Goal: Communication & Community: Answer question/provide support

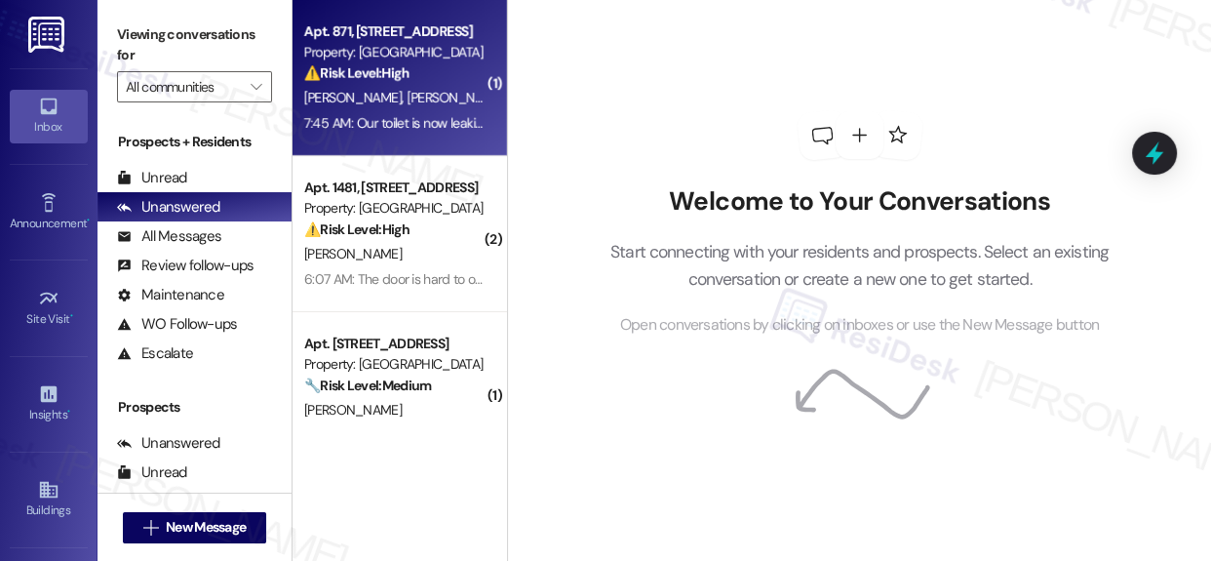
click at [394, 45] on div "Property: [GEOGRAPHIC_DATA]" at bounding box center [394, 52] width 180 height 20
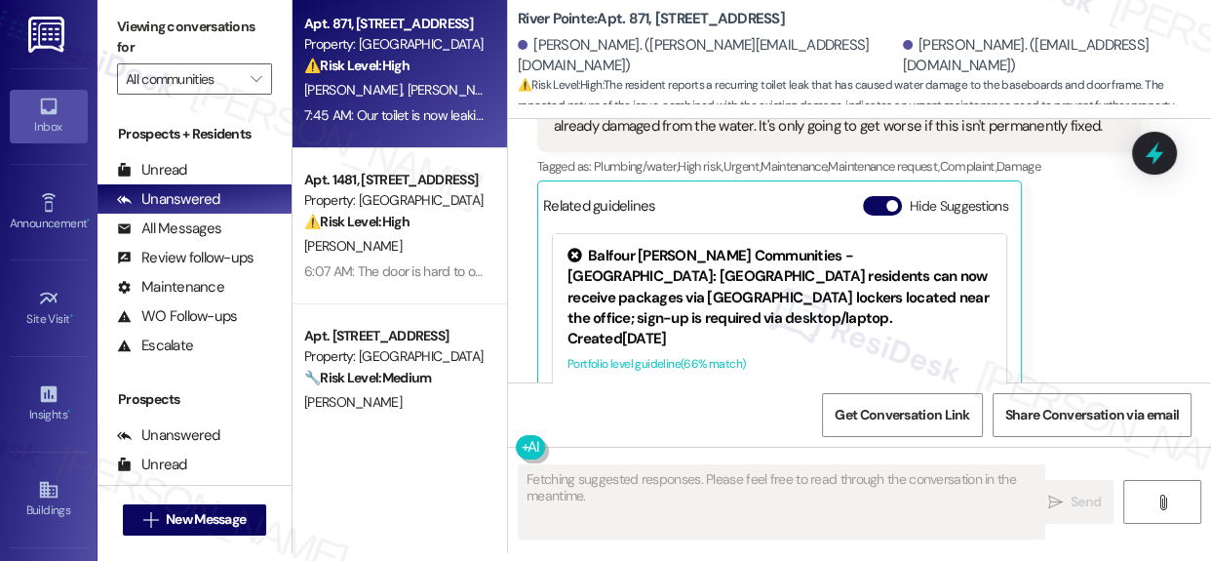
scroll to position [10, 0]
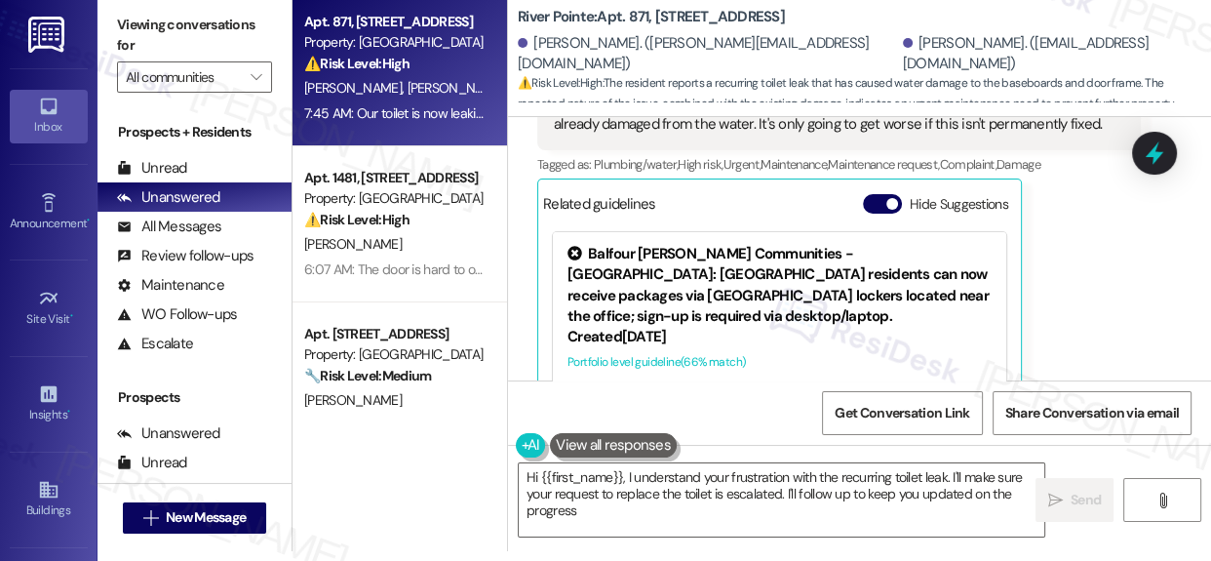
type textarea "Hi {{first_name}}, I understand your frustration with the recurring toilet leak…"
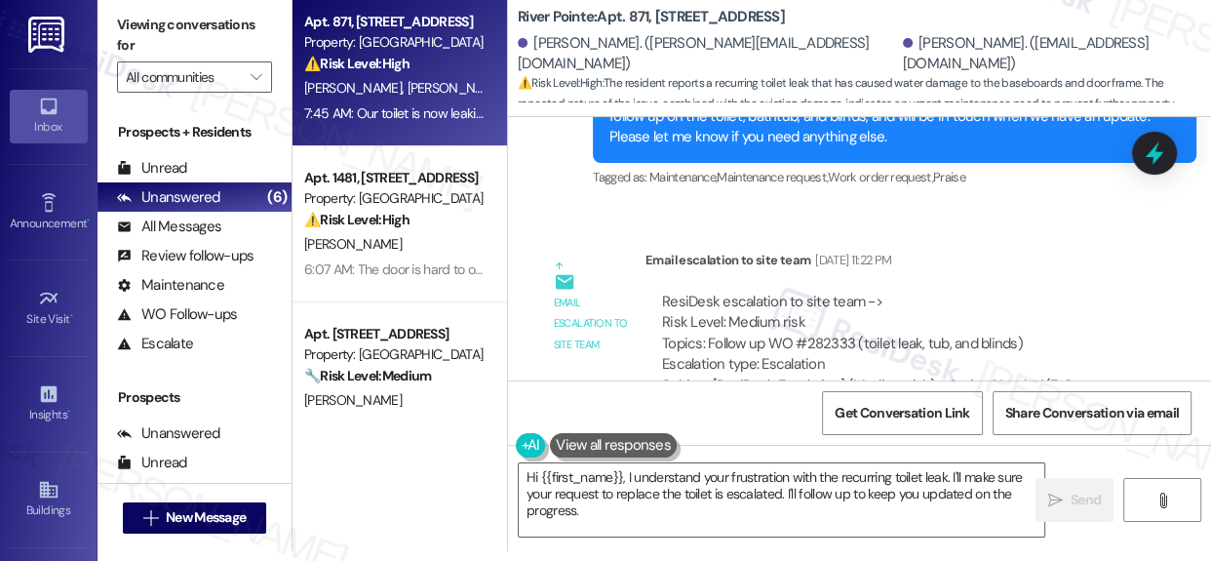
scroll to position [8626, 0]
click at [782, 291] on div "ResiDesk escalation to site team -> Risk Level: Medium risk Topics: Follow up W…" at bounding box center [893, 333] width 462 height 84
drag, startPoint x: 782, startPoint y: 253, endPoint x: 816, endPoint y: 253, distance: 34.1
click at [816, 291] on div "ResiDesk escalation to site team -> Risk Level: Medium risk Topics: Follow up W…" at bounding box center [893, 333] width 462 height 84
copy div "WO #282333"
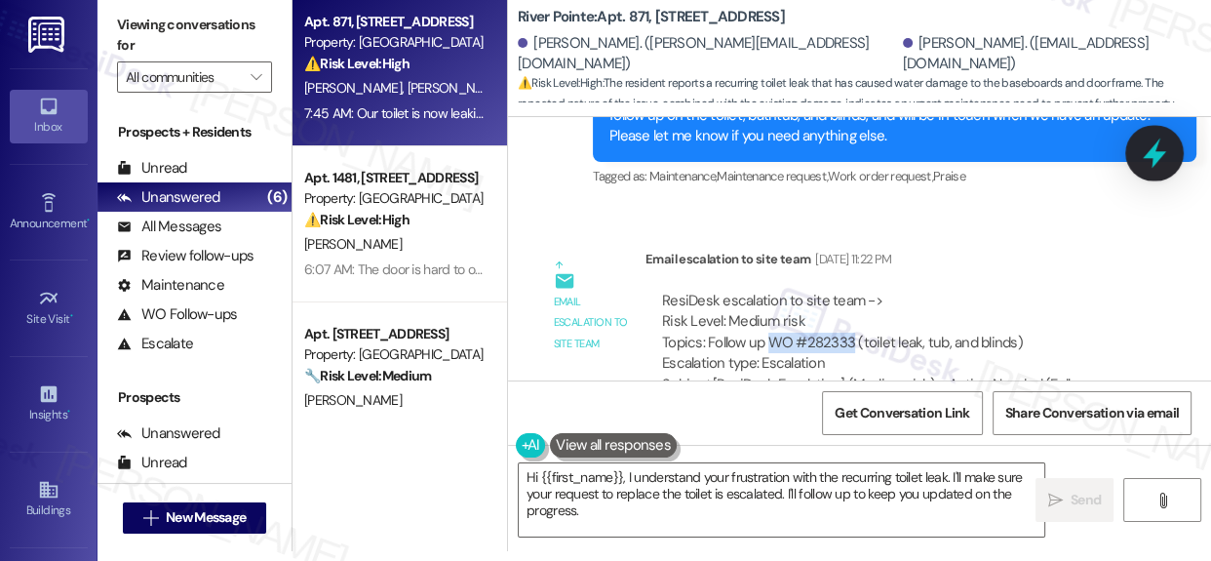
click at [1145, 151] on icon at bounding box center [1154, 152] width 33 height 33
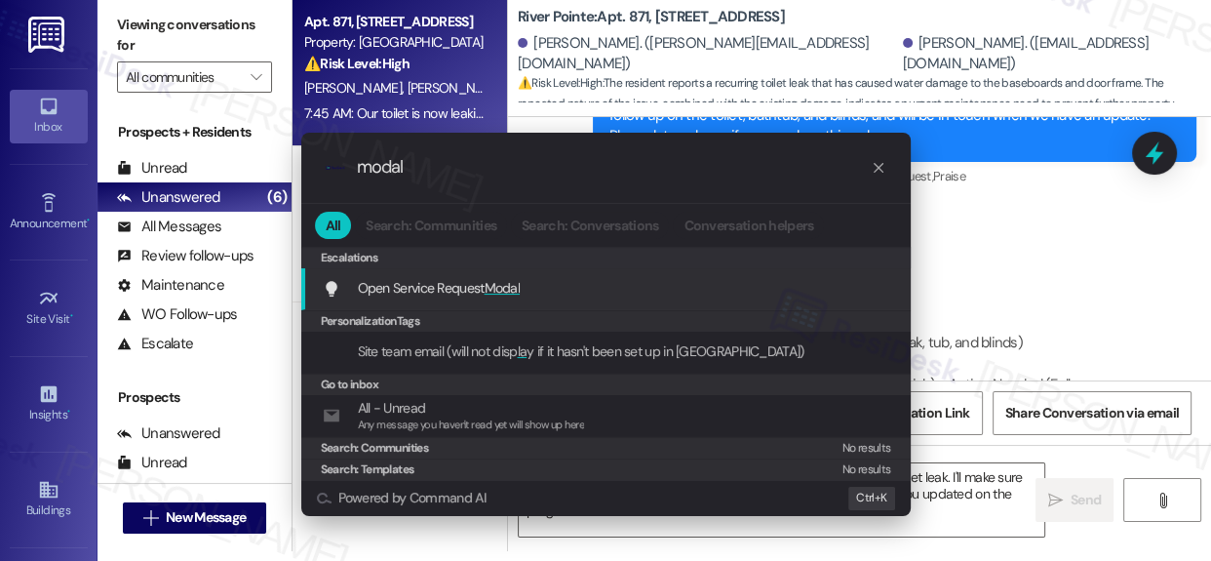
type input "modal"
click at [459, 290] on span "Open Service Request Modal" at bounding box center [439, 288] width 163 height 18
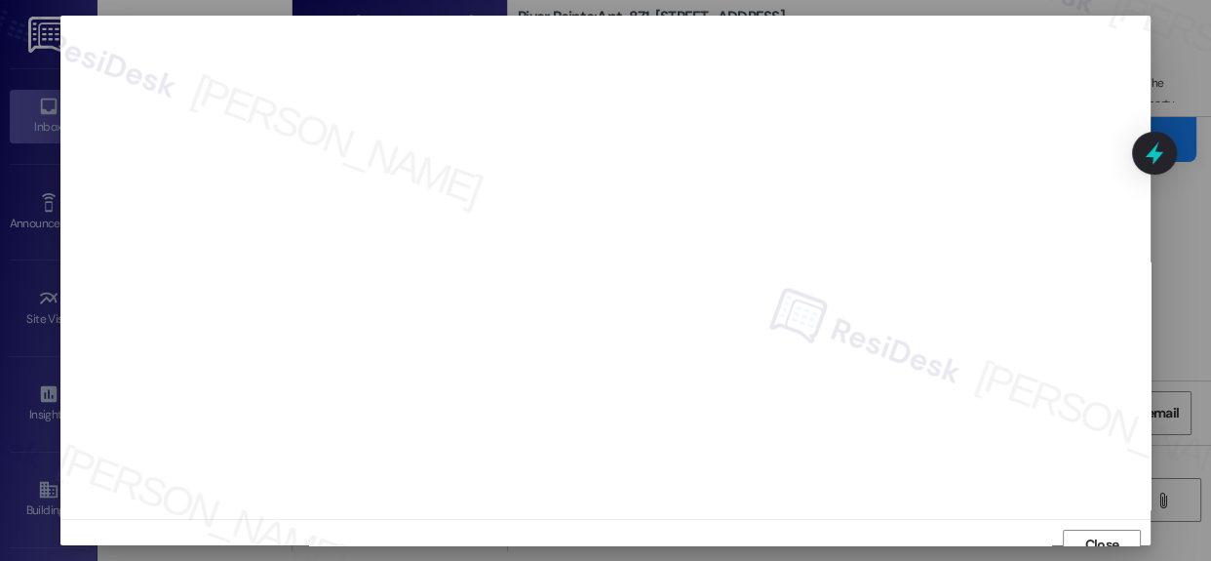
scroll to position [0, 0]
click at [1170, 244] on div at bounding box center [605, 280] width 1211 height 561
drag, startPoint x: 1095, startPoint y: 527, endPoint x: 1083, endPoint y: 526, distance: 11.7
click at [1092, 526] on span "Close" at bounding box center [1102, 530] width 34 height 20
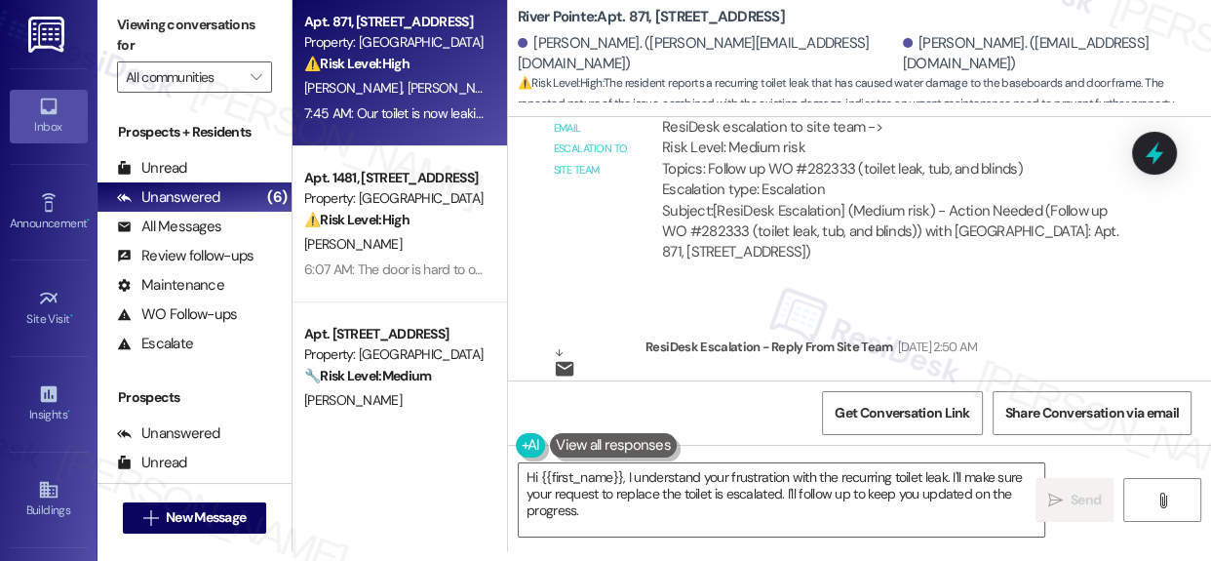
scroll to position [8626, 0]
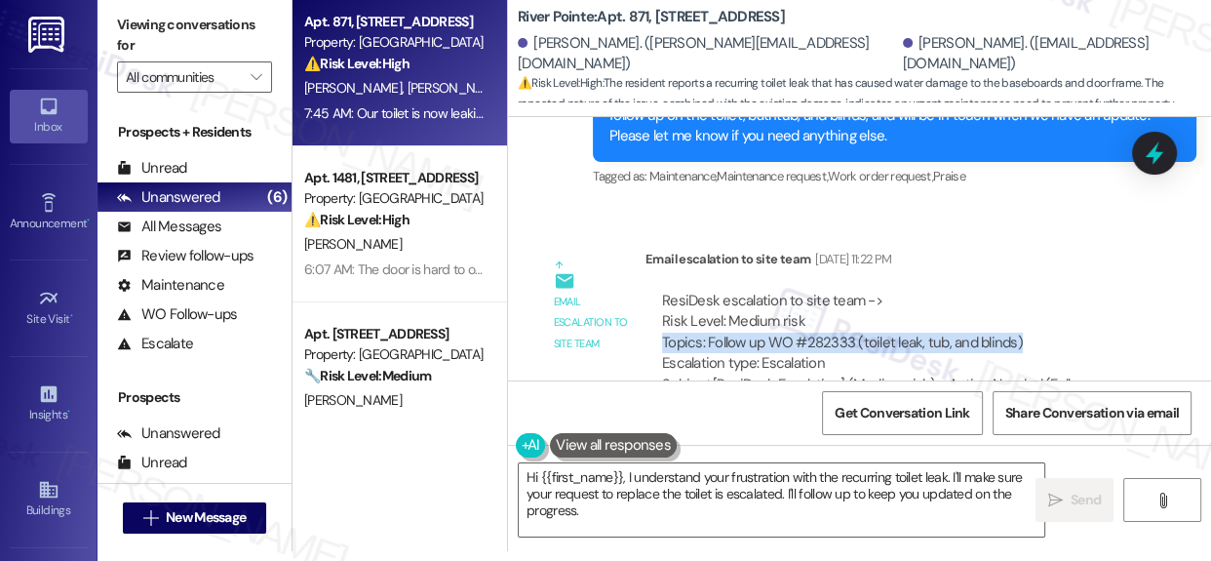
drag, startPoint x: 663, startPoint y: 257, endPoint x: 1036, endPoint y: 261, distance: 373.4
click at [1036, 291] on div "ResiDesk escalation to site team -> Risk Level: Medium risk Topics: Follow up W…" at bounding box center [893, 333] width 462 height 84
copy div "Topics: Follow up WO #282333 (toilet leak, tub, and blinds)"
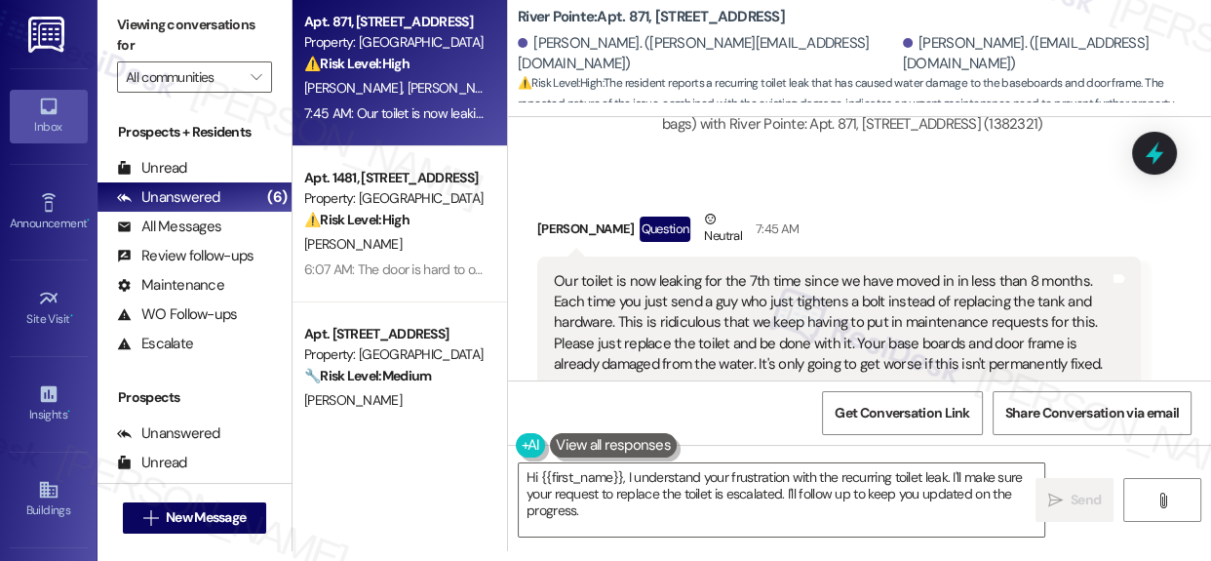
scroll to position [11284, 0]
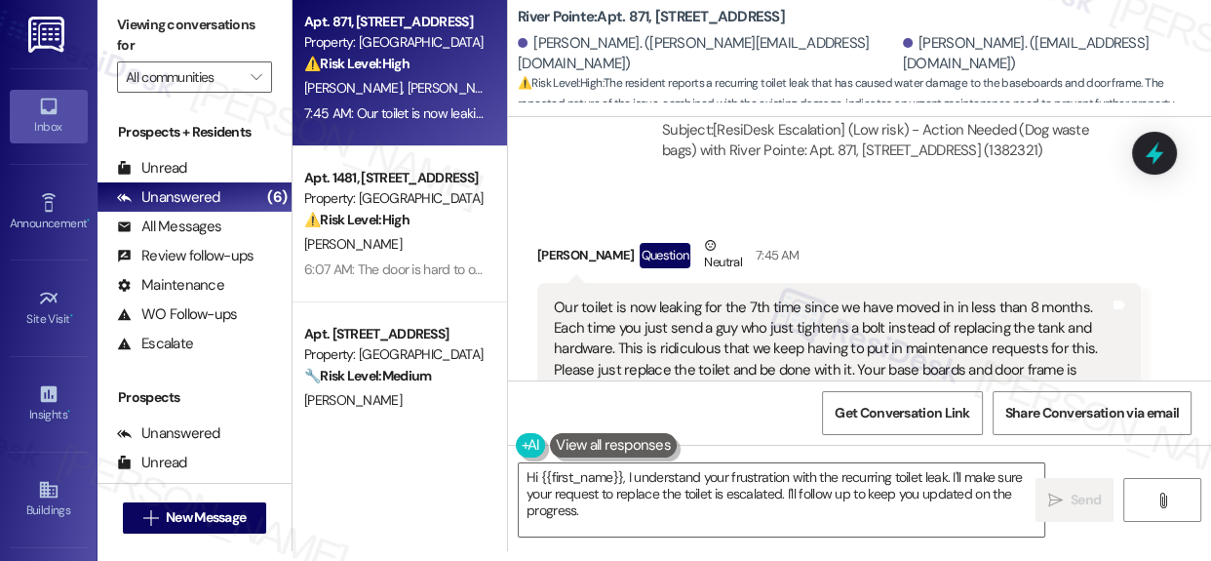
click at [787, 297] on div "Our toilet is now leaking for the 7th time since we have moved in in less than …" at bounding box center [832, 349] width 556 height 104
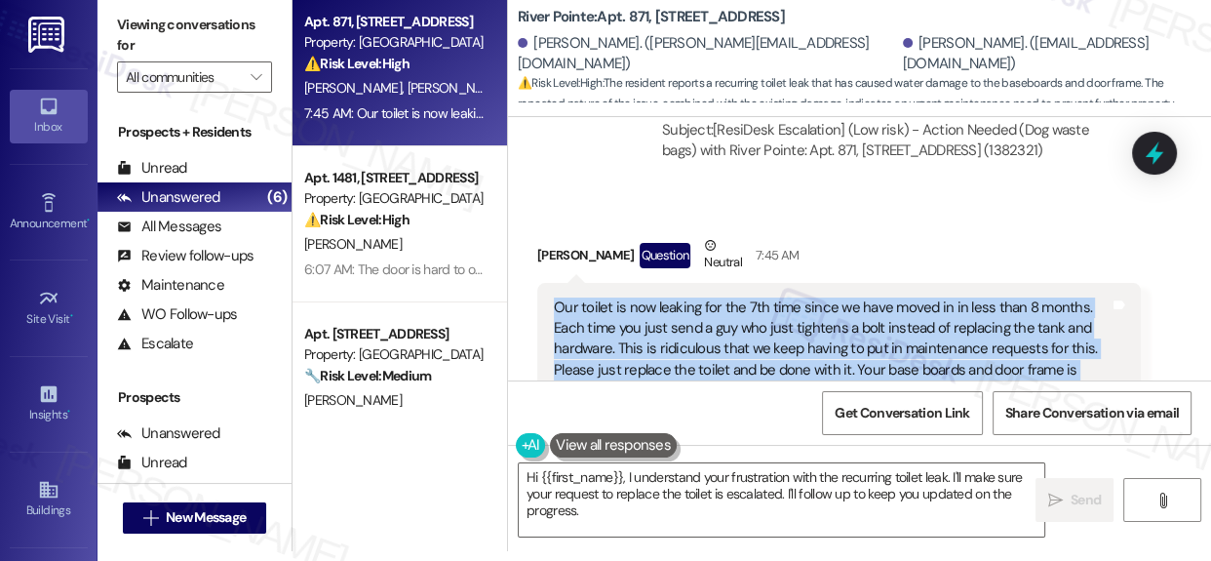
click at [787, 297] on div "Our toilet is now leaking for the 7th time since we have moved in in less than …" at bounding box center [832, 349] width 556 height 104
copy div "Our toilet is now leaking for the 7th time since we have moved in in less than …"
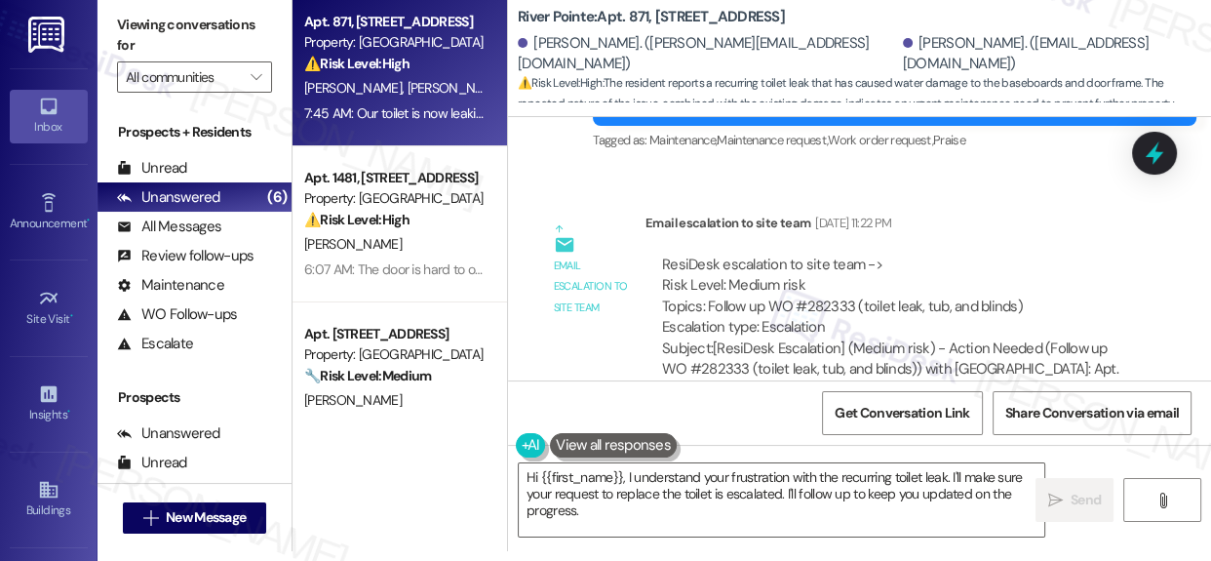
scroll to position [8714, 0]
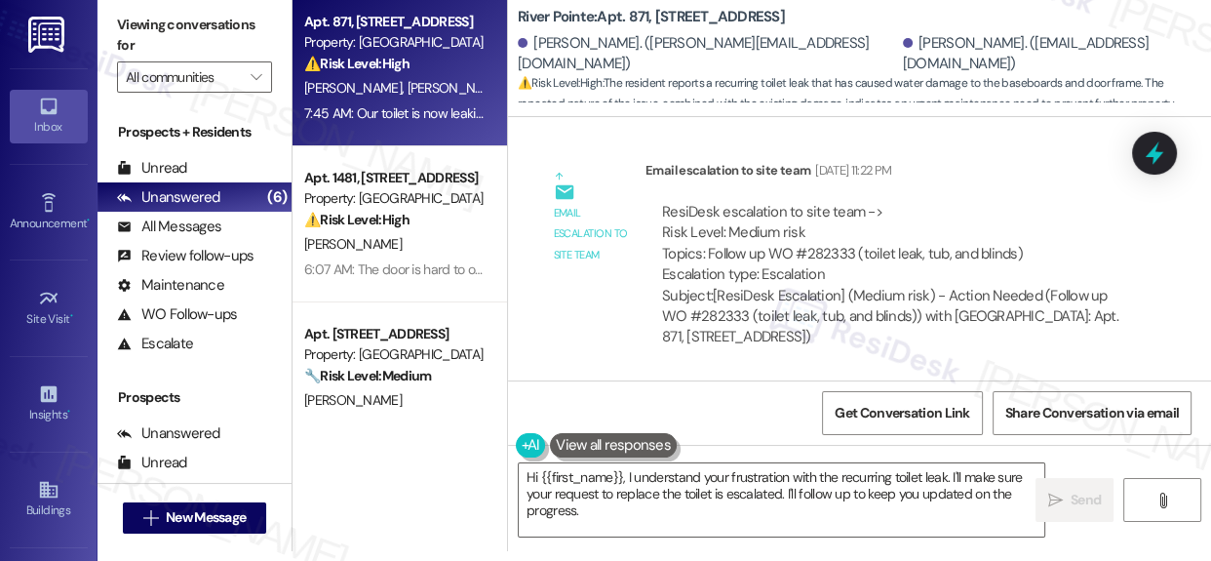
click at [720, 202] on div "ResiDesk escalation to site team -> Risk Level: Medium risk Topics: Follow up W…" at bounding box center [893, 244] width 462 height 84
drag, startPoint x: 710, startPoint y: 165, endPoint x: 1040, endPoint y: 165, distance: 330.5
click at [1040, 202] on div "ResiDesk escalation to site team -> Risk Level: Medium risk Topics: Follow up W…" at bounding box center [893, 244] width 462 height 84
copy div "Follow up WO #282333 (toilet leak, tub, and blinds)"
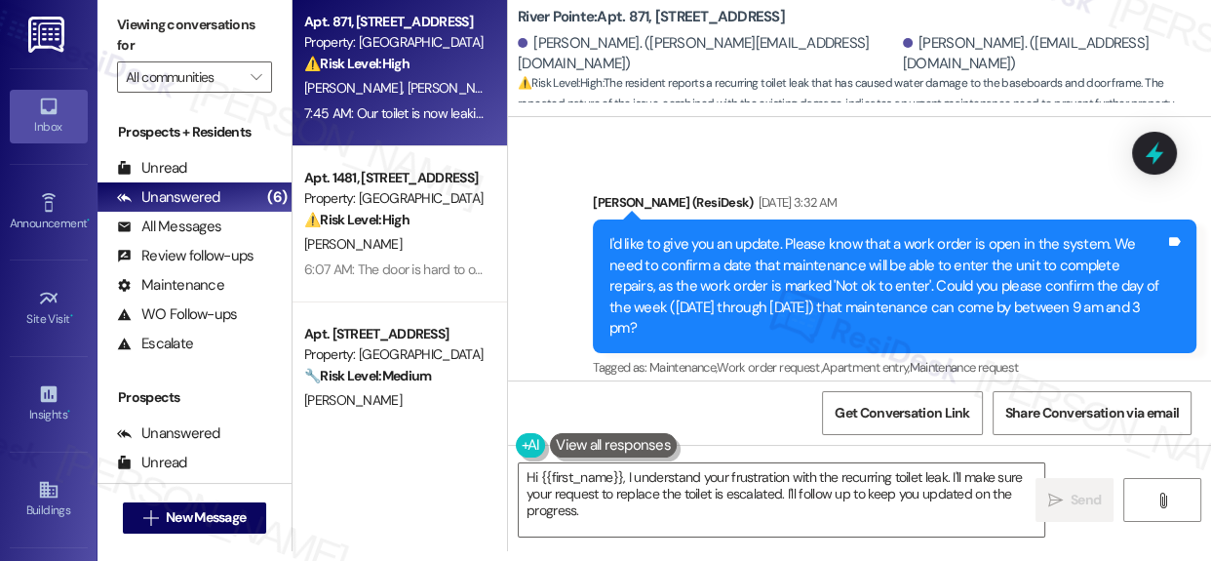
scroll to position [8979, 0]
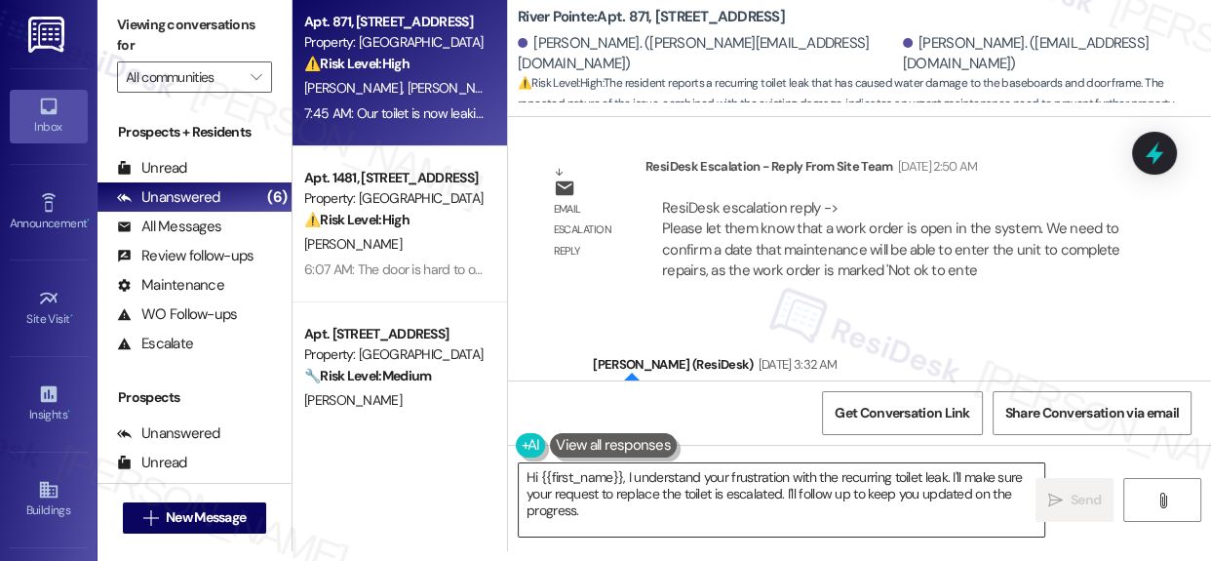
click at [609, 507] on textarea "Hi {{first_name}}, I understand your frustration with the recurring toilet leak…" at bounding box center [782, 499] width 526 height 73
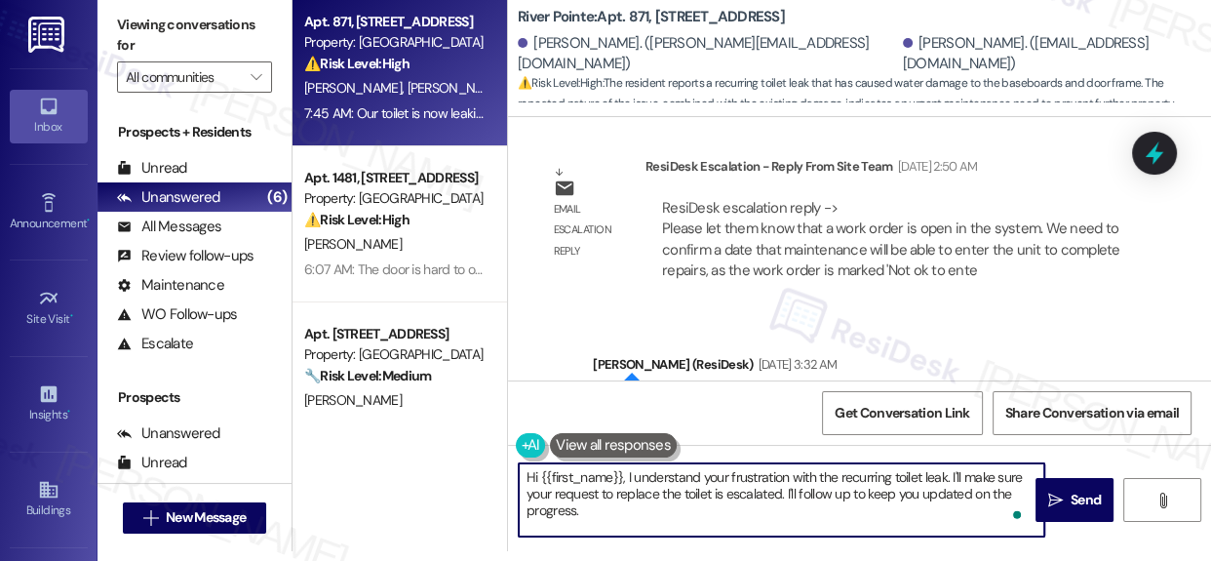
click at [609, 507] on textarea "Hi {{first_name}}, I understand your frustration with the recurring toilet leak…" at bounding box center [782, 499] width 526 height 73
click at [608, 507] on textarea "Hi {{first_name}}, I understand your frustration with the recurring toilet leak…" at bounding box center [782, 499] width 526 height 73
paste textarea "Follow up WO #282333 (toilet leak, tub, and blinds)"
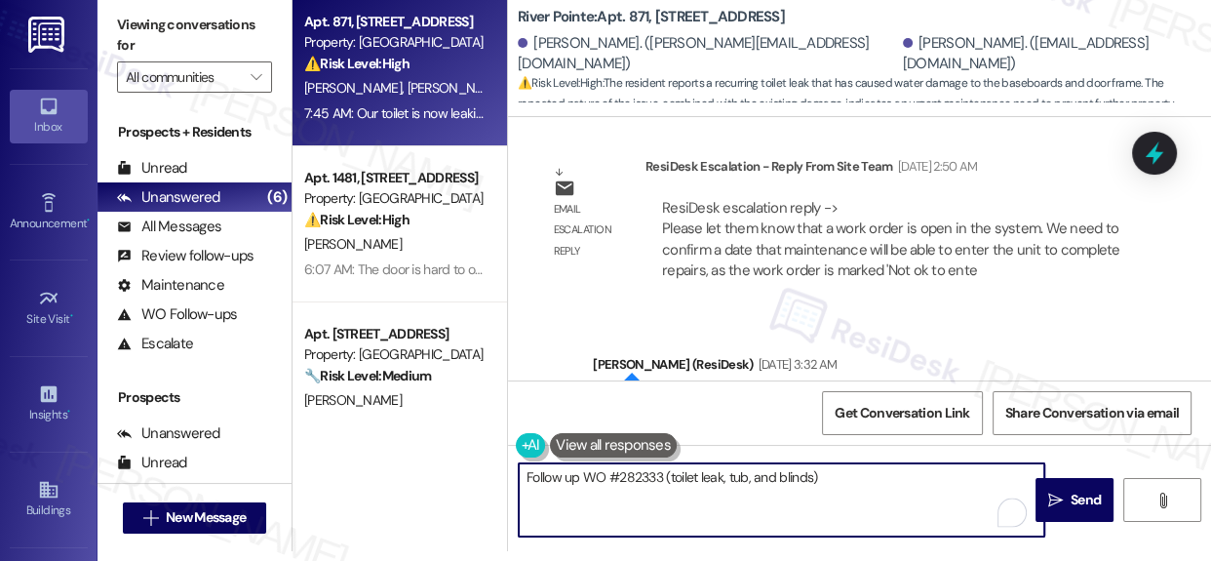
paste textarea "Hi! Thank you for reaching out and for letting us know. I’m really sorry to hea…"
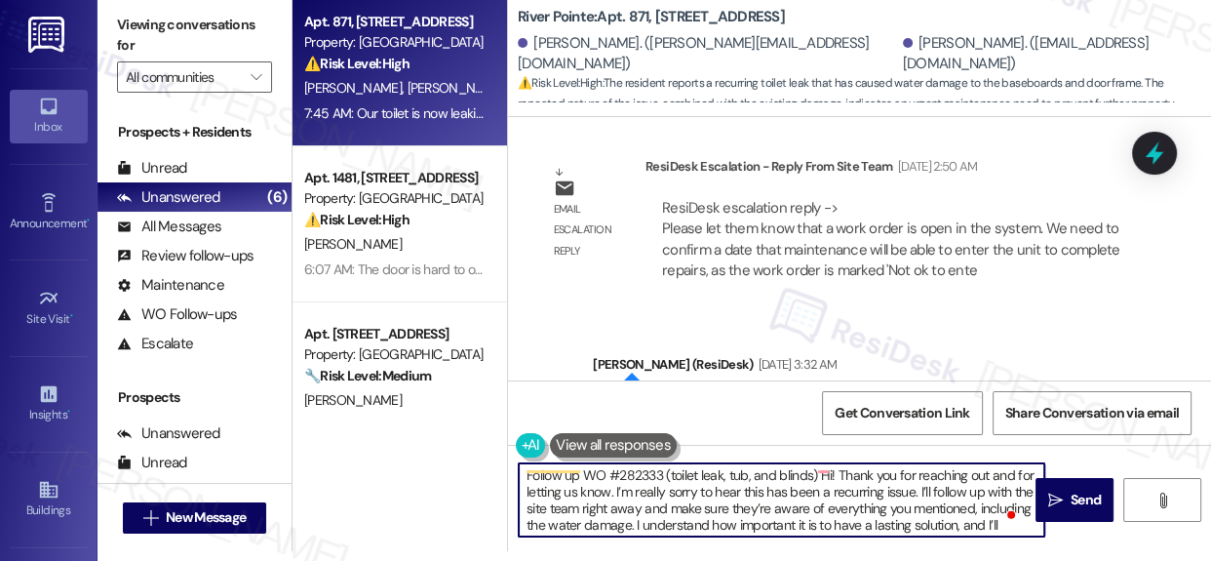
scroll to position [0, 0]
drag, startPoint x: 817, startPoint y: 476, endPoint x: 599, endPoint y: 467, distance: 218.6
click at [520, 462] on div "Follow up WO #282333 (toilet leak, tub, and blinds) Hi! Thank you for reaching …" at bounding box center [771, 499] width 527 height 75
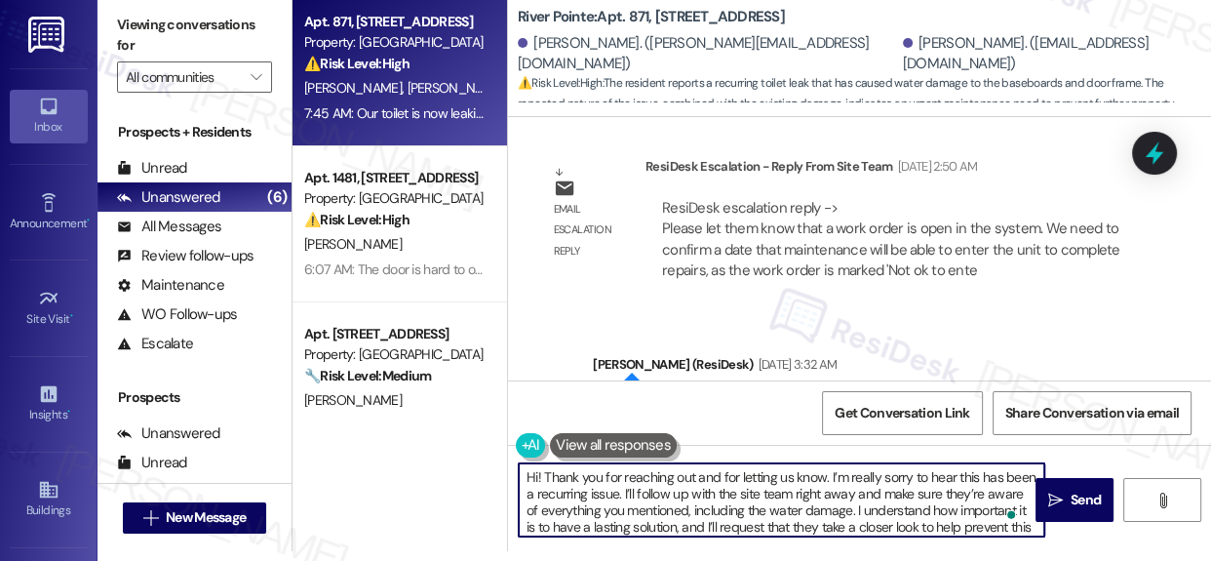
scroll to position [20, 0]
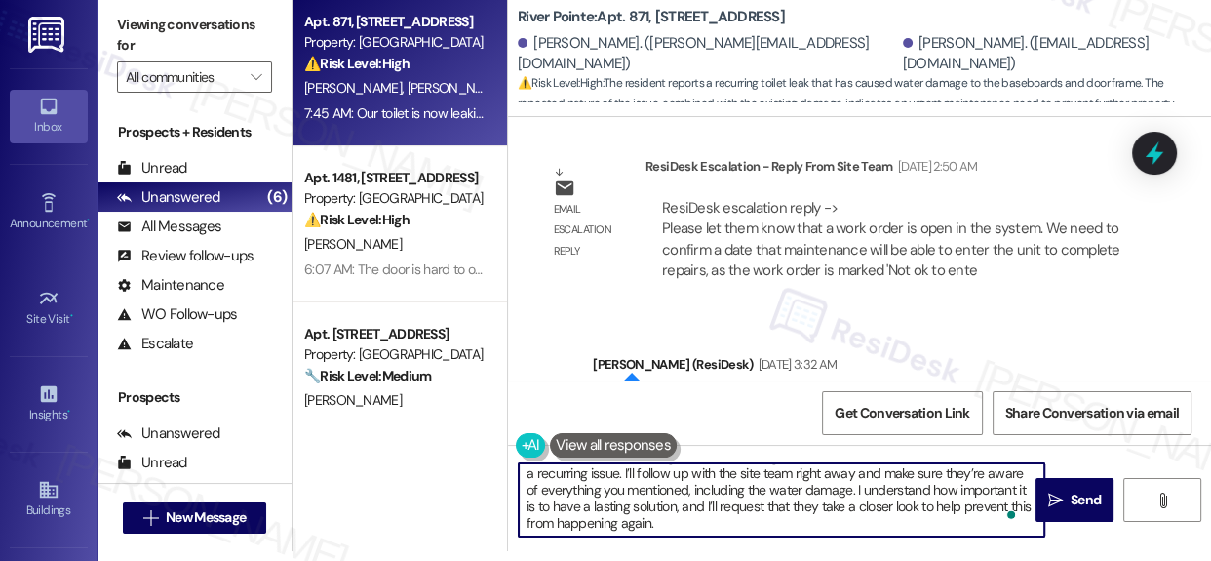
click at [828, 526] on textarea "Hi! Thank you for reaching out and for letting us know. I’m really sorry to hea…" at bounding box center [782, 499] width 526 height 73
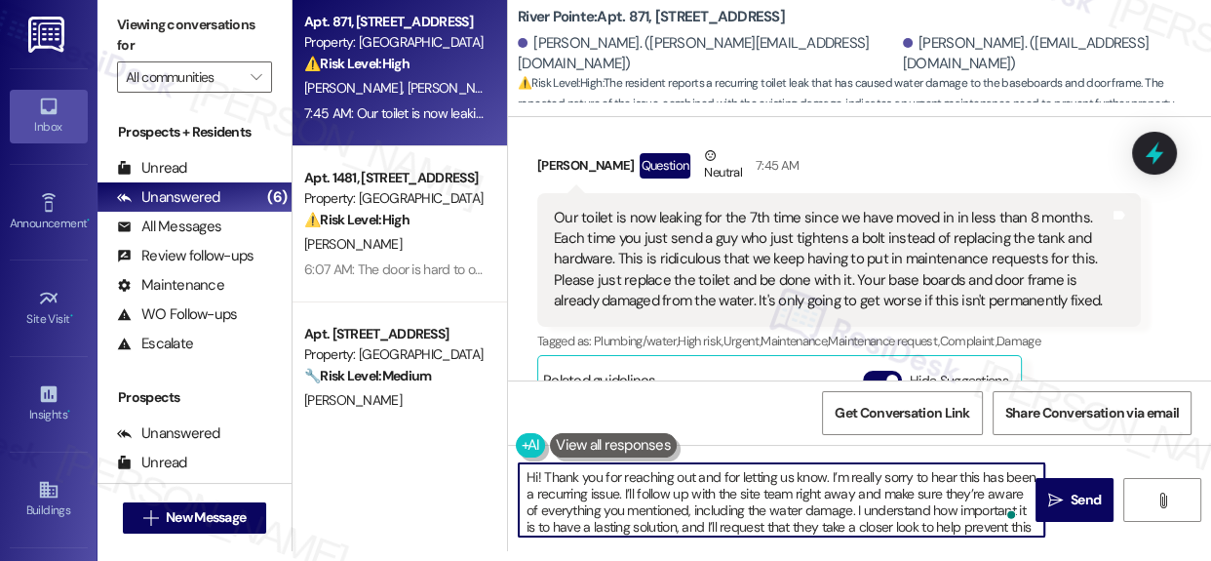
scroll to position [11550, 0]
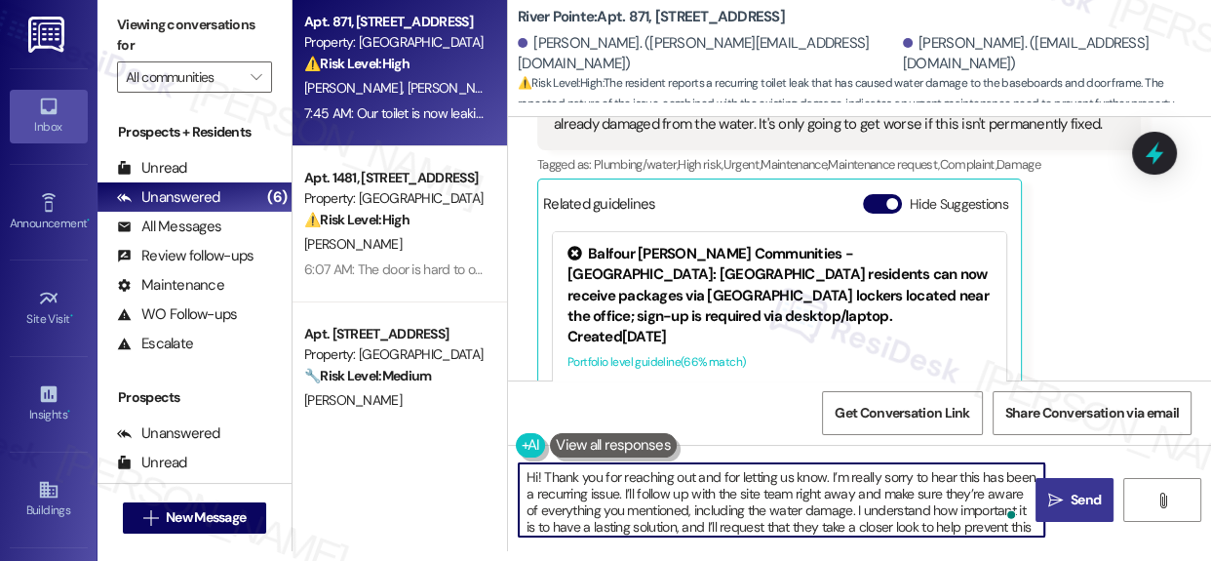
type textarea "Hi! Thank you for reaching out and for letting us know. I’m really sorry to hea…"
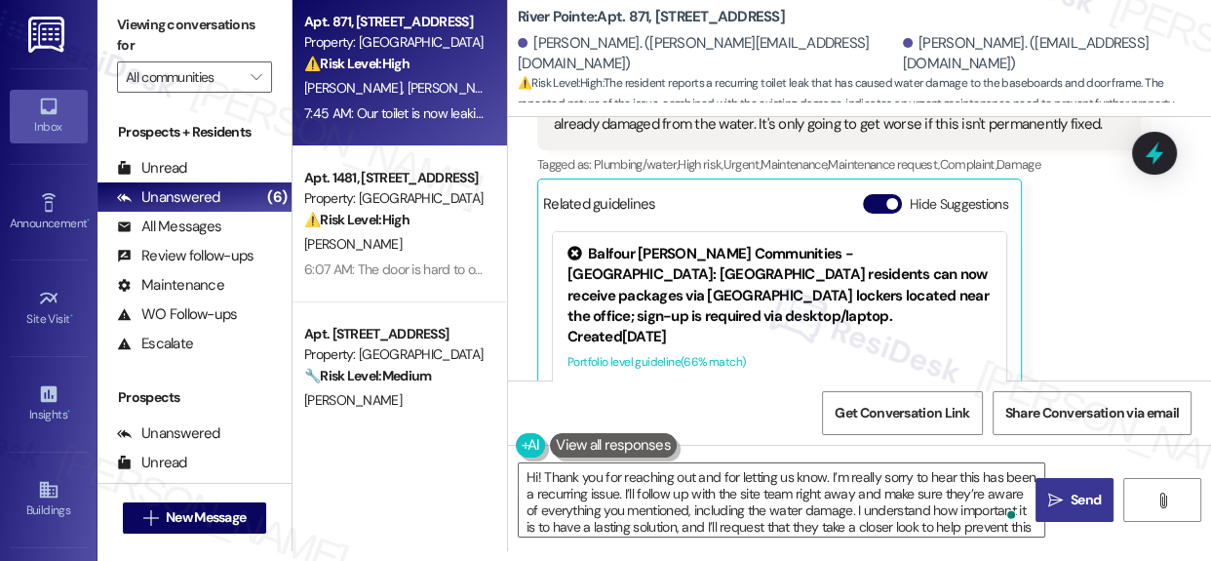
click at [1076, 494] on span "Send" at bounding box center [1086, 499] width 30 height 20
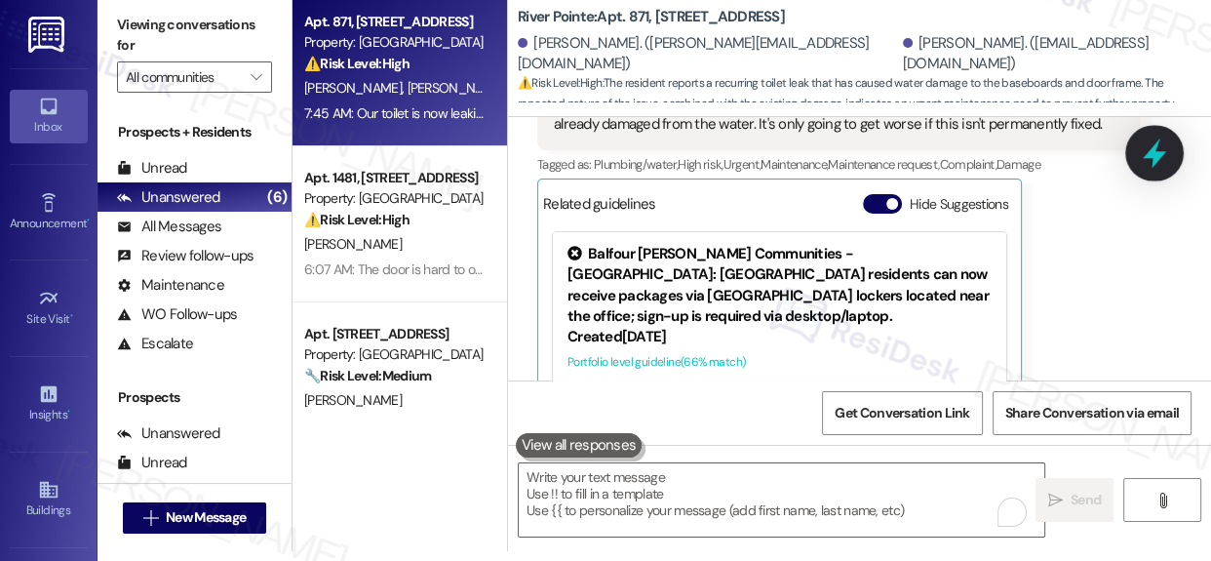
click at [1150, 153] on icon at bounding box center [1154, 153] width 23 height 30
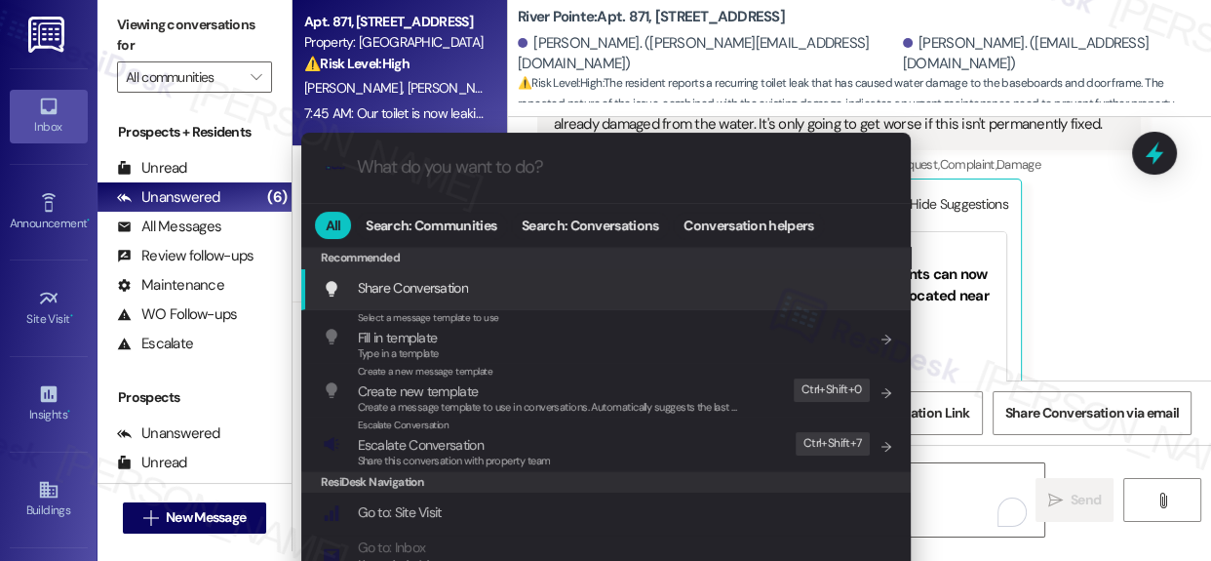
paste input "Follow up WO #282333 (toilet leak, tub, and blinds)"
type input "Follow up WO #282333 (toilet leak, tub, and blinds)"
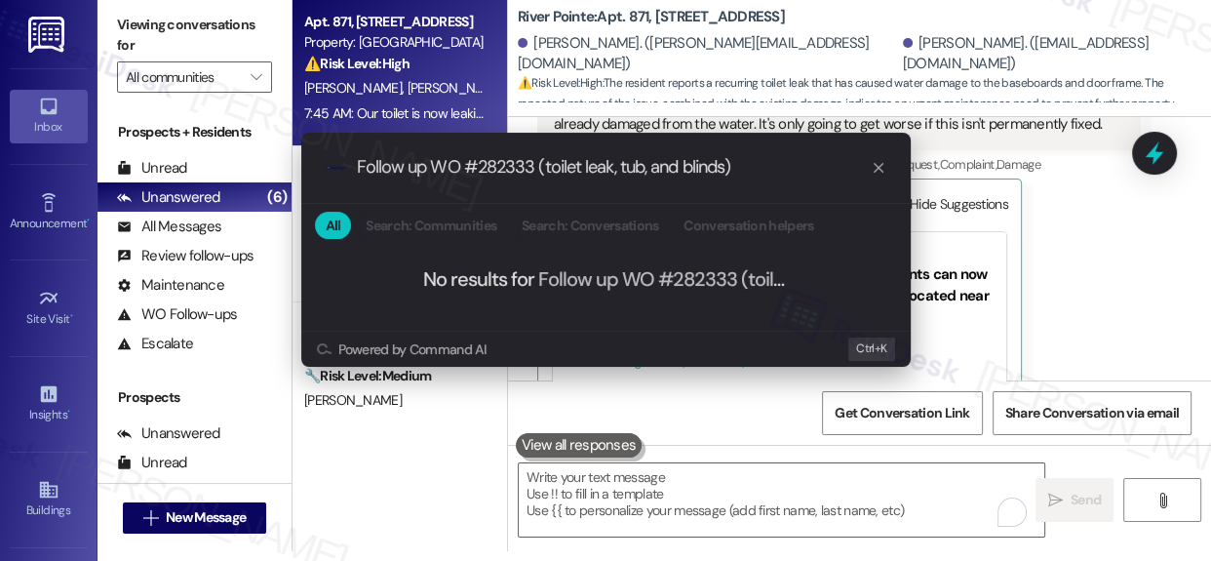
drag, startPoint x: 732, startPoint y: 167, endPoint x: 323, endPoint y: 162, distance: 409.5
click at [324, 155] on div ".cls-1{fill:#0a055f;}.cls-2{fill:#0cc4c4;} resideskLogoBlueOrange Follow up WO …" at bounding box center [605, 167] width 609 height 69
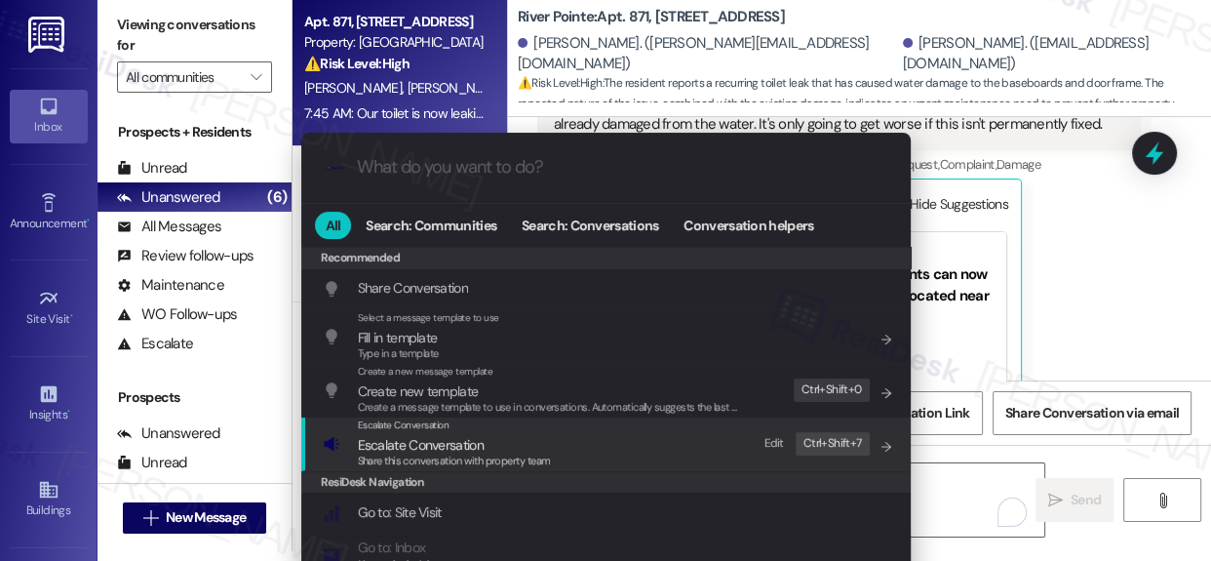
click at [425, 440] on span "Escalate Conversation" at bounding box center [421, 445] width 126 height 18
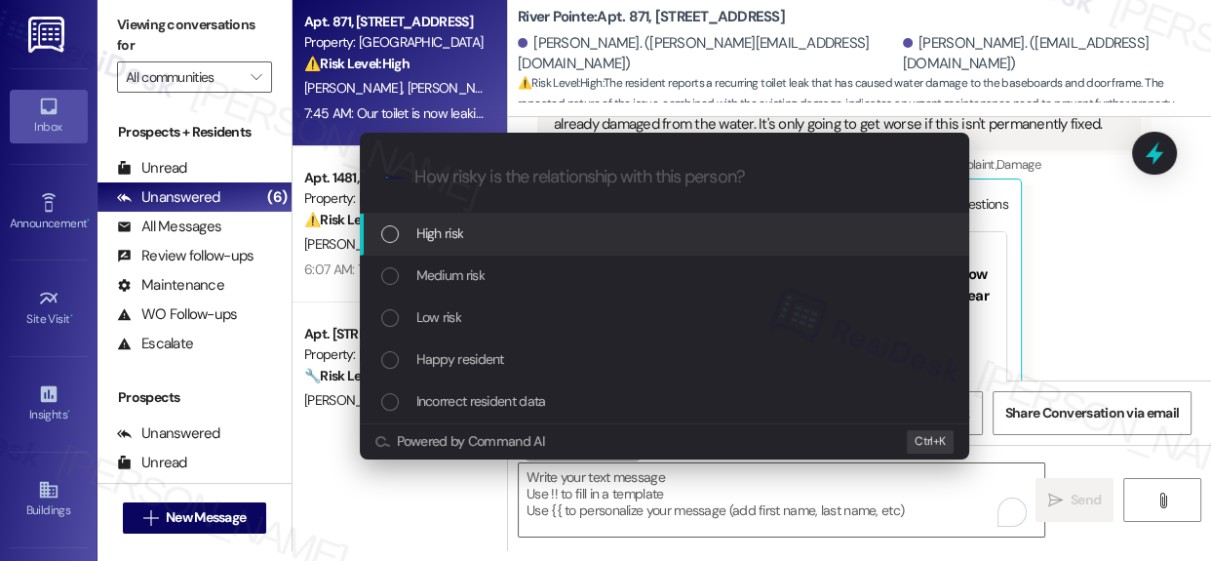
paste input "Follow up WO #282333 (toilet leak, tub, and blinds)"
type input "Follow up WO #282333 (toilet leak, tub, and blinds)"
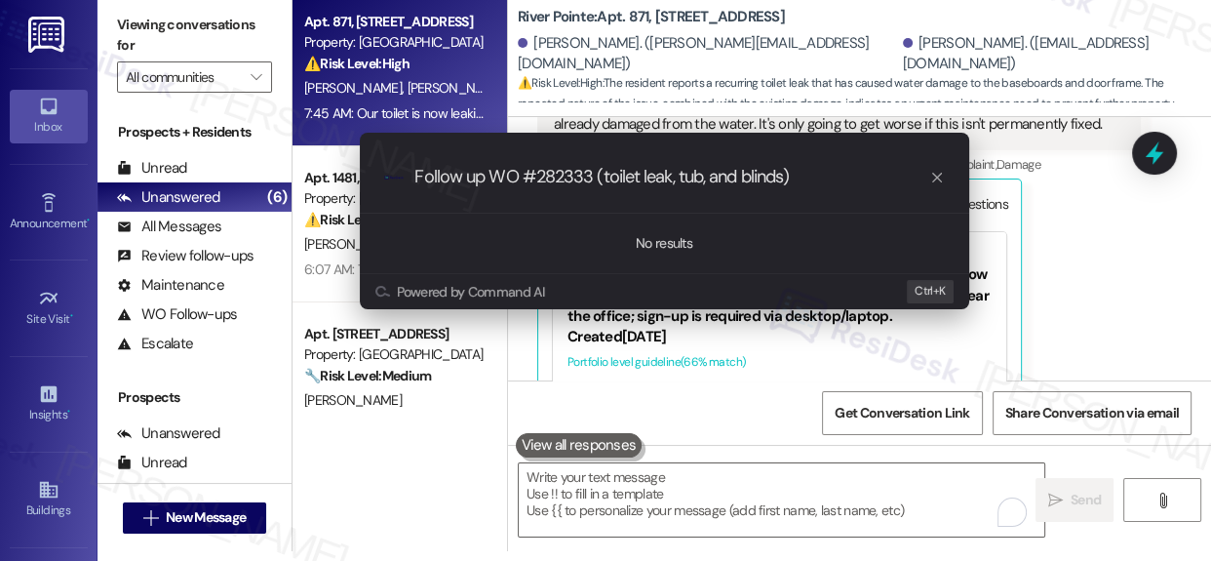
drag, startPoint x: 827, startPoint y: 175, endPoint x: 376, endPoint y: 151, distance: 451.0
click at [376, 151] on div ".cls-1{fill:#0a055f;}.cls-2{fill:#0cc4c4;} resideskLogoBlueOrange Follow up WO …" at bounding box center [664, 176] width 609 height 69
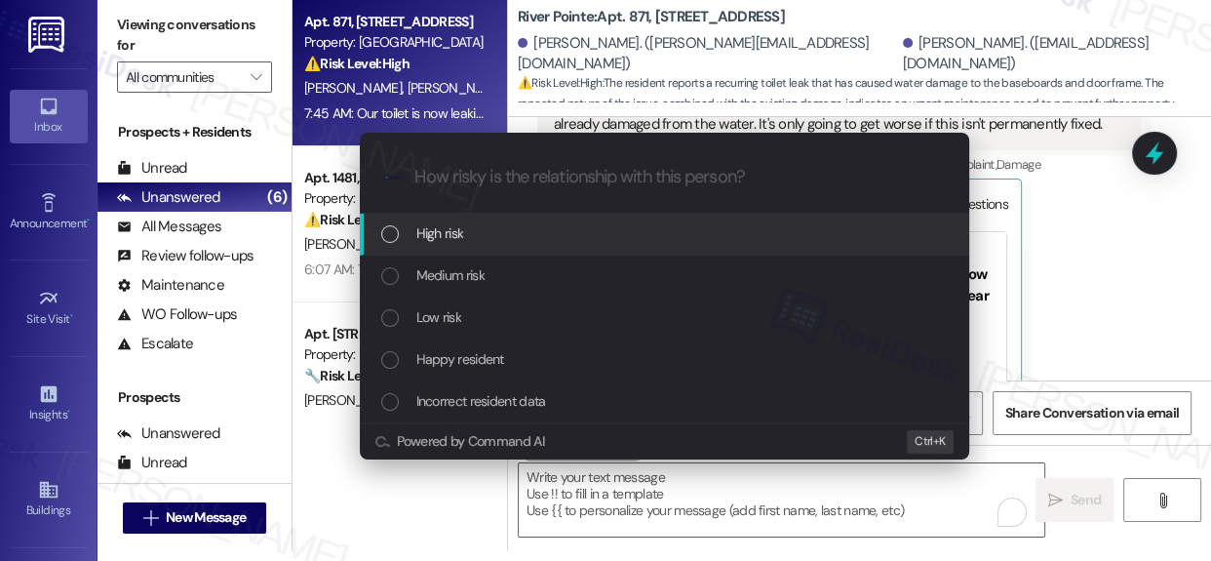
click at [394, 231] on div "List of options" at bounding box center [390, 234] width 18 height 18
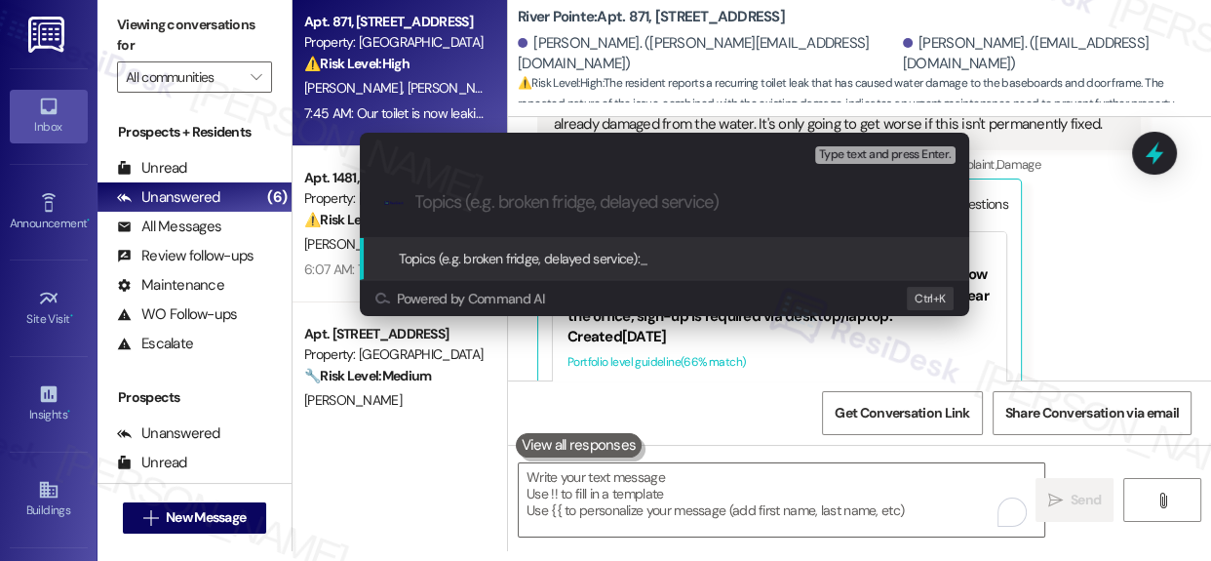
click at [550, 210] on input "Topics (e.g. broken fridge, delayed service)" at bounding box center [679, 202] width 529 height 20
paste input "Follow up WO #282333 (toilet leak, tub, and blinds)"
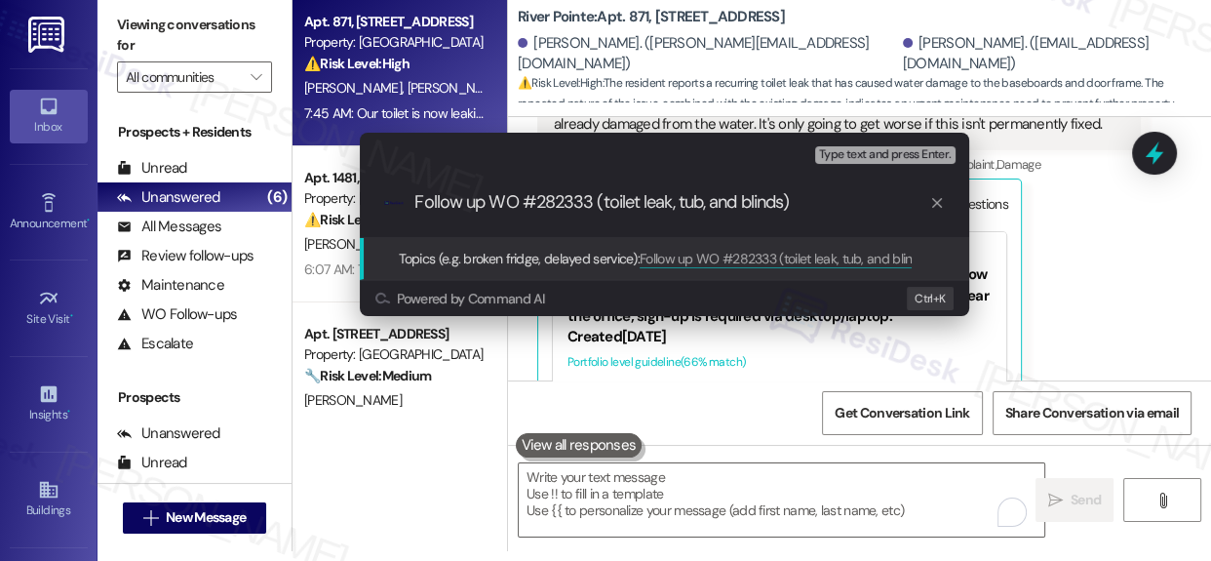
drag, startPoint x: 679, startPoint y: 201, endPoint x: 780, endPoint y: 200, distance: 101.4
click at [780, 200] on input "Follow up WO #282333 (toilet leak, tub, and blinds)" at bounding box center [672, 202] width 514 height 20
click at [819, 210] on input "Follow up WO #282333 (toilet leak, tub, and blinds)" at bounding box center [672, 202] width 514 height 20
type input "Follow up WO #282333 (toilet leak, tub, and blinds)"
click at [559, 258] on span "Topics (e.g. broken fridge, delayed service):" at bounding box center [520, 259] width 242 height 18
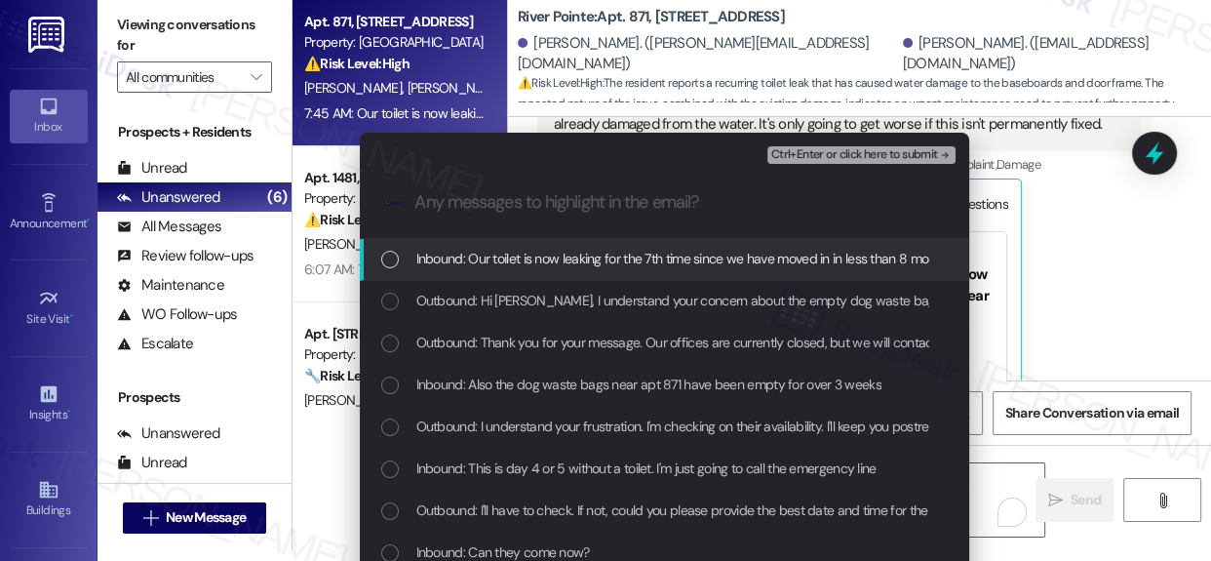
click at [381, 256] on div "List of options" at bounding box center [390, 260] width 18 height 18
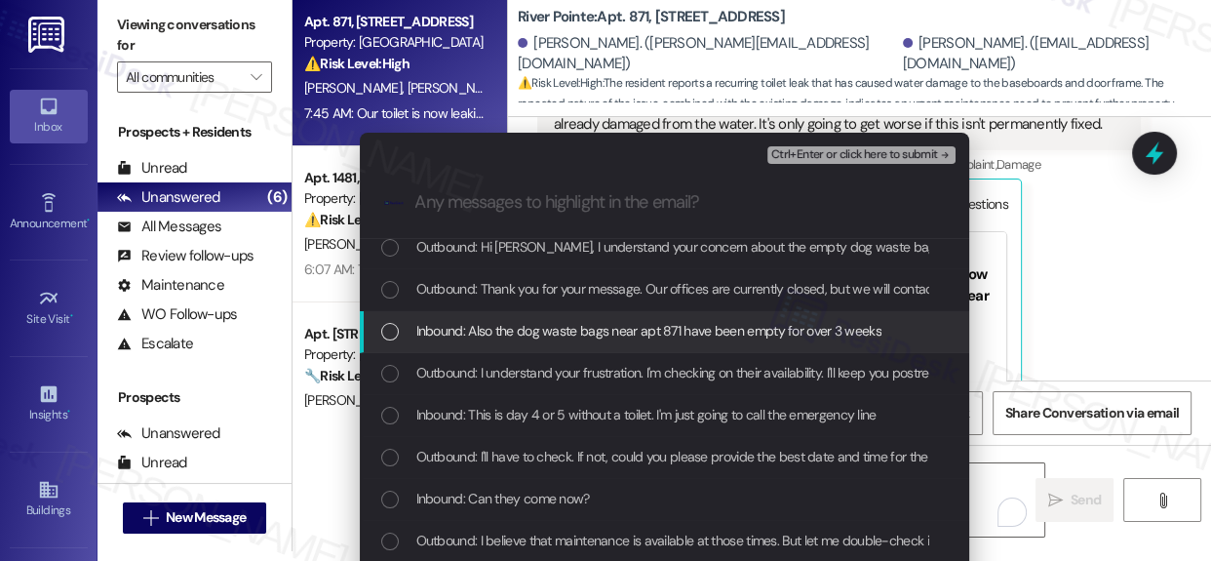
scroll to position [0, 0]
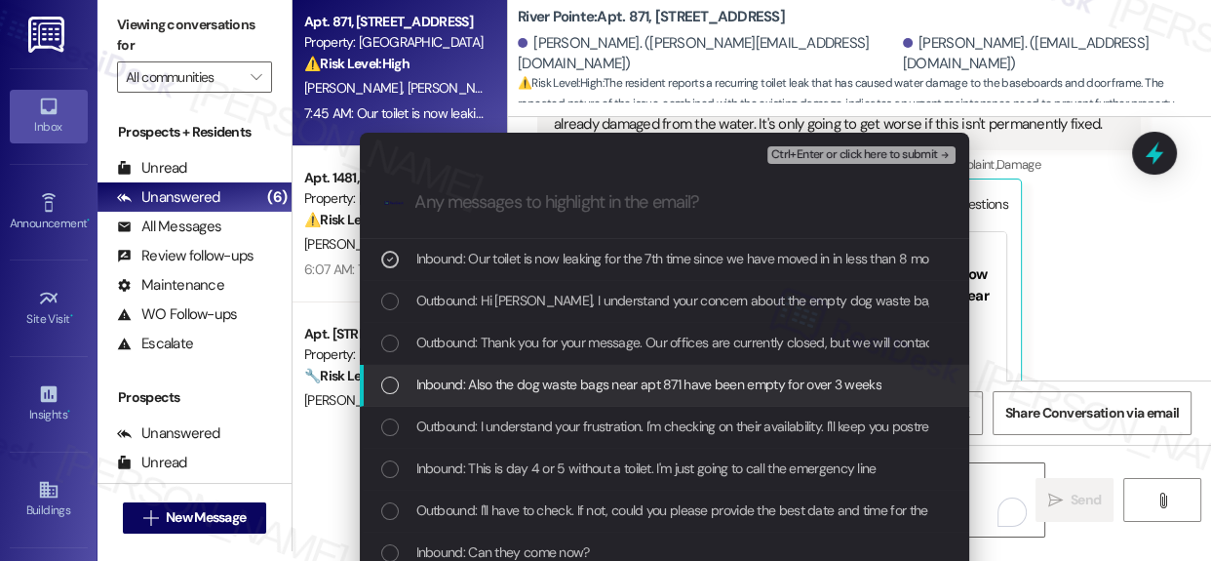
click at [381, 386] on div "List of options" at bounding box center [390, 385] width 18 height 18
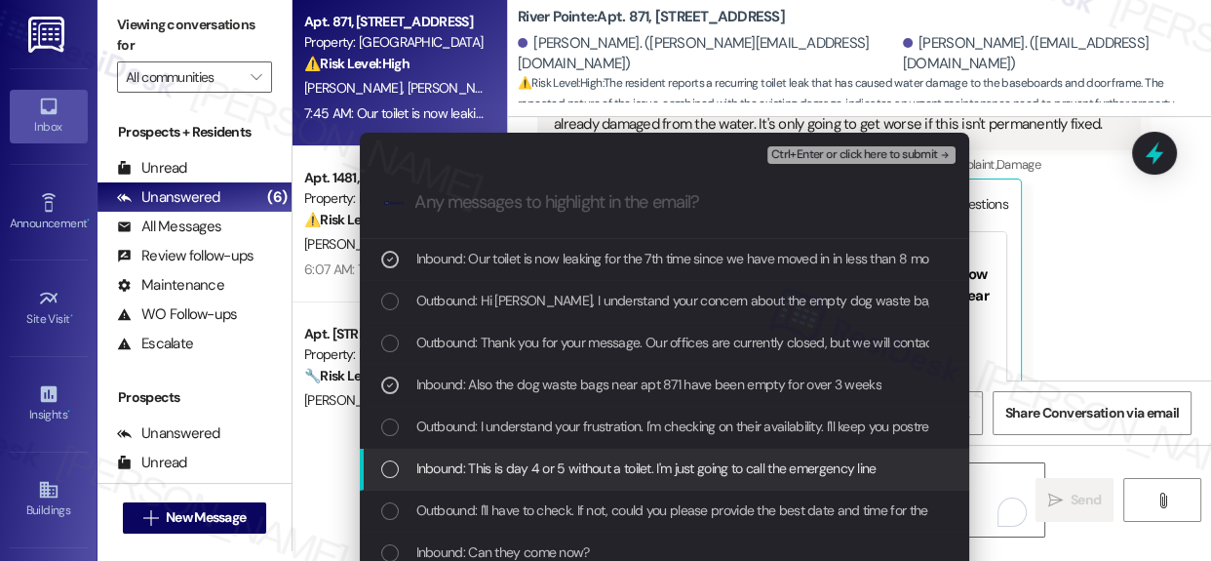
click at [382, 466] on div "List of options" at bounding box center [390, 469] width 18 height 18
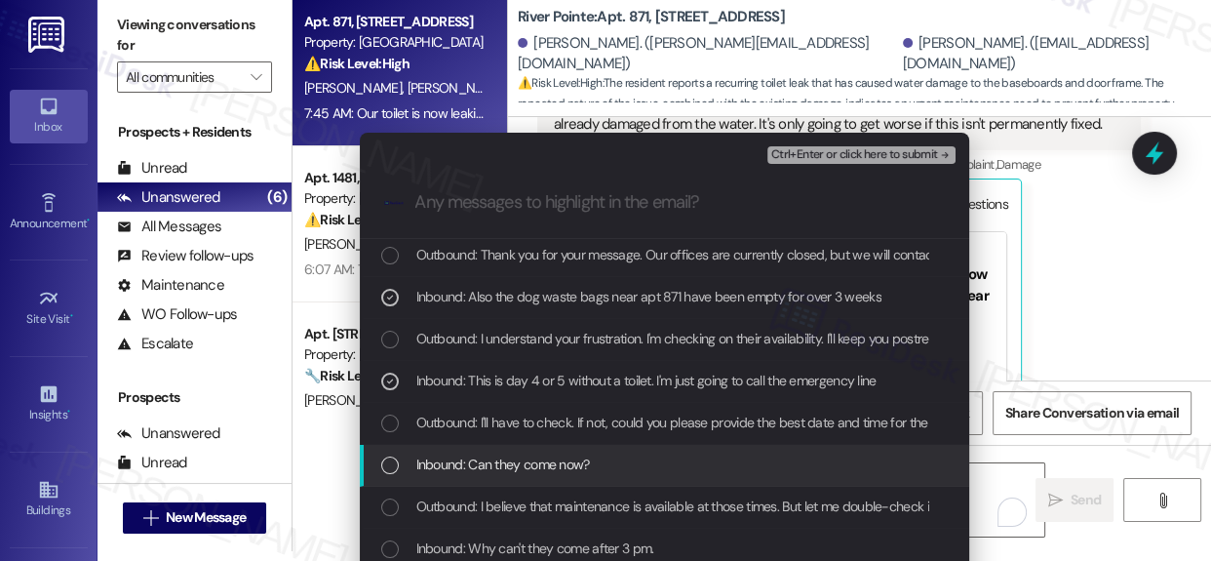
click at [387, 455] on div "Inbound: Can they come now?" at bounding box center [666, 463] width 570 height 21
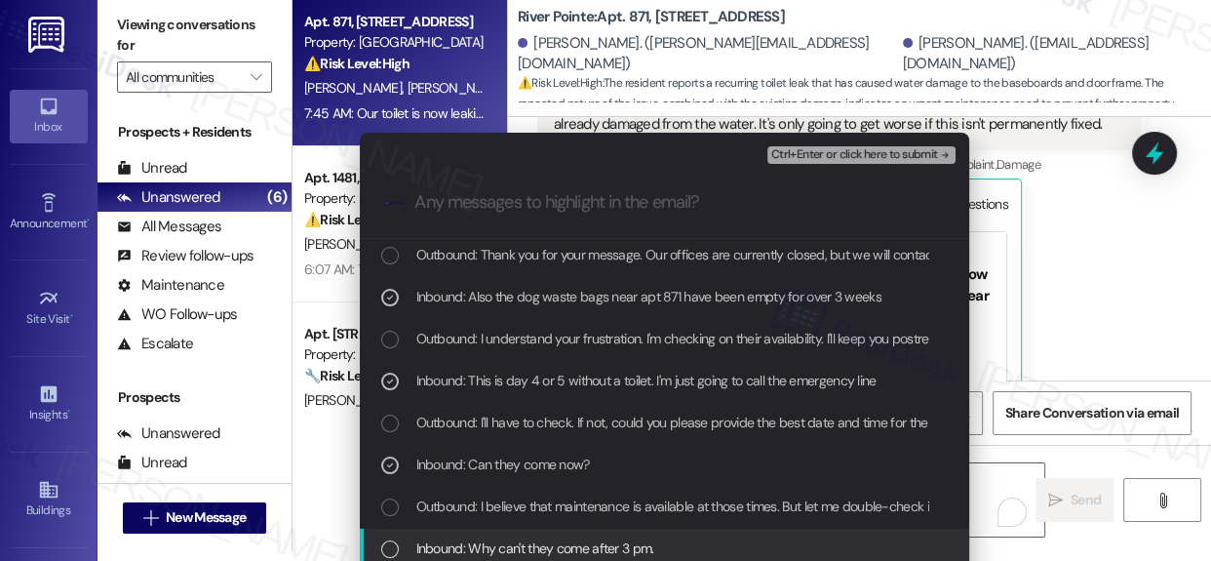
click at [383, 540] on div "List of options" at bounding box center [390, 549] width 18 height 18
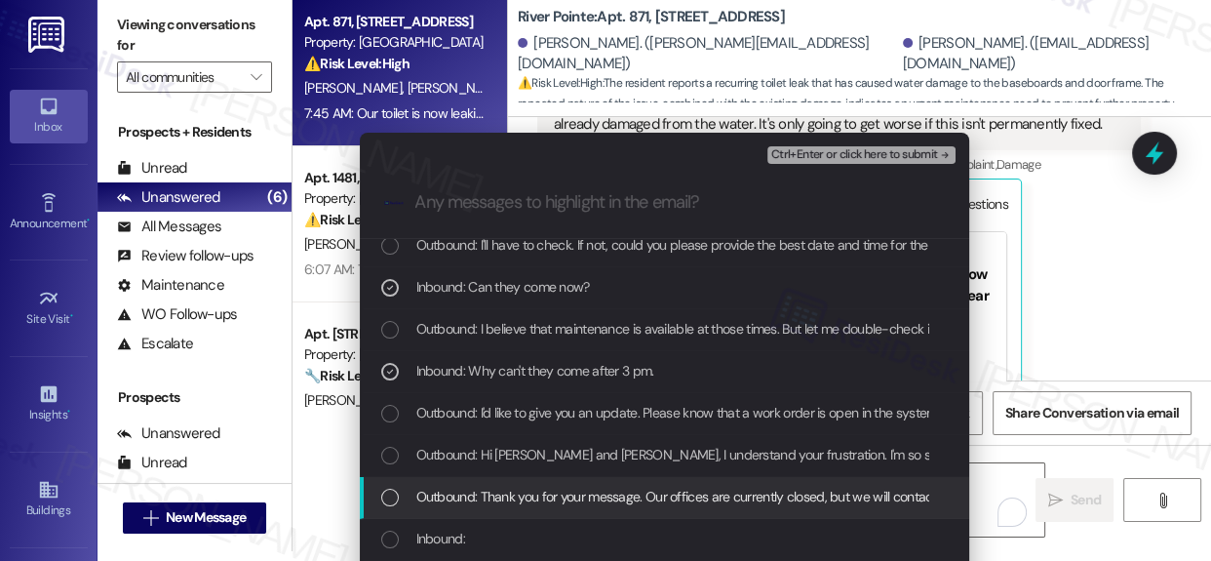
scroll to position [354, 0]
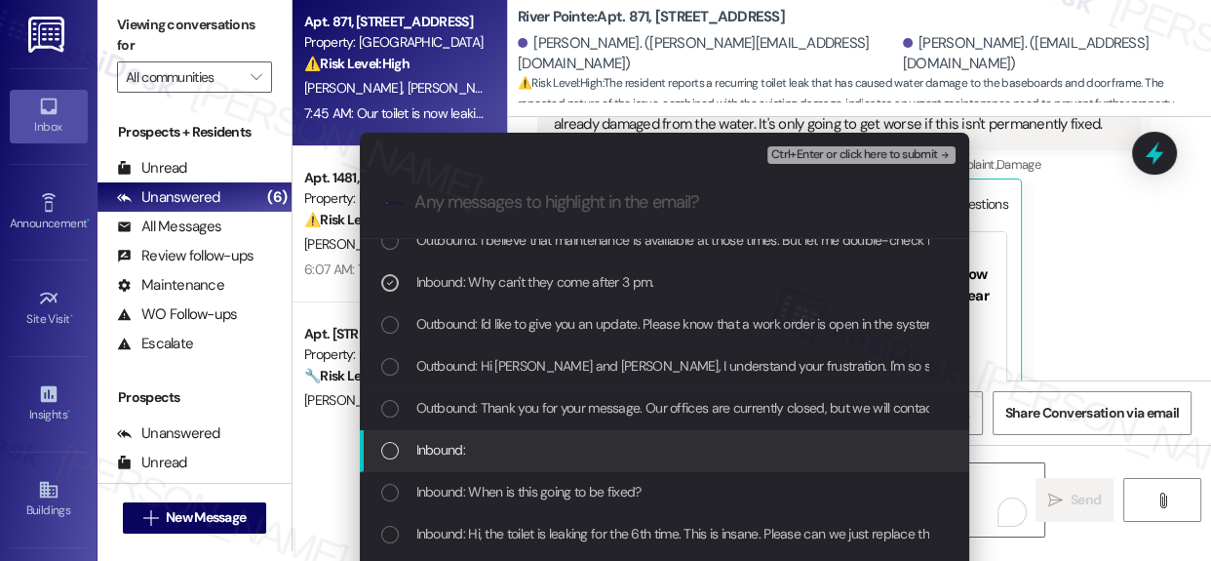
click at [393, 451] on div "List of options" at bounding box center [390, 451] width 18 height 18
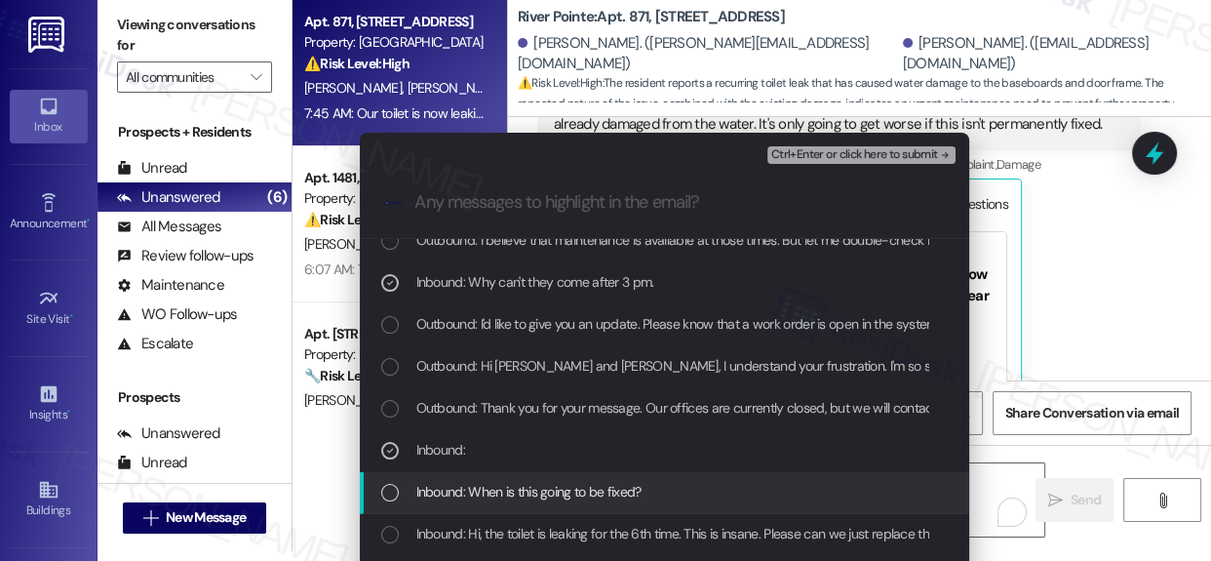
drag, startPoint x: 382, startPoint y: 487, endPoint x: 397, endPoint y: 487, distance: 14.6
click at [382, 487] on div "List of options" at bounding box center [390, 493] width 18 height 18
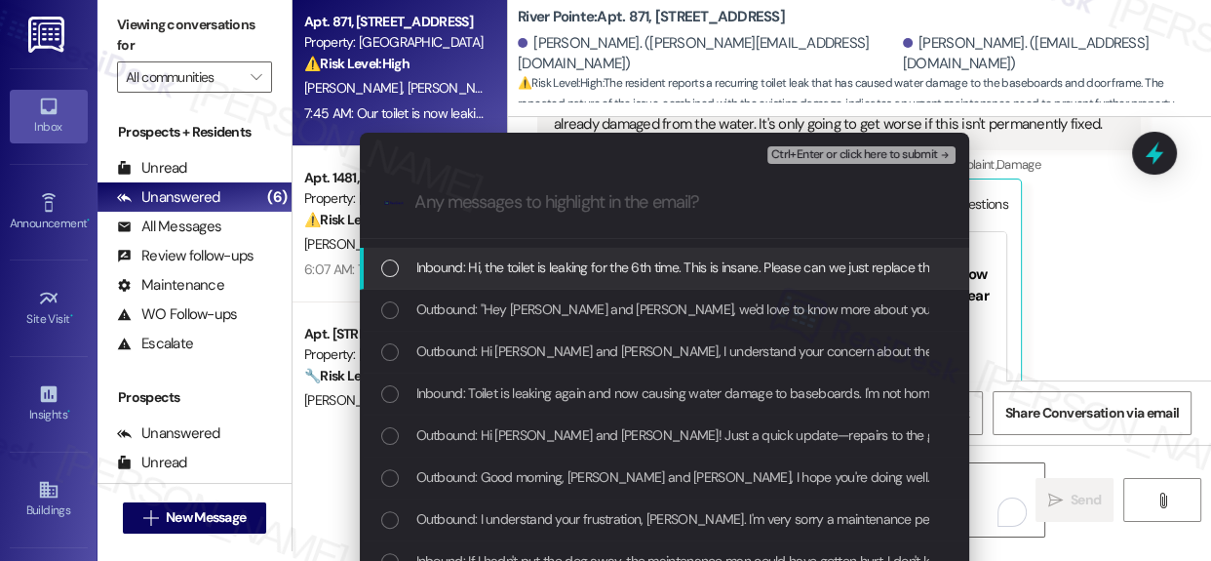
click at [381, 264] on div "List of options" at bounding box center [390, 268] width 18 height 18
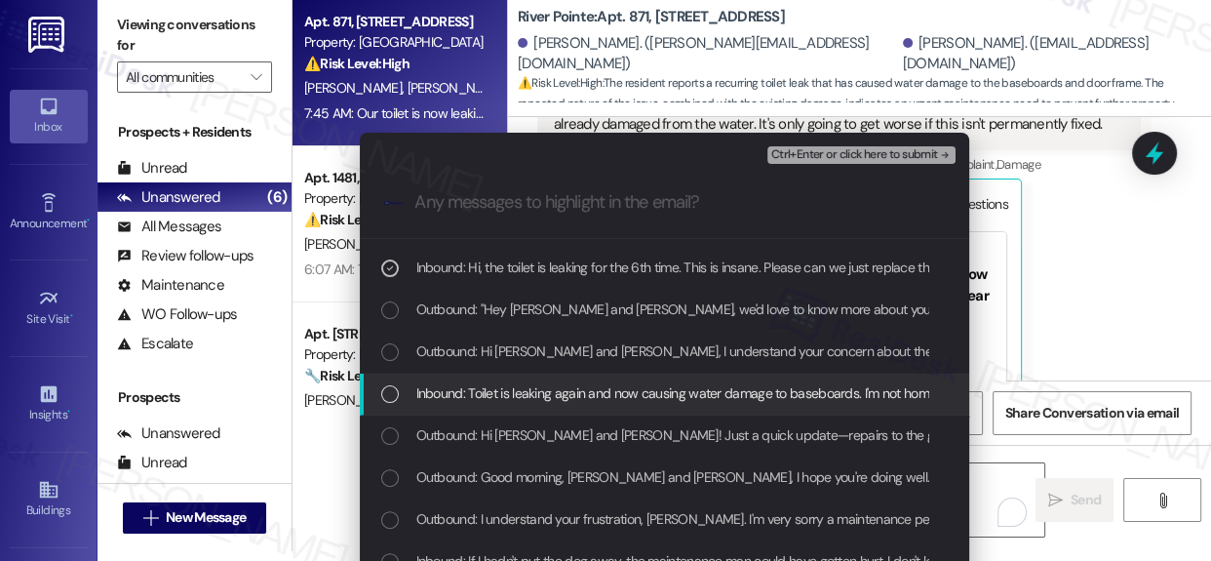
click at [381, 395] on div "List of options" at bounding box center [390, 394] width 18 height 18
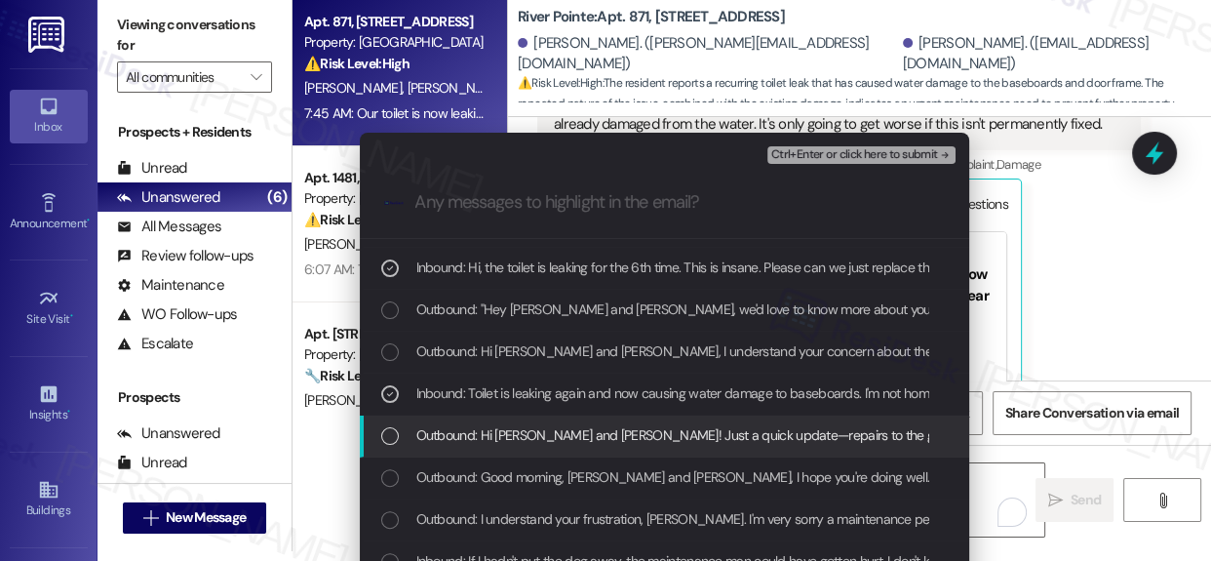
click at [384, 434] on div "List of options" at bounding box center [390, 436] width 18 height 18
click at [384, 434] on icon "List of options" at bounding box center [390, 436] width 14 height 14
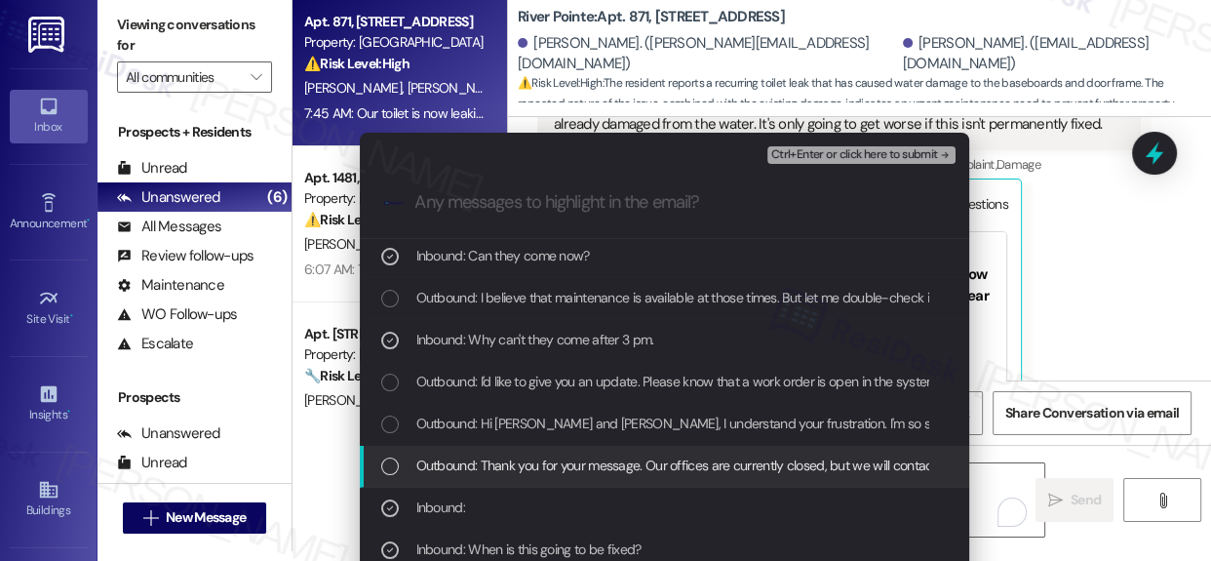
scroll to position [0, 0]
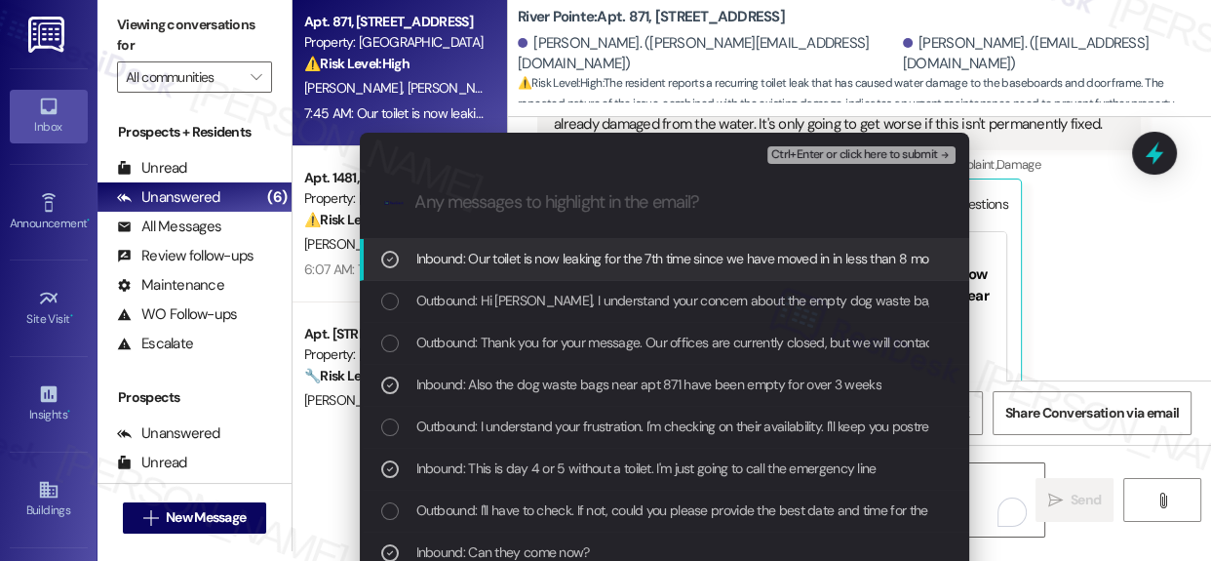
click at [638, 205] on input "Any messages to highlight in the email?" at bounding box center [679, 202] width 529 height 20
paste input "Follow up WO #282333 (toilet leak, tub, and blinds)"
type input "Follow up WO #282333 (toilet leak, tub, and blinds)"
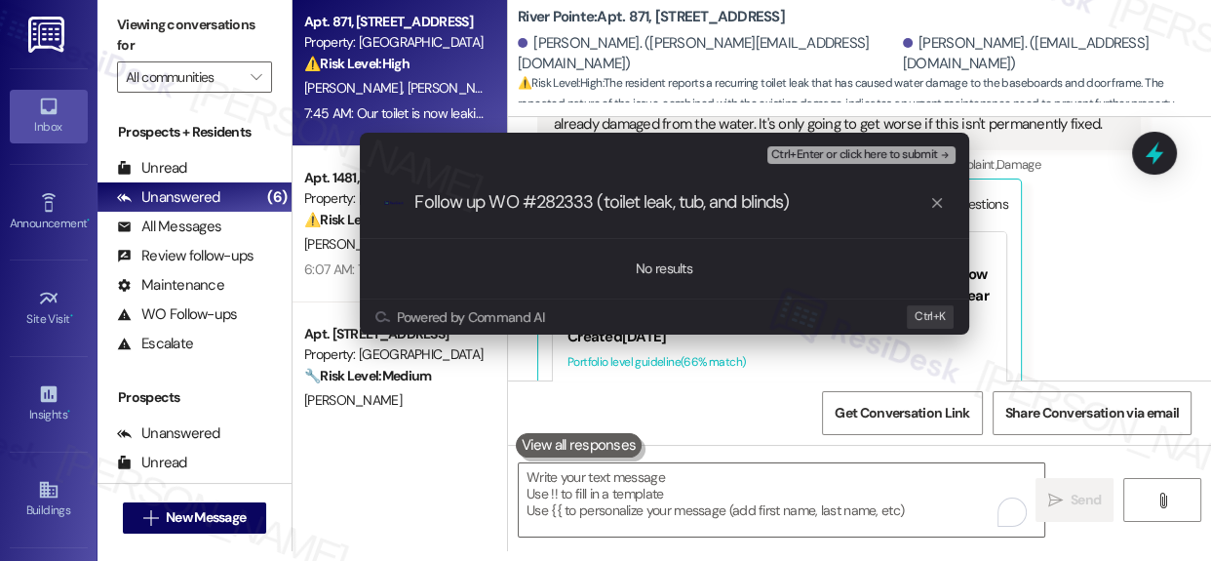
drag, startPoint x: 806, startPoint y: 207, endPoint x: 389, endPoint y: 207, distance: 417.3
click at [389, 207] on div ".cls-1{fill:#0a055f;}.cls-2{fill:#0cc4c4;} resideskLogoBlueOrange Follow up WO …" at bounding box center [664, 202] width 609 height 69
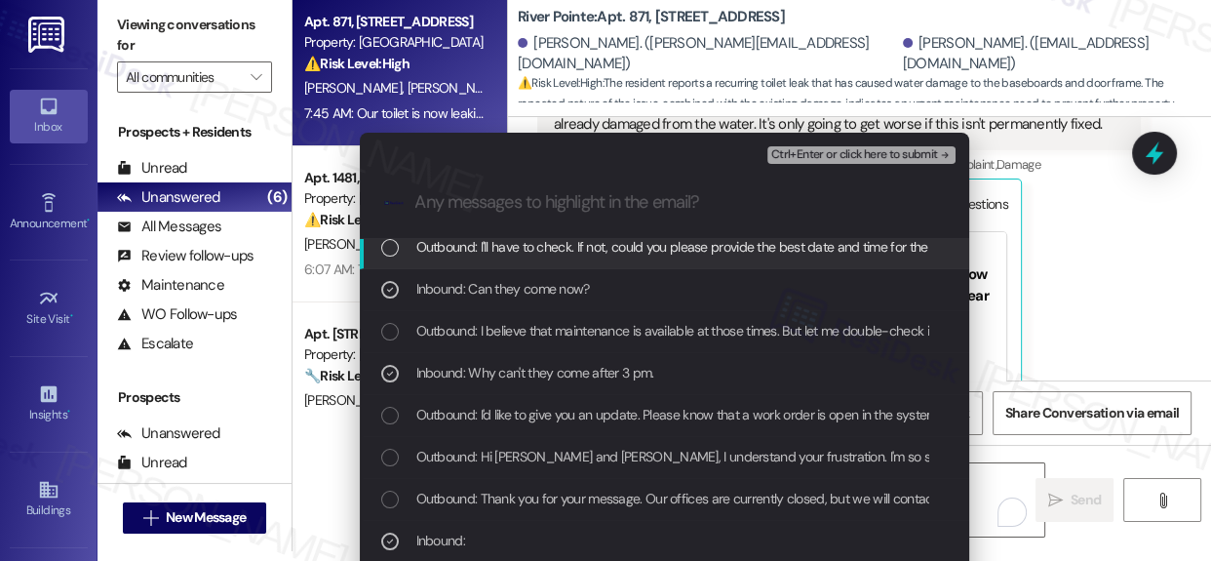
scroll to position [265, 0]
click at [841, 150] on span "Ctrl+Enter or click here to submit" at bounding box center [854, 155] width 167 height 14
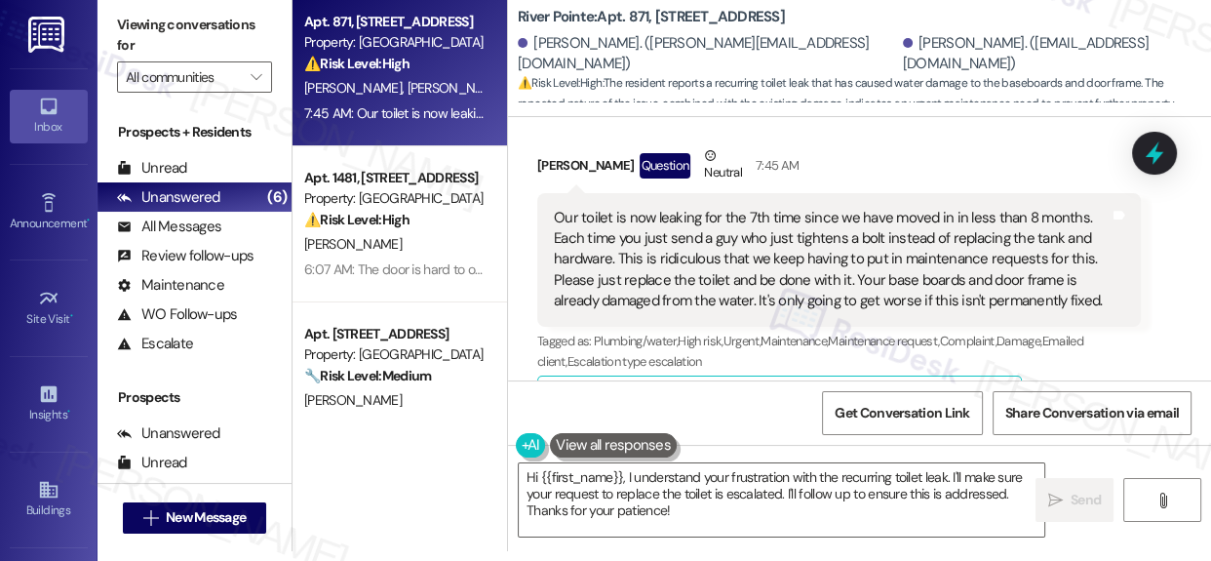
scroll to position [11572, 0]
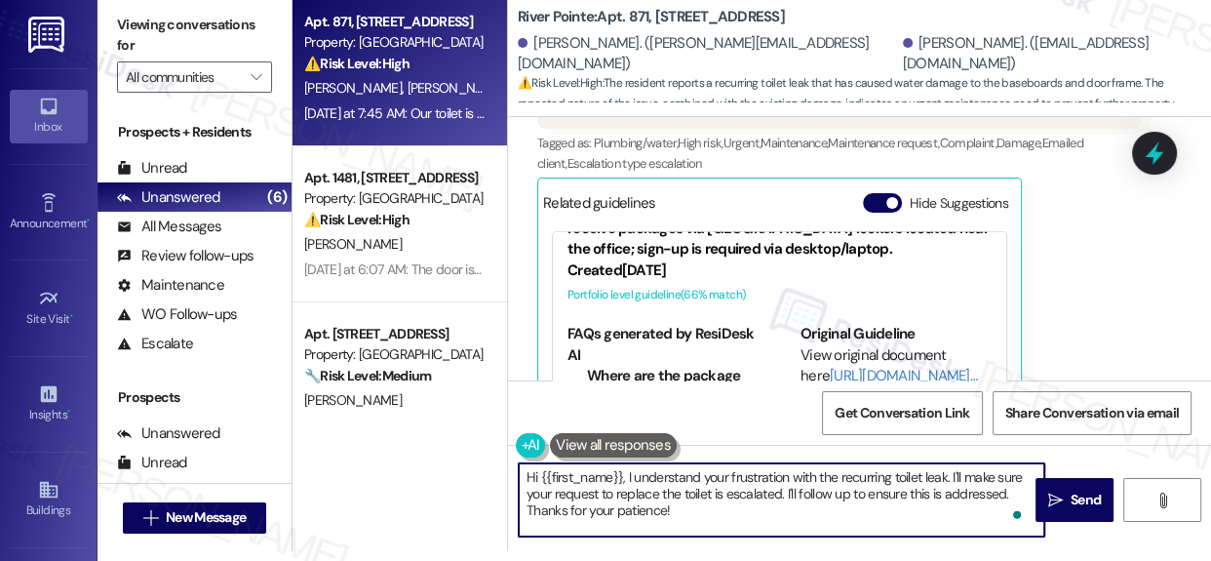
drag, startPoint x: 954, startPoint y: 477, endPoint x: 955, endPoint y: 507, distance: 30.2
click at [955, 507] on textarea "Hi {{first_name}}, I understand your frustration with the recurring toilet leak…" at bounding box center [782, 499] width 526 height 73
click at [790, 492] on textarea "Hi {{first_name}}, I understand your frustration with the recurring toilet leak…" at bounding box center [782, 499] width 526 height 73
drag, startPoint x: 628, startPoint y: 477, endPoint x: 741, endPoint y: 516, distance: 119.6
click at [741, 516] on textarea "Hi {{first_name}}, I understand your frustration with the recurring toilet leak…" at bounding box center [782, 499] width 526 height 73
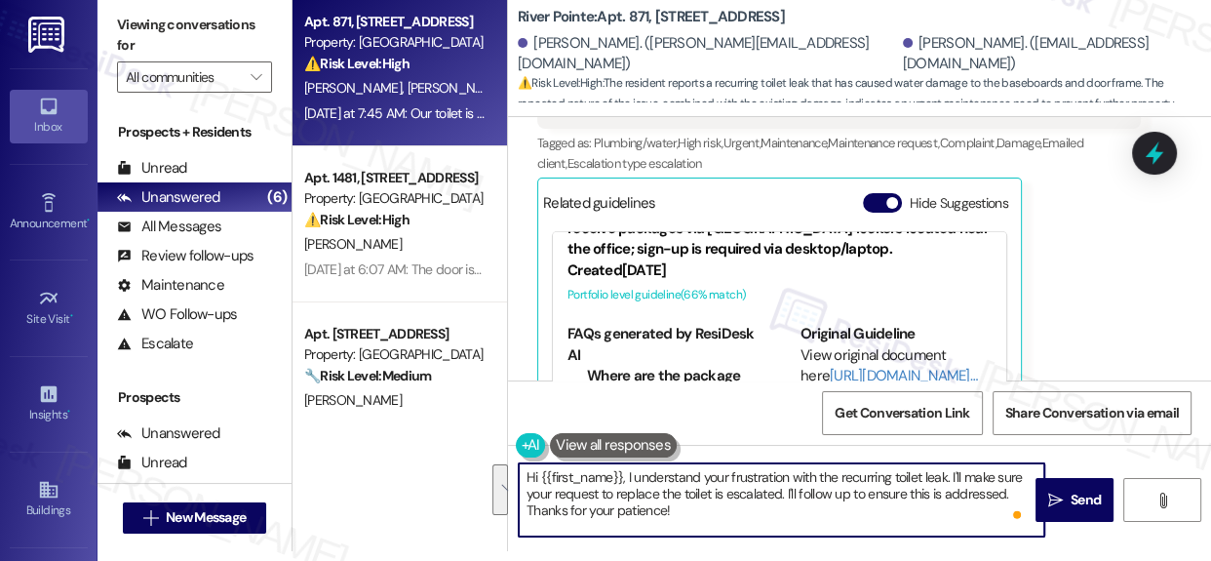
paste textarea "Hi! Thank you for reaching out and for letting us know. I’m really sorry to hea…"
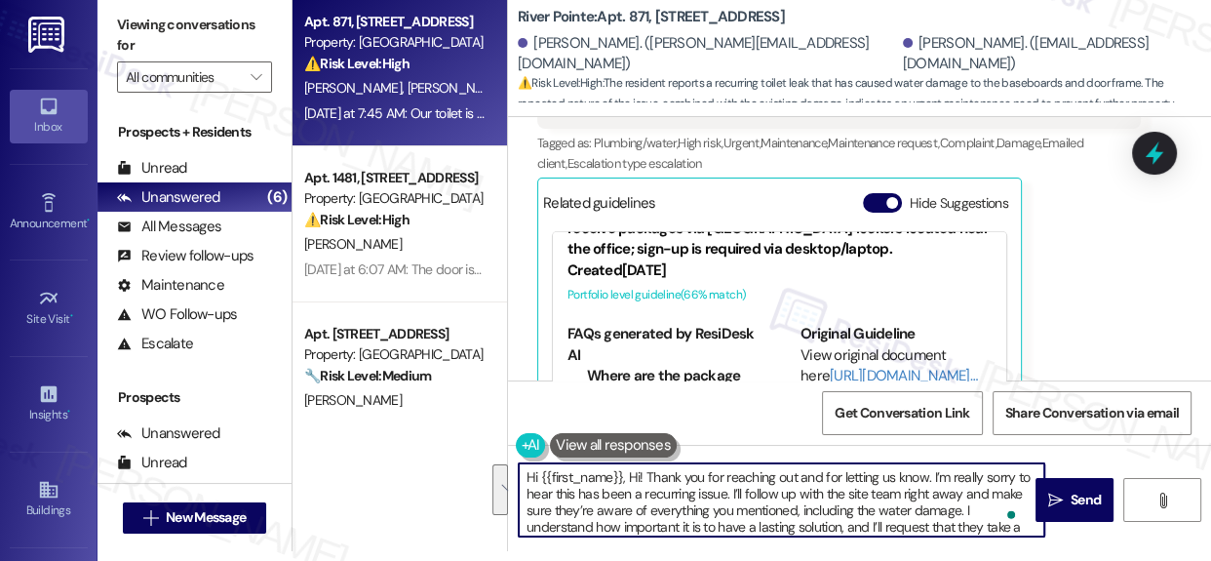
scroll to position [16, 0]
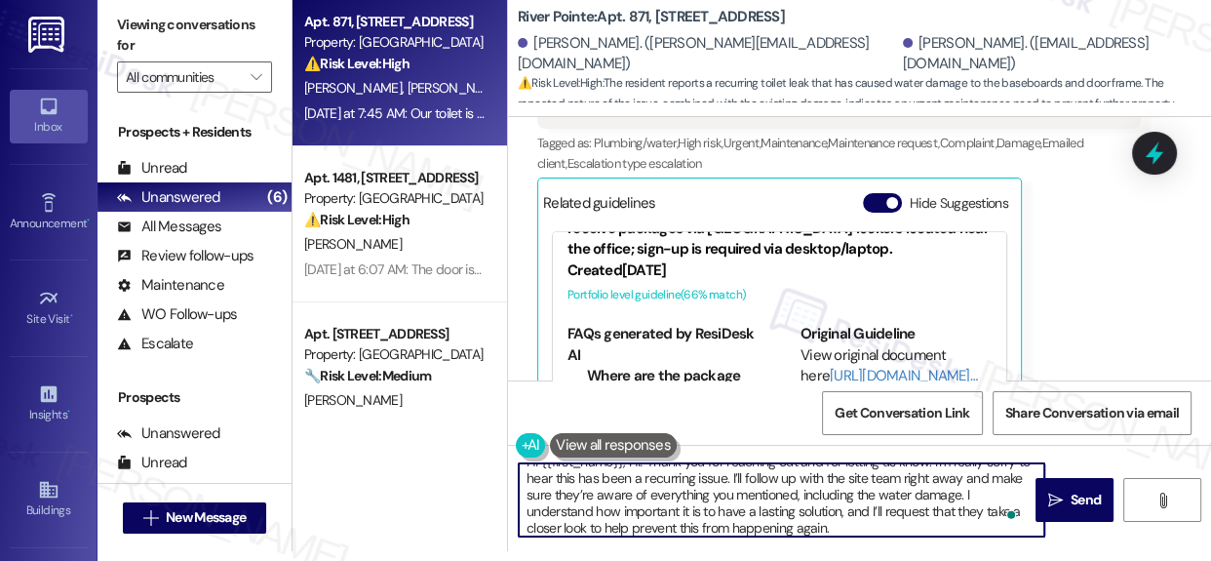
click at [850, 512] on textarea "Hi {{first_name}}, Hi! Thank you for reaching out and for letting us know. I’m …" at bounding box center [782, 499] width 526 height 73
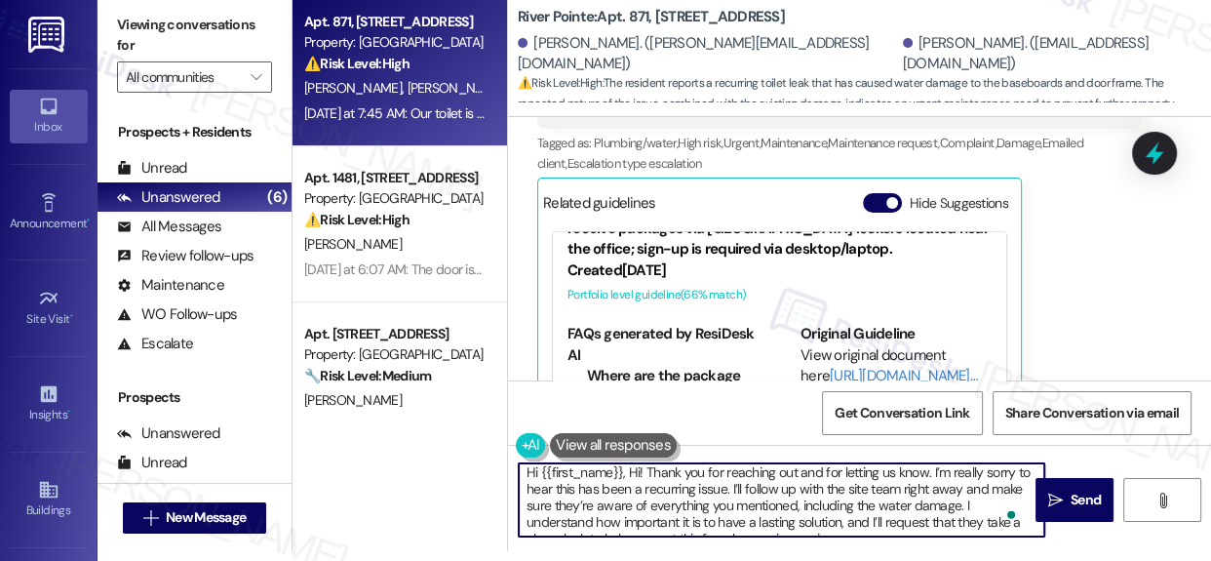
scroll to position [0, 0]
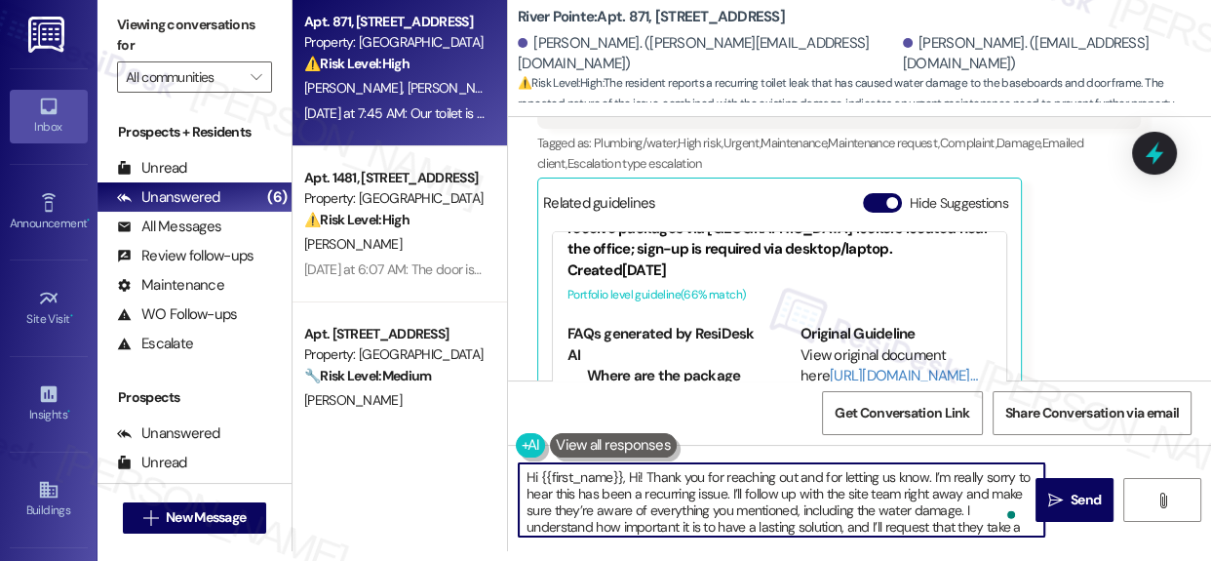
click at [643, 477] on textarea "Hi {{first_name}}, Hi! Thank you for reaching out and for letting us know. I’m …" at bounding box center [782, 499] width 526 height 73
click at [741, 492] on textarea "Hi {{first_name}}, Thank you for reaching out and for letting us know. I’m real…" at bounding box center [782, 499] width 526 height 73
click at [889, 498] on textarea "Hi {{first_name}}, Thank you for reaching out and for letting us know. I’m real…" at bounding box center [782, 499] width 526 height 73
drag, startPoint x: 889, startPoint y: 498, endPoint x: 958, endPoint y: 496, distance: 69.3
click at [956, 496] on textarea "Hi {{first_name}}, Thank you for reaching out and for letting us know. I’m real…" at bounding box center [782, 499] width 526 height 73
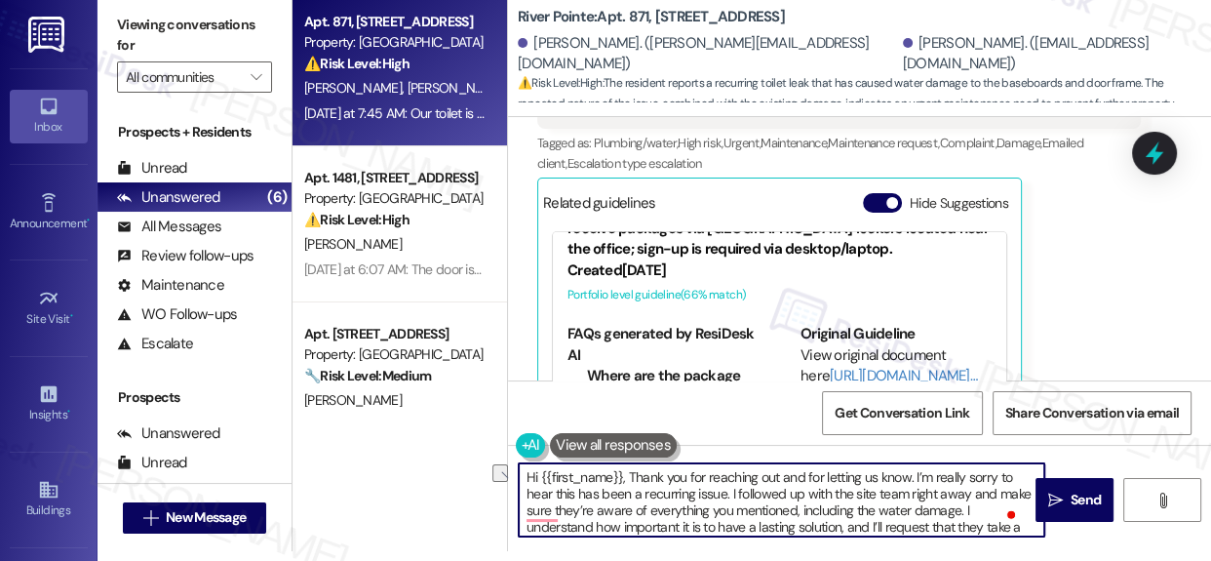
click at [926, 491] on textarea "Hi {{first_name}}, Thank you for reaching out and for letting us know. I’m real…" at bounding box center [782, 499] width 526 height 73
drag, startPoint x: 909, startPoint y: 493, endPoint x: 966, endPoint y: 495, distance: 57.6
click at [966, 495] on textarea "Hi {{first_name}}, Thank you for reaching out and for letting us know. I’m real…" at bounding box center [782, 499] width 526 height 73
click at [867, 493] on textarea "Hi {{first_name}}, Thank you for reaching out and for letting us know. I’m real…" at bounding box center [782, 499] width 526 height 73
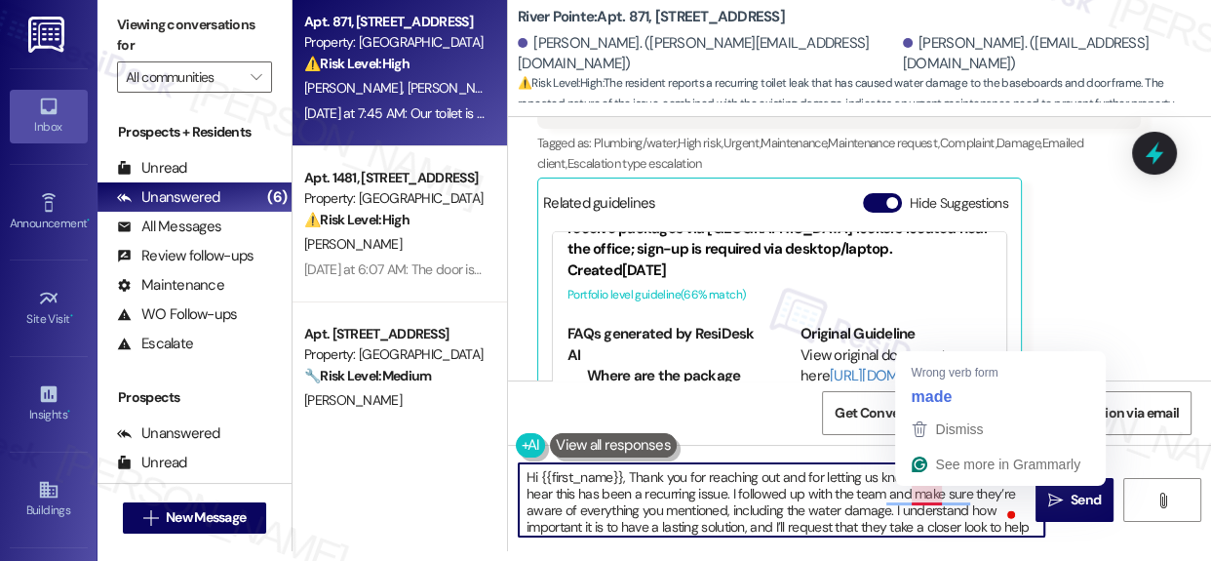
click at [934, 503] on textarea "Hi {{first_name}}, Thank you for reaching out and for letting us know. I’m real…" at bounding box center [782, 499] width 526 height 73
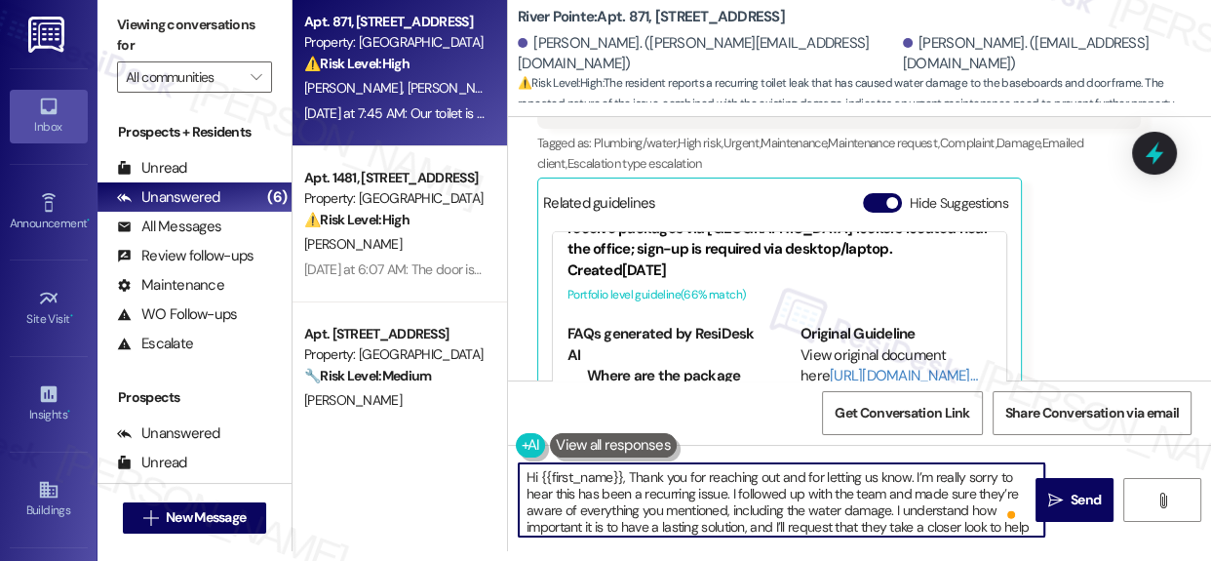
scroll to position [20, 0]
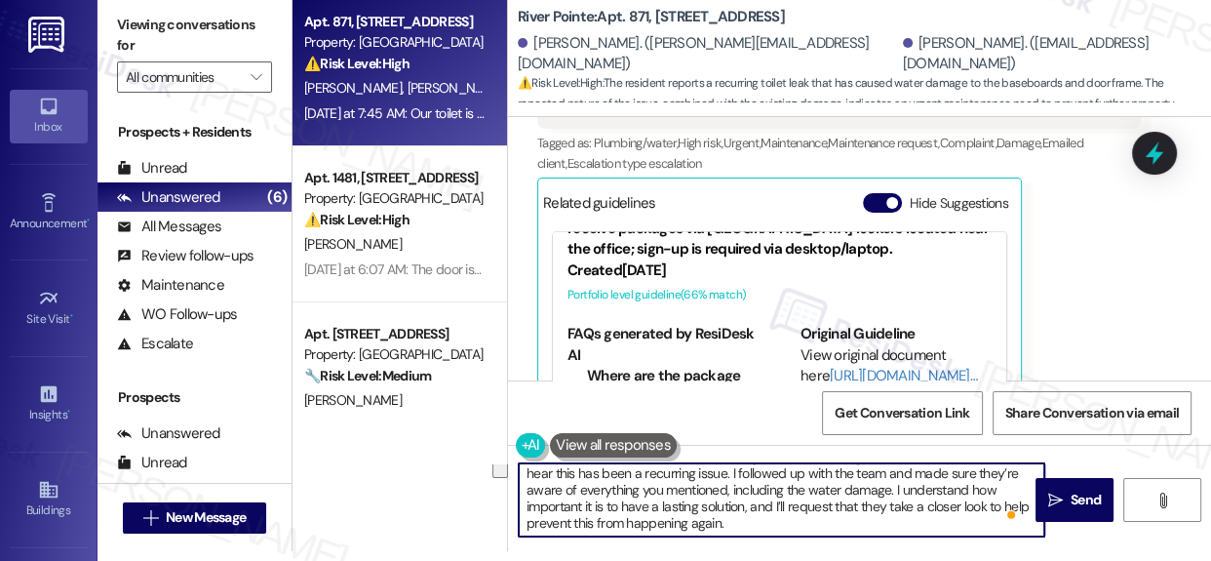
drag, startPoint x: 750, startPoint y: 526, endPoint x: 866, endPoint y: 523, distance: 116.1
click at [889, 517] on textarea "Hi {{first_name}}, Thank you for reaching out and for letting us know. I’m real…" at bounding box center [782, 499] width 526 height 73
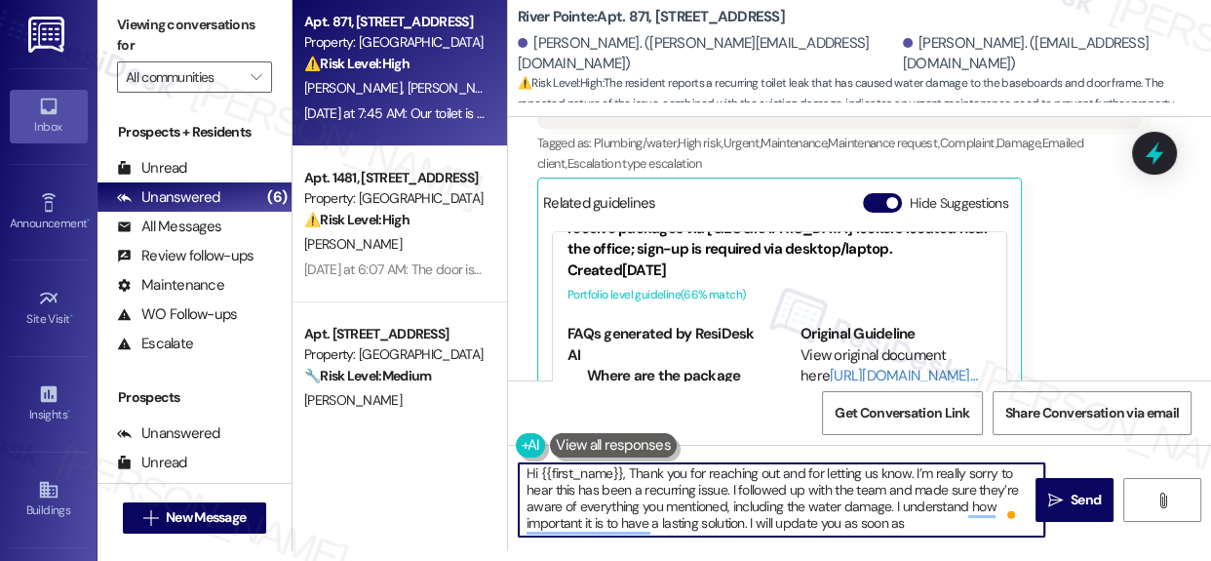
click at [932, 524] on textarea "Hi {{first_name}}, Thank you for reaching out and for letting us know. I’m real…" at bounding box center [782, 499] width 526 height 73
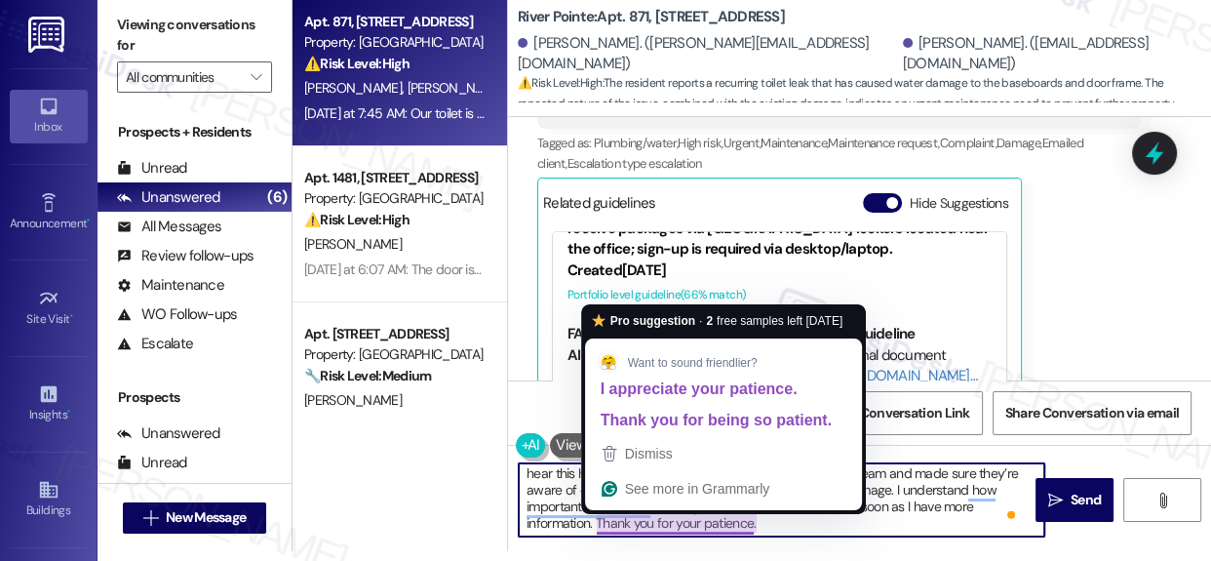
click at [737, 522] on textarea "Hi {{first_name}}, Thank you for reaching out and for letting us know. I’m real…" at bounding box center [782, 499] width 526 height 73
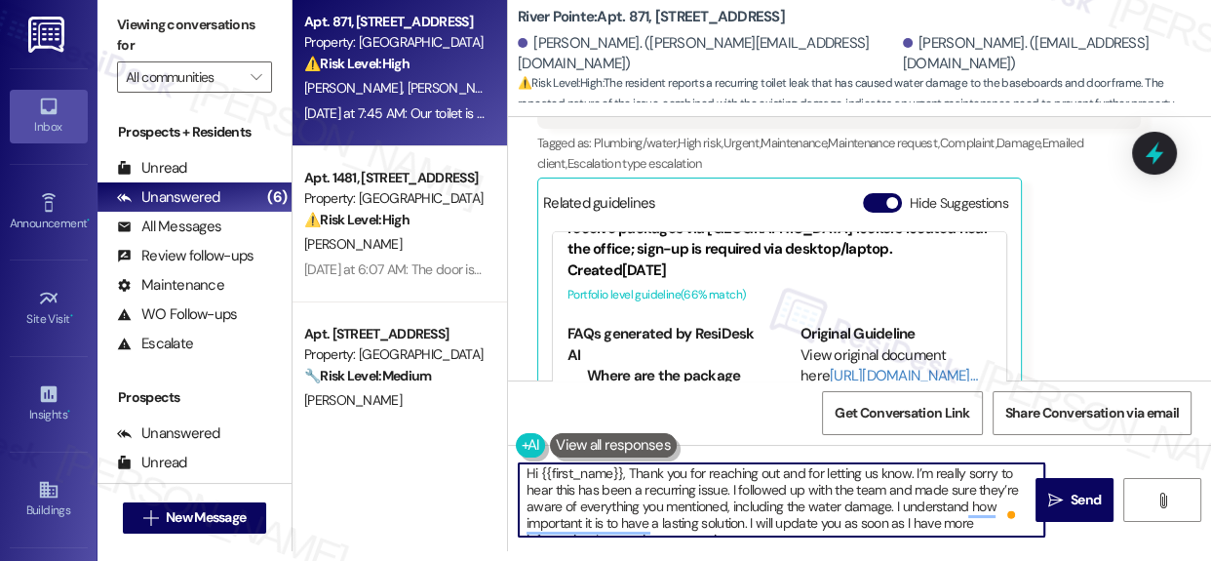
scroll to position [0, 0]
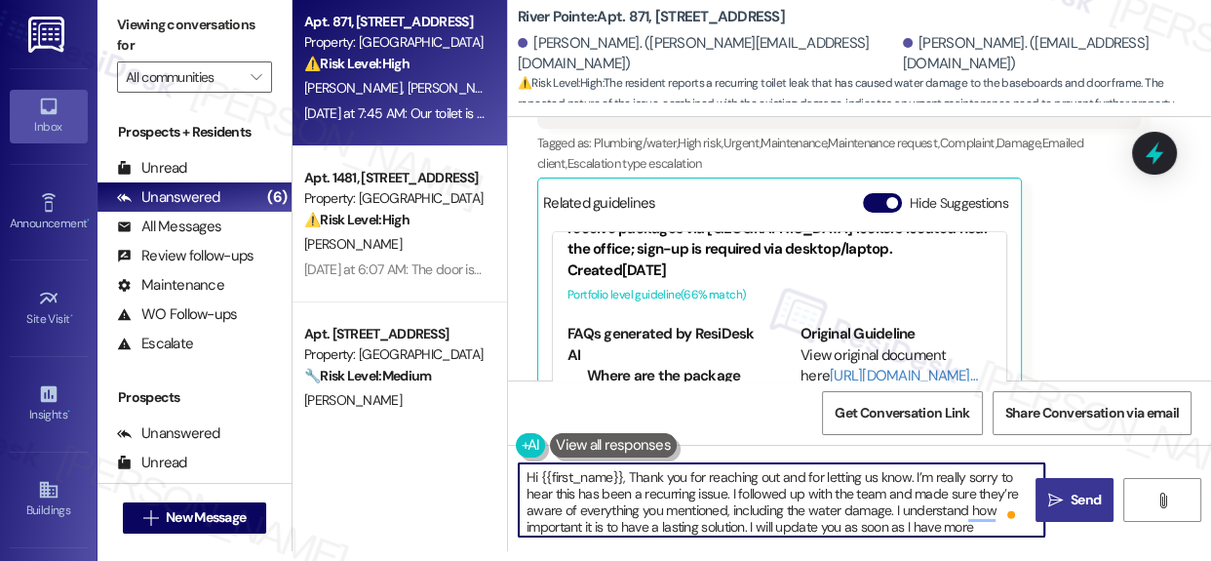
type textarea "Hi {{first_name}}, Thank you for reaching out and for letting us know. I’m real…"
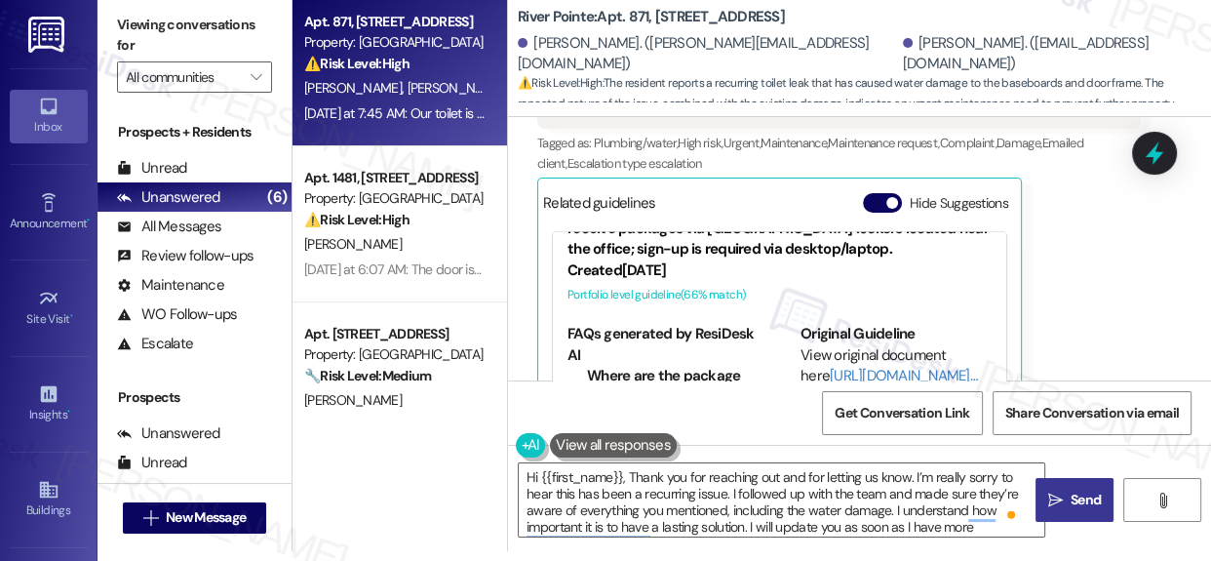
click at [1071, 502] on span "Send" at bounding box center [1086, 499] width 30 height 20
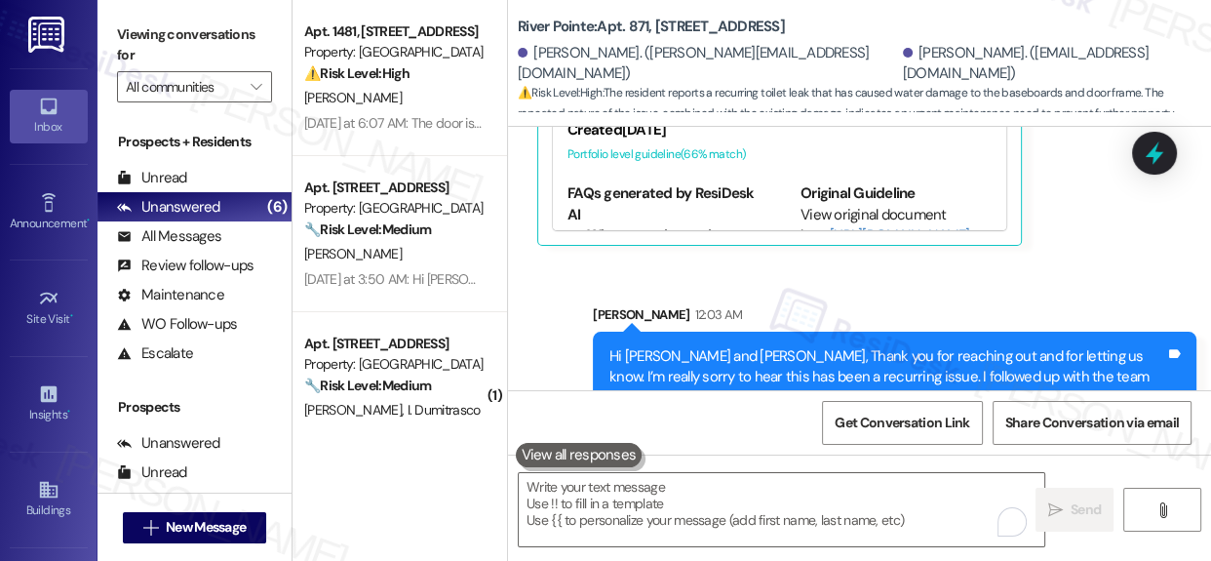
scroll to position [11790, 0]
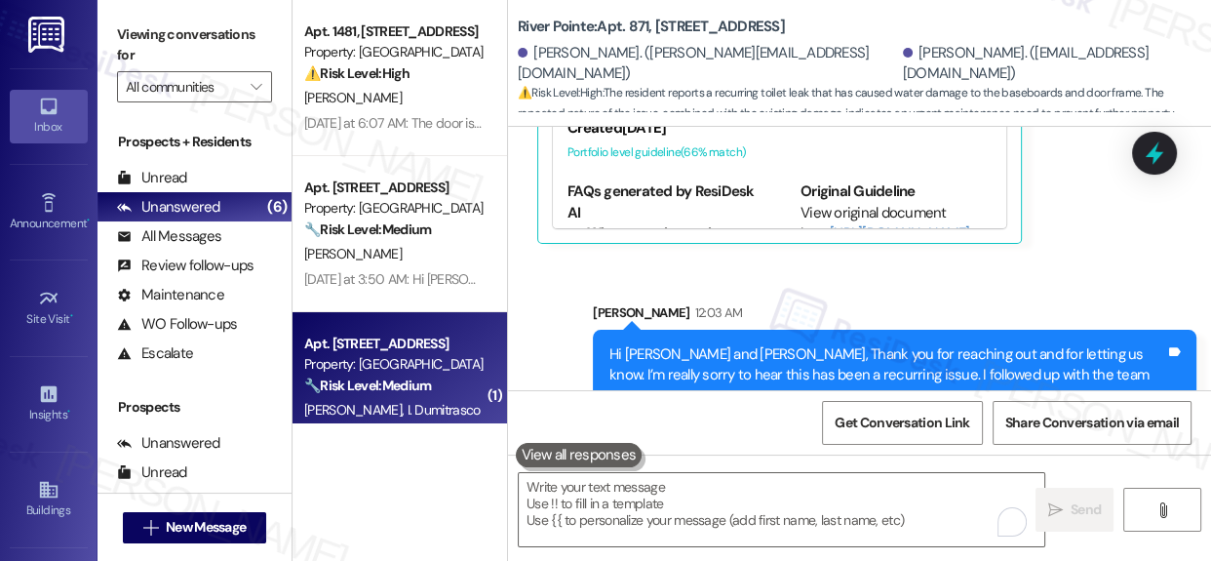
click at [363, 369] on div "Property: [GEOGRAPHIC_DATA]" at bounding box center [394, 364] width 180 height 20
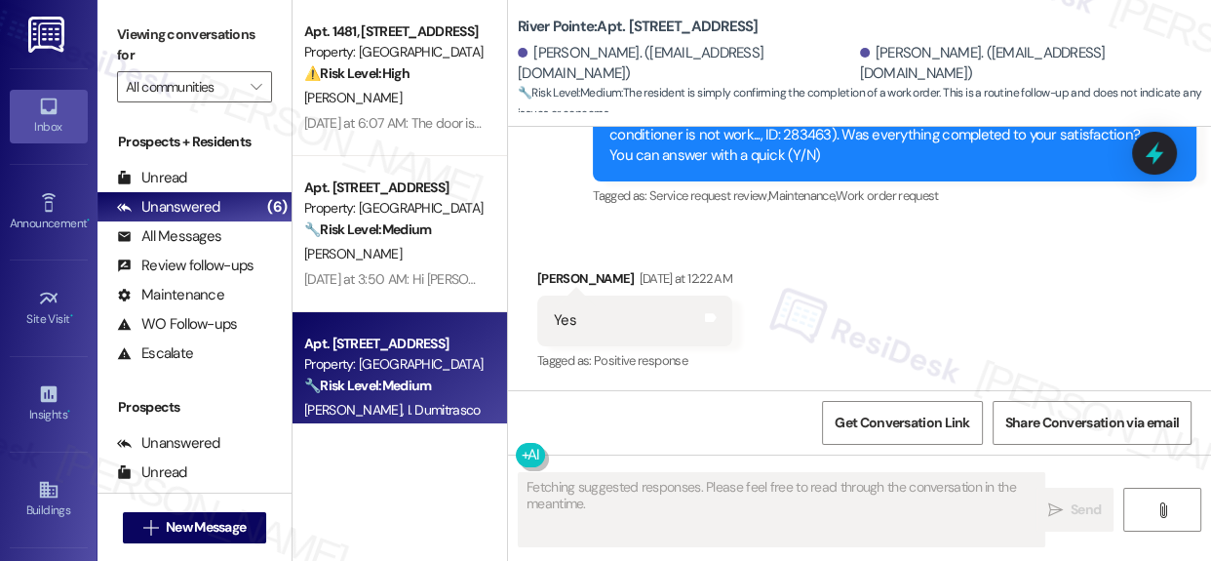
scroll to position [8870, 0]
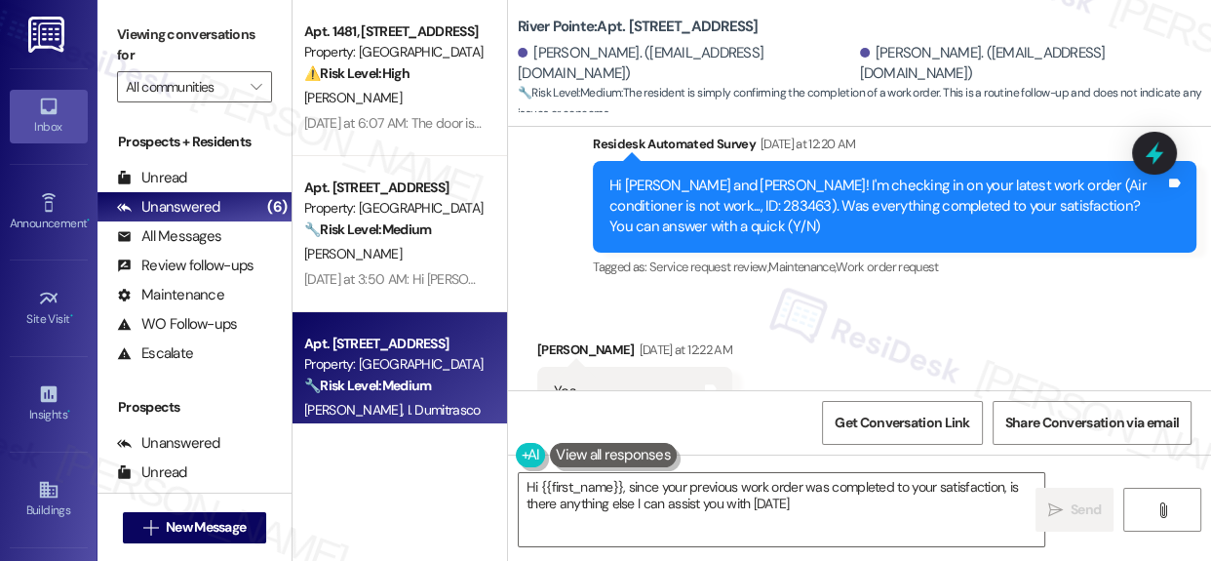
type textarea "Hi {{first_name}}, since your previous work order was completed to your satisfa…"
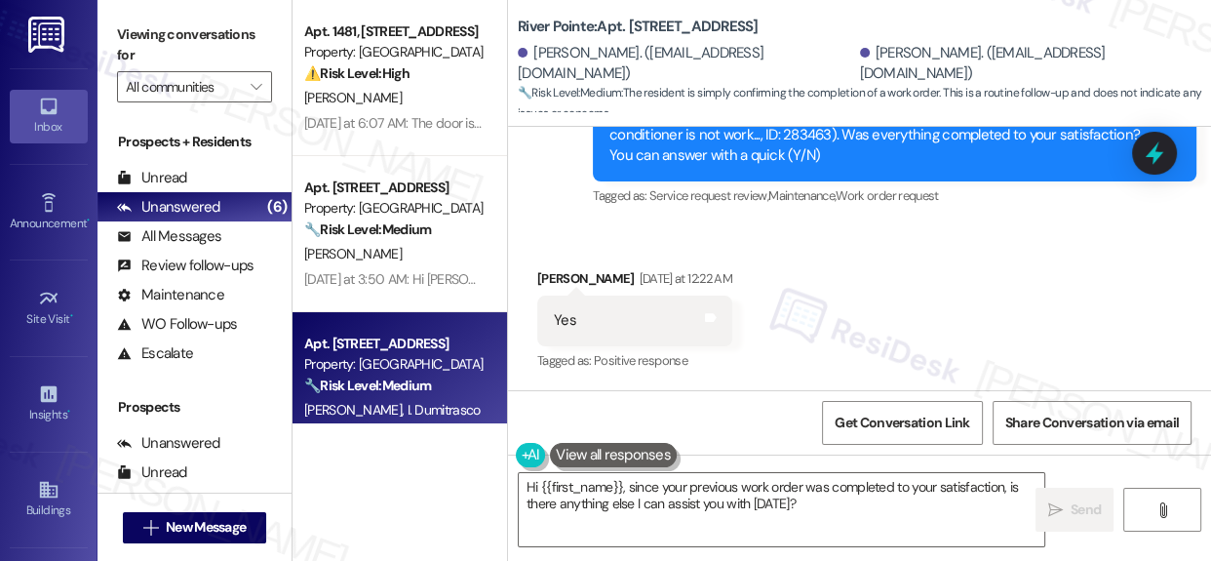
scroll to position [10, 0]
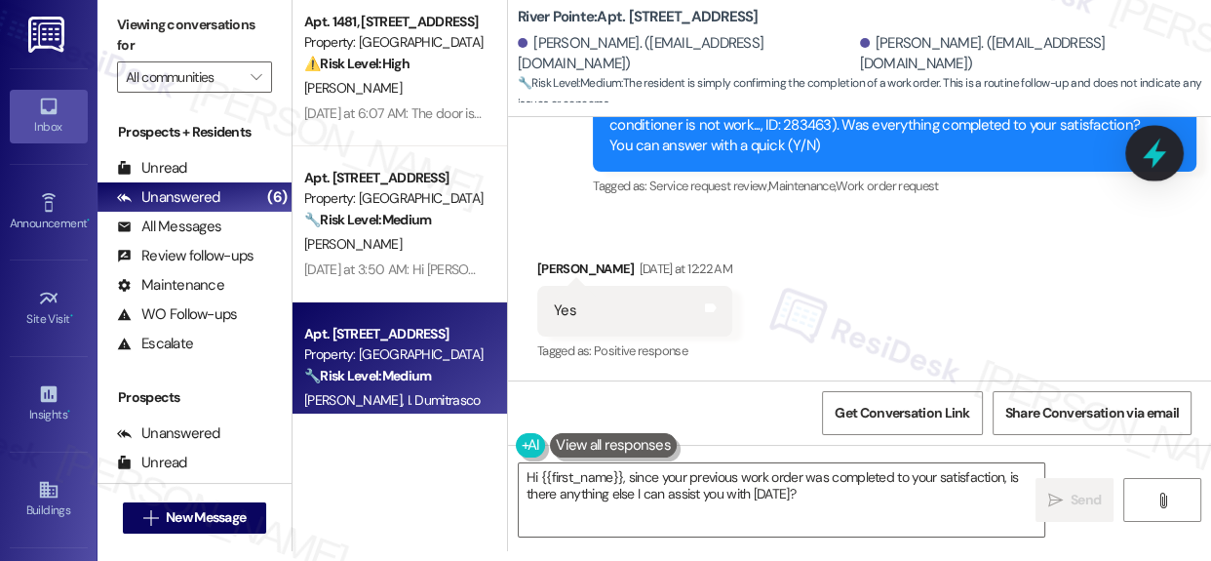
click at [1165, 151] on icon at bounding box center [1154, 152] width 33 height 33
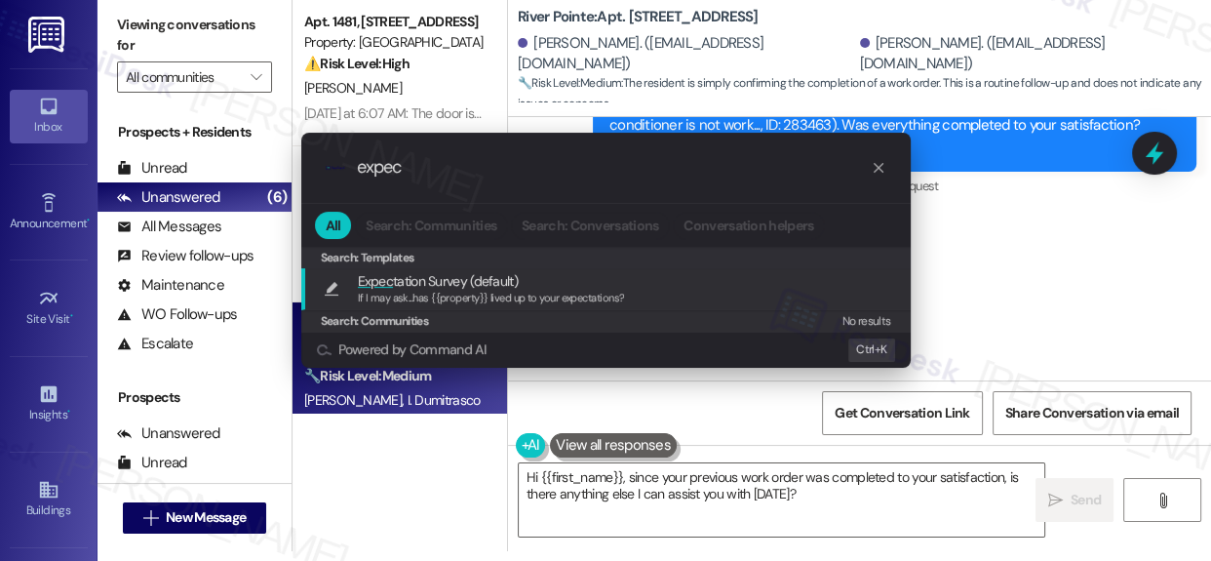
type input "expec"
click at [483, 275] on span "Expec tation Survey (default)" at bounding box center [438, 280] width 160 height 21
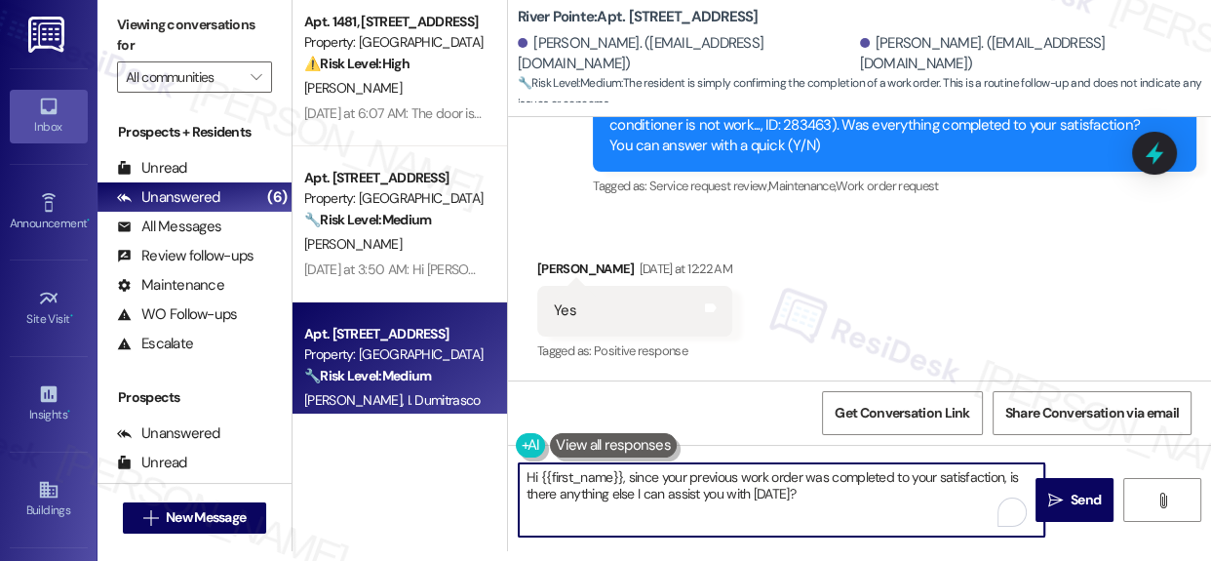
type textarea "If I may ask...has {{property}} lived up to your expectations?"
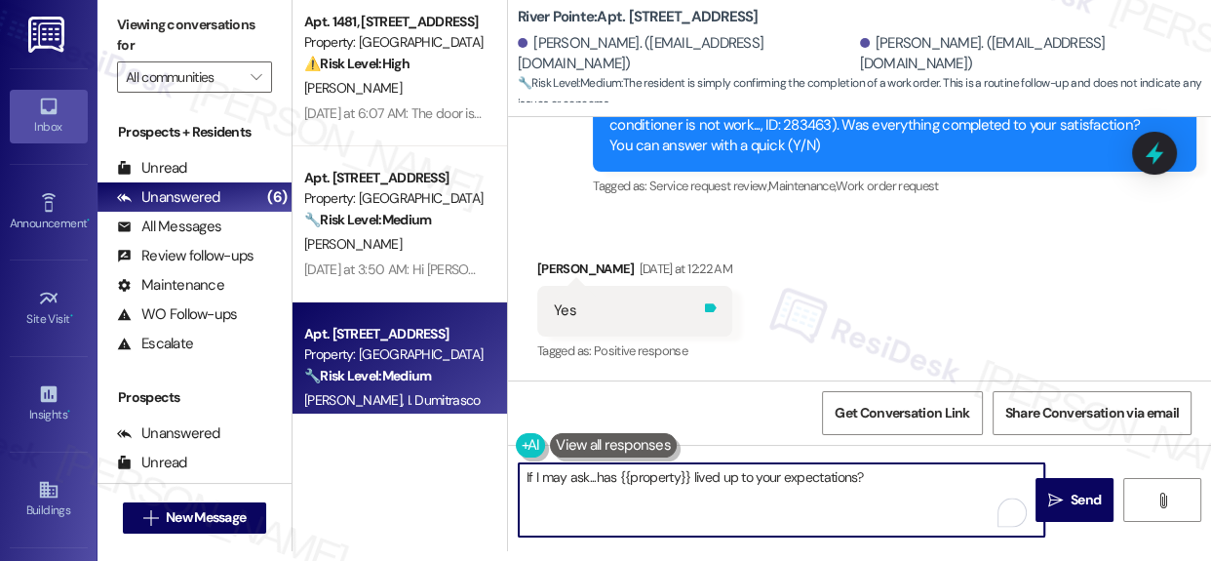
click at [705, 310] on icon at bounding box center [711, 307] width 12 height 9
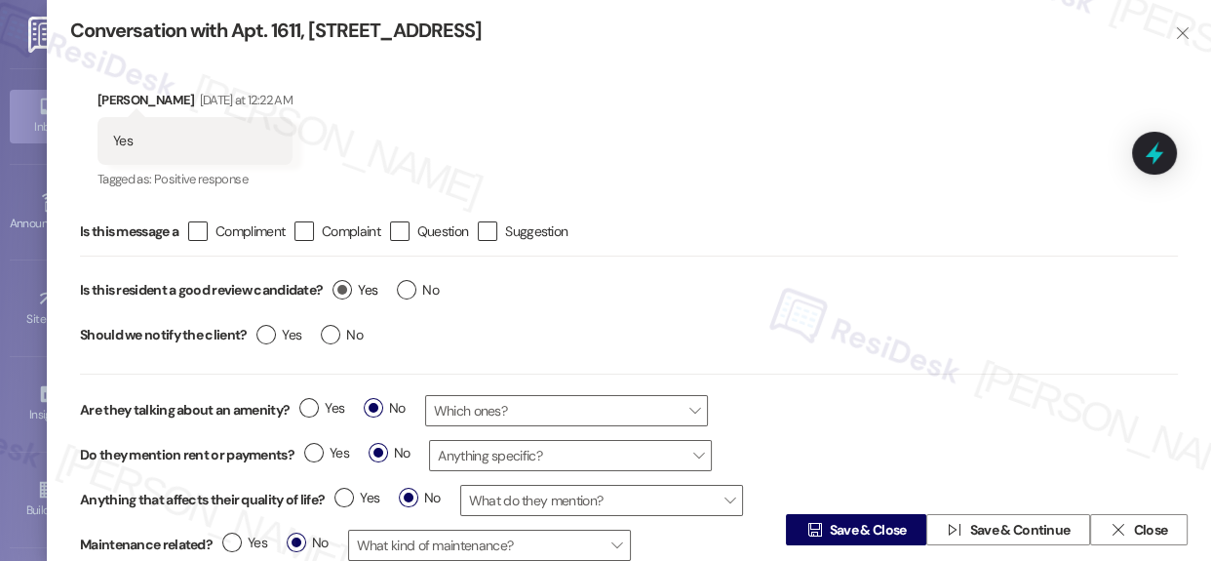
click at [336, 286] on label "Yes" at bounding box center [354, 290] width 45 height 20
click at [336, 286] on input "Yes" at bounding box center [354, 292] width 45 height 25
radio input "true"
click at [880, 525] on span "Save & Close" at bounding box center [868, 530] width 77 height 20
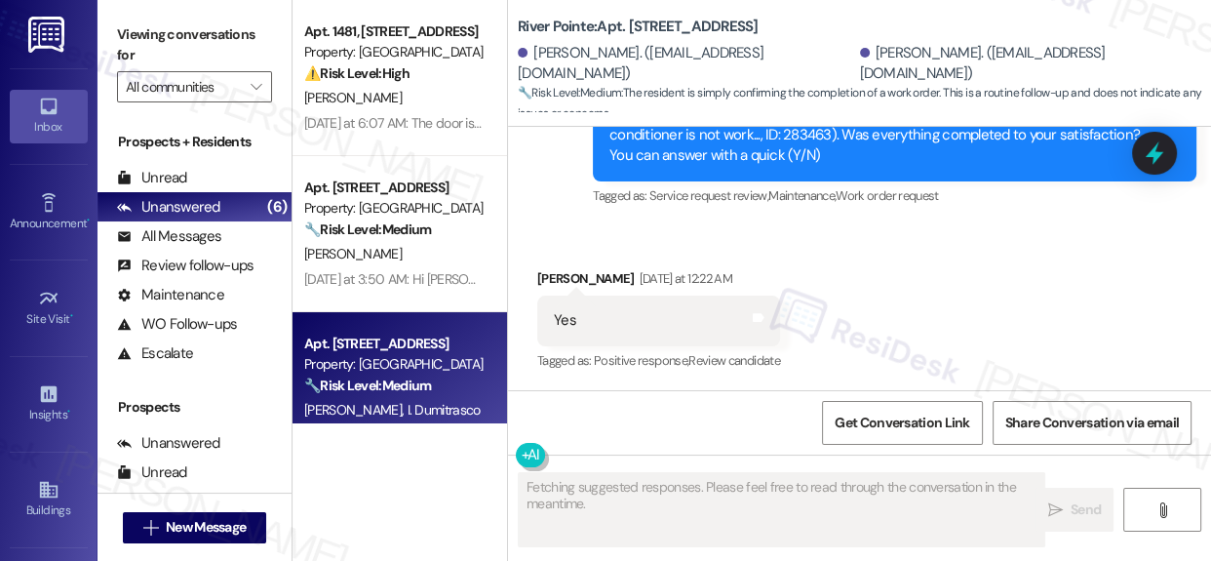
scroll to position [8870, 0]
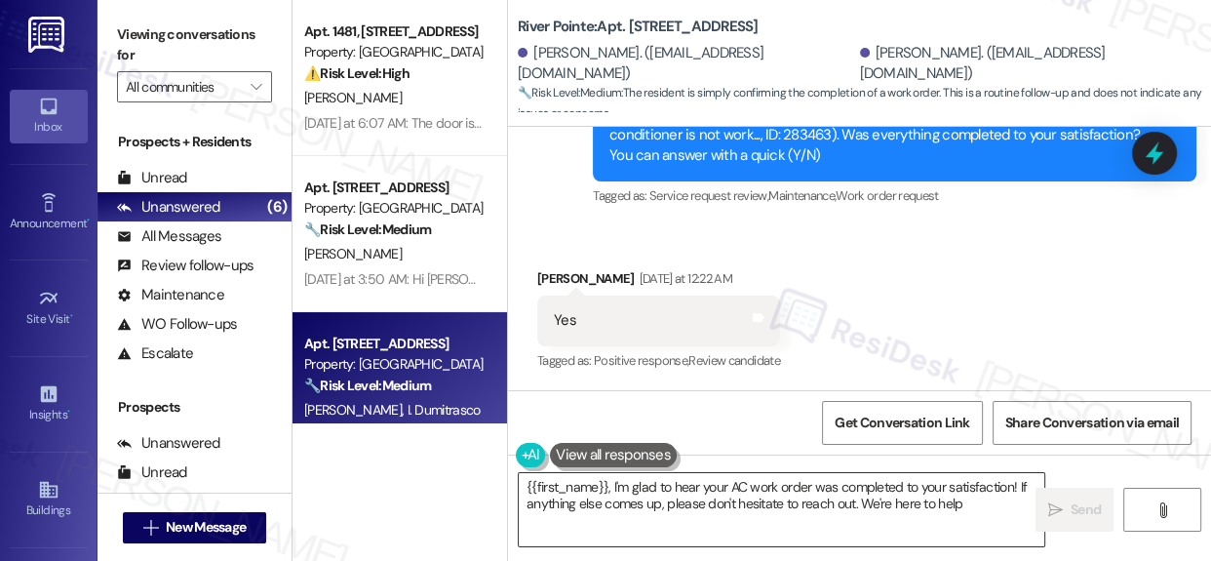
type textarea "{{first_name}}, I'm glad to hear your AC work order was completed to your satis…"
click at [1162, 146] on icon at bounding box center [1154, 152] width 33 height 33
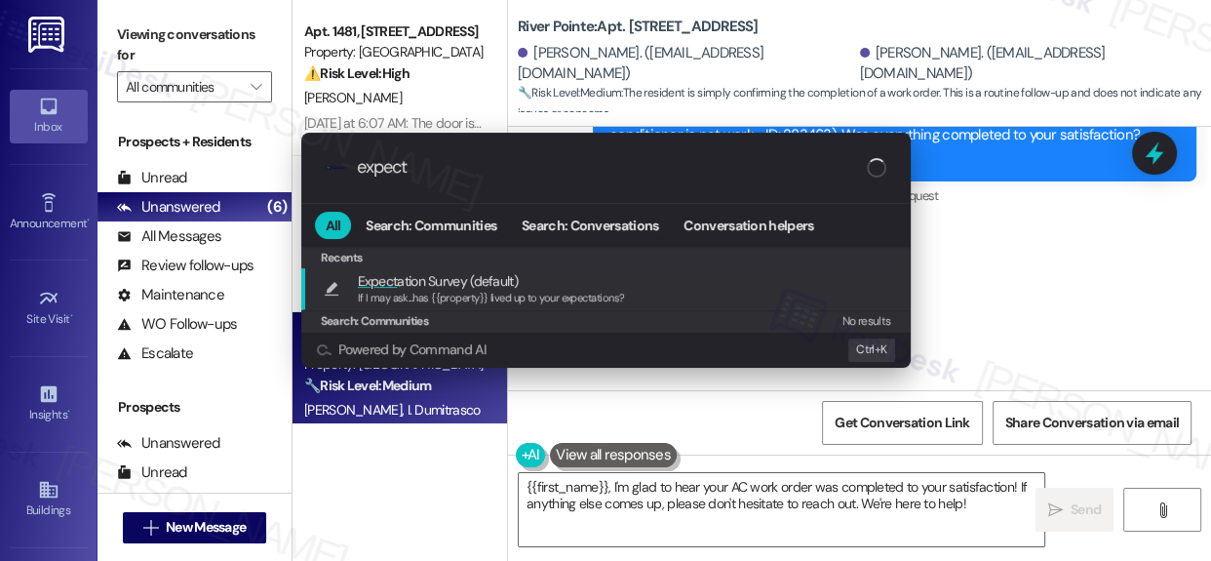
type input "expect"
click at [500, 273] on span "Expect ation Survey (default)" at bounding box center [438, 280] width 160 height 21
type textarea "If I may ask...has {{property}} lived up to your expectations?"
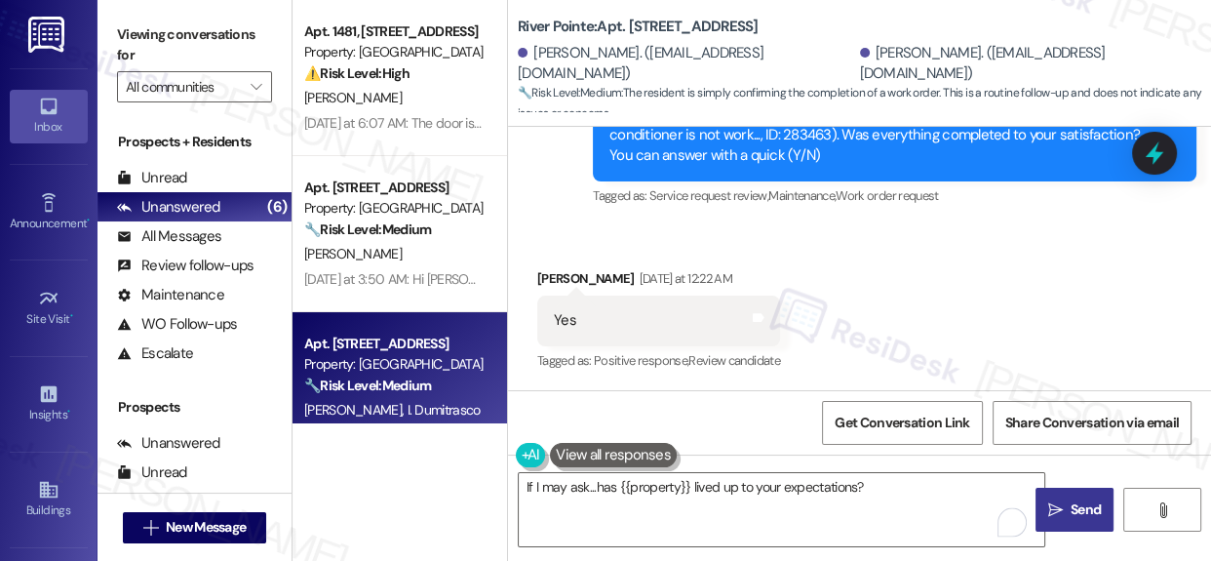
click at [1086, 507] on span "Send" at bounding box center [1086, 509] width 30 height 20
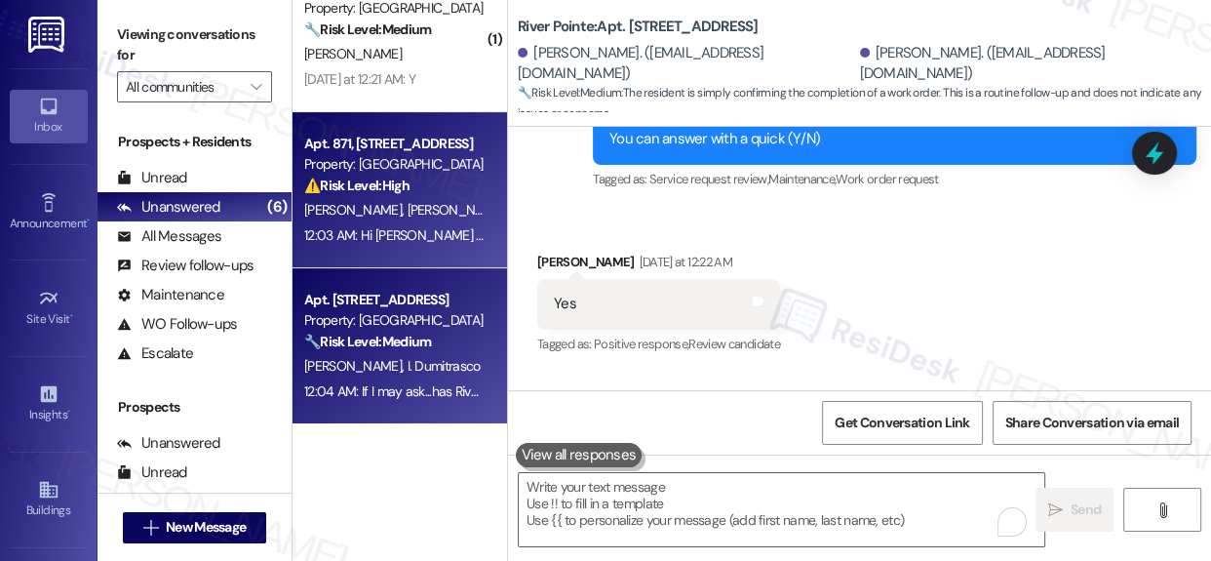
scroll to position [514, 0]
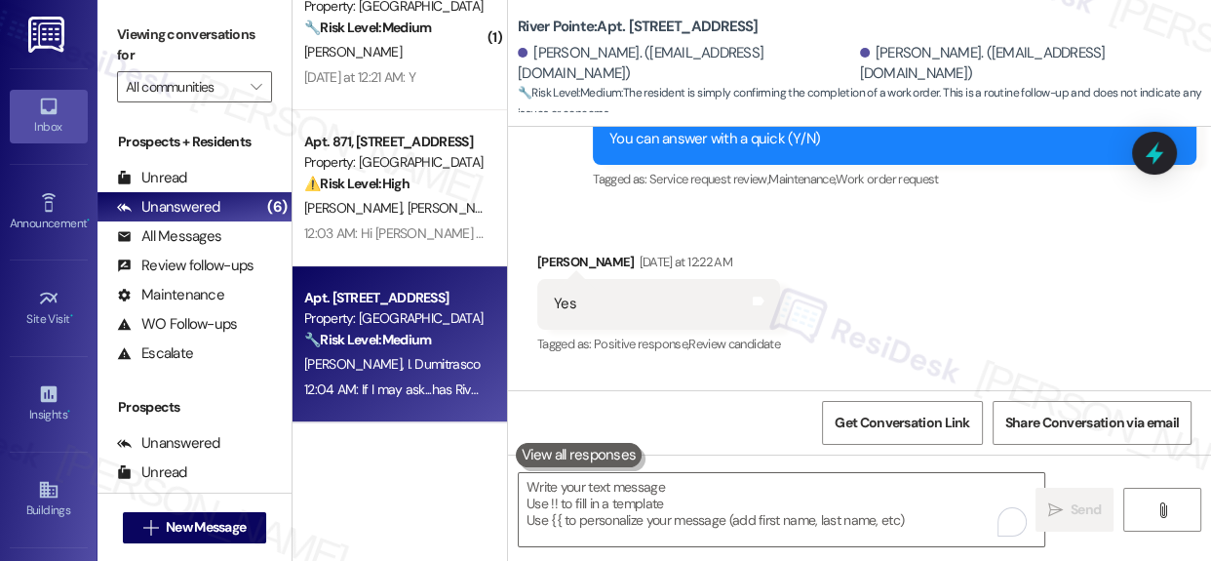
click at [401, 315] on div "Property: [GEOGRAPHIC_DATA]" at bounding box center [394, 318] width 180 height 20
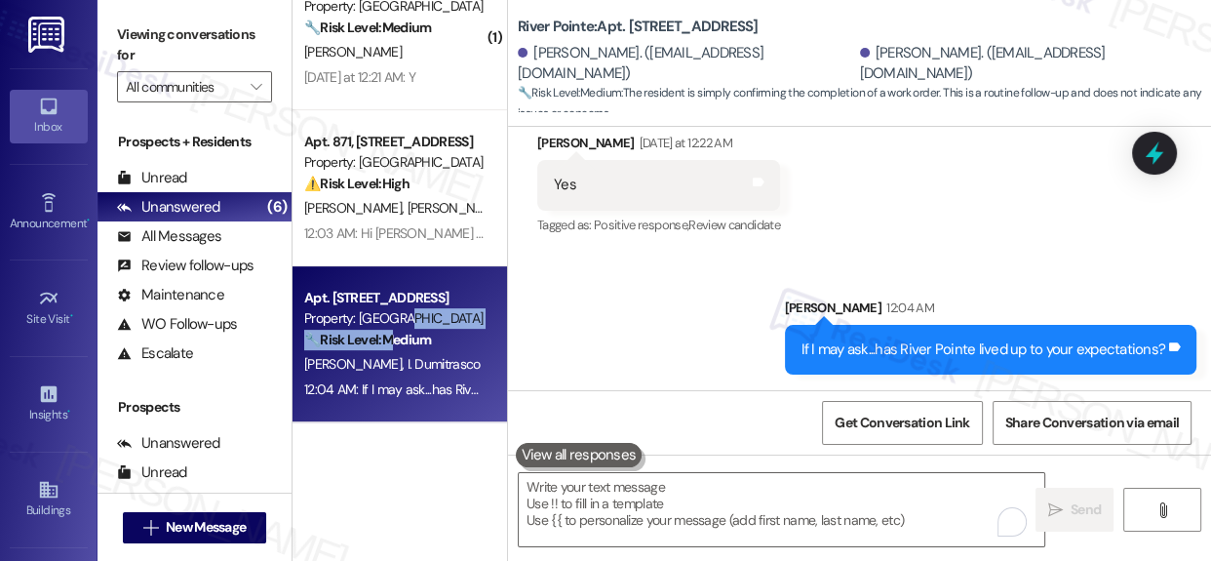
click at [398, 327] on div "Apt. 1611, 1600 River Pointe Dr Property: River Pointe 🔧 Risk Level: Medium The…" at bounding box center [394, 319] width 184 height 66
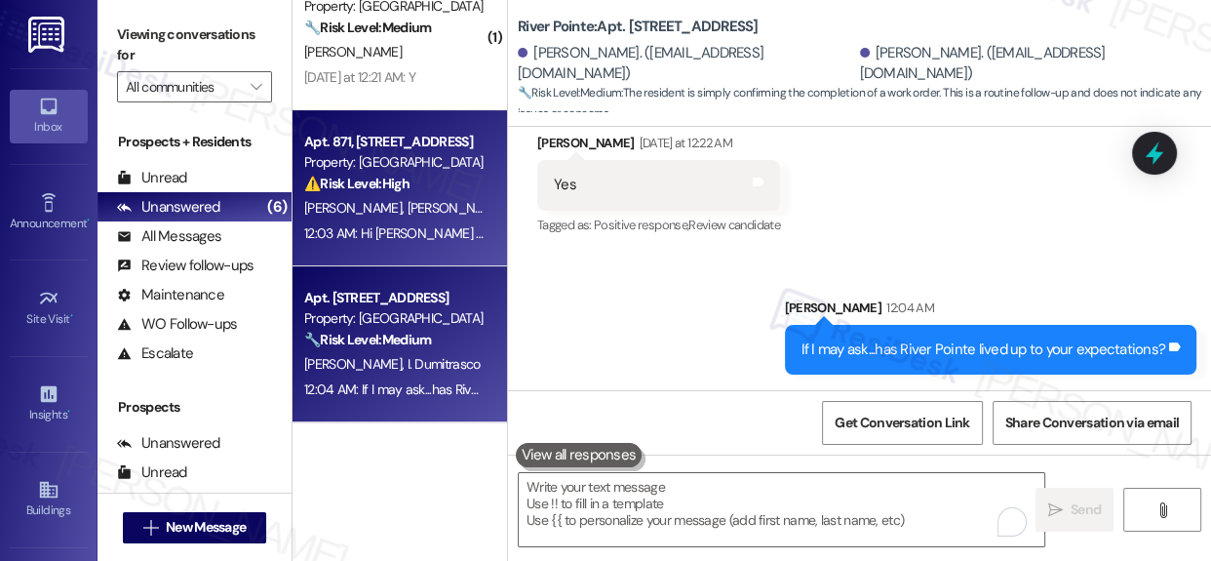
click at [408, 212] on span "M. Atkinson" at bounding box center [456, 208] width 97 height 18
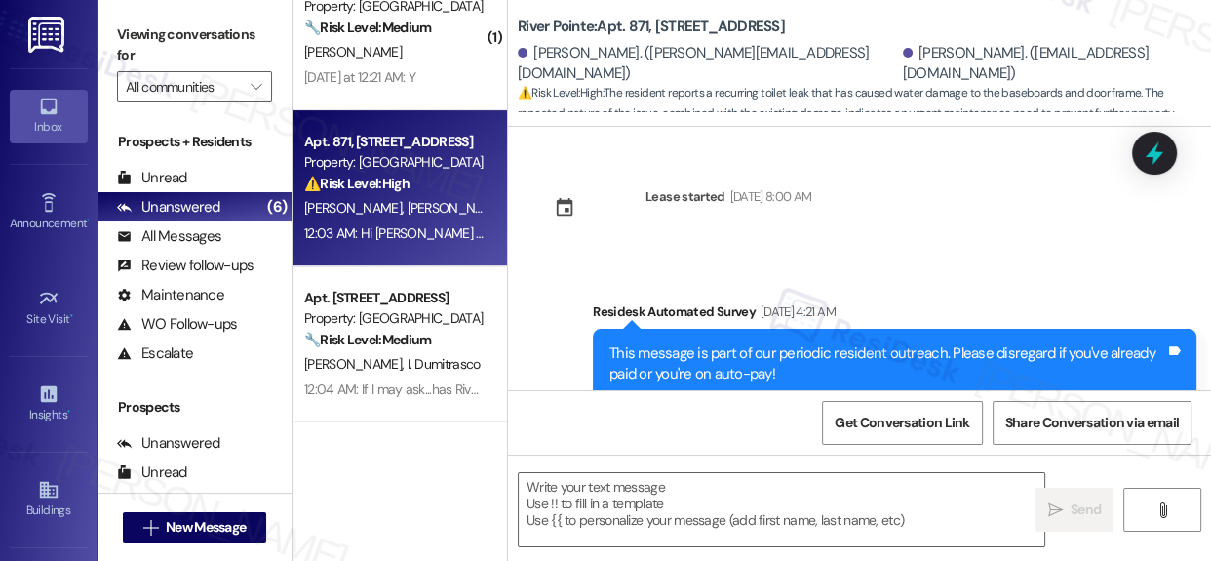
scroll to position [12080, 0]
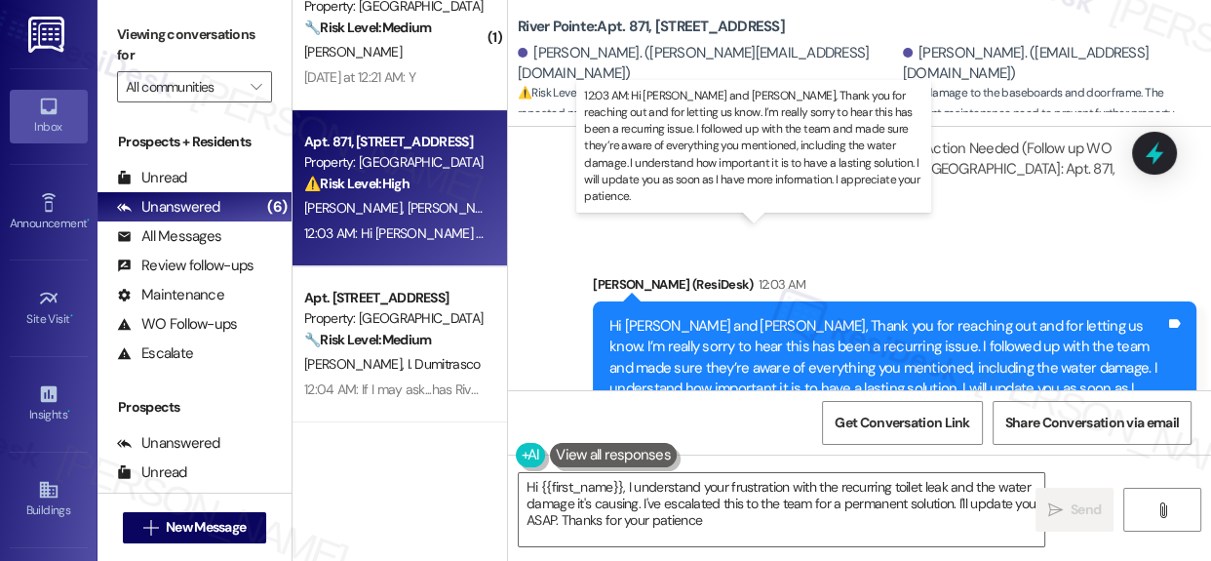
type textarea "Hi {{first_name}}, I understand your frustration with the recurring toilet leak…"
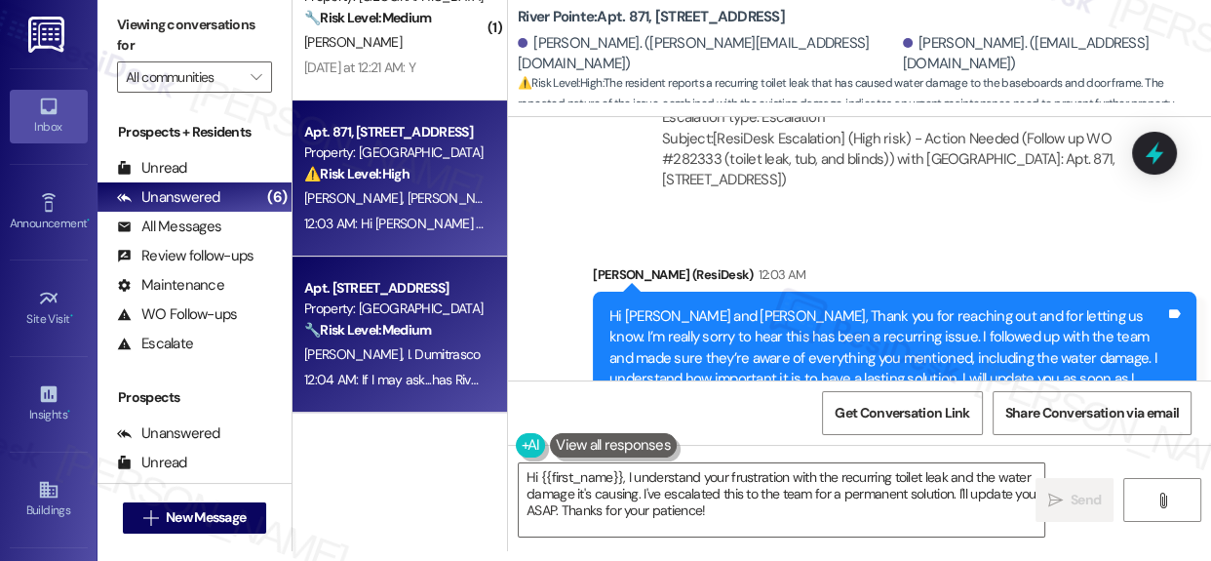
click at [399, 318] on div "Property: [GEOGRAPHIC_DATA]" at bounding box center [394, 308] width 180 height 20
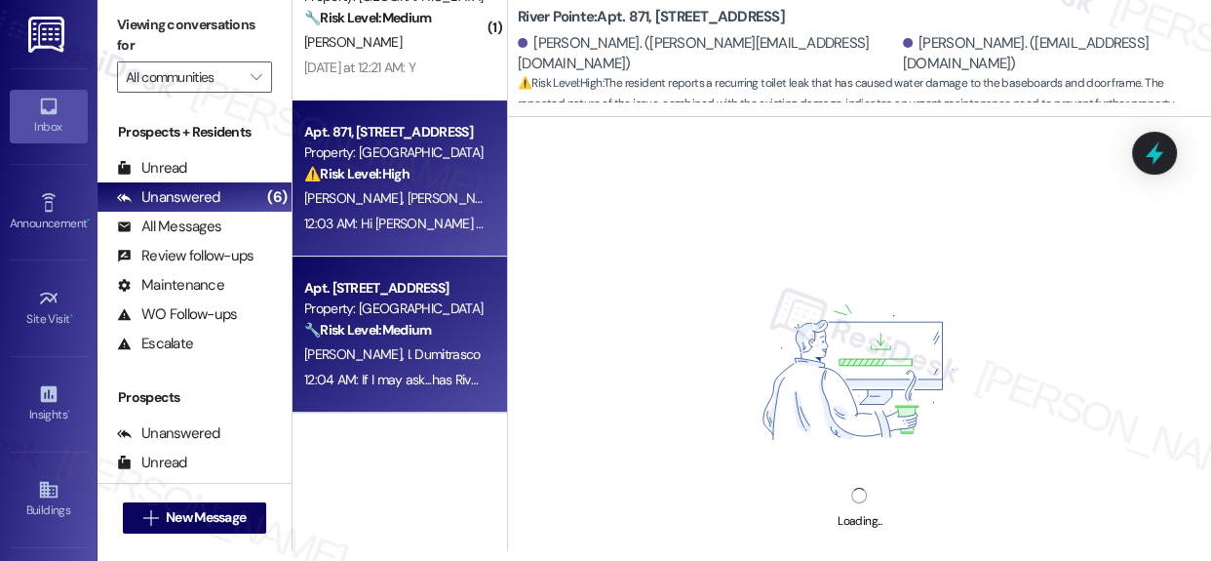
click at [417, 204] on span "M. Atkinson" at bounding box center [456, 198] width 97 height 18
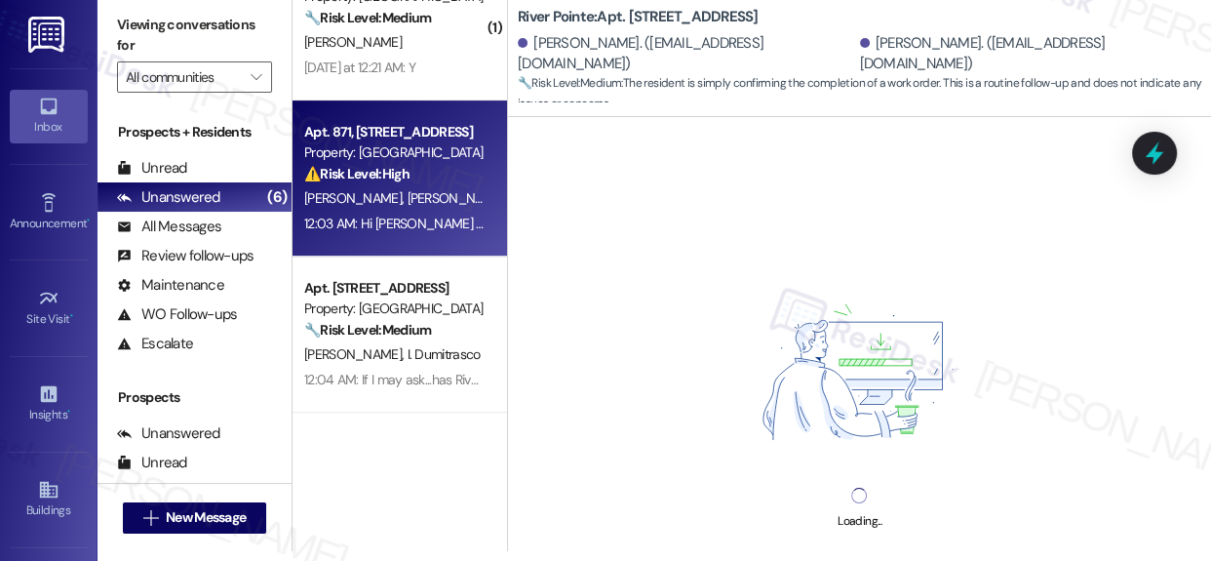
scroll to position [0, 0]
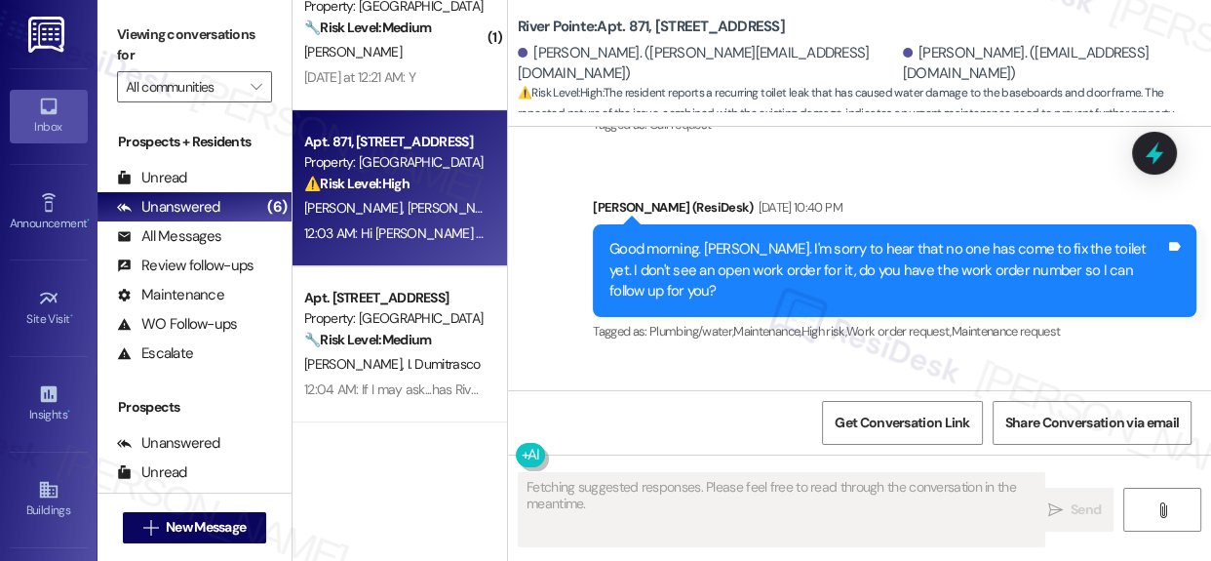
type textarea "Fetching suggested responses. Please feel free to read through the conversation…"
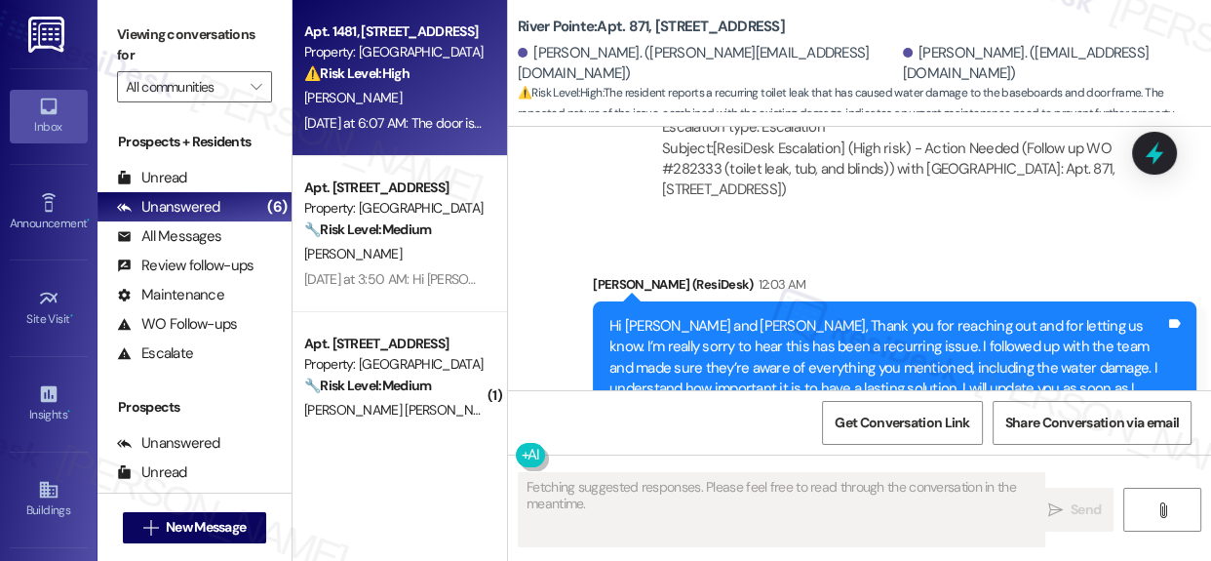
click at [407, 55] on div "Property: [GEOGRAPHIC_DATA]" at bounding box center [394, 52] width 180 height 20
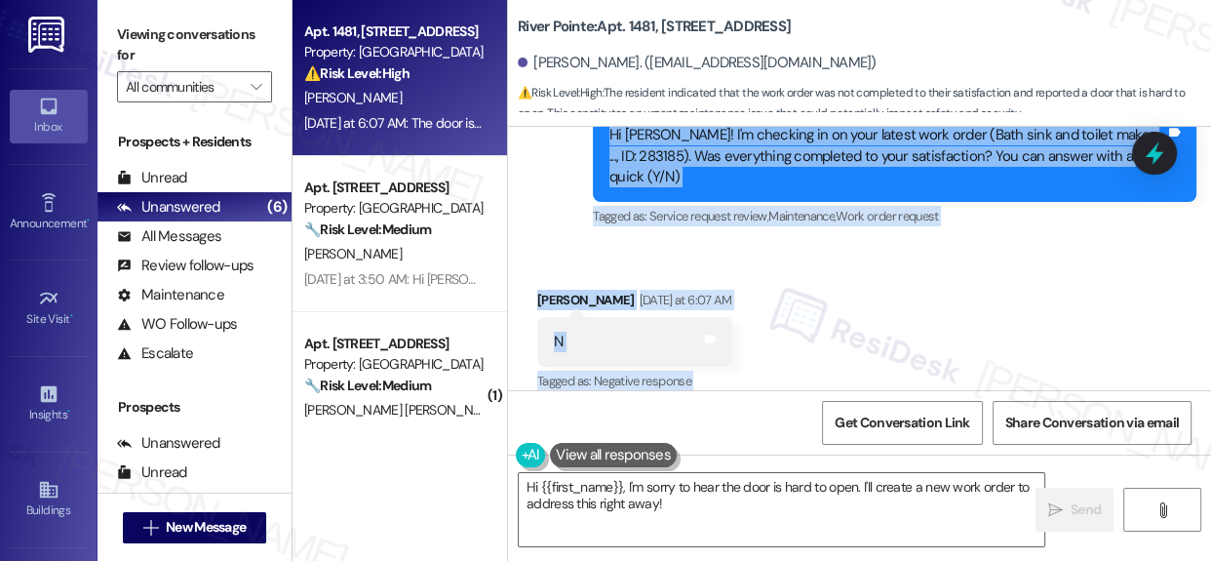
scroll to position [1215, 0]
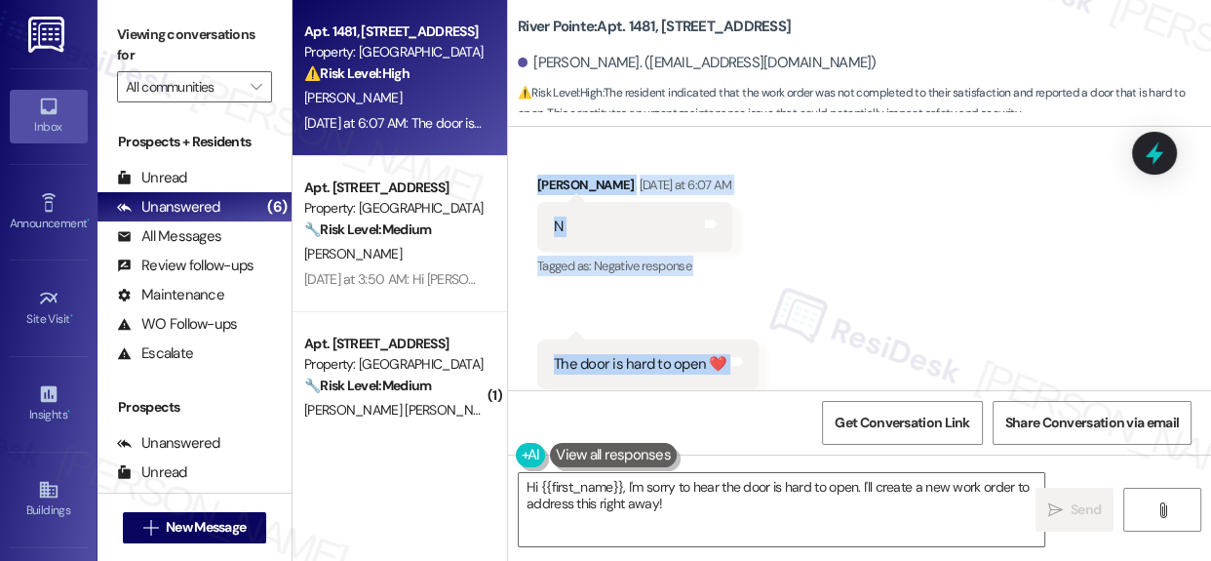
drag, startPoint x: 608, startPoint y: 167, endPoint x: 760, endPoint y: 308, distance: 207.7
click at [760, 308] on div "Lease started Jun 06, 2025 at 8:00 AM Announcement, sent via SMS Sarah (ResiDes…" at bounding box center [859, 258] width 703 height 263
copy div "Hi Ruby! I'm checking in on your latest work order (Bath sink and toilet makes …"
click at [703, 506] on textarea "Hi {{first_name}}, I'm sorry to hear the door is hard to open. I'll create a ne…" at bounding box center [782, 509] width 526 height 73
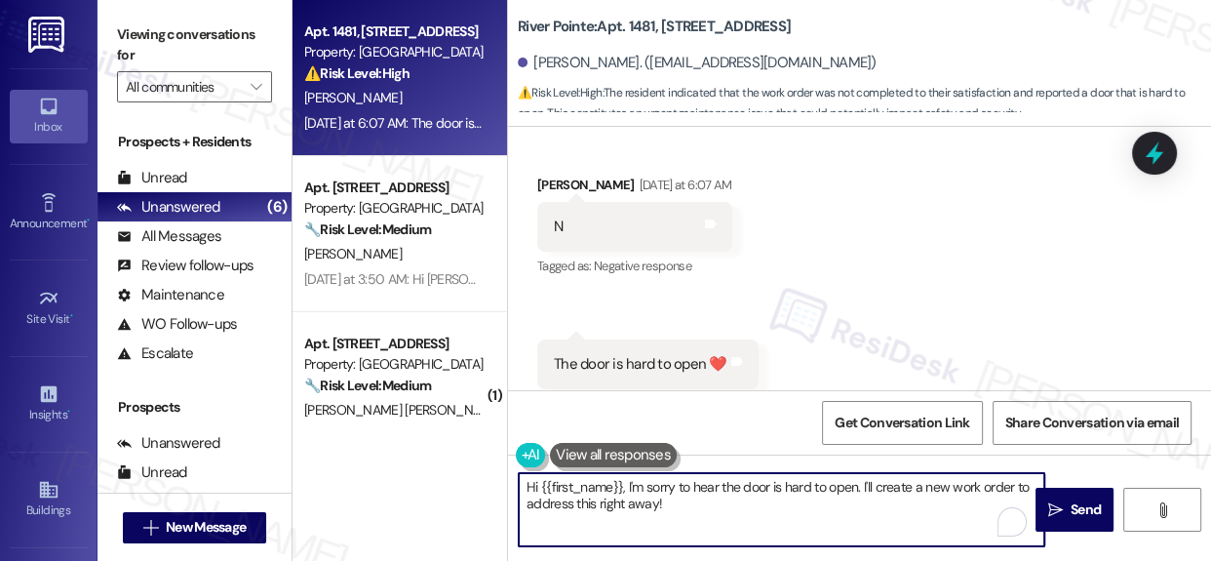
click at [704, 505] on textarea "Hi {{first_name}}, I'm sorry to hear the door is hard to open. I'll create a ne…" at bounding box center [782, 509] width 526 height 73
paste textarea "Thanks for letting us know, Ruby! I’m sorry to hear the door is still hard to o…"
click at [663, 507] on textarea "Thanks for letting us know, Ruby! I’m sorry to hear the door is still hard to o…" at bounding box center [782, 509] width 526 height 73
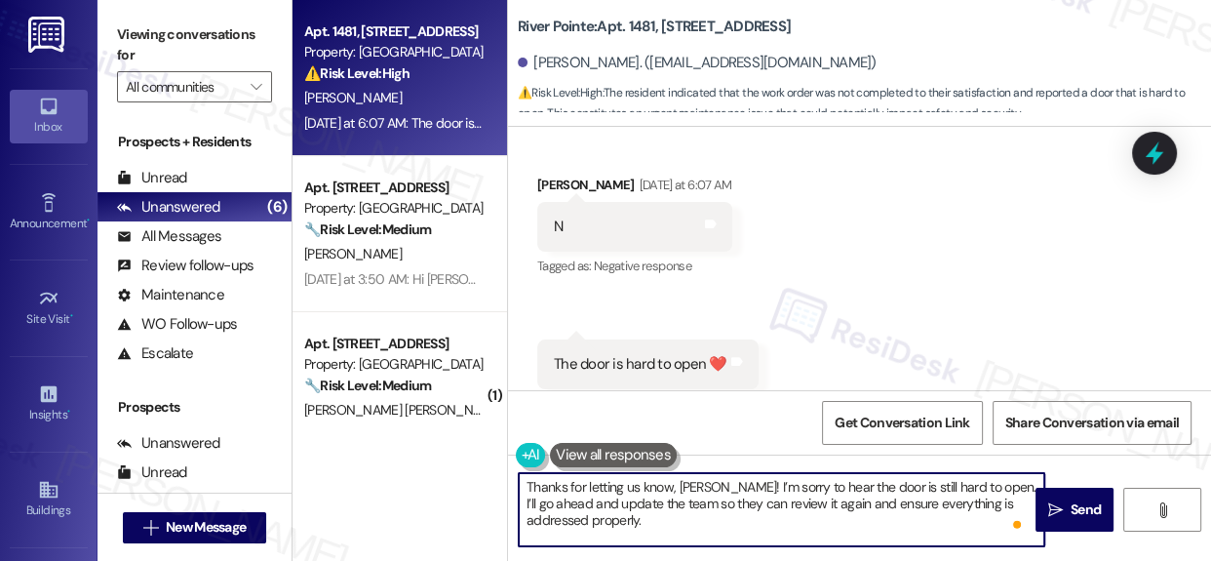
click at [759, 529] on textarea "Thanks for letting us know, Ruby! I’m sorry to hear the door is still hard to o…" at bounding box center [782, 509] width 526 height 73
type textarea "Thanks for letting us know, Ruby! I’m sorry to hear the door is still hard to o…"
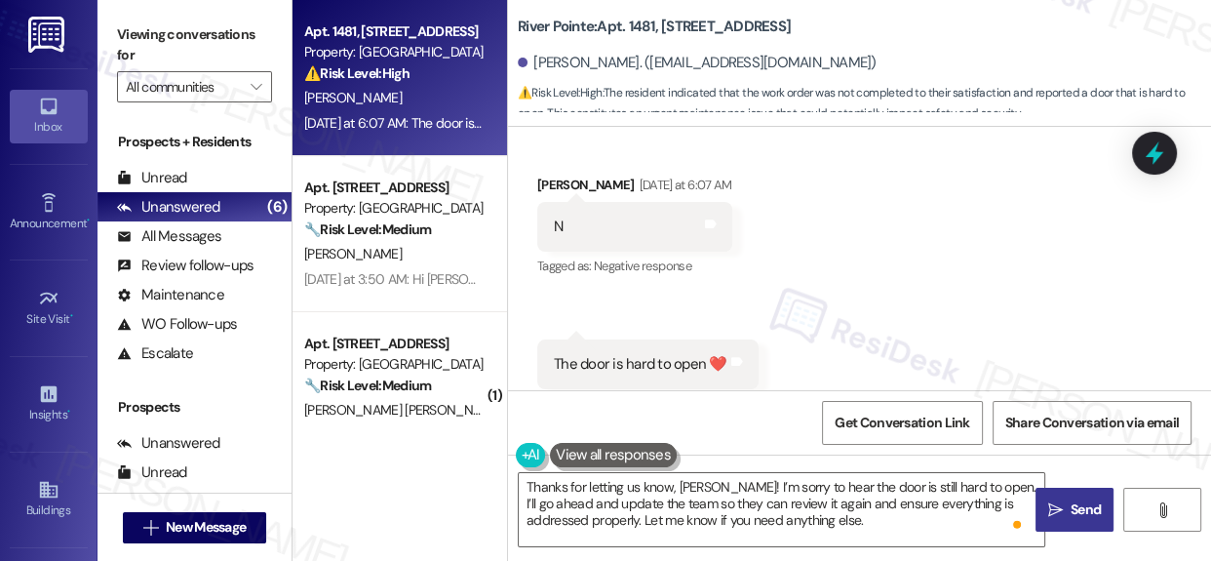
click at [1085, 516] on span "Send" at bounding box center [1086, 509] width 30 height 20
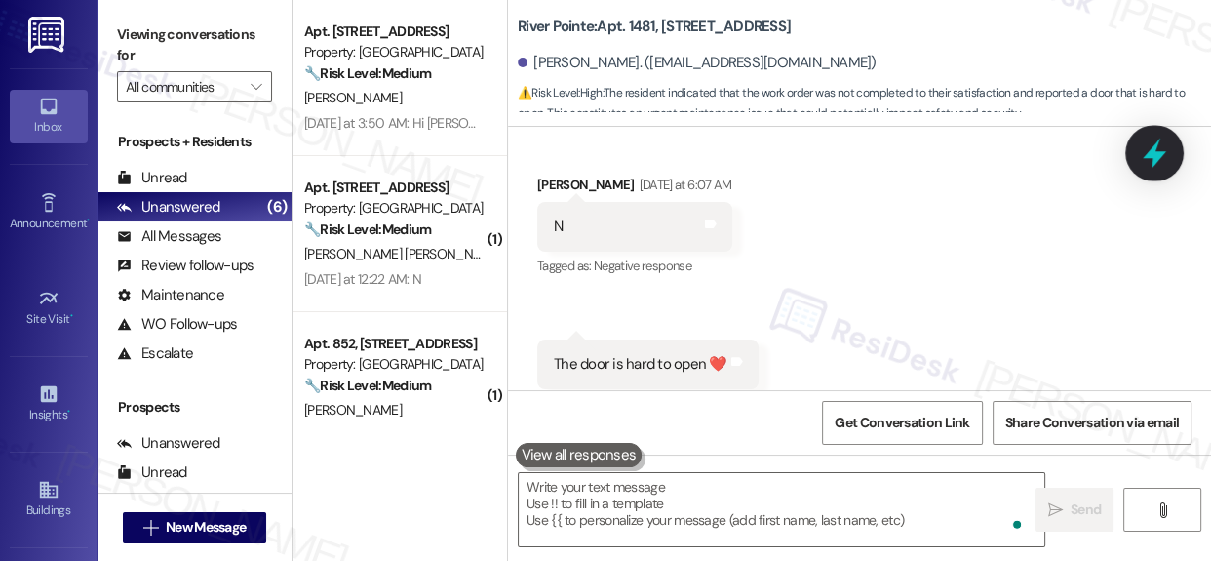
click at [1169, 160] on icon at bounding box center [1154, 152] width 33 height 33
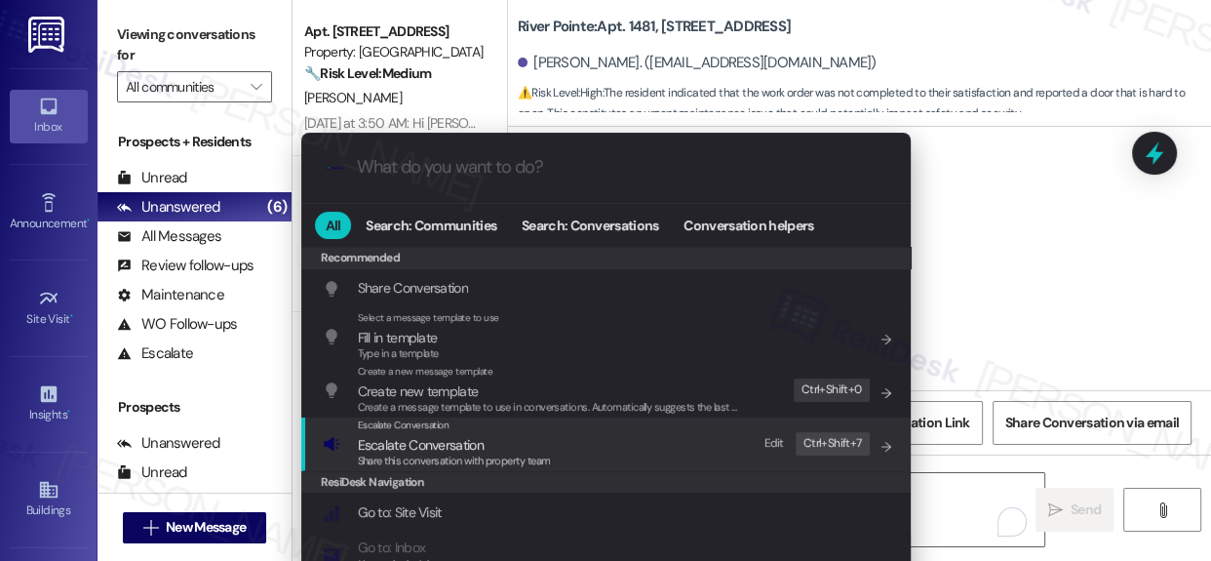
drag, startPoint x: 440, startPoint y: 448, endPoint x: 578, endPoint y: 482, distance: 142.6
click at [440, 448] on span "Escalate Conversation" at bounding box center [421, 445] width 126 height 18
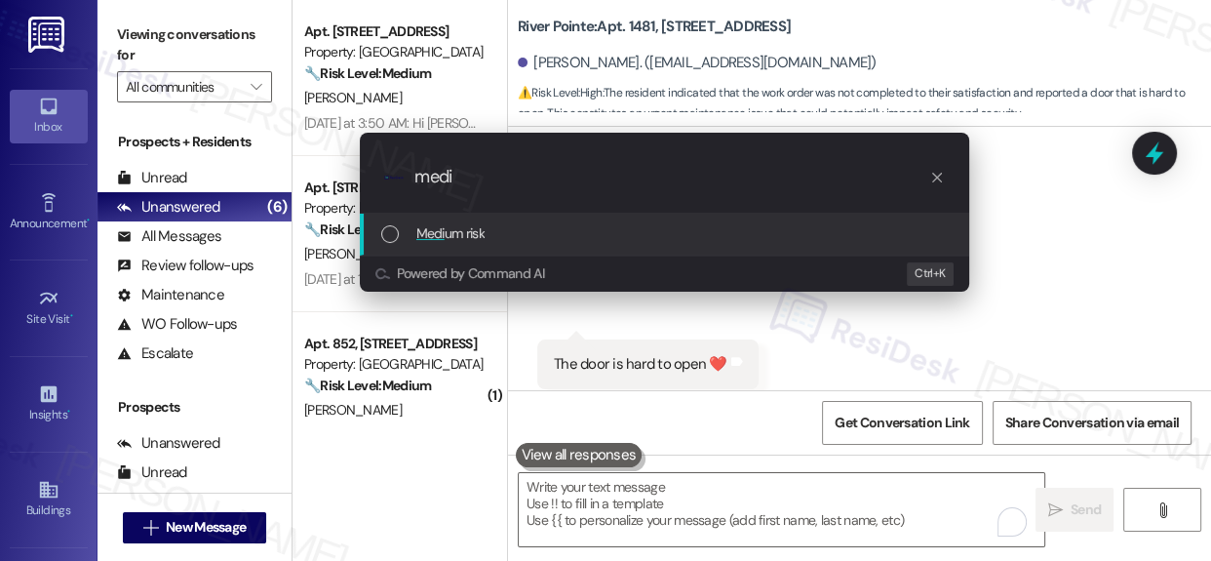
type input "medi"
click at [480, 238] on span "Medi um risk" at bounding box center [450, 232] width 68 height 21
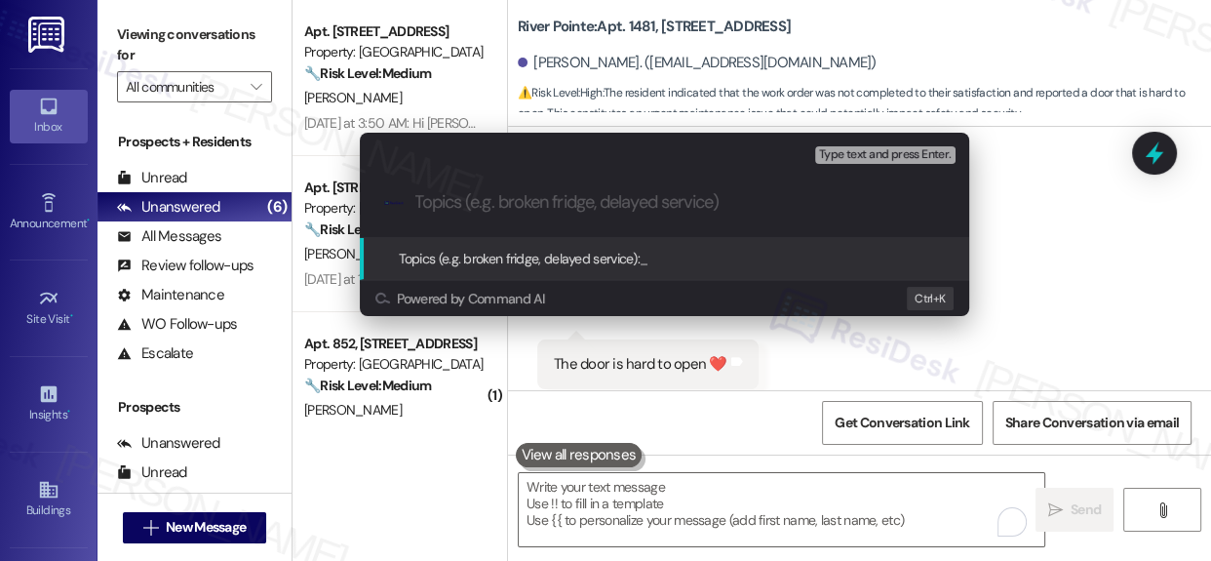
paste input "Resident responded “No” to work order follow-up (WO ID: 283185)."
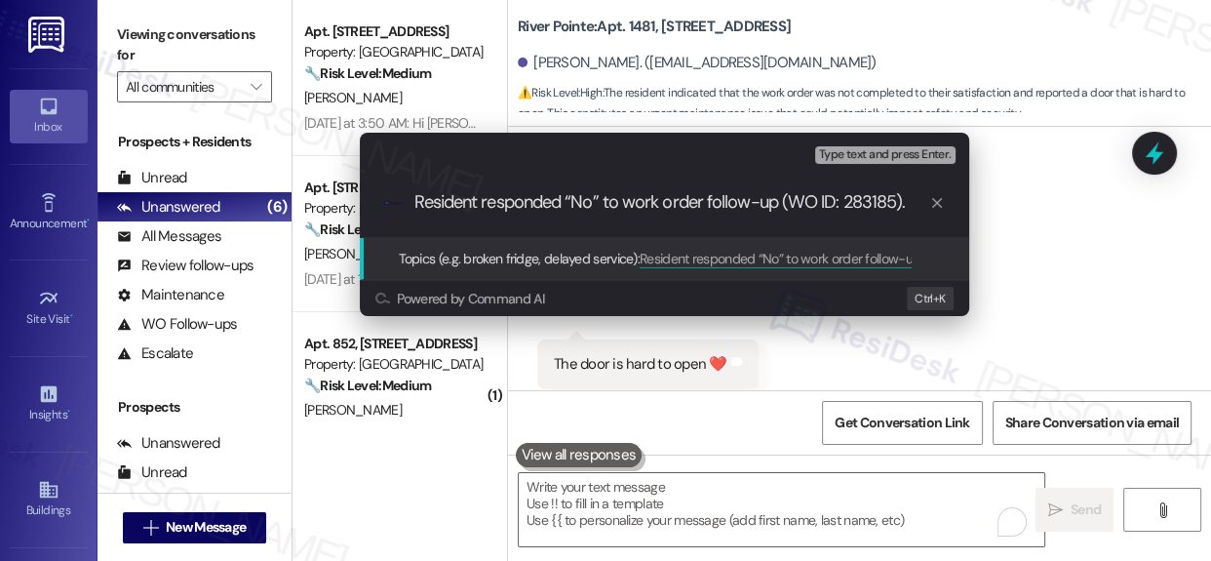
type input "Resident responded “No” to work order follow-up (WO ID: 283185)."
click at [588, 260] on span "Topics (e.g. broken fridge, delayed service):" at bounding box center [520, 259] width 242 height 18
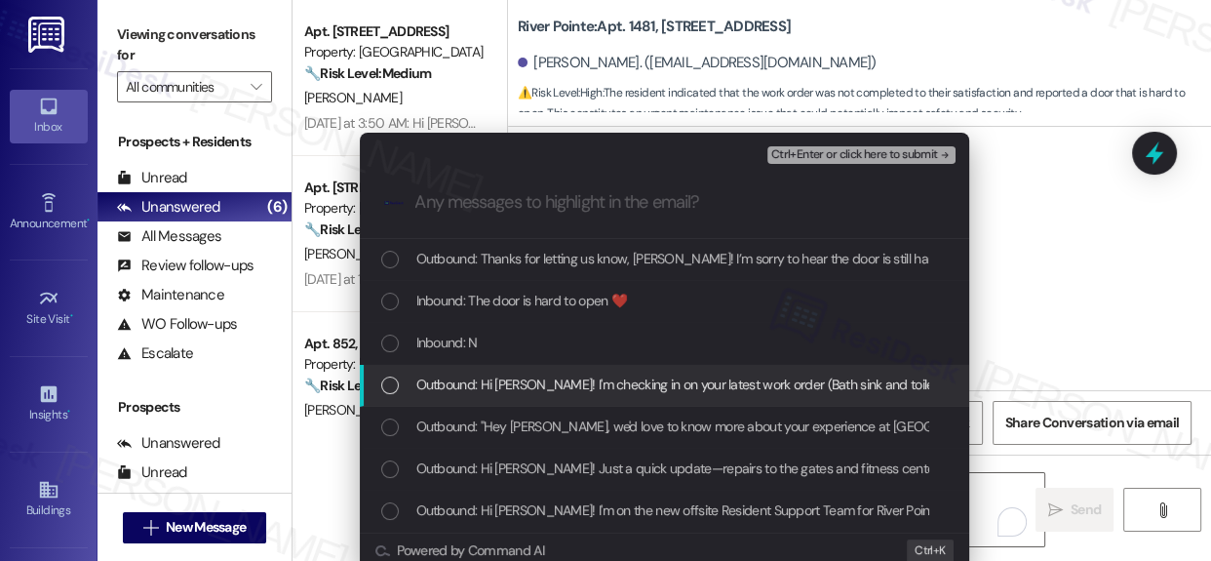
click at [383, 380] on div "List of options" at bounding box center [390, 385] width 18 height 18
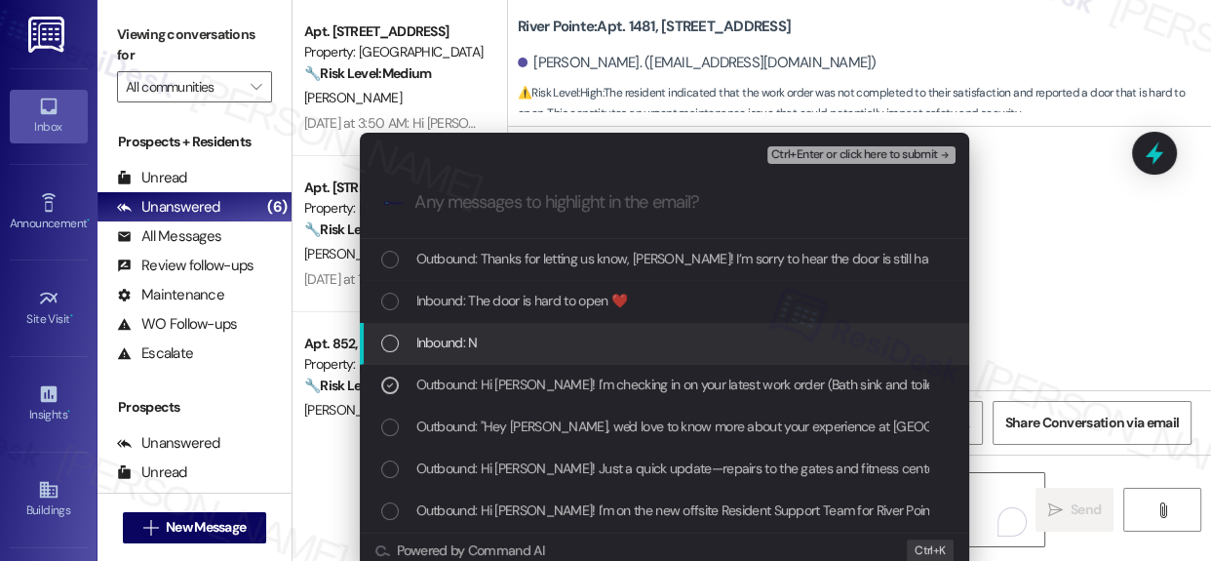
click at [386, 343] on div "List of options" at bounding box center [390, 343] width 18 height 18
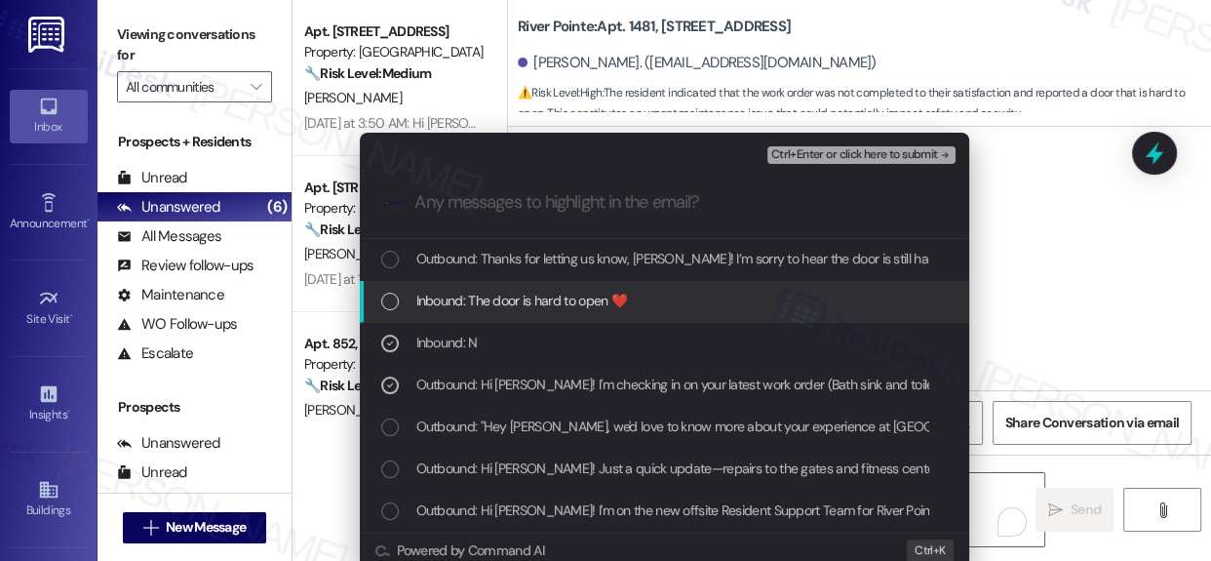
click at [389, 293] on div "List of options" at bounding box center [390, 301] width 18 height 18
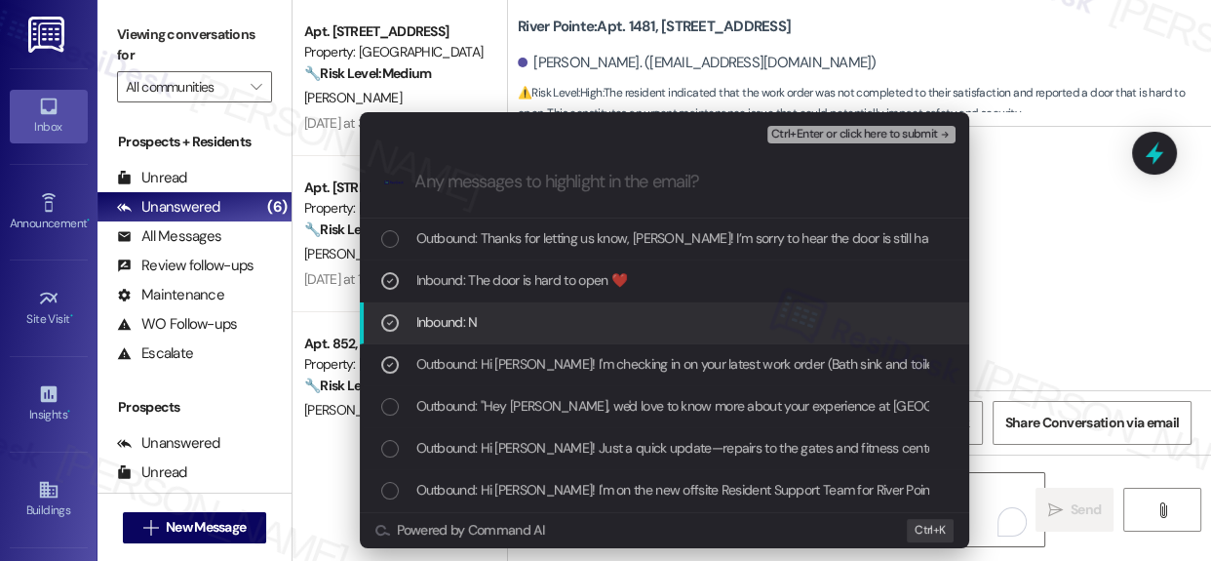
scroll to position [26, 0]
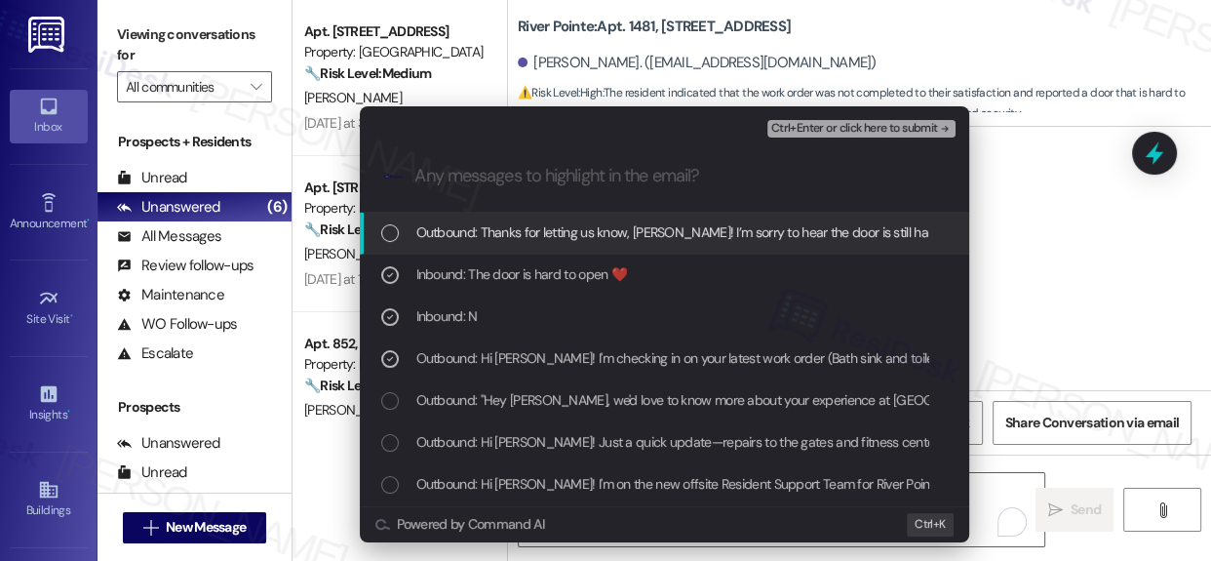
click at [875, 125] on span "Ctrl+Enter or click here to submit" at bounding box center [854, 129] width 167 height 14
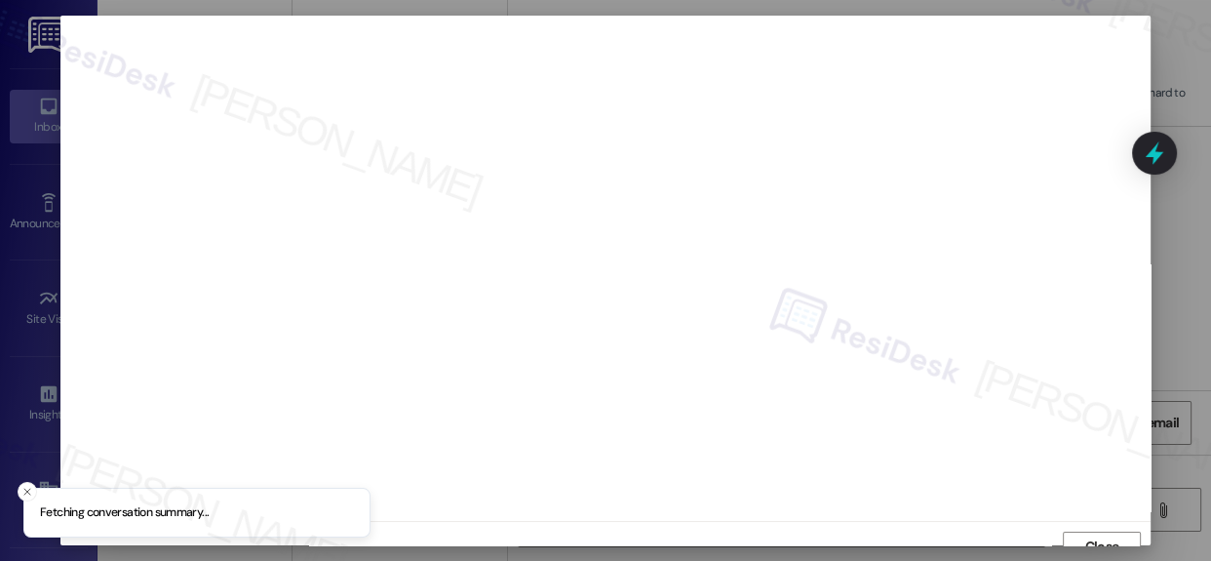
scroll to position [17, 0]
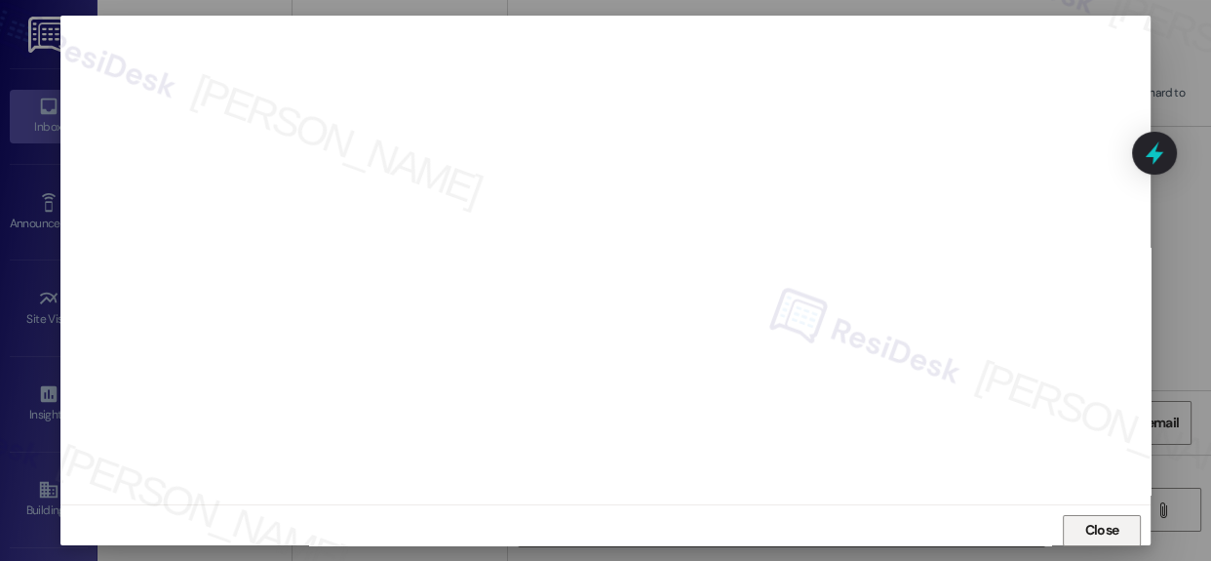
click at [1085, 527] on span "Close" at bounding box center [1102, 530] width 34 height 20
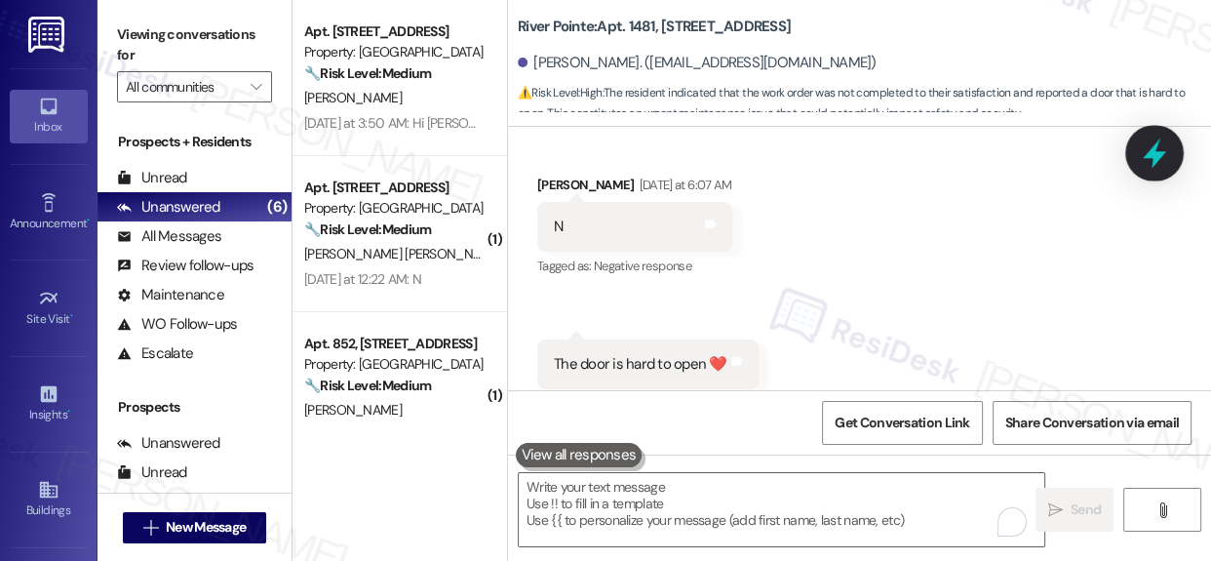
click at [1155, 145] on icon at bounding box center [1154, 153] width 23 height 30
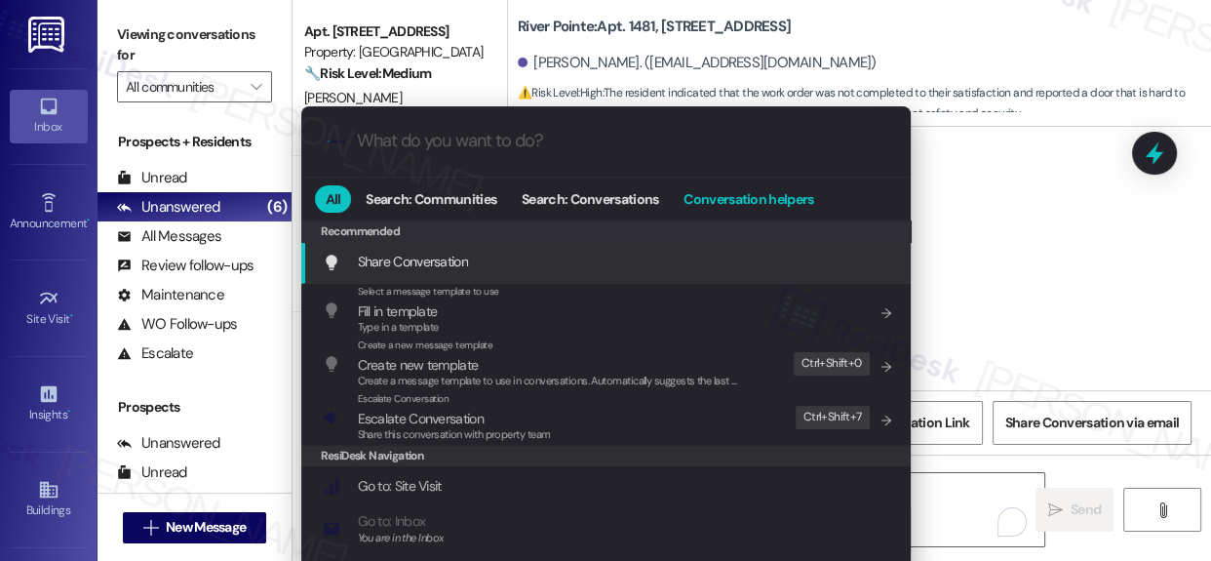
paste input "Resident responded “No” to work order follow-up (WO ID: 283185)."
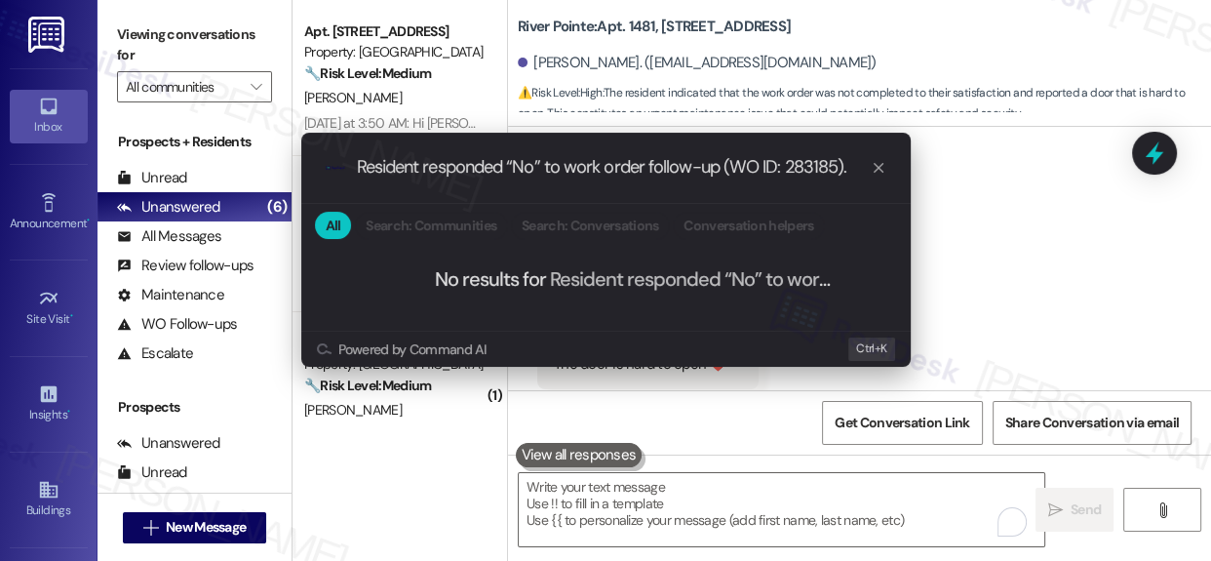
type input "Resident responded “No” to work order follow-up (WO ID: 283185)."
drag, startPoint x: 876, startPoint y: 169, endPoint x: 854, endPoint y: 179, distance: 24.0
click at [876, 169] on icon "progress bar" at bounding box center [879, 168] width 10 height 10
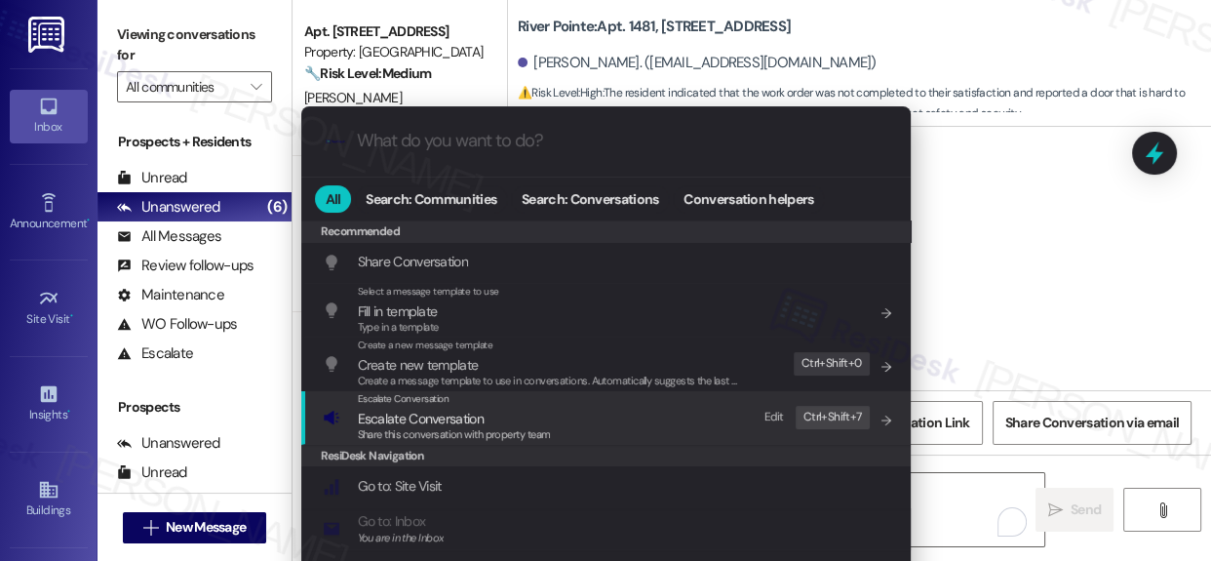
click at [411, 427] on span "Escalate Conversation" at bounding box center [421, 418] width 126 height 18
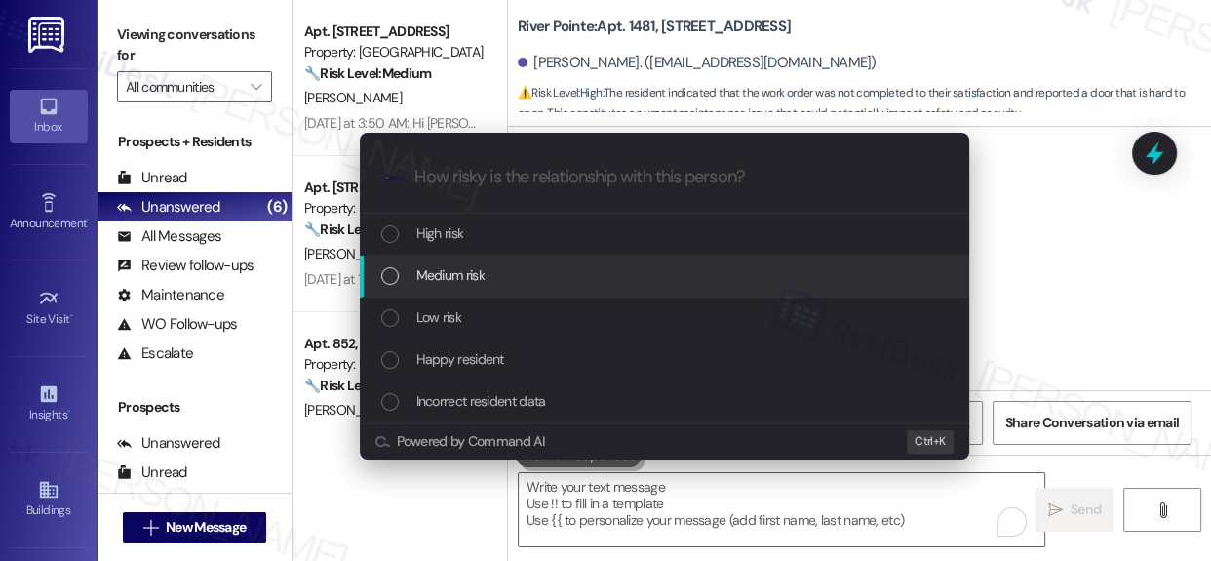
click at [381, 269] on div "List of options" at bounding box center [390, 276] width 18 height 18
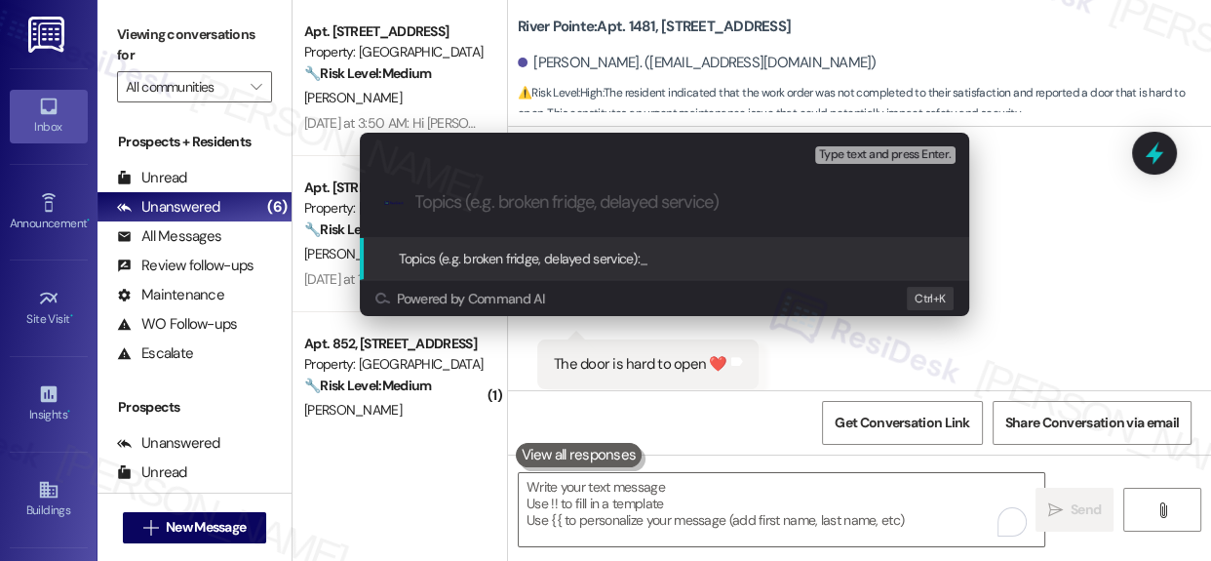
paste input "Resident responded “No” to work order follow-up (WO ID: 283185)."
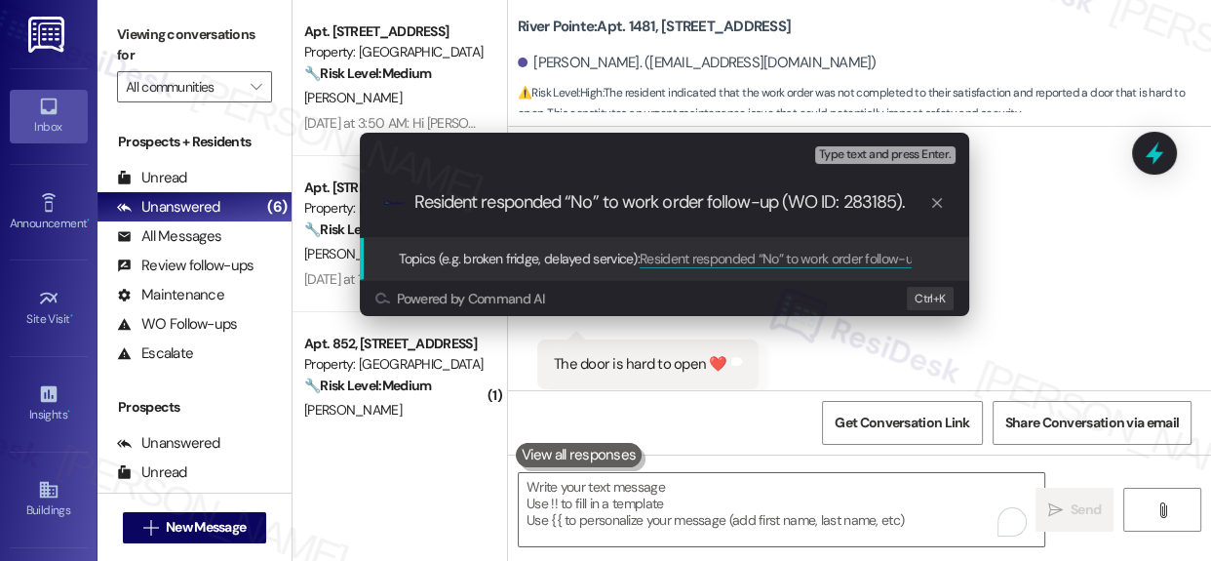
type input "Resident responded “No” to work order follow-up (WO ID: 283185)."
click at [503, 255] on span "Topics (e.g. broken fridge, delayed service):" at bounding box center [520, 259] width 242 height 18
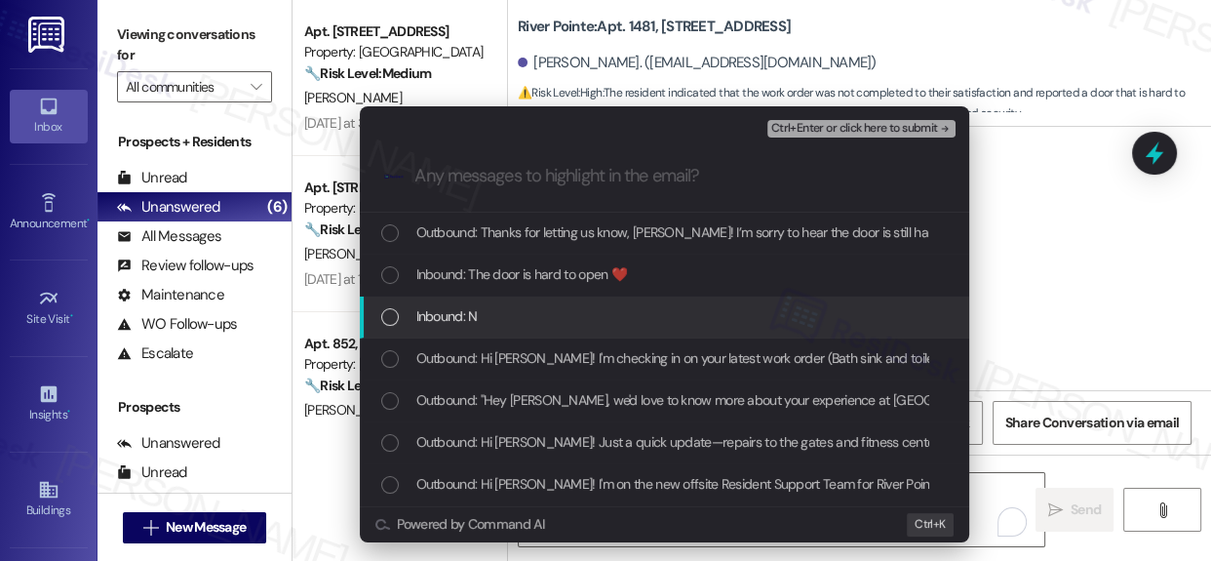
click at [381, 326] on div "List of options" at bounding box center [390, 317] width 18 height 18
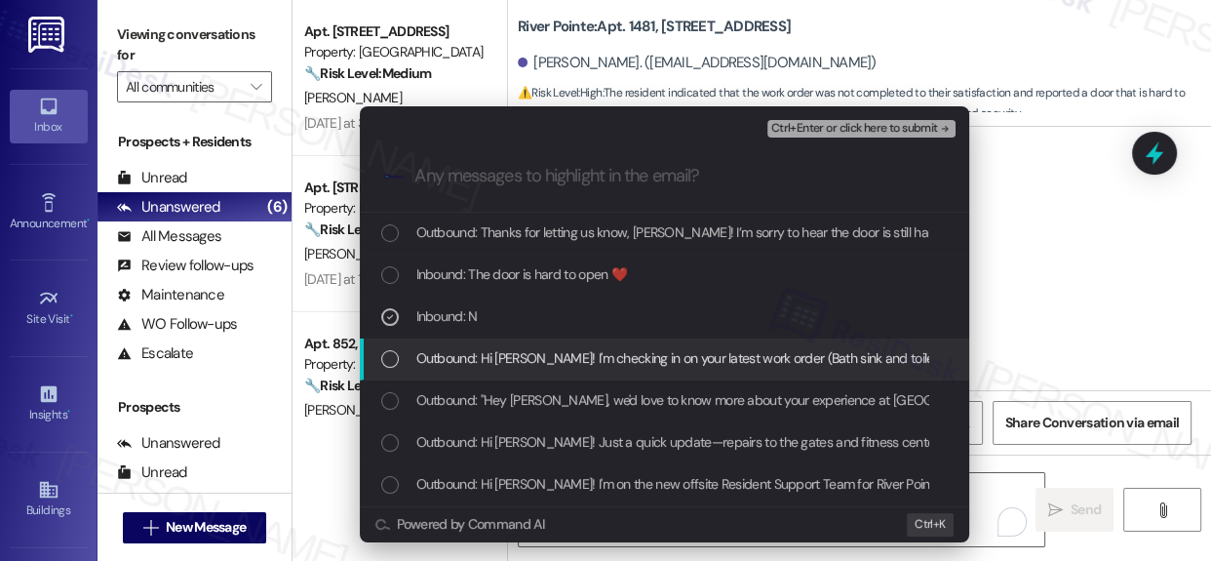
click at [376, 379] on div "Outbound: Hi Ruby! I'm checking in on your latest work order (Bath sink and toi…" at bounding box center [664, 359] width 609 height 42
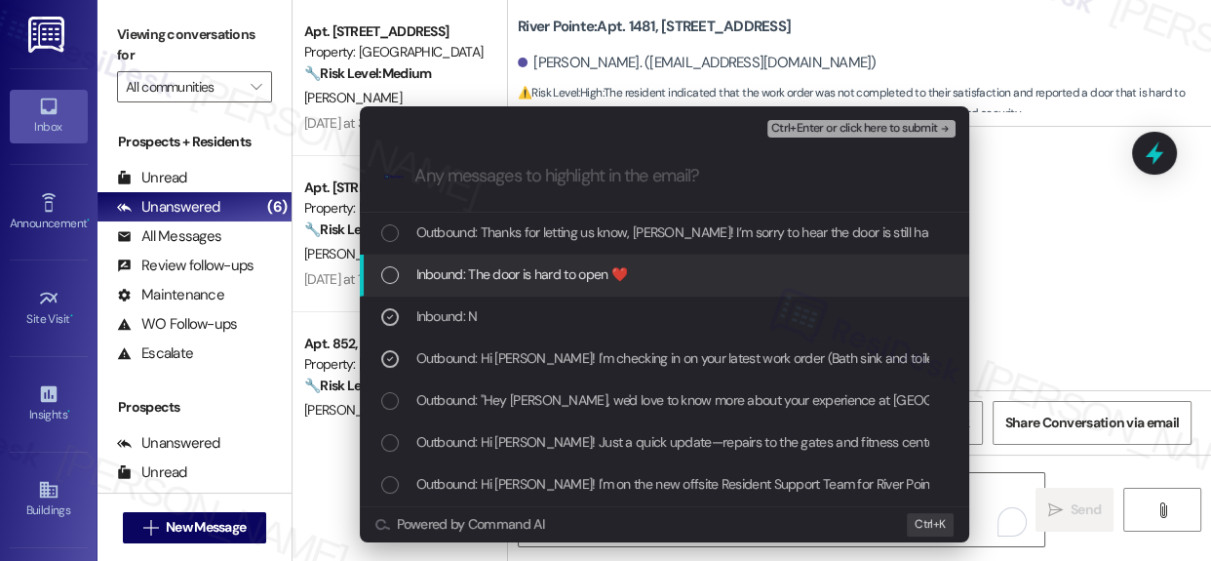
click at [391, 289] on div "Inbound: The door is hard to open ❤️" at bounding box center [664, 275] width 609 height 42
paste input "Resident reported that the bathroom sink and toilet issue was not fully resolve…"
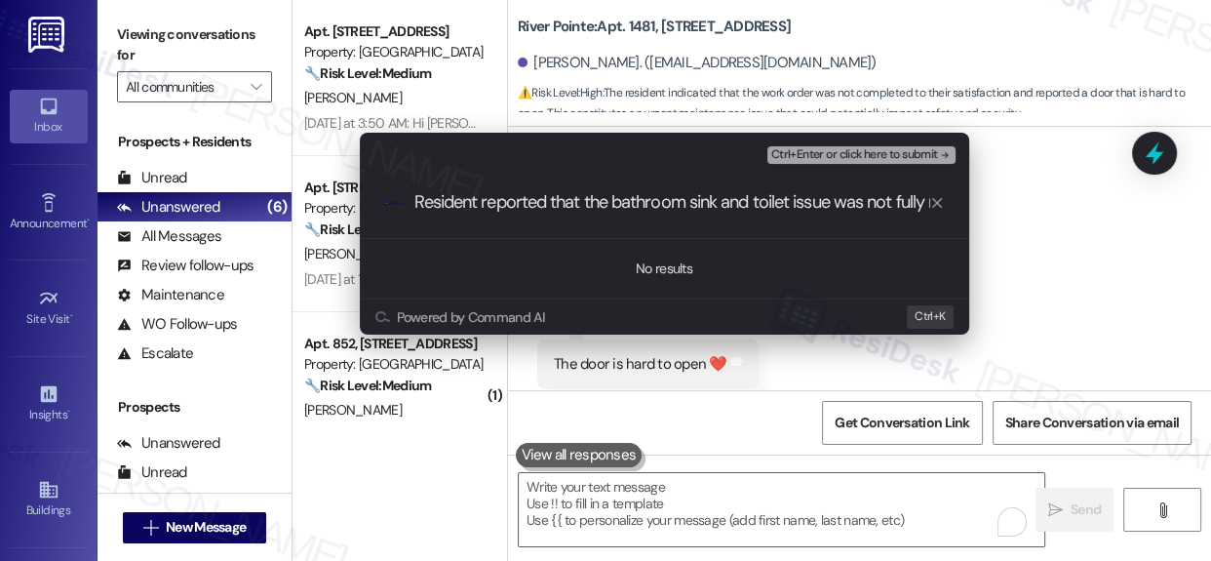
scroll to position [0, 372]
type input "Resident reported that the bathroom sink and toilet issue was not fully resolve…"
click at [935, 206] on icon "progress bar" at bounding box center [937, 203] width 16 height 16
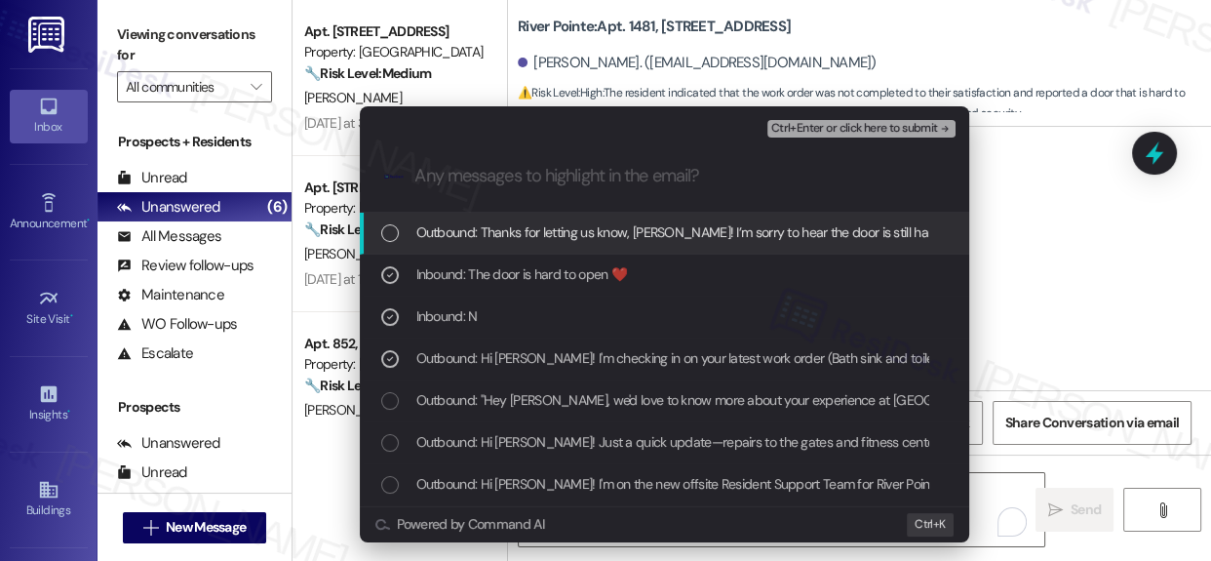
click at [867, 136] on span "Ctrl+Enter or click here to submit" at bounding box center [854, 129] width 167 height 14
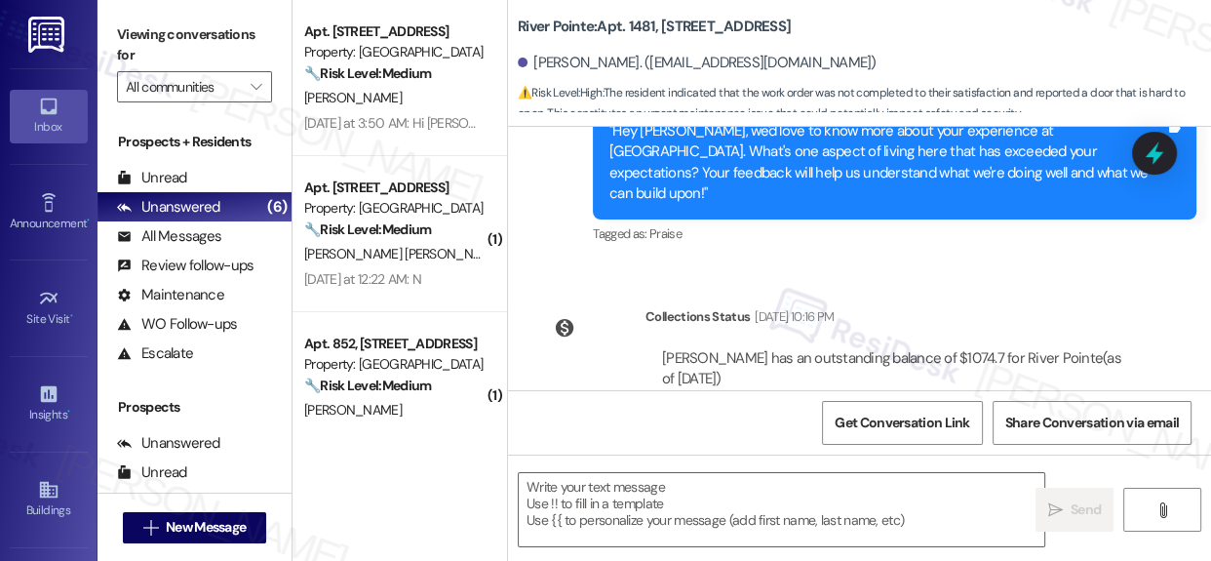
type textarea "Fetching suggested responses. Please feel free to read through the conversation…"
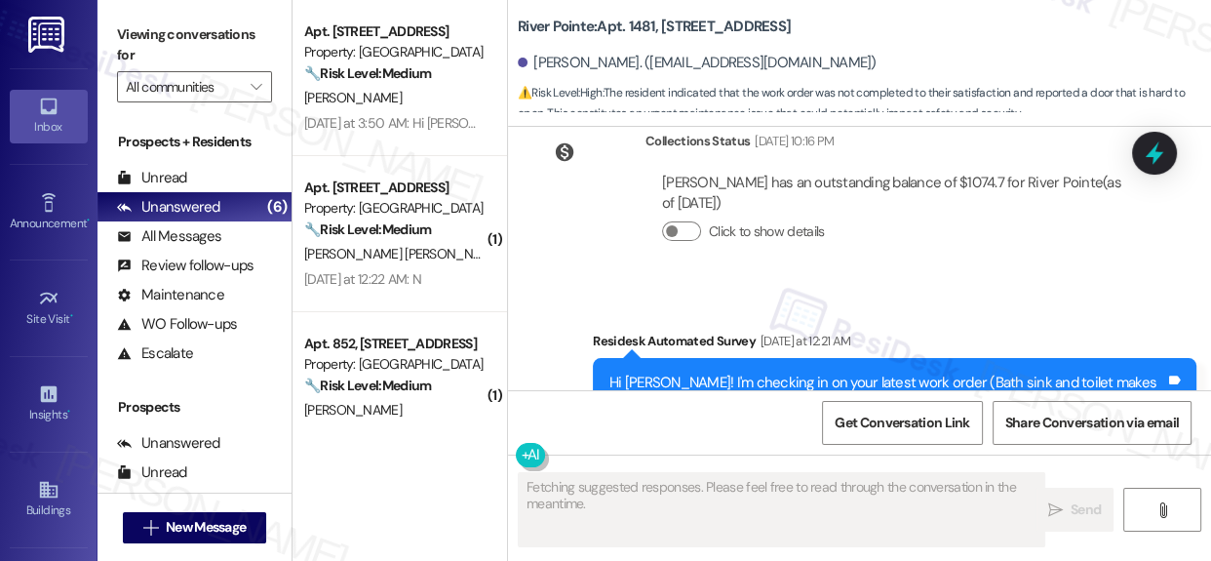
scroll to position [1215, 0]
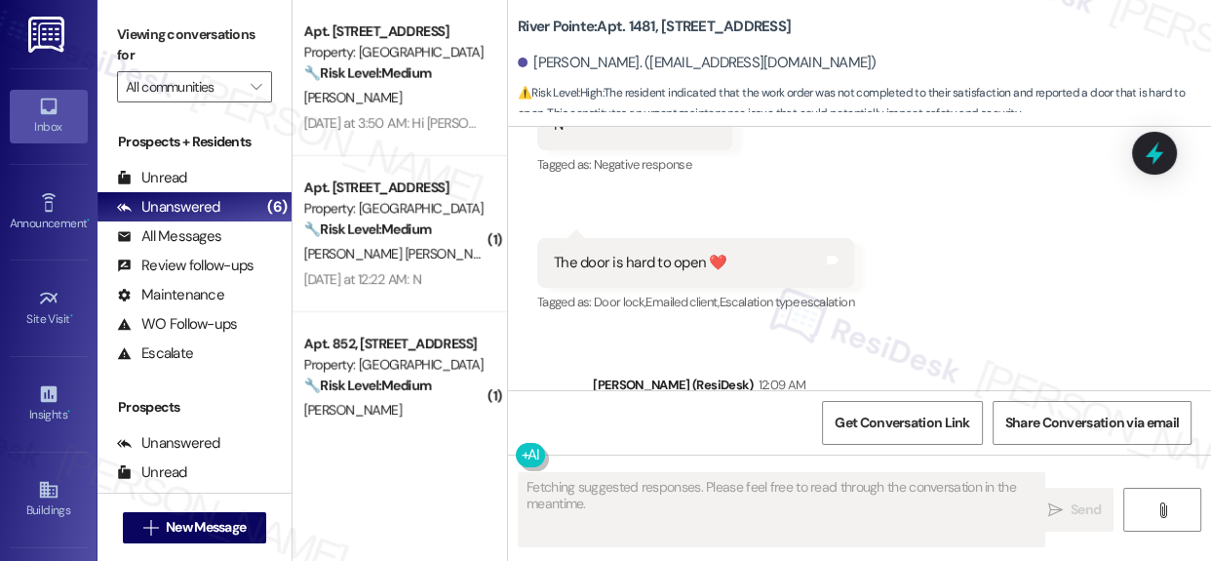
scroll to position [1422, 0]
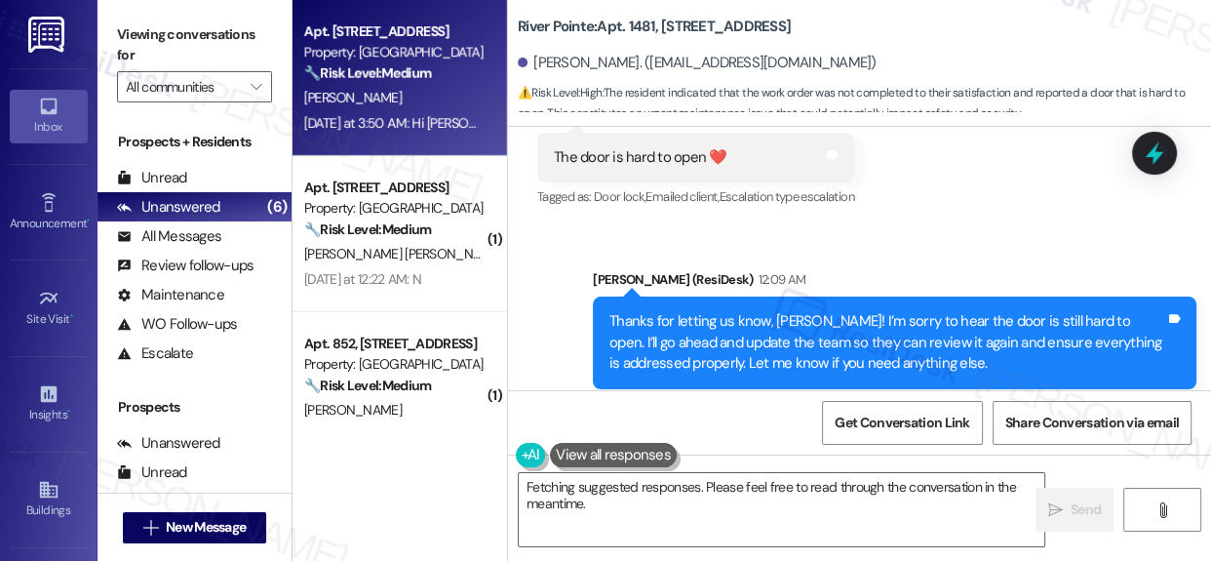
click at [417, 79] on strong "🔧 Risk Level: Medium" at bounding box center [367, 73] width 127 height 18
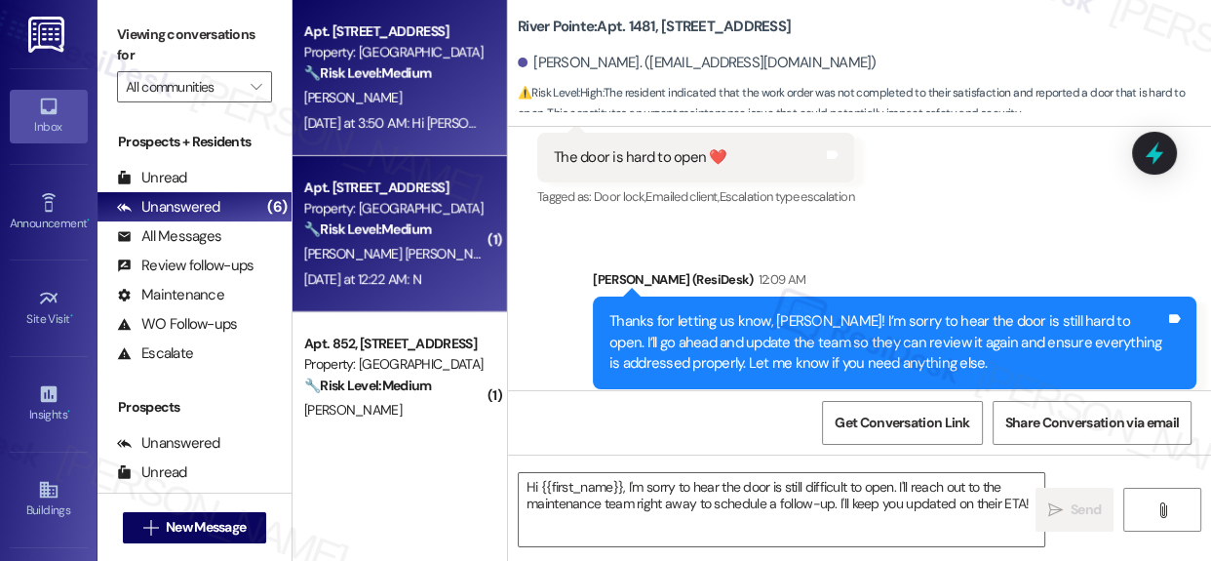
type textarea "Fetching suggested responses. Please feel free to read through the conversation…"
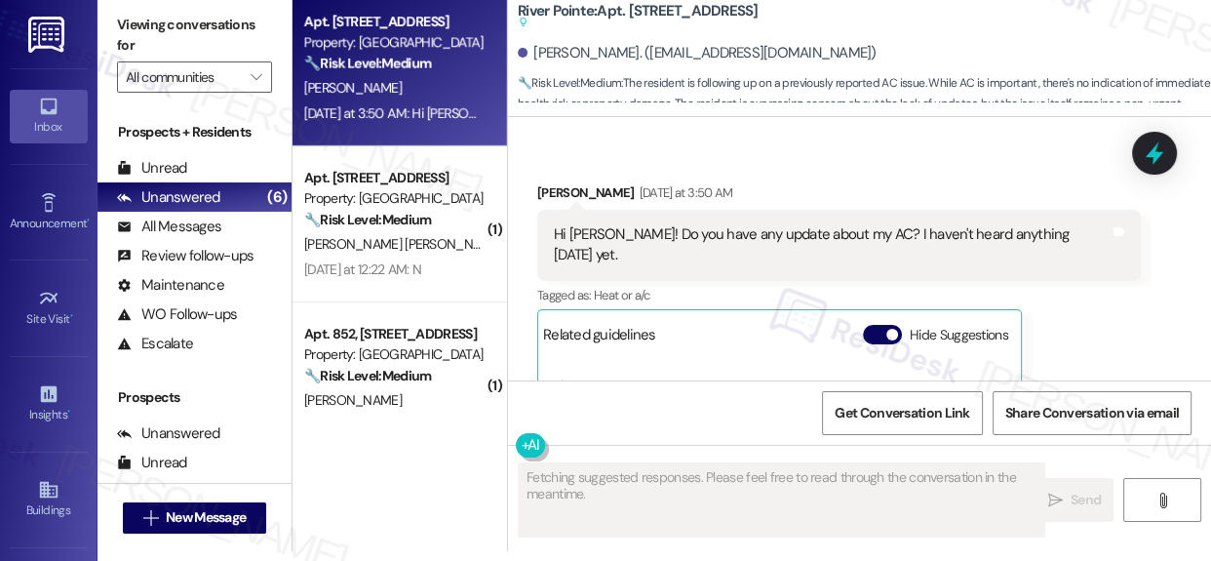
scroll to position [15479, 0]
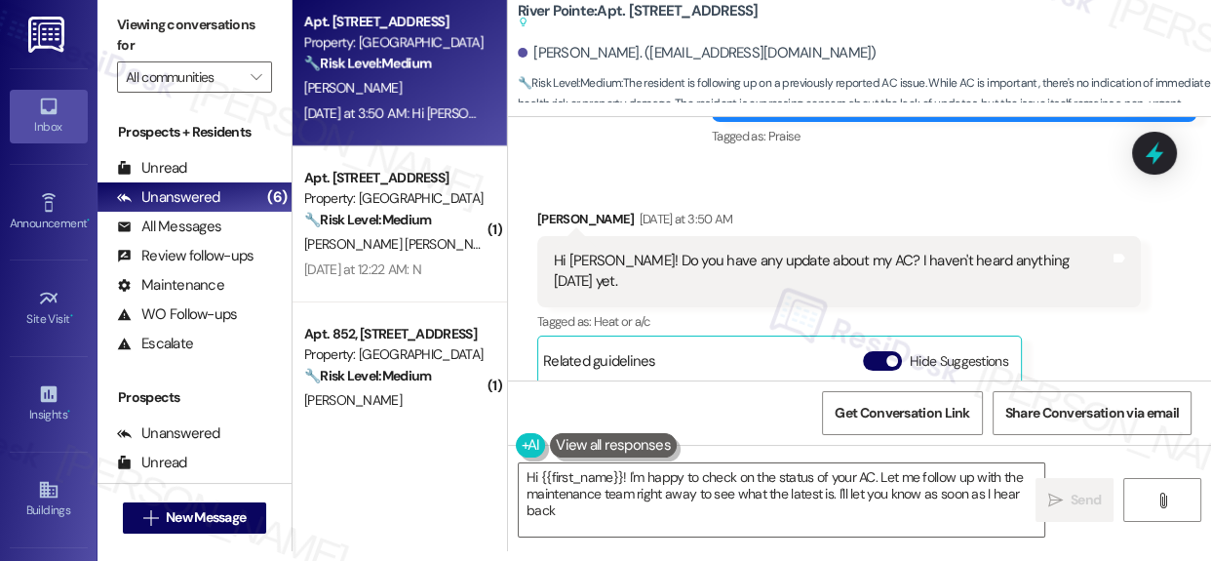
type textarea "Hi {{first_name}}! I'm happy to check on the status of your AC. Let me follow u…"
click at [673, 515] on textarea "Hi {{first_name}}! I'm happy to check on the status of your AC. Let me follow u…" at bounding box center [782, 499] width 526 height 73
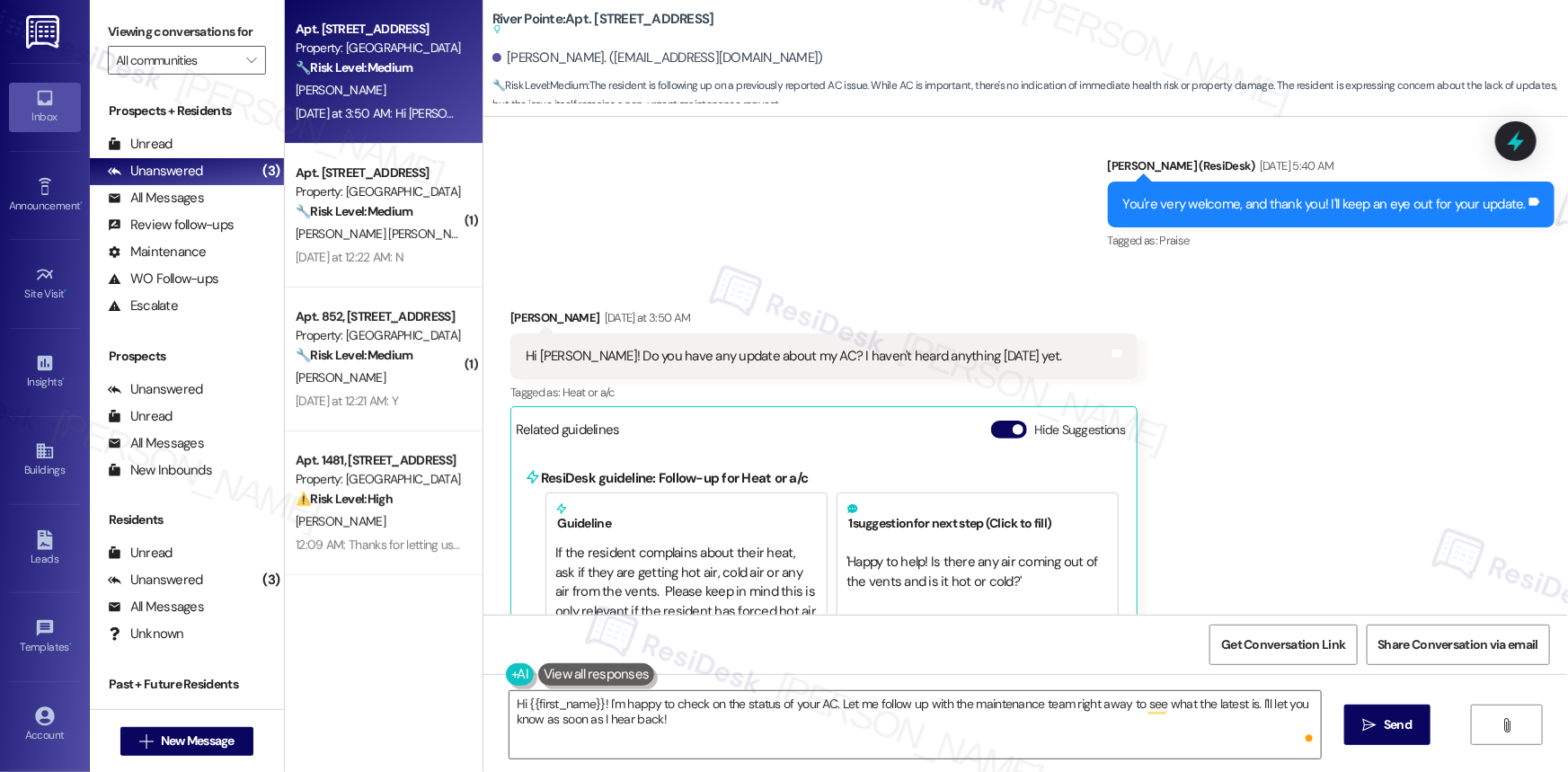
scroll to position [0, 0]
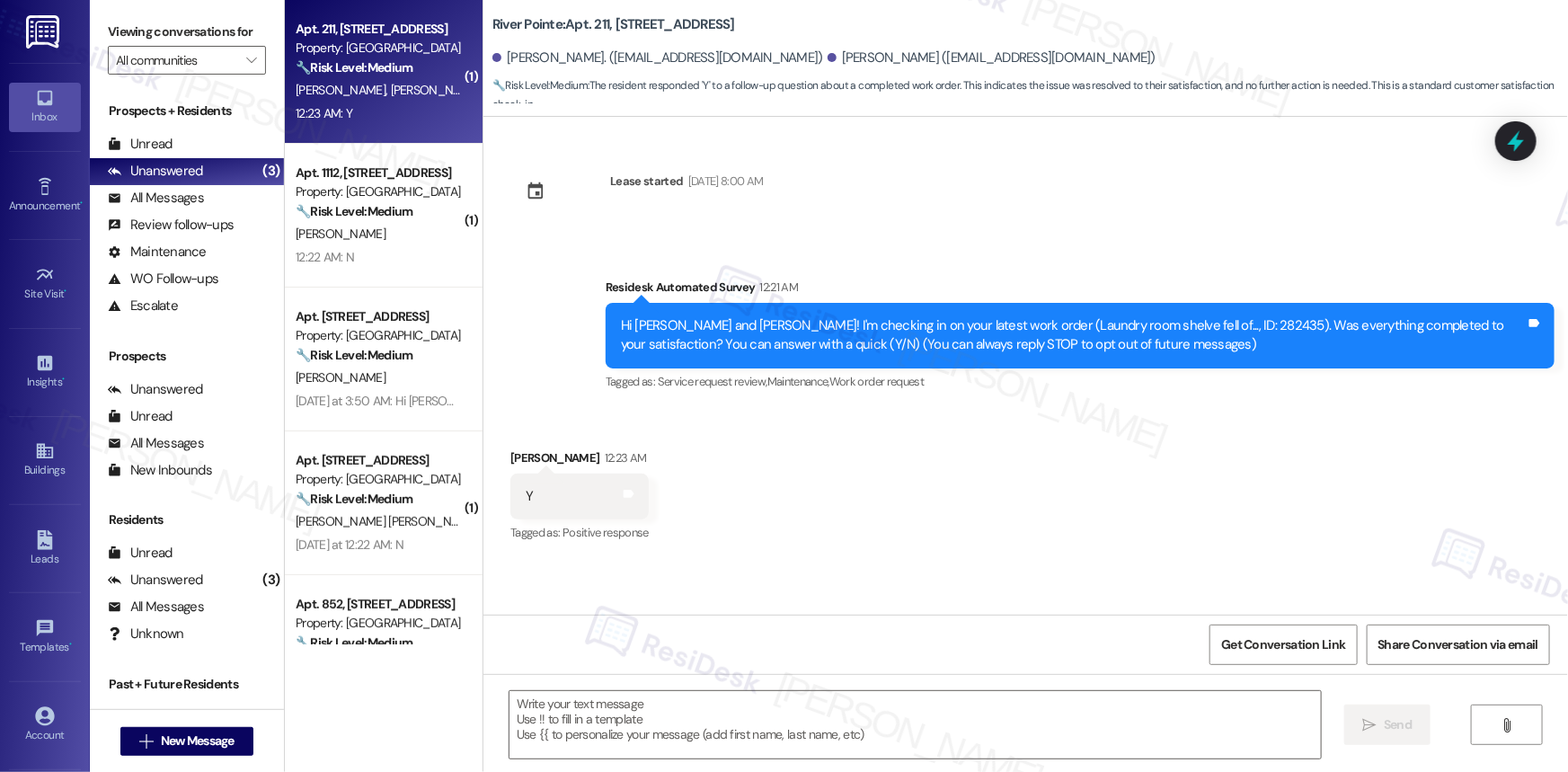
type textarea "Fetching suggested responses. Please feel free to read through the conversation…"
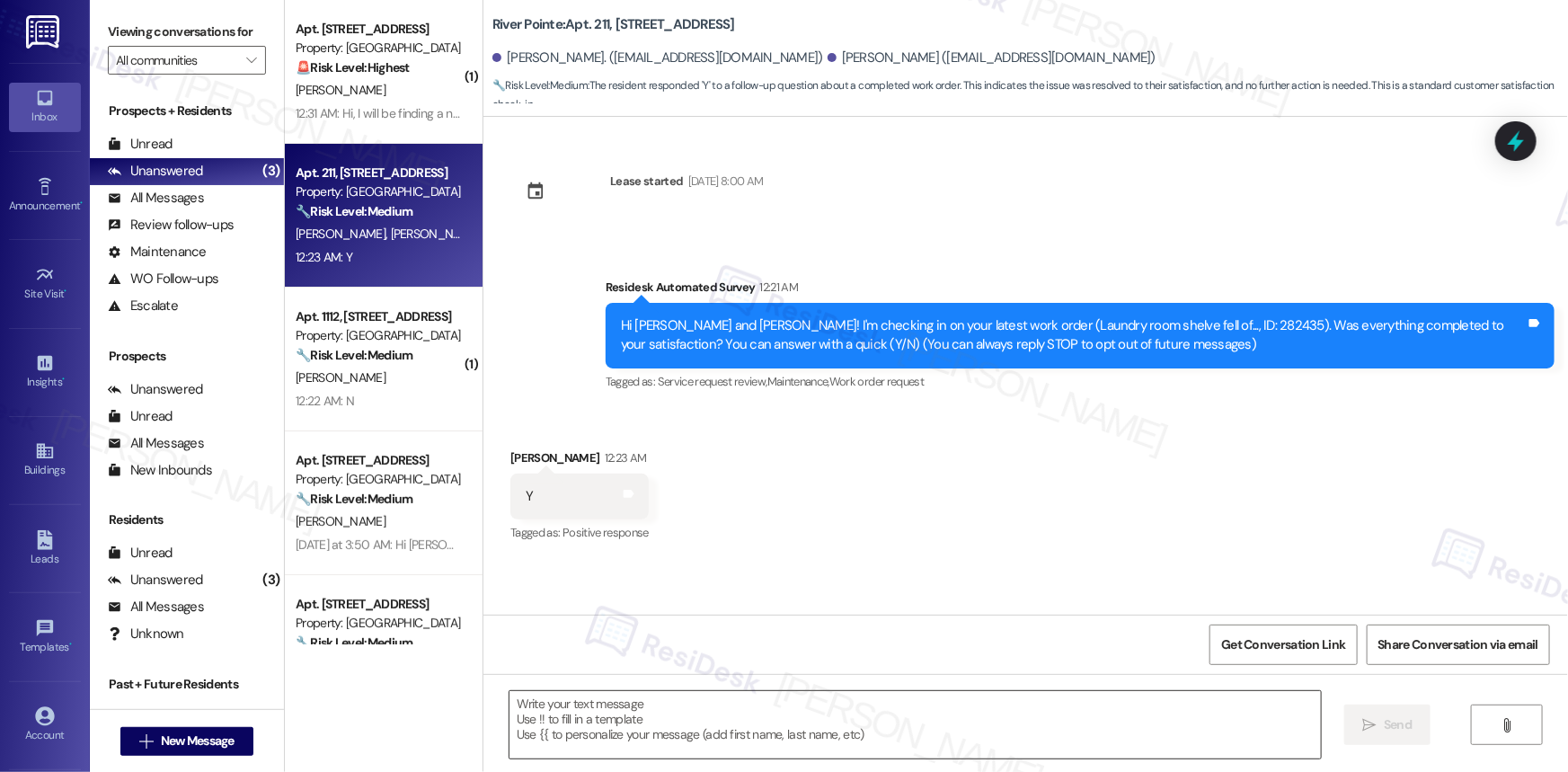
click at [875, 516] on textarea at bounding box center [915, 724] width 811 height 67
click at [1115, 145] on icon at bounding box center [1515, 141] width 21 height 28
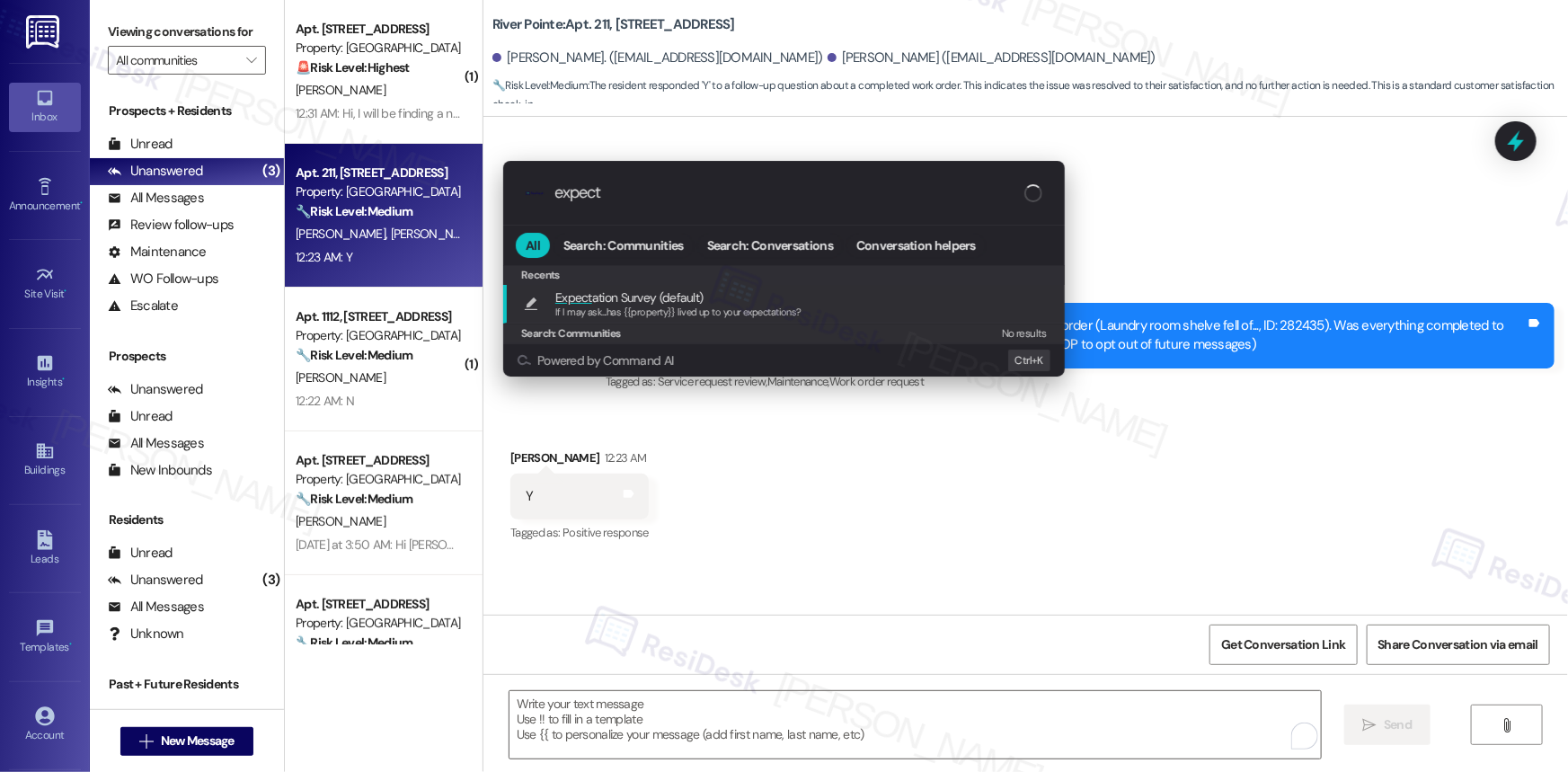
type input "expect"
click at [664, 308] on span "If I may ask...has {{property}} lived up to your expectations?" at bounding box center [678, 311] width 246 height 13
type textarea "If I may ask...has {{property}} lived up to your expectations?"
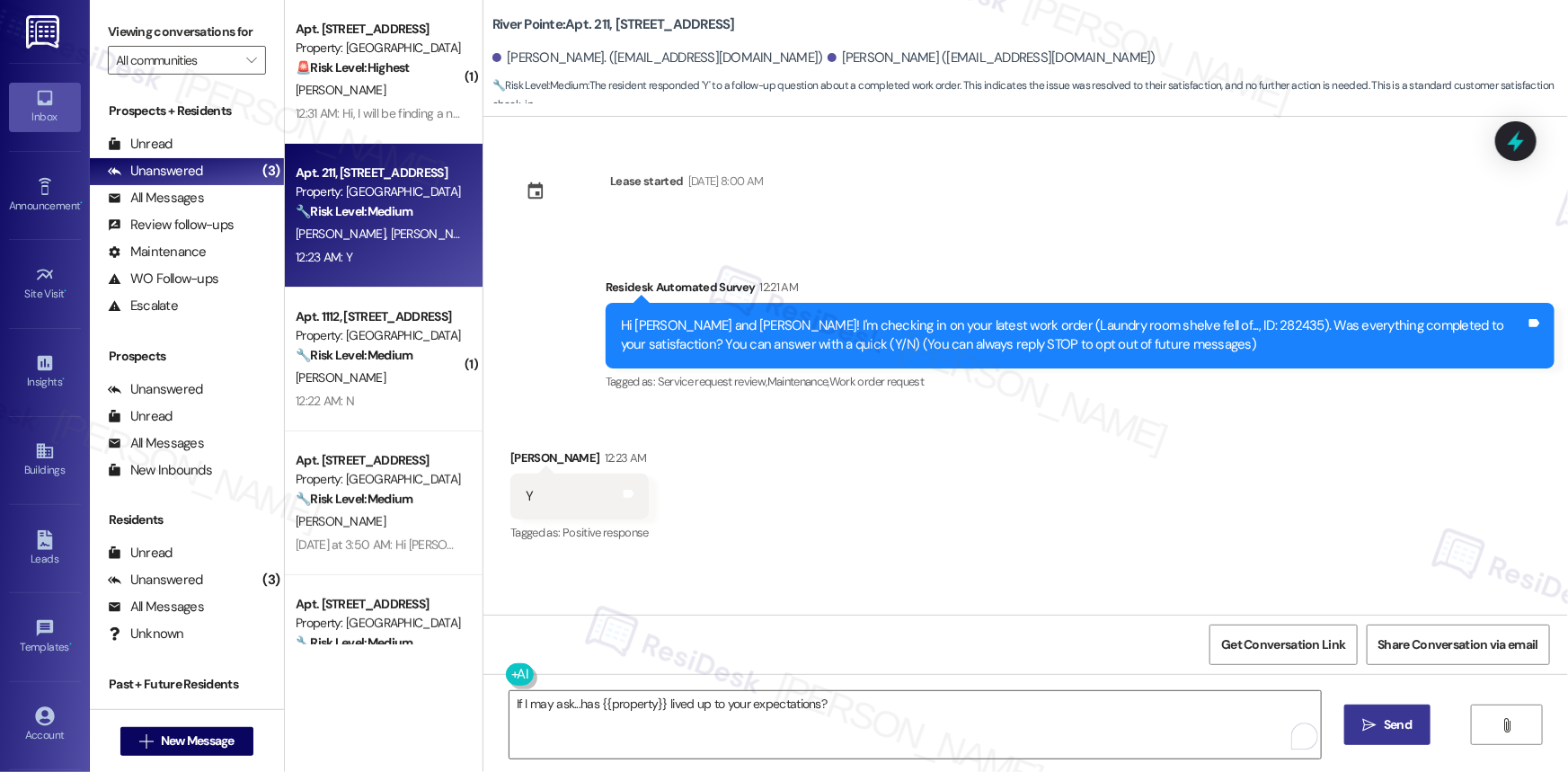
click at [1115, 516] on button " Send" at bounding box center [1388, 724] width 88 height 41
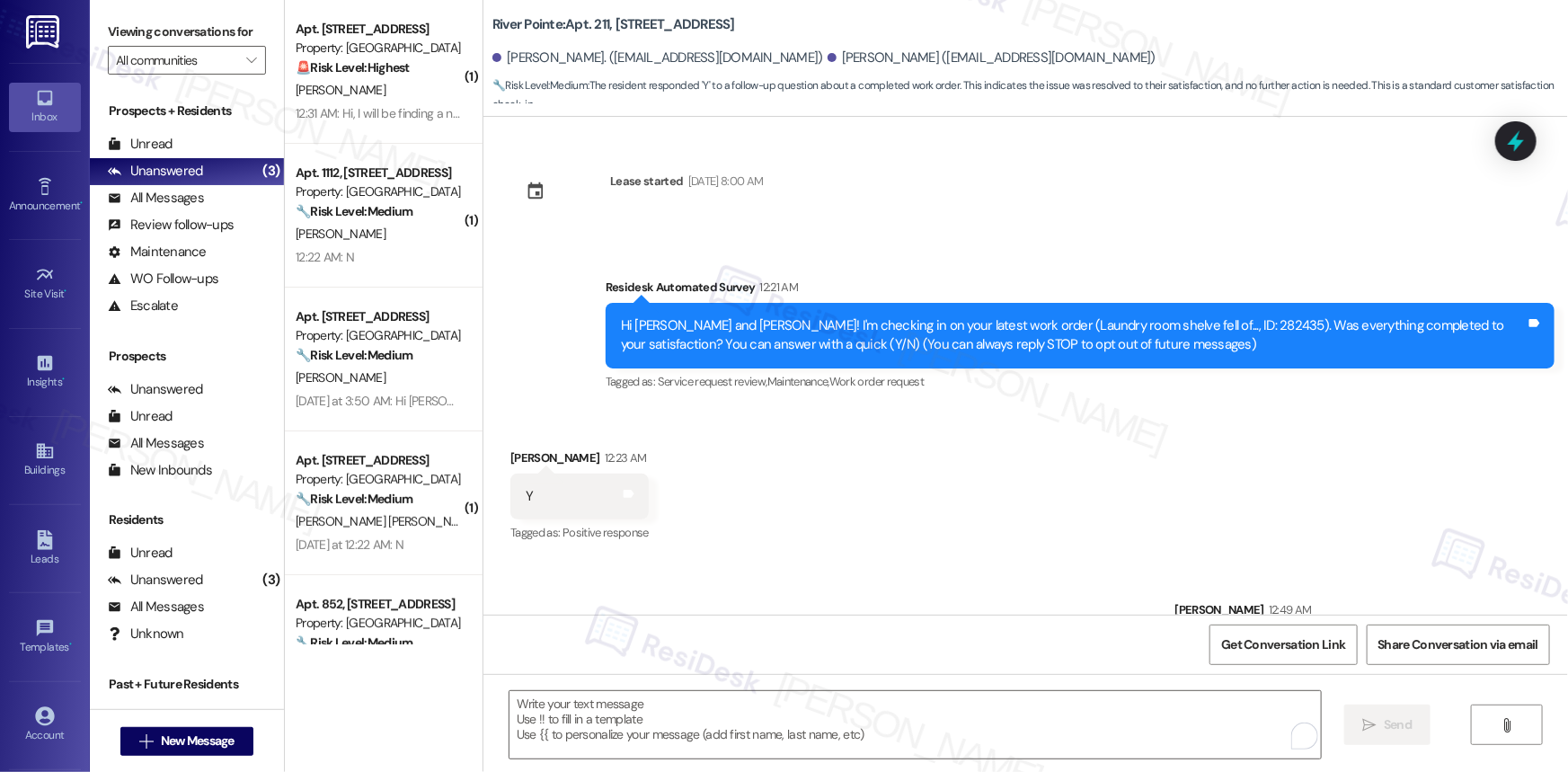
scroll to position [70, 0]
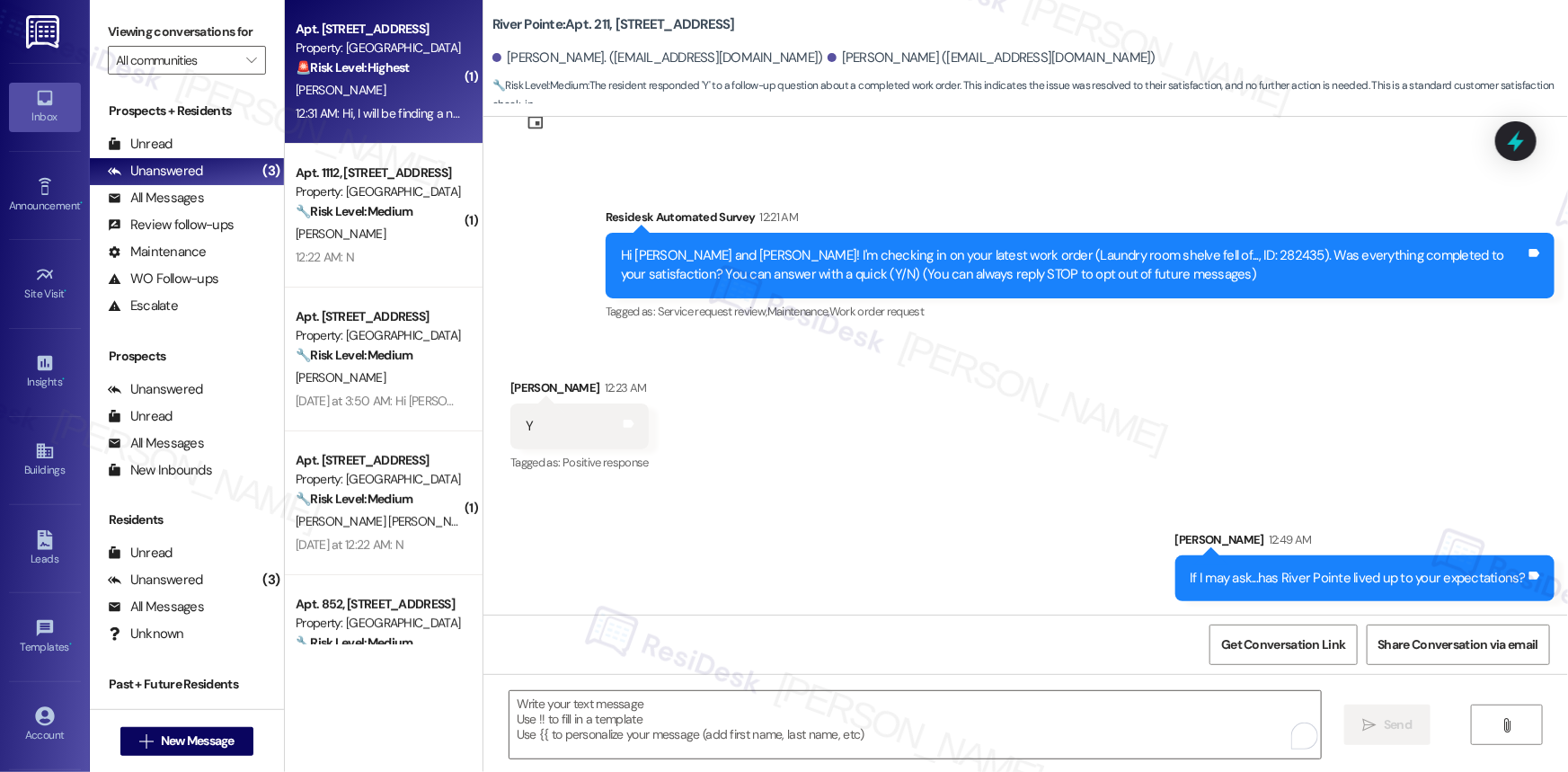
click at [393, 65] on strong "🚨 Risk Level: Highest" at bounding box center [353, 67] width 114 height 17
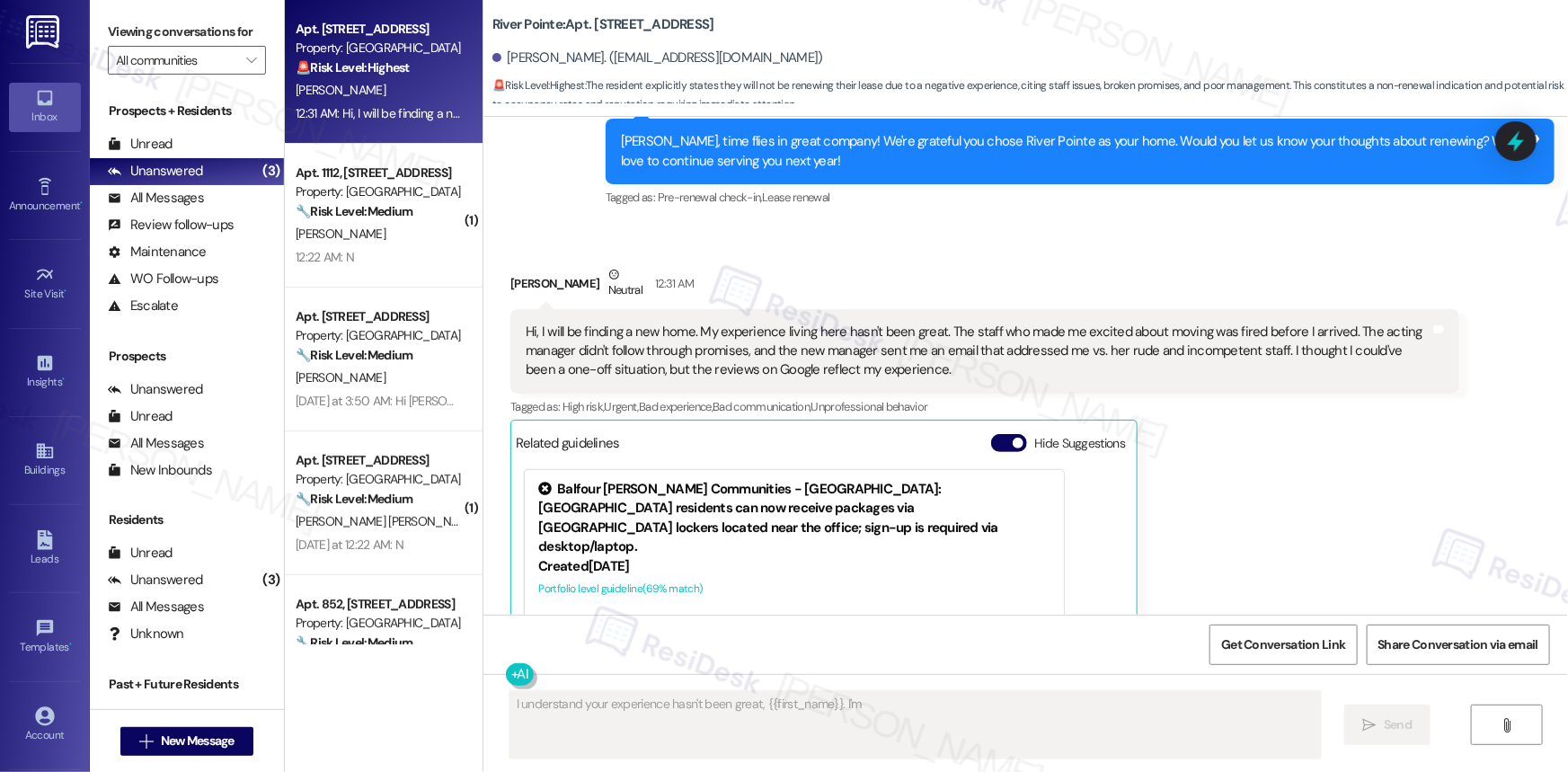
scroll to position [1992, 0]
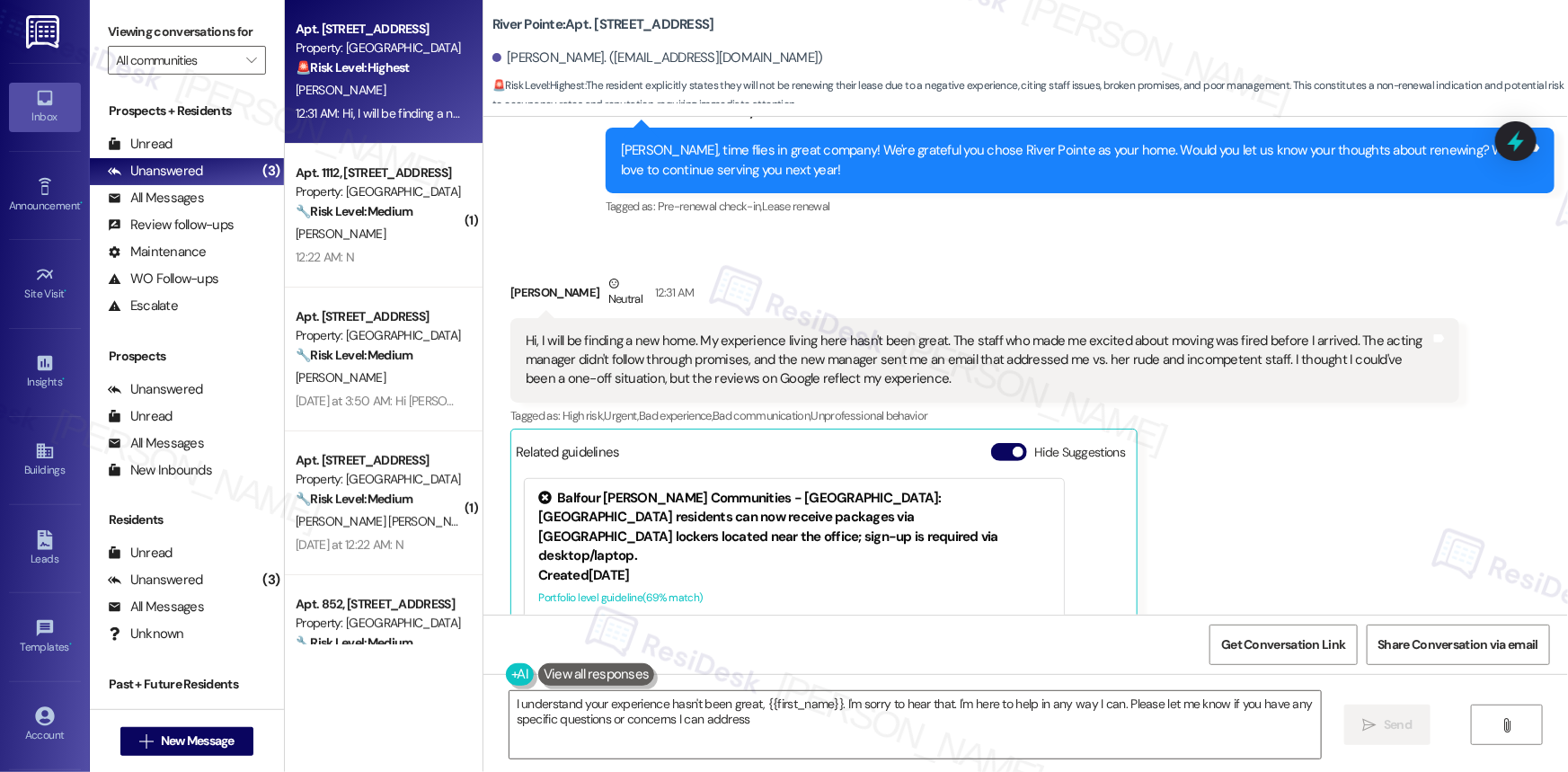
type textarea "I understand your experience hasn't been great, {{first_name}}. I'm sorry to he…"
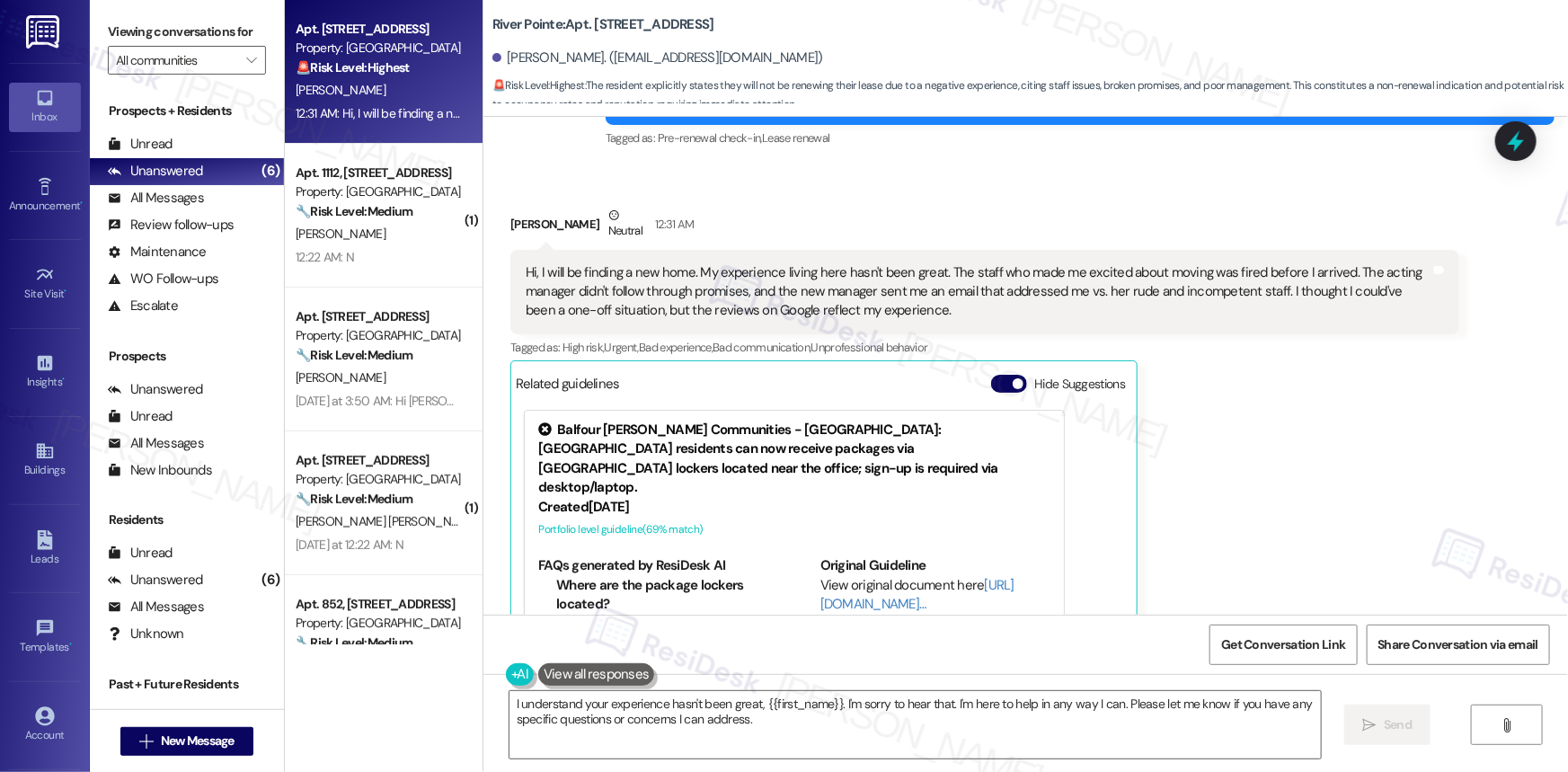
scroll to position [2074, 0]
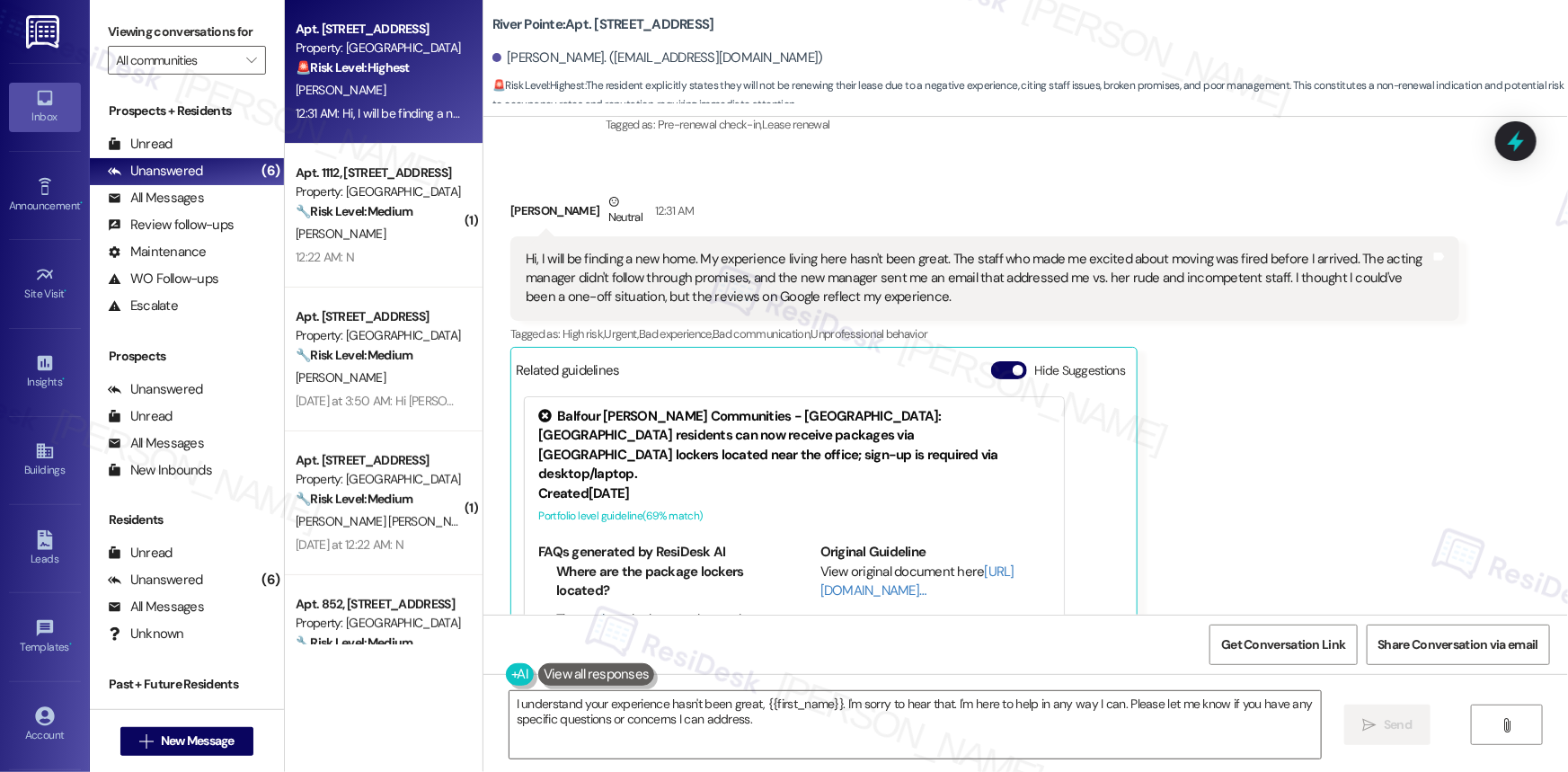
click at [911, 250] on div "Hi, I will be finding a new home. My experience living here hasn't been great. …" at bounding box center [978, 278] width 905 height 57
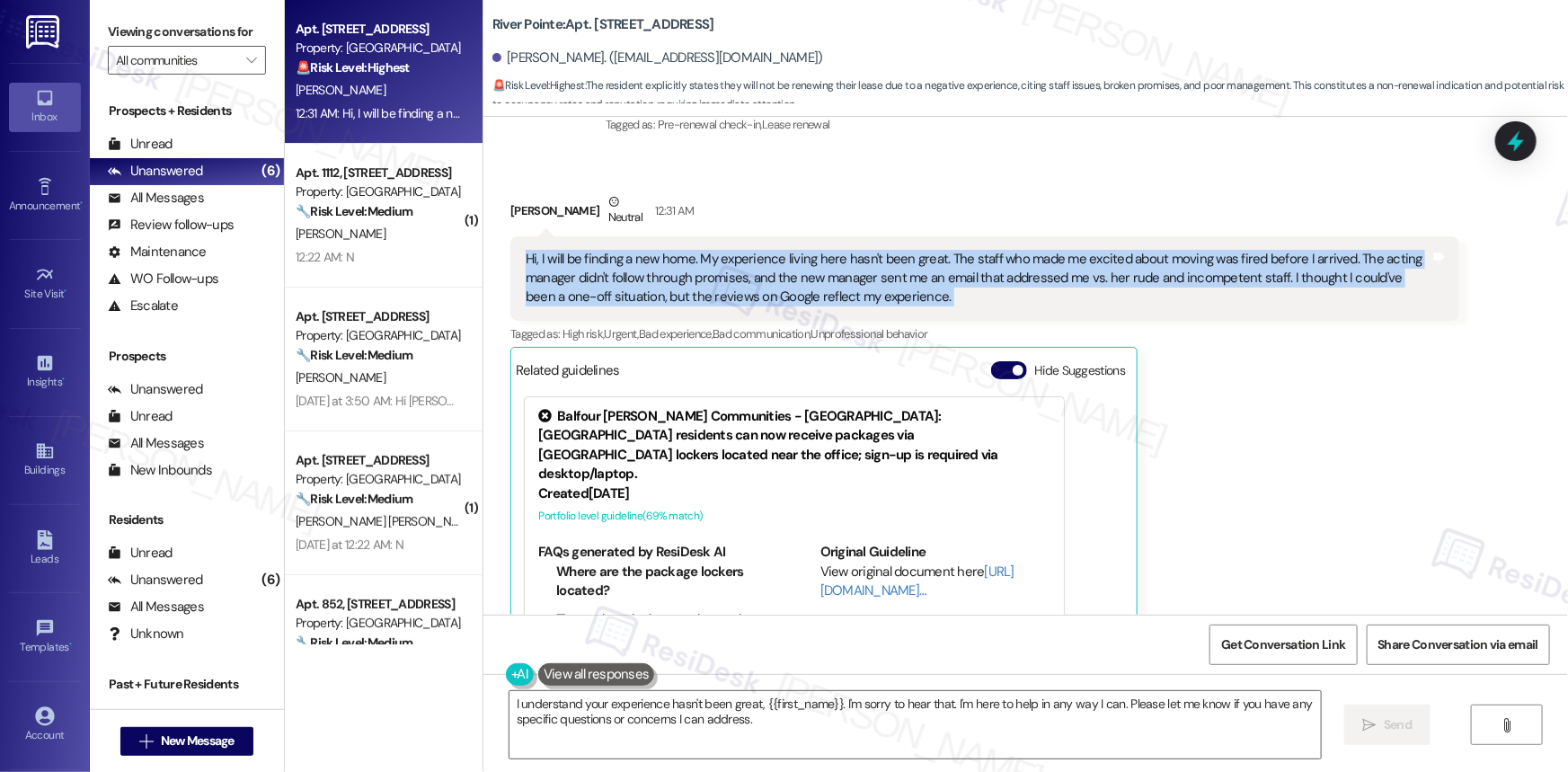
click at [911, 250] on div "Hi, I will be finding a new home. My experience living here hasn't been great. …" at bounding box center [978, 278] width 905 height 57
copy div "Hi, I will be finding a new home. My experience living here hasn't been great. …"
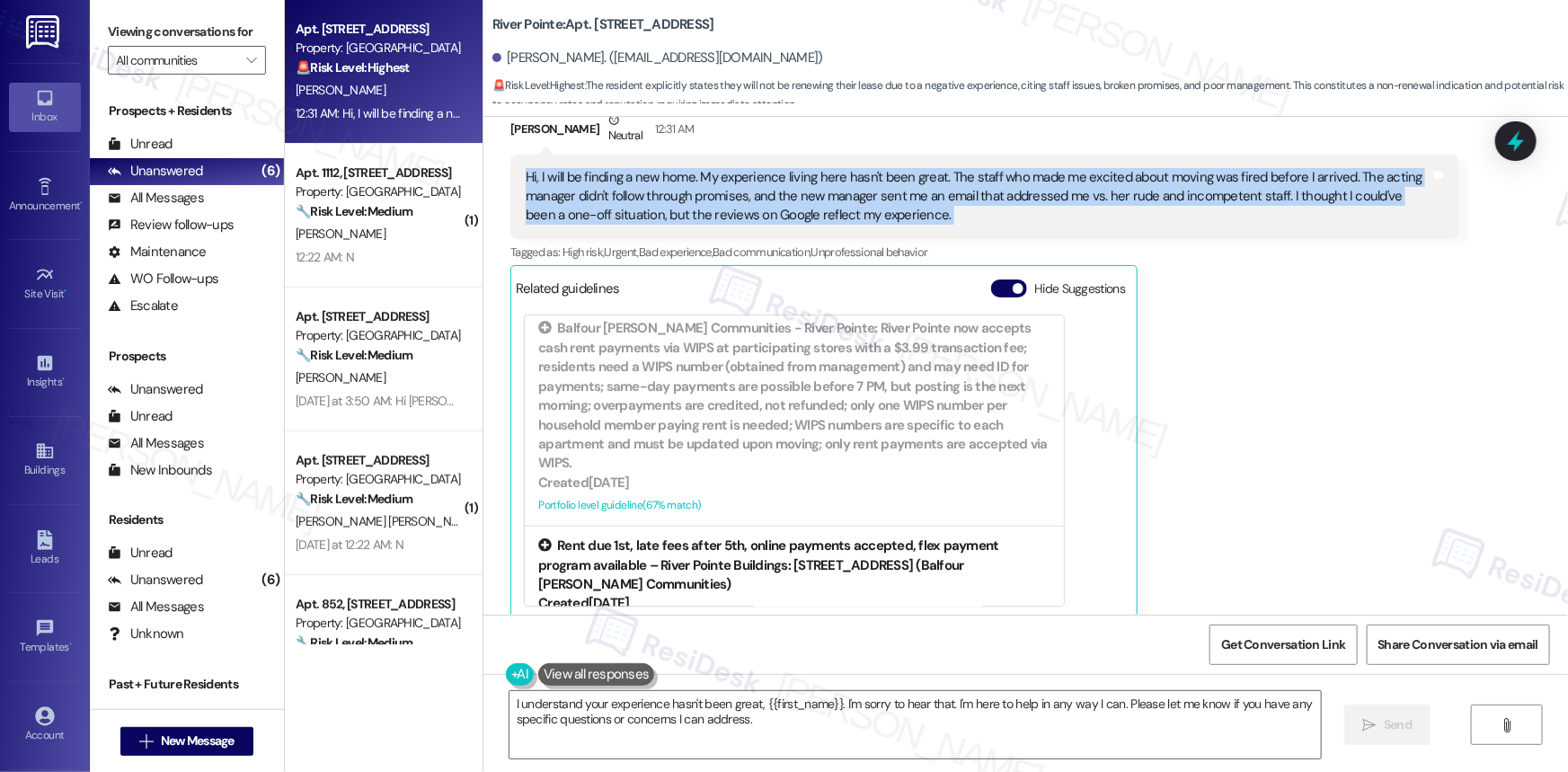
scroll to position [590, 0]
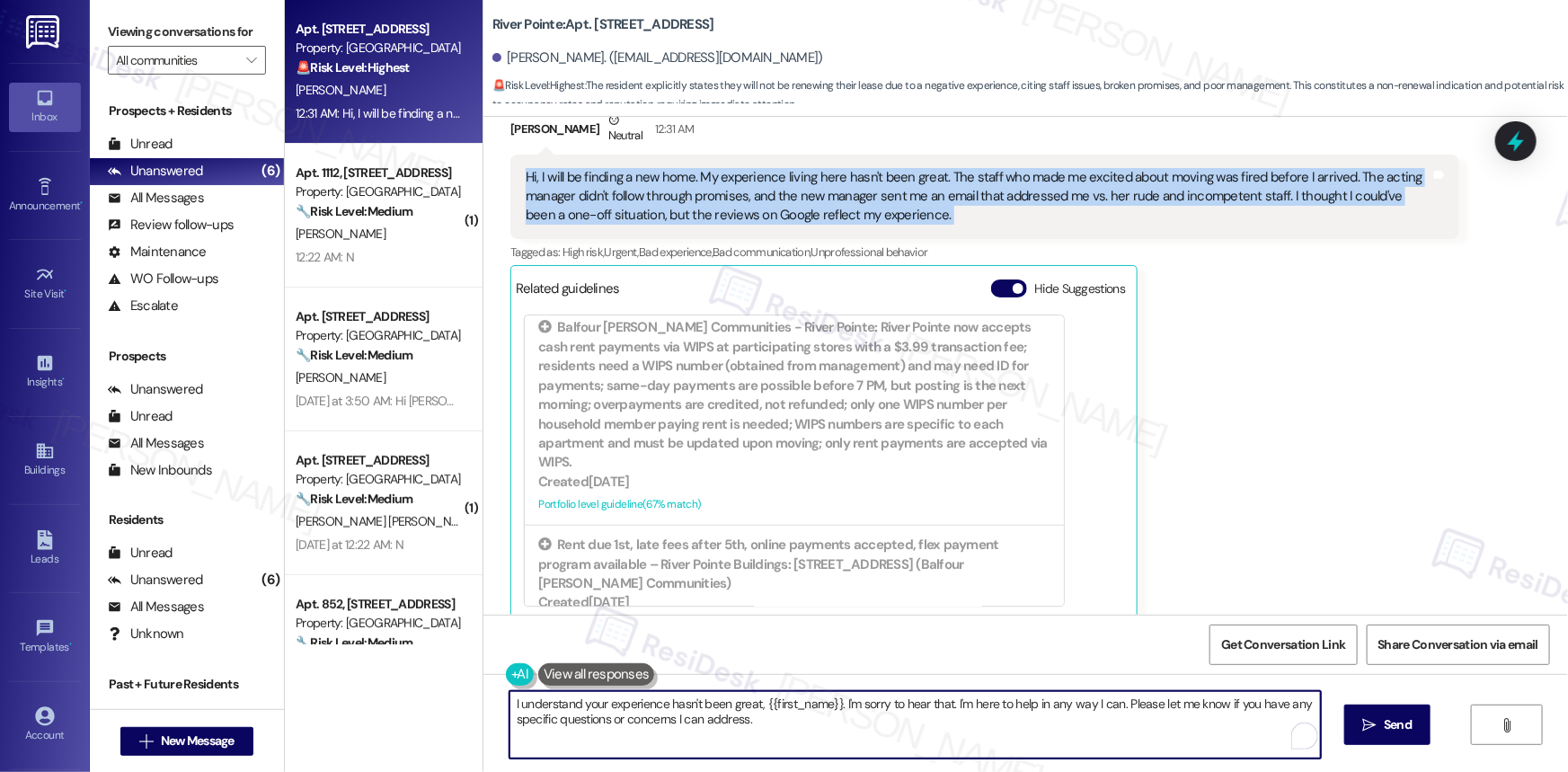
click at [832, 516] on textarea "I understand your experience hasn't been great, {{first_name}}. I'm sorry to he…" at bounding box center [915, 724] width 811 height 67
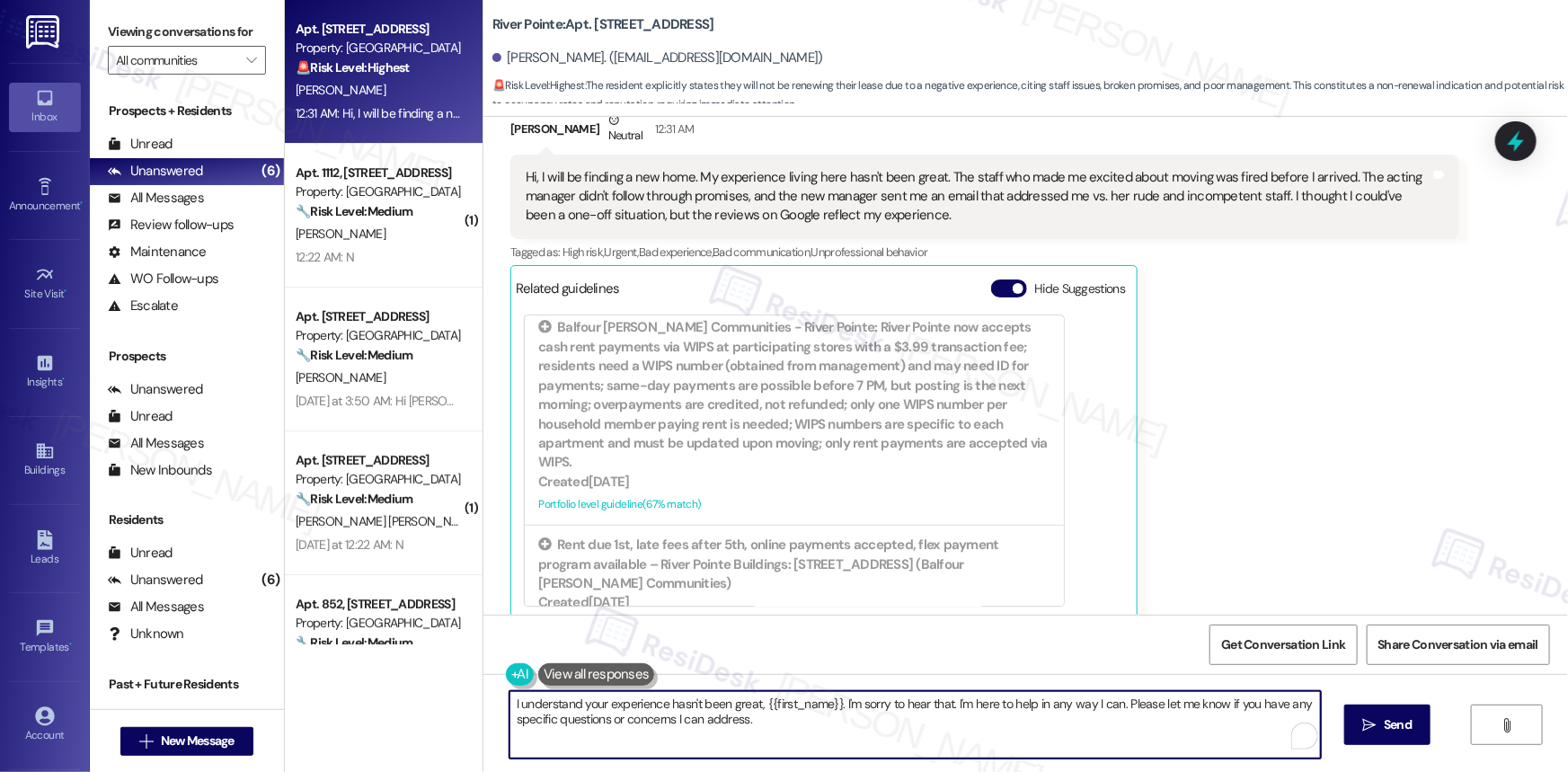
click at [862, 516] on textarea "I understand your experience hasn't been great, {{first_name}}. I'm sorry to he…" at bounding box center [915, 724] width 811 height 67
click at [764, 516] on textarea "I understand your experience hasn't been great, {{first_name}}. I'm sorry to he…" at bounding box center [915, 724] width 811 height 67
click at [787, 516] on textarea "I understand your experience hasn't been great, {{first_name}}. I'm sorry to he…" at bounding box center [915, 724] width 811 height 67
click at [826, 516] on textarea "I understand your experience hasn't been great, {{first_name}}. I'm sorry to he…" at bounding box center [915, 724] width 811 height 67
click at [845, 516] on textarea "I understand your experience hasn't been great, {{first_name}}. I'm sorry to he…" at bounding box center [915, 724] width 811 height 67
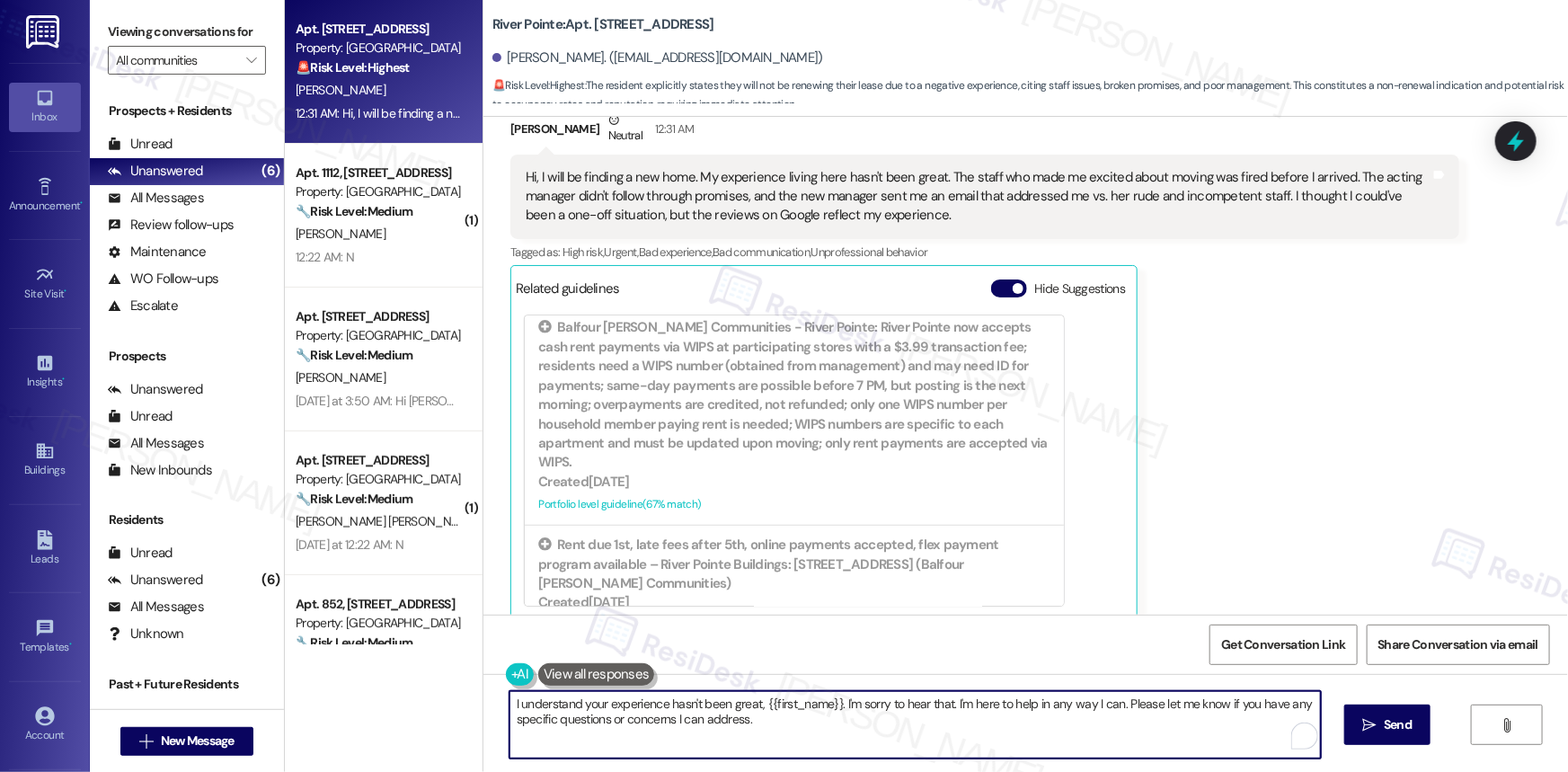
click at [796, 516] on textarea "I understand your experience hasn't been great, {{first_name}}. I'm sorry to he…" at bounding box center [915, 724] width 811 height 67
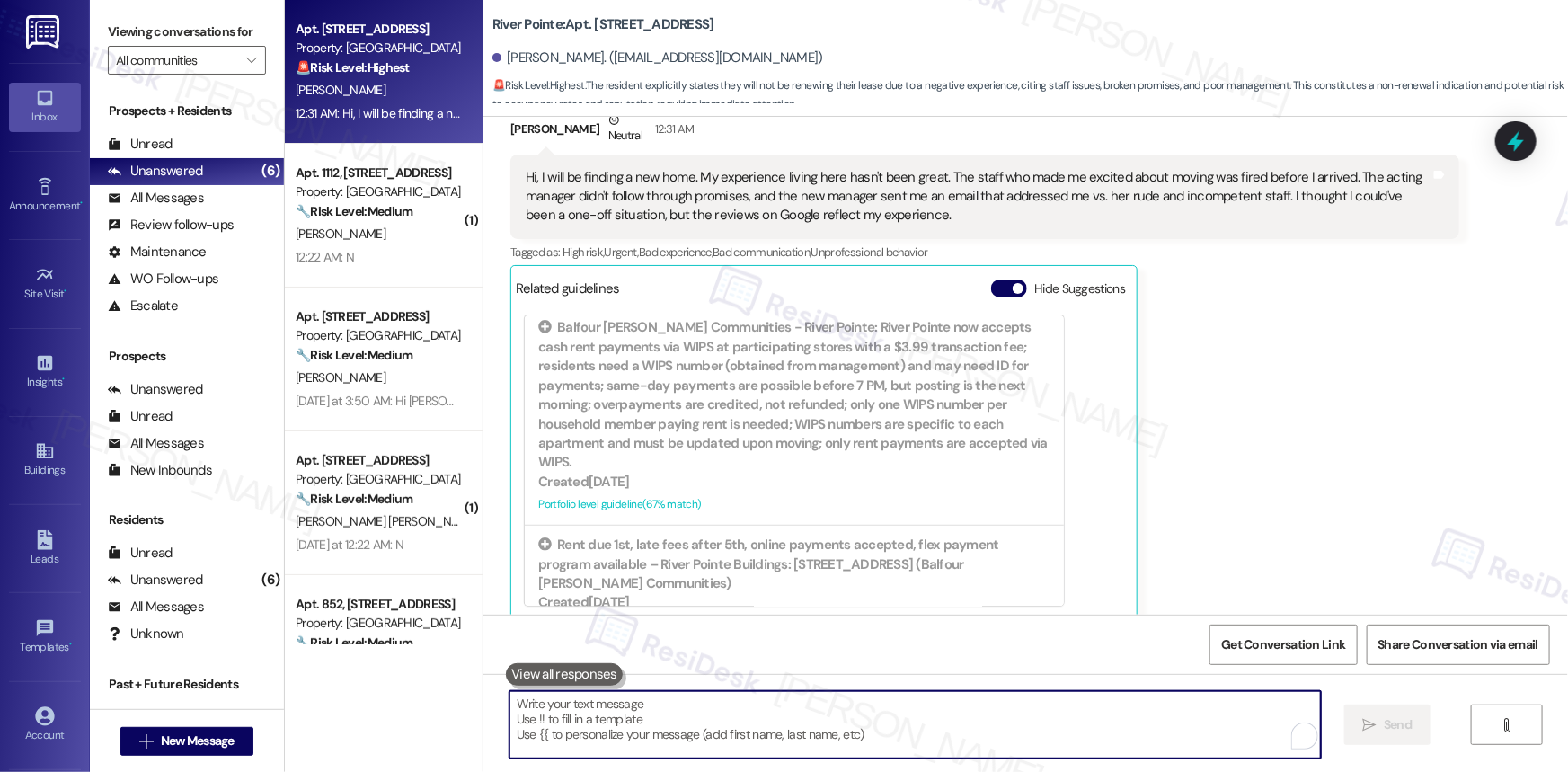
click at [664, 516] on textarea "To enrich screen reader interactions, please activate Accessibility in Grammarl…" at bounding box center [915, 724] width 811 height 67
paste textarea "thanks for reaching out and for being open about your experience. I’m really so…"
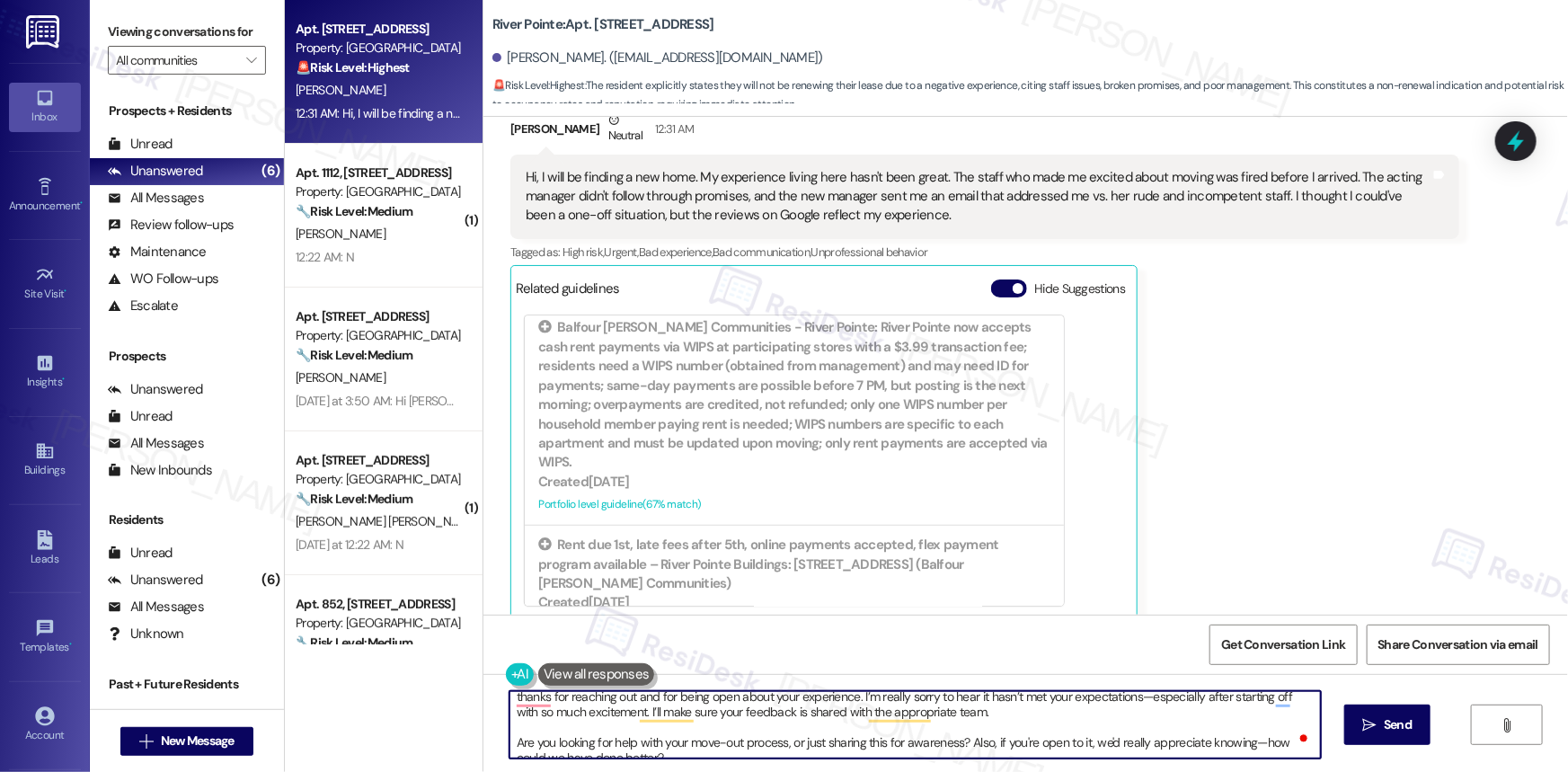
scroll to position [0, 0]
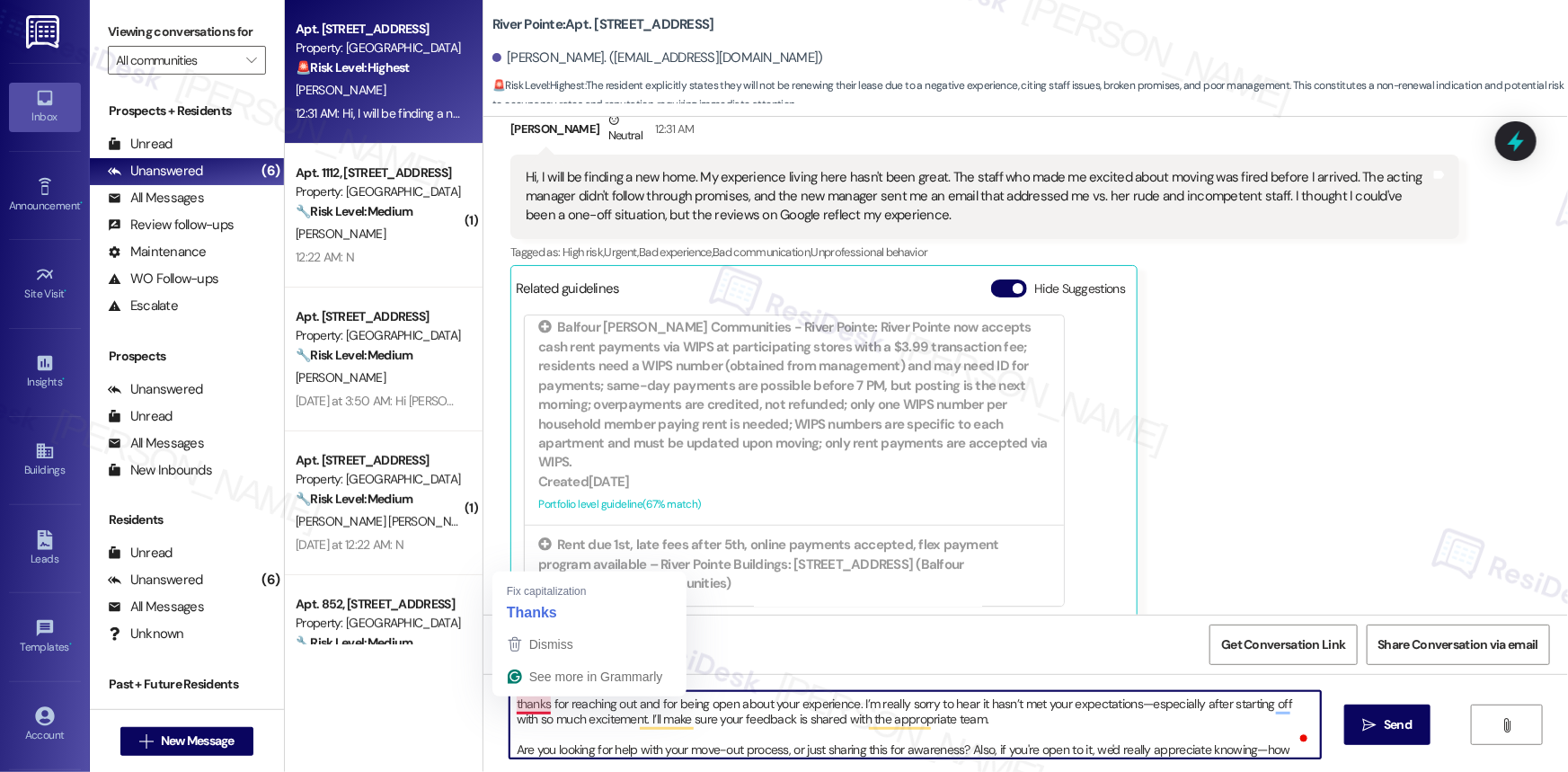
click at [510, 516] on textarea "thanks for reaching out and for being open about your experience. I’m really so…" at bounding box center [915, 724] width 811 height 67
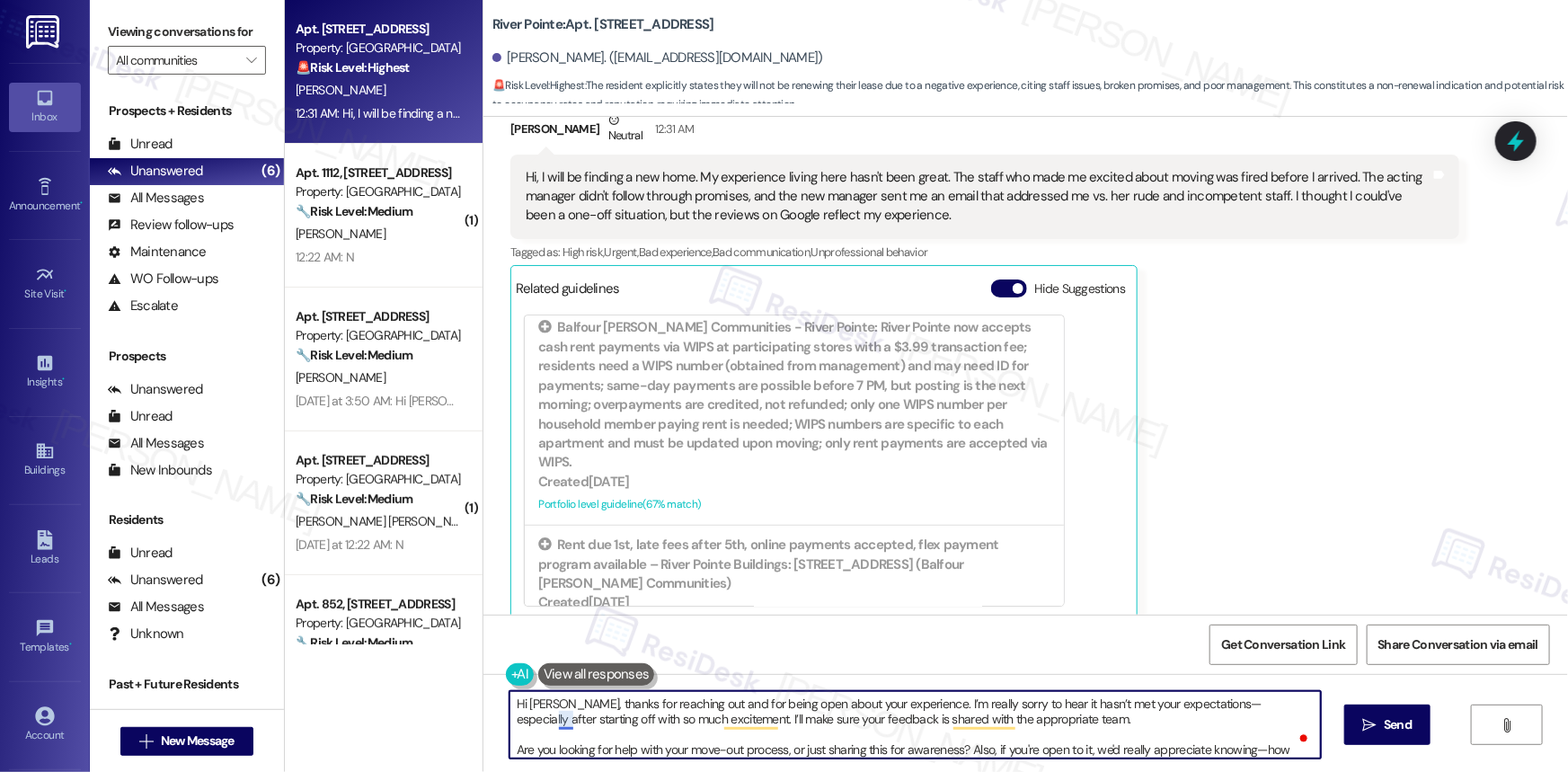
click at [555, 516] on textarea "Hi Angela, thanks for reaching out and for being open about your experience. I’…" at bounding box center [915, 724] width 811 height 67
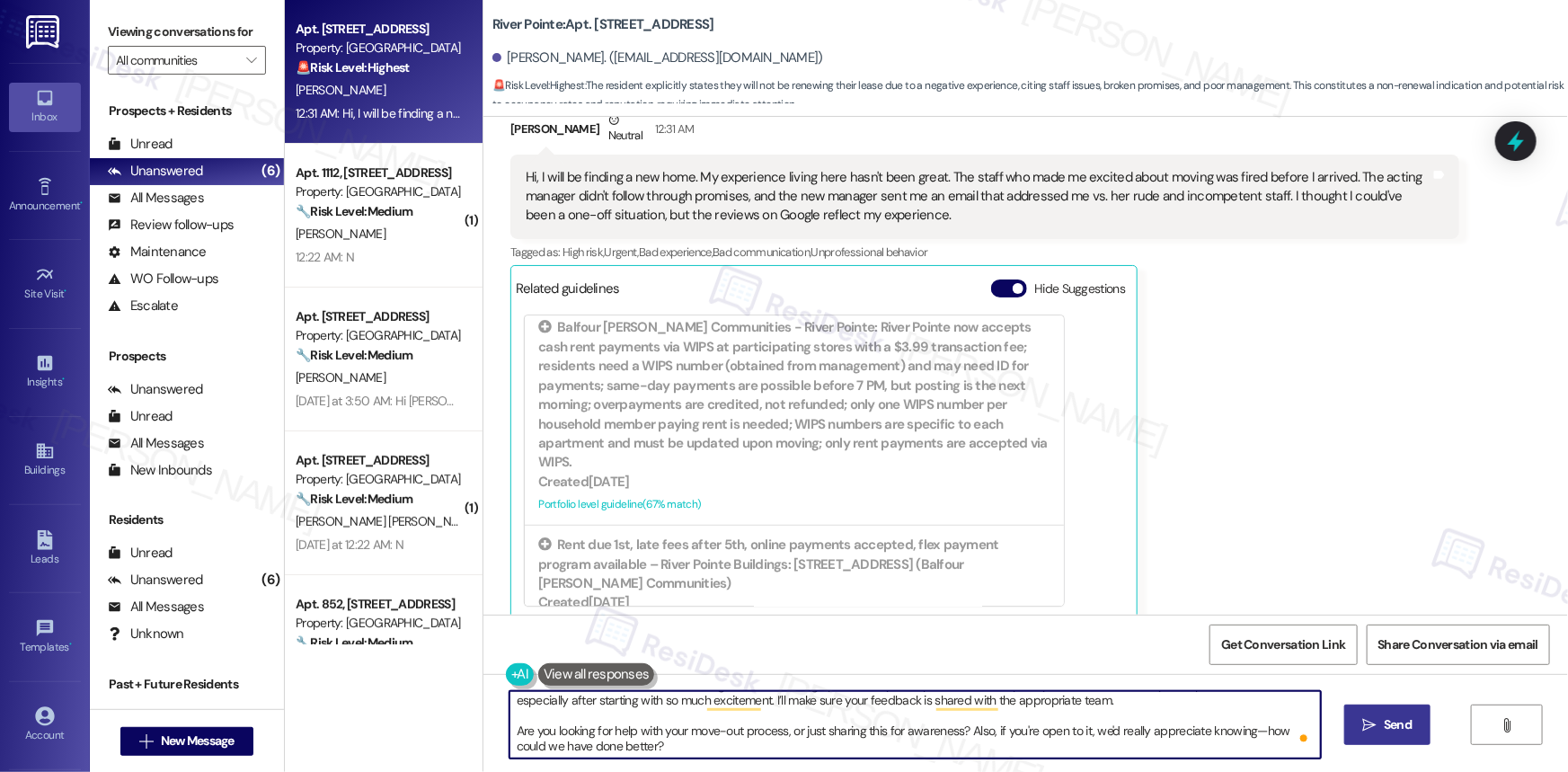
type textarea "Hi Angela, thanks for reaching out and for being open about your experience. I’…"
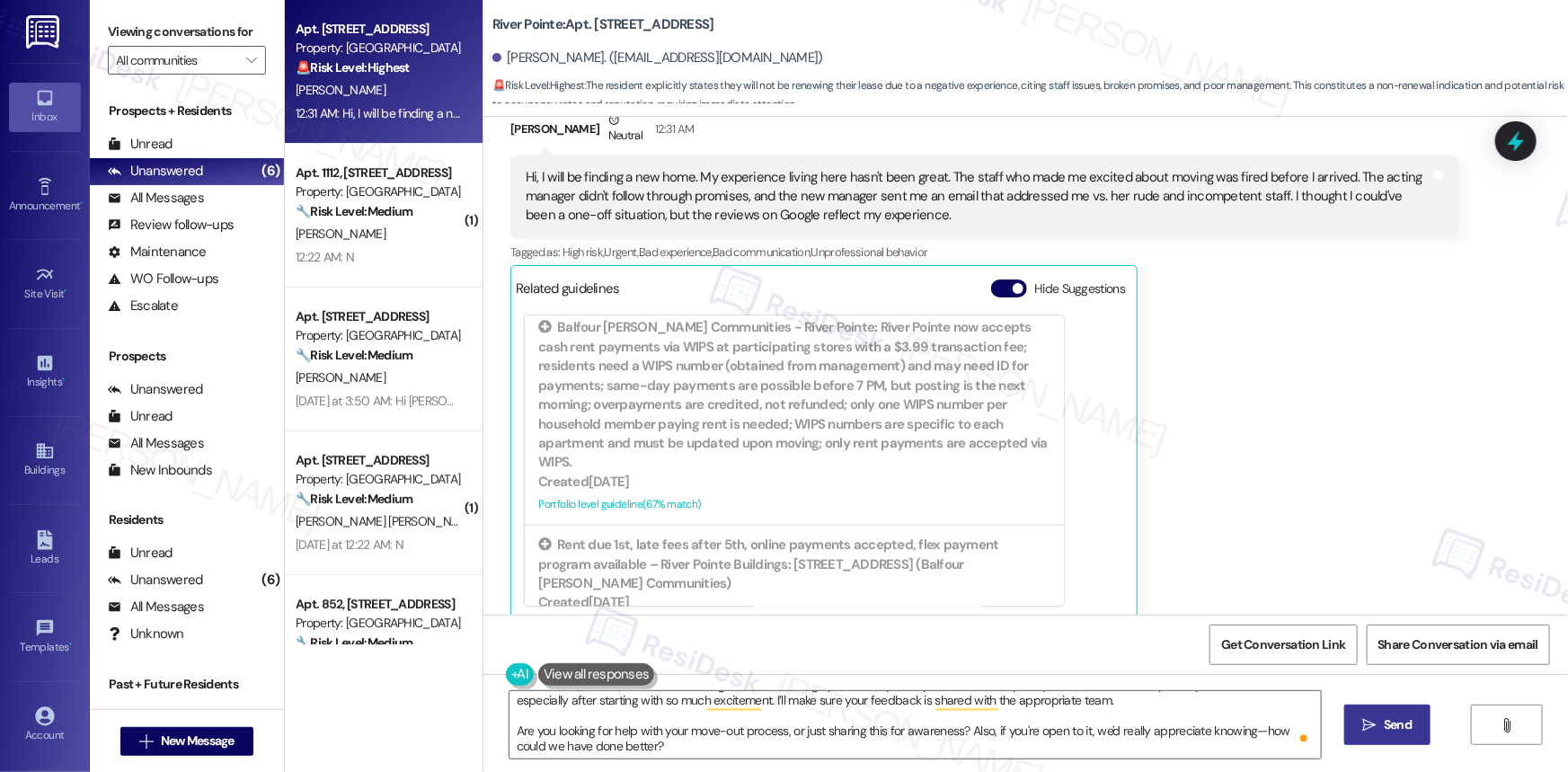
click at [1115, 516] on span "Send" at bounding box center [1397, 724] width 28 height 18
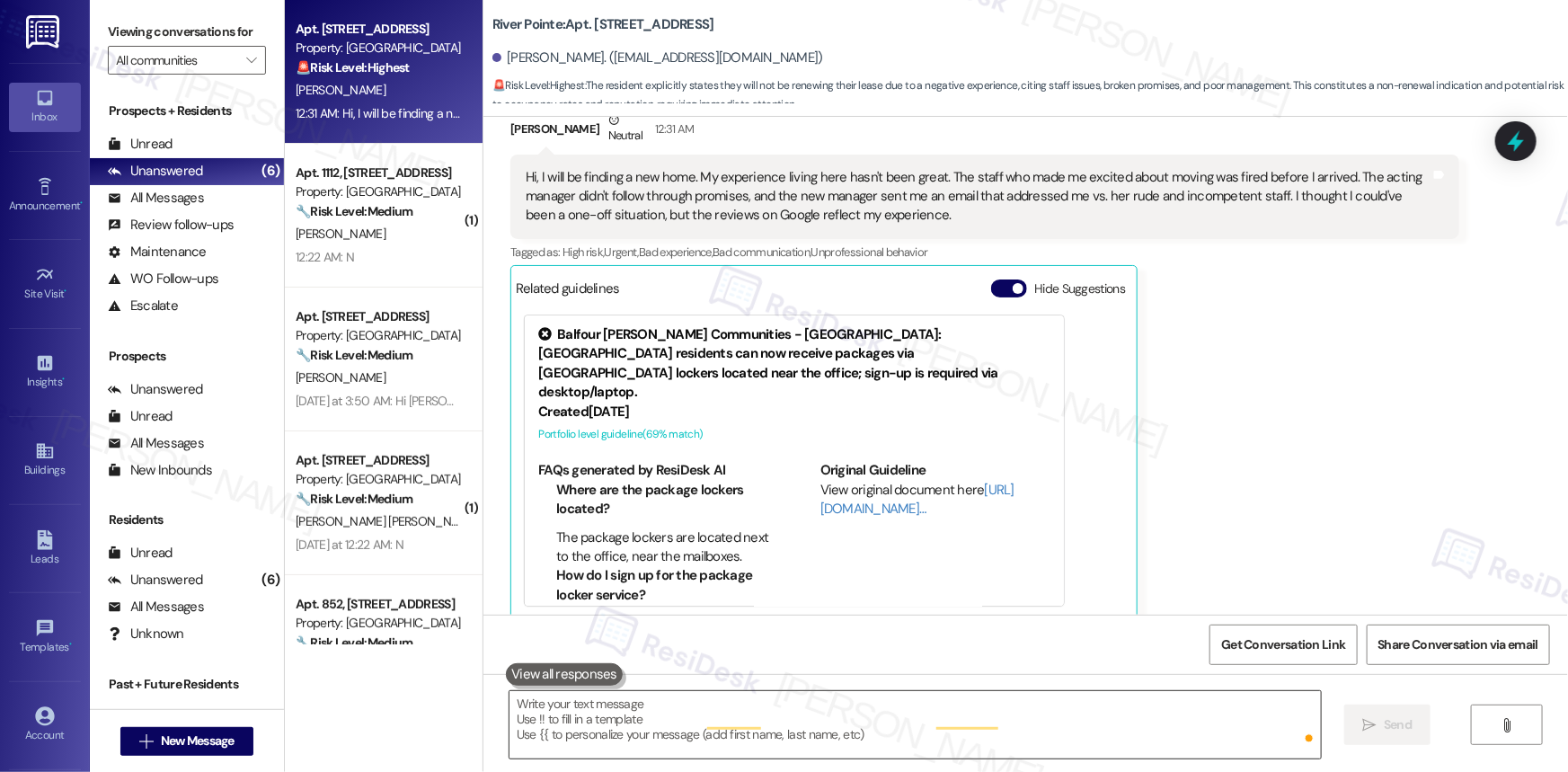
scroll to position [2155, 0]
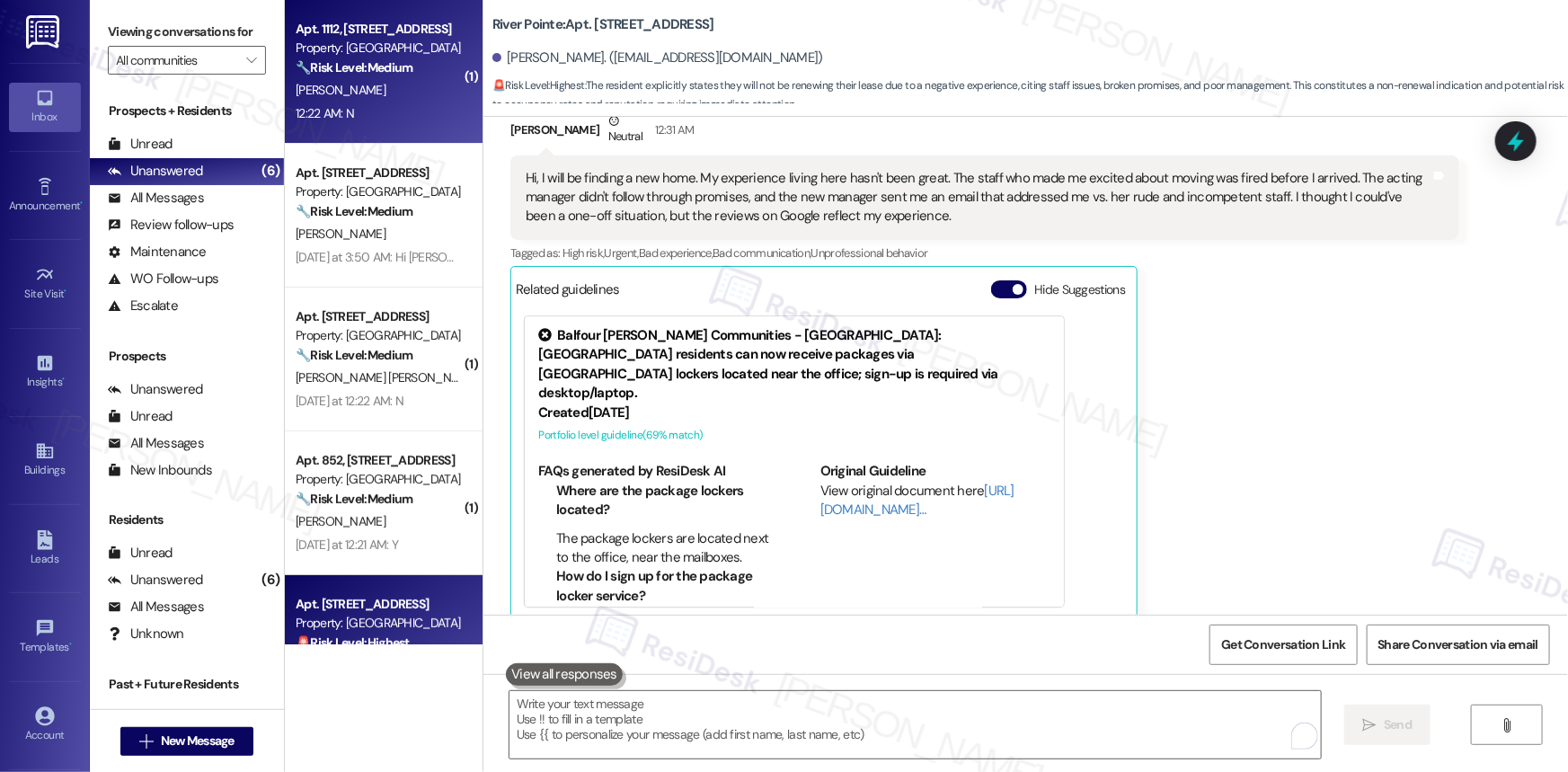
click at [367, 97] on div "[PERSON_NAME]" at bounding box center [379, 90] width 170 height 22
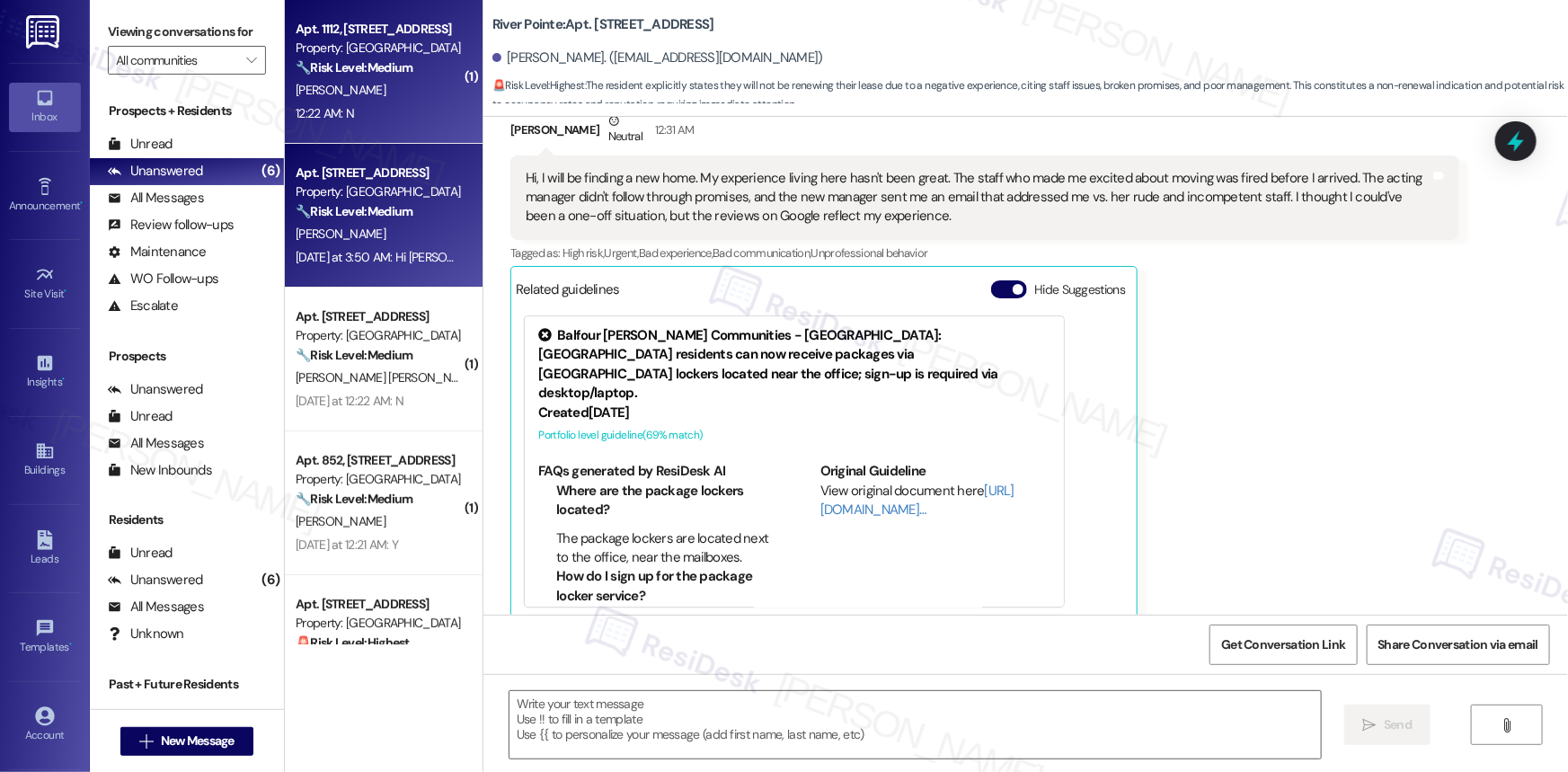
type textarea "Fetching suggested responses. Please feel free to read through the conversation…"
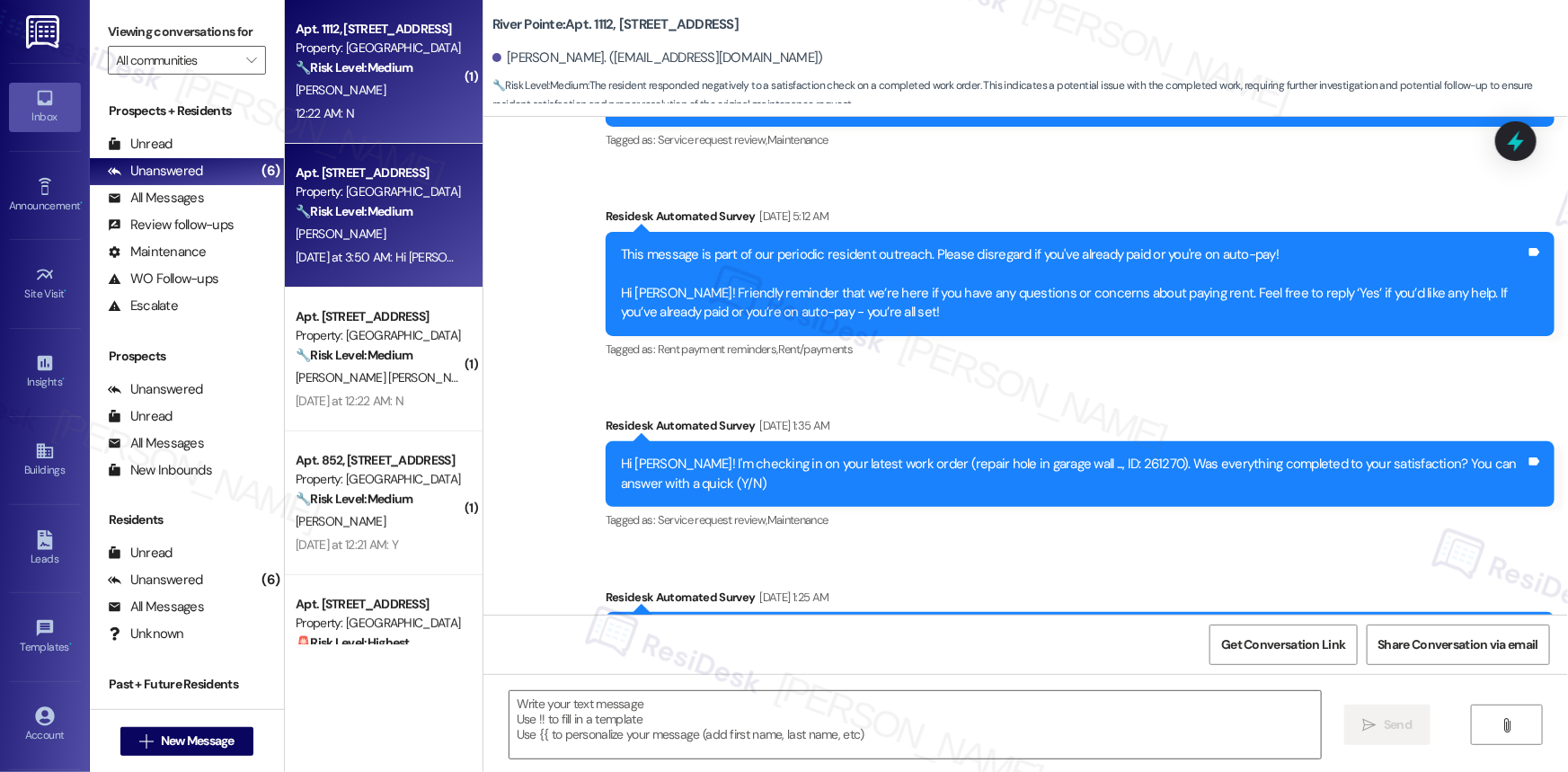
type textarea "Fetching suggested responses. Please feel free to read through the conversation…"
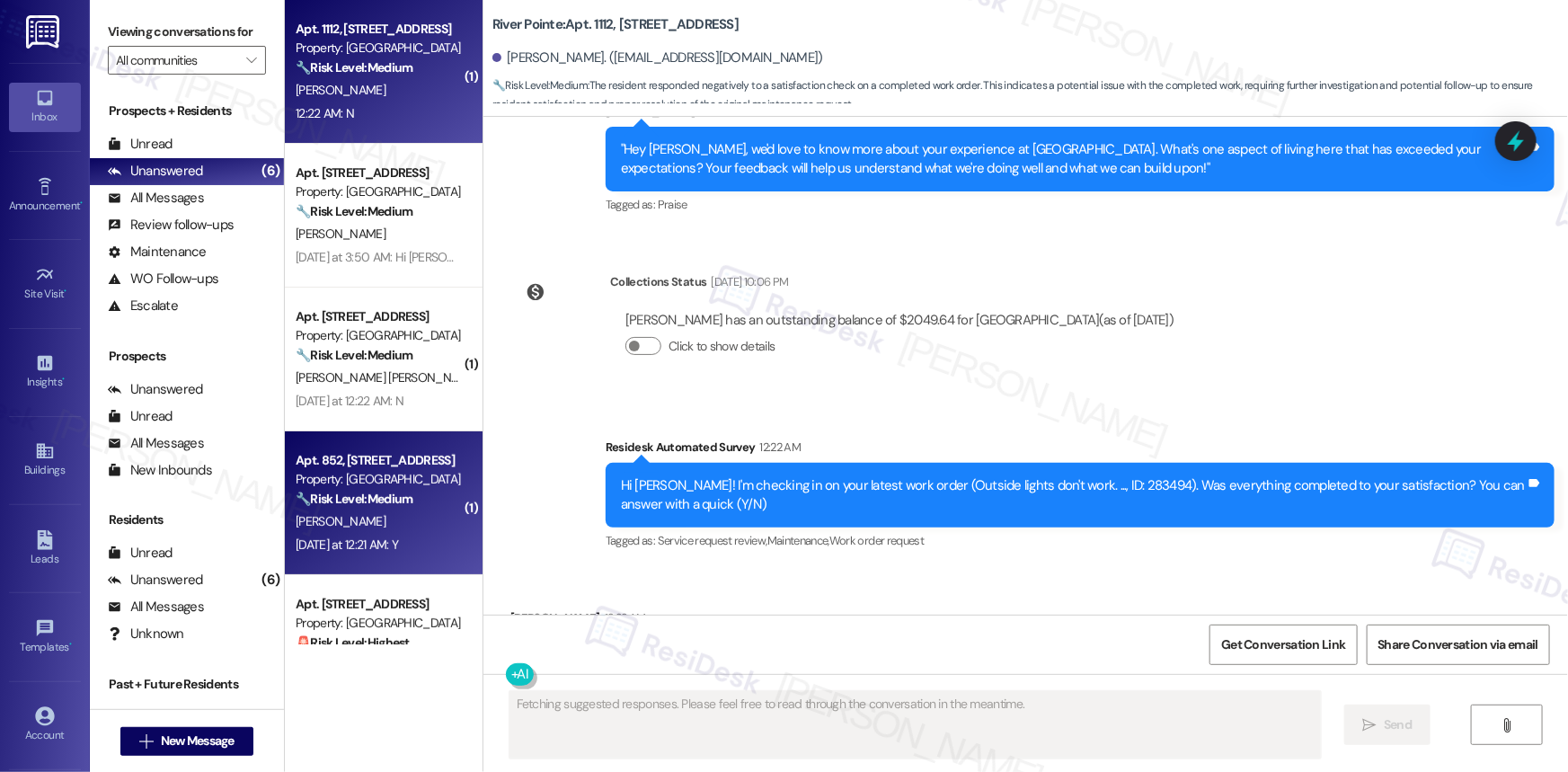
scroll to position [4660, 0]
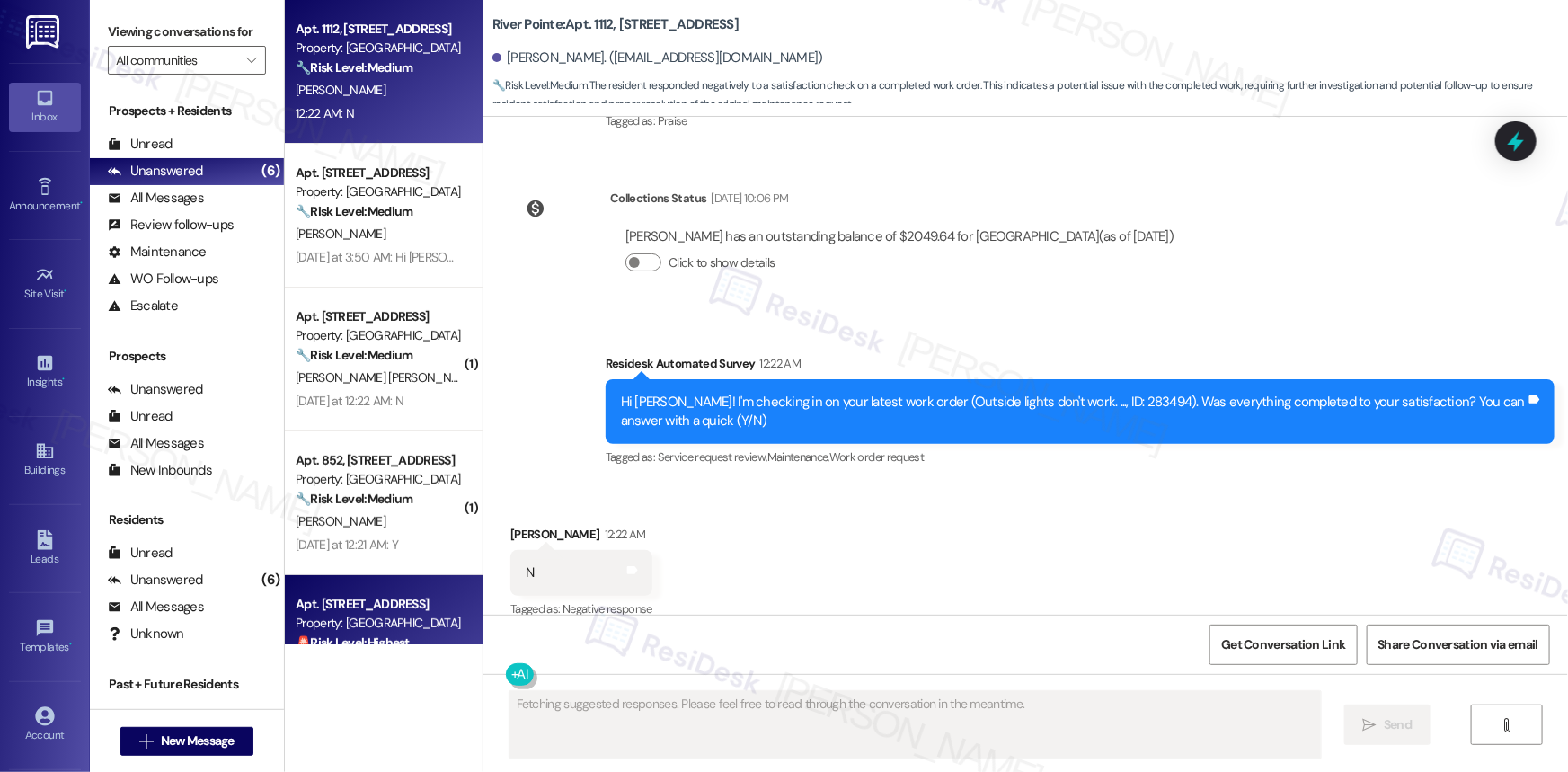
click at [369, 516] on div "Property: [GEOGRAPHIC_DATA]" at bounding box center [379, 623] width 166 height 18
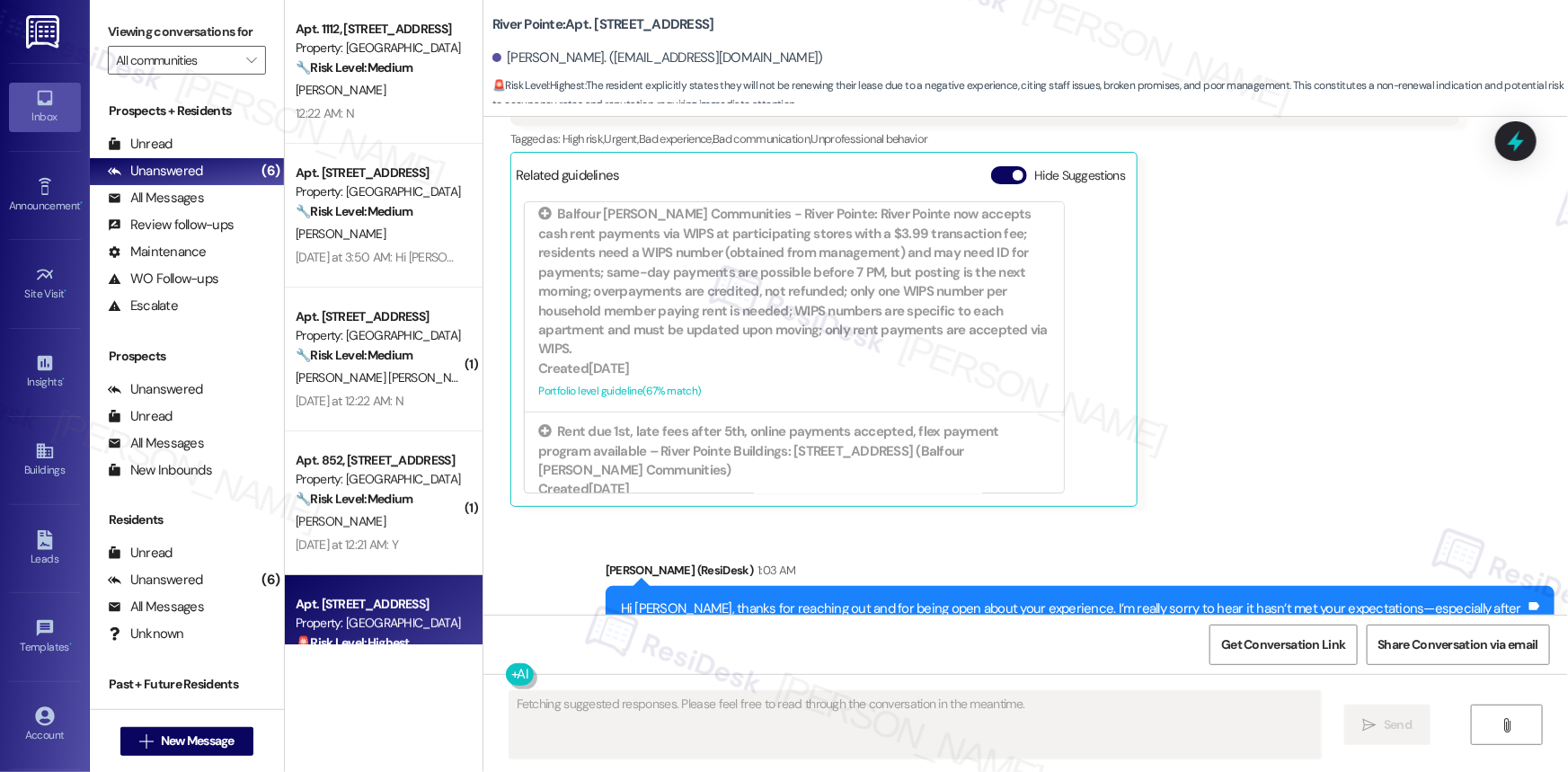
scroll to position [2384, 0]
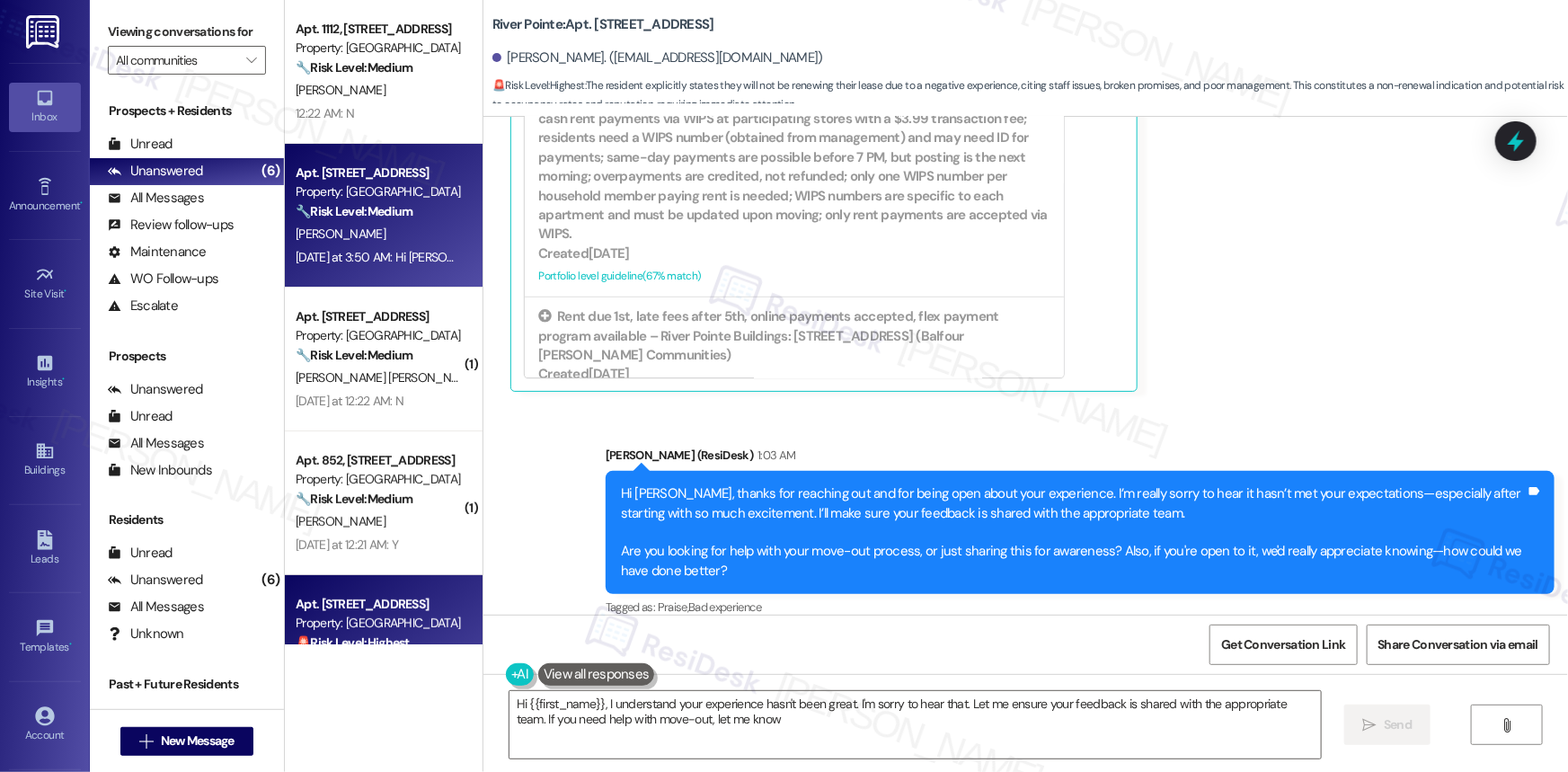
type textarea "Hi {{first_name}}, I understand your experience hasn't been great. I'm sorry to…"
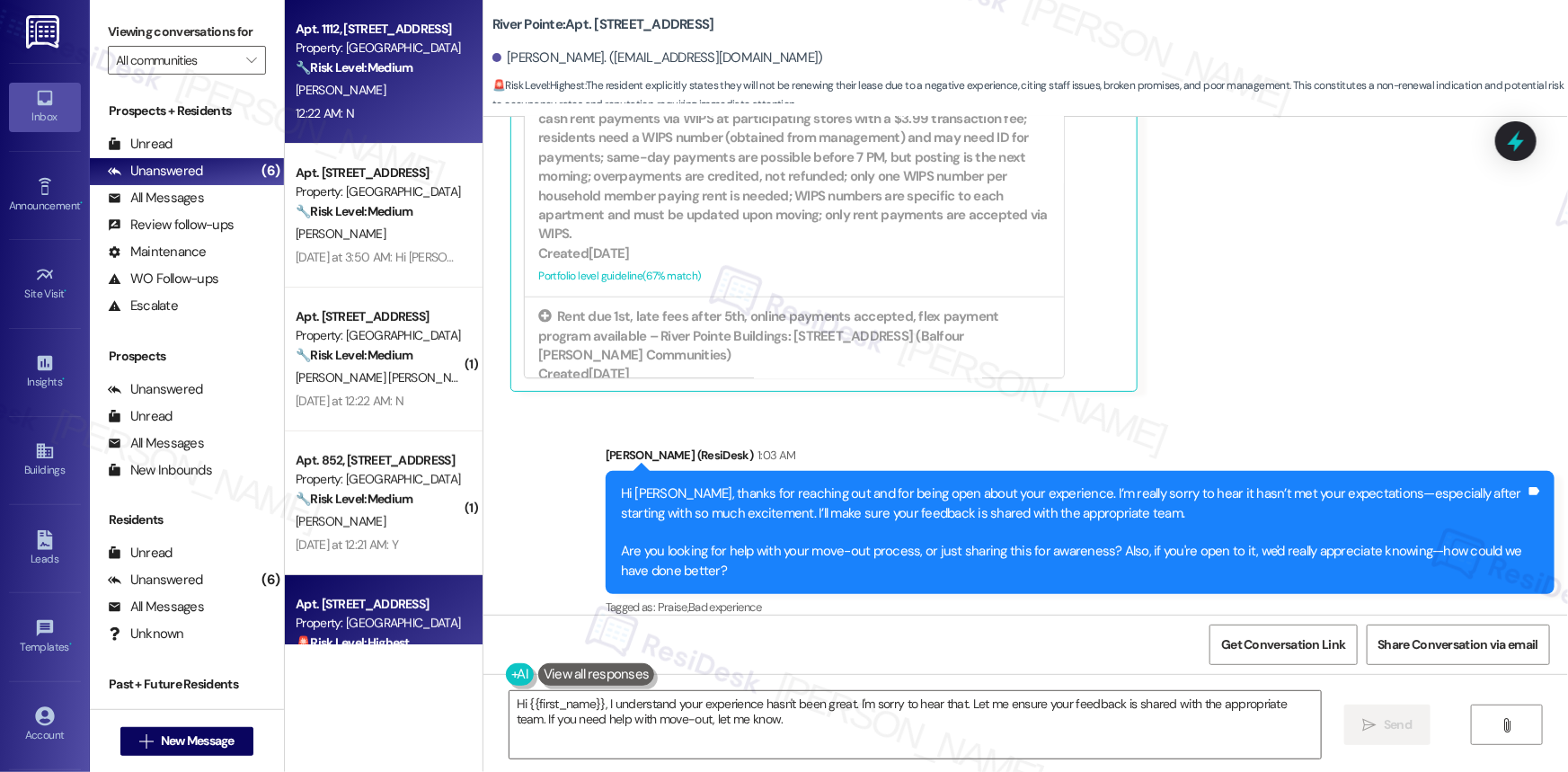
click at [384, 77] on div "Apt. 1112, 1600 River Pointe Dr Property: River Pointe 🔧 Risk Level: Medium The…" at bounding box center [379, 48] width 170 height 61
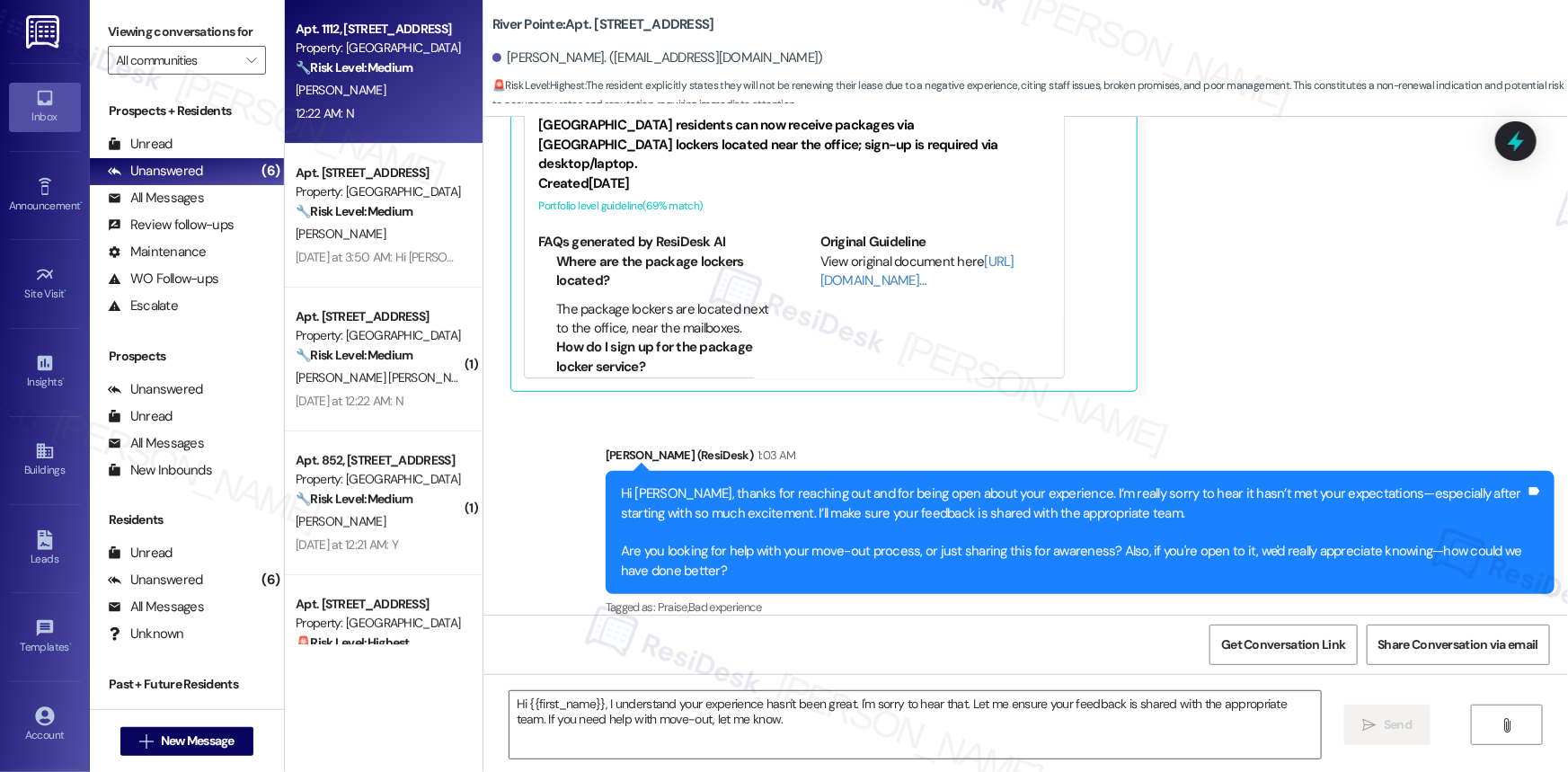
type textarea "Fetching suggested responses. Please feel free to read through the conversation…"
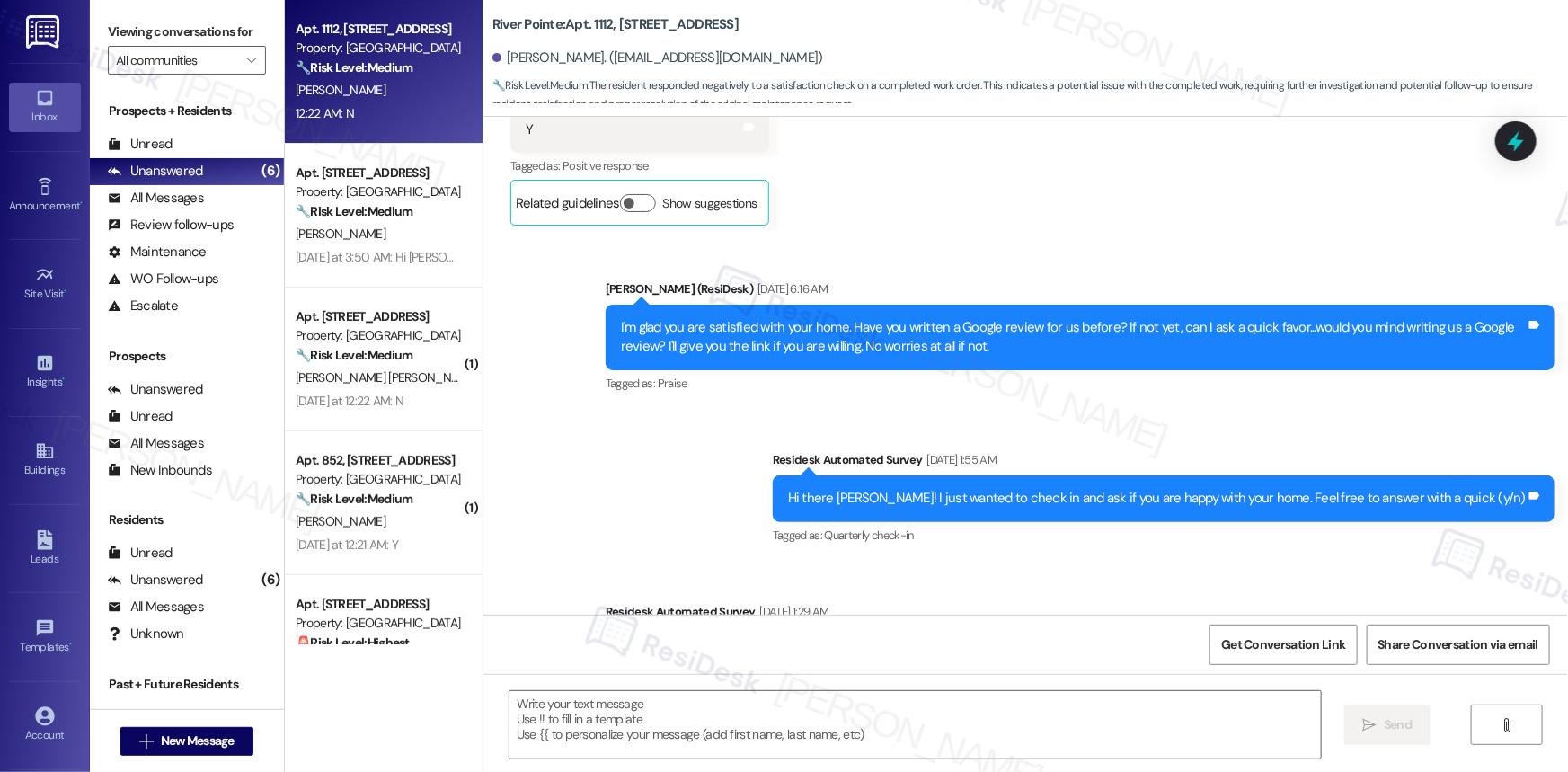
type textarea "Fetching suggested responses. Please feel free to read through the conversation…"
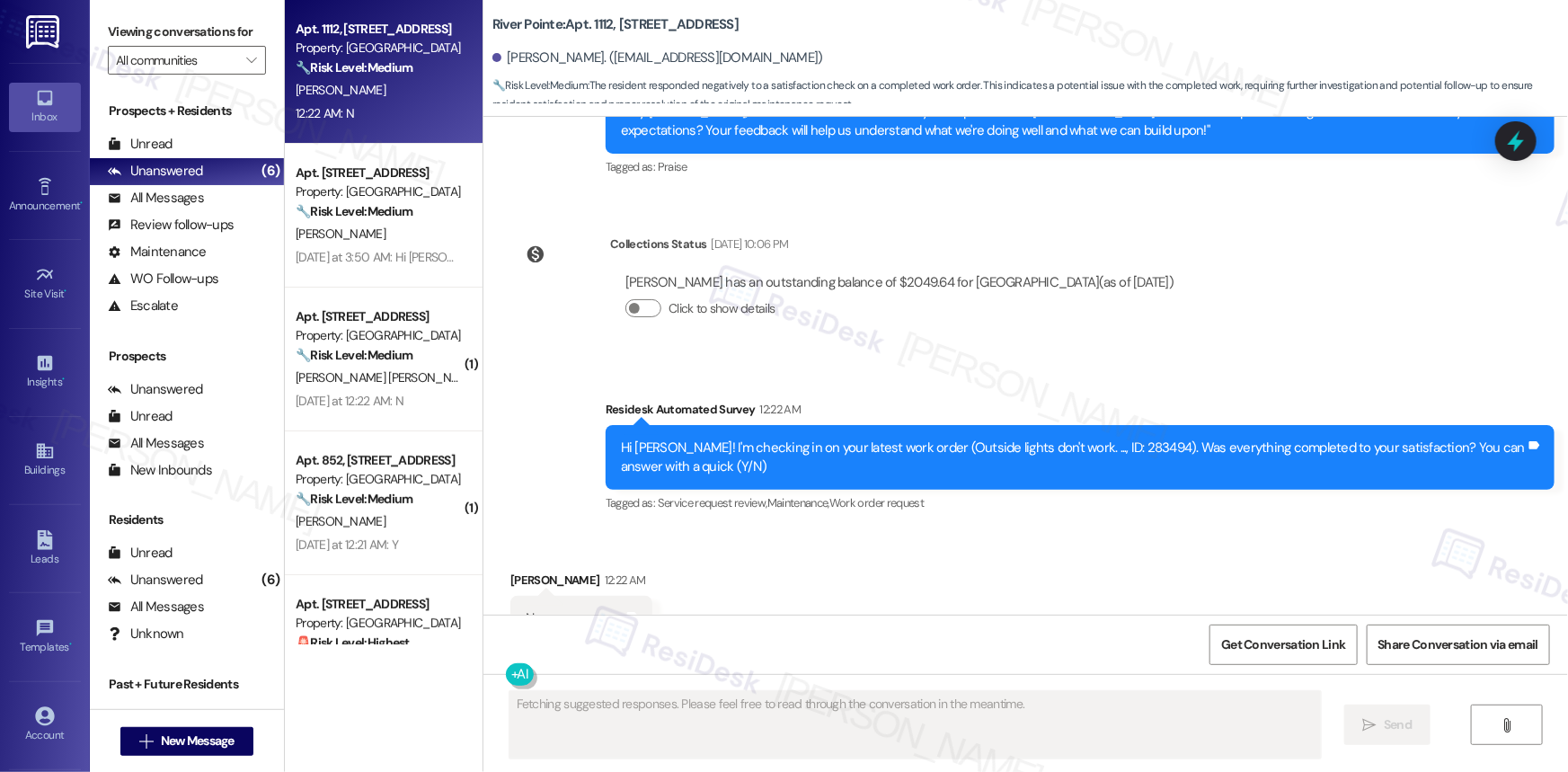
scroll to position [4660, 0]
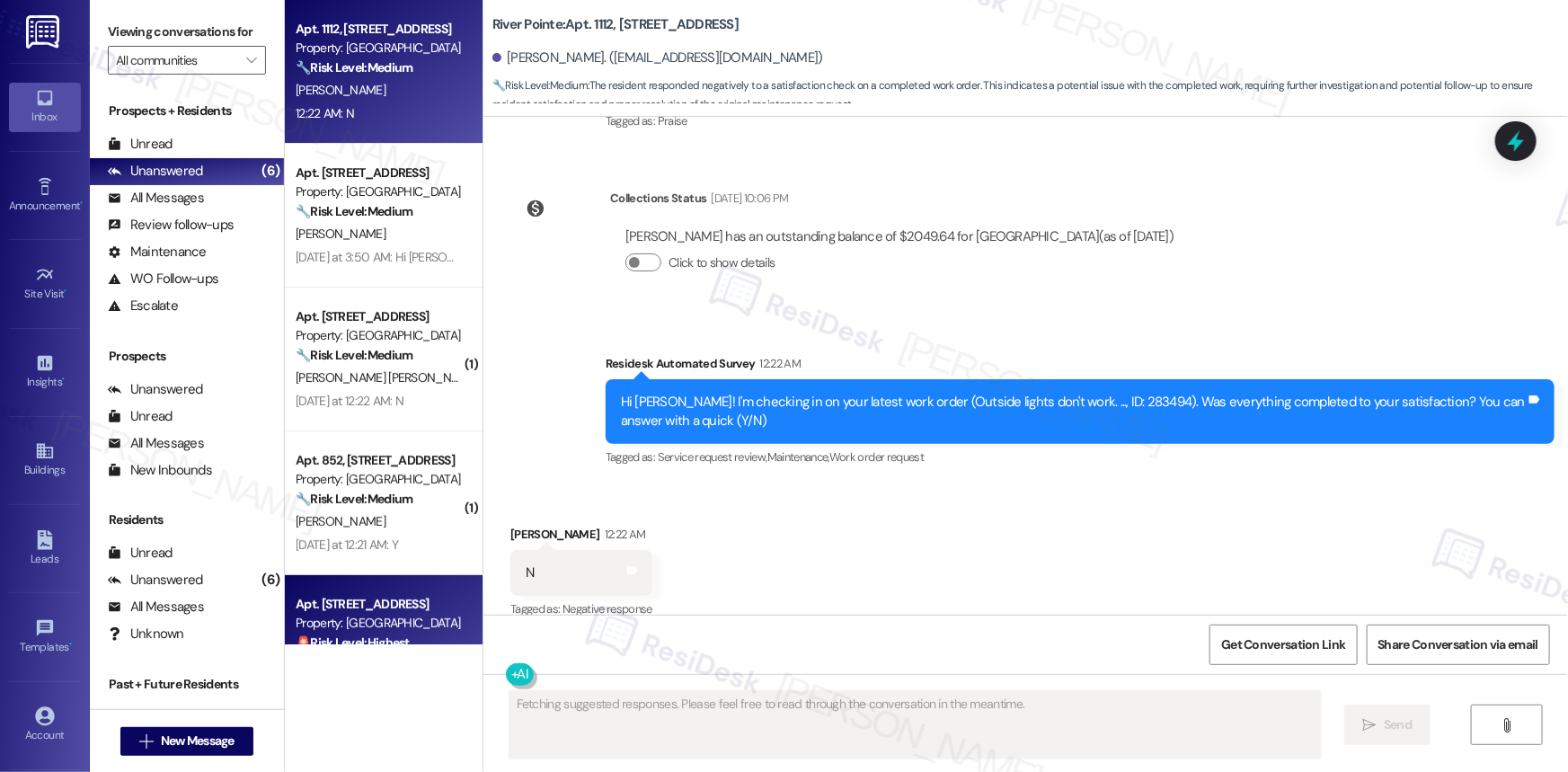
click at [354, 516] on div "Property: [GEOGRAPHIC_DATA]" at bounding box center [379, 623] width 166 height 18
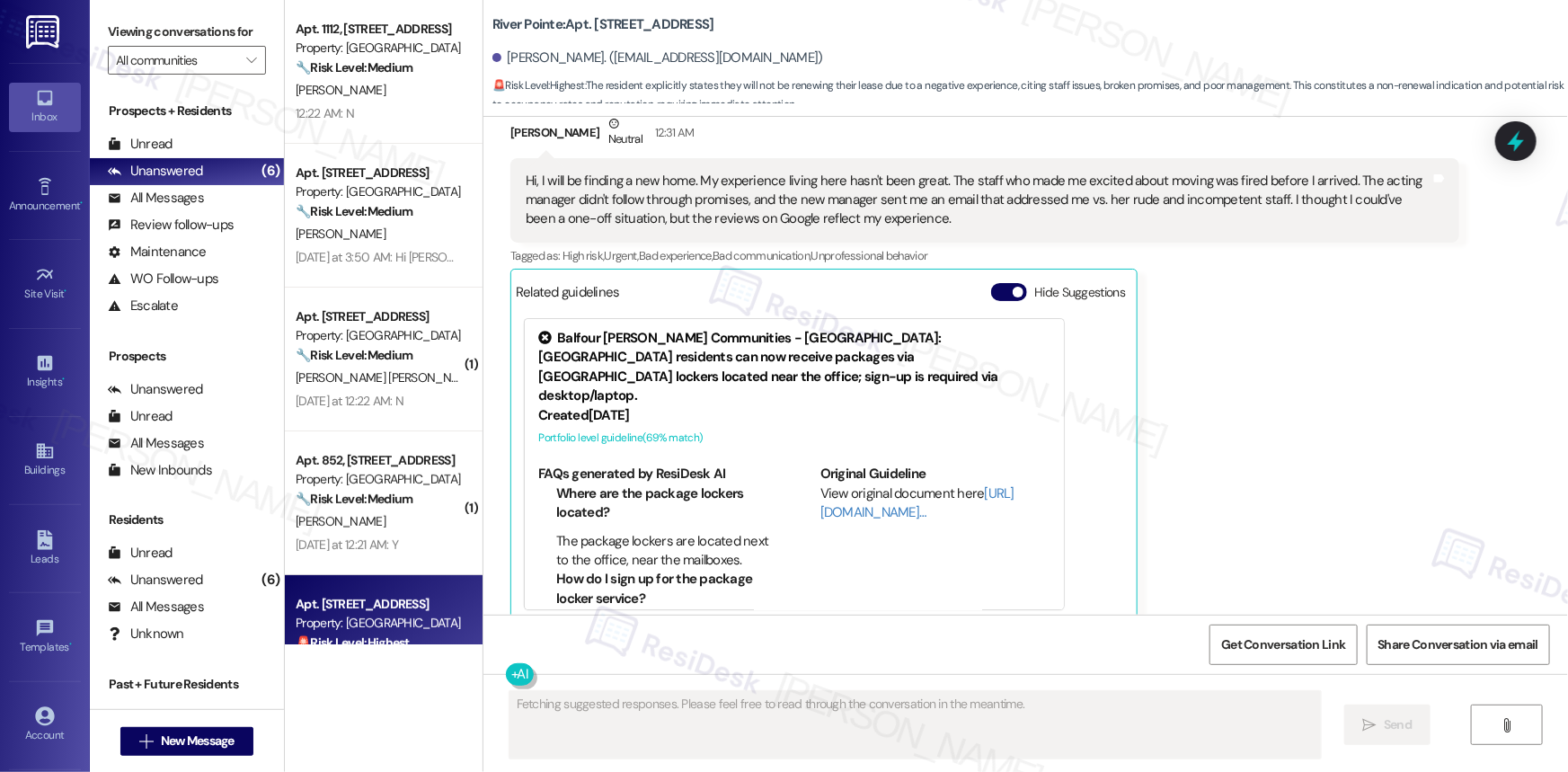
scroll to position [0, 0]
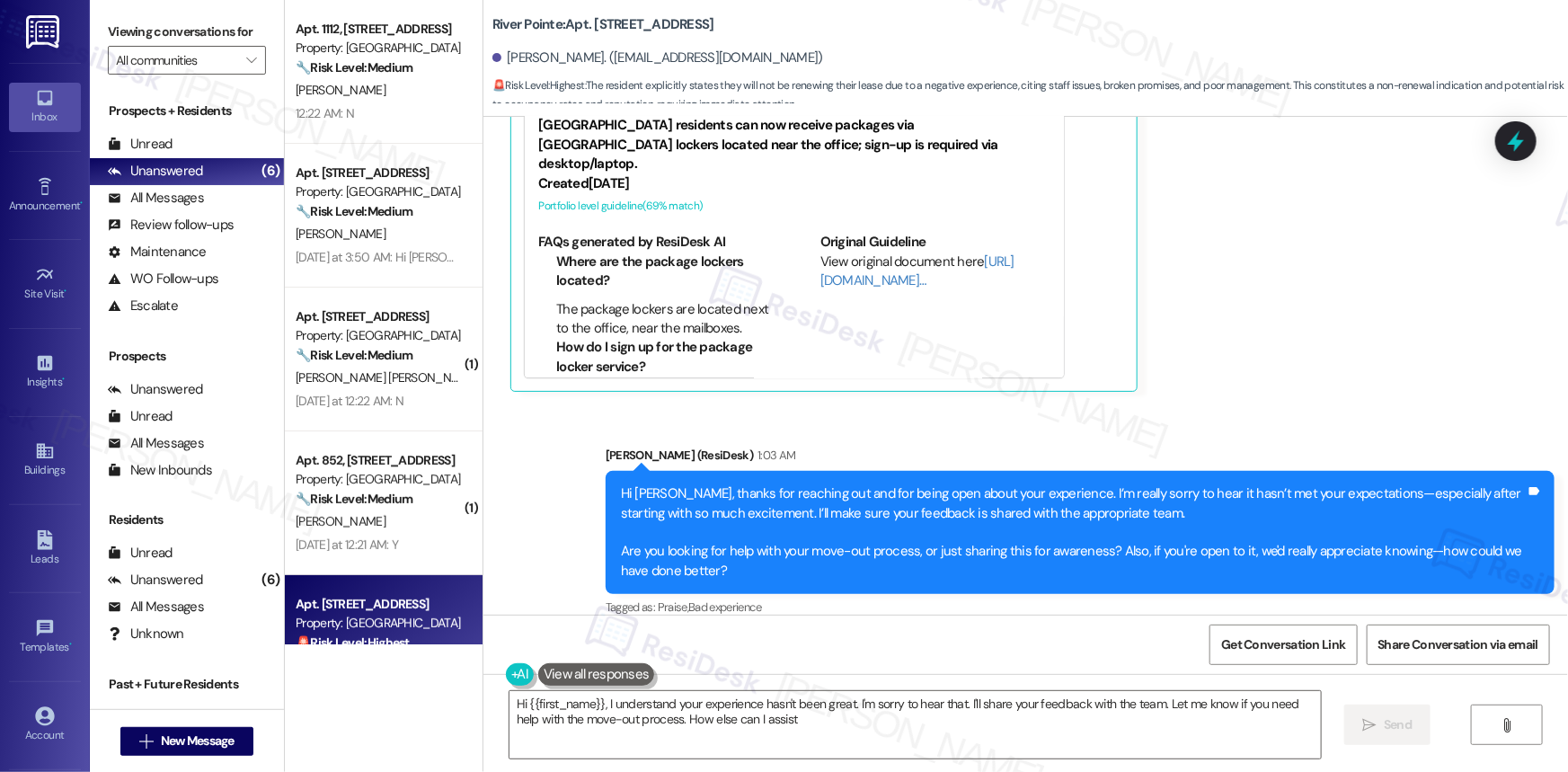
type textarea "Hi {{first_name}}, I understand your experience hasn't been great. I'm sorry to…"
click at [902, 516] on textarea "Hi {{first_name}}, I understand your experience hasn't been great. I'm sorry to…" at bounding box center [915, 724] width 811 height 67
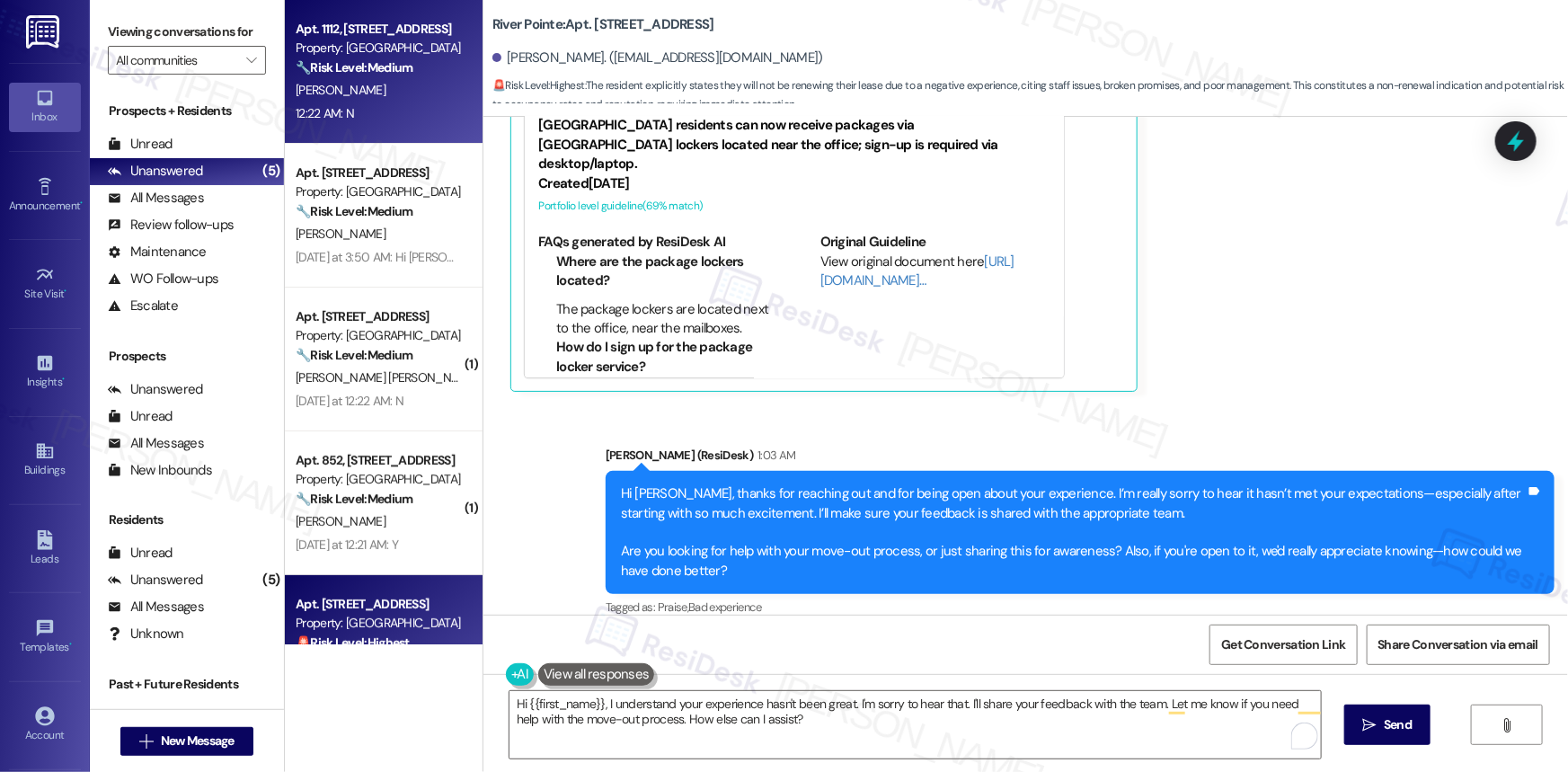
click at [372, 55] on div "Property: [GEOGRAPHIC_DATA]" at bounding box center [379, 48] width 166 height 18
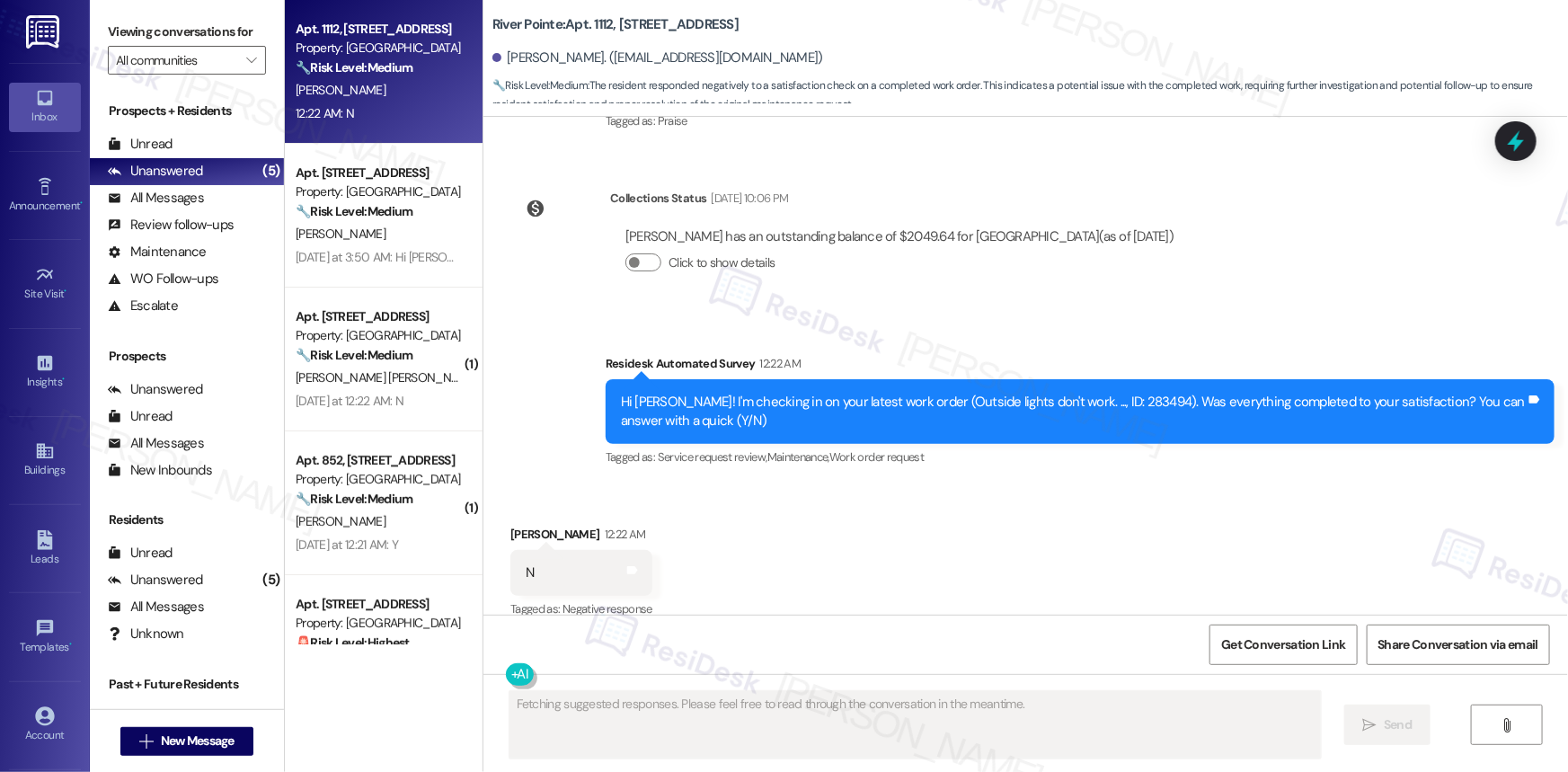
scroll to position [4661, 0]
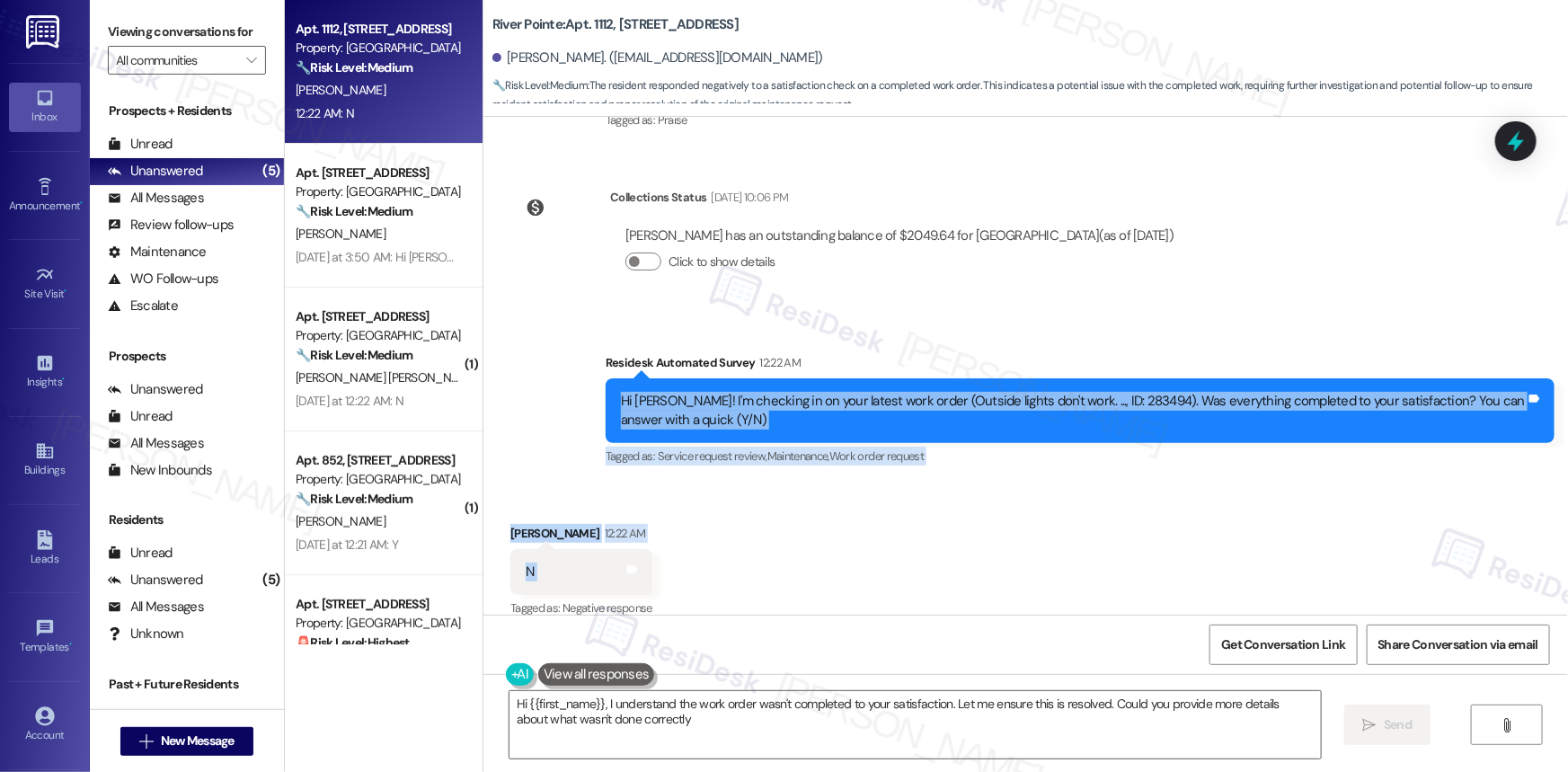
type textarea "Hi {{first_name}}, I understand the work order wasn't completed to your satisfa…"
drag, startPoint x: 612, startPoint y: 380, endPoint x: 595, endPoint y: 557, distance: 177.8
click at [595, 516] on div "Survey, sent via SMS Residesk Automated Survey Oct 11, 2024 at 12:44 AM Hi Tati…" at bounding box center [1026, 366] width 1085 height 497
copy div "Hi Tatiana! I'm checking in on your latest work order (Outside lights don't wor…"
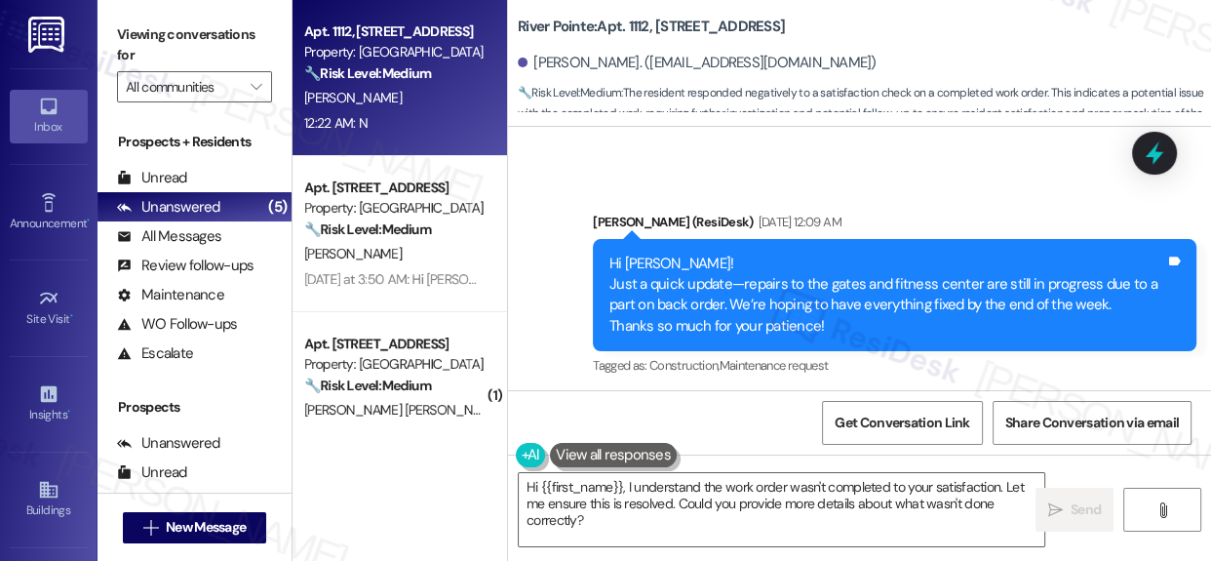
scroll to position [5685, 0]
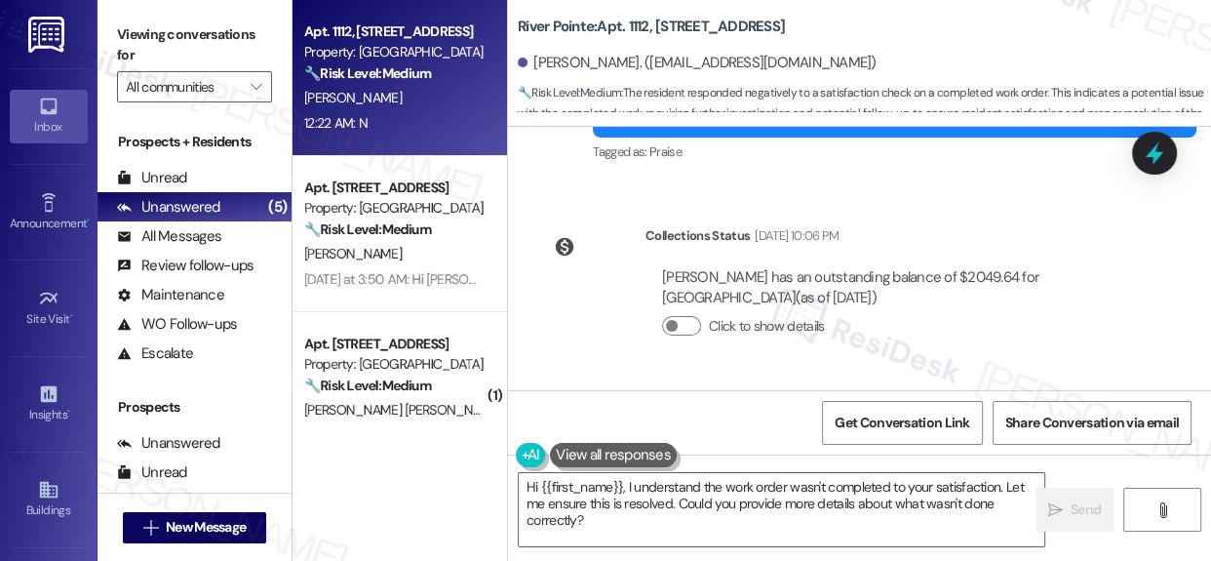
click at [553, 335] on div "Collections Status Sep 01, 2025 at 10:06 PM Tatiana Marshall has an outstanding…" at bounding box center [839, 296] width 633 height 171
click at [651, 520] on textarea "Hi {{first_name}}, I understand the work order wasn't completed to your satisfa…" at bounding box center [782, 509] width 526 height 73
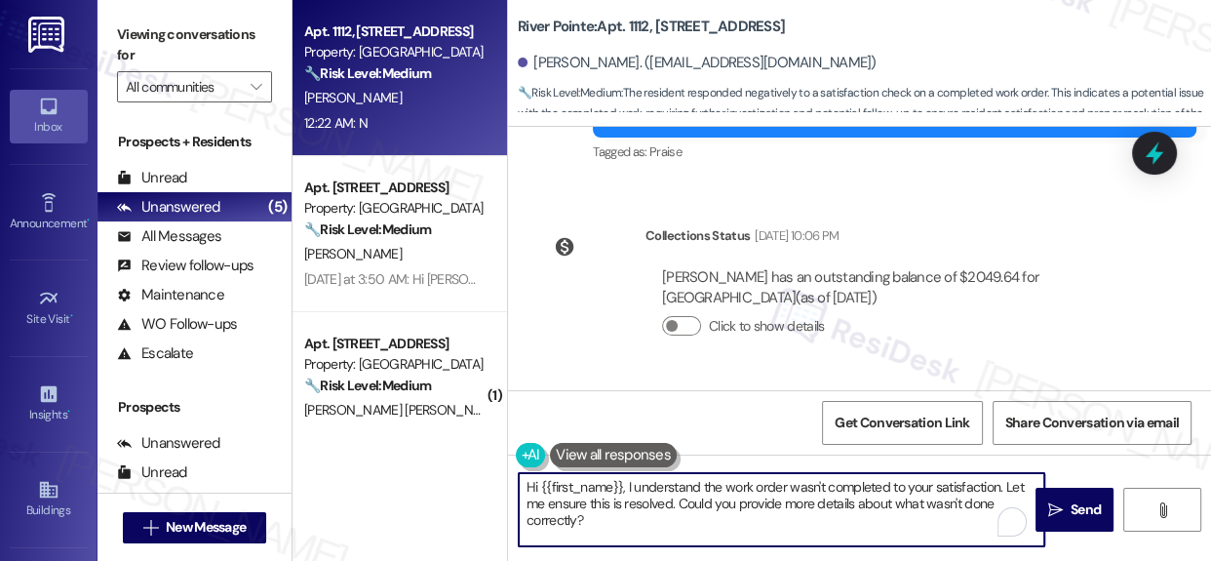
click at [632, 508] on textarea "Hi {{first_name}}, I understand the work order wasn't completed to your satisfa…" at bounding box center [782, 509] width 526 height 73
paste textarea "Thanks for letting me know, Tatiana! I’m sorry to hear the issue’s still not re…"
type textarea "Thanks for letting me know, Tatiana! I’m sorry to hear the issue’s still not re…"
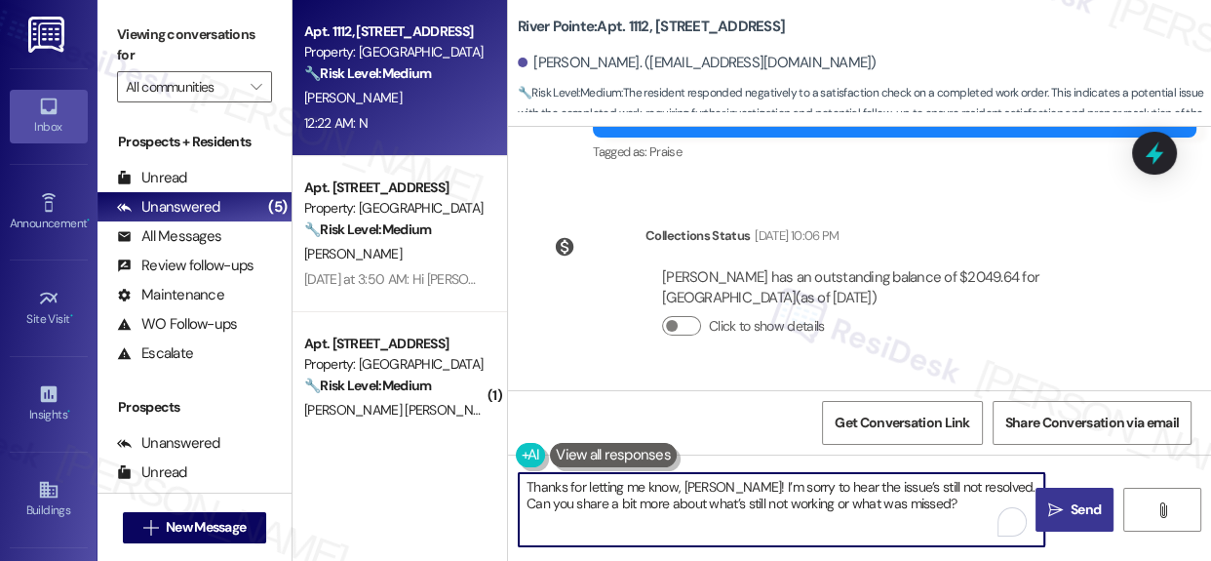
click at [1072, 503] on span "Send" at bounding box center [1086, 509] width 30 height 20
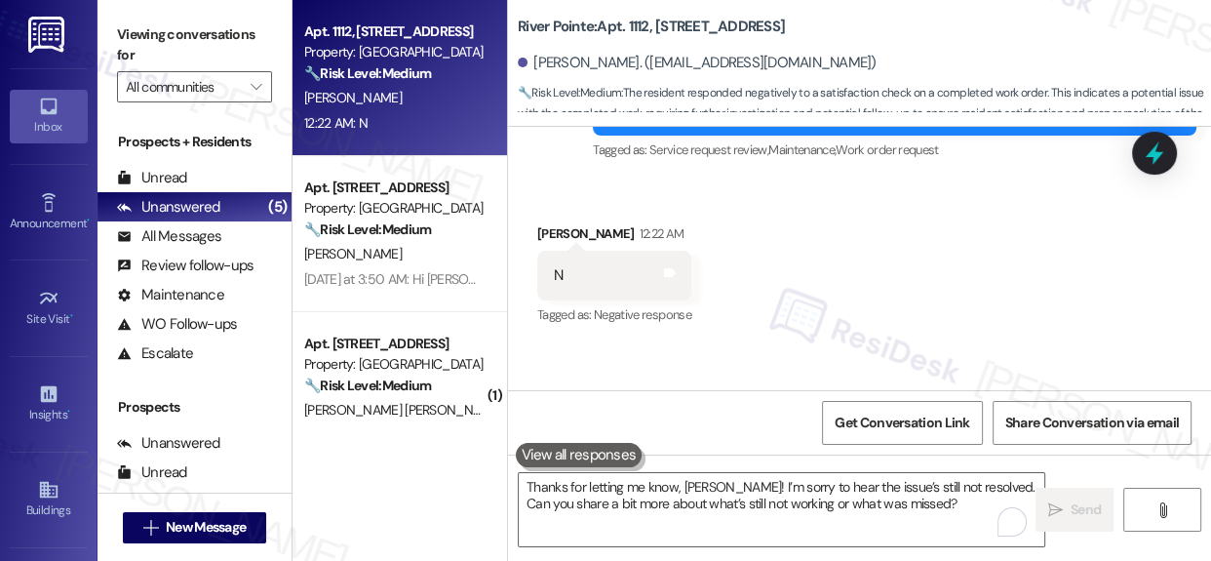
scroll to position [6181, 0]
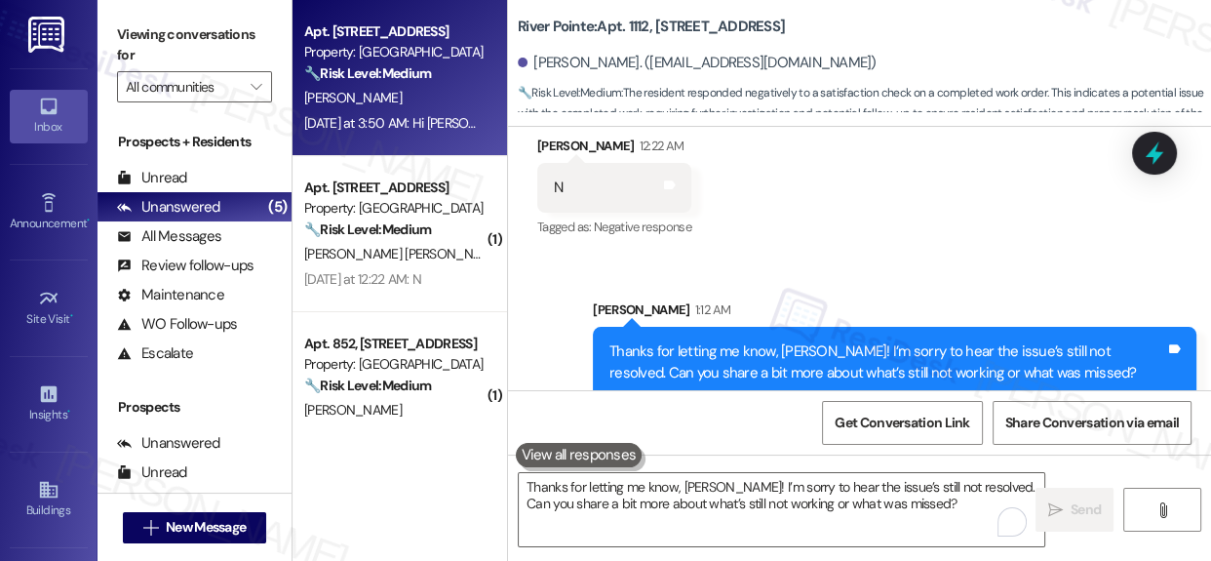
click at [370, 50] on div "Property: [GEOGRAPHIC_DATA]" at bounding box center [394, 52] width 180 height 20
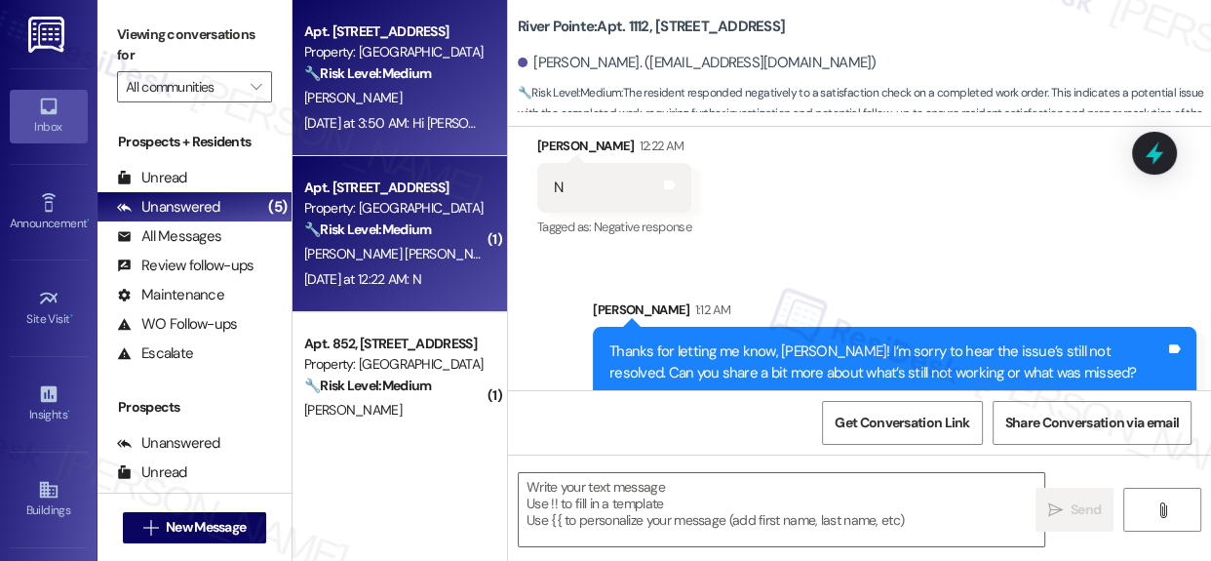
type textarea "Fetching suggested responses. Please feel free to read through the conversation…"
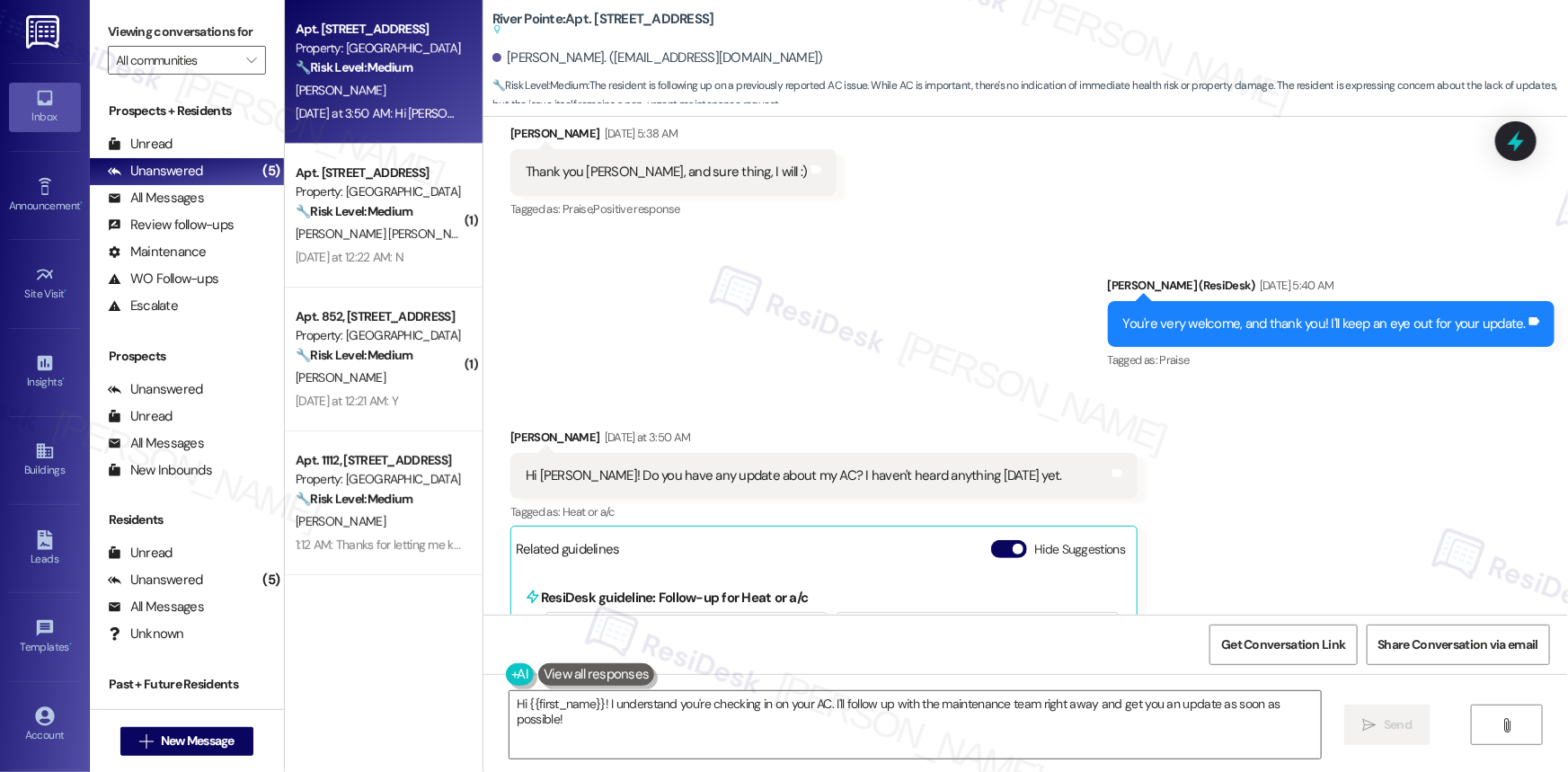
scroll to position [12700, 0]
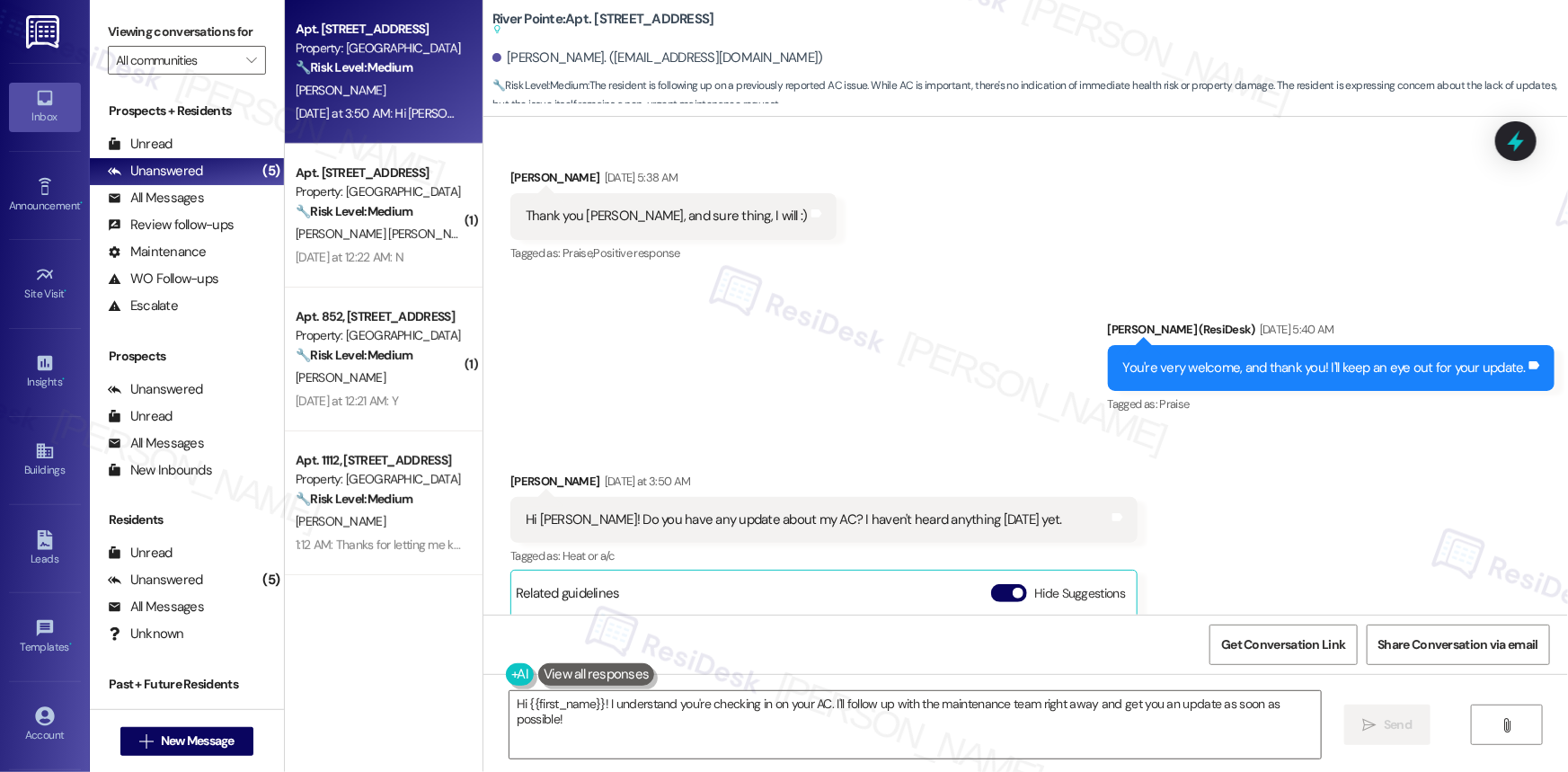
click at [840, 510] on div "Hi Sarah! Do you have any update about my AC? I haven't heard anything today ye…" at bounding box center [794, 520] width 536 height 18
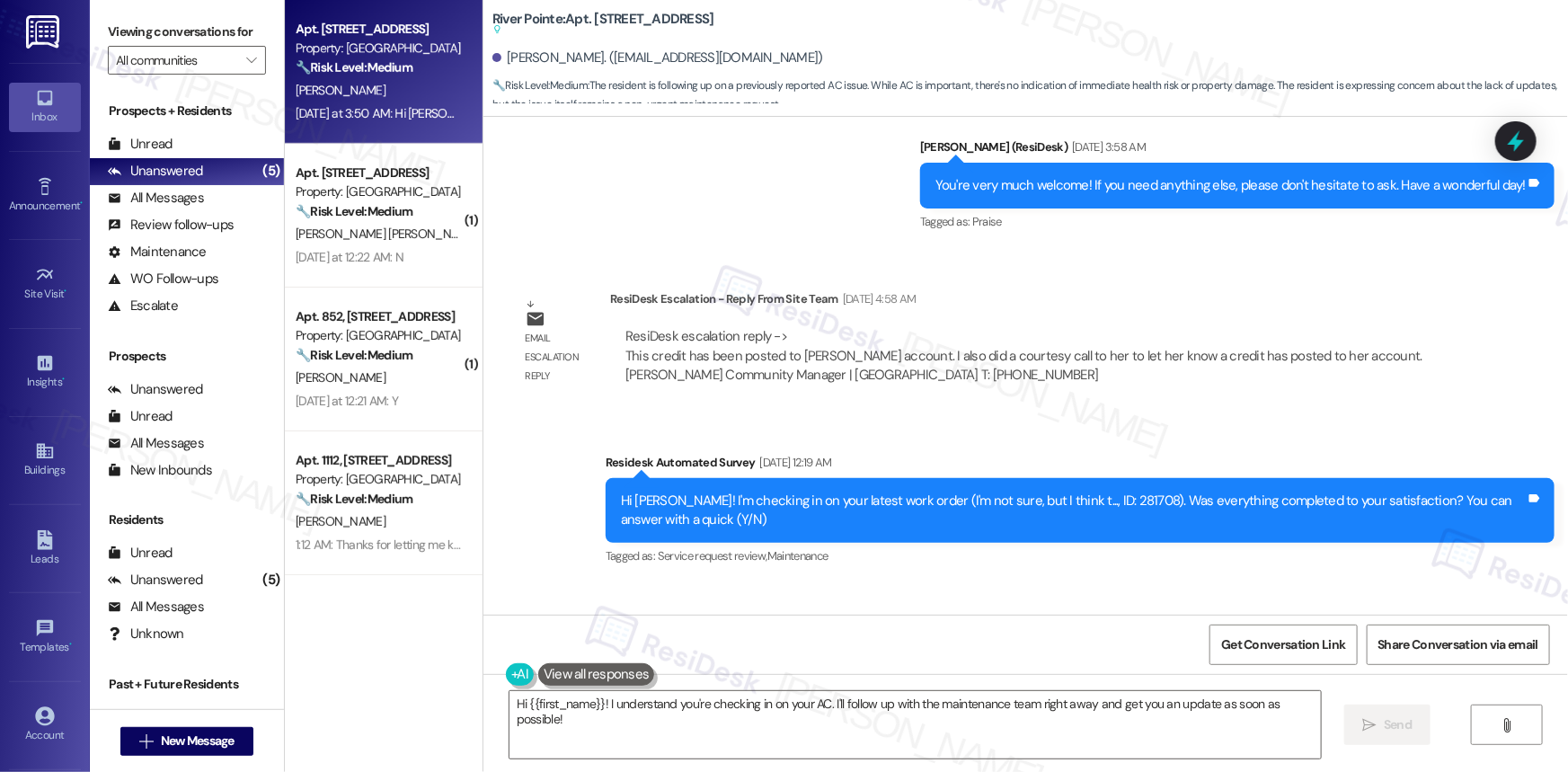
scroll to position [10742, 0]
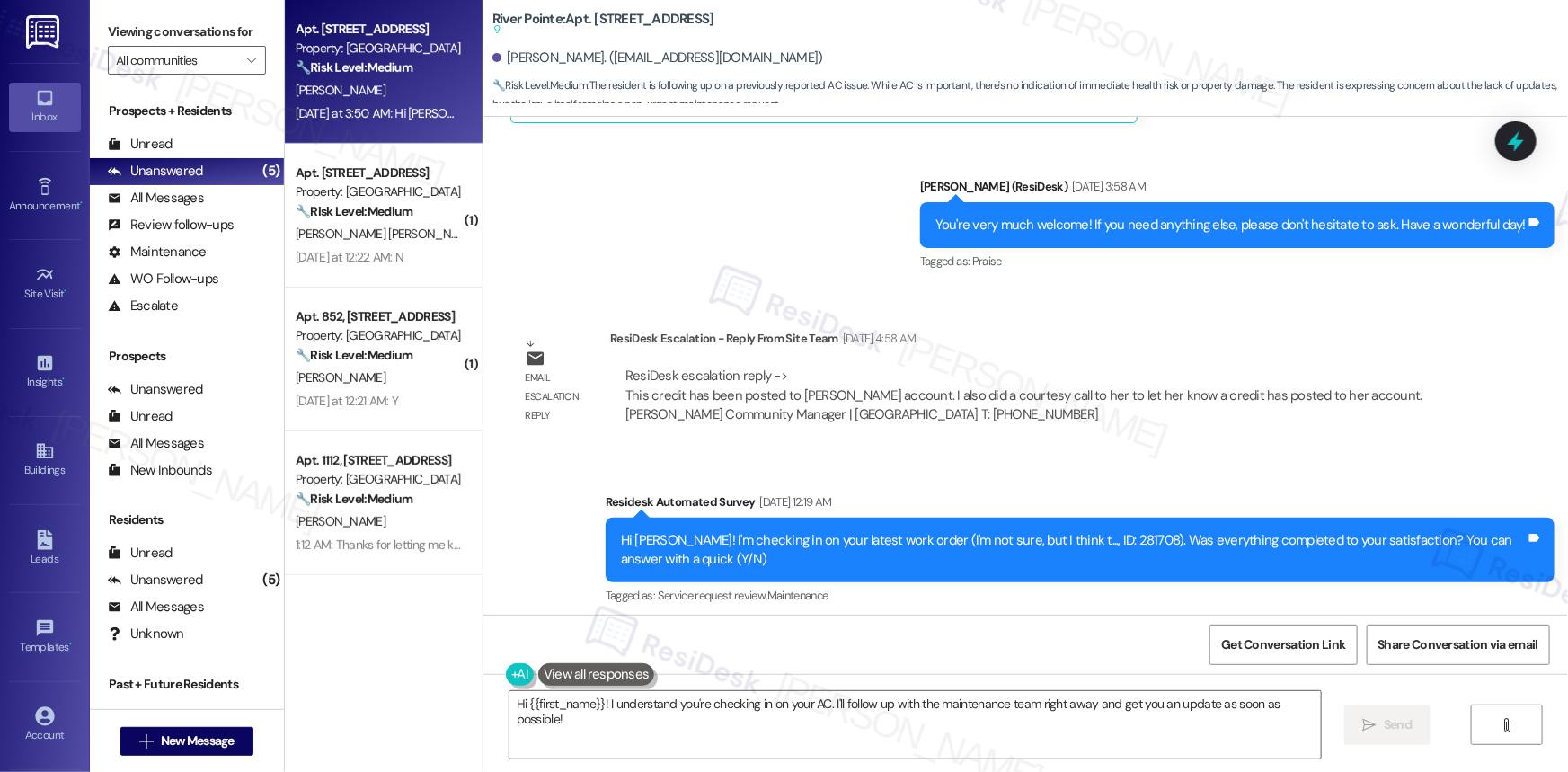
click at [1069, 531] on div "Hi Kaleigh! I'm checking in on your latest work order (I'm not sure, but I thin…" at bounding box center [1074, 550] width 905 height 39
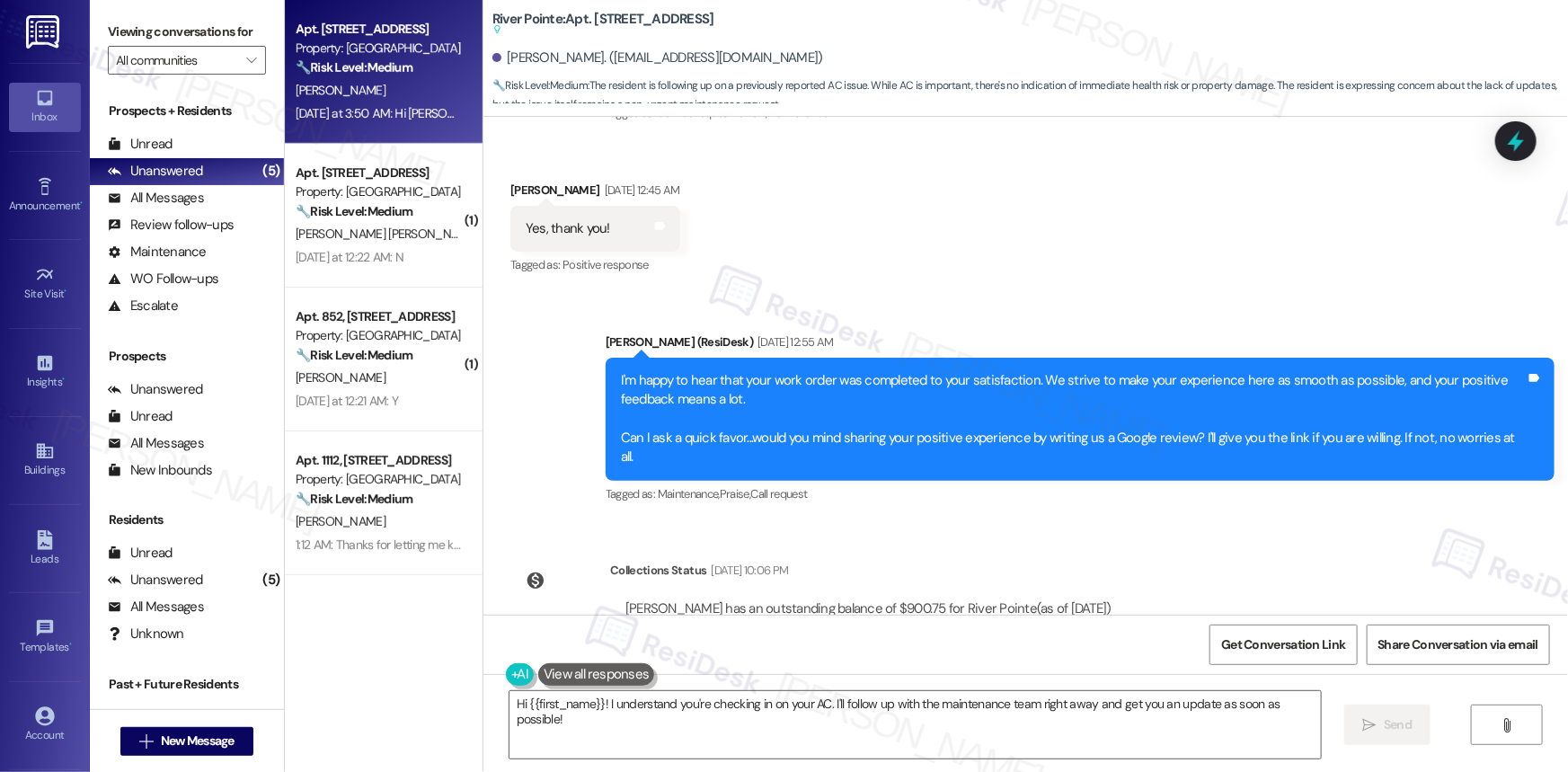
scroll to position [11231, 0]
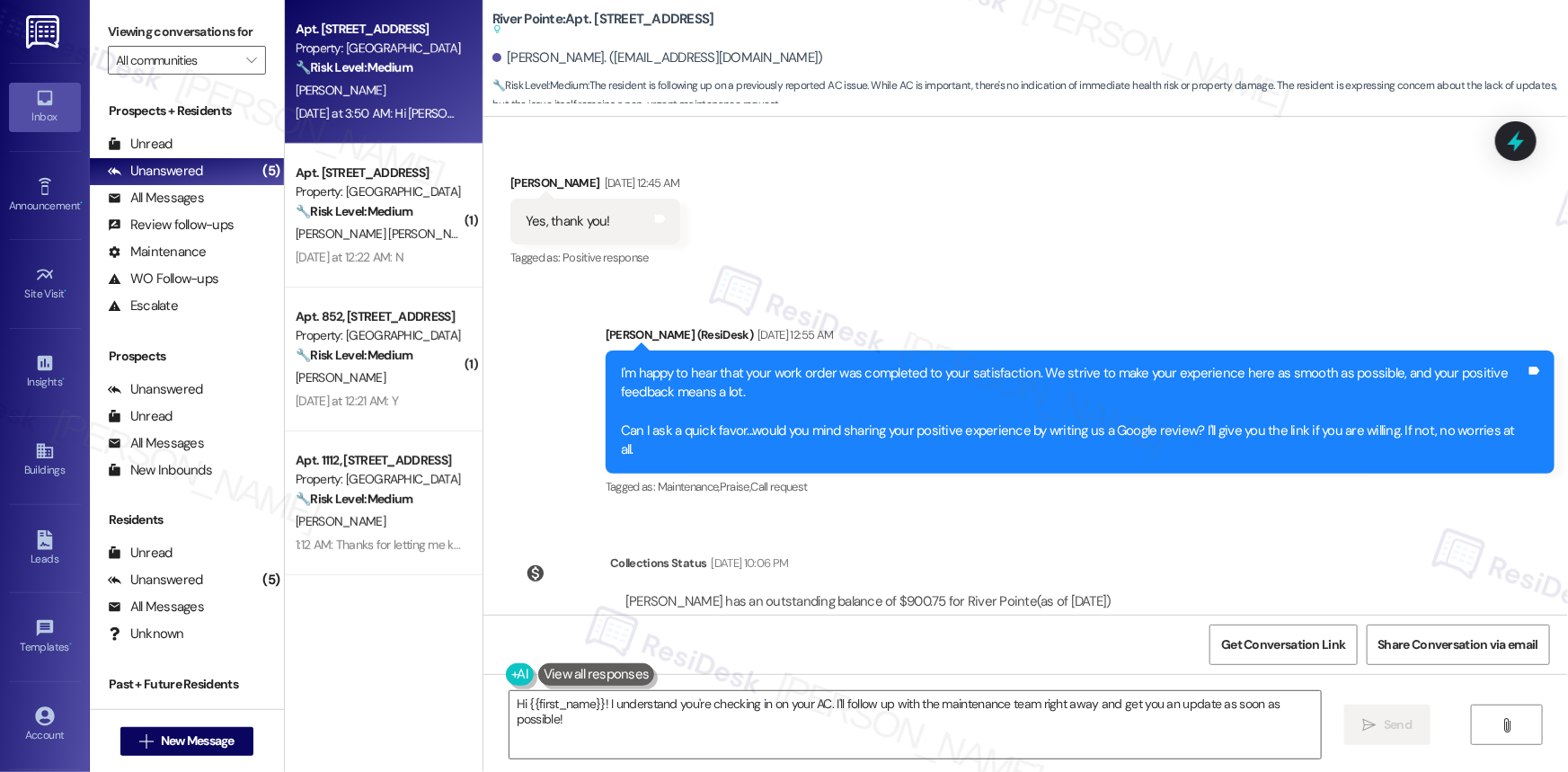
click at [930, 364] on div "I'm happy to hear that your work order was completed to your satisfaction. We s…" at bounding box center [1074, 412] width 905 height 96
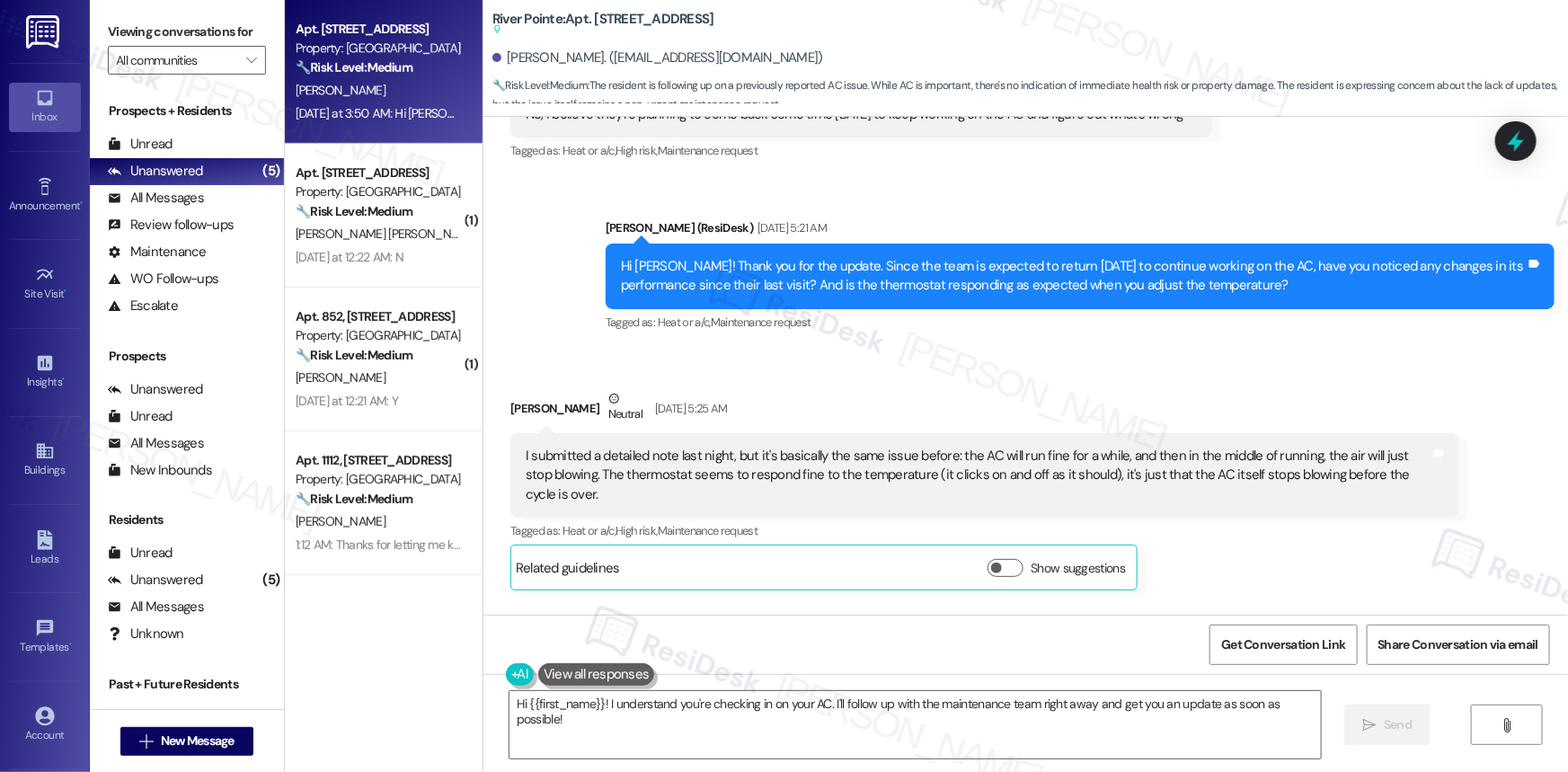
scroll to position [12047, 0]
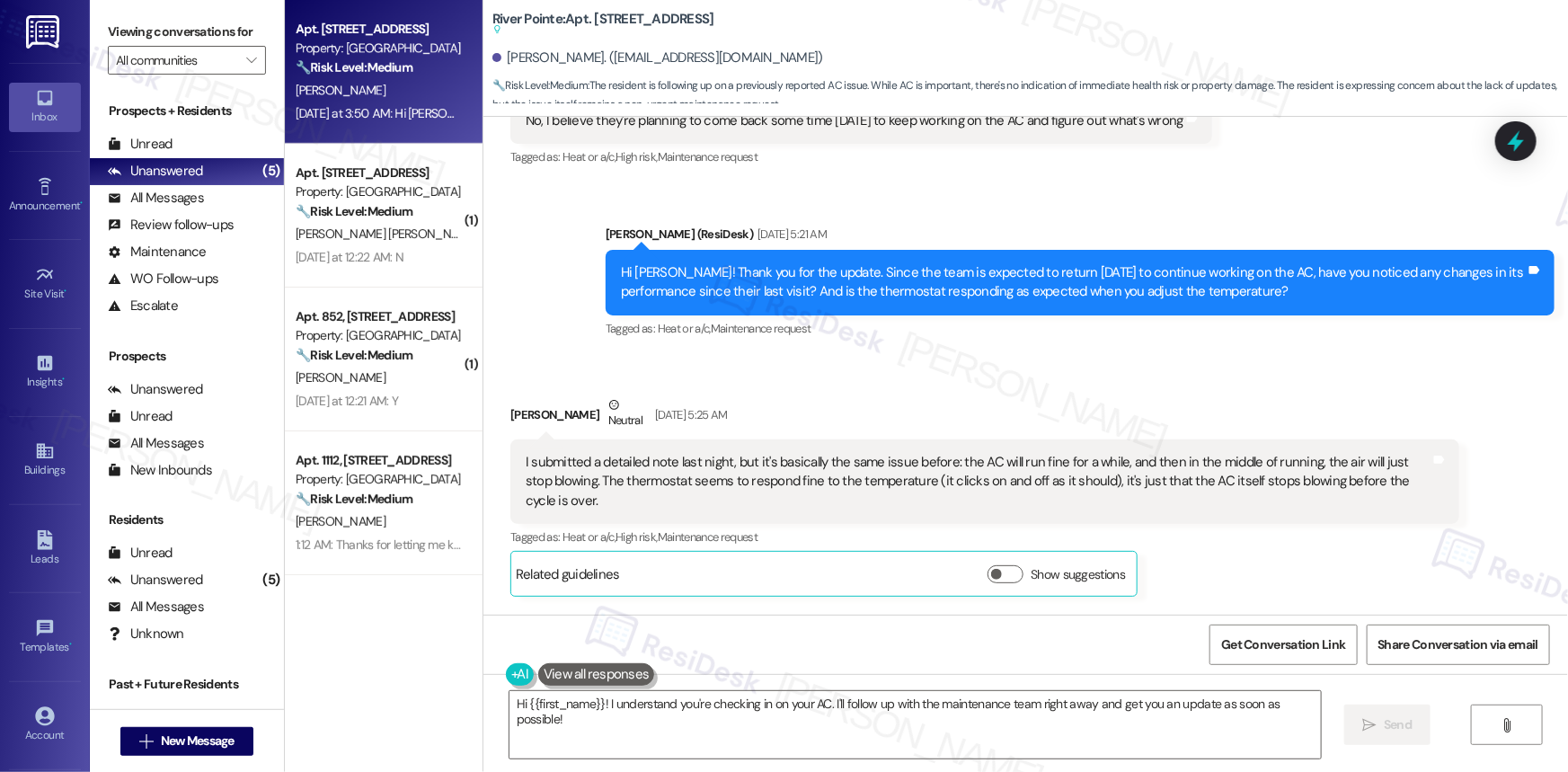
click at [644, 452] on div "I submitted a detailed note last night, but it's basically the same issue befor…" at bounding box center [978, 481] width 905 height 57
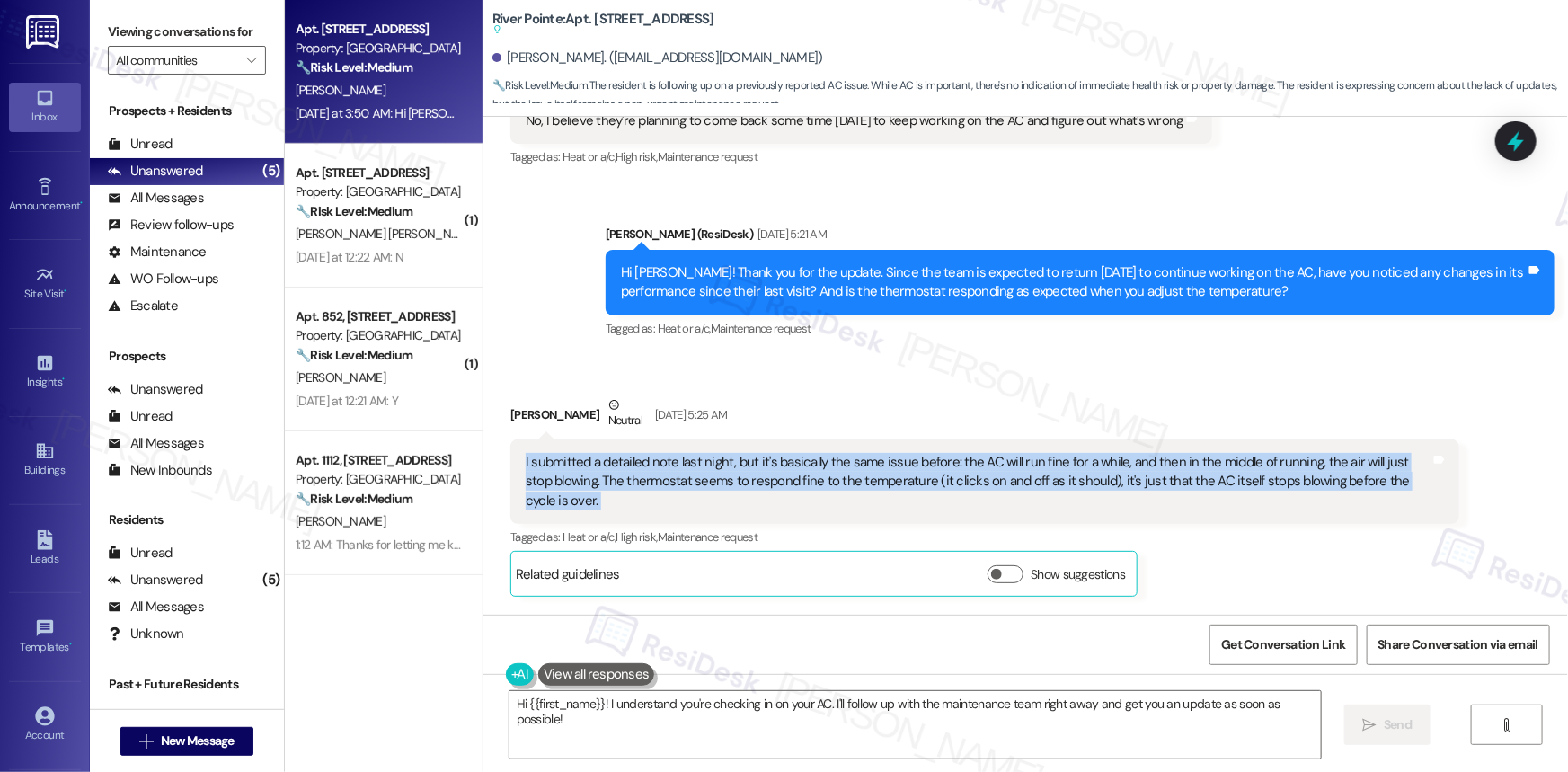
click at [644, 452] on div "I submitted a detailed note last night, but it's basically the same issue befor…" at bounding box center [978, 481] width 905 height 57
copy div "I submitted a detailed note last night, but it's basically the same issue befor…"
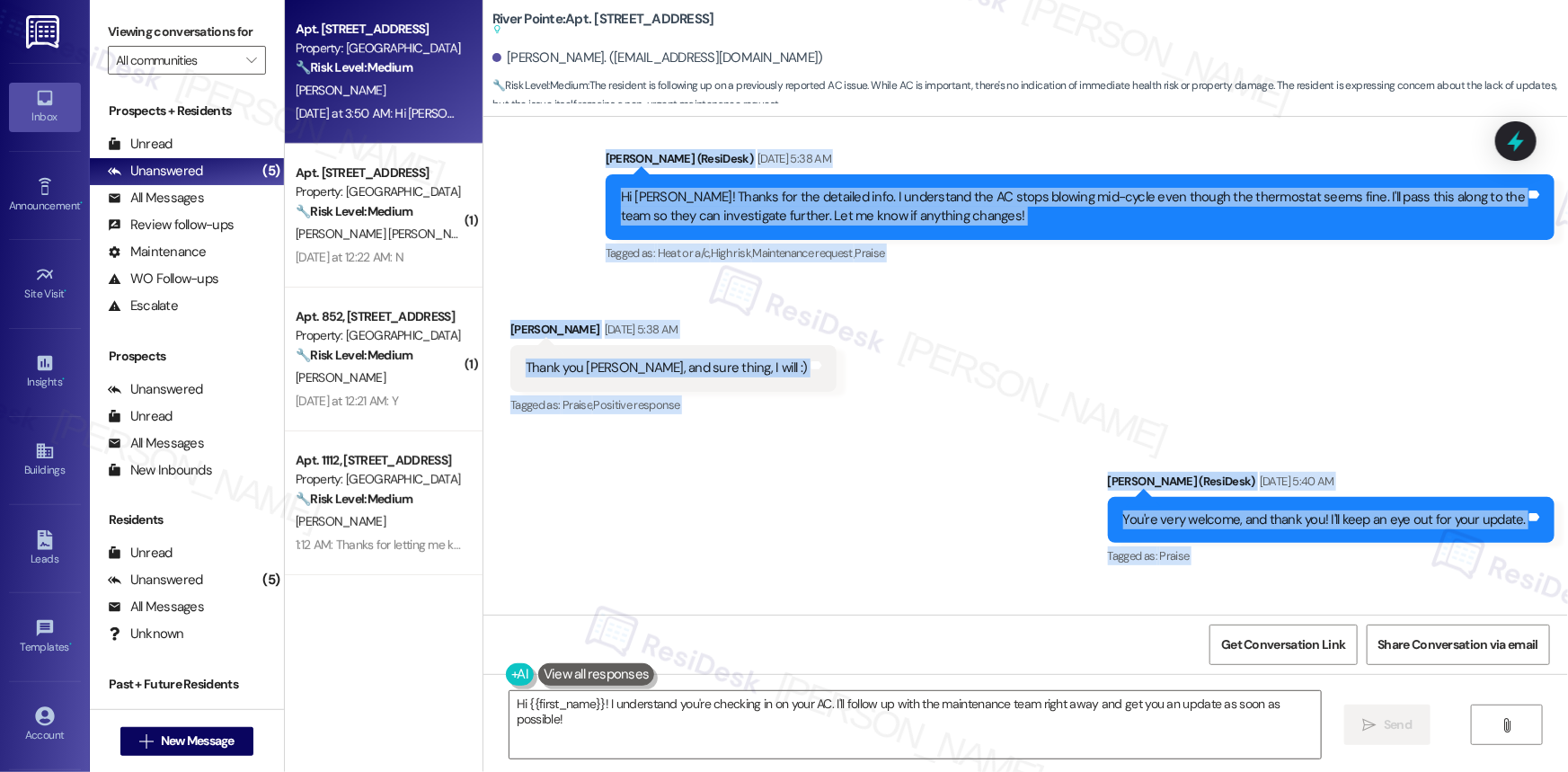
scroll to position [12864, 0]
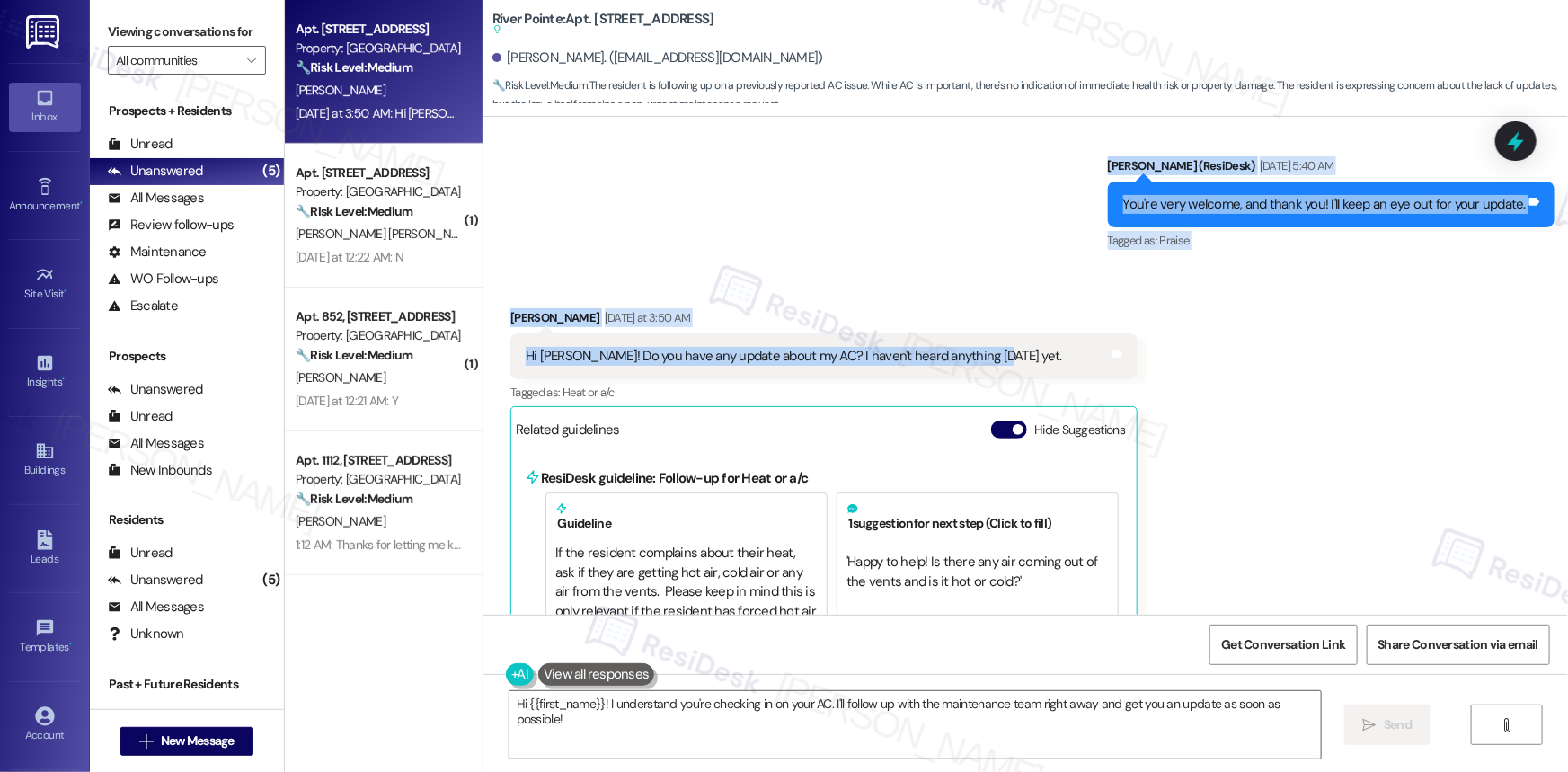
drag, startPoint x: 611, startPoint y: 207, endPoint x: 1028, endPoint y: 279, distance: 423.2
click at [1028, 279] on div "Survey, sent via SMS Residesk Automated Survey Oct 11, 2024 at 12:49 AM Hi Kale…" at bounding box center [1026, 366] width 1085 height 497
copy div "Hi Kaleigh! I'm checking in on your latest work order (Resident is calling to f…"
click at [618, 719] on textarea "Hi {{first_name}}! I understand you're checking in on your AC. I'll follow up w…" at bounding box center [915, 724] width 811 height 67
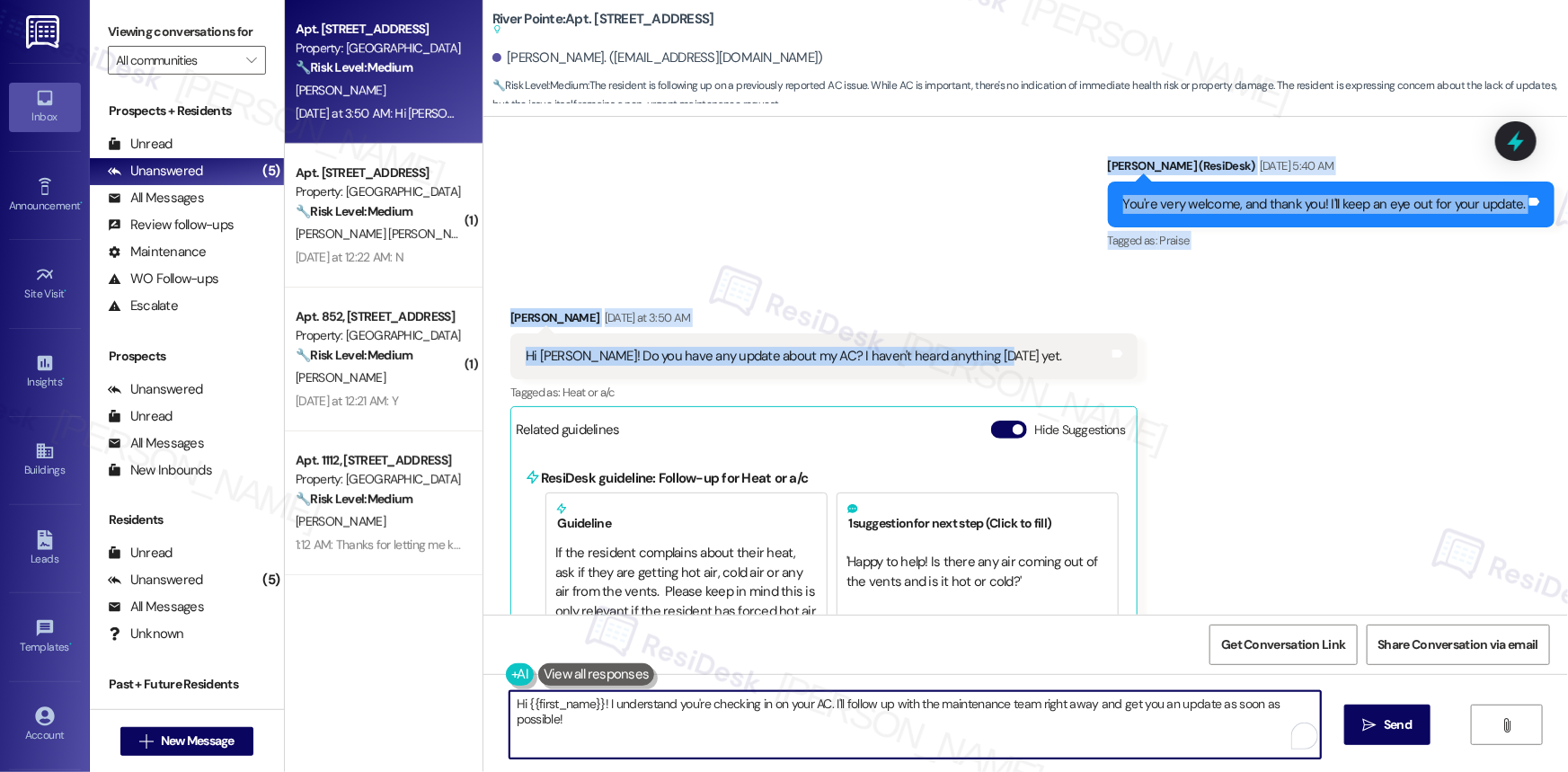
click at [618, 719] on textarea "Hi {{first_name}}! I understand you're checking in on your AC. I'll follow up w…" at bounding box center [915, 724] width 811 height 67
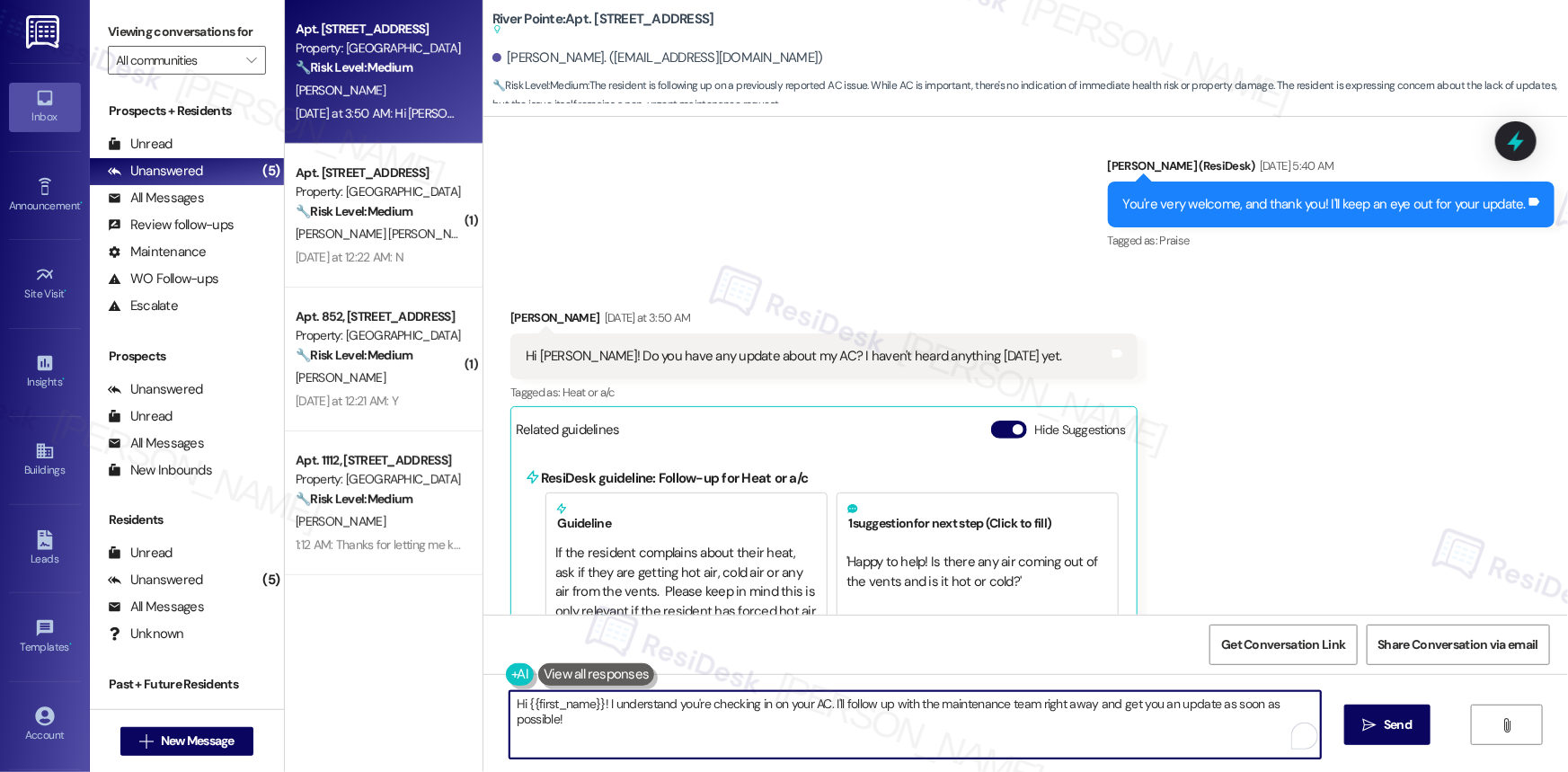
click at [618, 719] on textarea "Hi {{first_name}}! I understand you're checking in on your AC. I'll follow up w…" at bounding box center [915, 724] width 811 height 67
paste textarea "Kaleigh! Thanks for checking in—I’m sorry you haven’t heard anything yet. I’ll …"
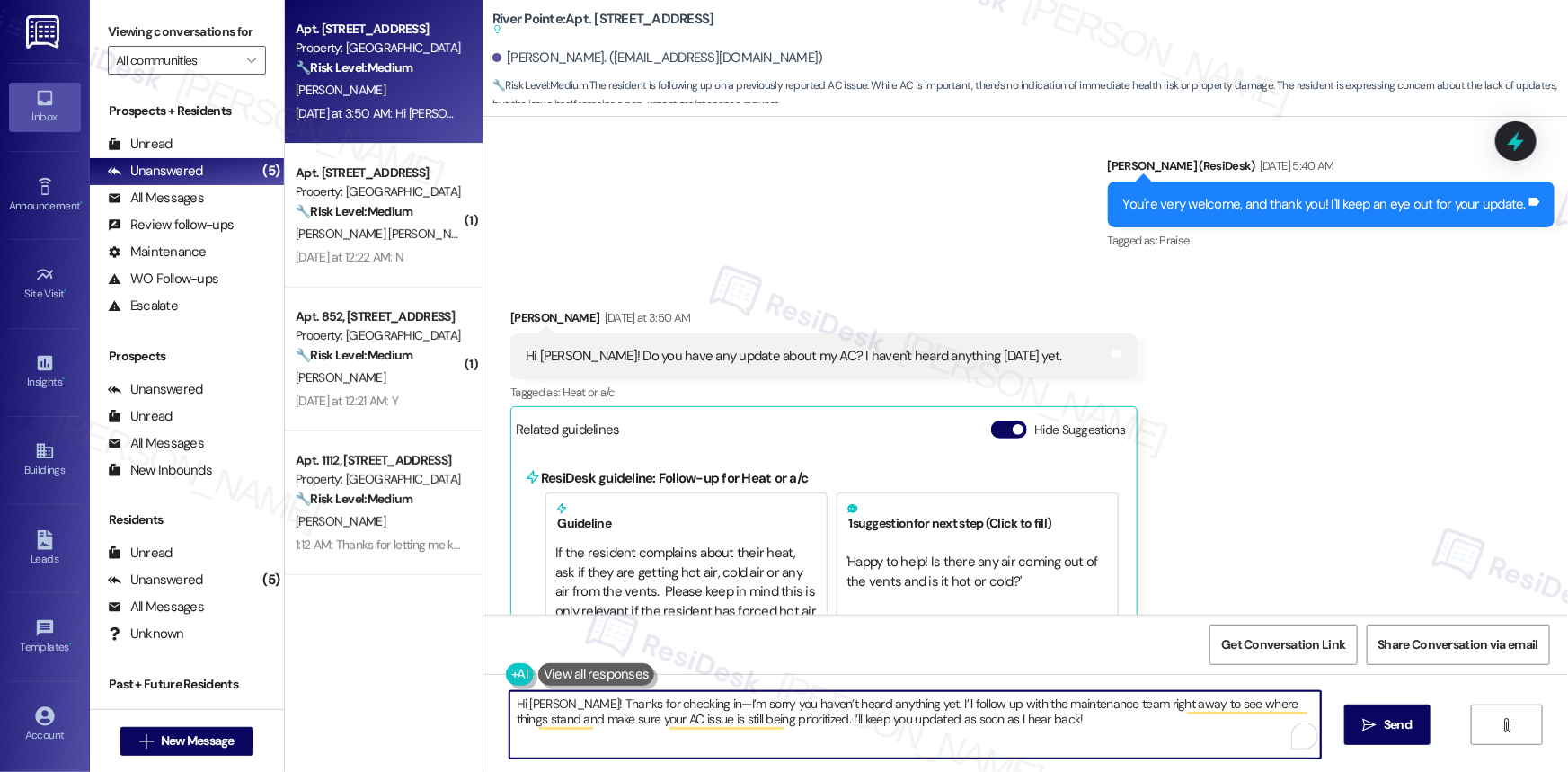
click at [1126, 703] on textarea "Hi Kaleigh! Thanks for checking in—I’m sorry you haven’t heard anything yet. I’…" at bounding box center [915, 724] width 811 height 67
drag, startPoint x: 1126, startPoint y: 703, endPoint x: 1139, endPoint y: 703, distance: 13.0
click at [1139, 703] on textarea "Hi Kaleigh! Thanks for checking in—I’m sorry you haven’t heard anything yet. I’…" at bounding box center [915, 724] width 811 height 67
click at [1031, 719] on textarea "Hi Kaleigh! Thanks for checking in—I’m sorry you haven’t heard anything yet. I’…" at bounding box center [915, 724] width 811 height 67
type textarea "Hi Kaleigh! Thanks for checking in—I’m sorry you haven’t heard anything yet. I’…"
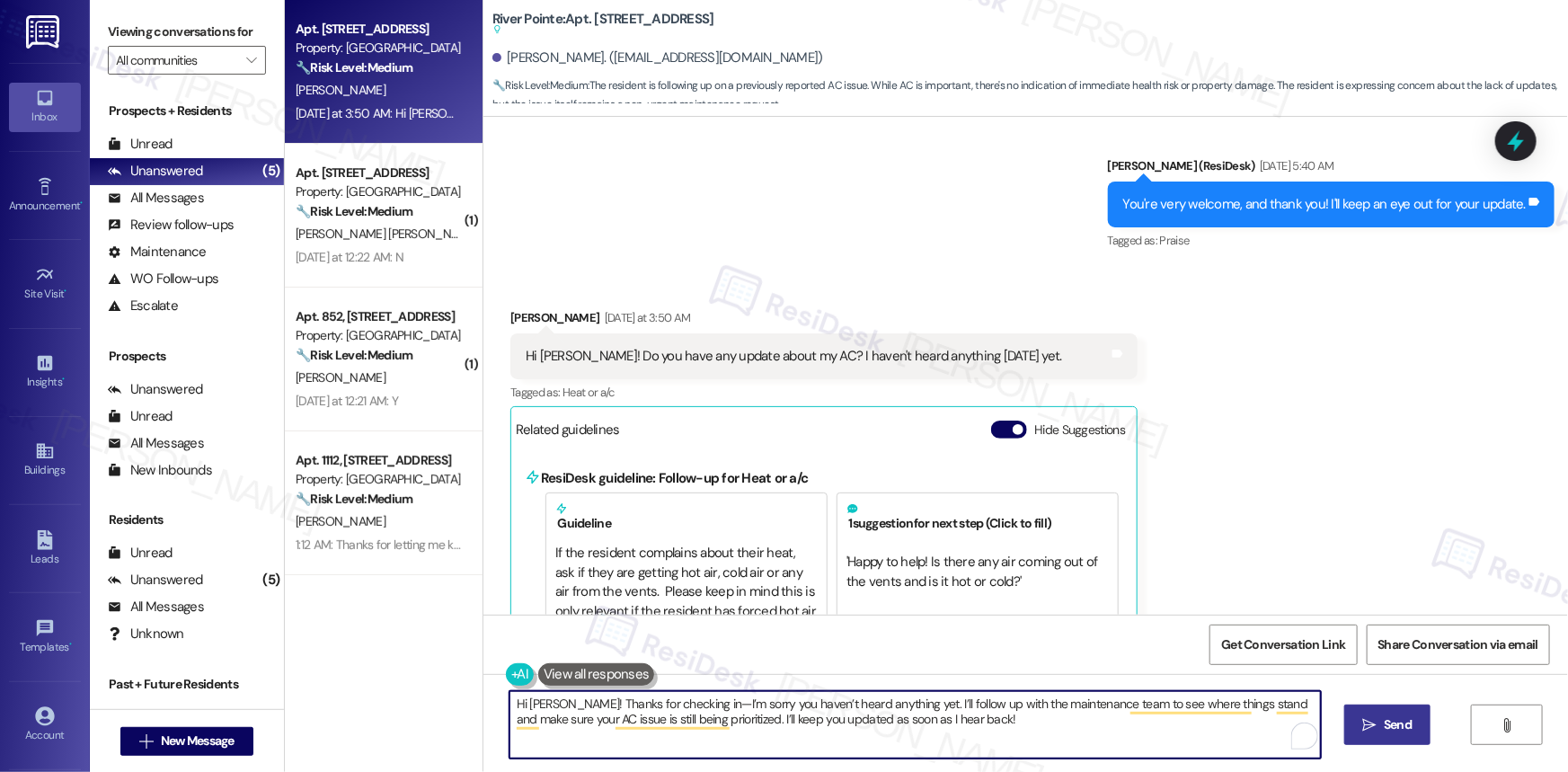
click at [1386, 711] on button " Send" at bounding box center [1388, 724] width 88 height 41
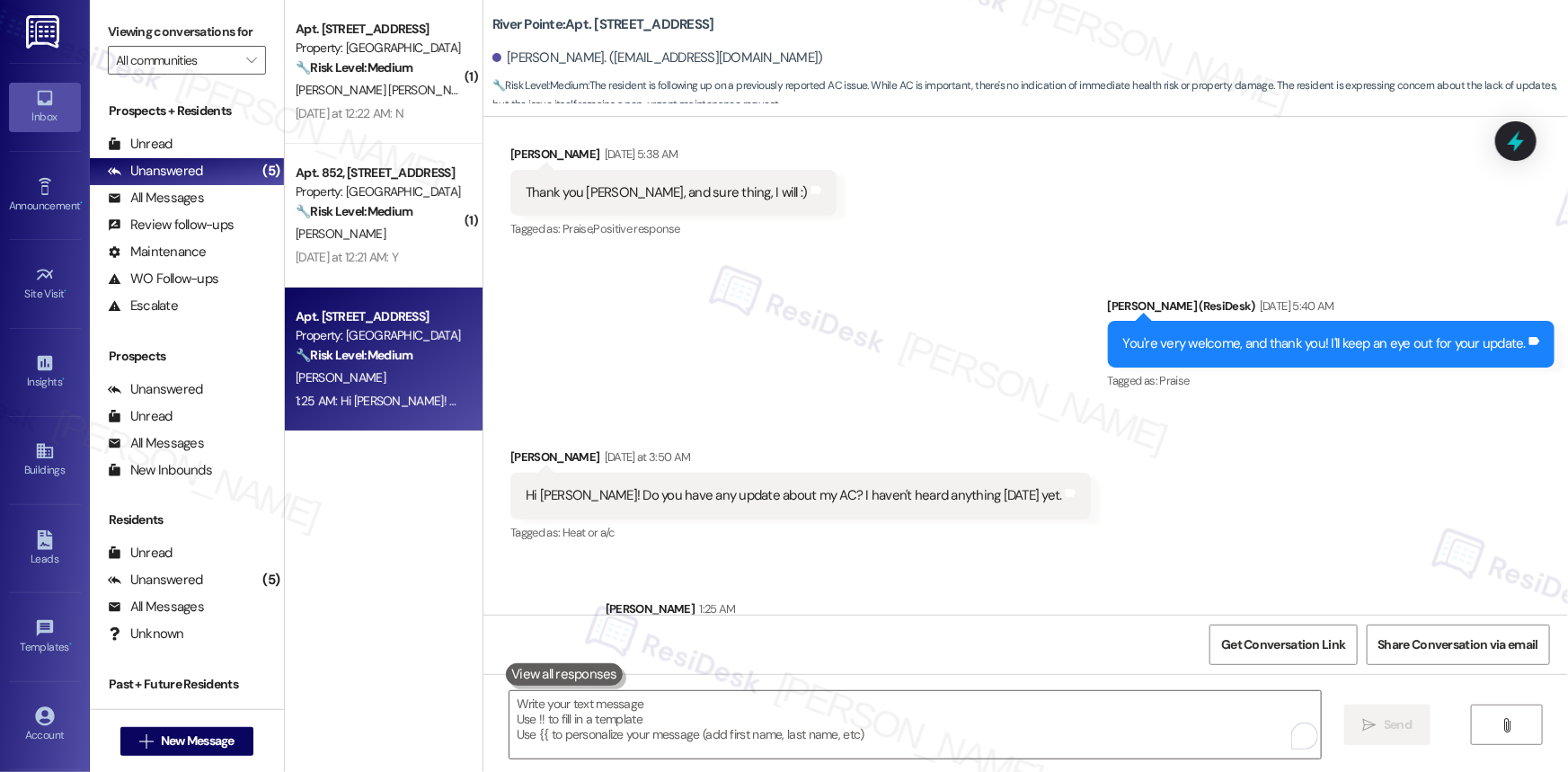
scroll to position [12685, 0]
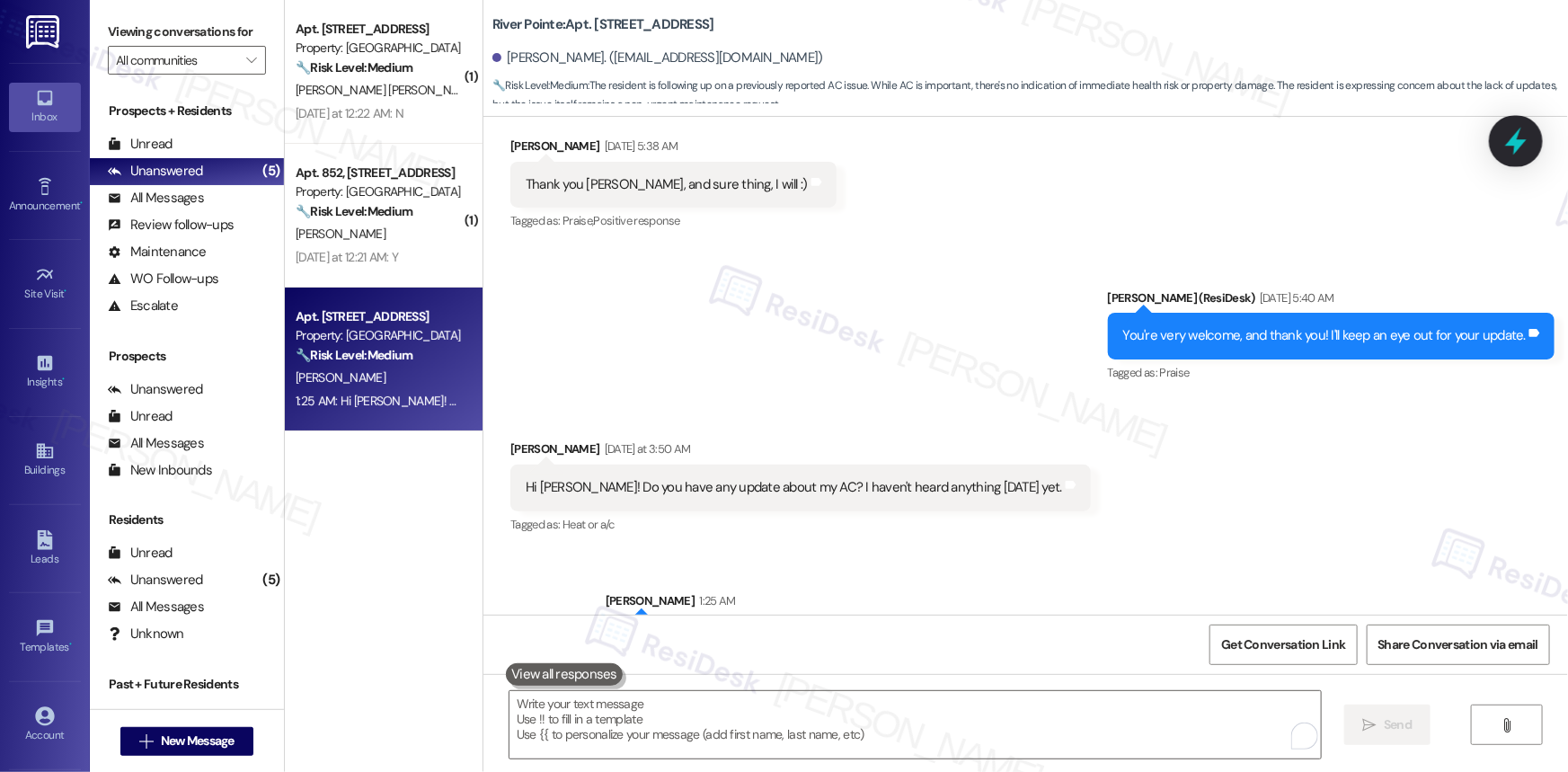
click at [1521, 142] on icon at bounding box center [1515, 141] width 21 height 28
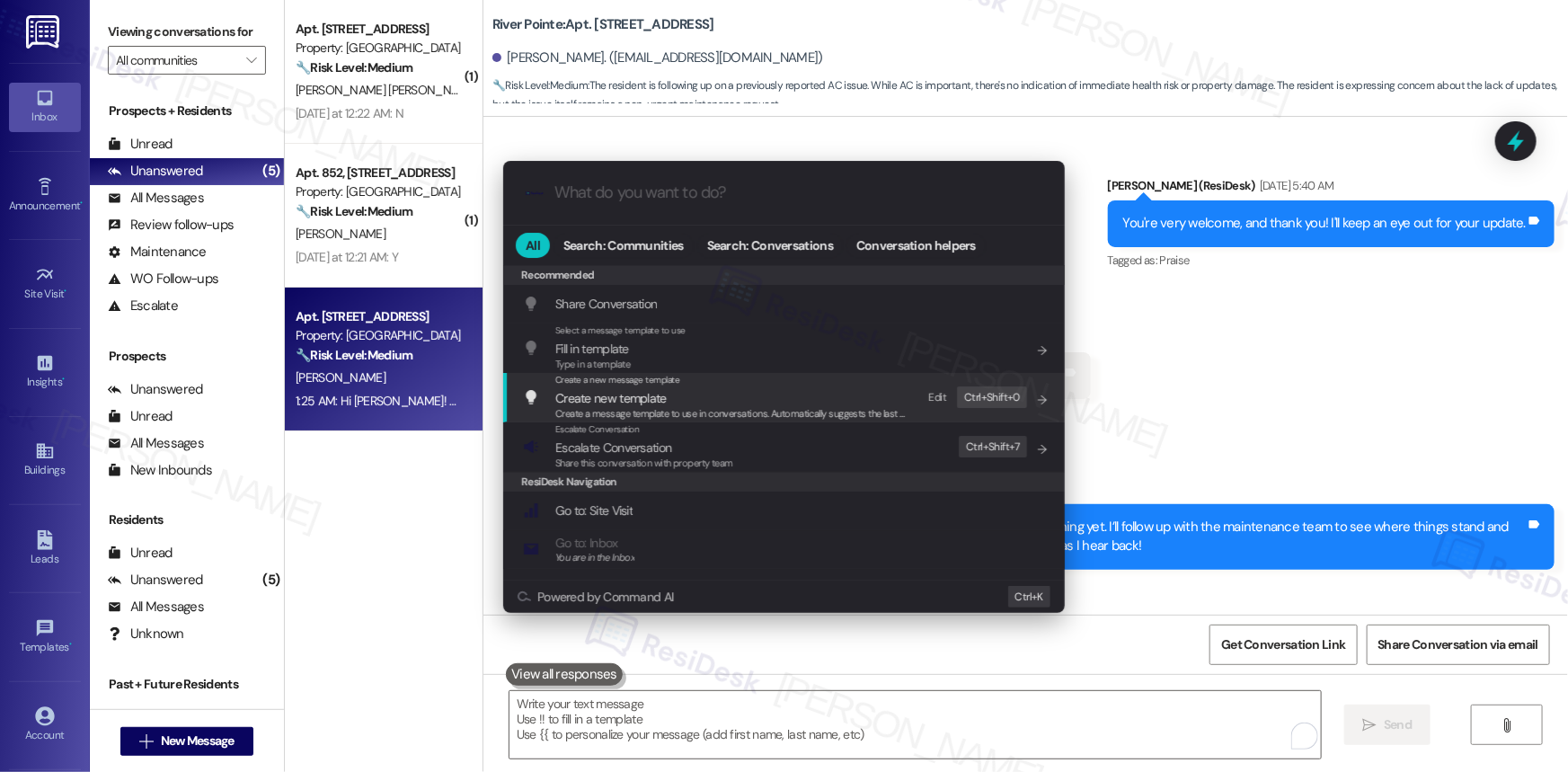
scroll to position [12811, 0]
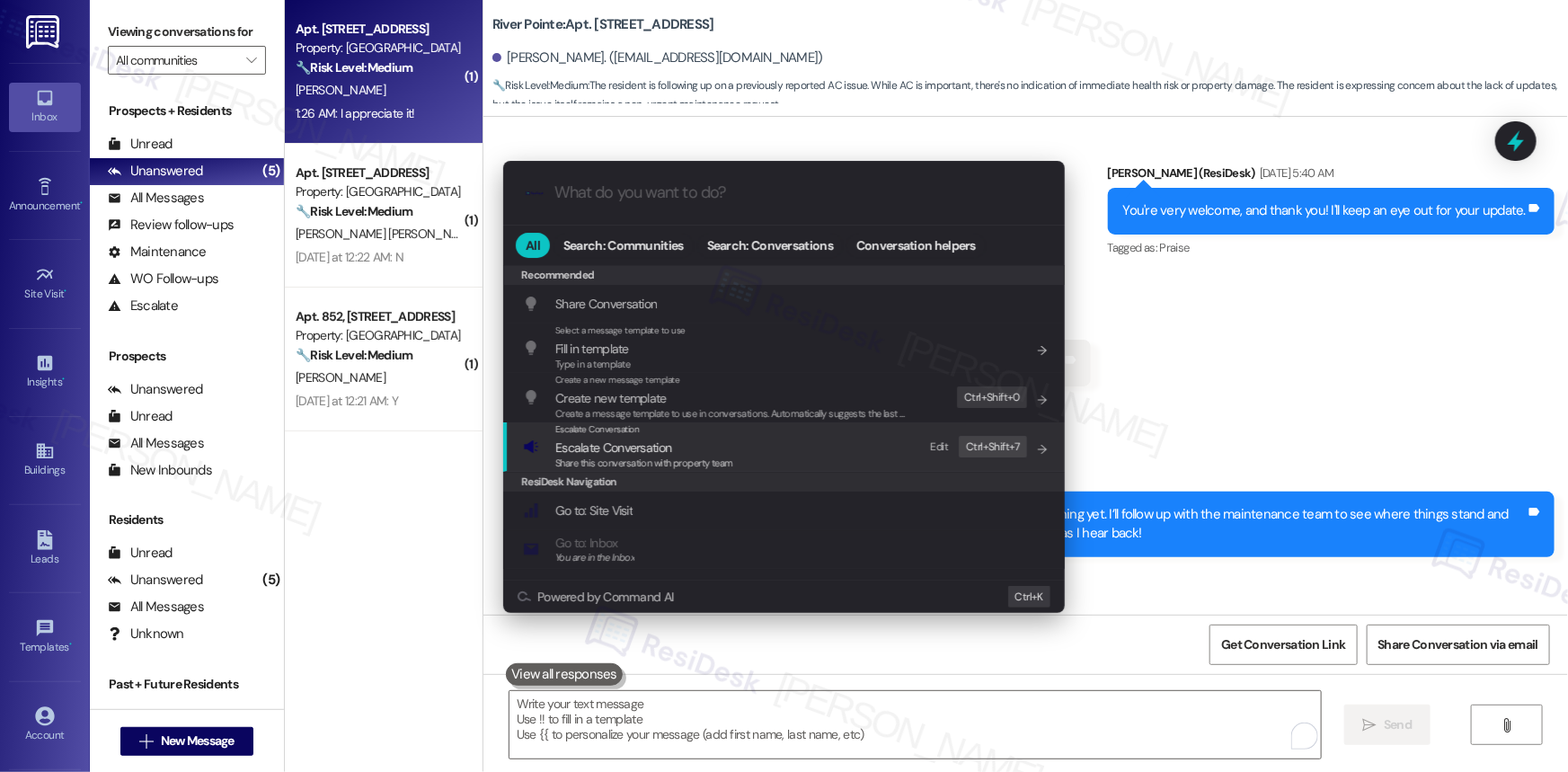
click at [626, 440] on span "Escalate Conversation" at bounding box center [614, 448] width 116 height 17
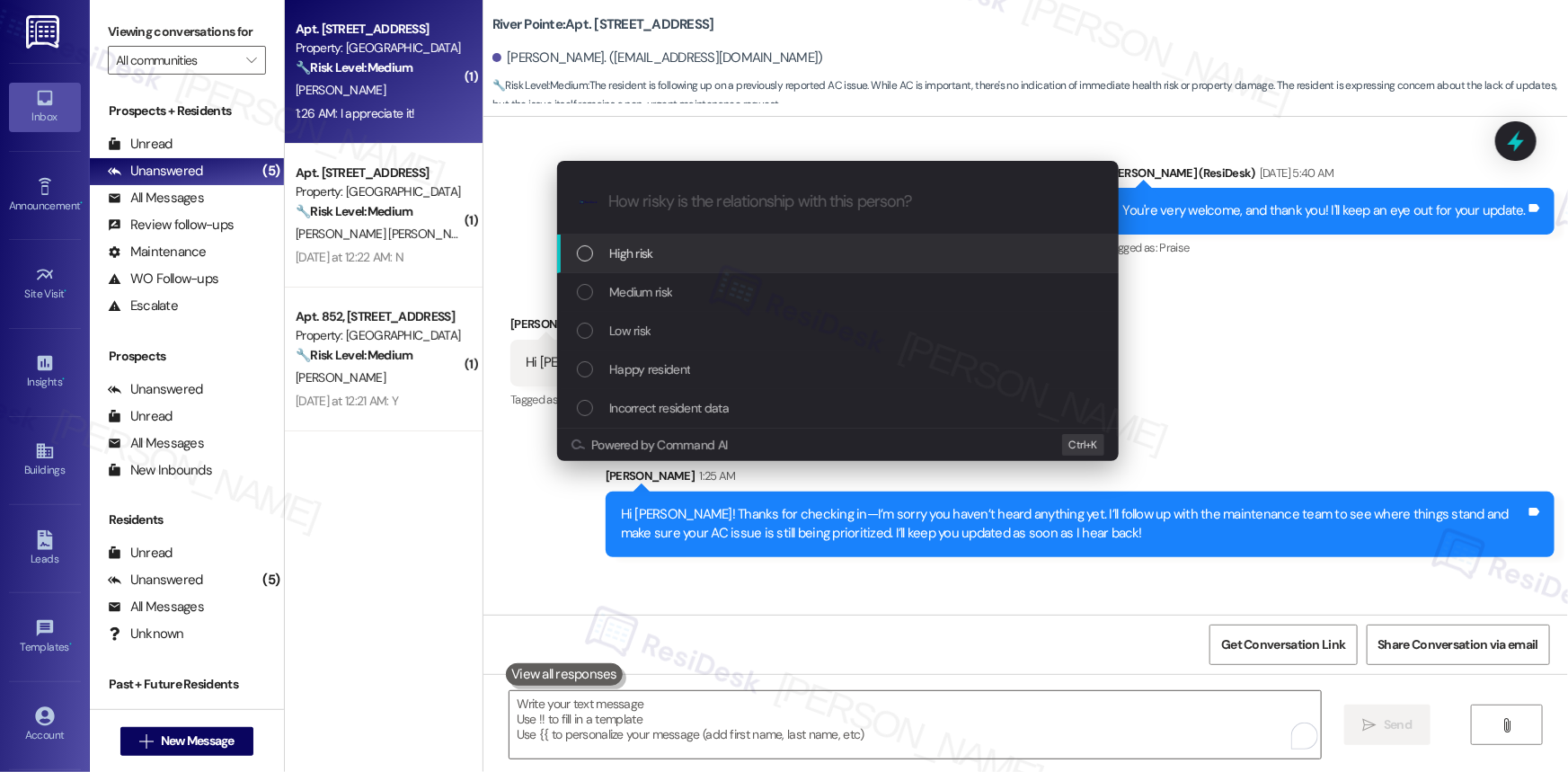
click at [584, 258] on div "List of options" at bounding box center [585, 253] width 17 height 17
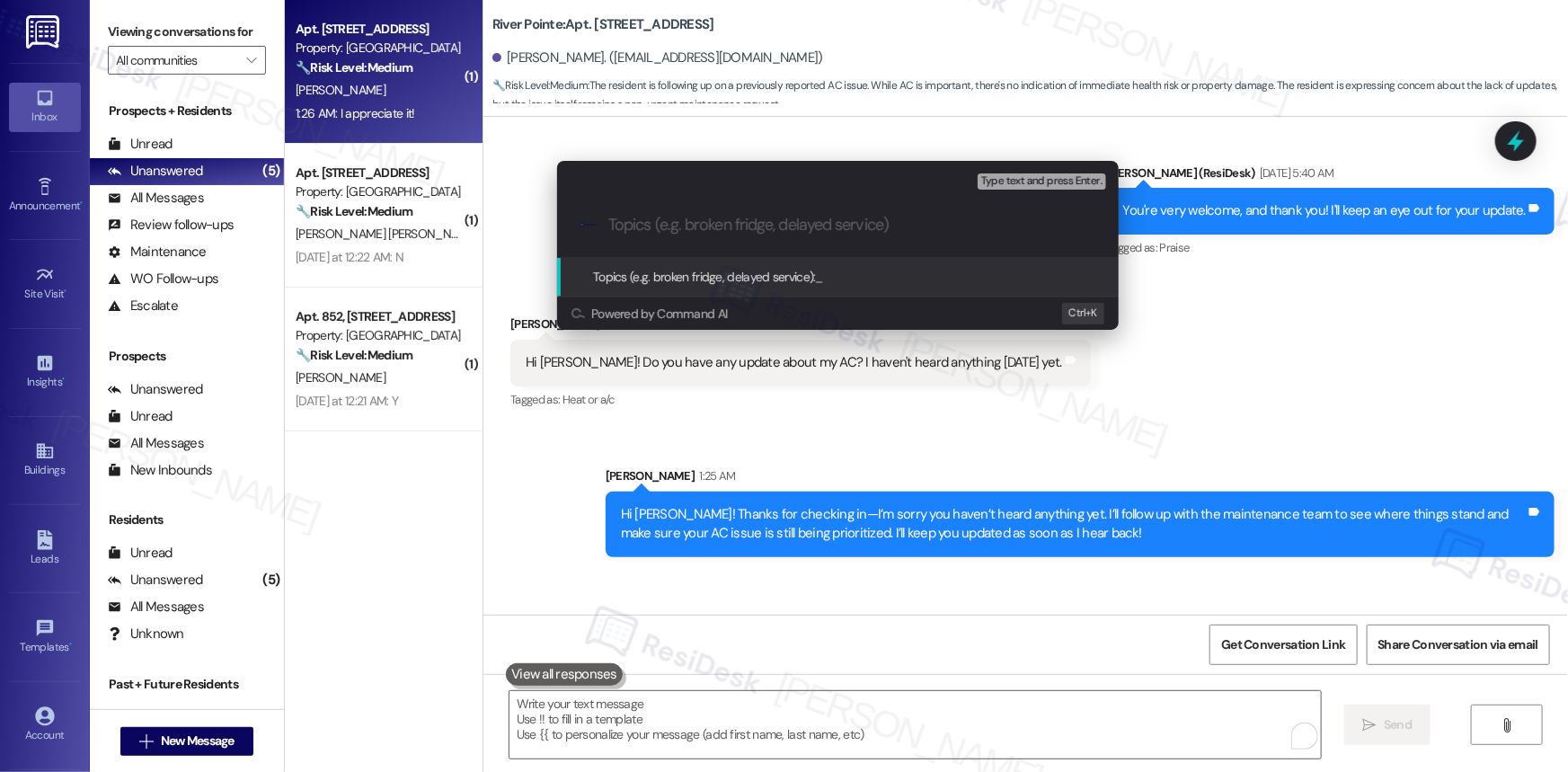
click at [648, 221] on input "Topics (e.g. broken fridge, delayed service)" at bounding box center [852, 225] width 488 height 18
paste input "Resident Follow-Up – AC Still Not Resolved (Work Order ID: 283100)"
type input "Resident Follow-Up – AC Still Not Resolved (Work Order ID: 283100)"
click at [747, 272] on span "Topics (e.g. broken fridge, delayed service):" at bounding box center [704, 277] width 223 height 17
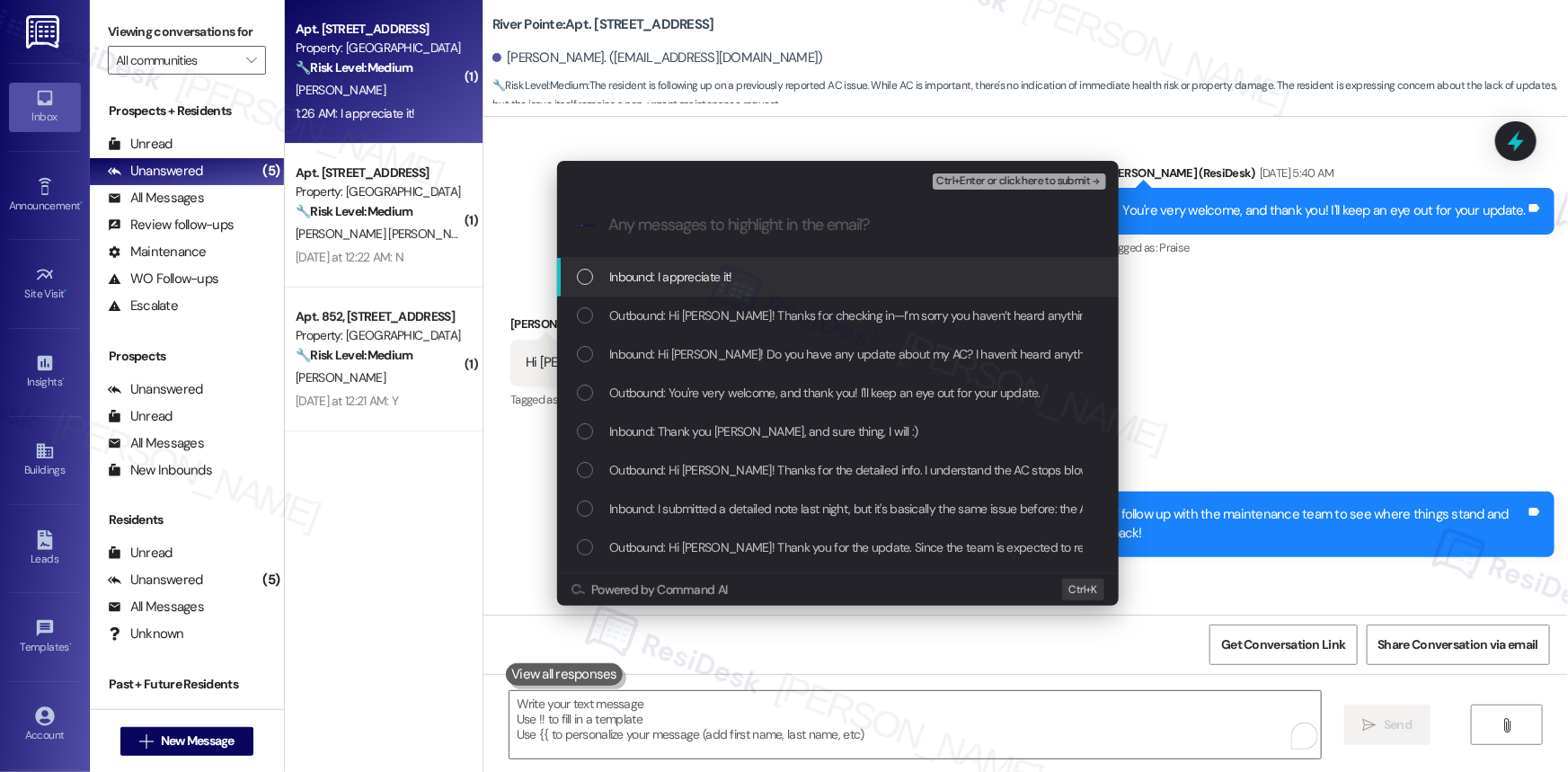
click at [587, 278] on div "List of options" at bounding box center [585, 277] width 17 height 17
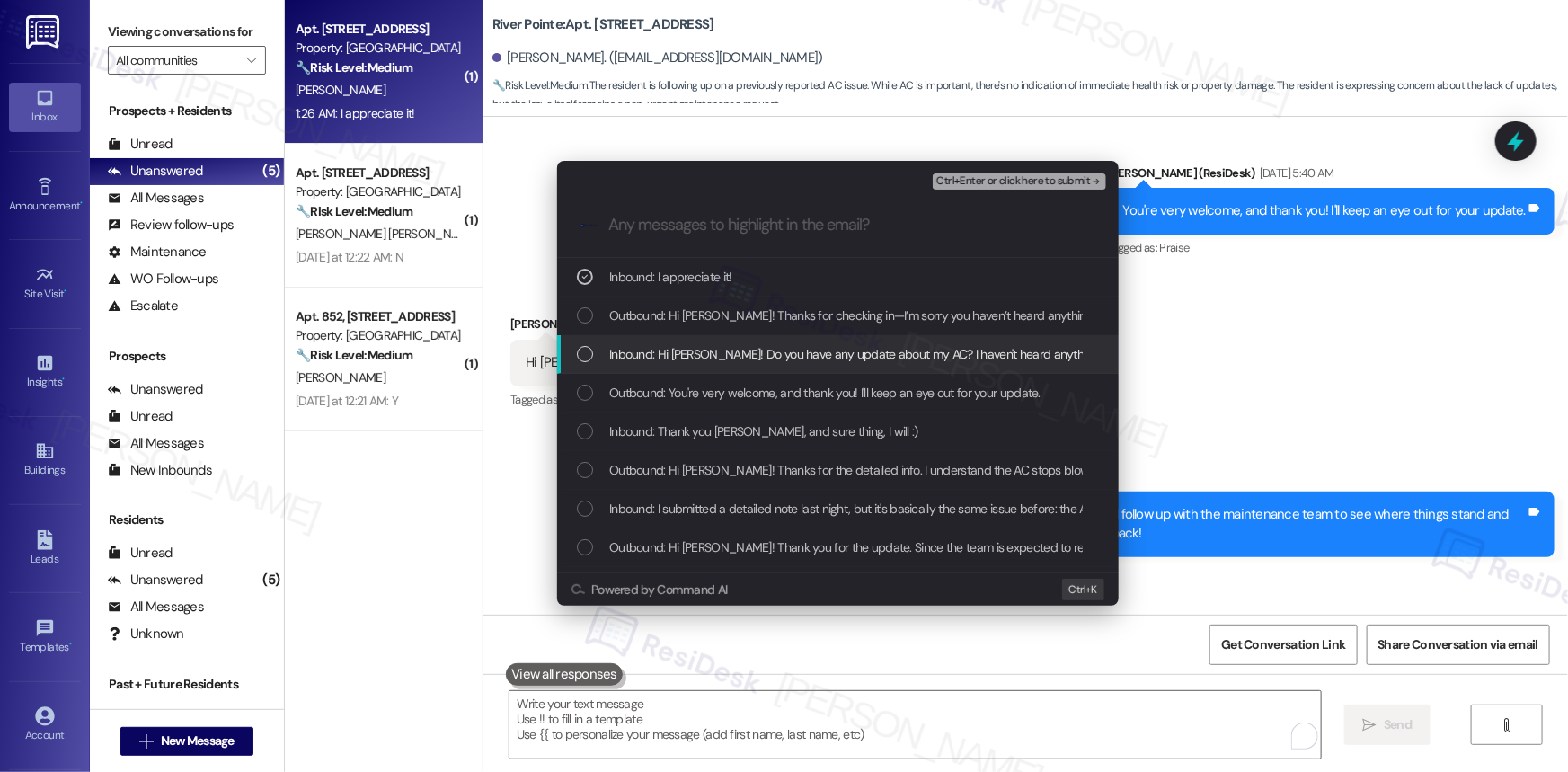
click at [582, 350] on div "List of options" at bounding box center [585, 354] width 17 height 17
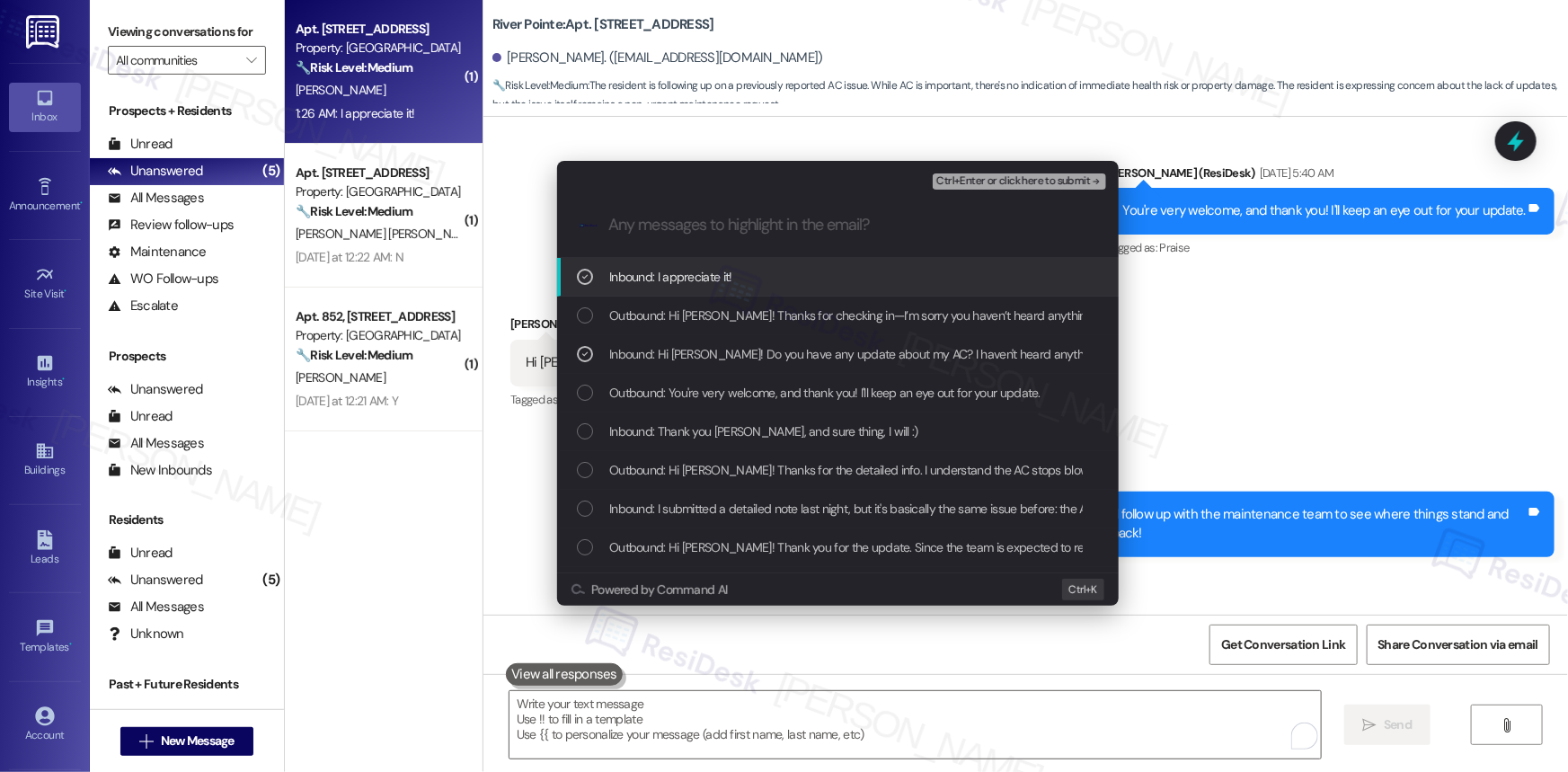
click at [585, 279] on icon "List of options" at bounding box center [585, 276] width 13 height 13
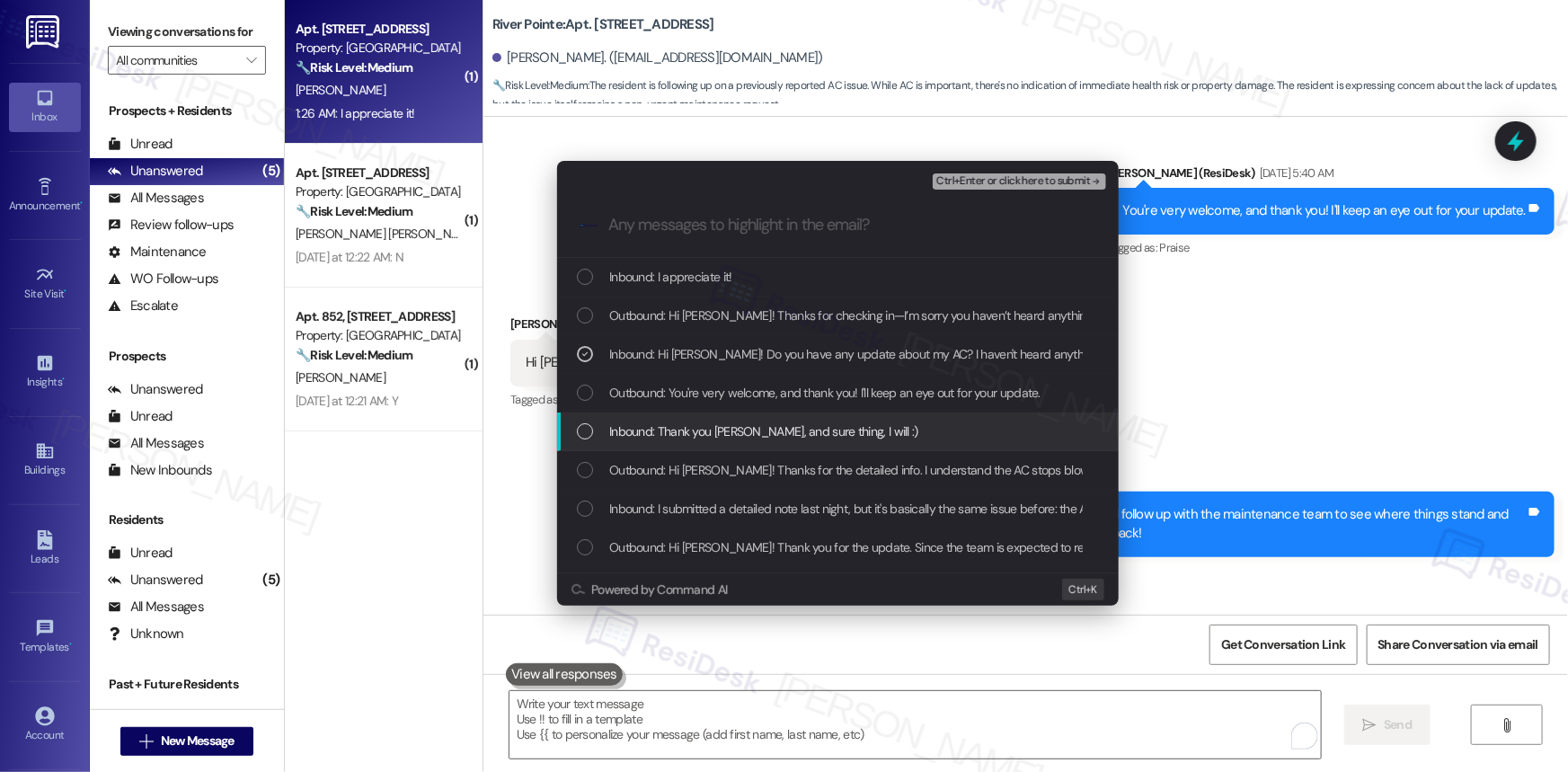
click at [584, 430] on div "List of options" at bounding box center [585, 431] width 17 height 17
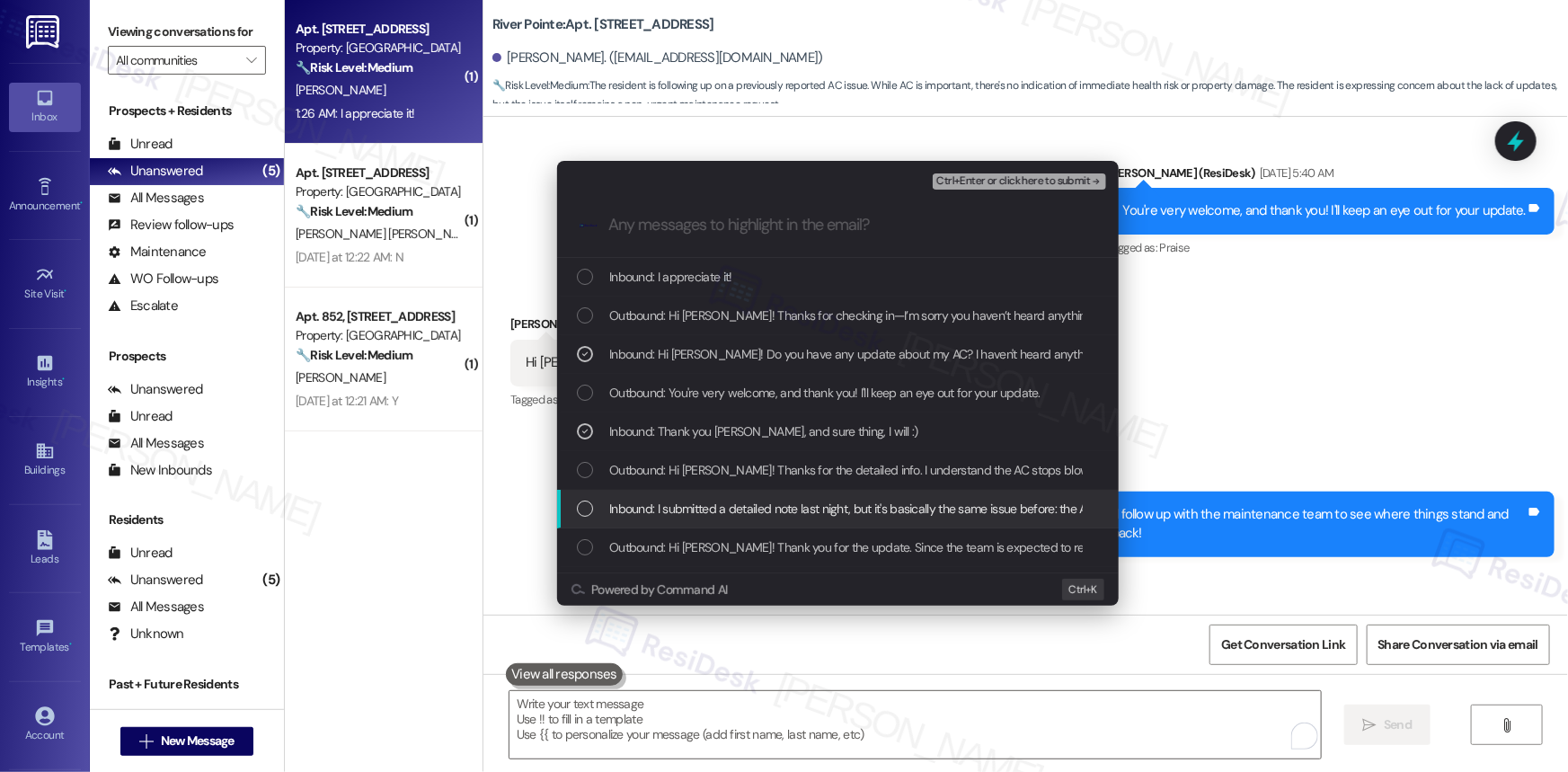
click at [584, 508] on div "List of options" at bounding box center [585, 509] width 17 height 17
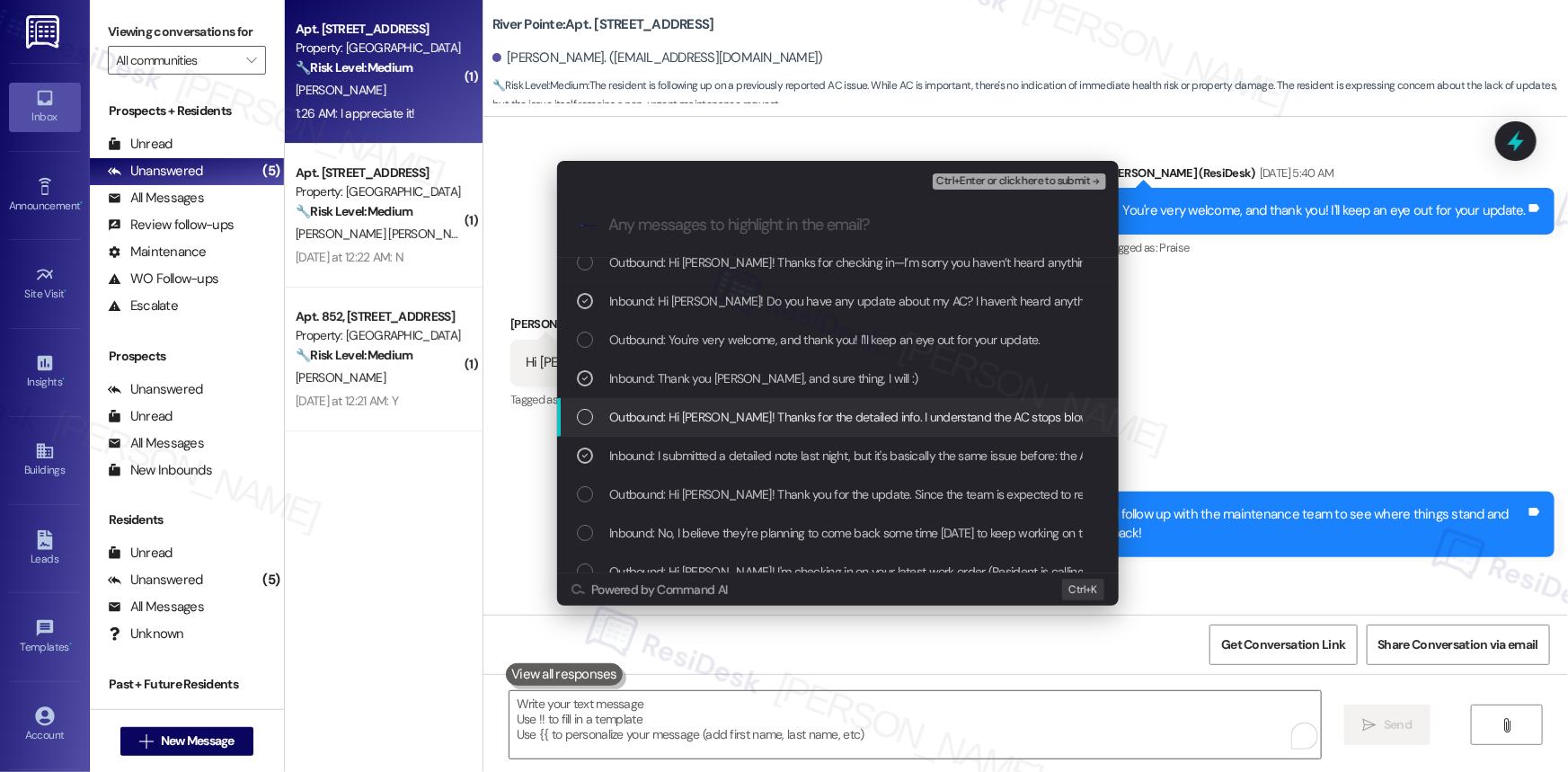
scroll to position [81, 0]
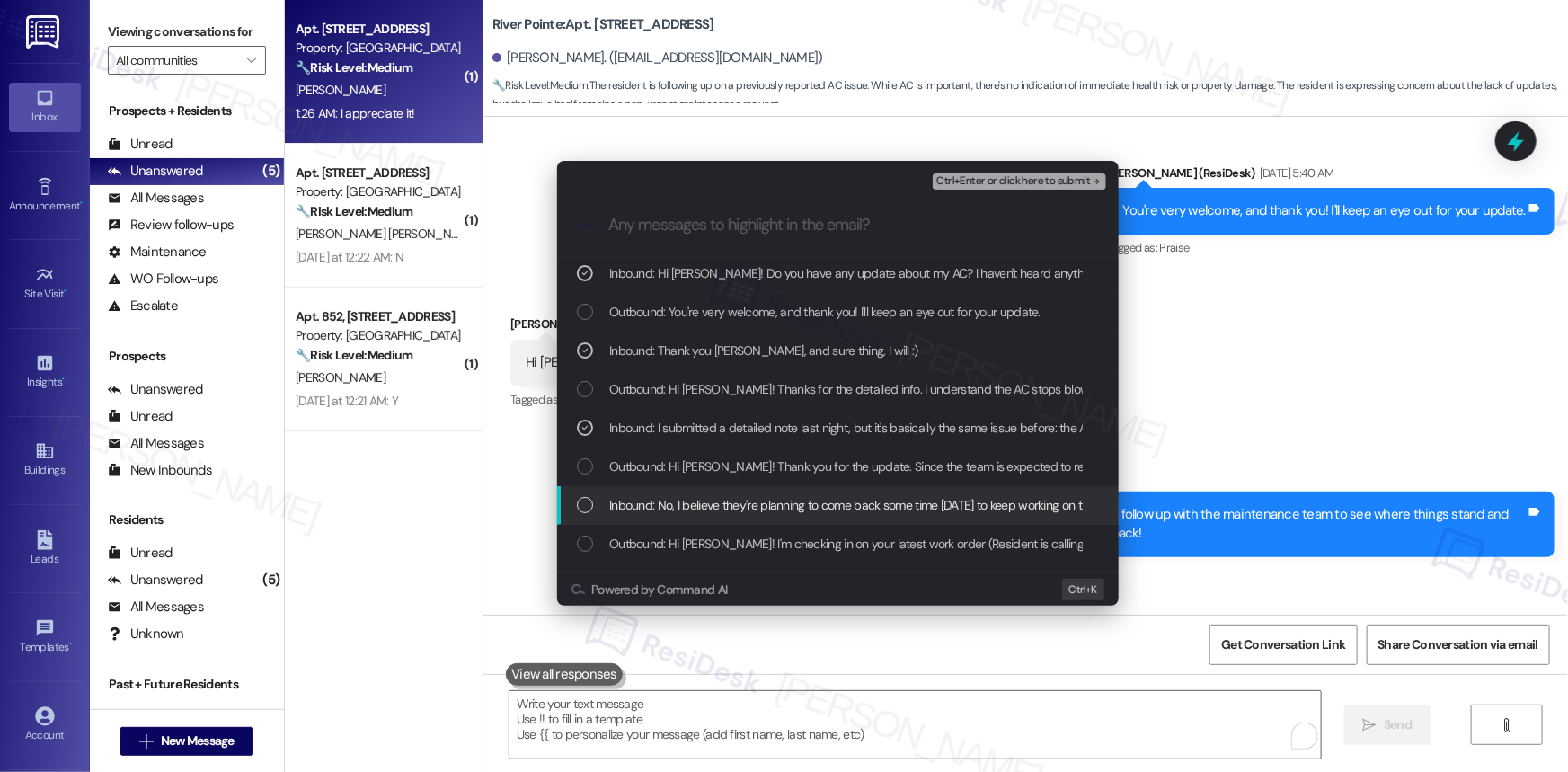
click at [591, 503] on div "List of options" at bounding box center [585, 505] width 17 height 17
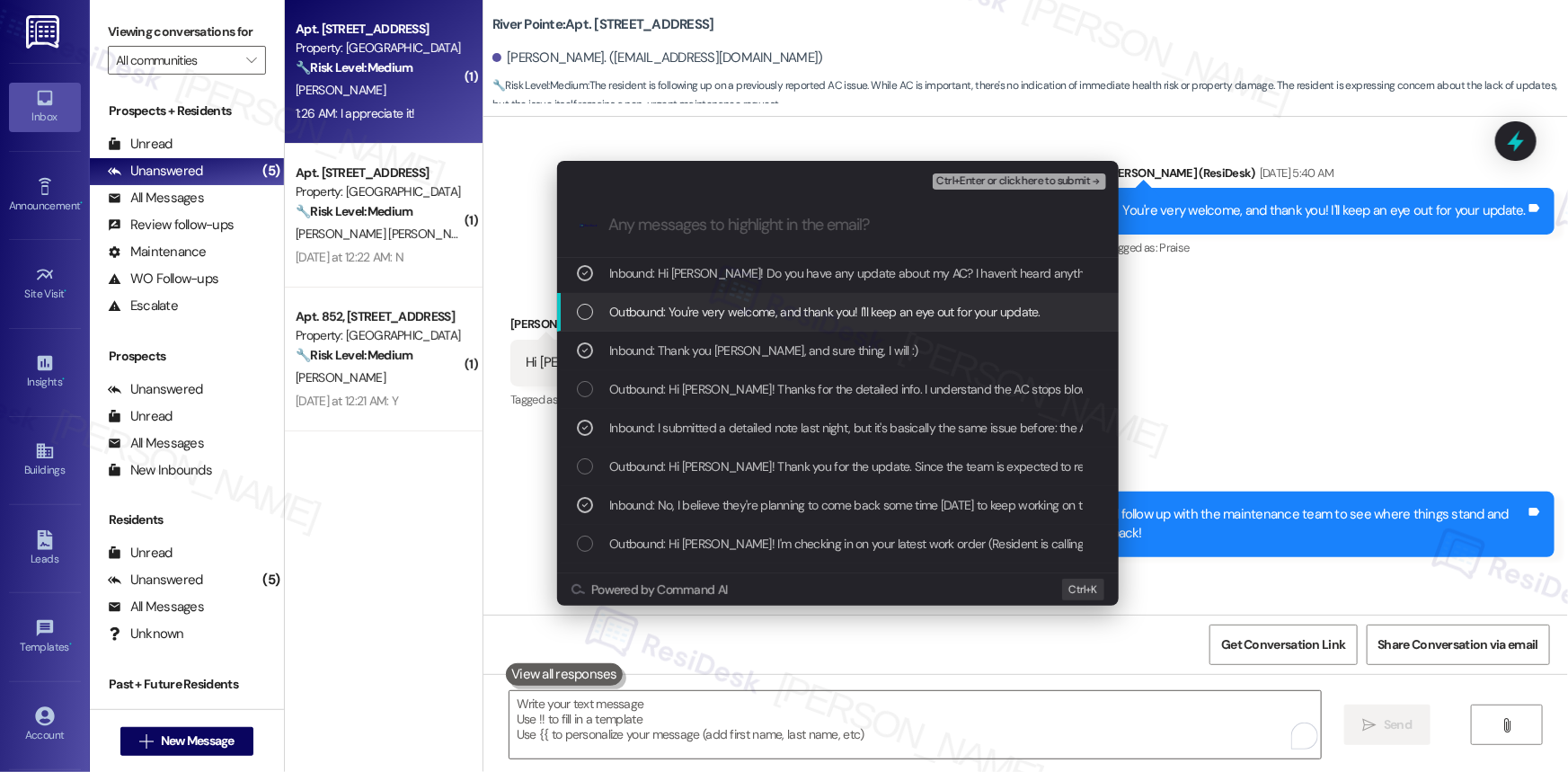
scroll to position [0, 0]
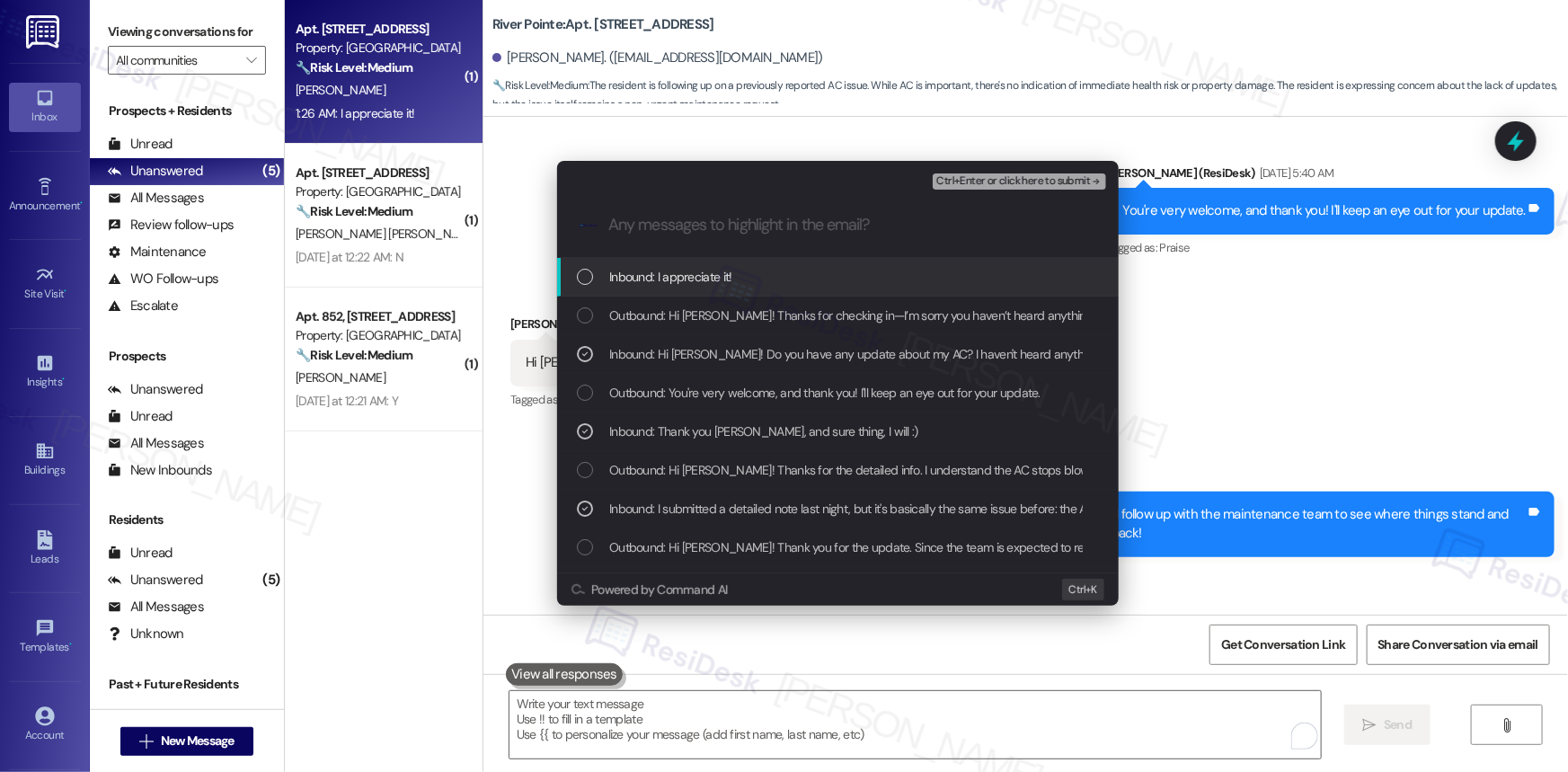
paste input "Resident Follow-Up – AC Still Not Resolved (Work Order ID: 283100)"
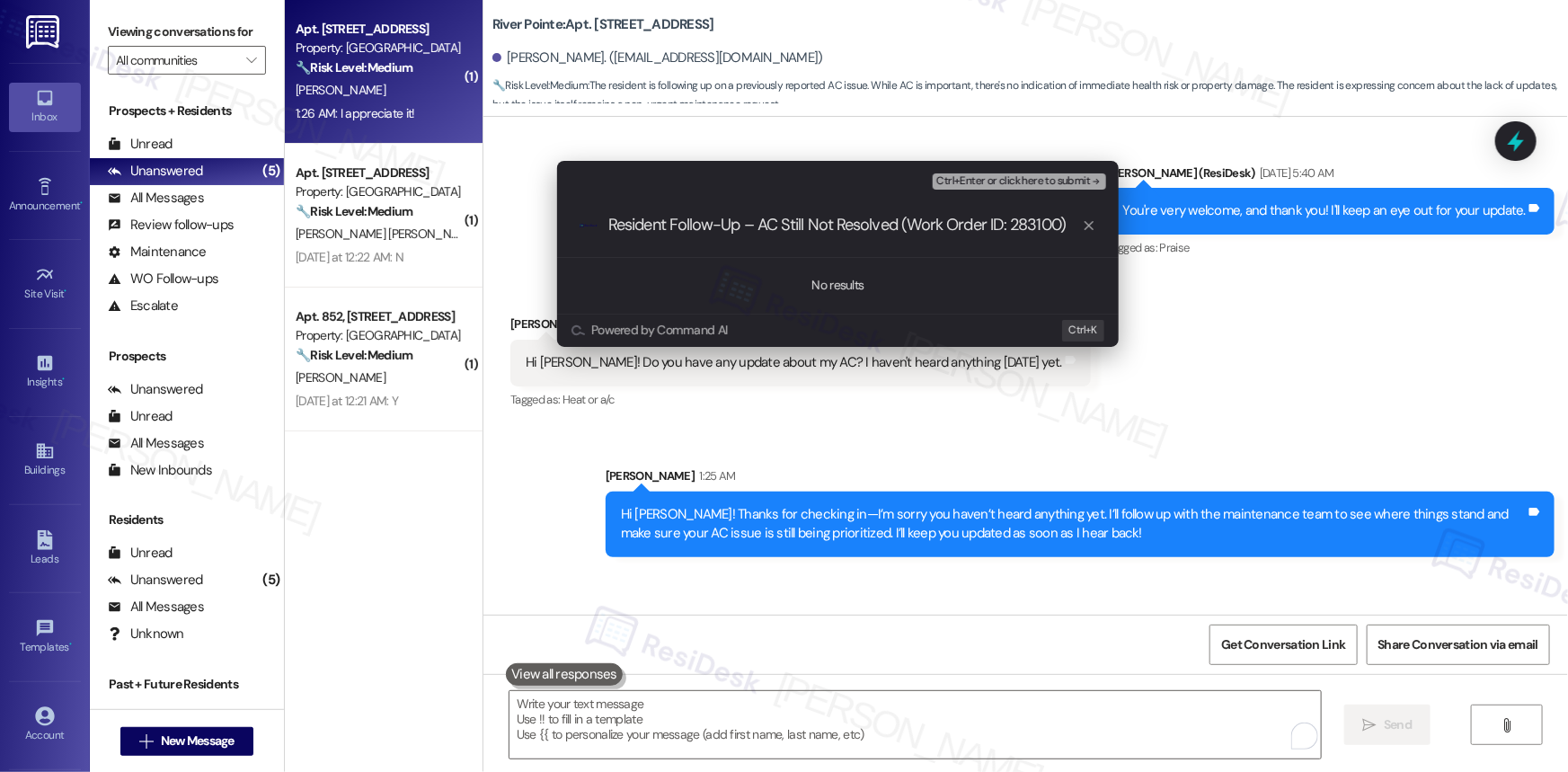
type input "Resident Follow-Up – AC Still Not Resolved (Work Order ID: 283100)"
click at [1089, 227] on icon "progress bar" at bounding box center [1090, 226] width 15 height 15
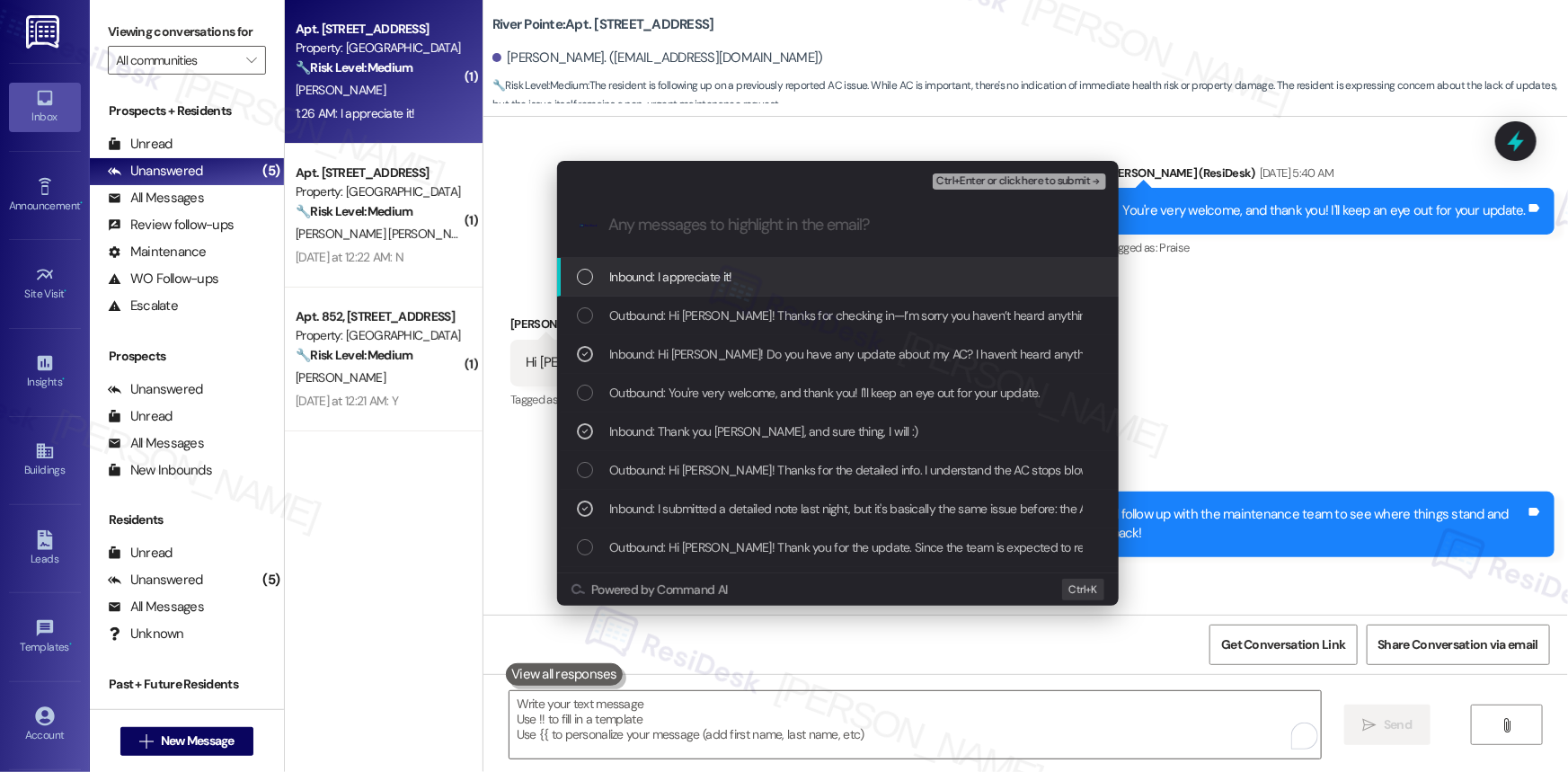
click at [1046, 178] on span "Ctrl+Enter or click here to submit" at bounding box center [1013, 181] width 154 height 13
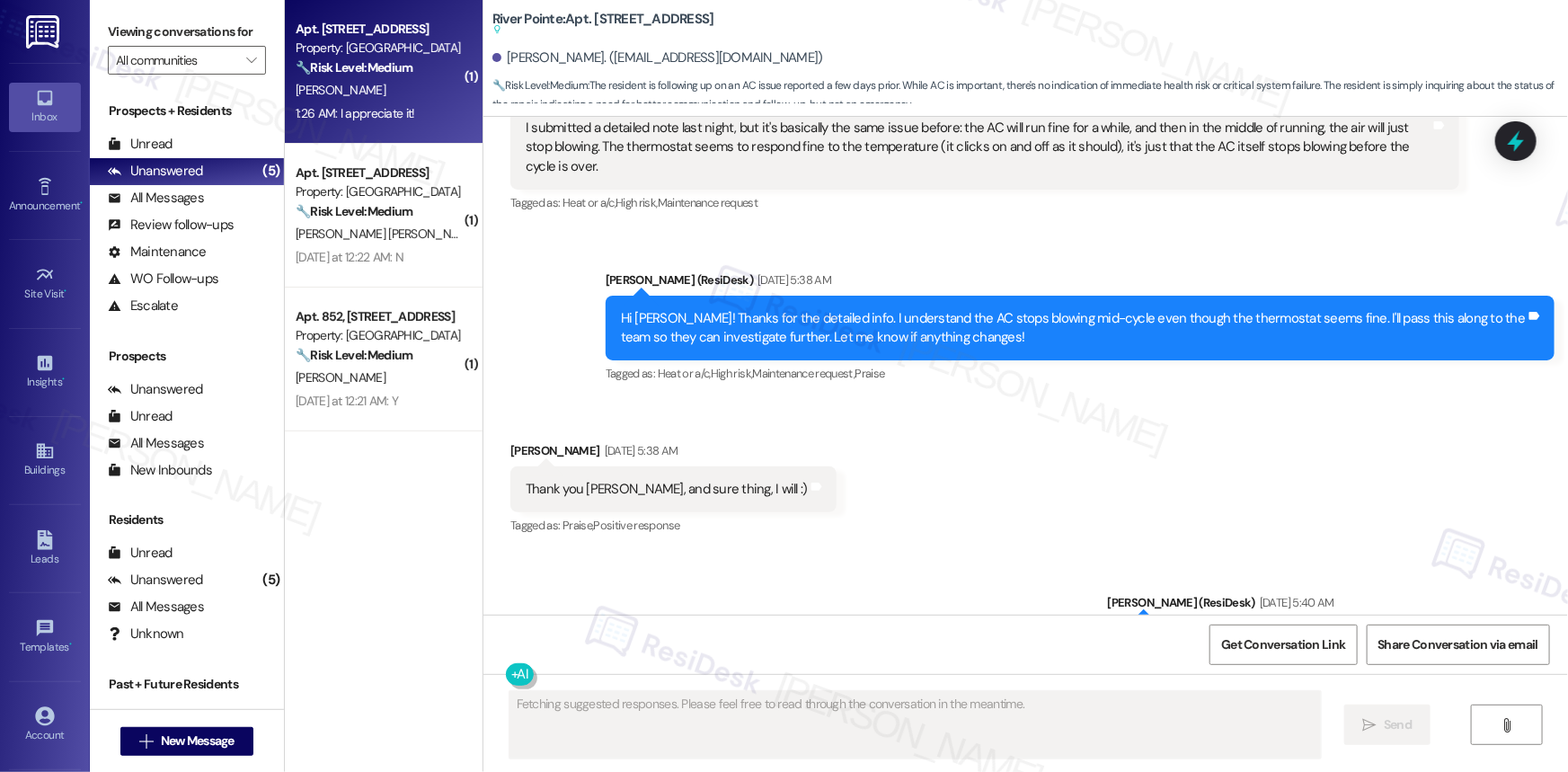
scroll to position [12909, 0]
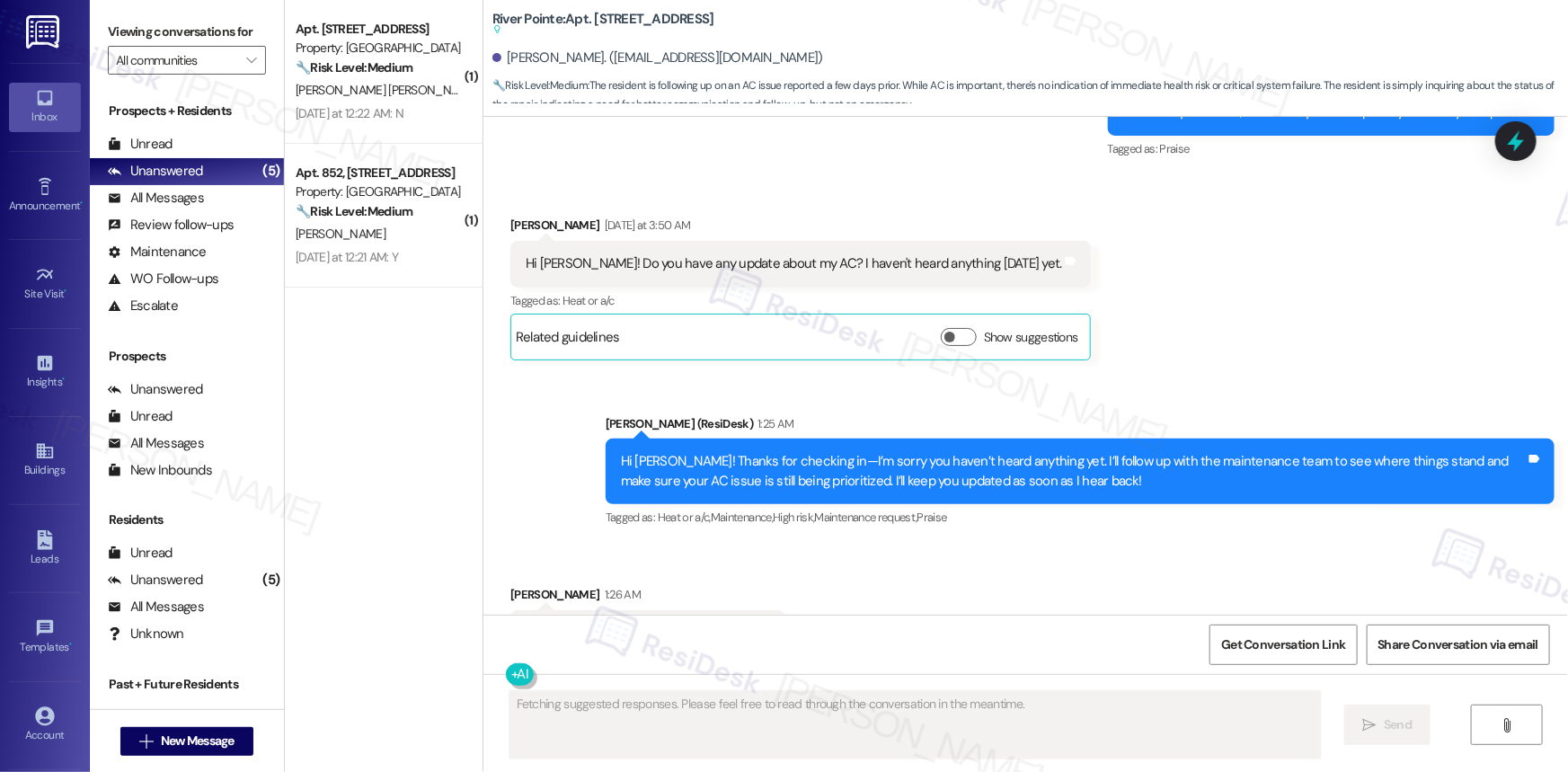
click at [657, 610] on div "I appreciate it! Tags and notes" at bounding box center [648, 633] width 275 height 46
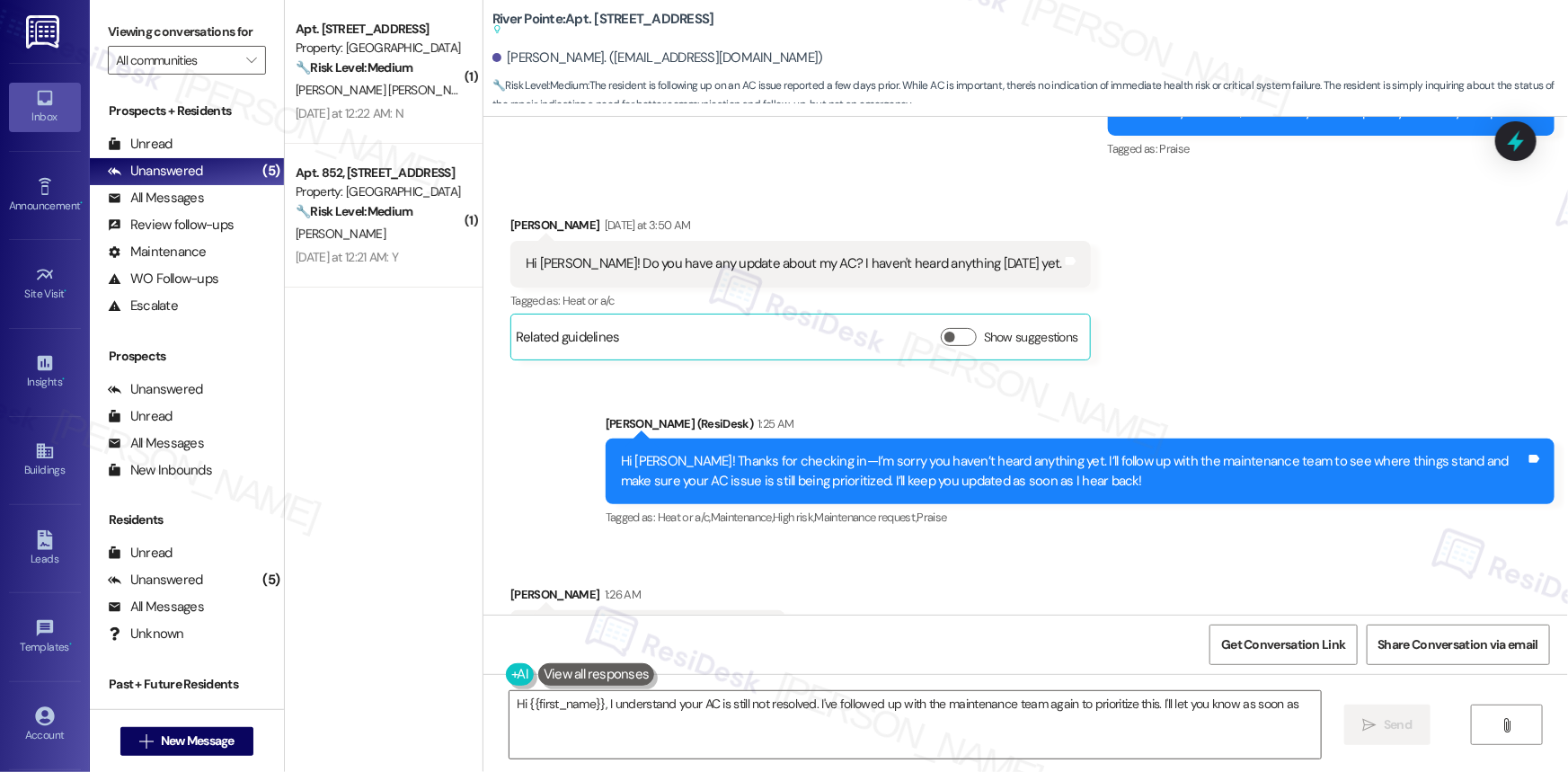
click at [657, 610] on div "I appreciate it! Tags and notes" at bounding box center [648, 633] width 275 height 46
copy div "I appreciate it! Tags and notes"
drag, startPoint x: 709, startPoint y: 724, endPoint x: 719, endPoint y: 721, distance: 10.4
click at [709, 724] on textarea "Hi {{first_name}}, I understand your AC is still not resolved. I've followed up…" at bounding box center [915, 724] width 811 height 67
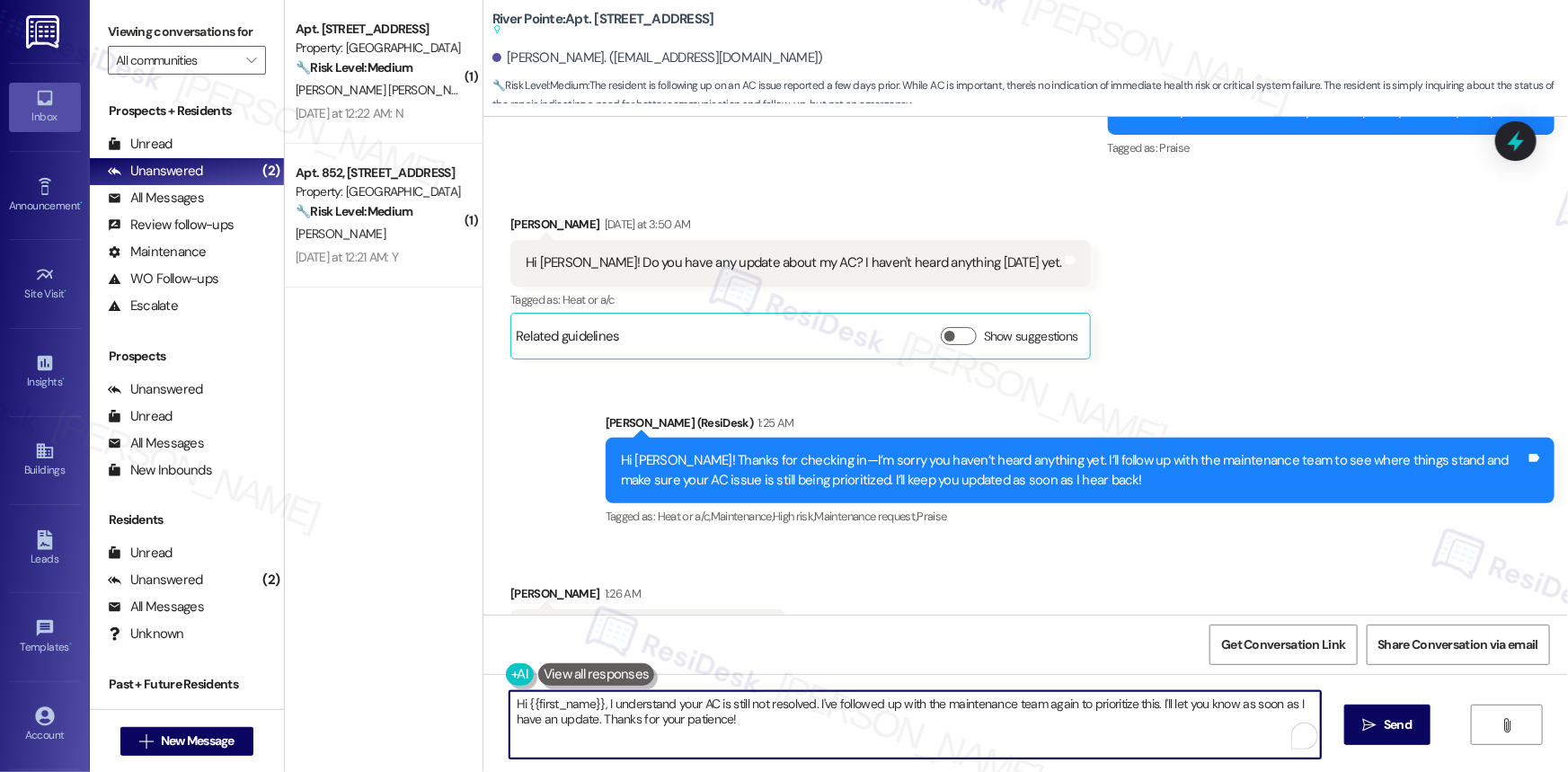
click at [748, 719] on textarea "Hi {{first_name}}, I understand your AC is still not resolved. I've followed up…" at bounding box center [915, 724] width 811 height 67
paste textarea "You're very welcome! 😊"
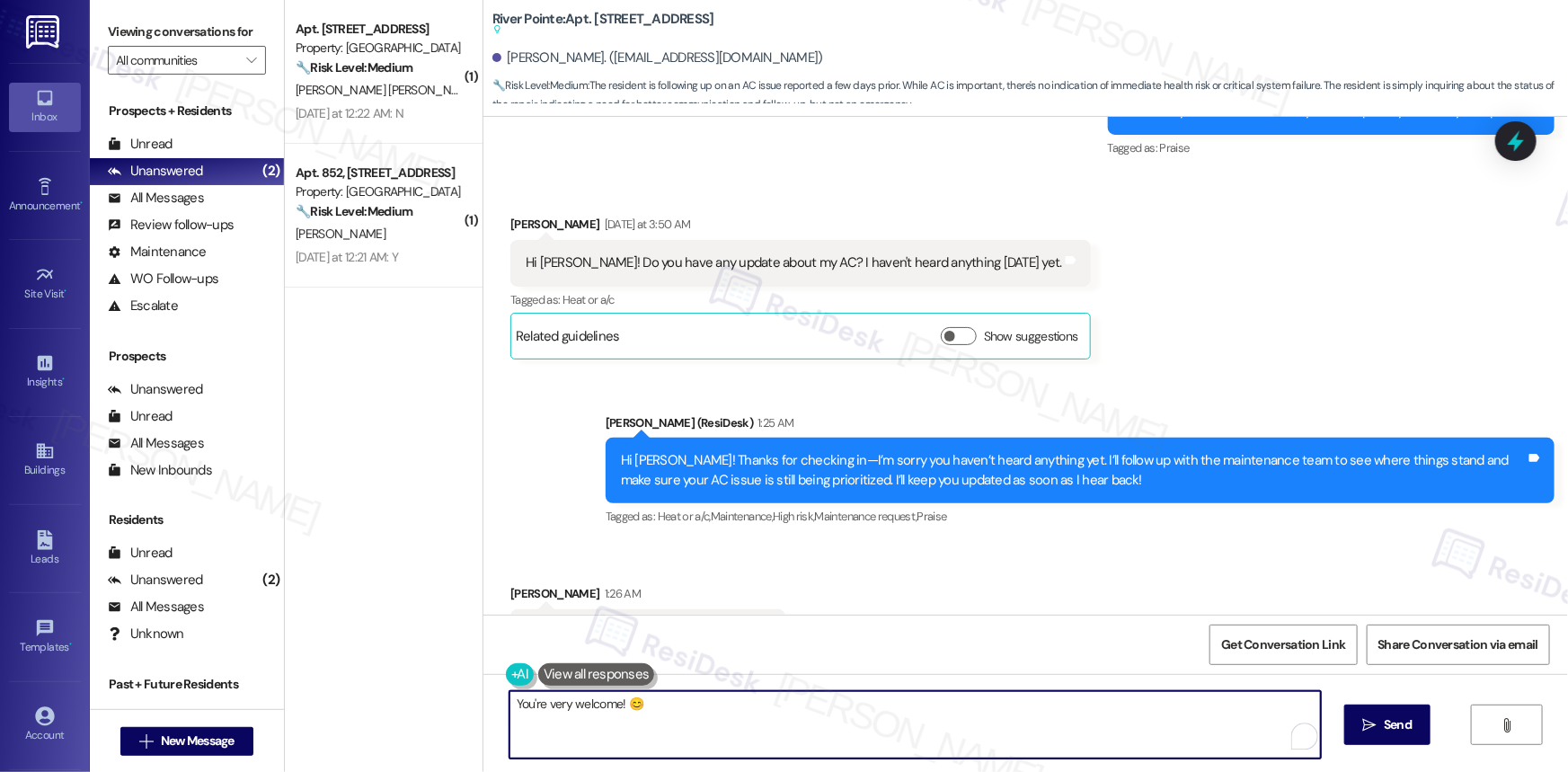
click at [748, 754] on textarea "You're very welcome! 😊" at bounding box center [915, 724] width 811 height 67
click at [680, 709] on textarea "You're very welcome! 😊If you need anything else, just let me know." at bounding box center [915, 724] width 811 height 67
type textarea "You're very welcome! 😊If you need anything else, just let me know."
click at [1391, 716] on span "Send" at bounding box center [1397, 724] width 28 height 18
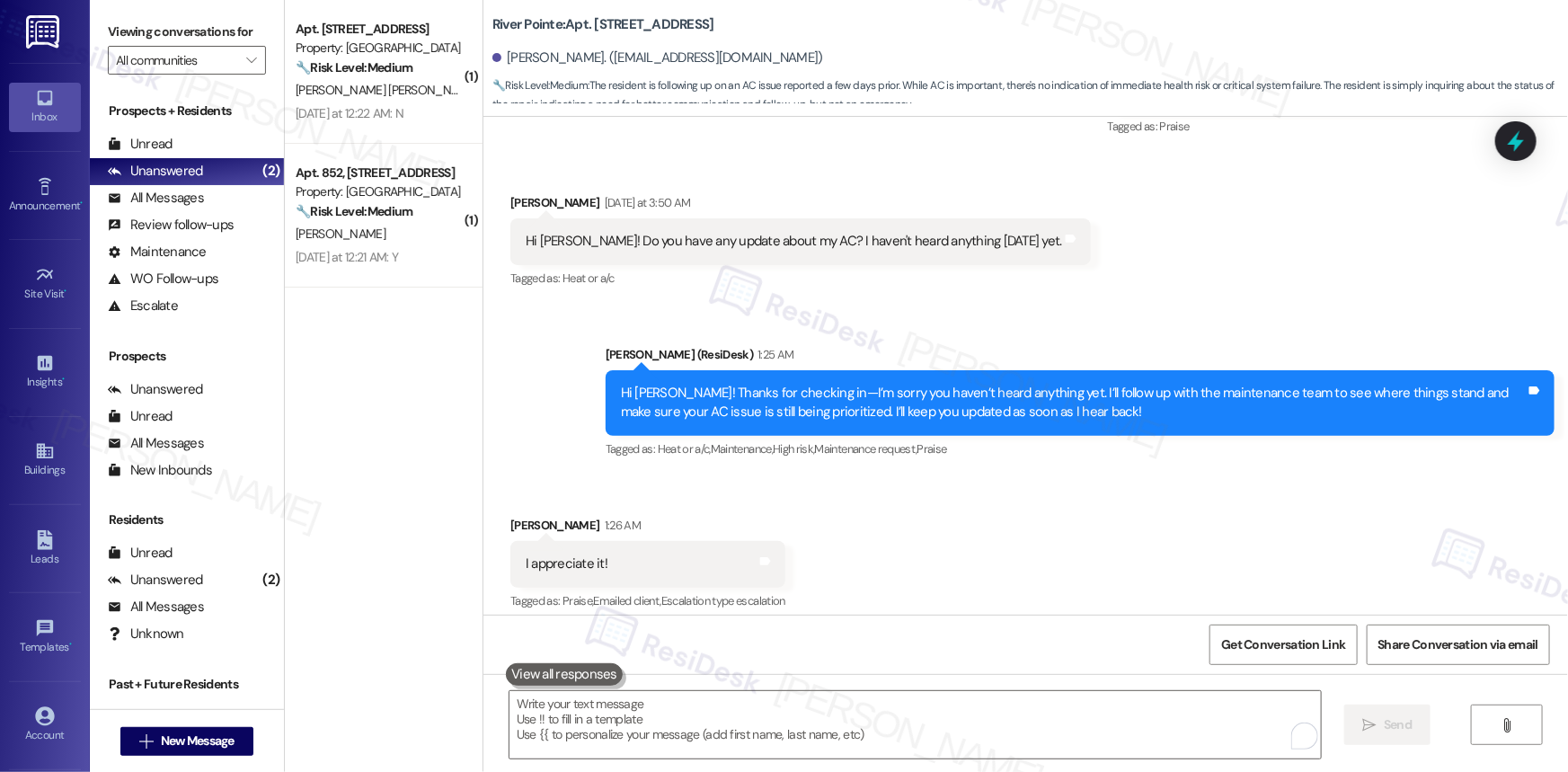
scroll to position [12989, 0]
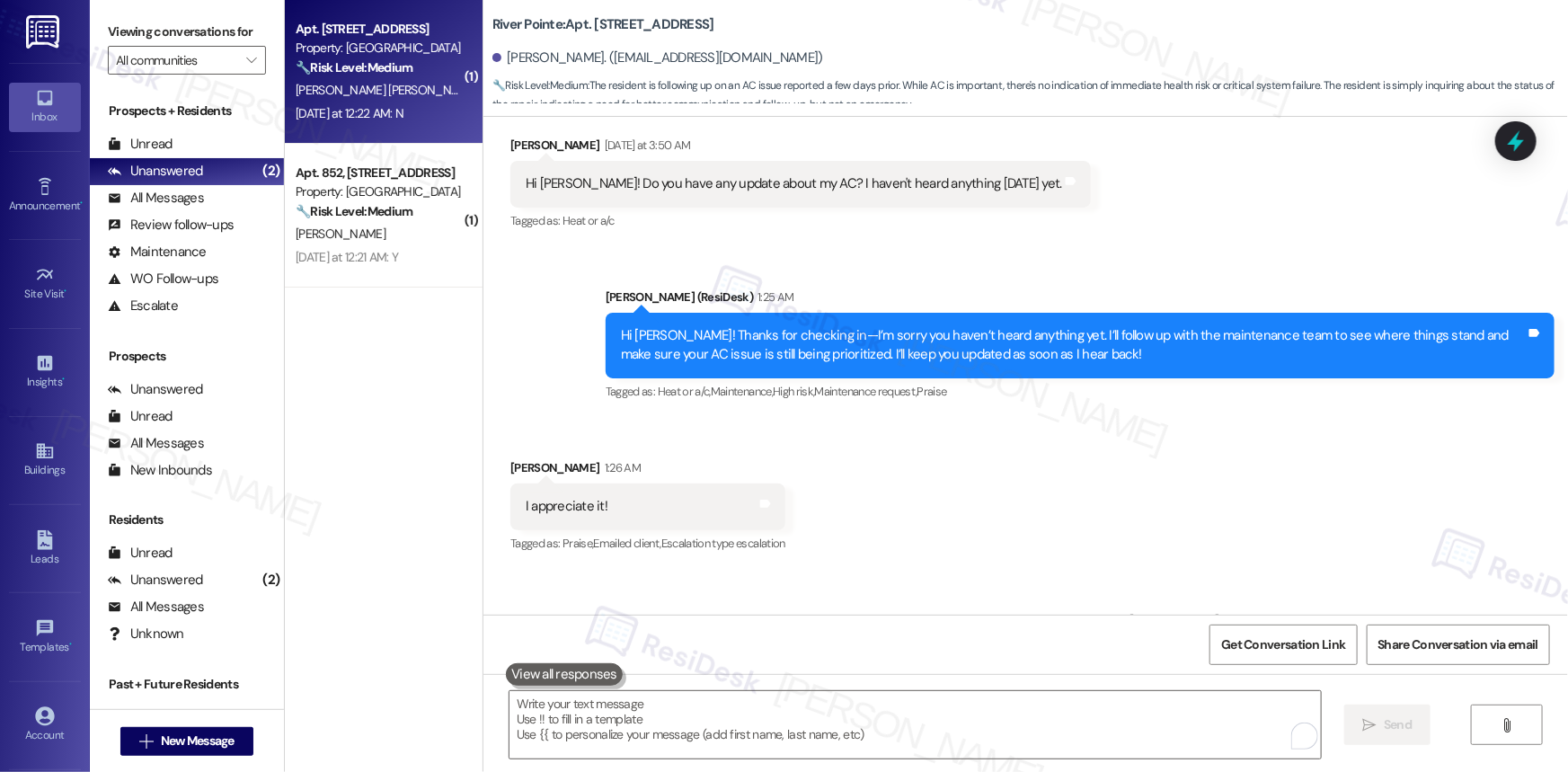
click at [372, 40] on div "Property: [GEOGRAPHIC_DATA]" at bounding box center [379, 48] width 166 height 18
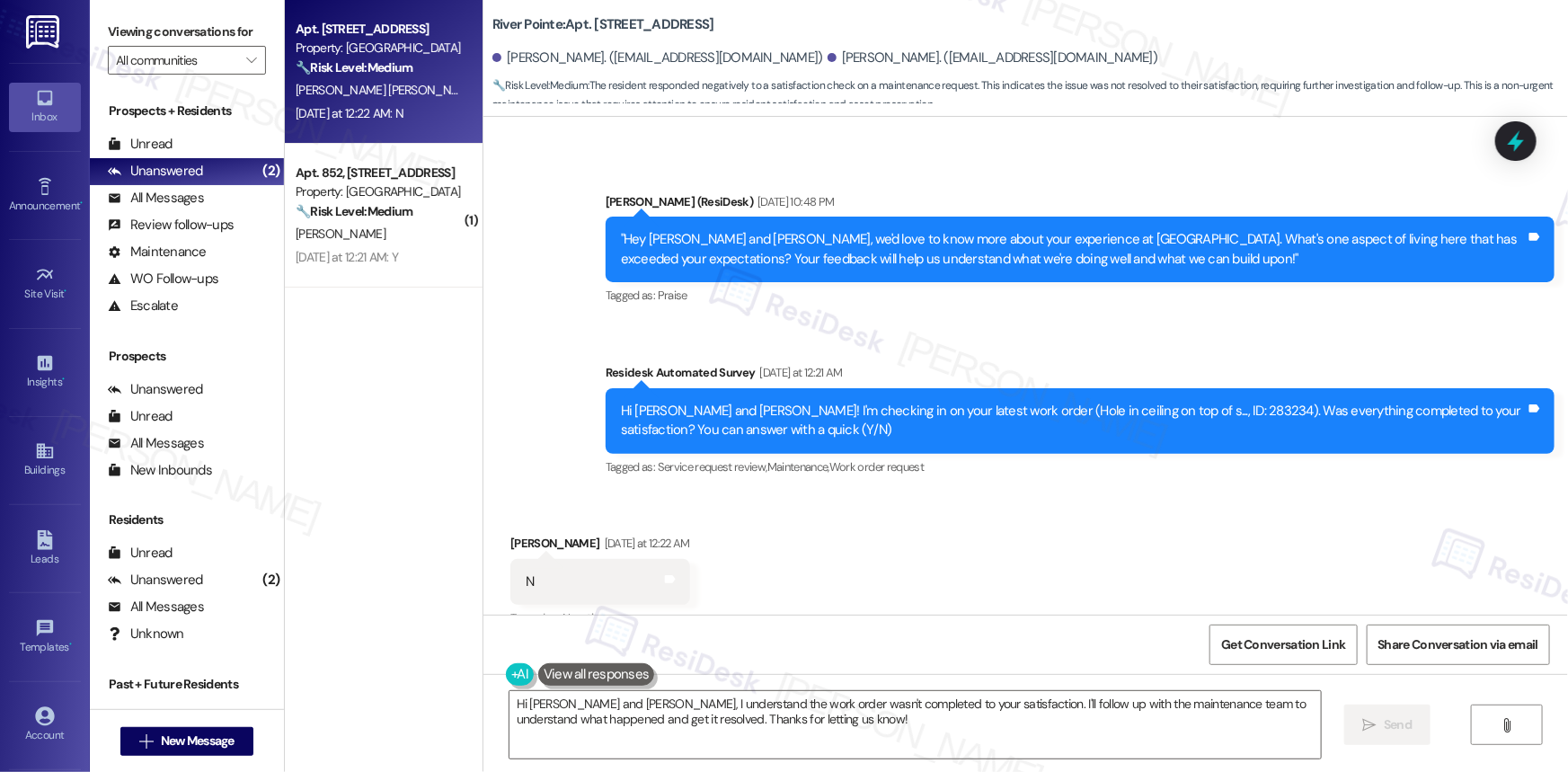
scroll to position [599, 0]
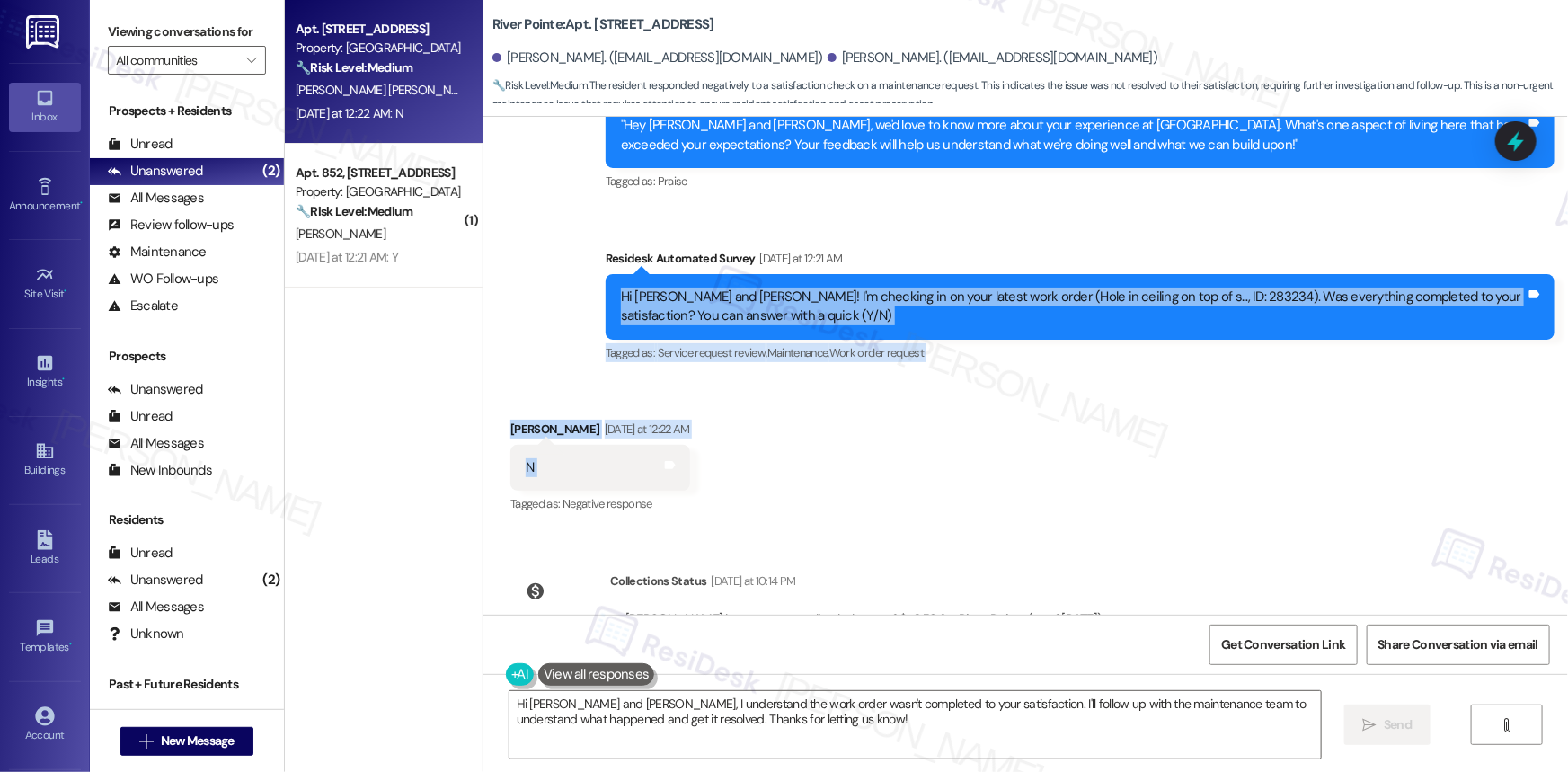
drag, startPoint x: 611, startPoint y: 286, endPoint x: 643, endPoint y: 466, distance: 182.8
click at [643, 466] on div "Announcement, sent via SMS Sarah (ResiDesk) Jul 22, 2025 at 3:37 AM Hi Melissa …" at bounding box center [1026, 366] width 1085 height 497
copy div "Hi Melissa and Jesus! I'm checking in on your latest work order (Hole in ceilin…"
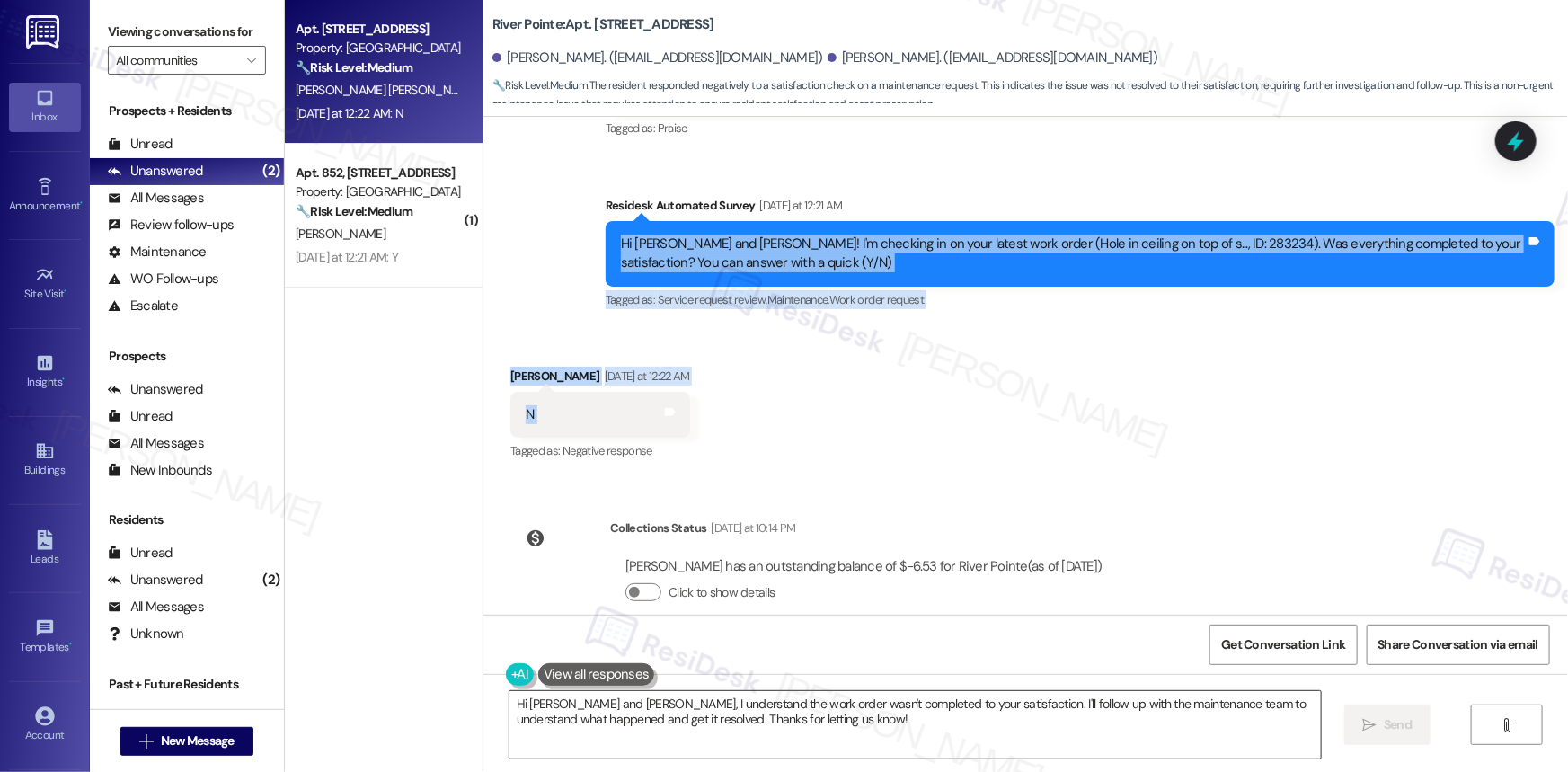
scroll to position [681, 0]
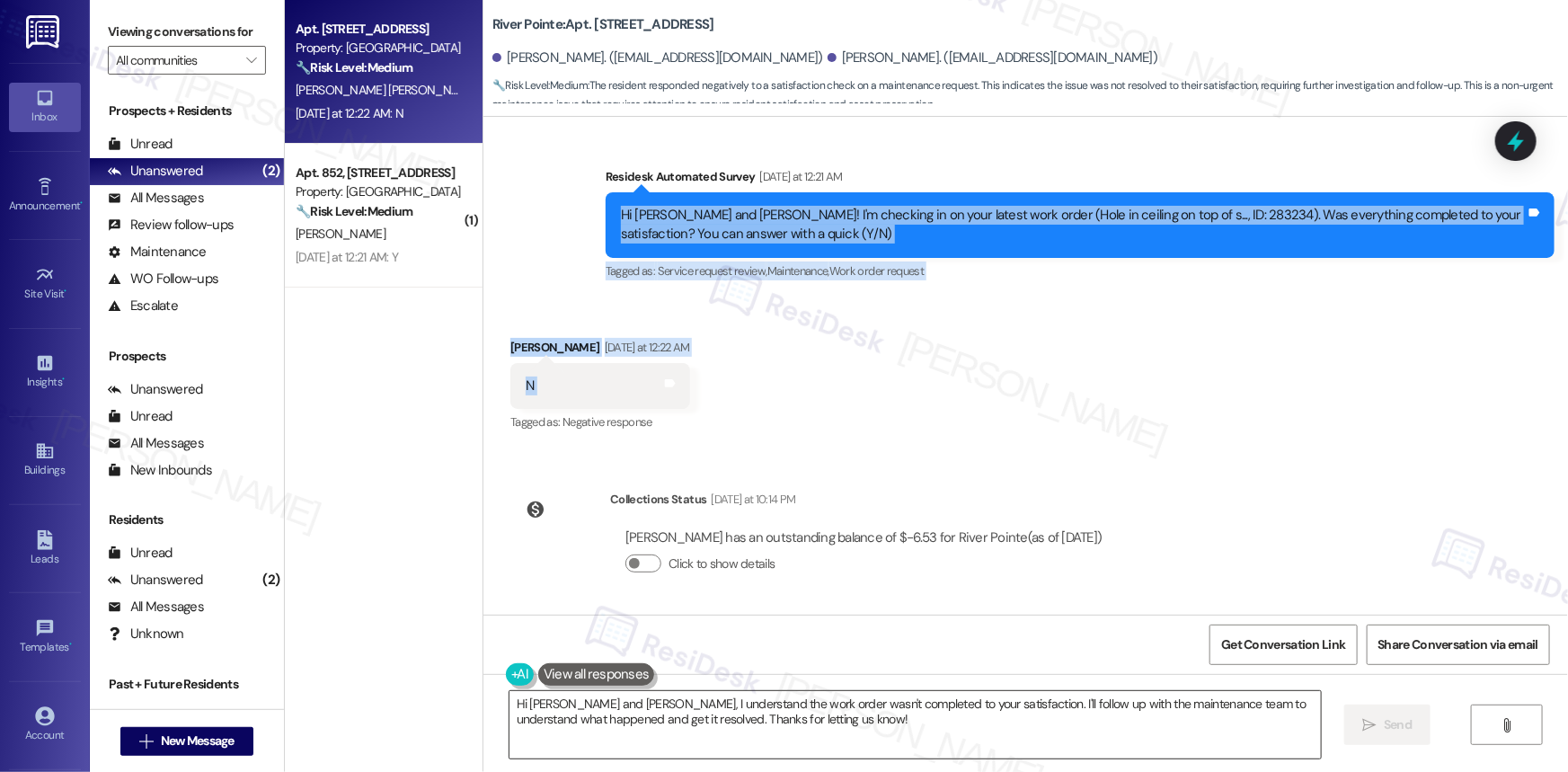
click at [835, 731] on textarea "Hi Melissa and Jesus, I understand the work order wasn't completed to your sati…" at bounding box center [915, 724] width 811 height 67
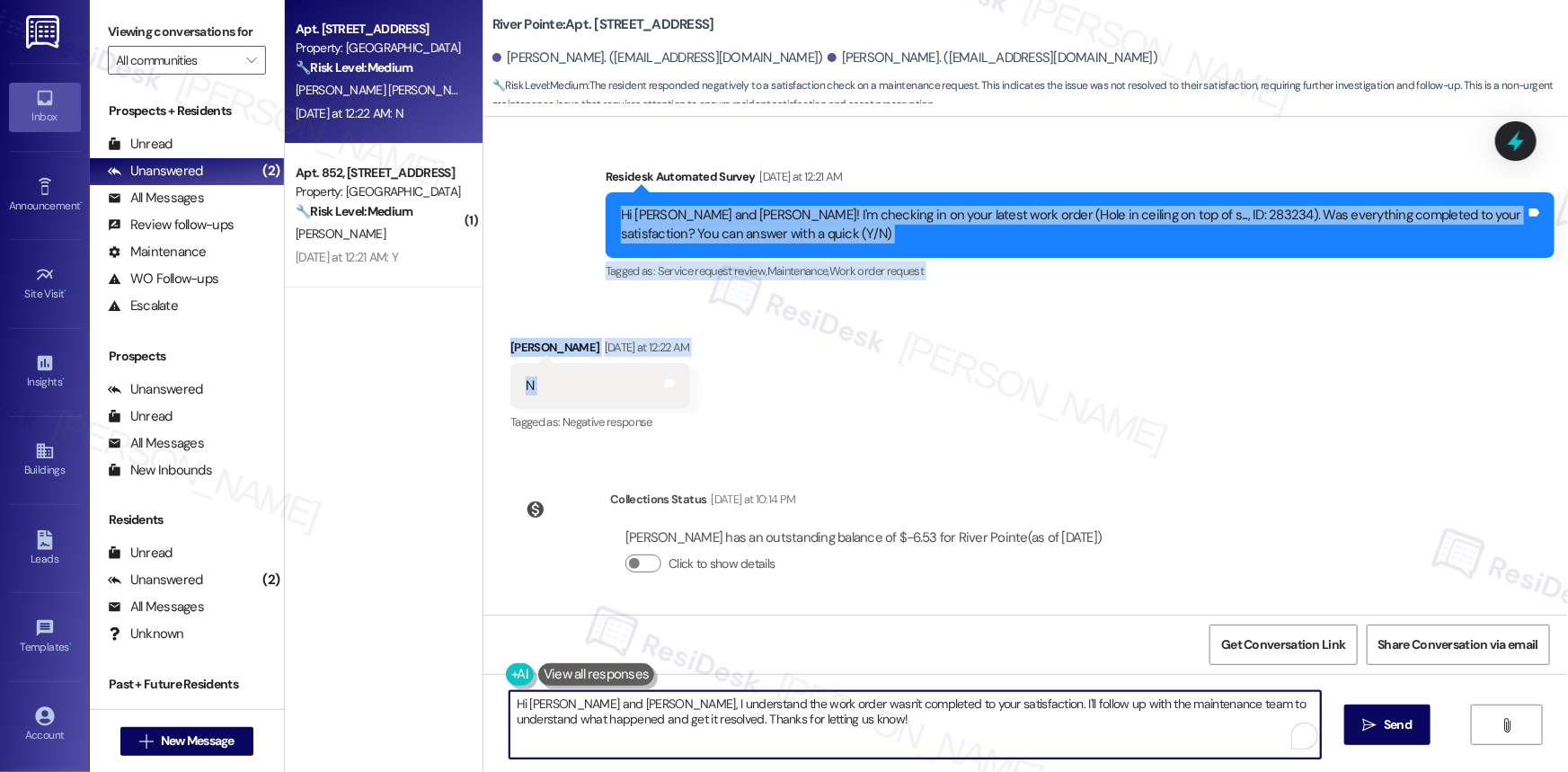
click at [835, 731] on textarea "Hi Melissa and Jesus, I understand the work order wasn't completed to your sati…" at bounding box center [915, 724] width 811 height 67
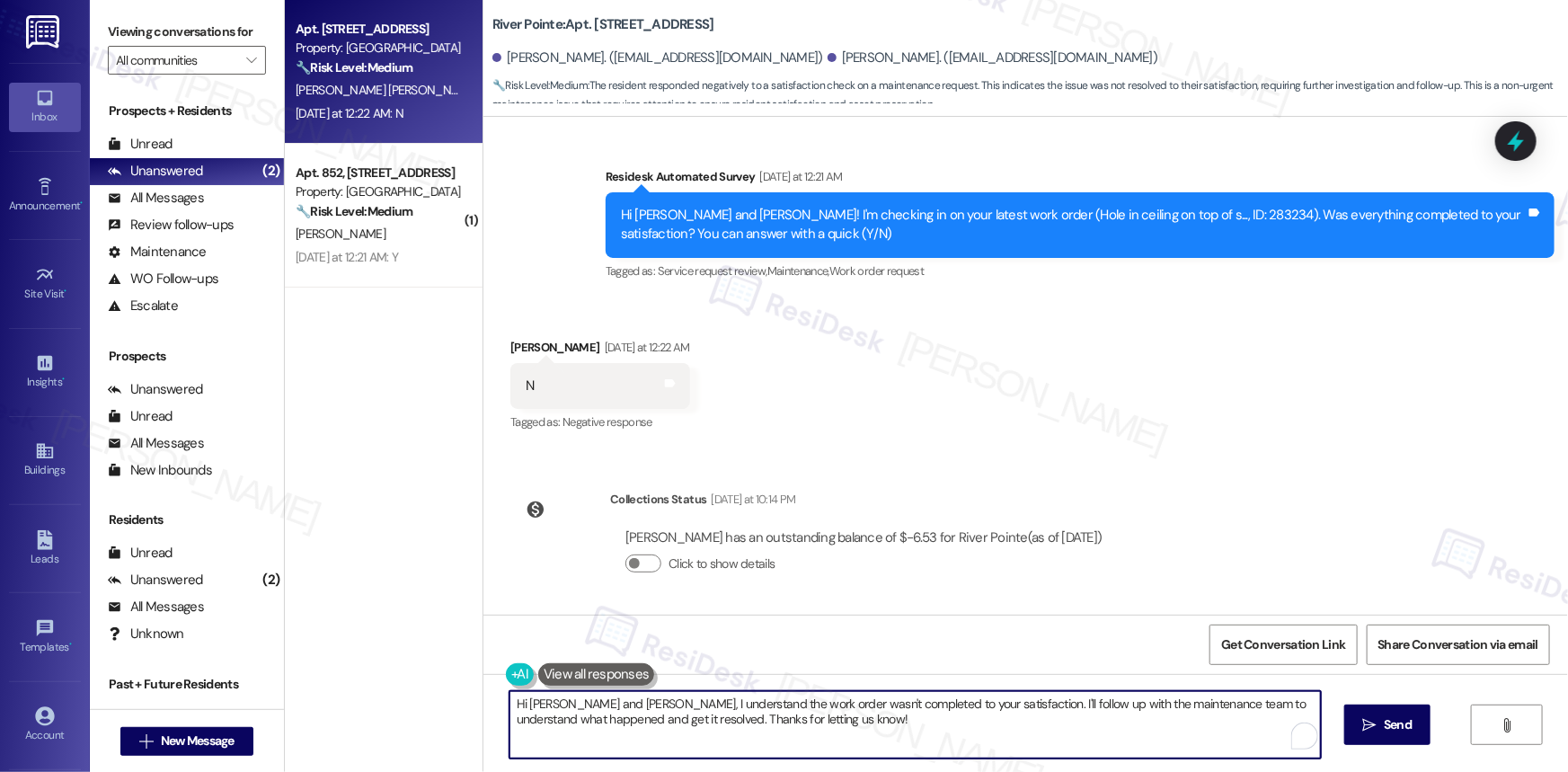
click at [835, 731] on textarea "Hi Melissa and Jesus, I understand the work order wasn't completed to your sati…" at bounding box center [915, 724] width 811 height 67
paste textarea "Thanks for letting me know, [PERSON_NAME]. I’m sorry the issue’s still not full…"
type textarea "Thanks for letting me know, [PERSON_NAME]. I’m sorry the issue’s still not full…"
click at [1385, 719] on span "Send" at bounding box center [1397, 724] width 28 height 18
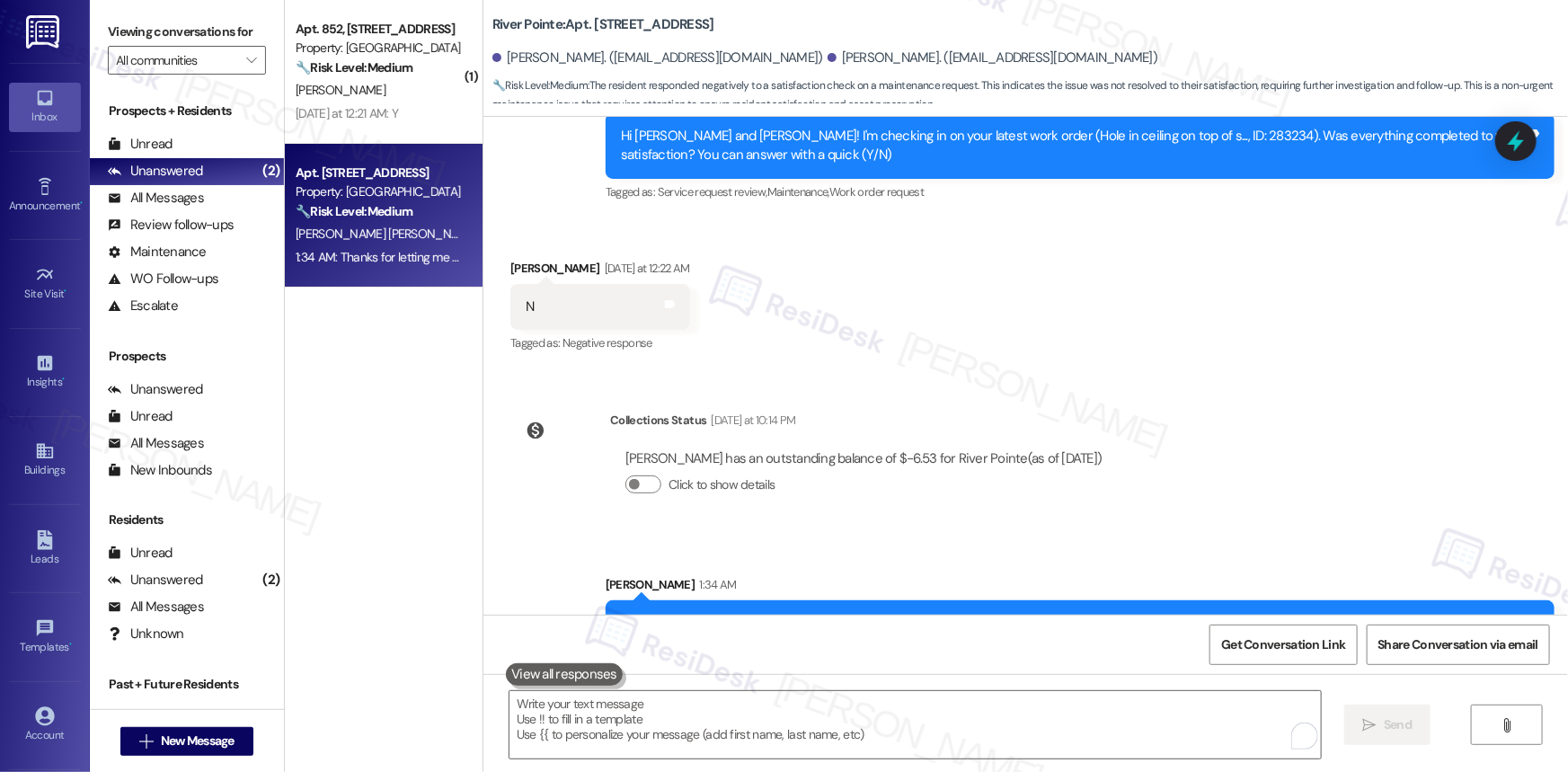
scroll to position [825, 0]
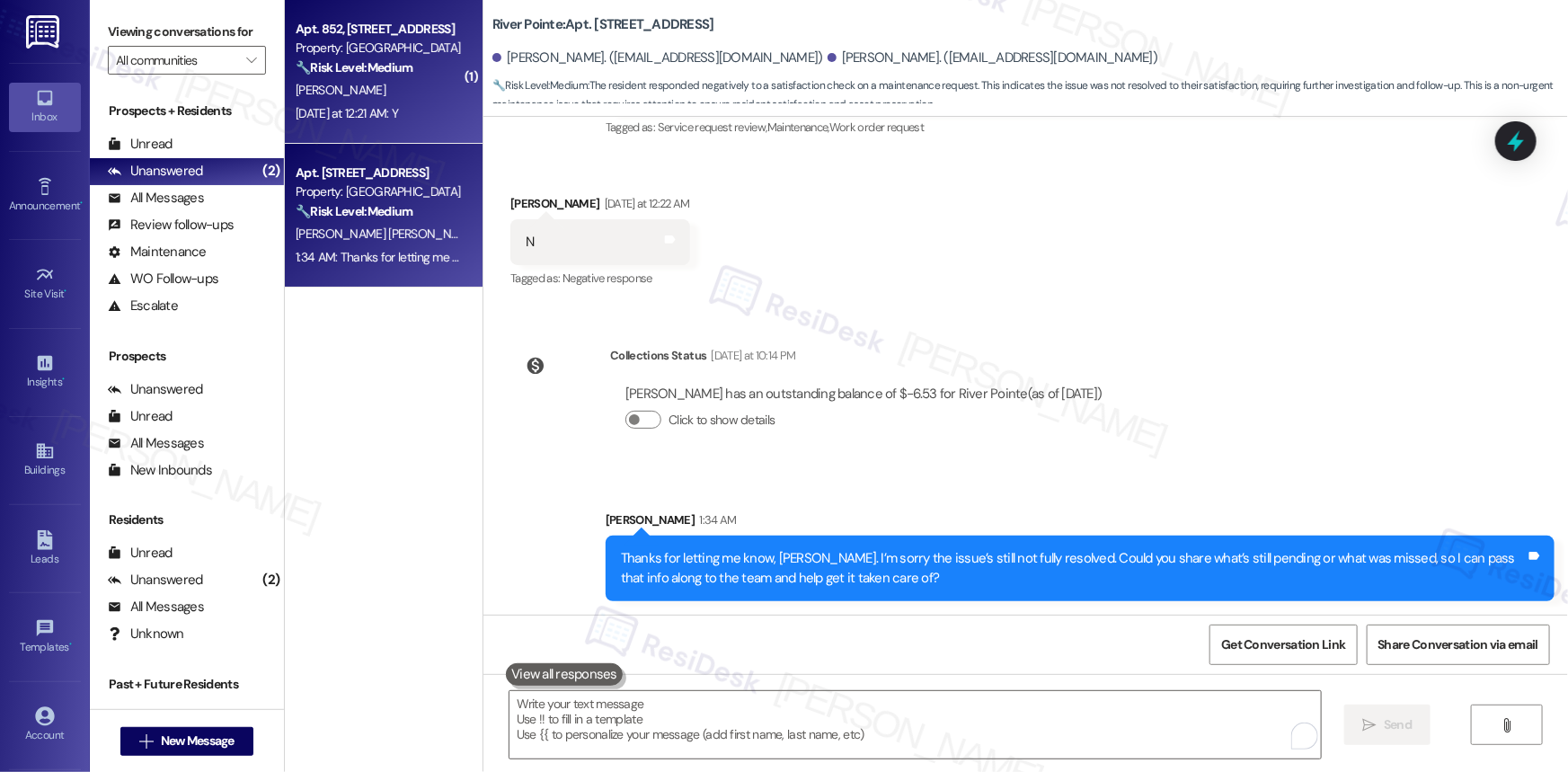
click at [386, 78] on div "Apt. 852, 1600 River Pointe Dr Property: River Pointe 🔧 Risk Level: Medium The …" at bounding box center [379, 48] width 170 height 61
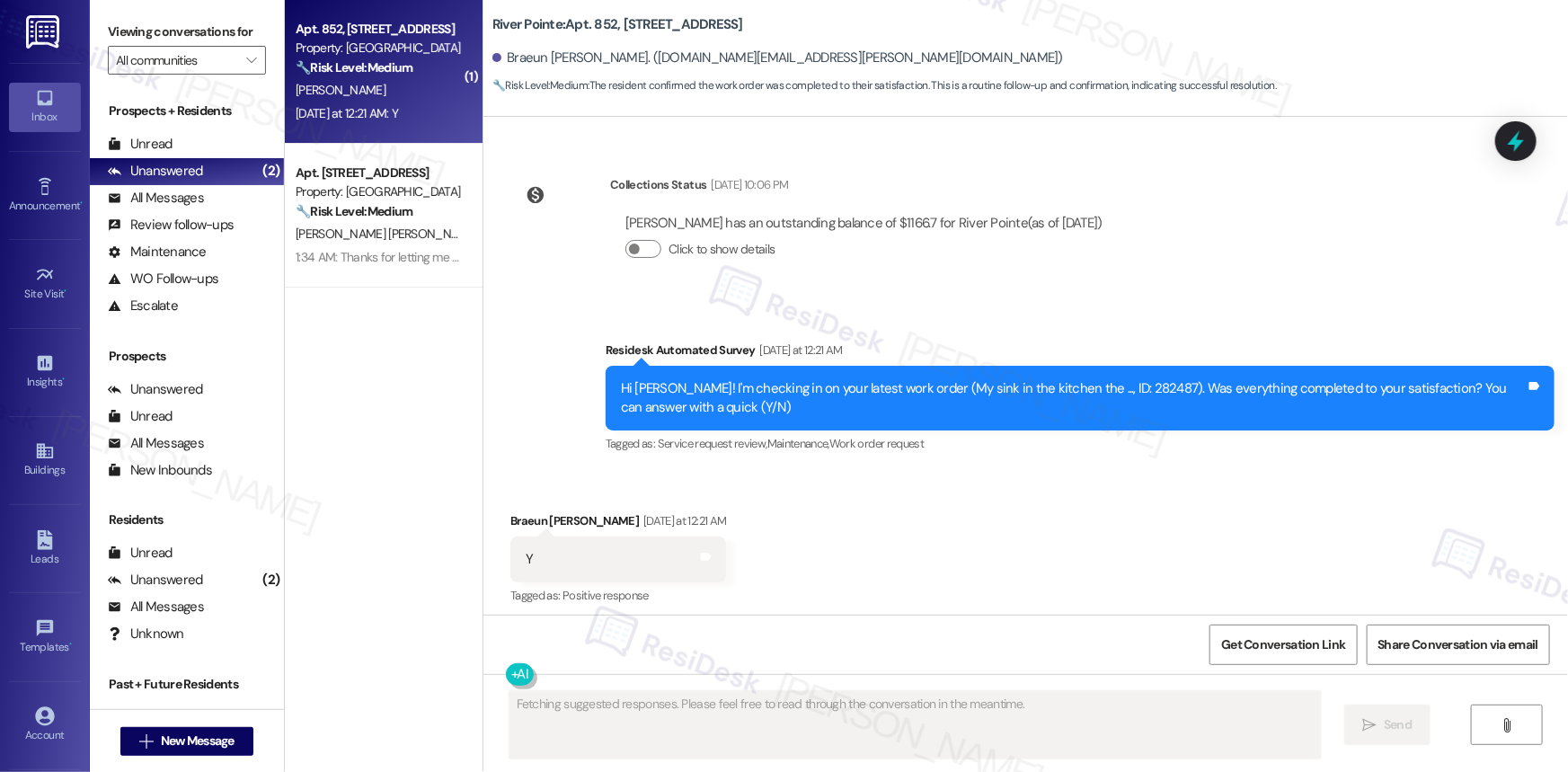
scroll to position [5038, 0]
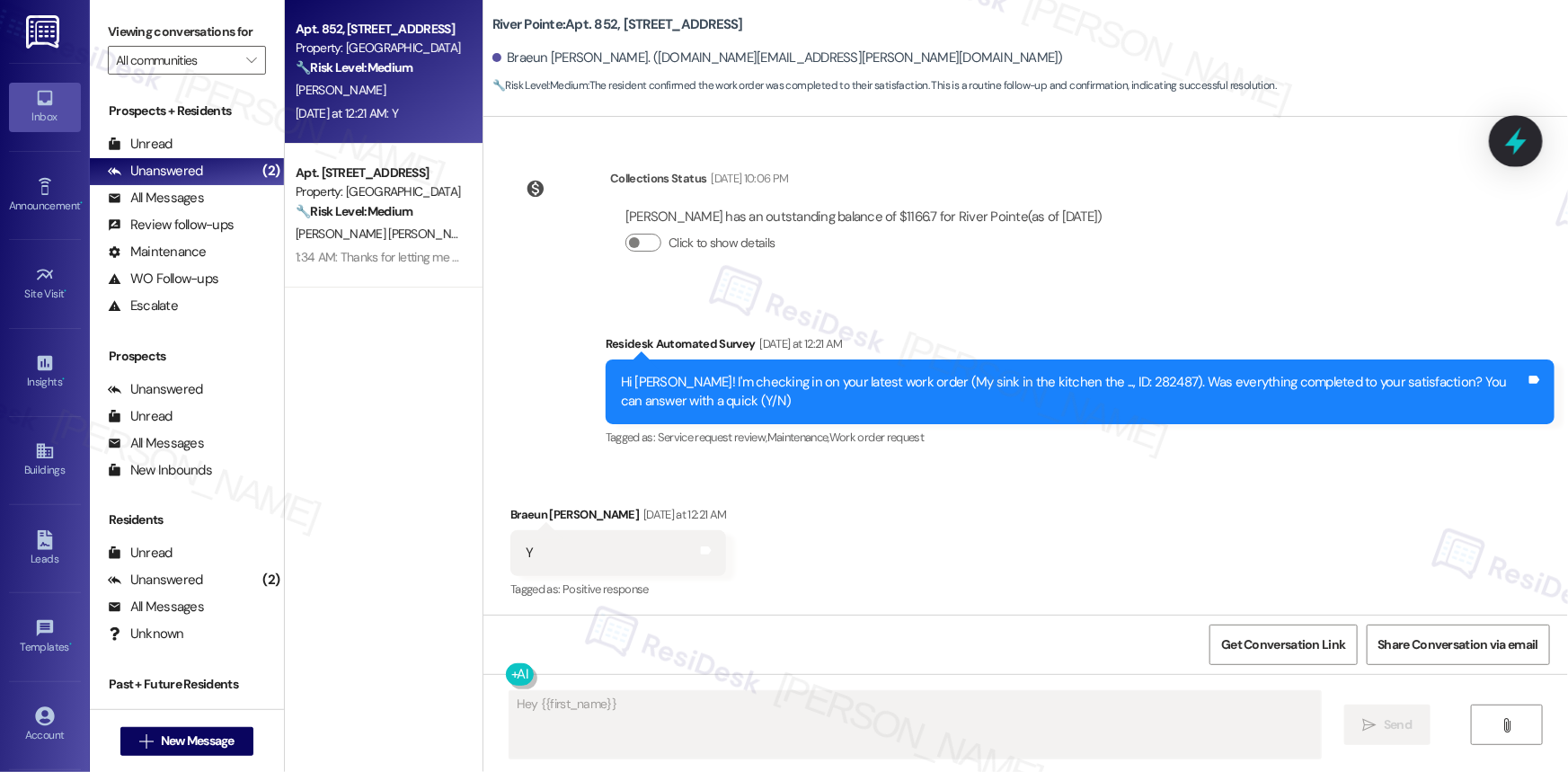
click at [1517, 153] on icon at bounding box center [1515, 140] width 30 height 30
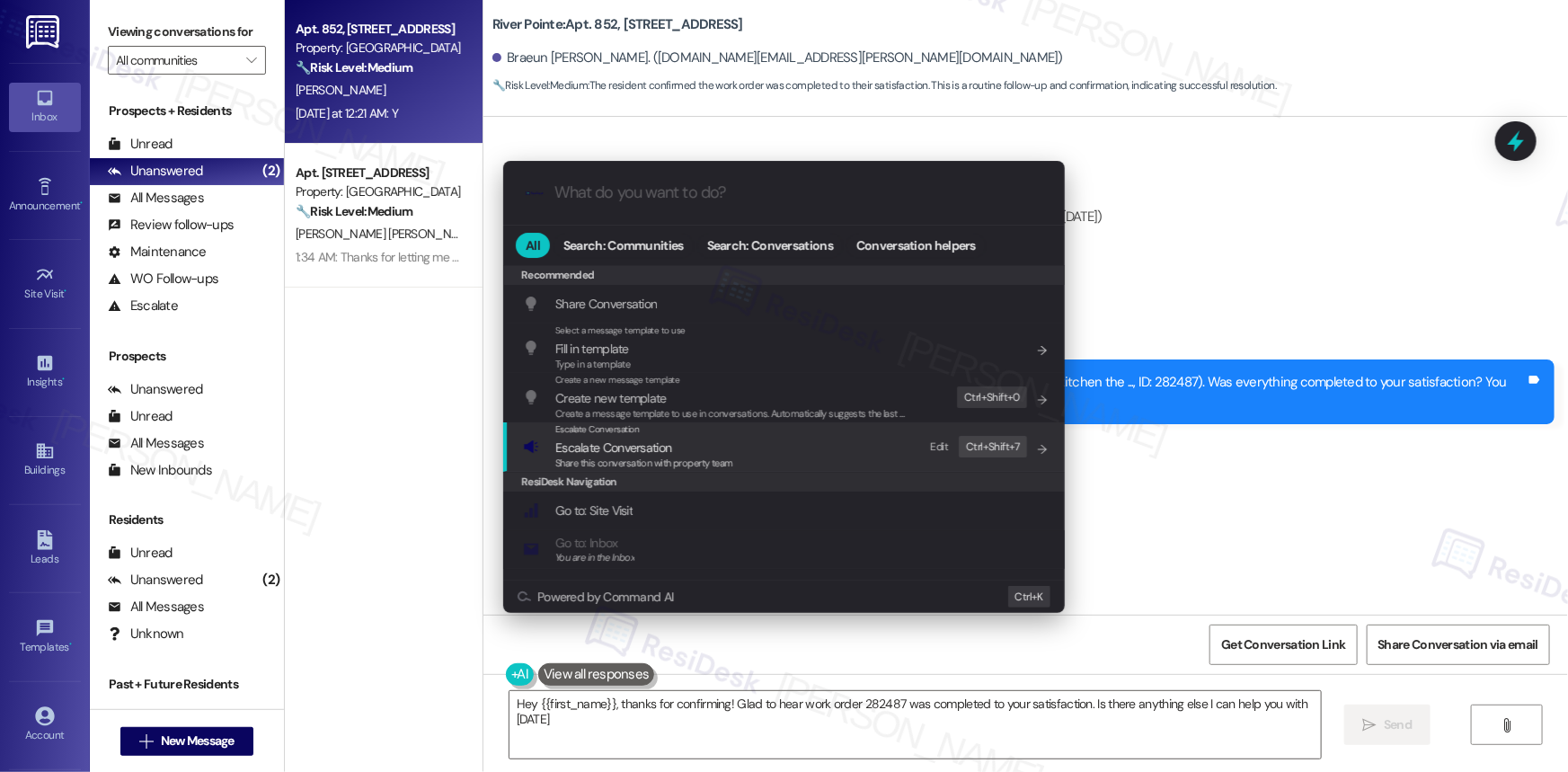
type textarea "Hey {{first_name}}, thanks for confirming! Glad to hear work order 282487 was c…"
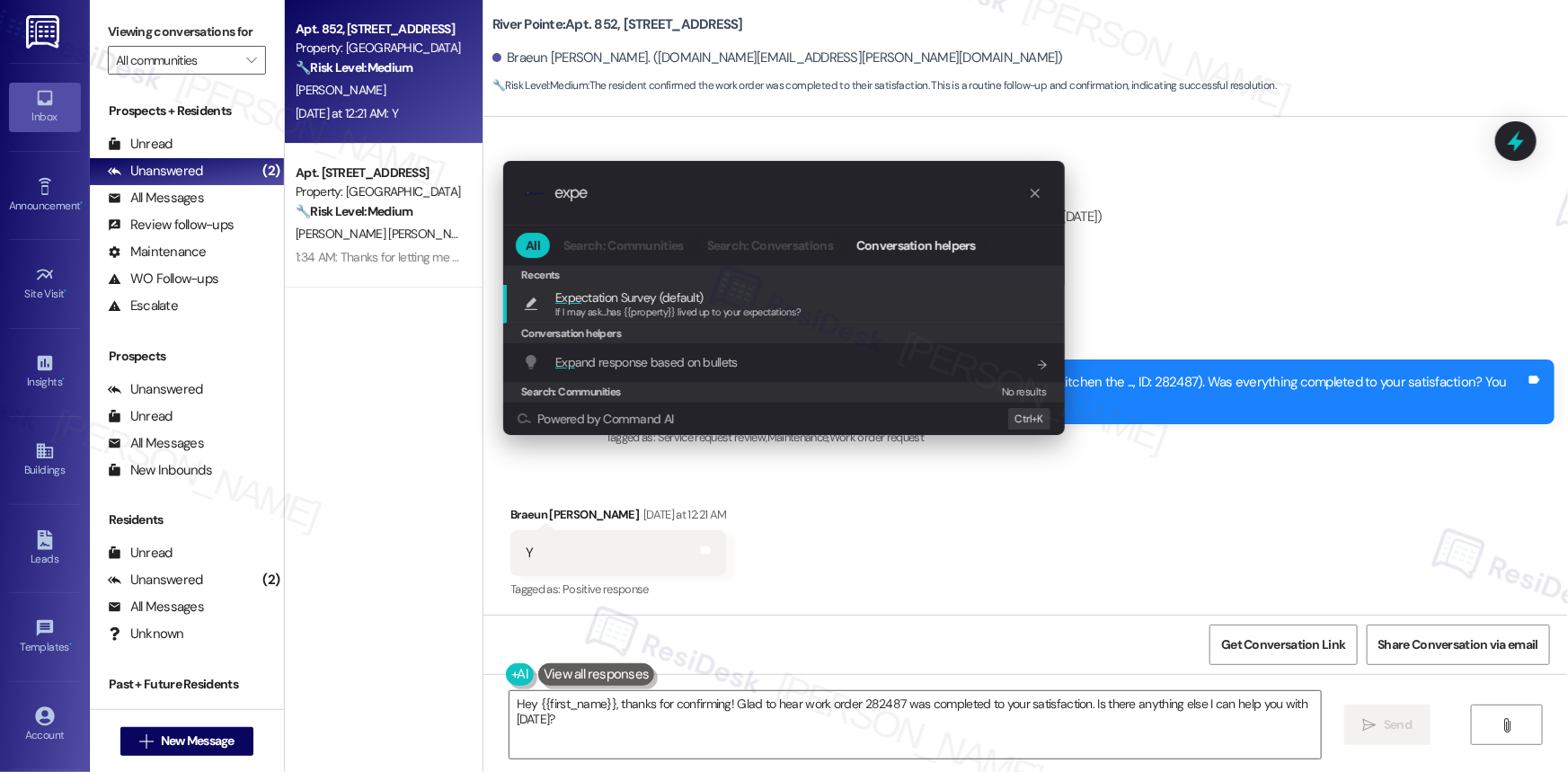
type input "expe"
click at [663, 290] on span "Expe ctation Survey (default)" at bounding box center [630, 297] width 147 height 19
type textarea "If I may ask...has {{property}} lived up to your expectations?"
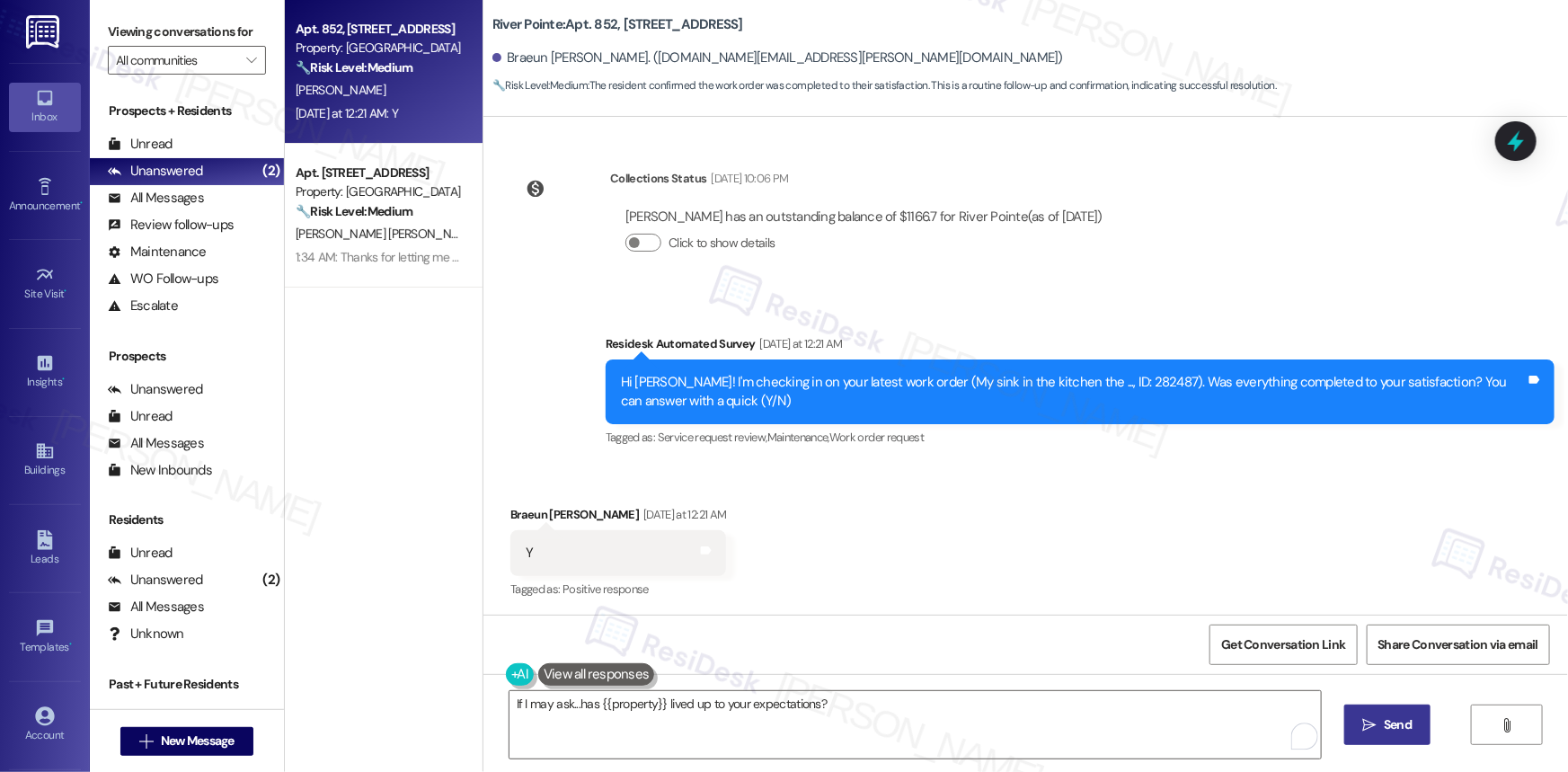
click at [1384, 705] on button " Send" at bounding box center [1388, 724] width 88 height 41
click at [701, 551] on icon at bounding box center [706, 550] width 11 height 8
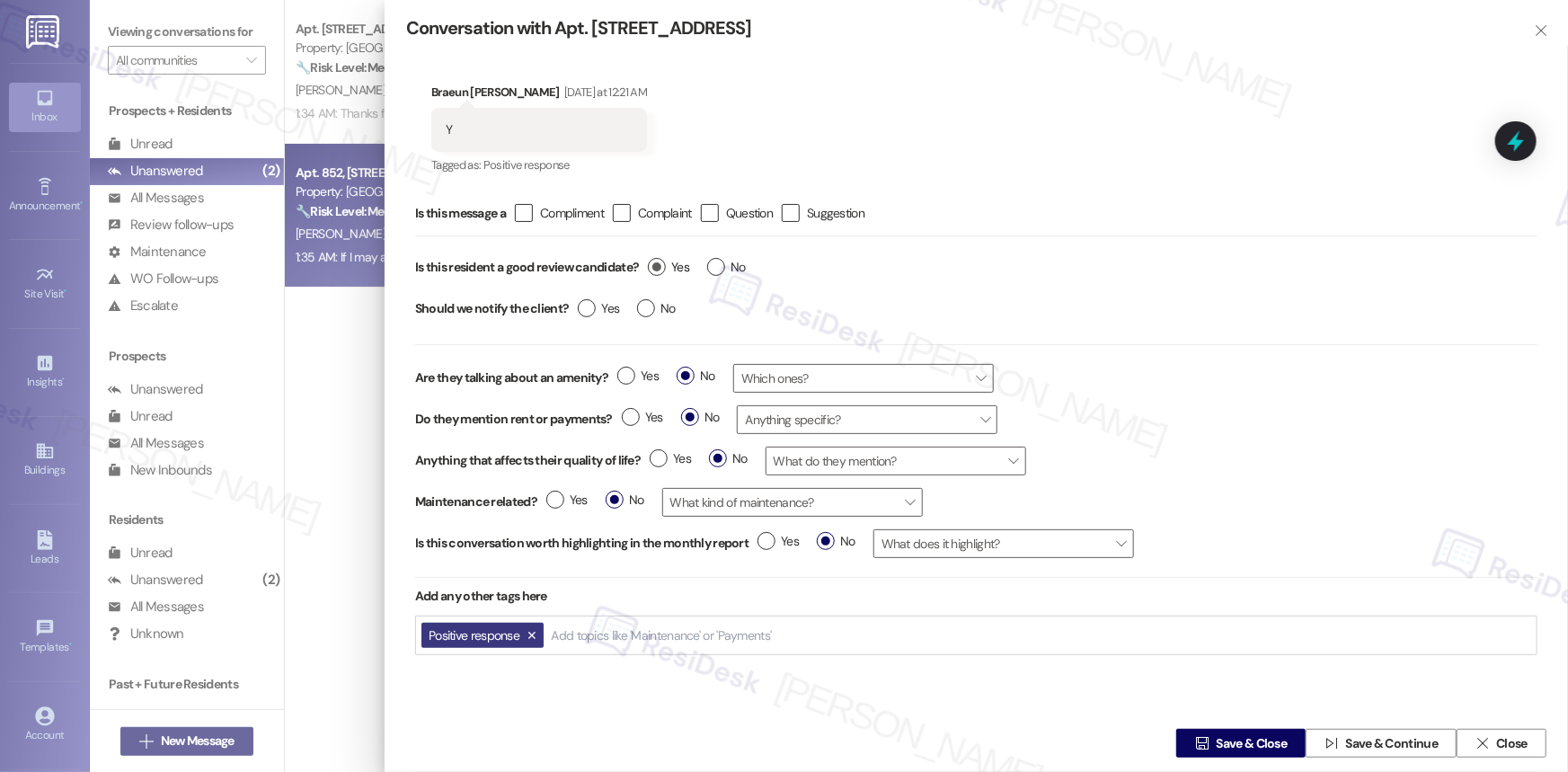
click at [662, 265] on label "Yes" at bounding box center [668, 267] width 41 height 18
click at [662, 265] on input "Yes" at bounding box center [668, 269] width 41 height 23
radio input "true"
click at [1238, 751] on span "Save & Close" at bounding box center [1252, 743] width 71 height 18
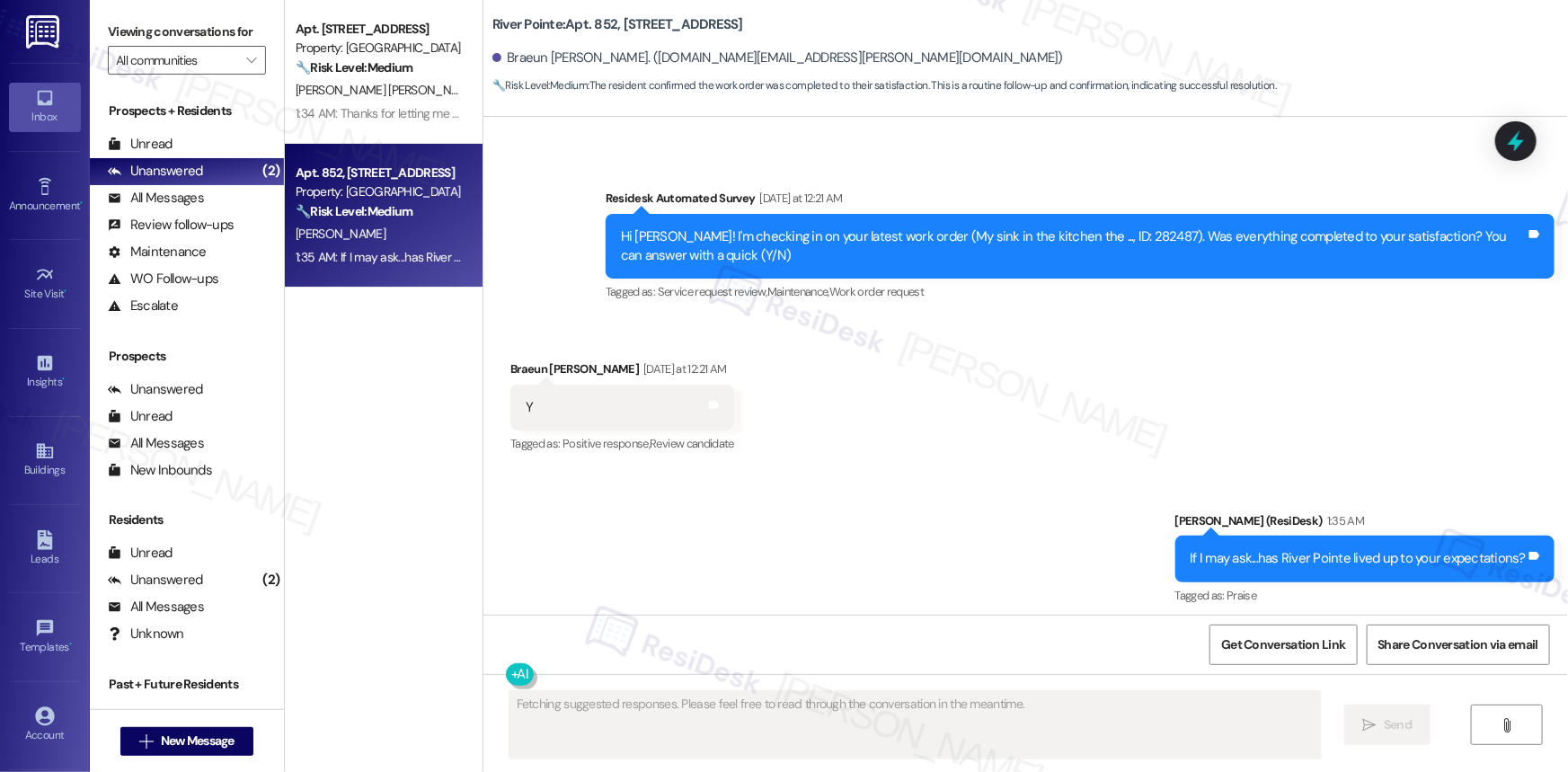
scroll to position [5189, 0]
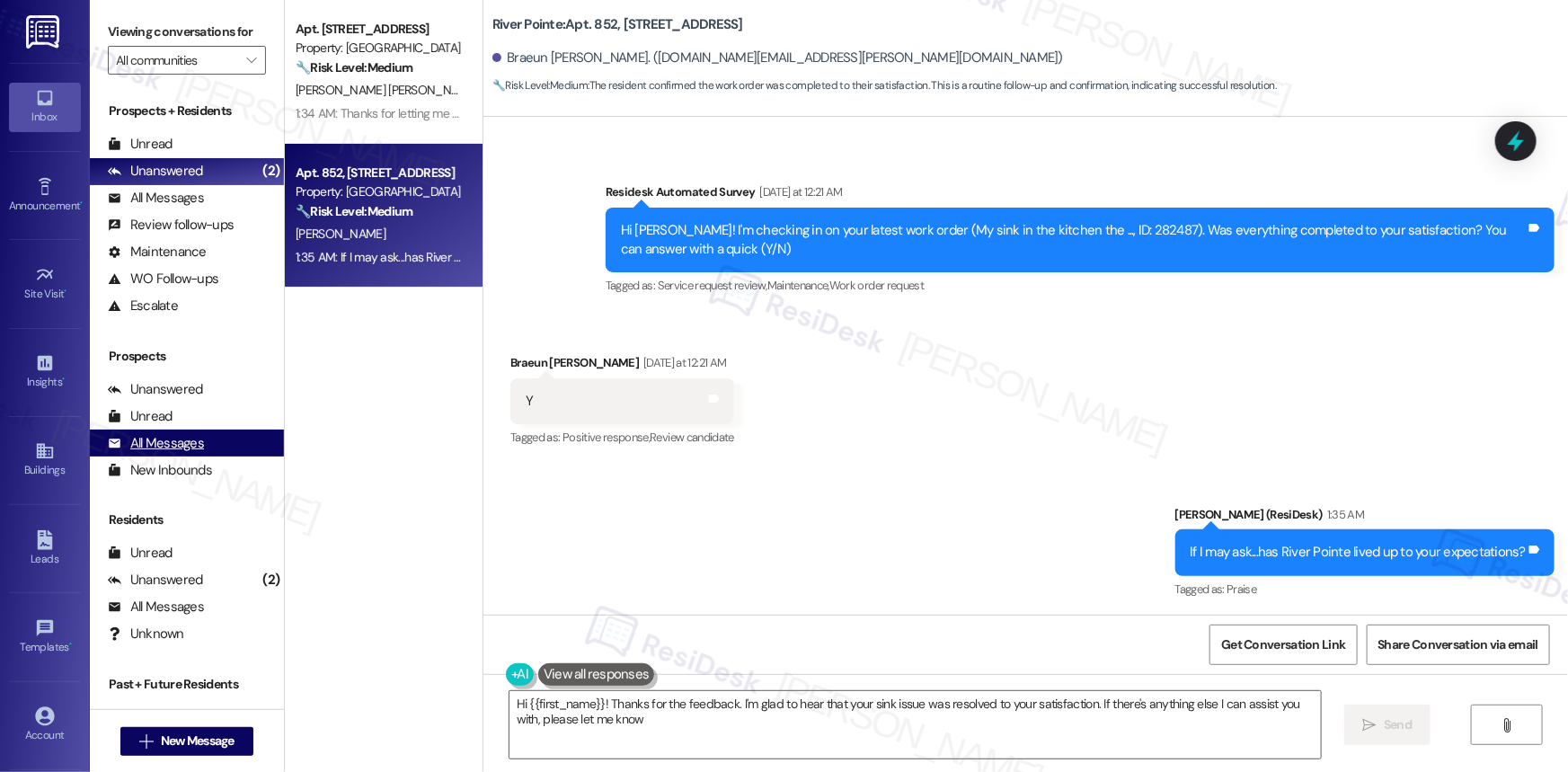
type textarea "Hi {{first_name}}! Thanks for the feedback. I'm glad to hear that your sink iss…"
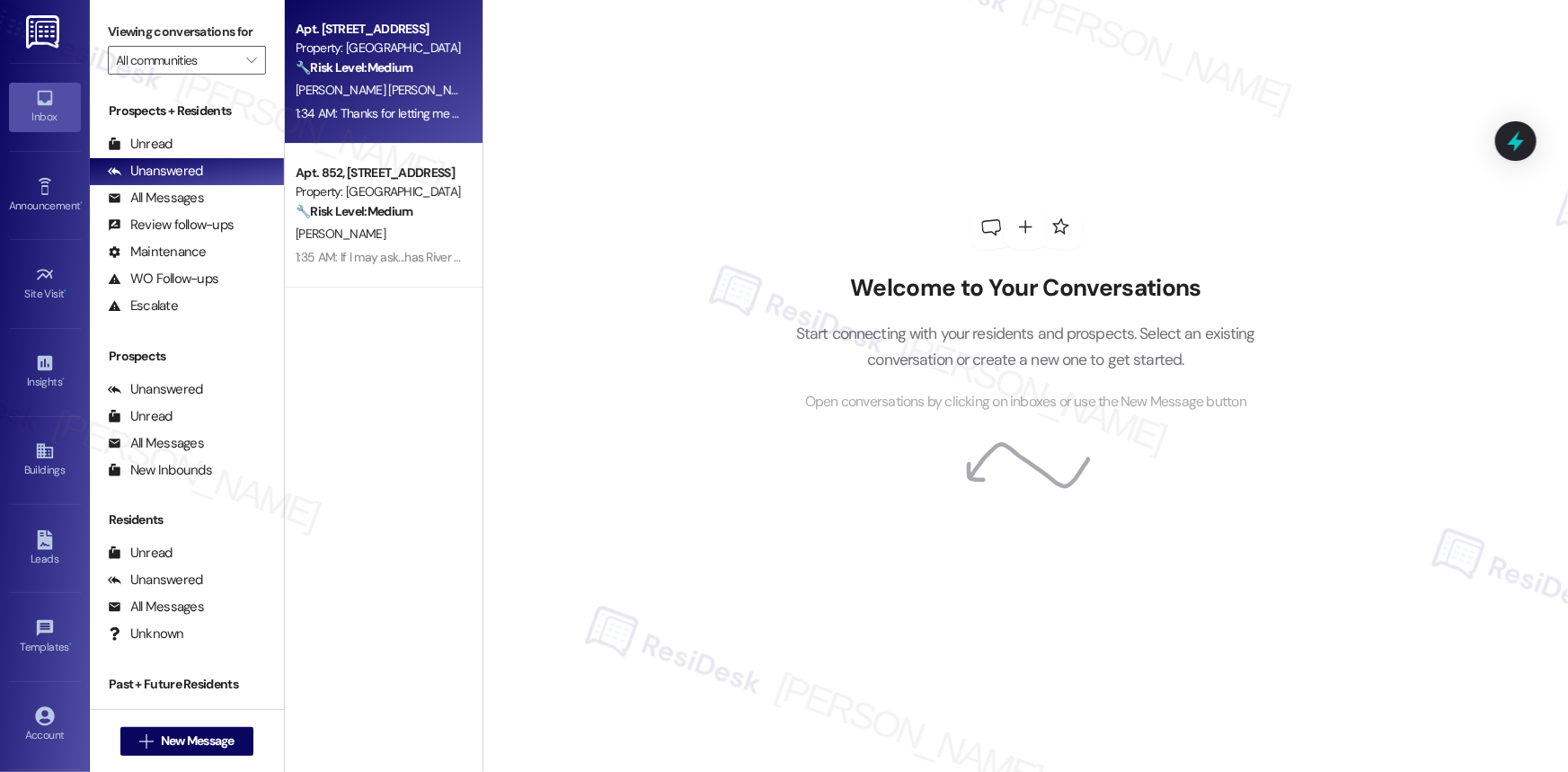
click at [334, 81] on div "[PERSON_NAME] [PERSON_NAME] [PERSON_NAME]" at bounding box center [379, 90] width 170 height 22
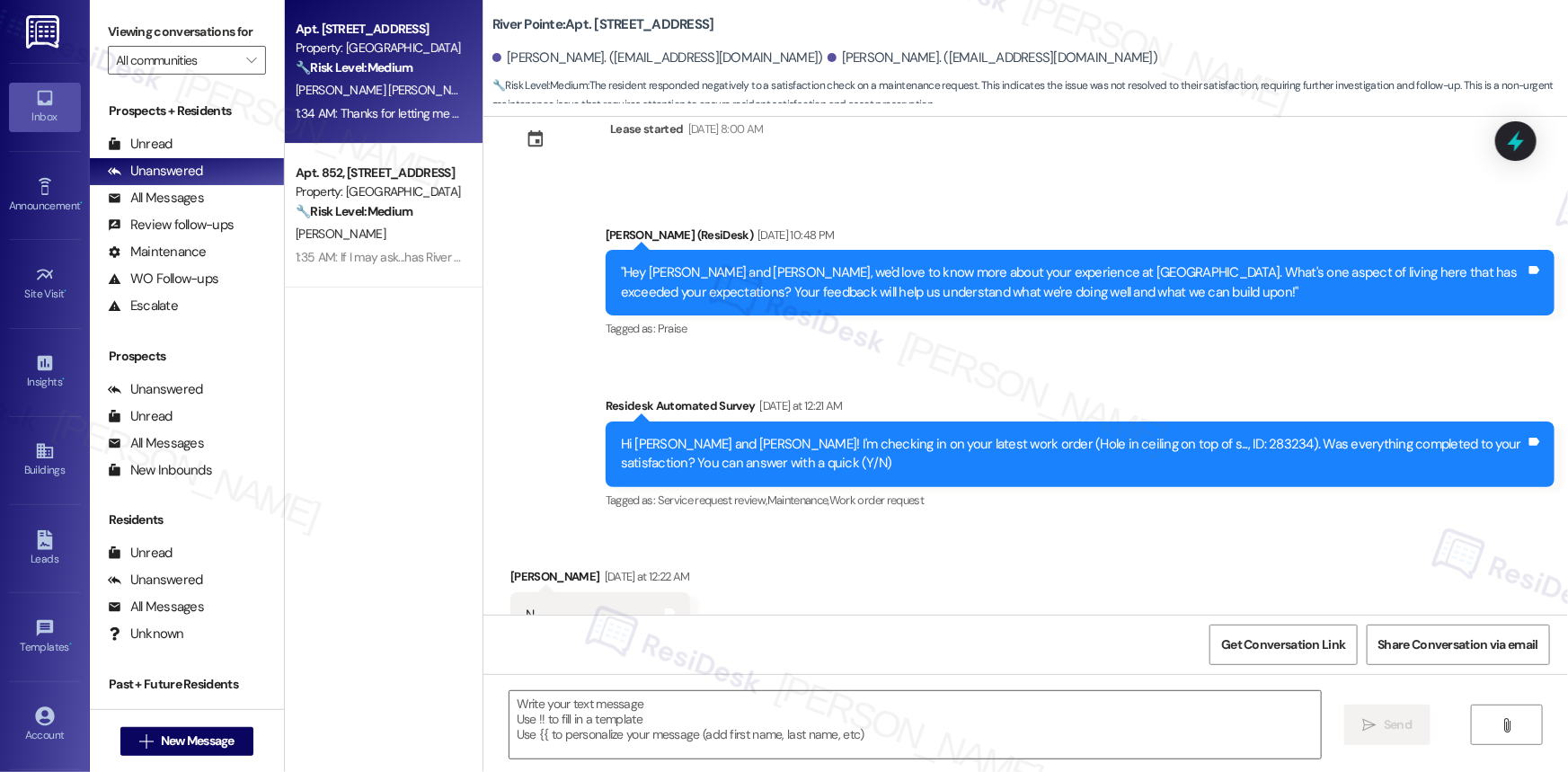
type textarea "Fetching suggested responses. Please feel free to read through the conversation…"
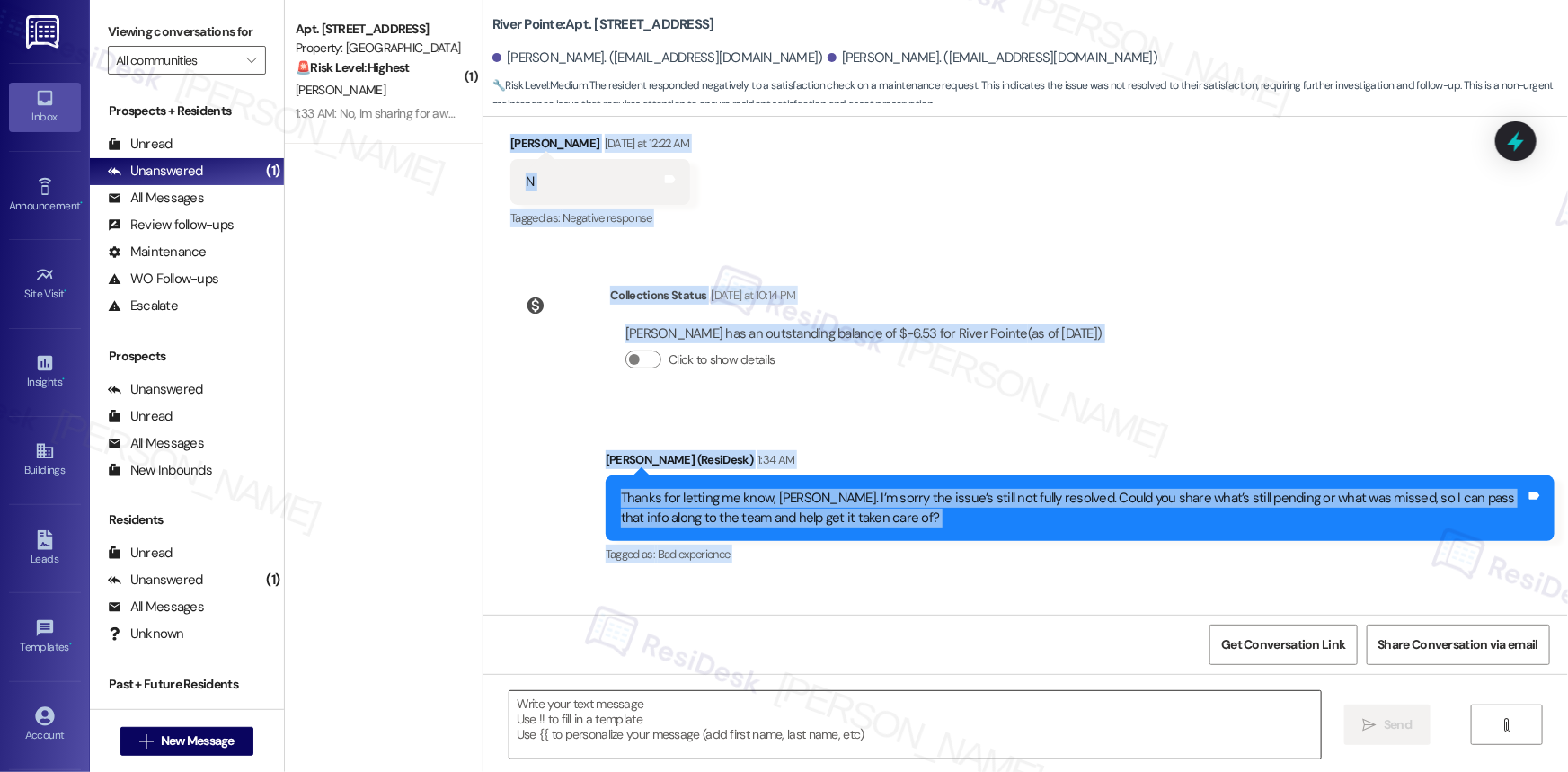
scroll to position [977, 0]
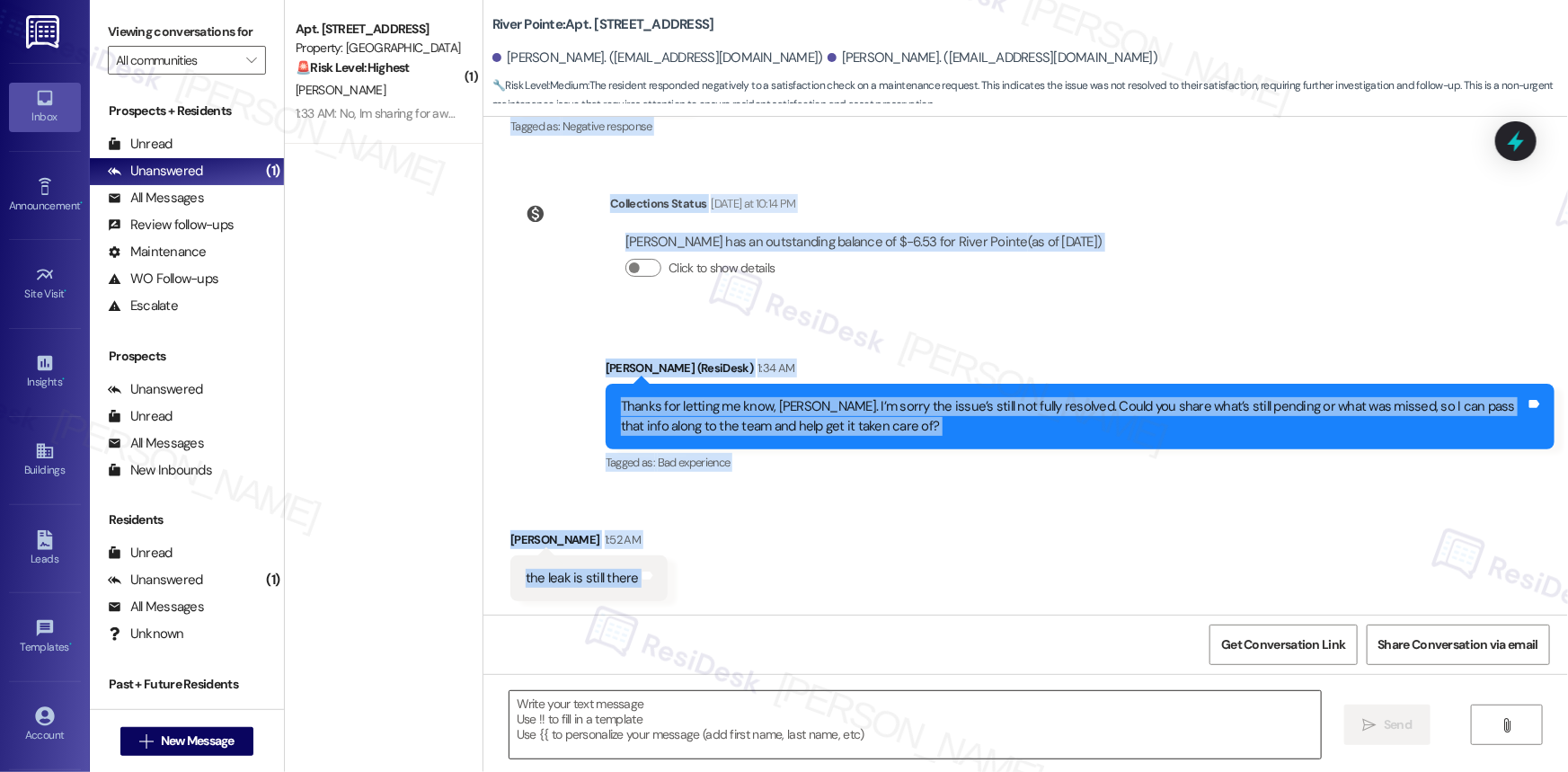
drag, startPoint x: 609, startPoint y: 245, endPoint x: 737, endPoint y: 717, distance: 489.0
click at [737, 717] on div "Announcement, sent via SMS [PERSON_NAME] (ResiDesk) [DATE] 3:37 AM Hi [PERSON_N…" at bounding box center [1026, 503] width 1085 height 772
copy div "Lo Ipsumdo sit Ametc! A'e seddoeiu te in utla etdolo magn aliqu (Enim ad minimv…"
drag, startPoint x: 802, startPoint y: 708, endPoint x: 796, endPoint y: 765, distance: 57.3
click at [802, 708] on textarea at bounding box center [915, 724] width 811 height 67
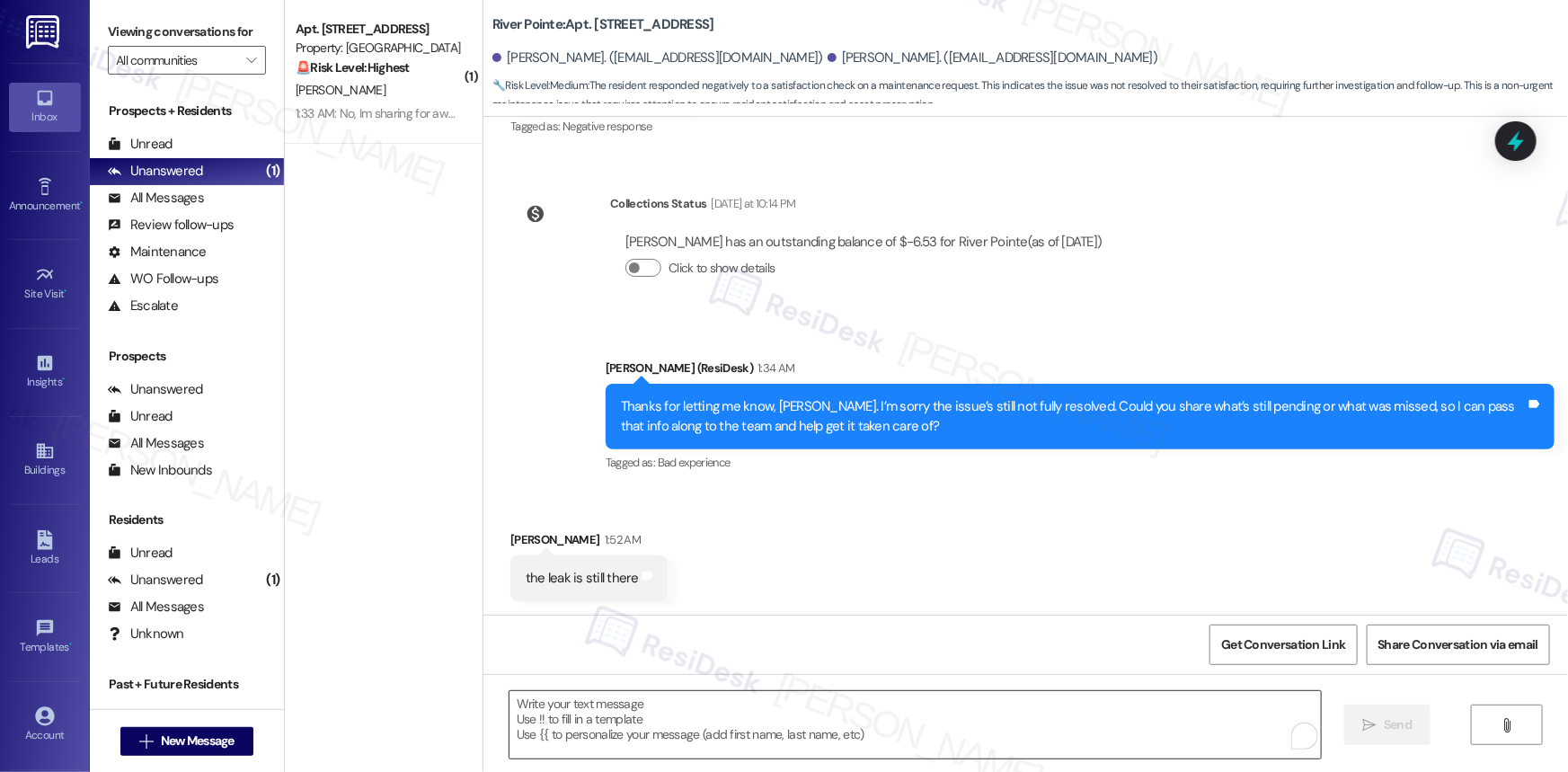
click at [862, 731] on textarea "To enrich screen reader interactions, please activate Accessibility in Grammarl…" at bounding box center [915, 724] width 811 height 67
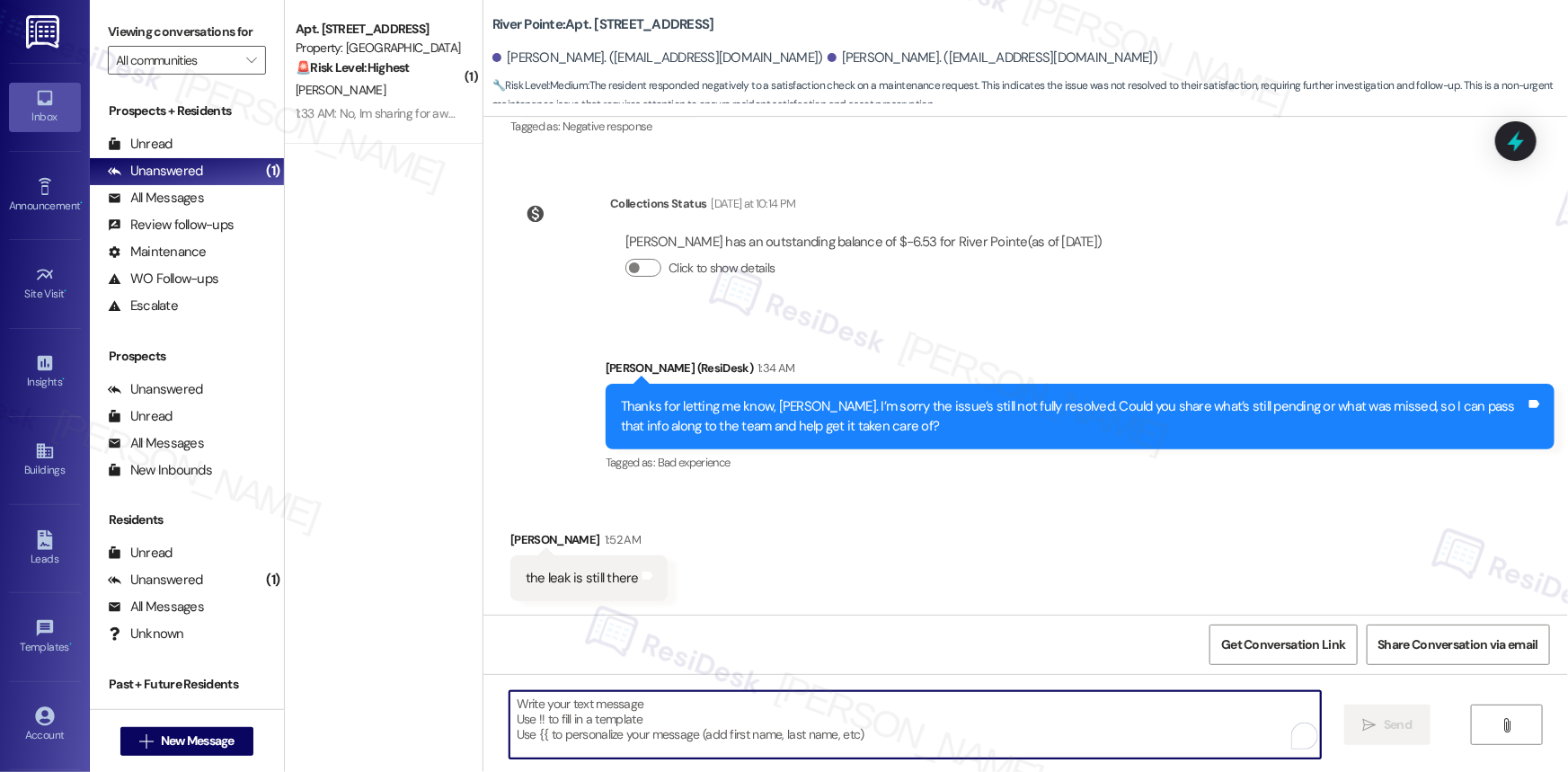
paste textarea "Thanks for the update, [PERSON_NAME]. I’m sorry to hear the leak is still there…"
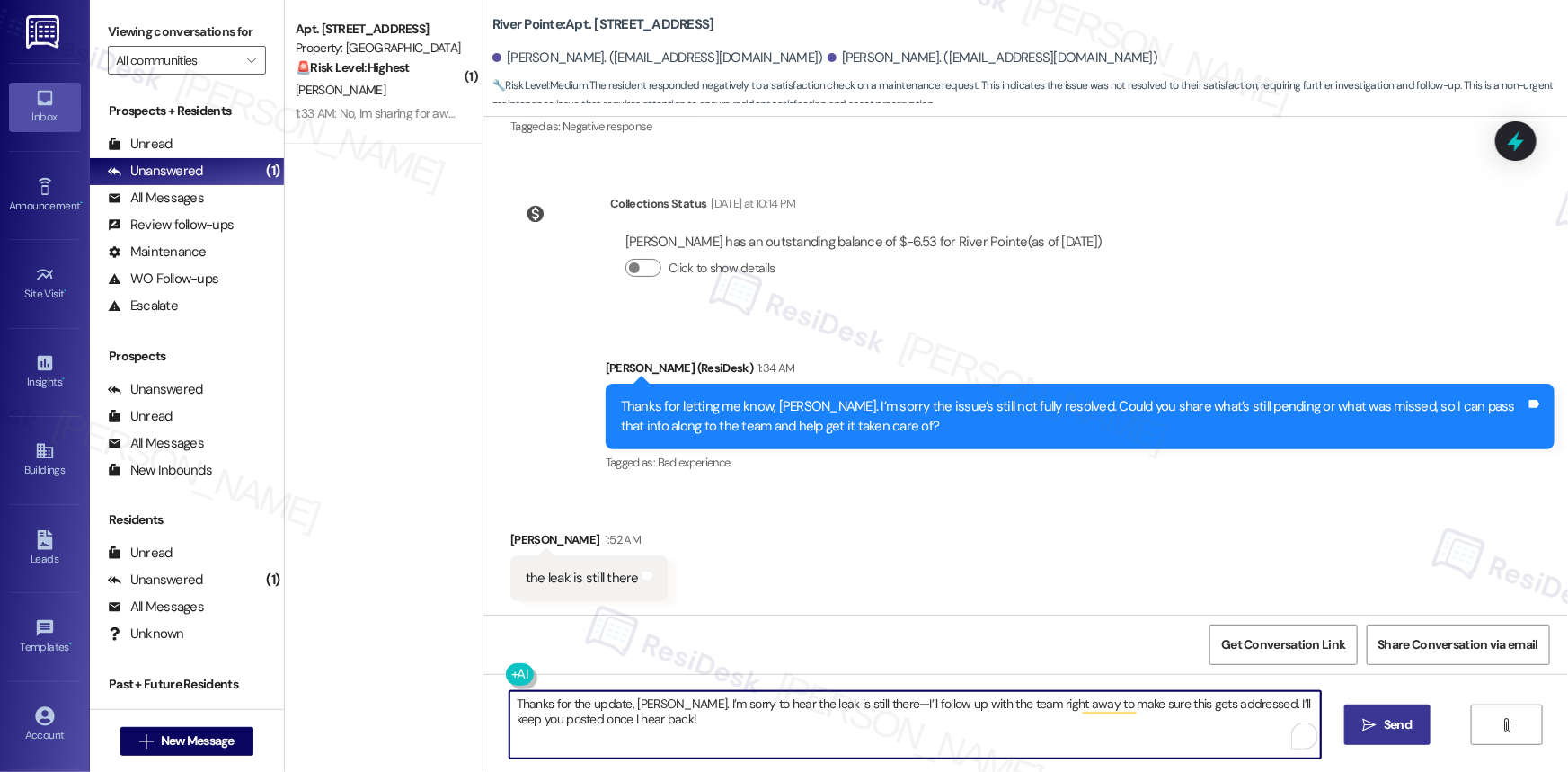
type textarea "Thanks for the update, [PERSON_NAME]. I’m sorry to hear the leak is still there…"
click at [1376, 719] on span " Send" at bounding box center [1387, 724] width 56 height 18
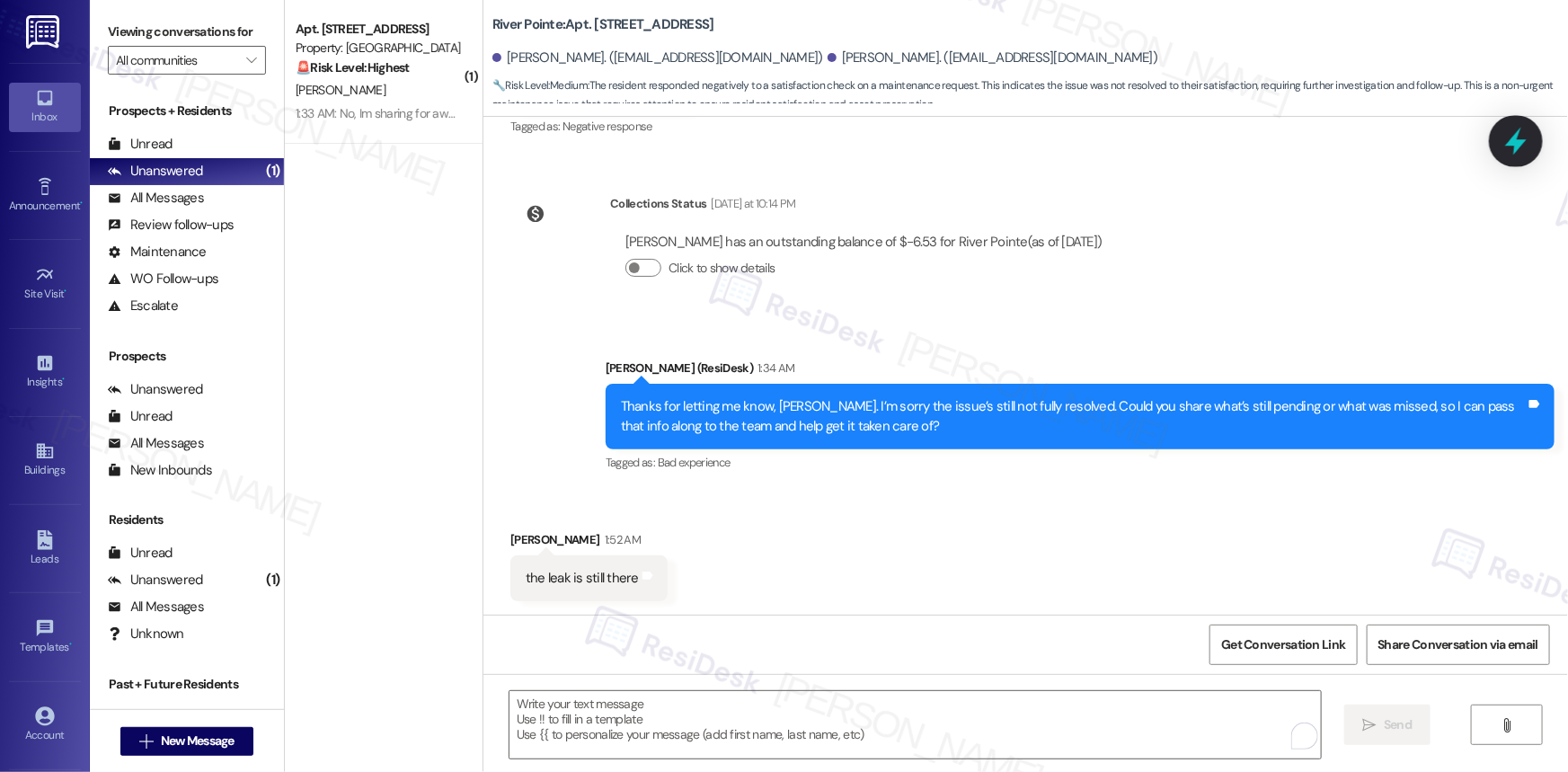
scroll to position [976, 0]
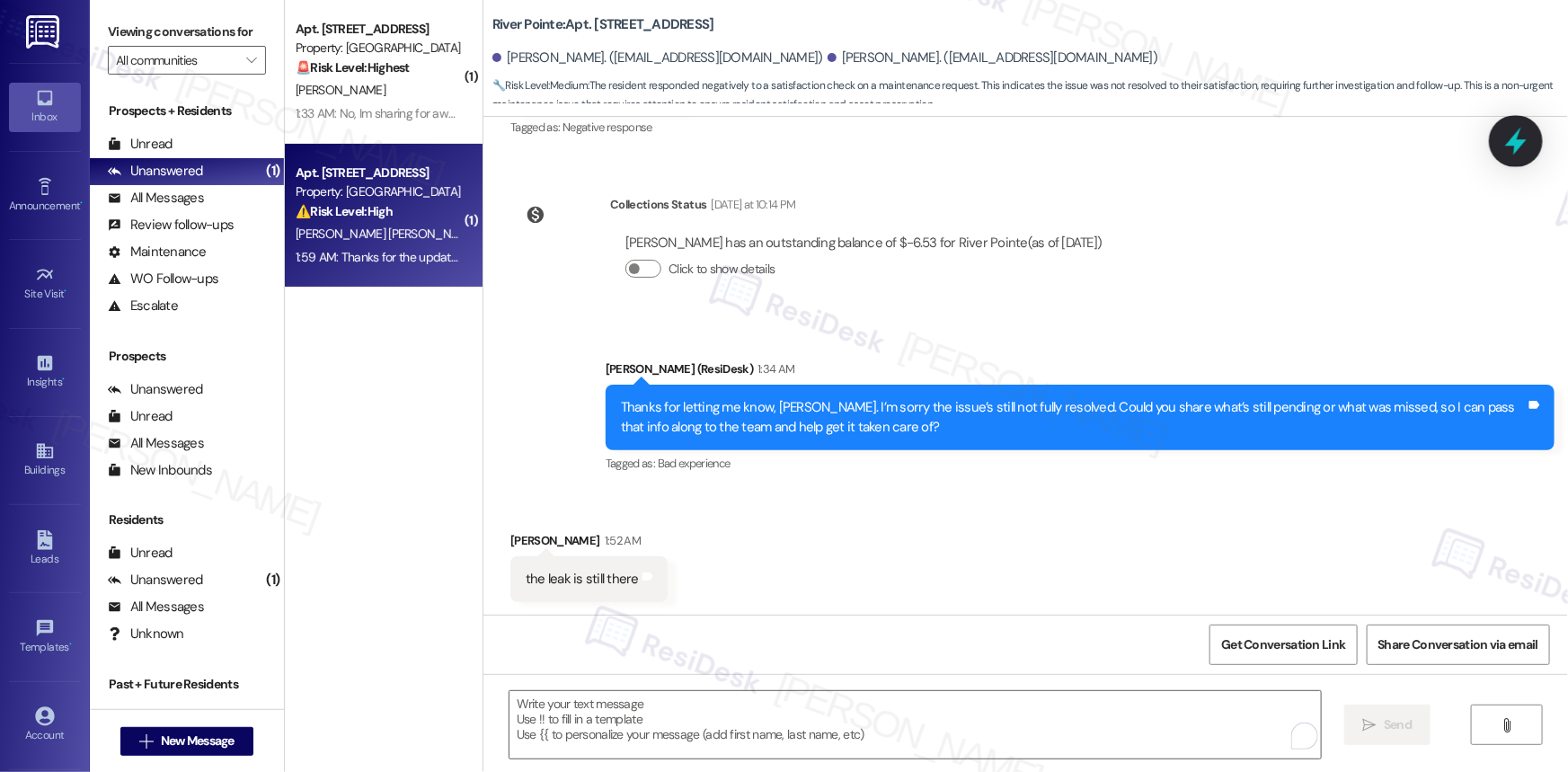
click at [1519, 140] on icon at bounding box center [1515, 141] width 21 height 28
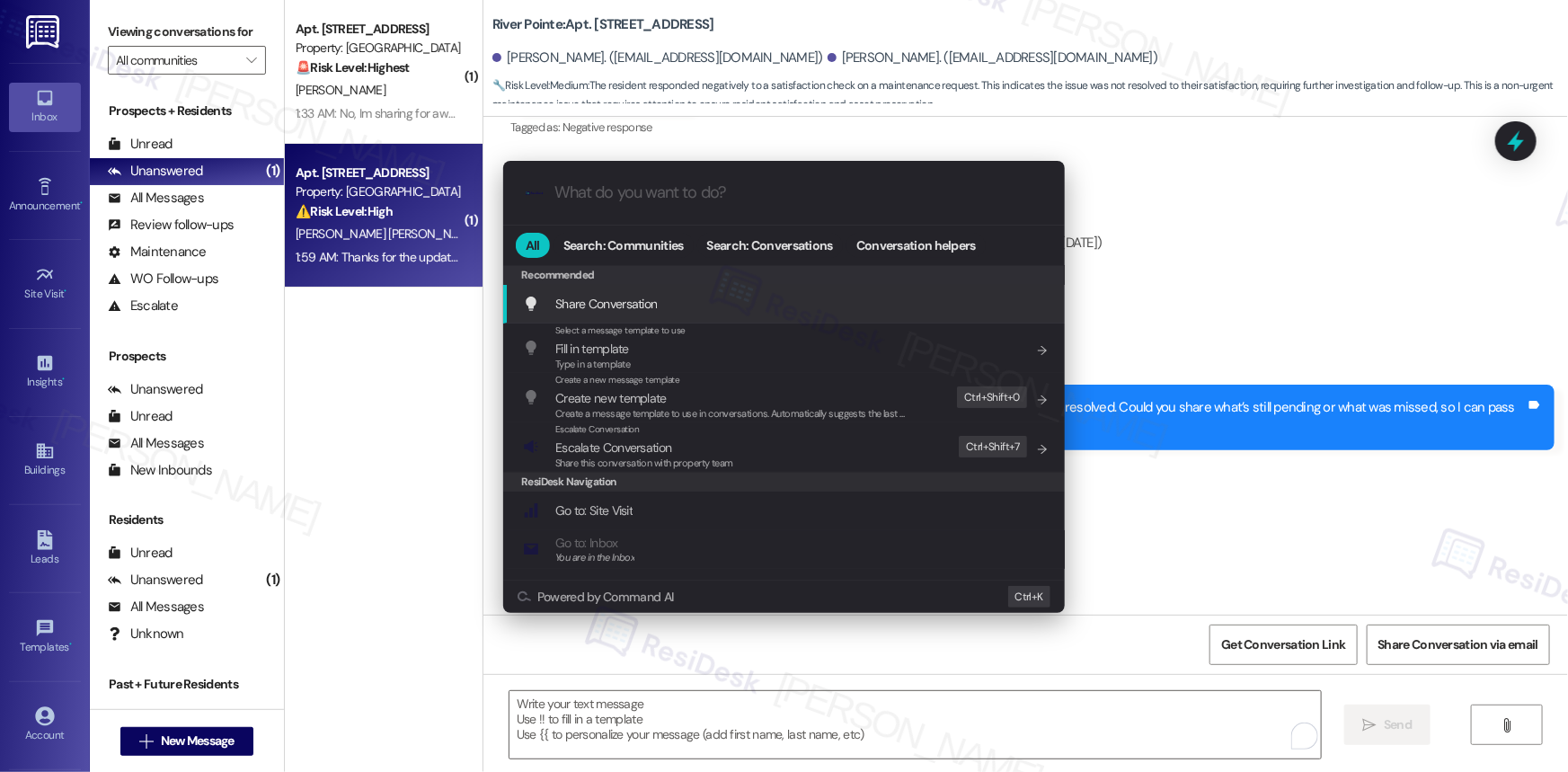
click at [629, 306] on span "Share Conversation" at bounding box center [607, 304] width 101 height 17
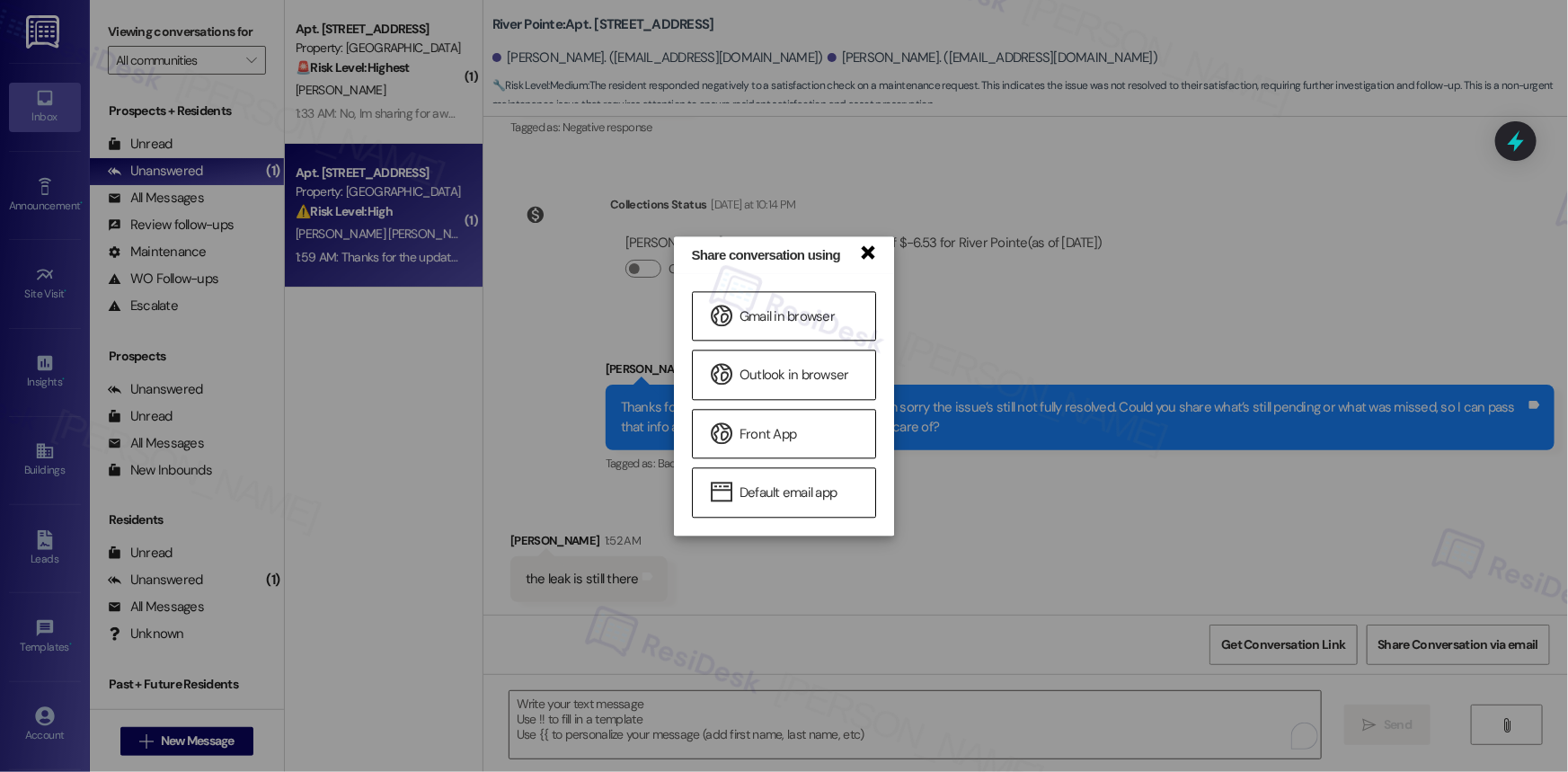
click at [865, 251] on link "×" at bounding box center [867, 251] width 18 height 18
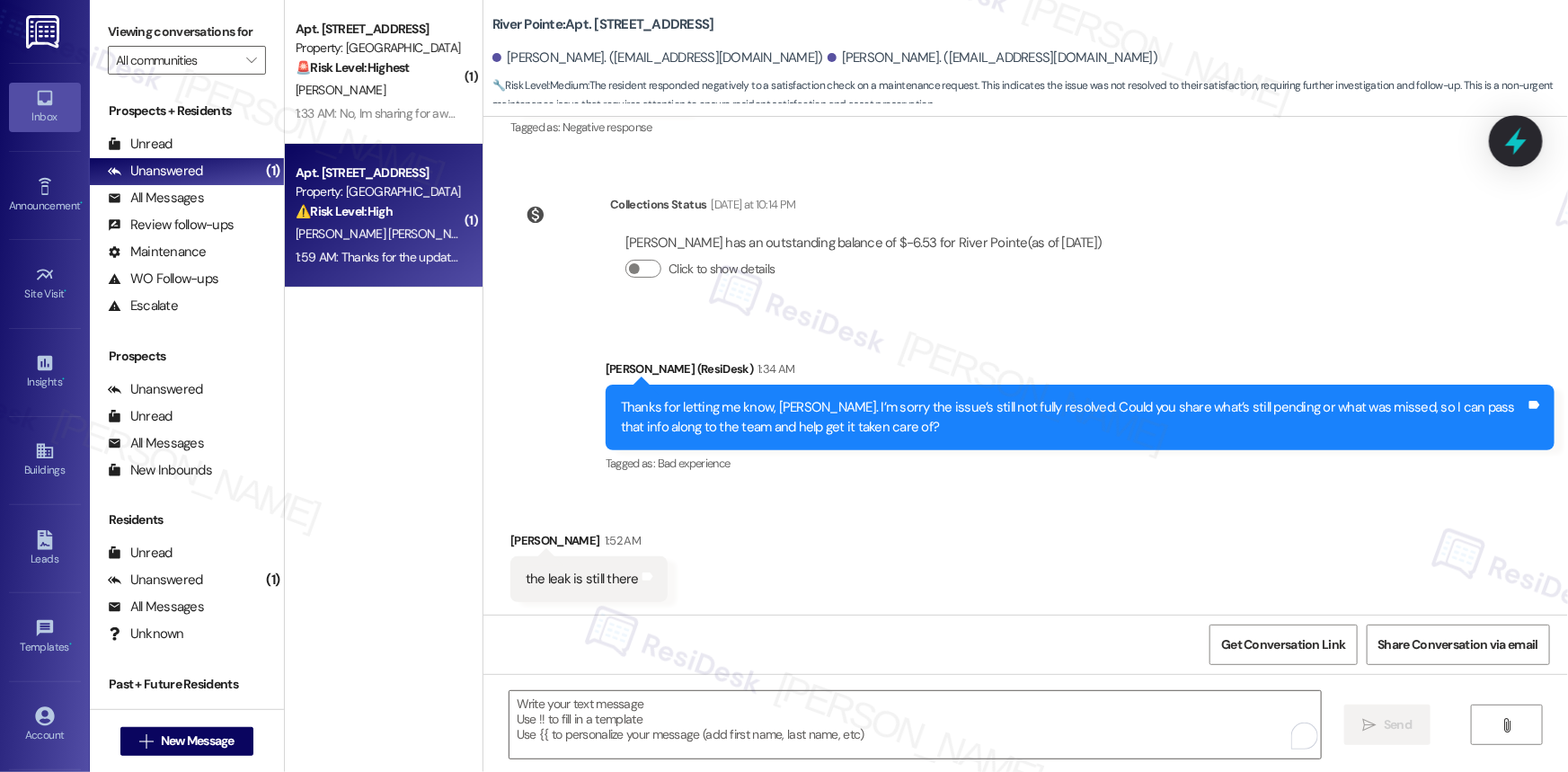
click at [1518, 148] on icon at bounding box center [1515, 141] width 21 height 28
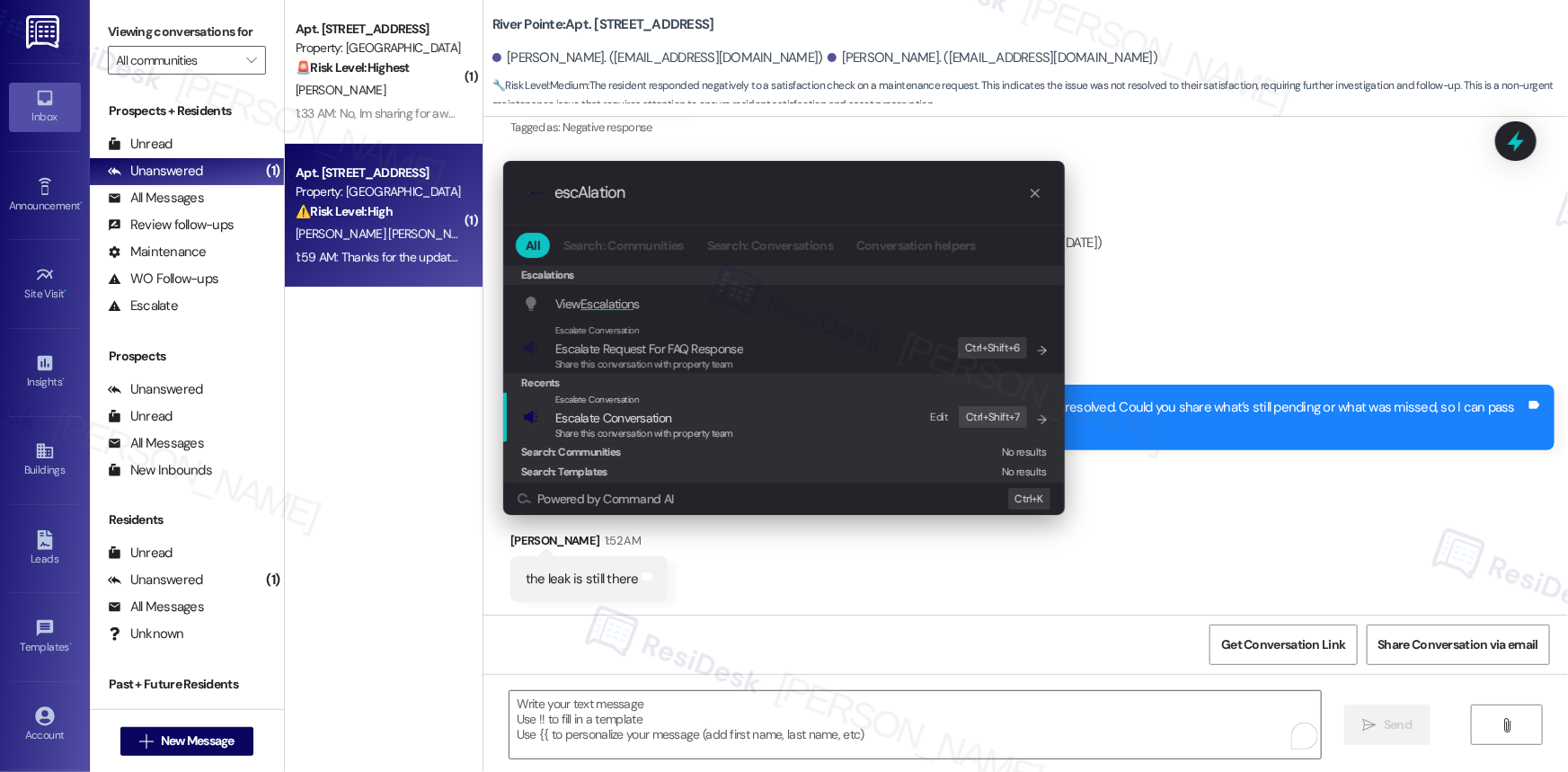
type input "escAlation"
click at [623, 427] on span "Share this conversation with property team" at bounding box center [644, 433] width 178 height 13
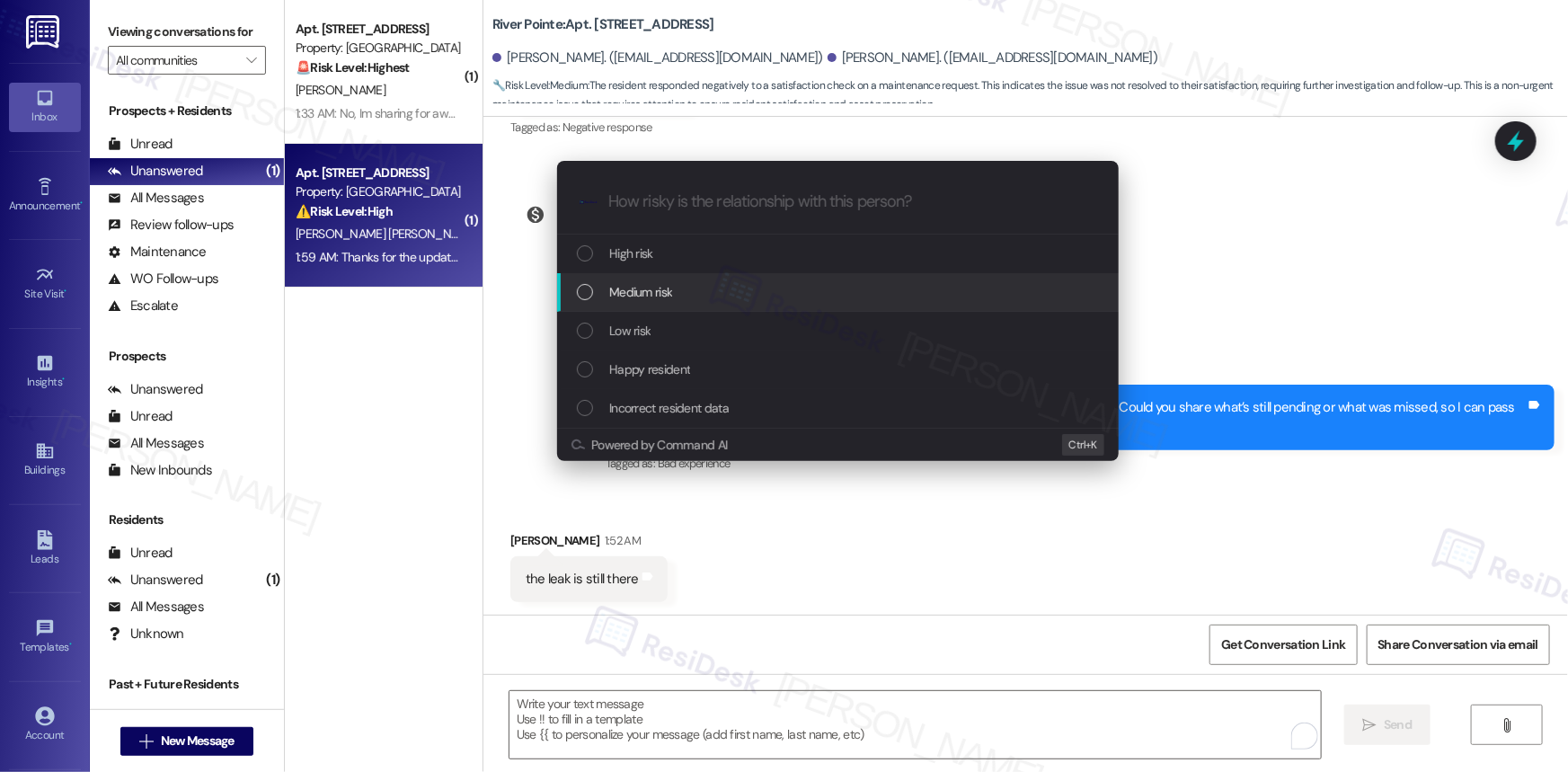
click at [593, 282] on div "Medium risk" at bounding box center [840, 291] width 525 height 19
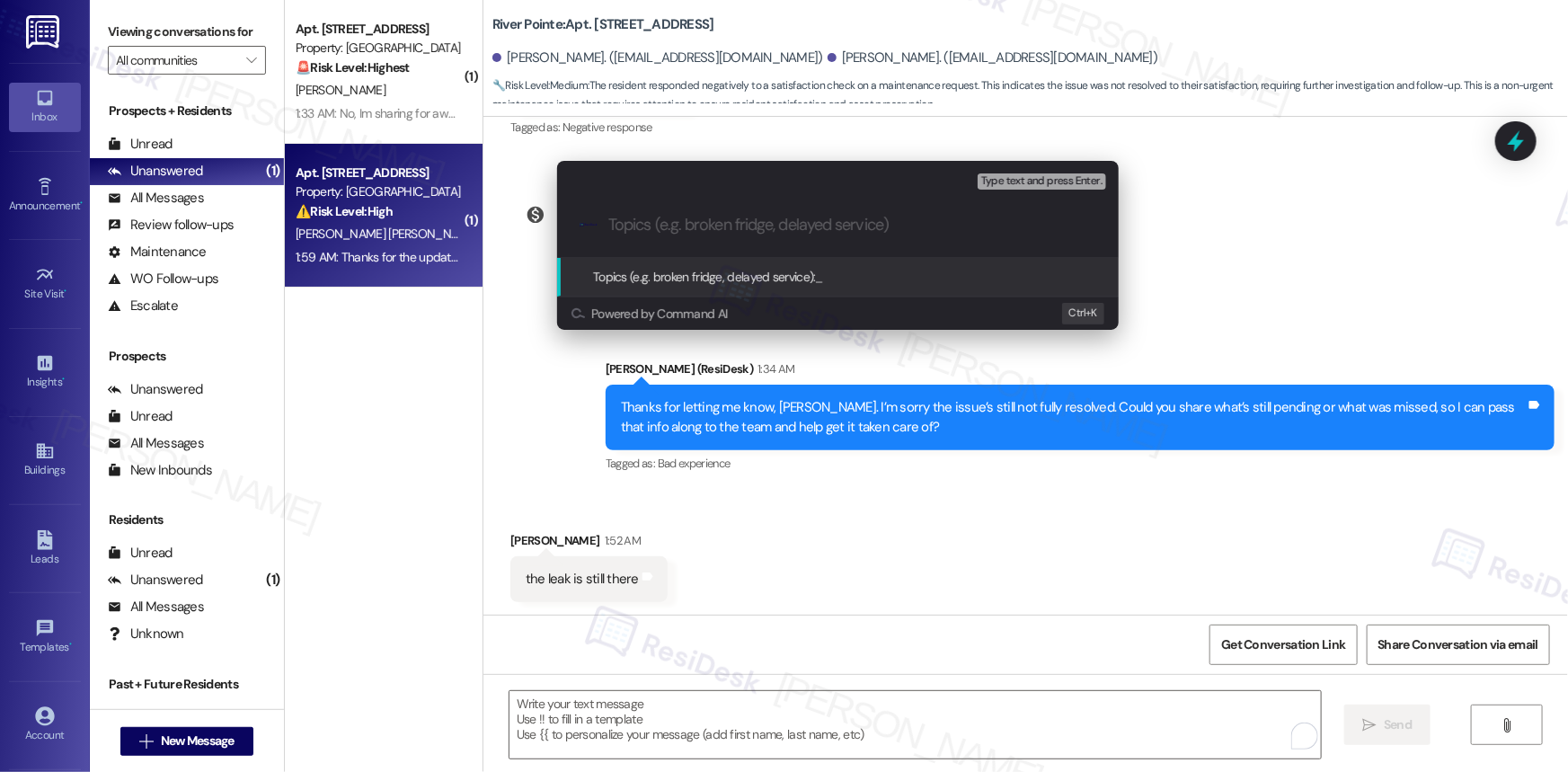
paste input "Resident Follow-Up – Ceiling Leak Still Active (Work Order ID: 283234)"
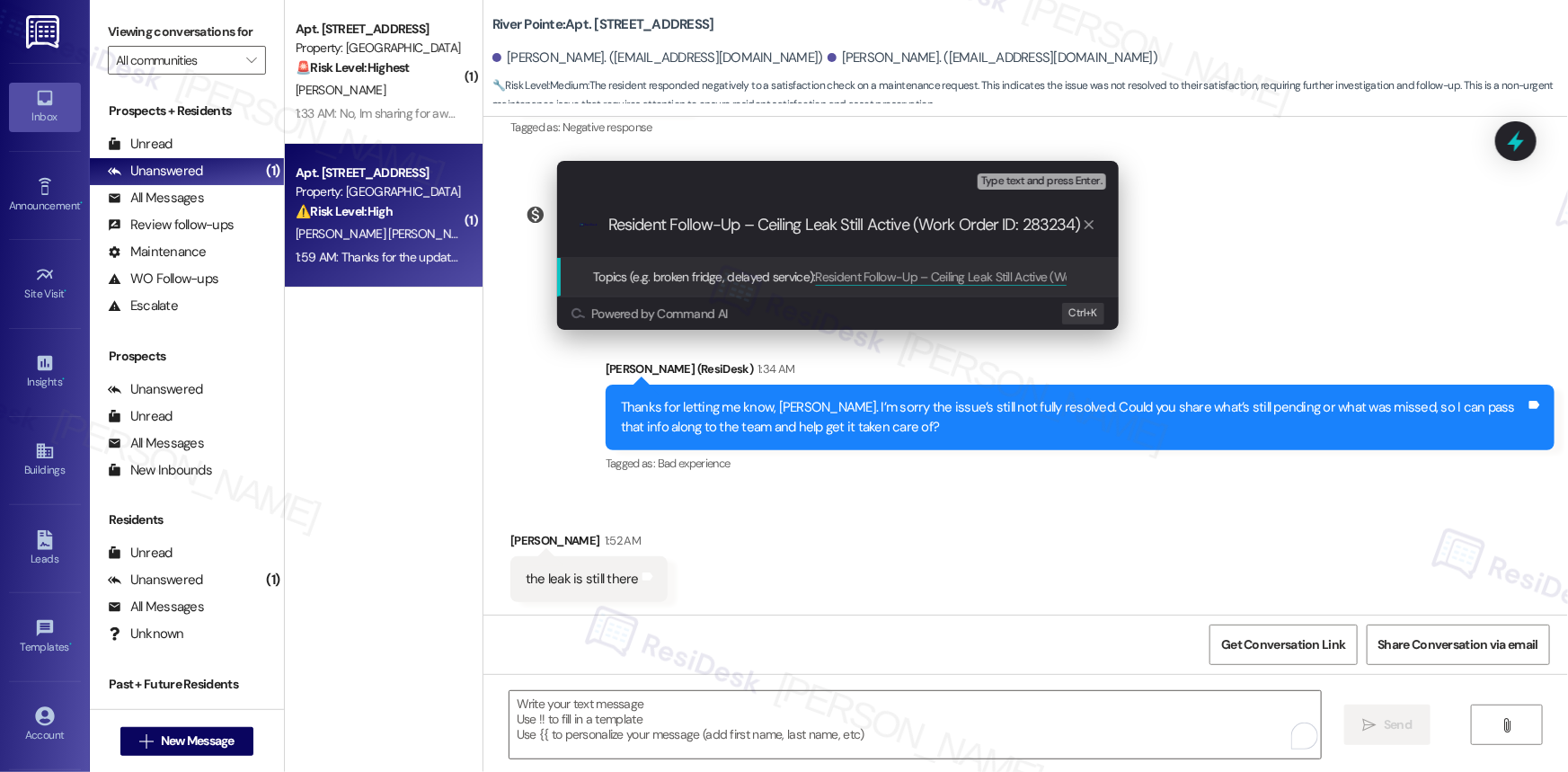
type input "Resident Follow-Up – Ceiling Leak Still Active (Work Order ID: 283234)"
click at [706, 273] on span "Topics (e.g. broken fridge, delayed service):" at bounding box center [704, 277] width 223 height 17
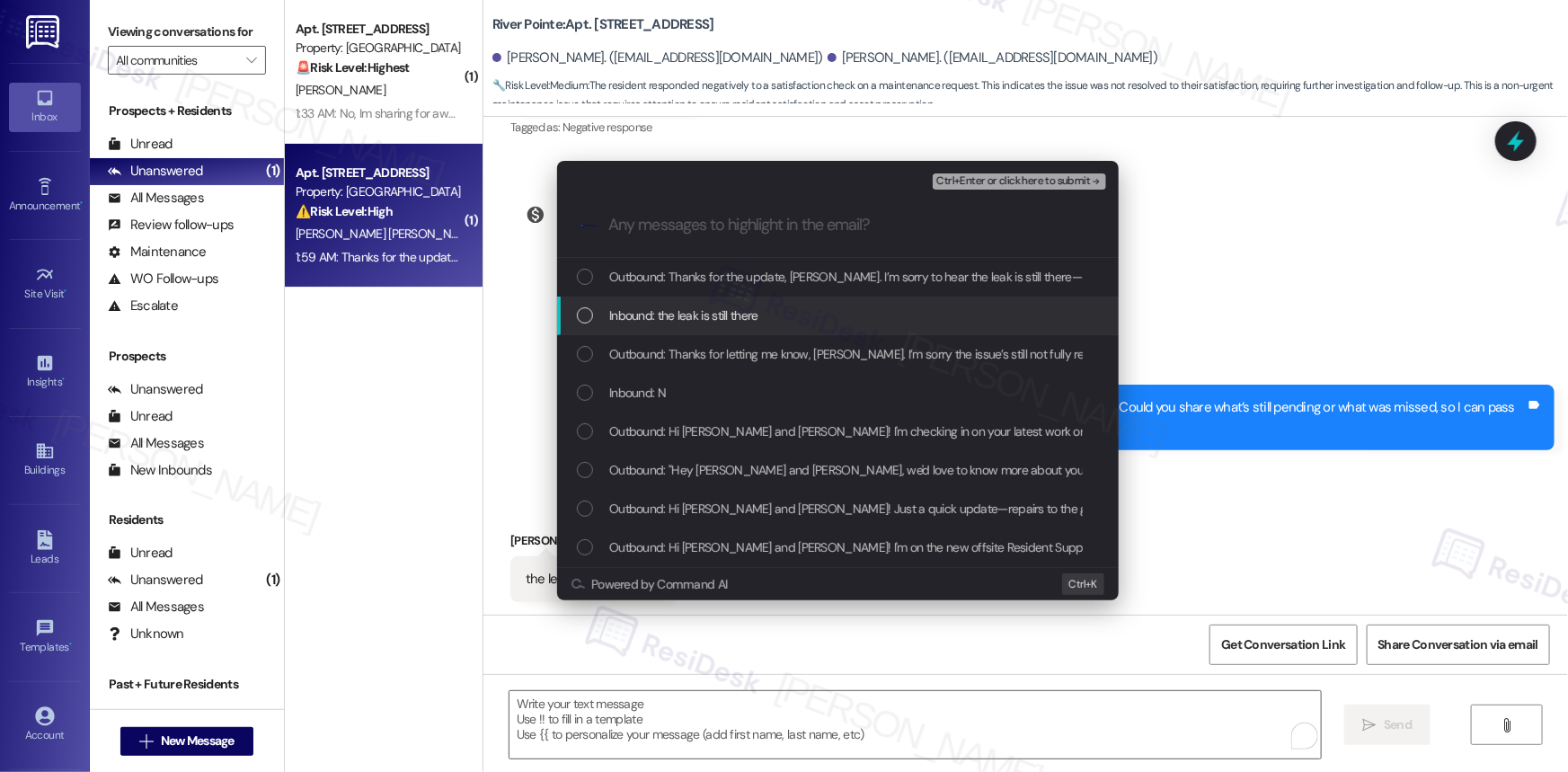
click at [582, 310] on div "List of options" at bounding box center [585, 315] width 17 height 17
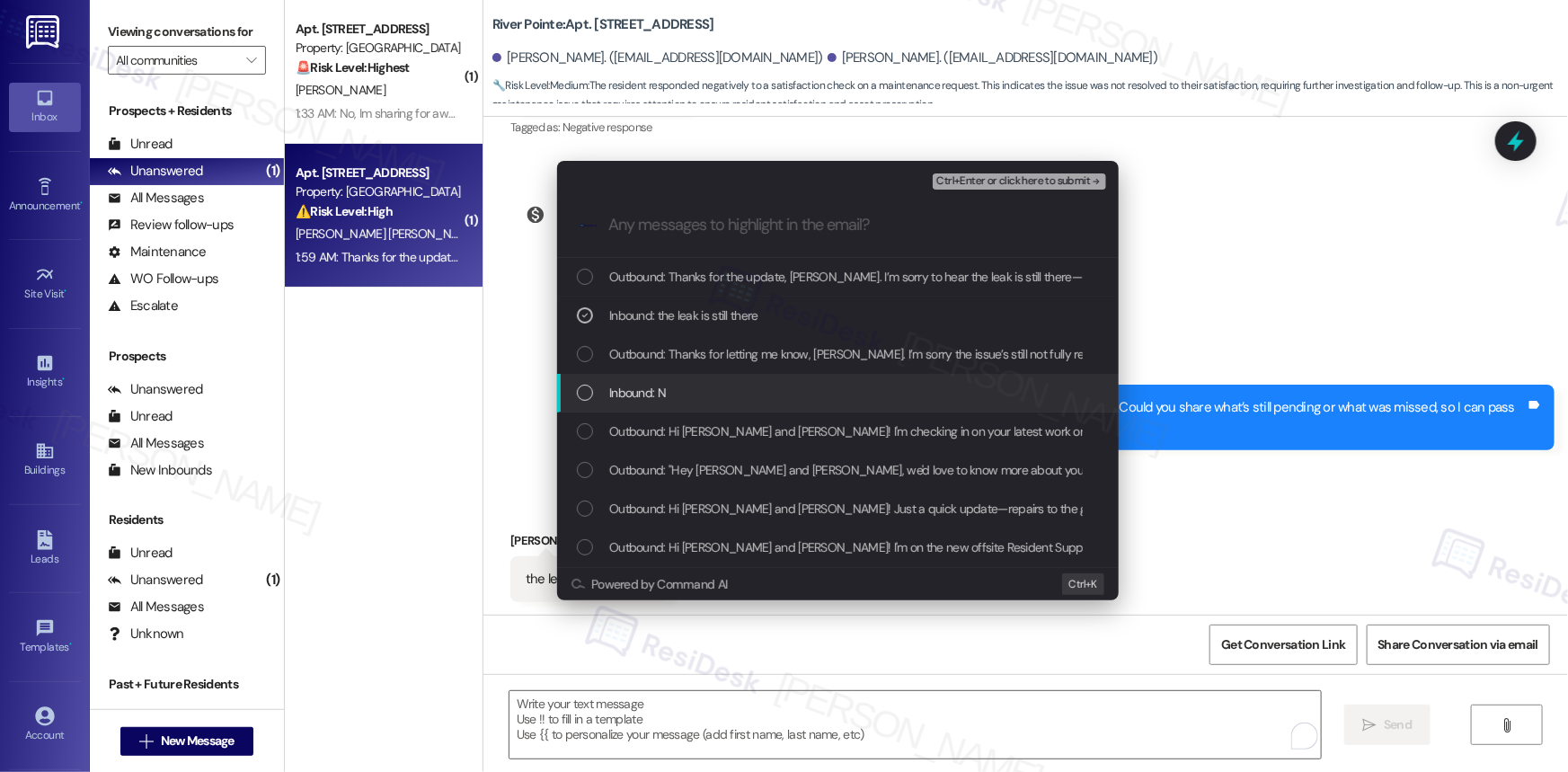
click at [584, 392] on div "List of options" at bounding box center [585, 392] width 17 height 17
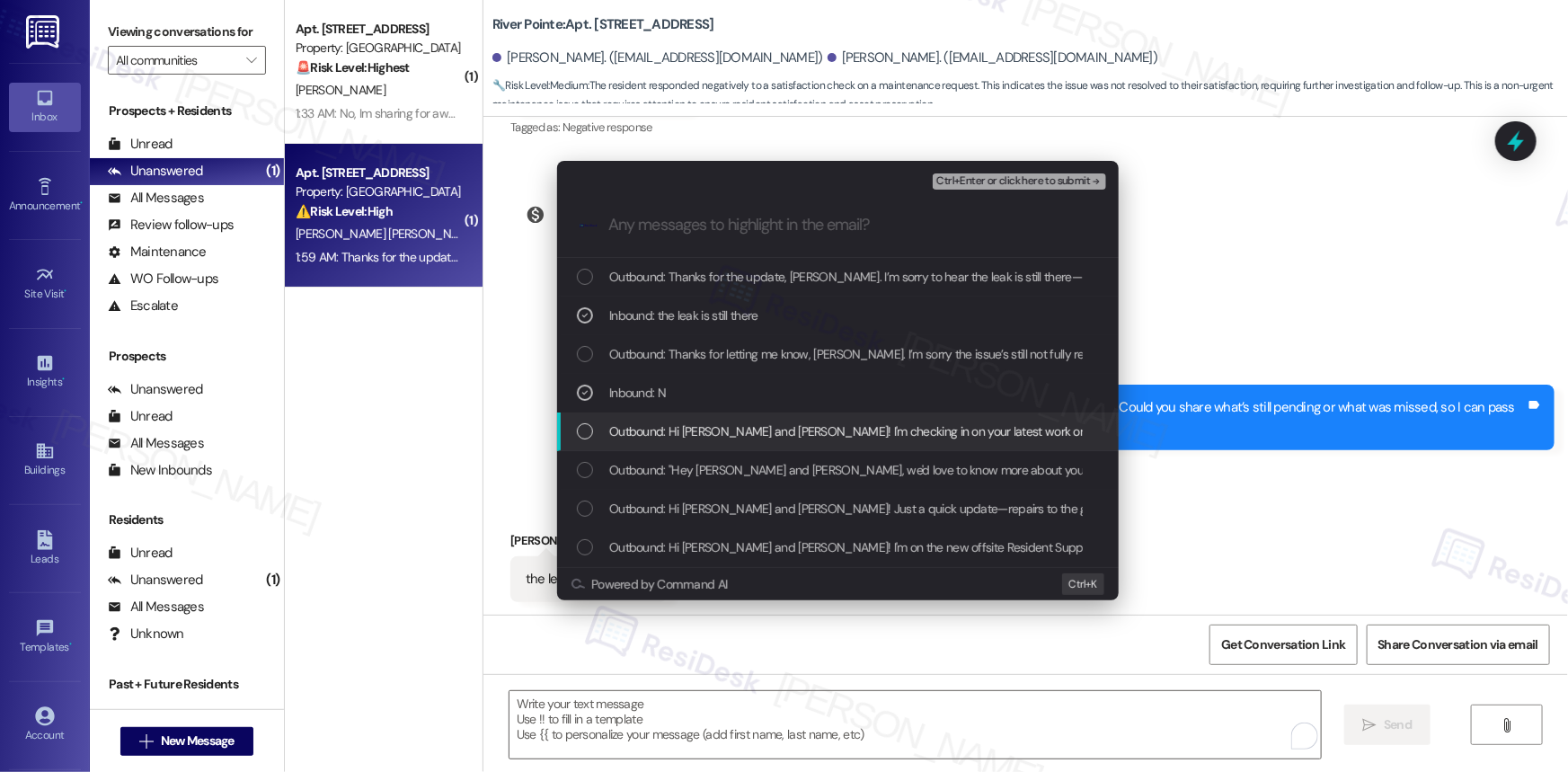
click at [593, 426] on div "Outbound: Hi Melissa and Jesus! I'm checking in on your latest work order (Hole…" at bounding box center [840, 430] width 525 height 19
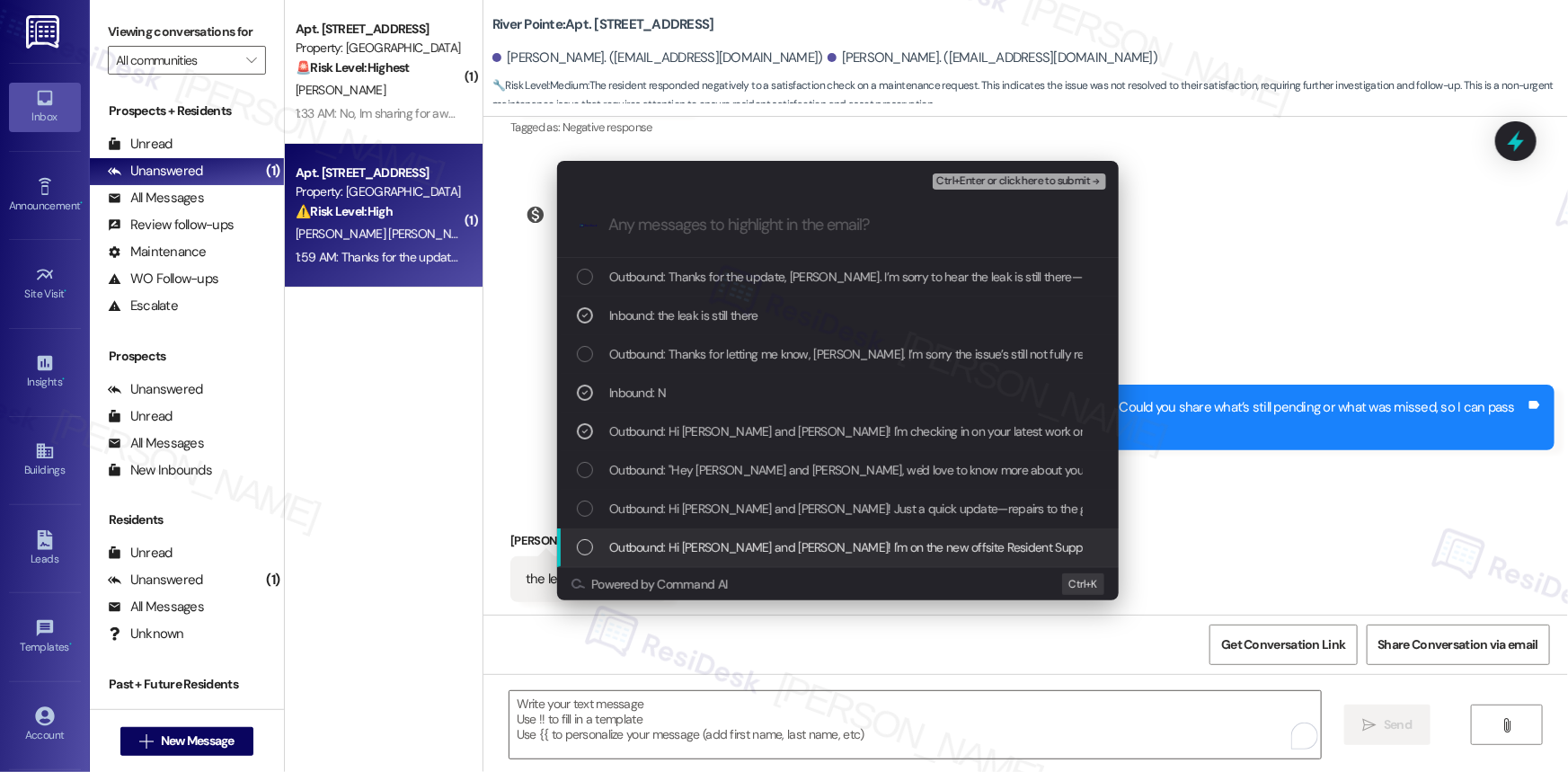
click at [1018, 176] on span "Ctrl+Enter or click here to submit" at bounding box center [1013, 181] width 154 height 13
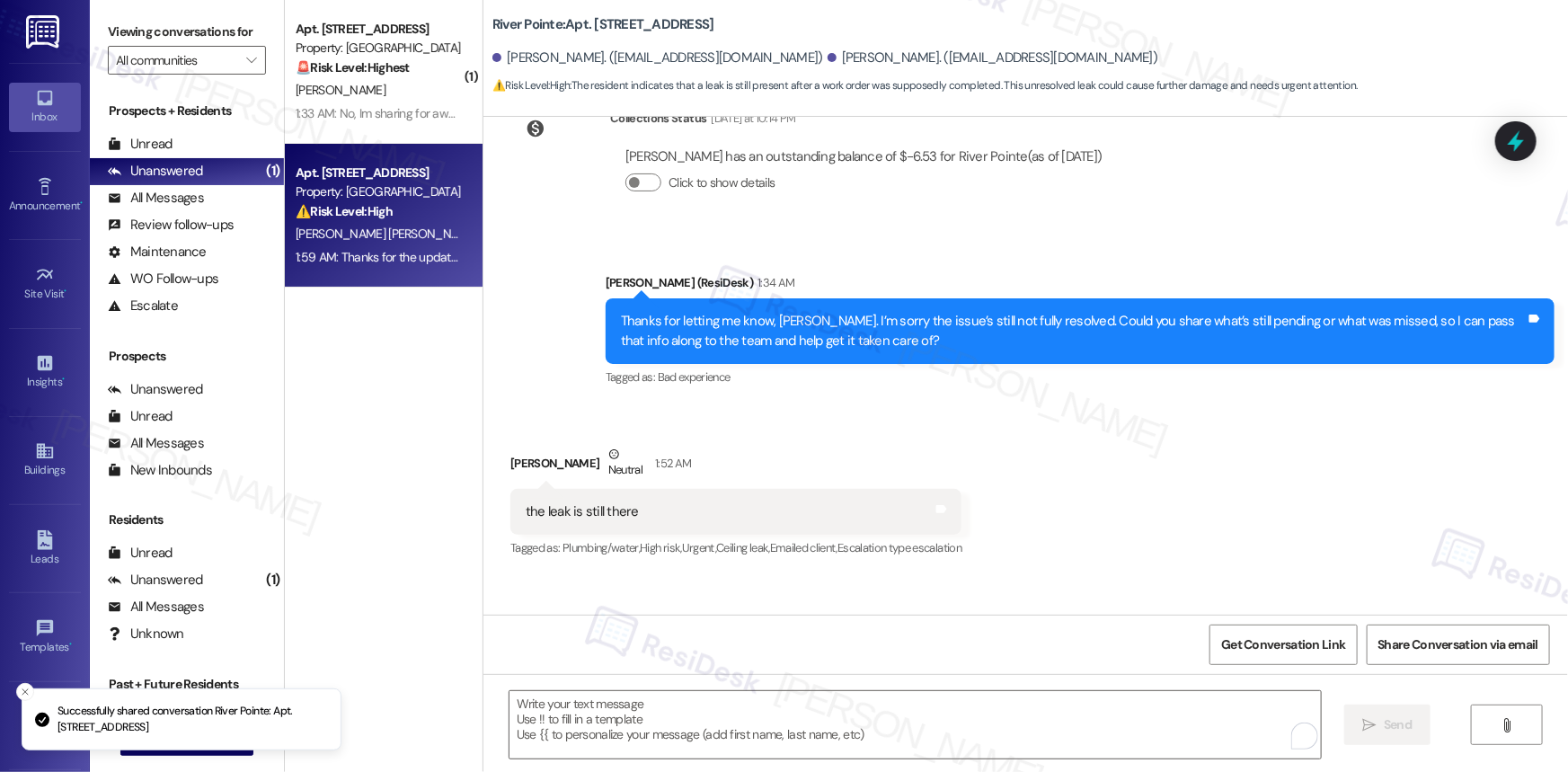
scroll to position [1193, 0]
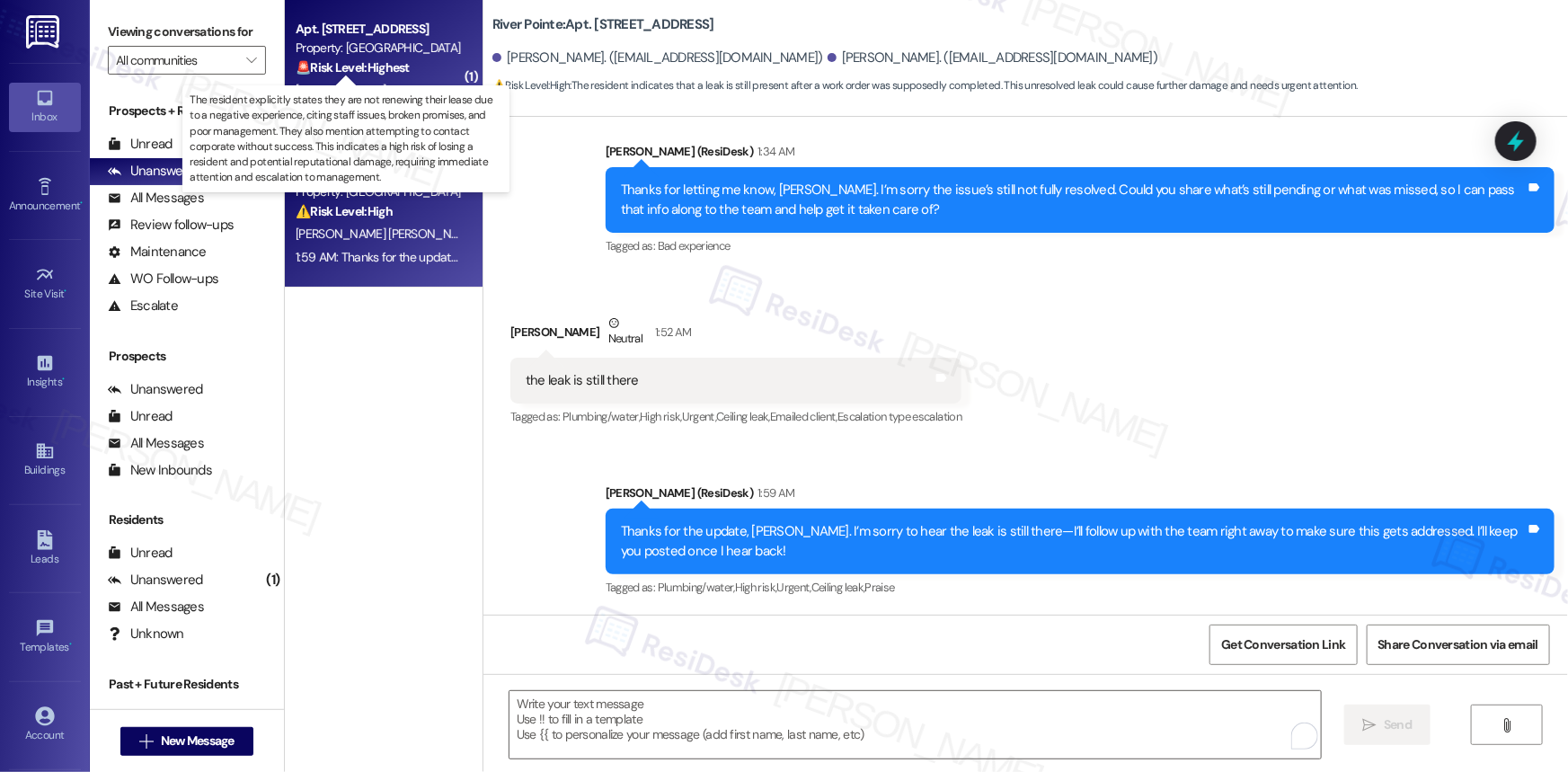
click at [393, 60] on strong "🚨 Risk Level: Highest" at bounding box center [353, 67] width 114 height 17
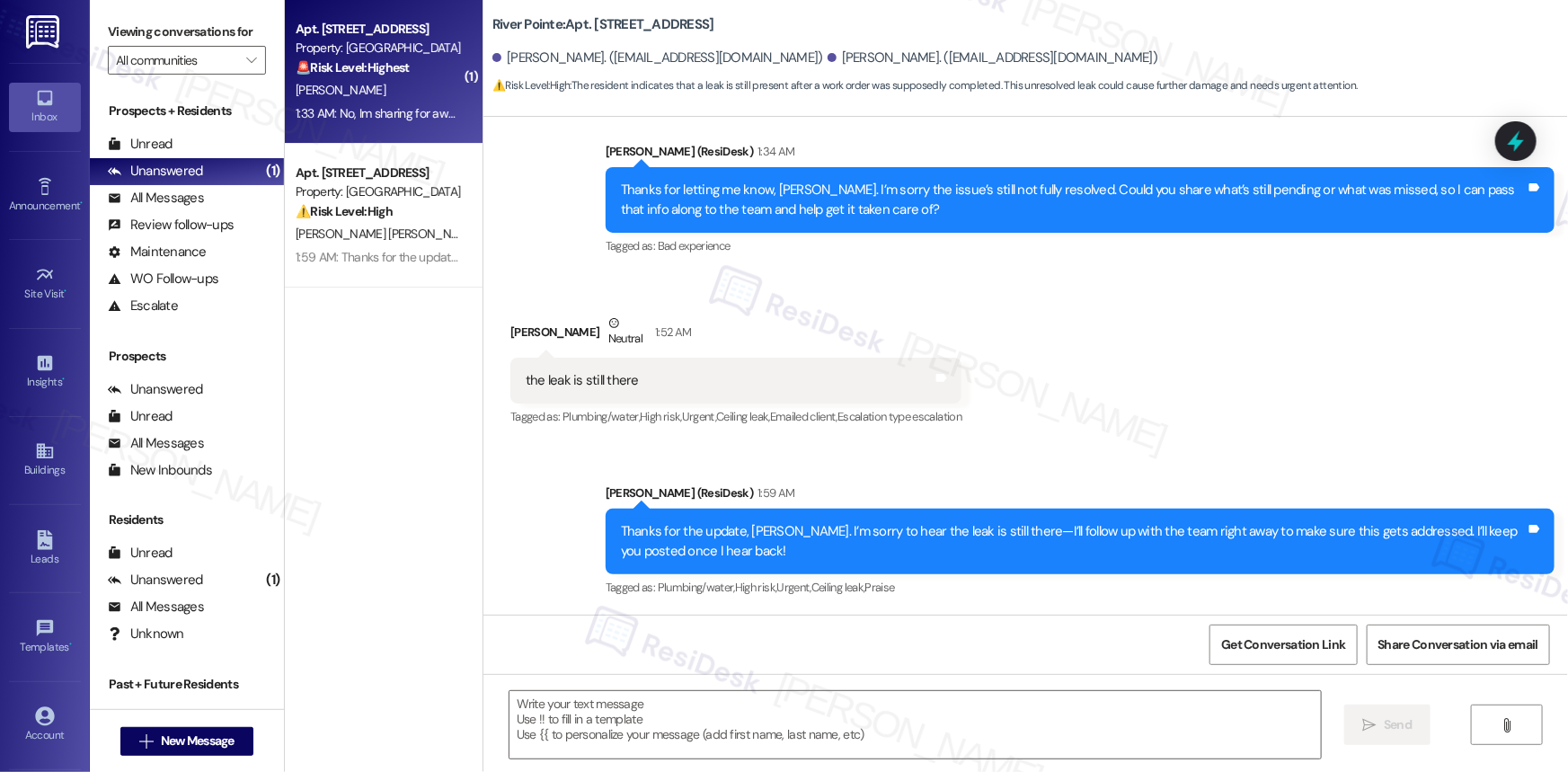
type textarea "Fetching suggested responses. Please feel free to read through the conversation…"
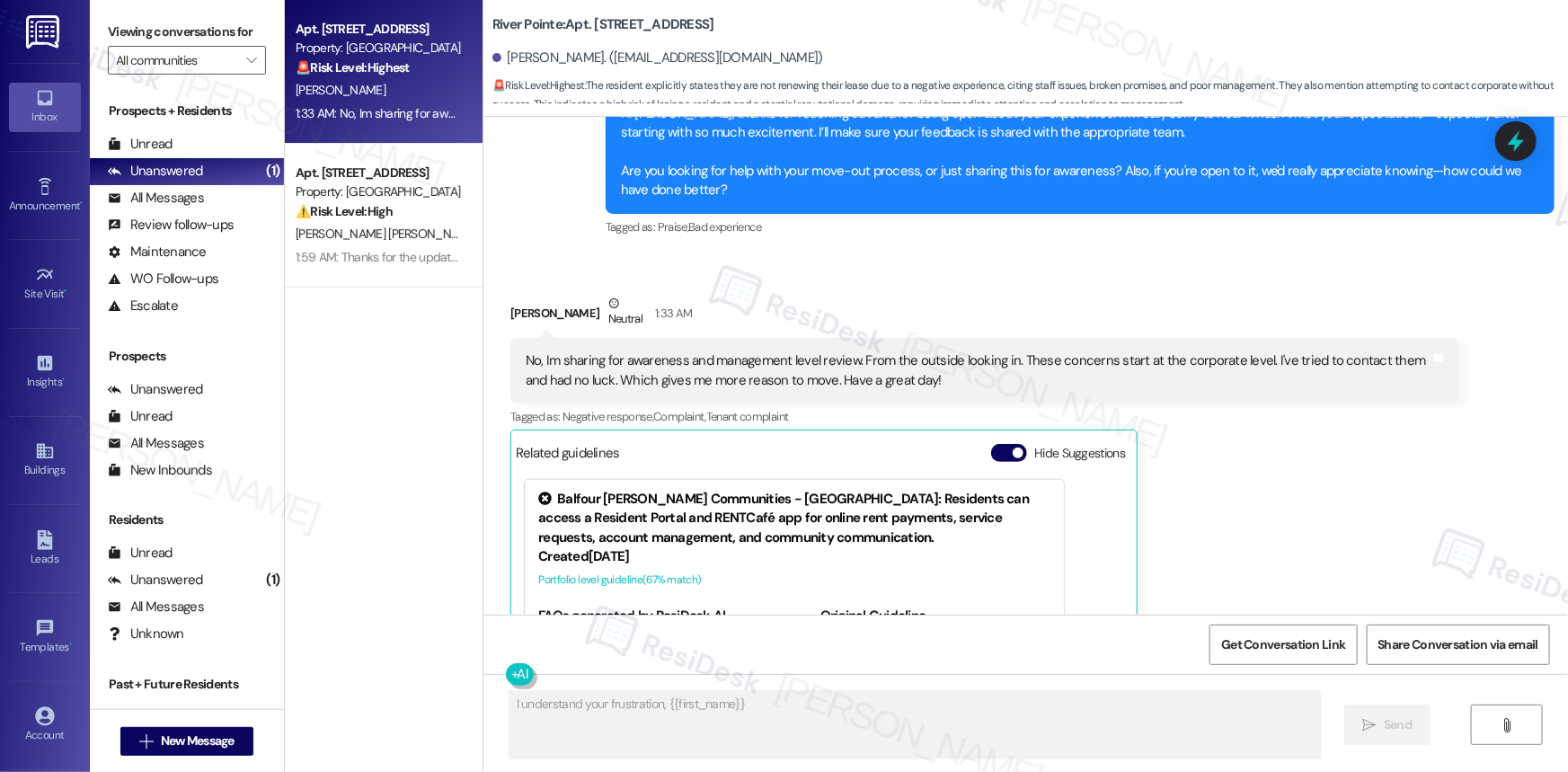
scroll to position [2374, 0]
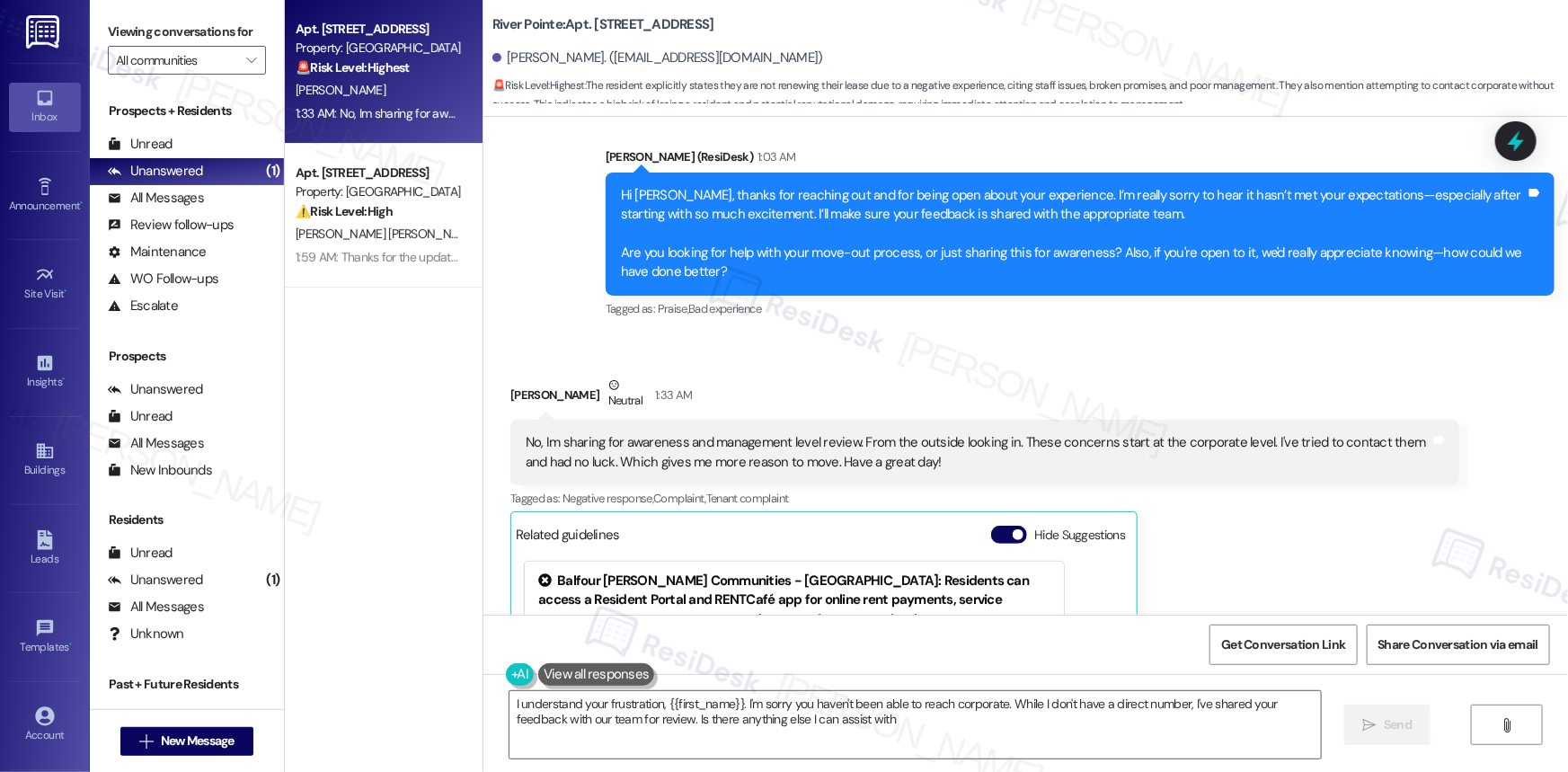
type textarea "I understand your frustration, {{first_name}}. I'm sorry you haven't been able …"
click at [844, 433] on div "No, Im sharing for awareness and management level review. From the outside look…" at bounding box center [978, 452] width 905 height 39
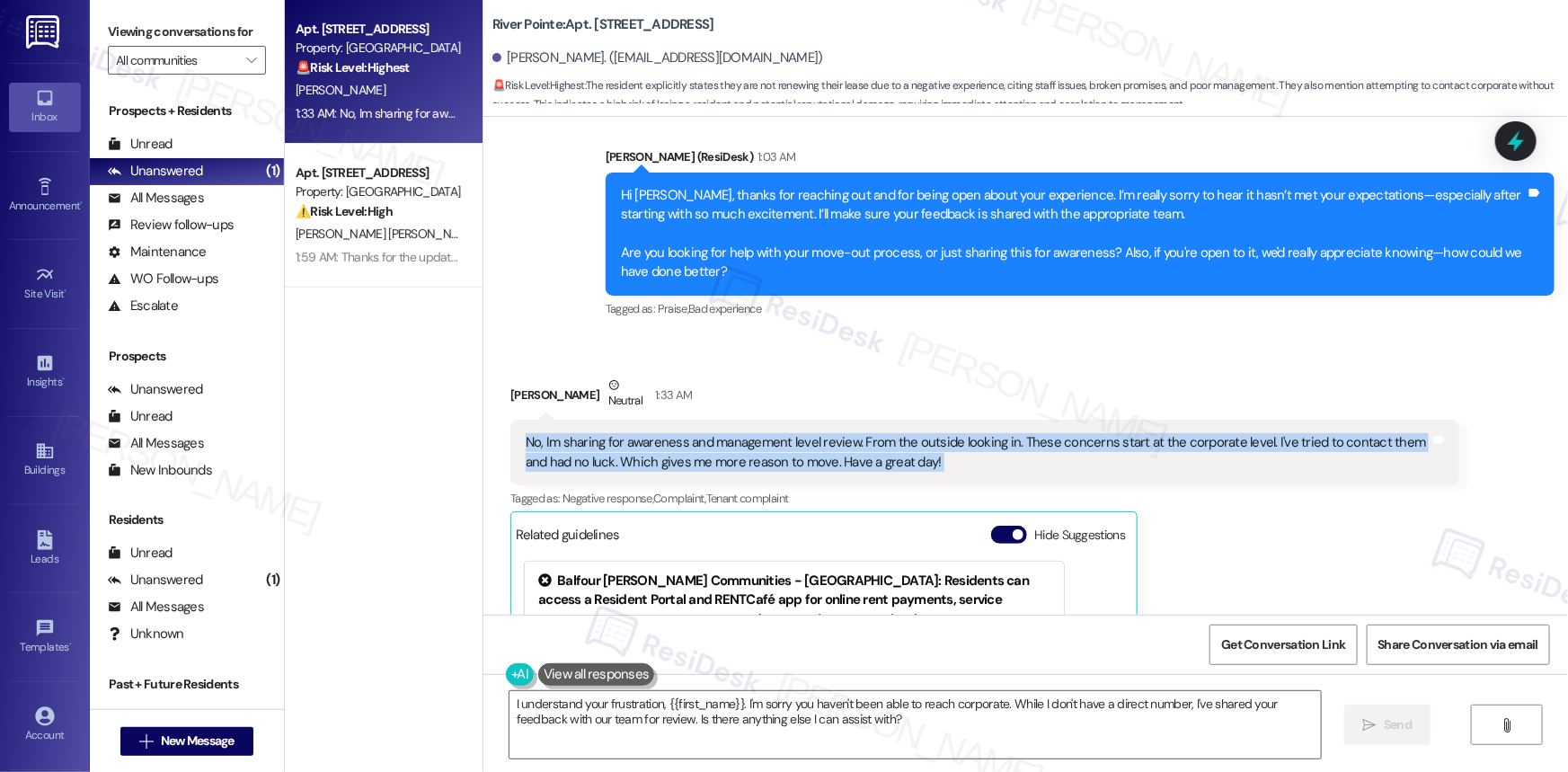
click at [844, 433] on div "No, Im sharing for awareness and management level review. From the outside look…" at bounding box center [978, 452] width 905 height 39
copy div "No, Im sharing for awareness and management level review. From the outside look…"
click at [973, 726] on textarea "I understand your frustration, {{first_name}}. I'm sorry you haven't been able …" at bounding box center [915, 724] width 811 height 67
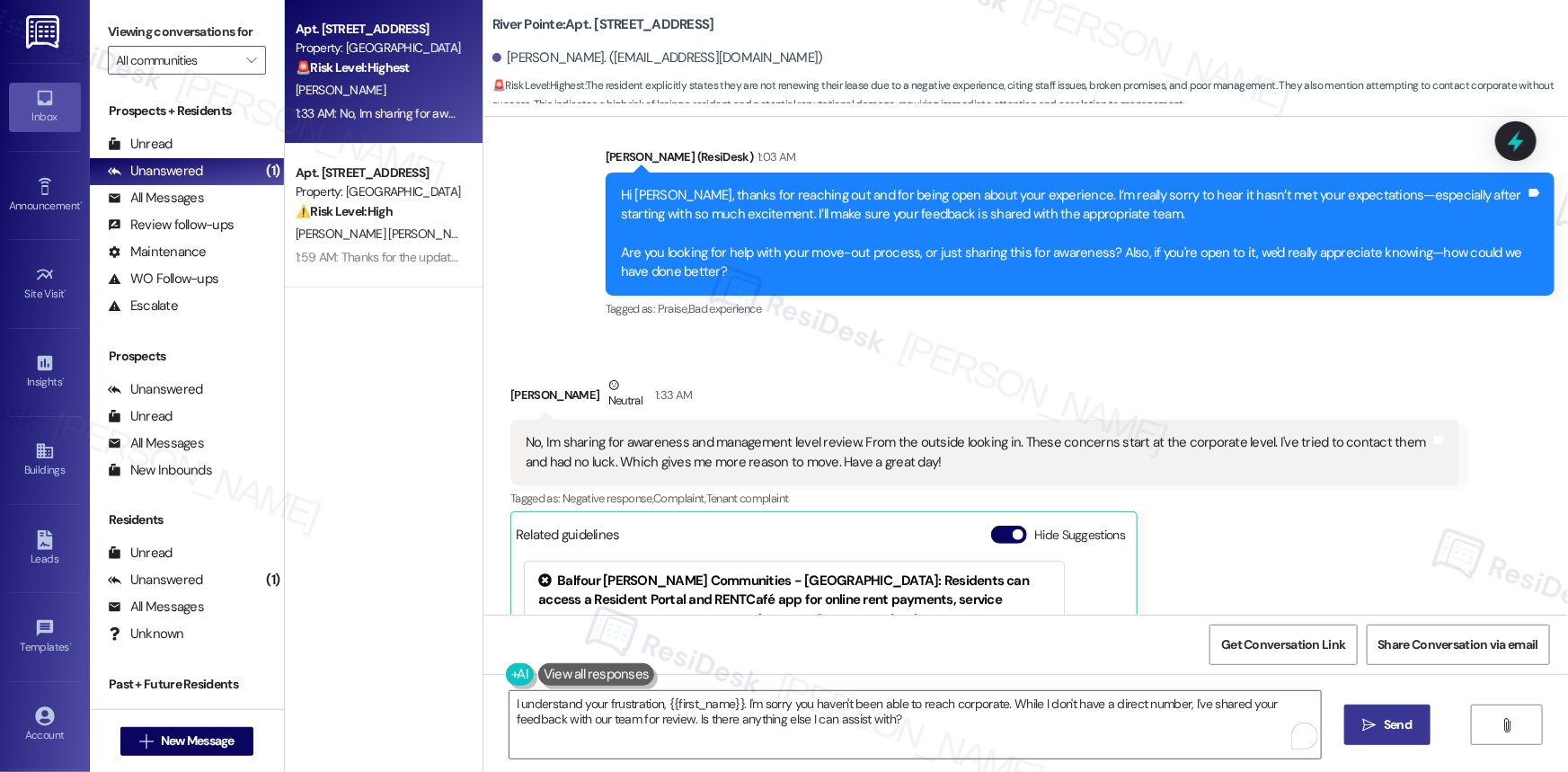
click at [1402, 715] on span "Send" at bounding box center [1397, 724] width 28 height 18
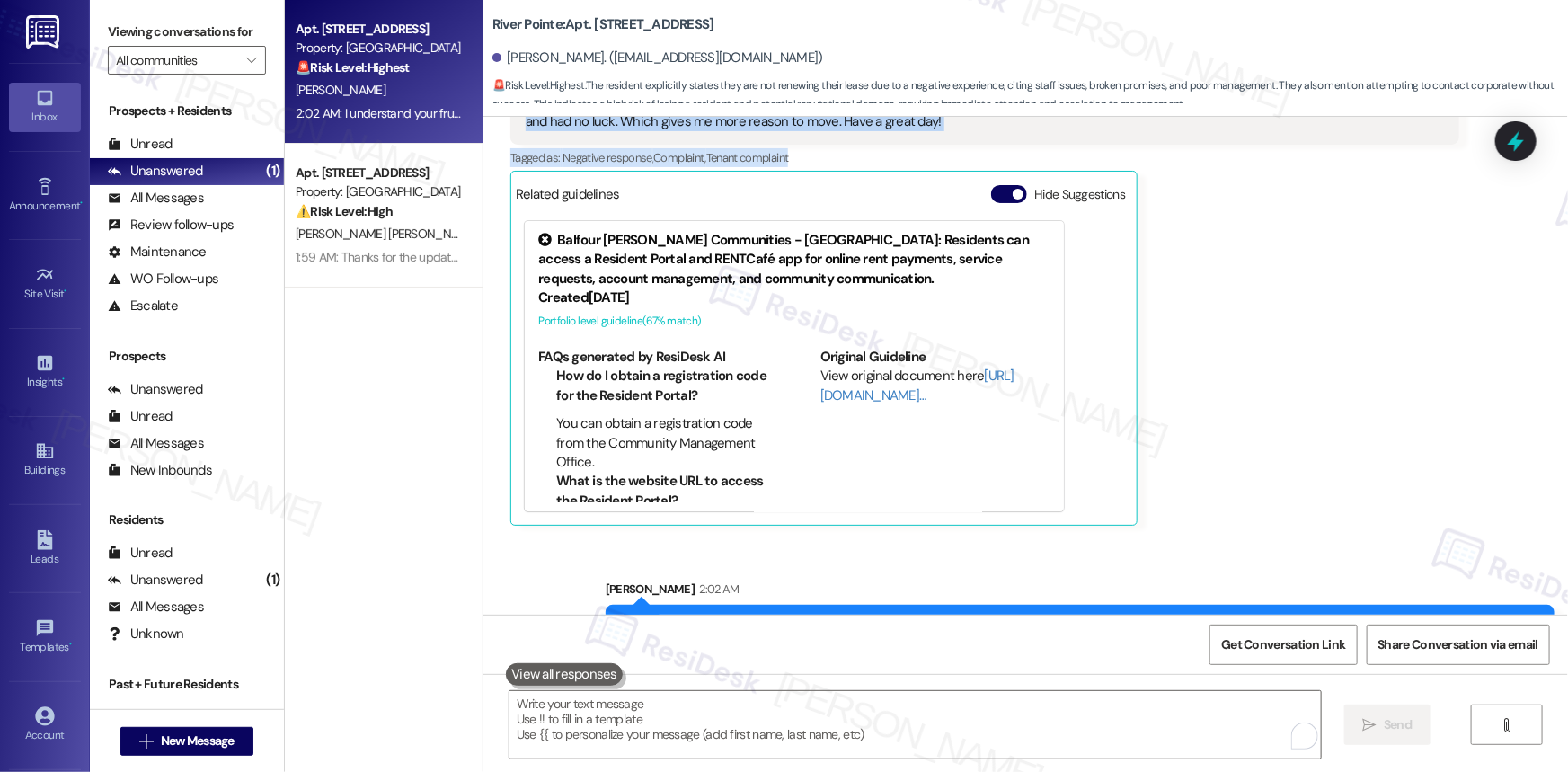
scroll to position [2619, 0]
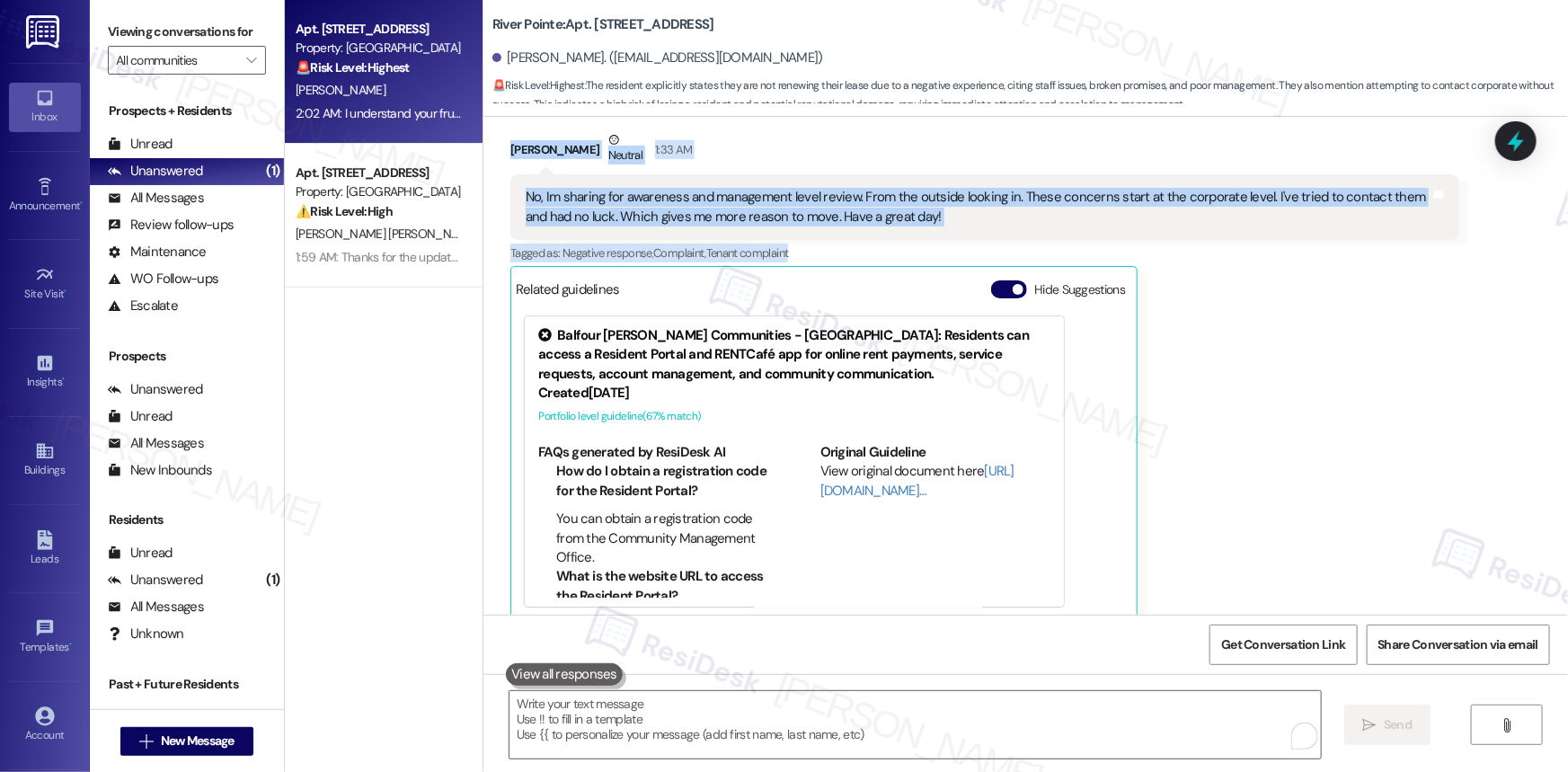
drag, startPoint x: 611, startPoint y: 321, endPoint x: 1065, endPoint y: 220, distance: 465.1
click at [1065, 220] on div "Lease started Feb 24, 2025 at 8:00 AM Survey, sent via SMS Residesk Automated S…" at bounding box center [1026, 366] width 1085 height 497
copy div "Angela, time flies in great company! We're grateful you chose River Pointe as y…"
click at [1521, 132] on icon at bounding box center [1515, 140] width 30 height 30
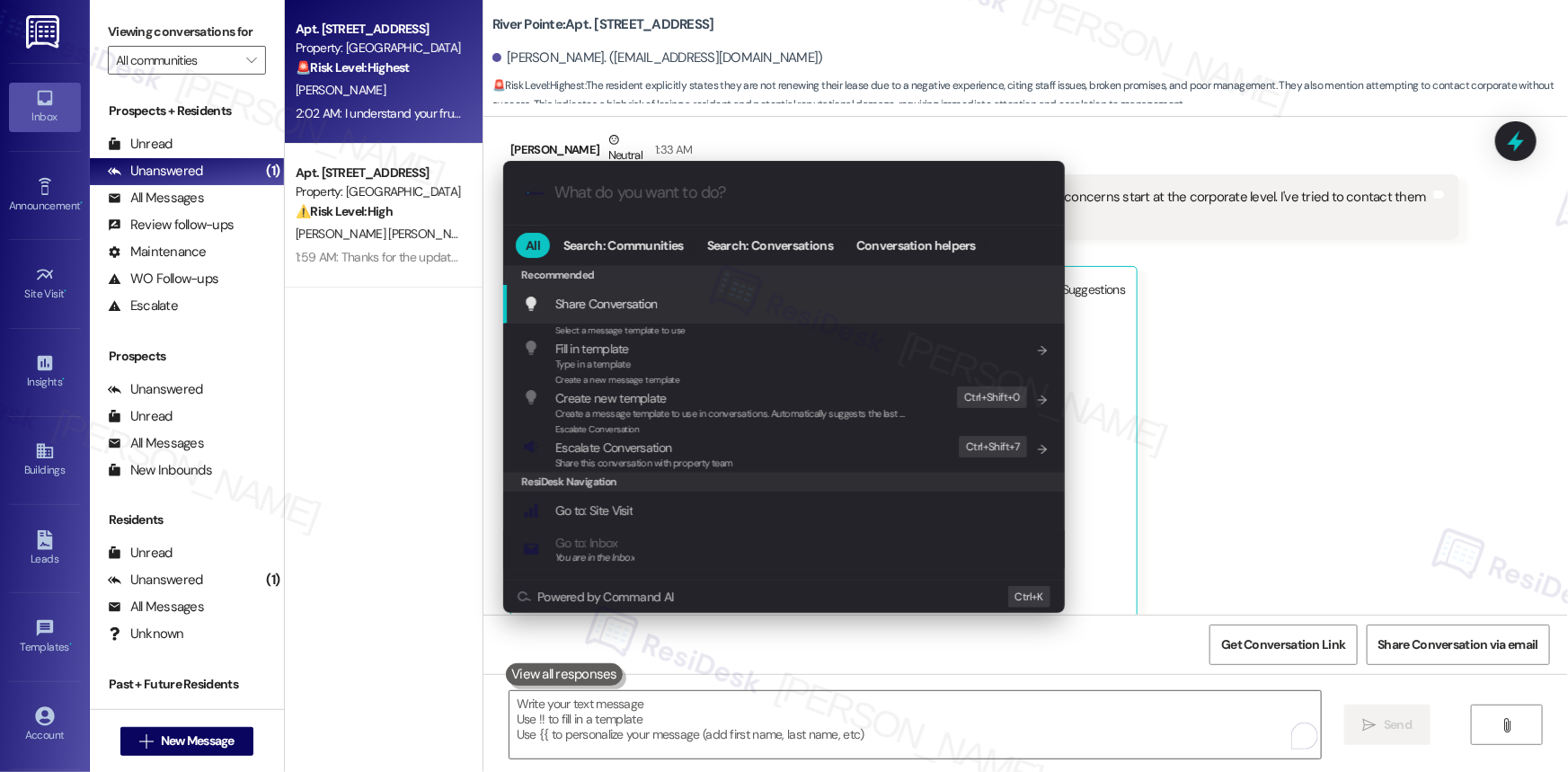
click at [644, 305] on span "Share Conversation" at bounding box center [607, 304] width 101 height 17
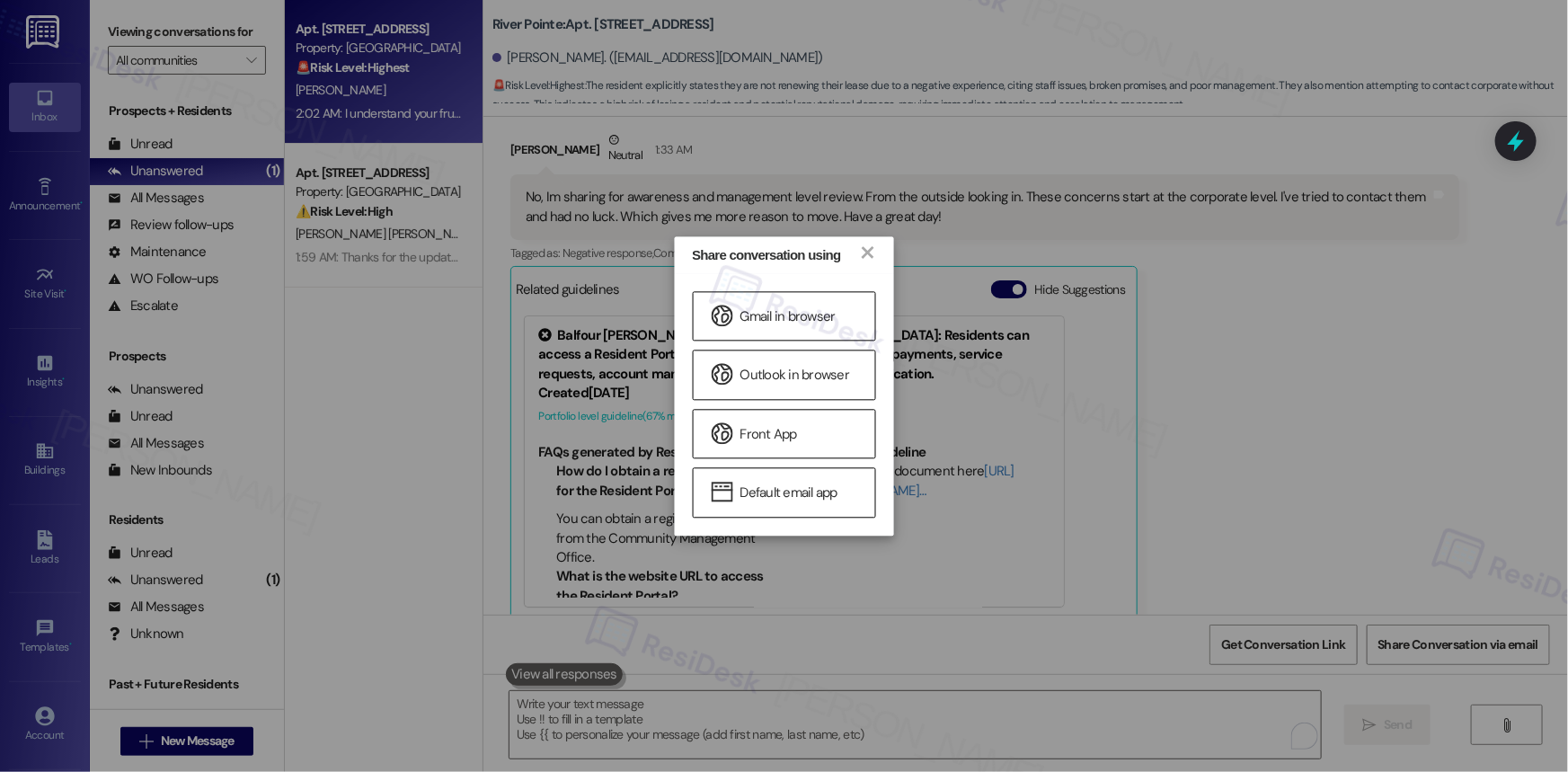
click at [877, 240] on div "Share conversation using ×" at bounding box center [784, 254] width 220 height 37
drag, startPoint x: 867, startPoint y: 254, endPoint x: 1168, endPoint y: 251, distance: 301.0
click at [867, 252] on link "×" at bounding box center [867, 251] width 18 height 18
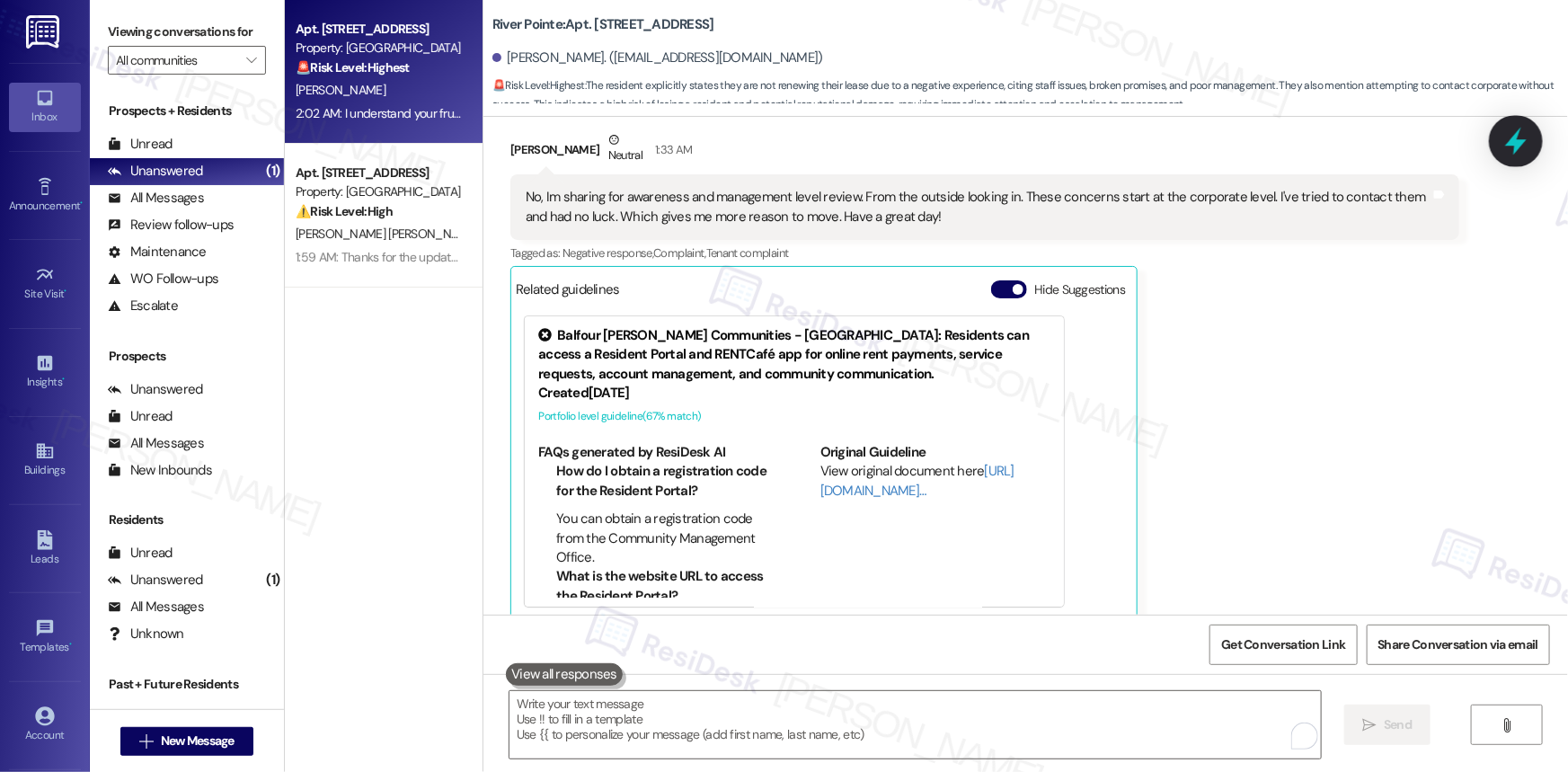
click at [1522, 138] on icon at bounding box center [1515, 140] width 30 height 30
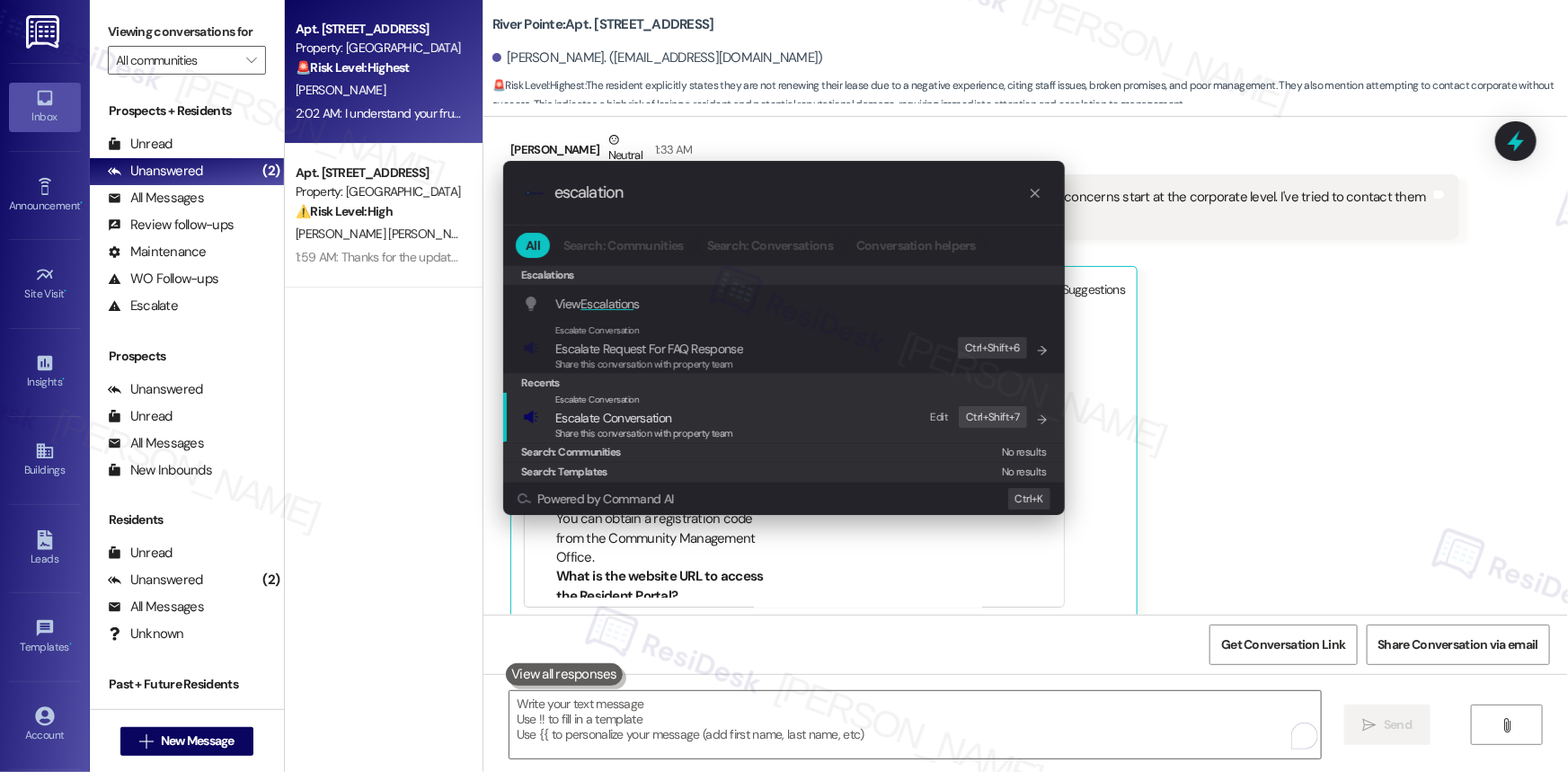
type input "escalation"
click at [595, 413] on span "Escalate Conversation" at bounding box center [614, 418] width 116 height 17
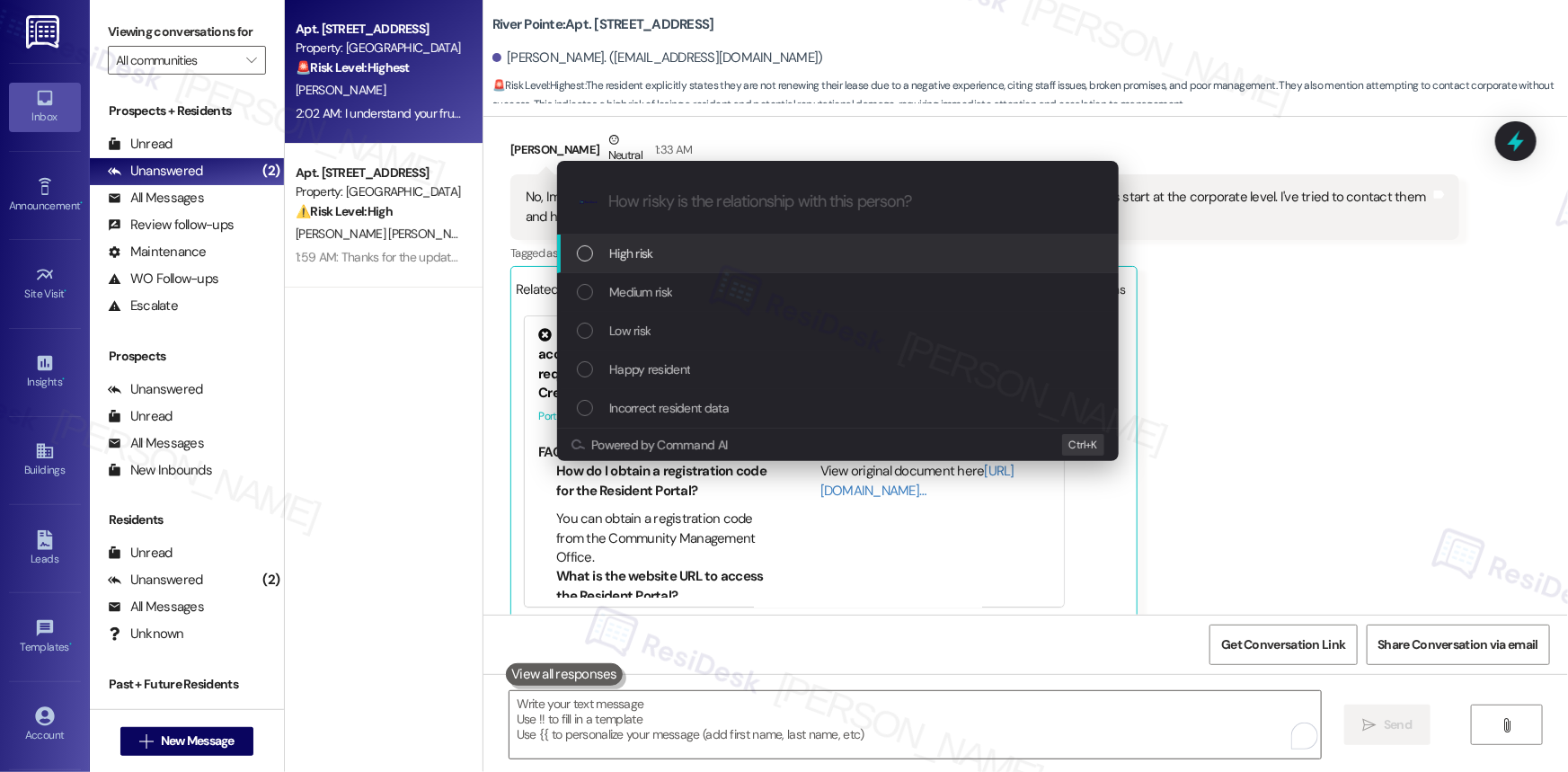
click at [589, 251] on div "List of options" at bounding box center [585, 253] width 17 height 17
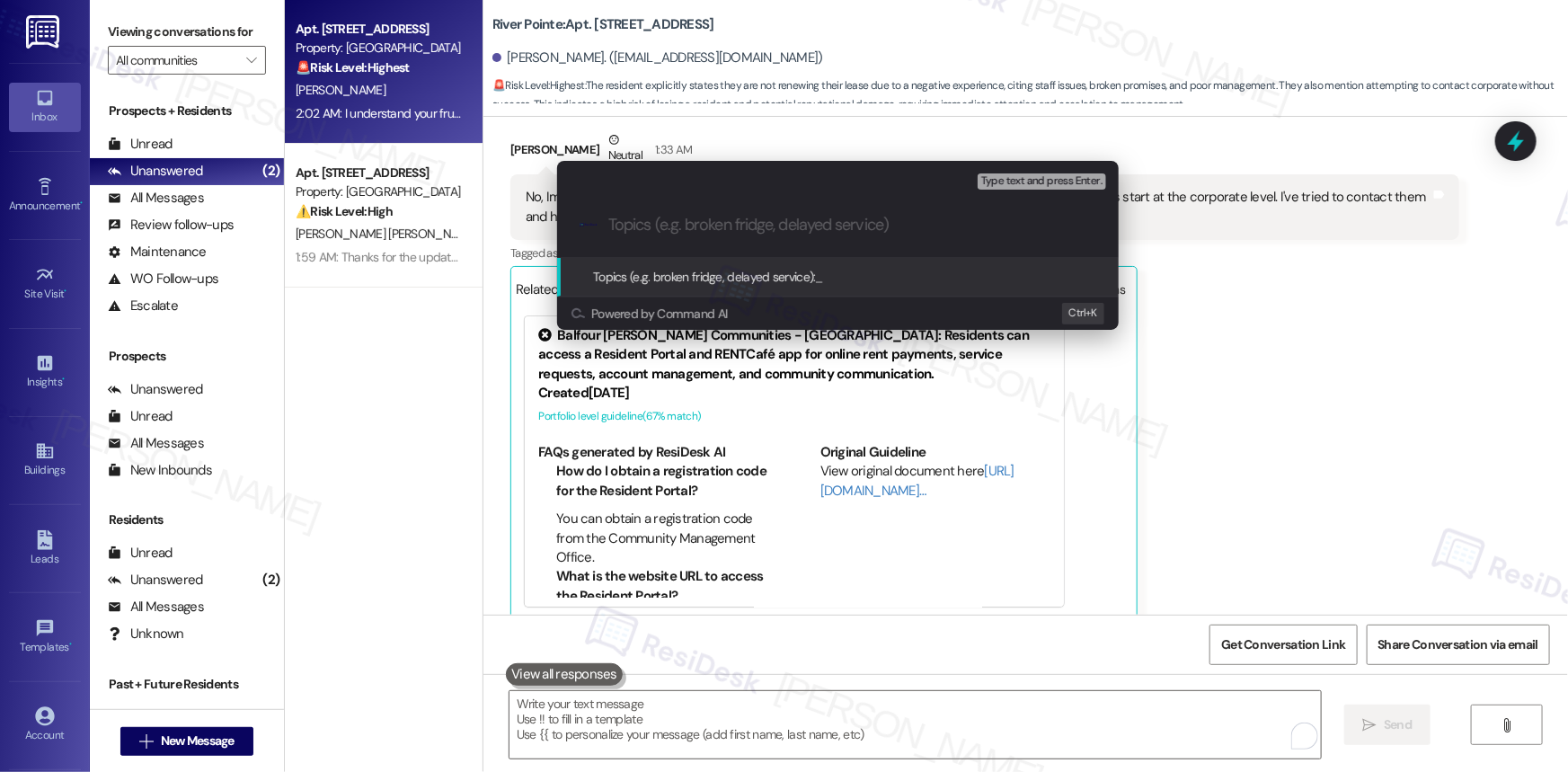
click at [709, 224] on input "Topics (e.g. broken fridge, delayed service)" at bounding box center [852, 225] width 488 height 18
paste input "Resident Declines Renewal – Cites Ongoing Management Concerns and Unresolved Co…"
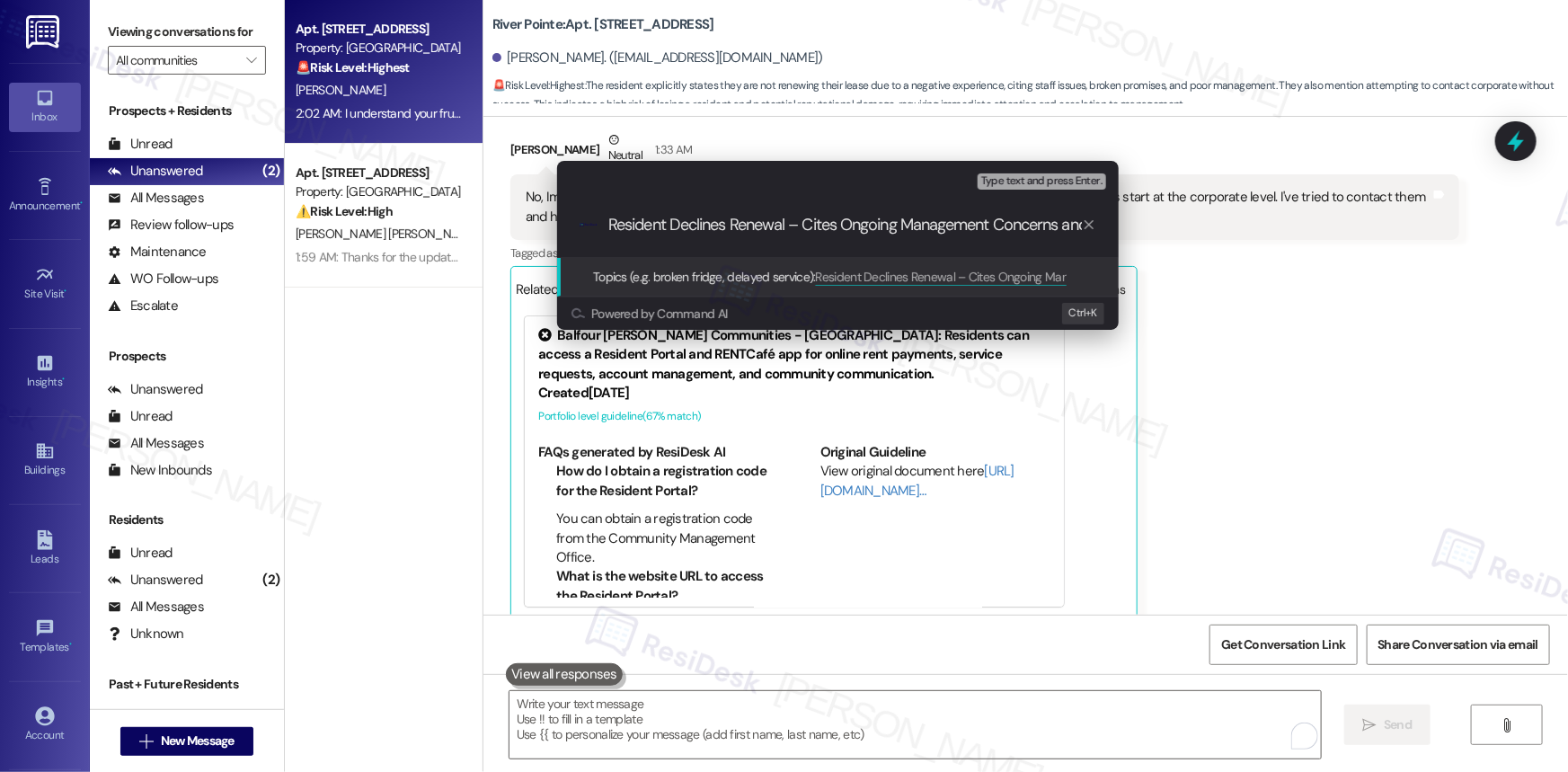
scroll to position [0, 254]
type input "Resident Declines Renewal – Cites Ongoing Management Concerns and Unresolved Co…"
click at [663, 272] on span "Topics (e.g. broken fridge, delayed service):" at bounding box center [704, 277] width 223 height 17
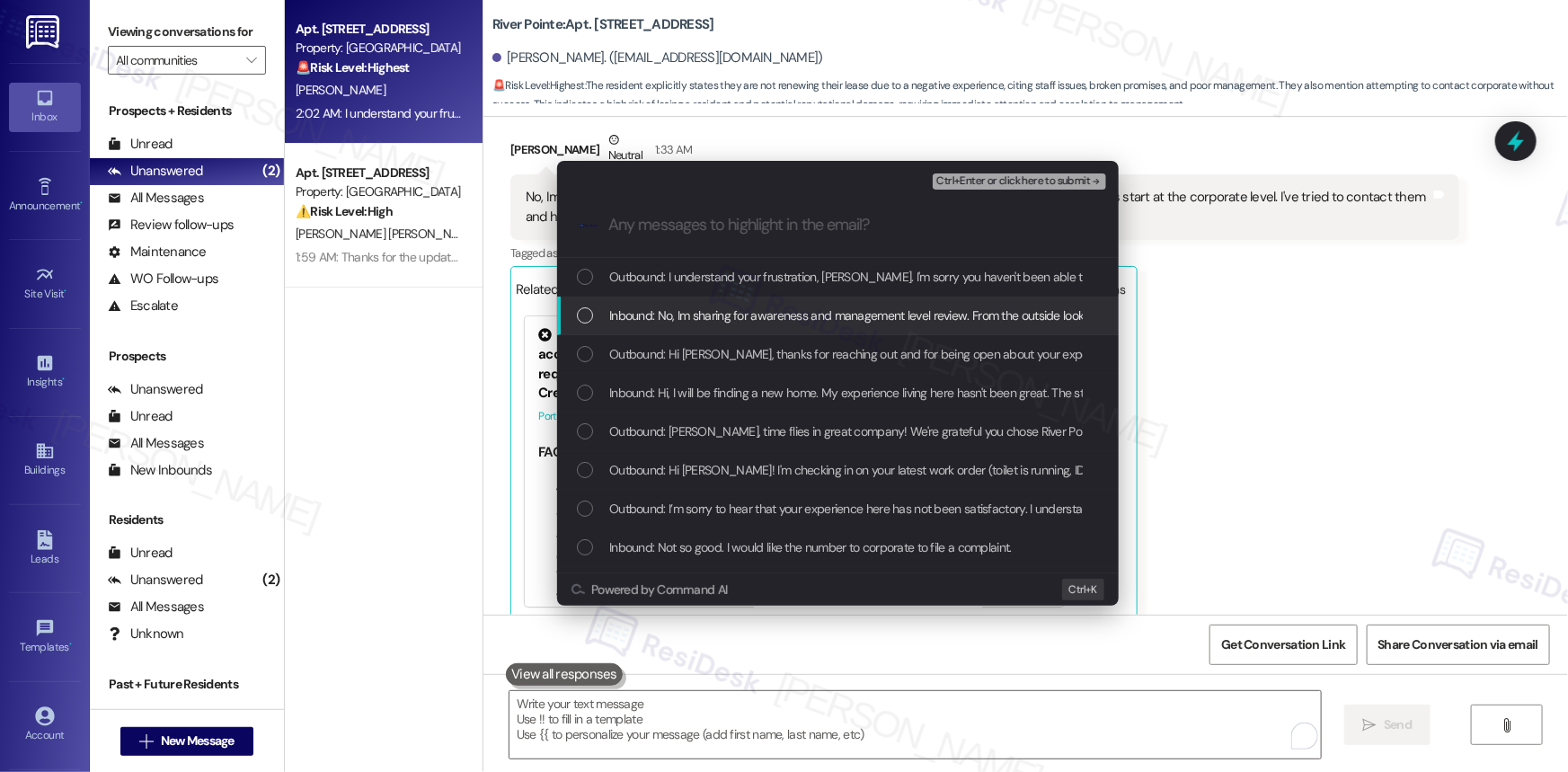
click at [585, 310] on div "List of options" at bounding box center [585, 315] width 17 height 17
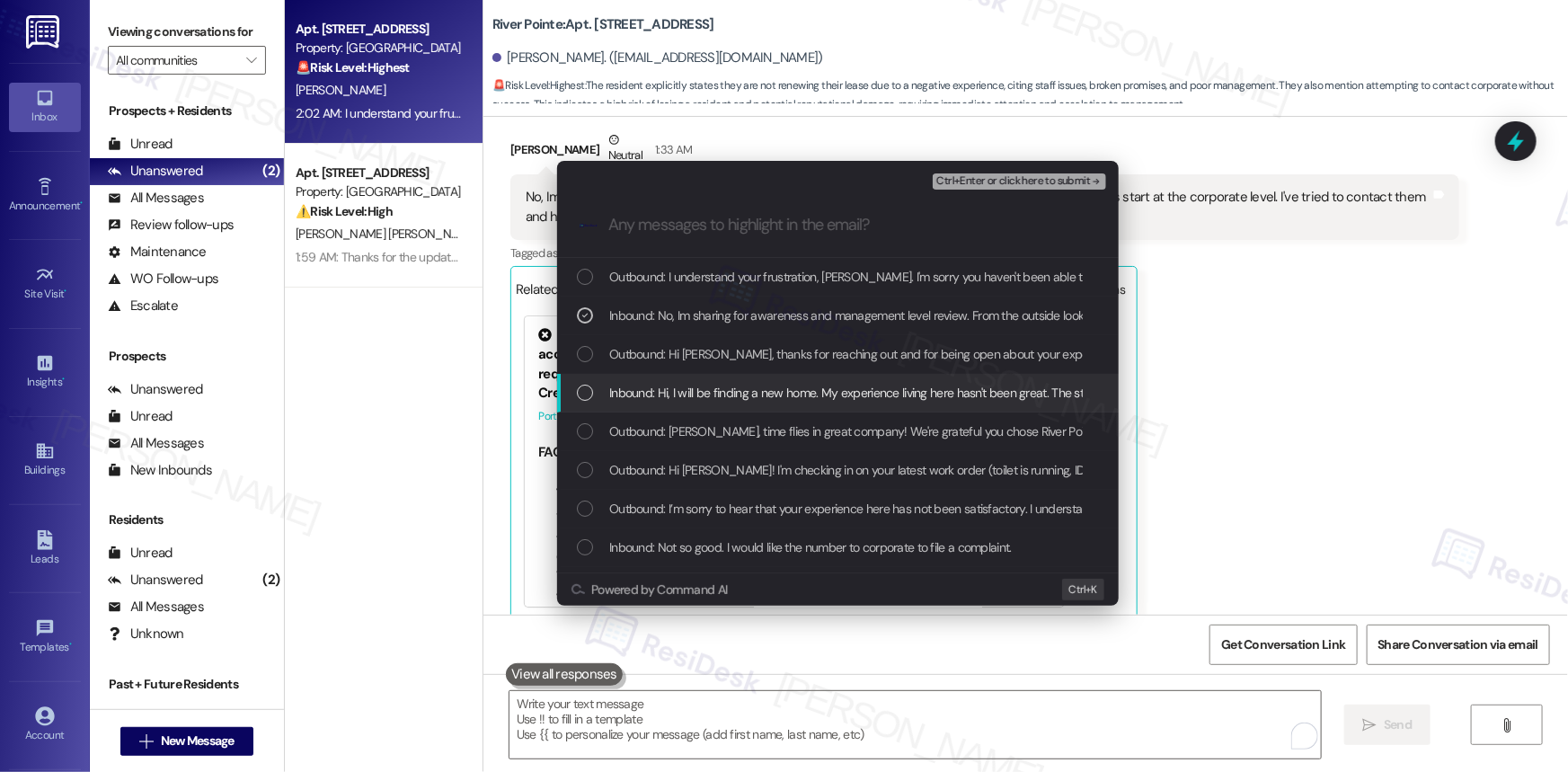
click at [586, 396] on div "List of options" at bounding box center [585, 392] width 17 height 17
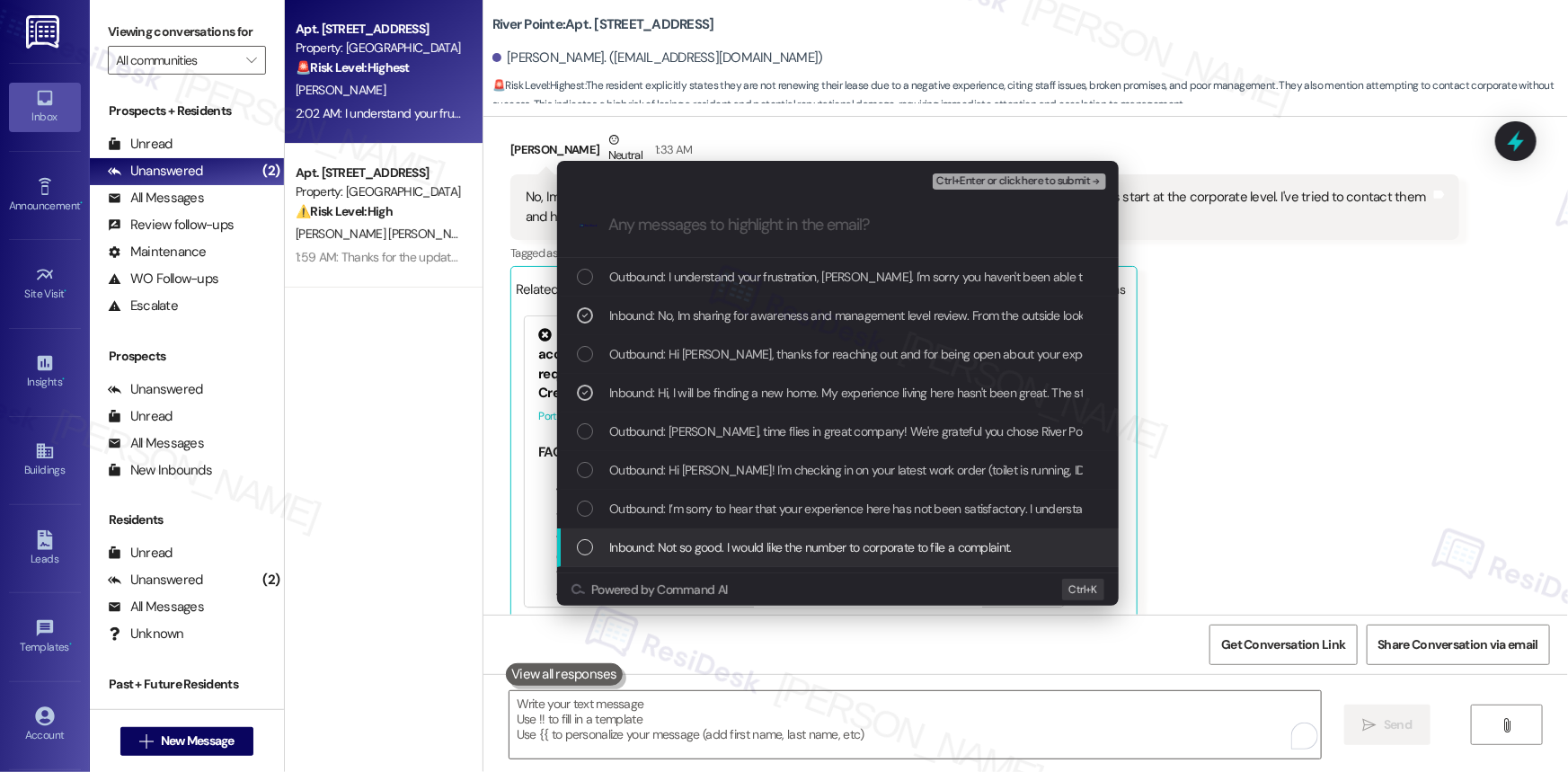
click at [572, 542] on div "Inbound: Not so good. I would like the number to corporate to file a complaint." at bounding box center [837, 547] width 561 height 39
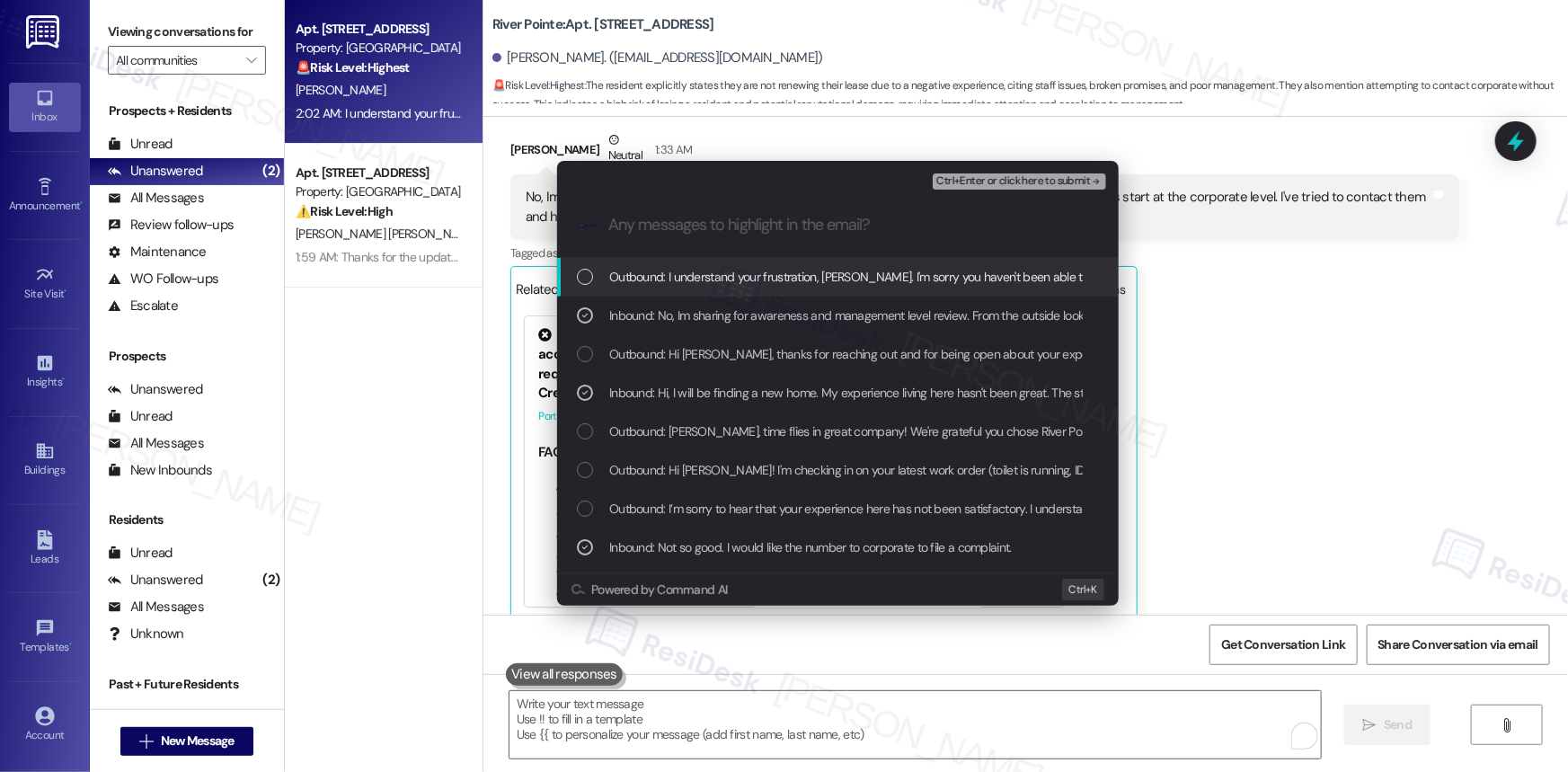
click at [1044, 176] on span "Ctrl+Enter or click here to submit" at bounding box center [1013, 181] width 154 height 13
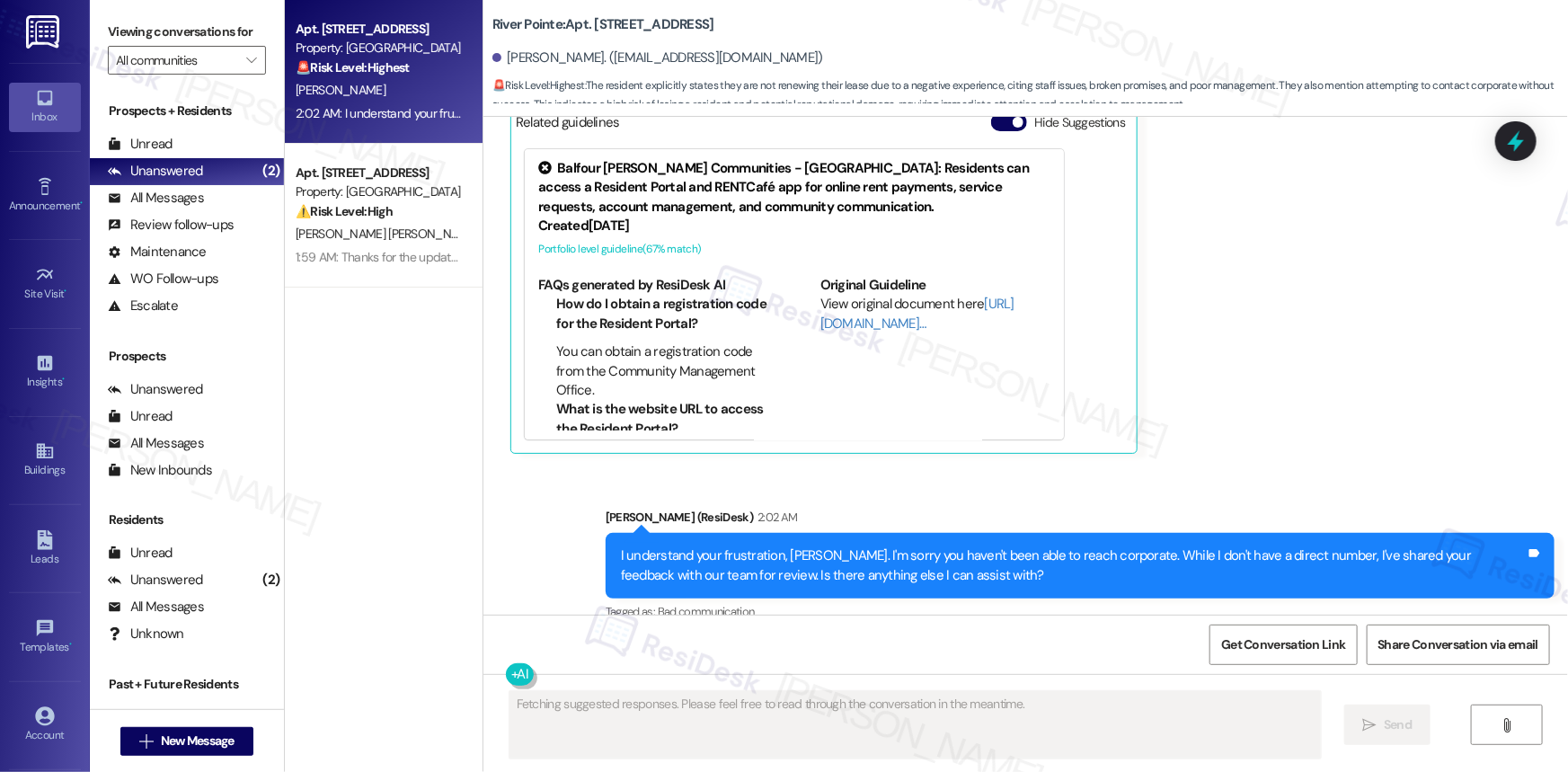
scroll to position [2790, 0]
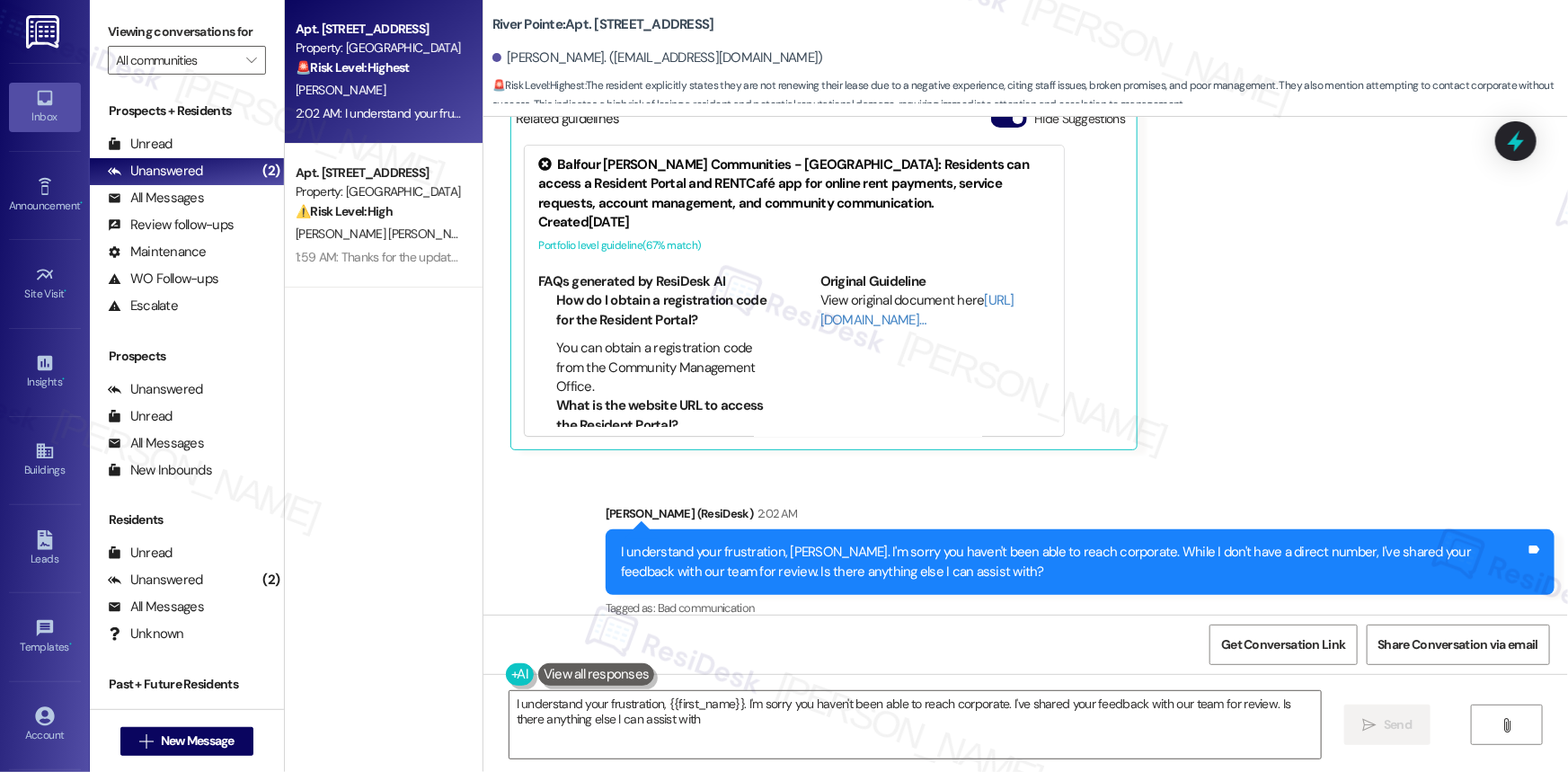
type textarea "I understand your frustration, {{first_name}}. I'm sorry you haven't been able …"
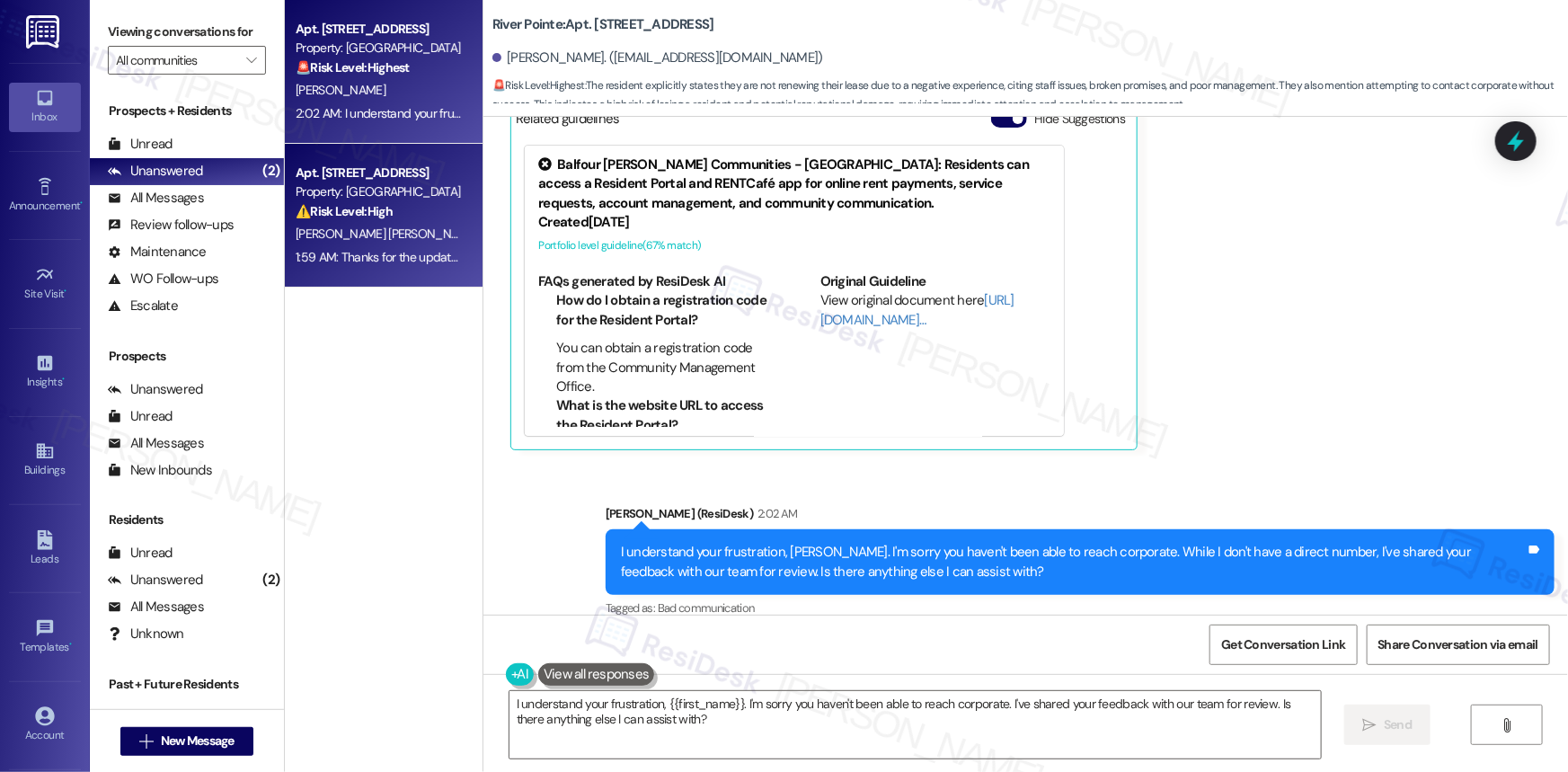
click at [373, 202] on div "⚠️ Risk Level: High The resident indicates that a leak is still present after a…" at bounding box center [379, 211] width 166 height 18
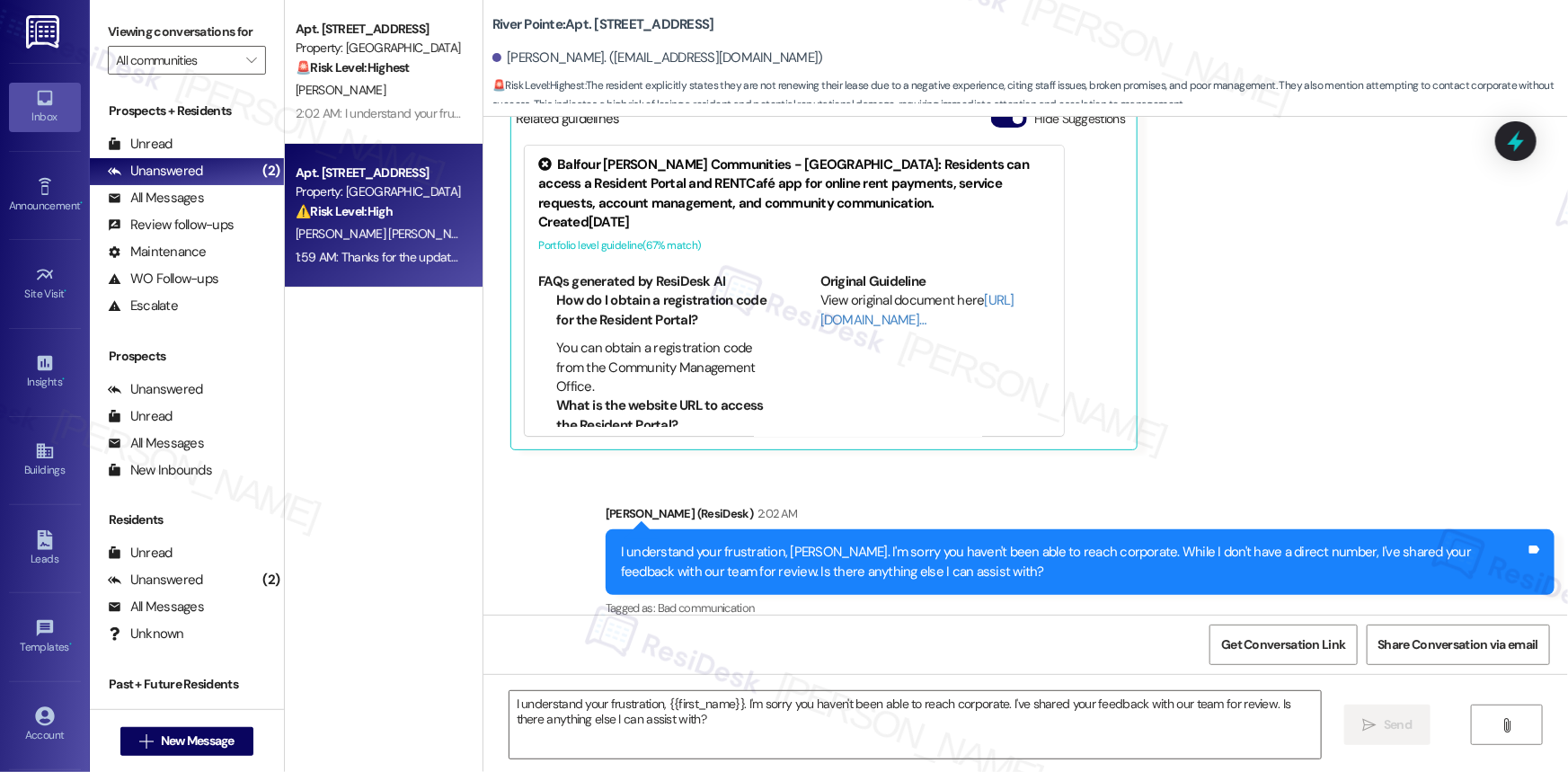
type textarea "Fetching suggested responses. Please feel free to read through the conversation…"
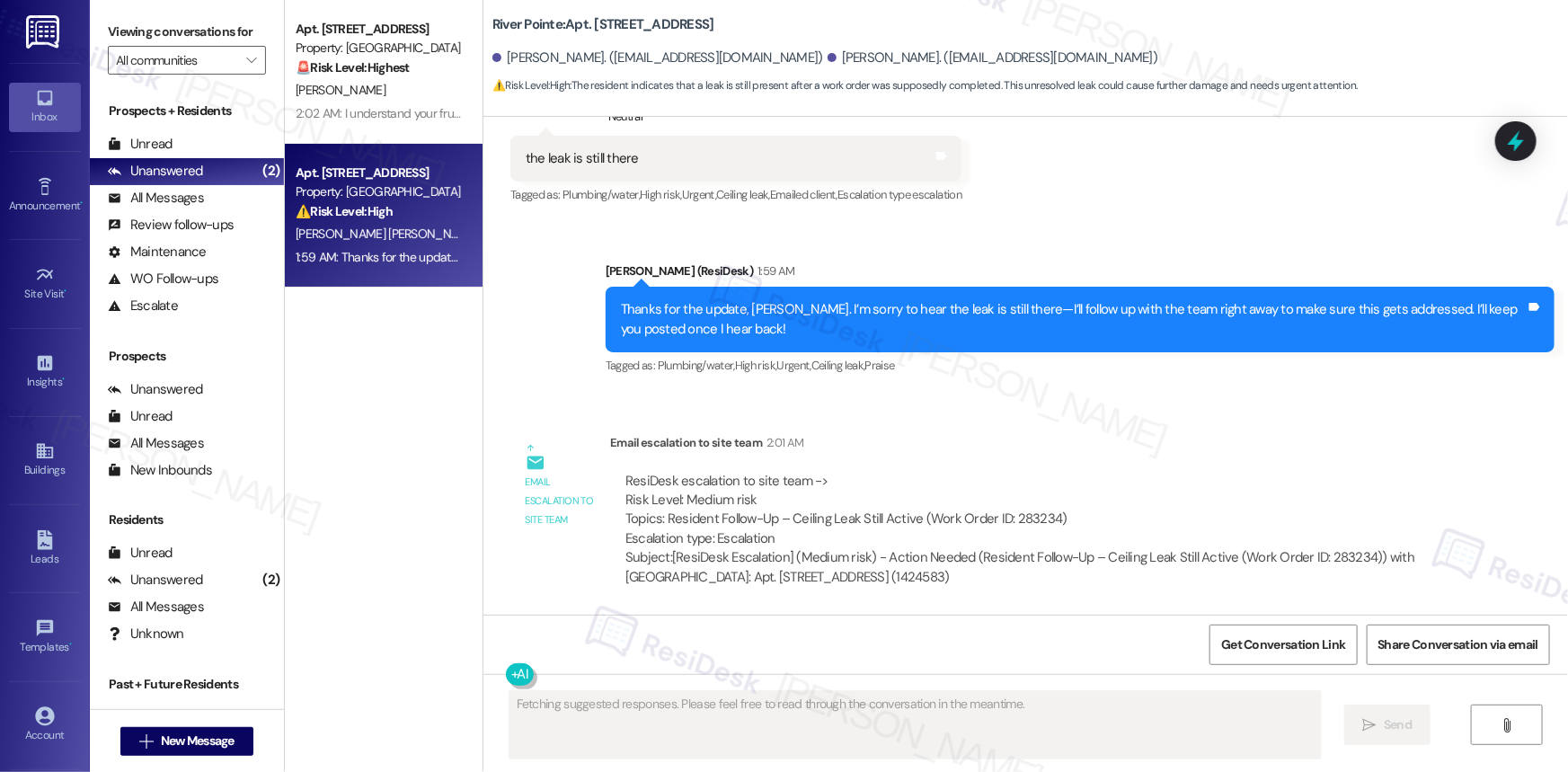
scroll to position [1414, 0]
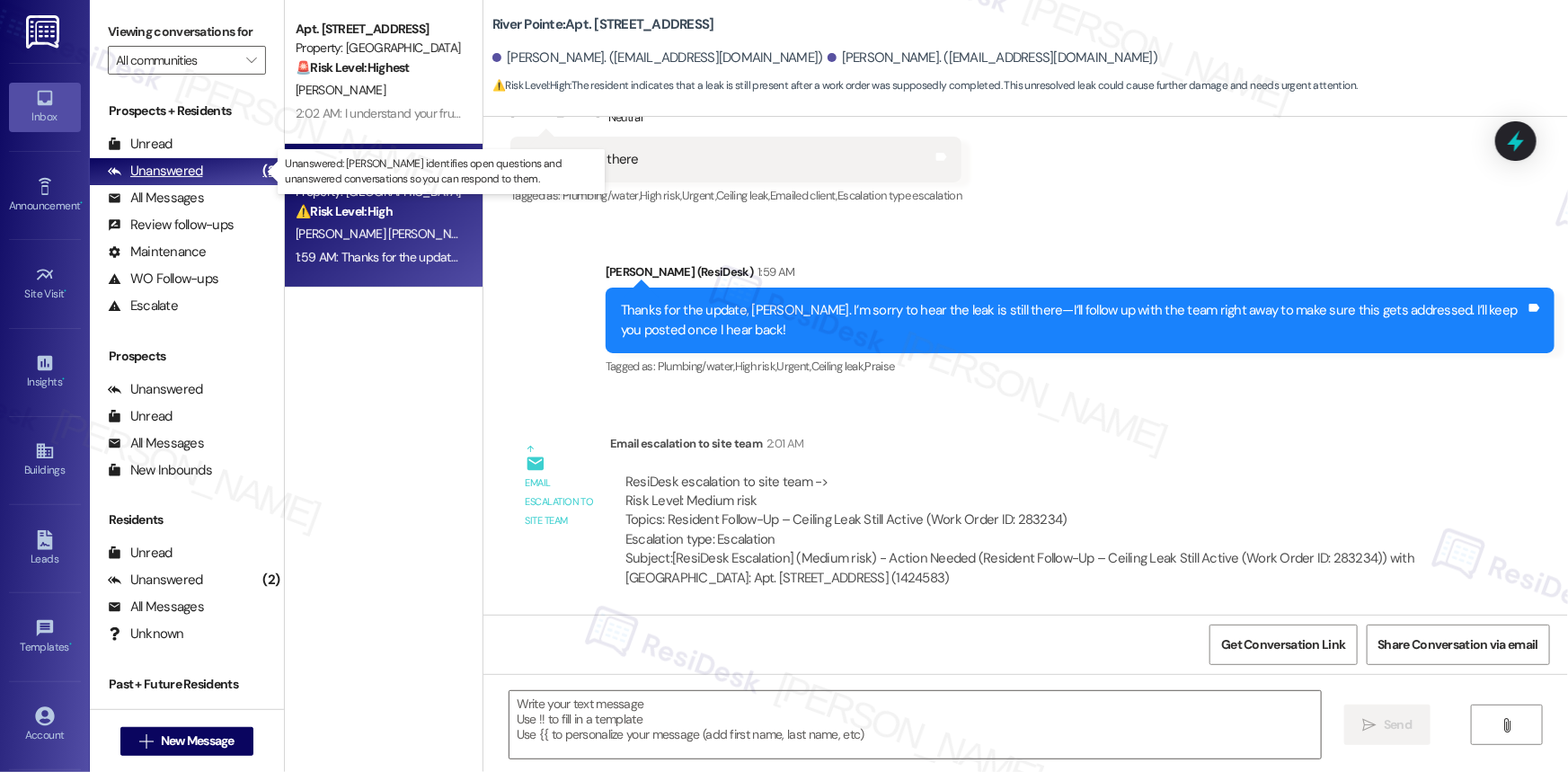
click at [159, 176] on div "Unanswered" at bounding box center [155, 170] width 95 height 18
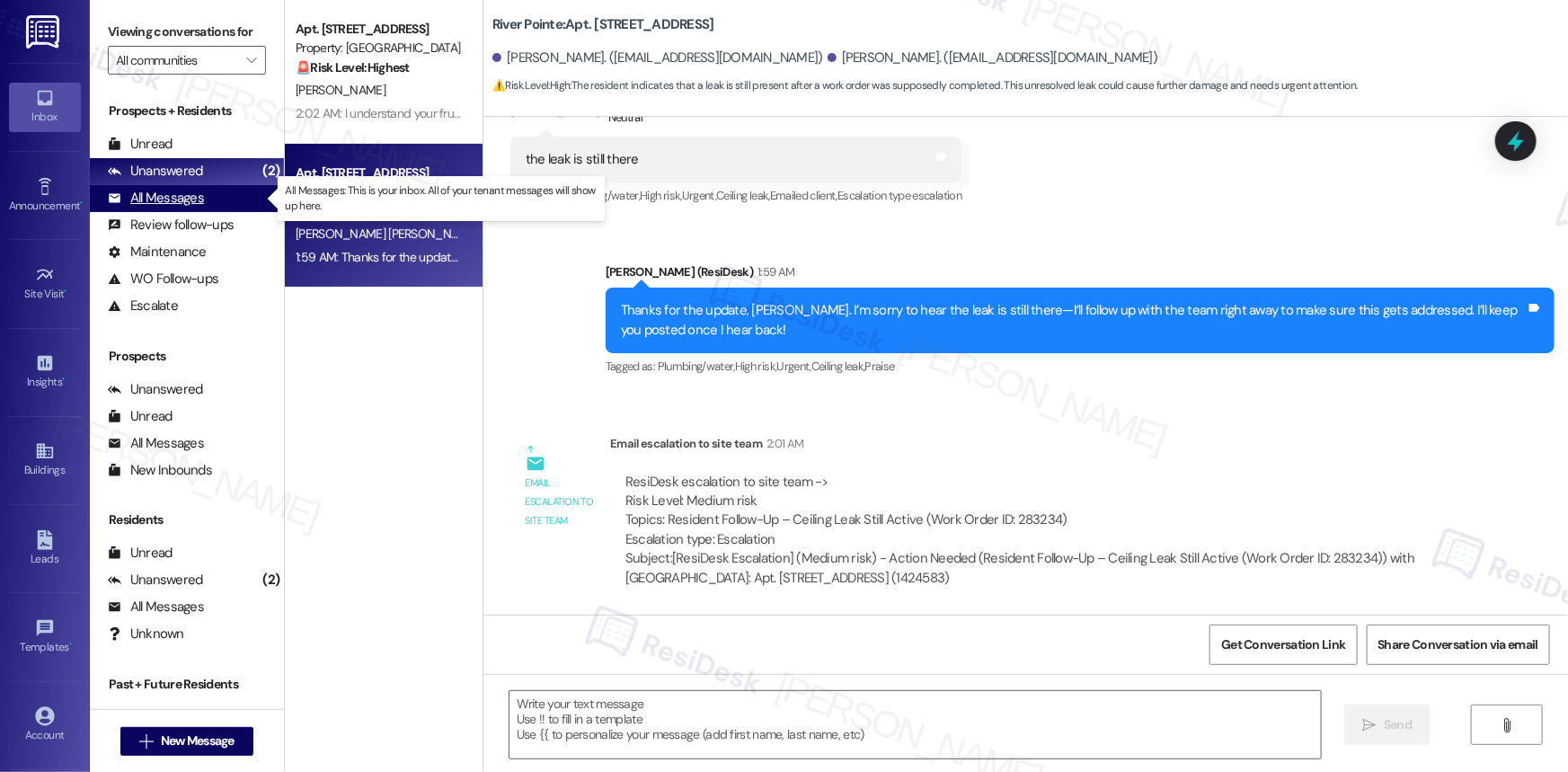
click at [179, 194] on div "All Messages" at bounding box center [156, 198] width 96 height 18
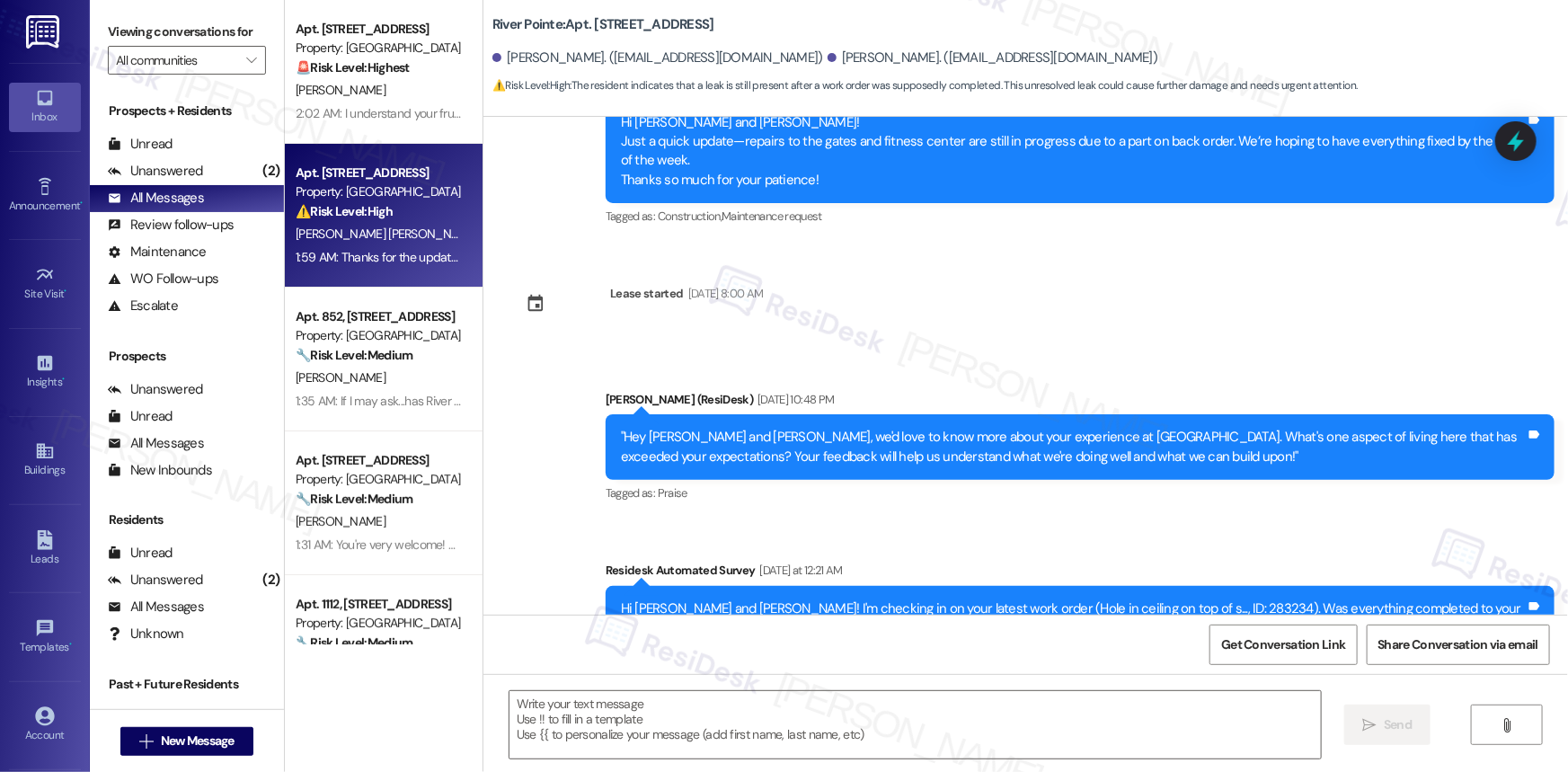
type textarea "Fetching suggested responses. Please feel free to read through the conversation…"
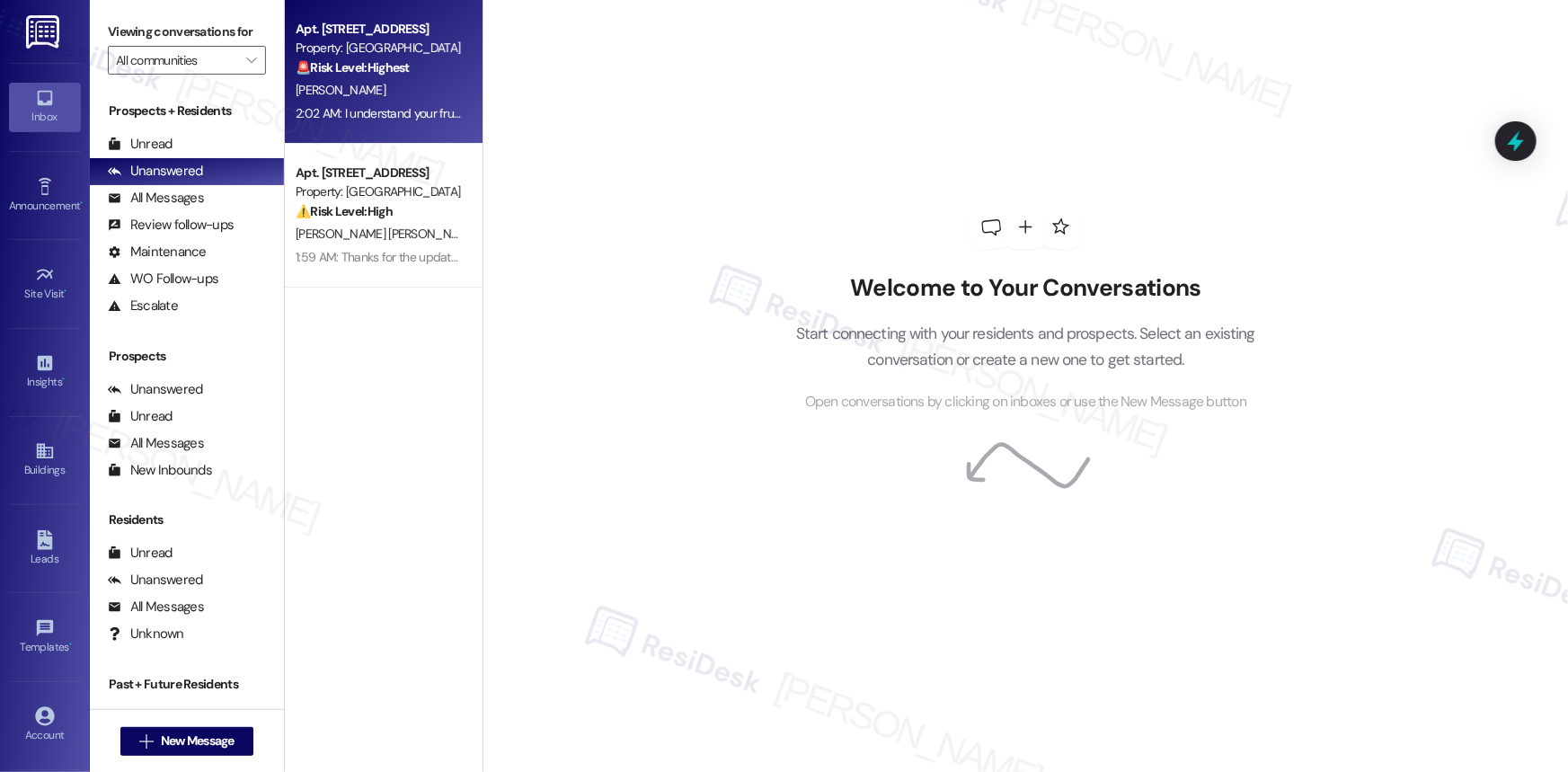
click at [394, 69] on strong "🚨 Risk Level: Highest" at bounding box center [353, 67] width 114 height 17
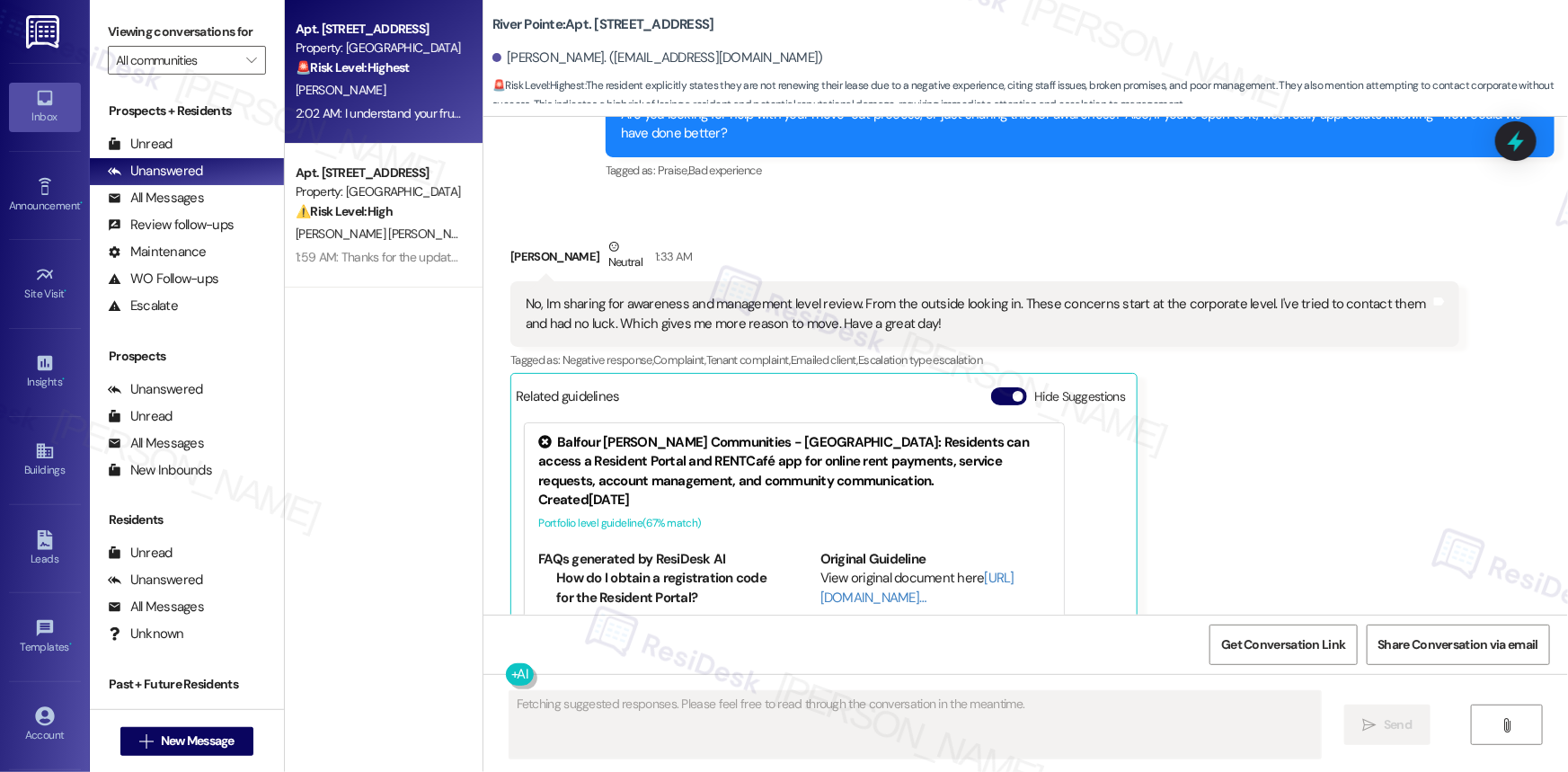
scroll to position [2619, 0]
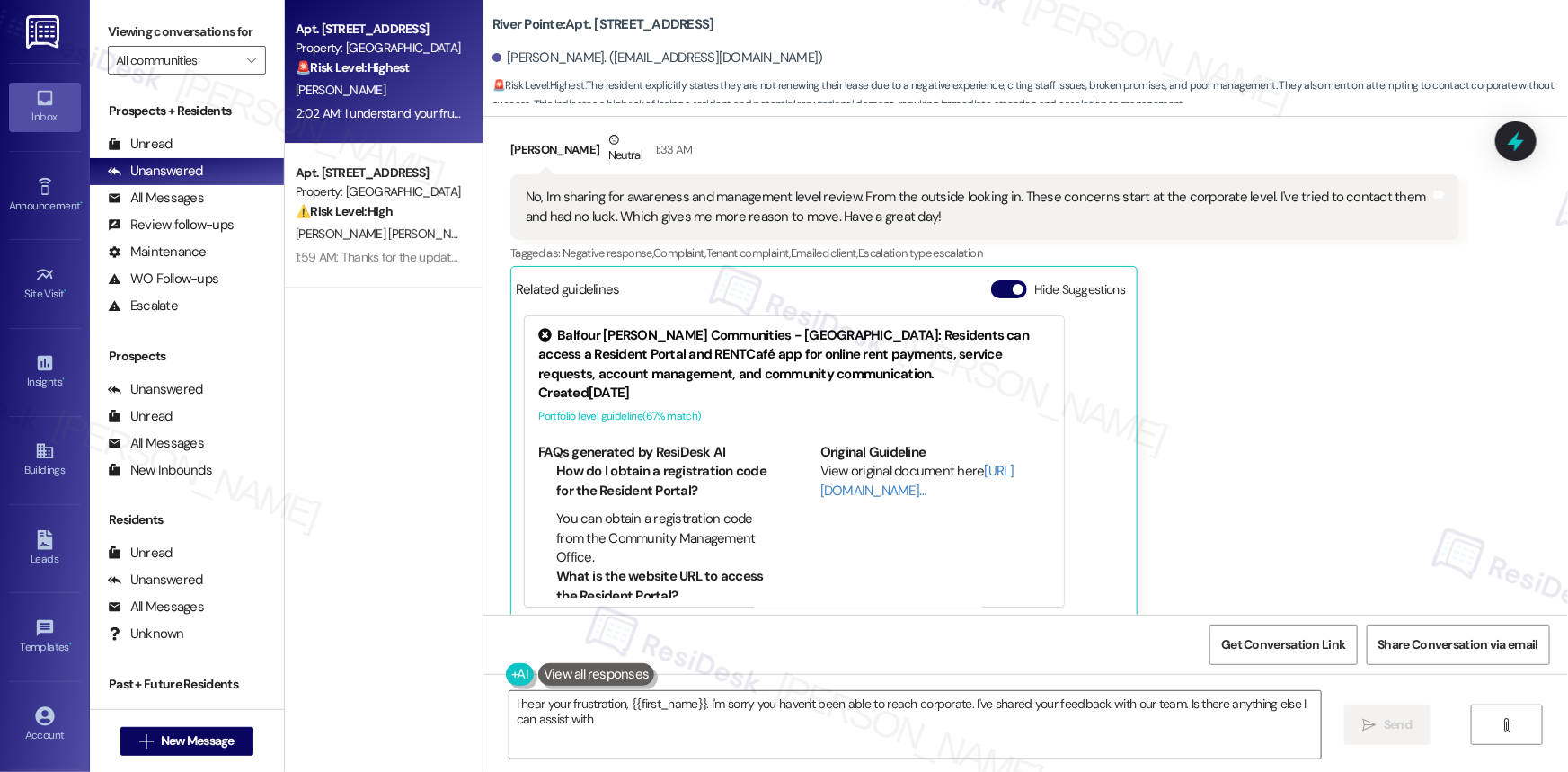
type textarea "I hear your frustration, {{first_name}}. I'm sorry you haven't been able to rea…"
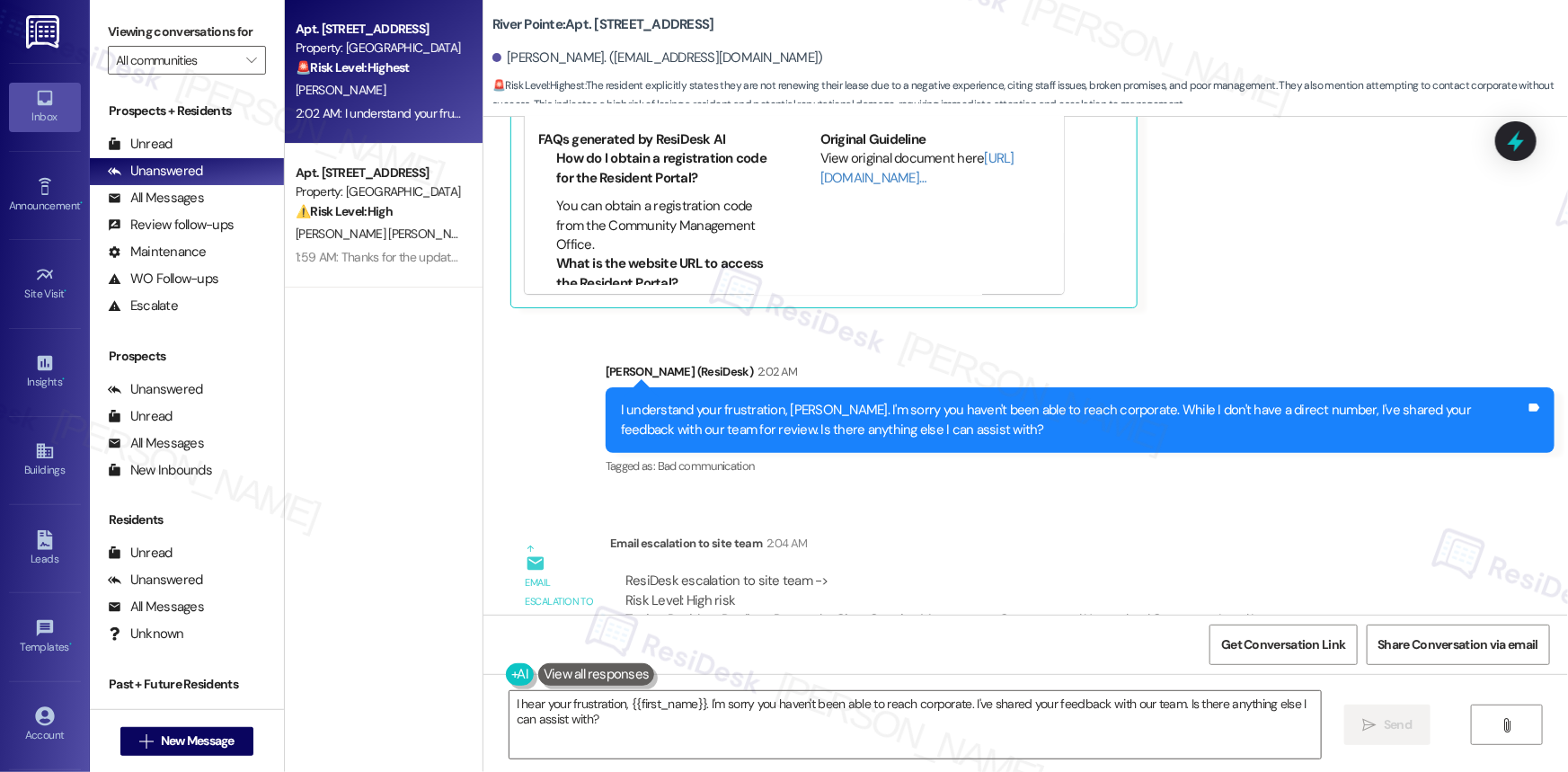
scroll to position [3011, 0]
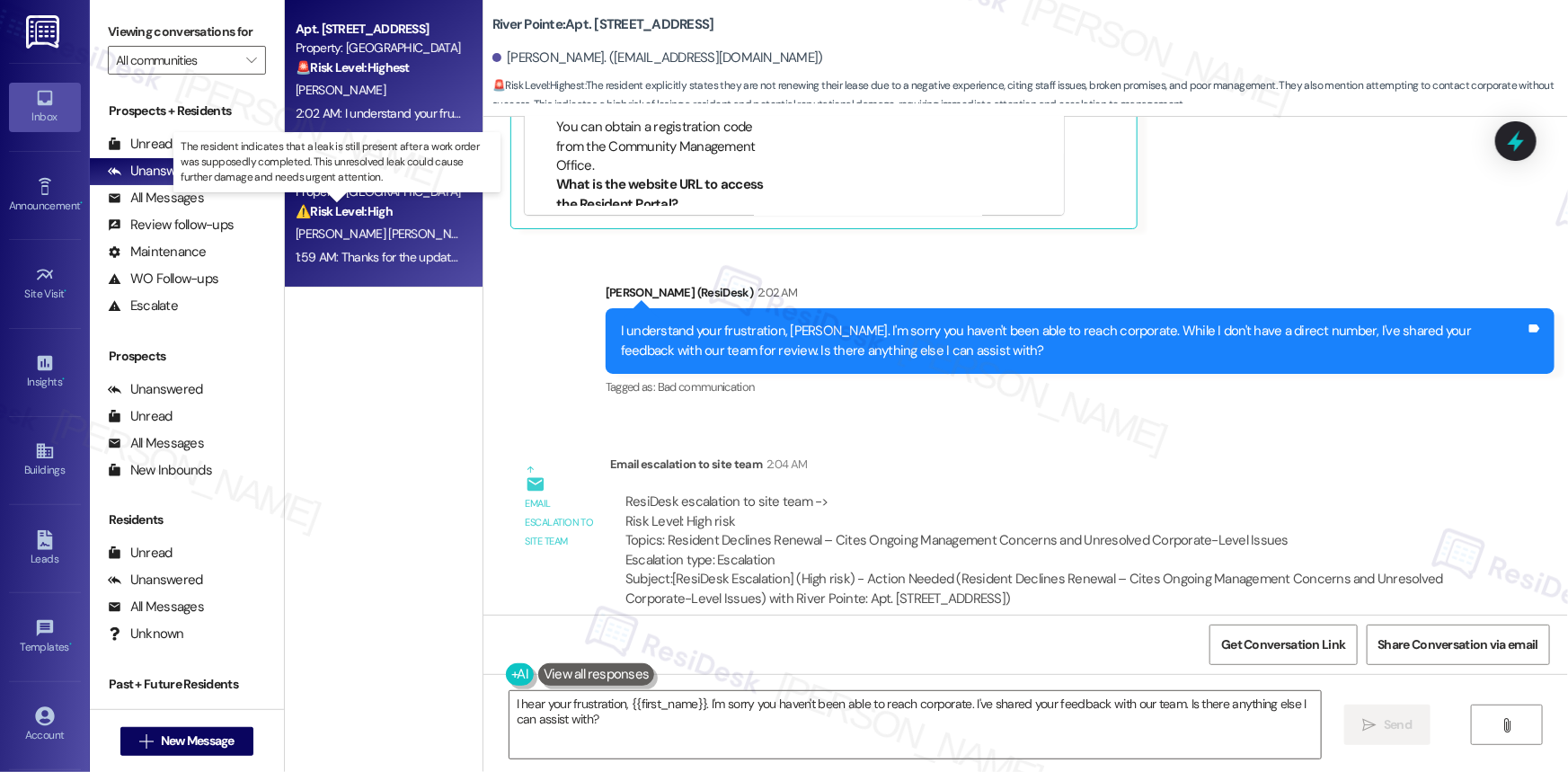
click at [371, 205] on strong "⚠️ Risk Level: High" at bounding box center [344, 211] width 97 height 17
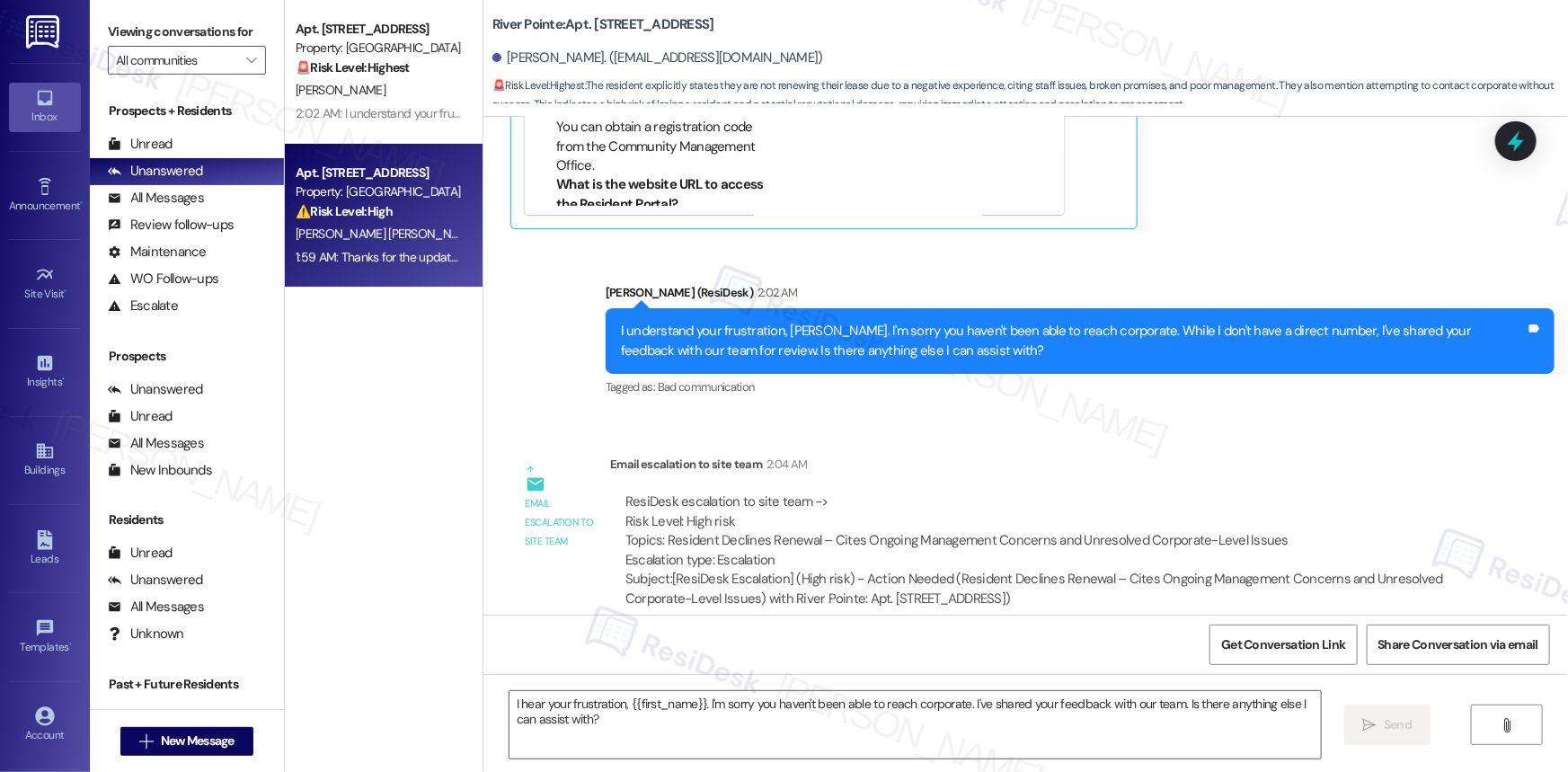
type textarea "Fetching suggested responses. Please feel free to read through the conversation…"
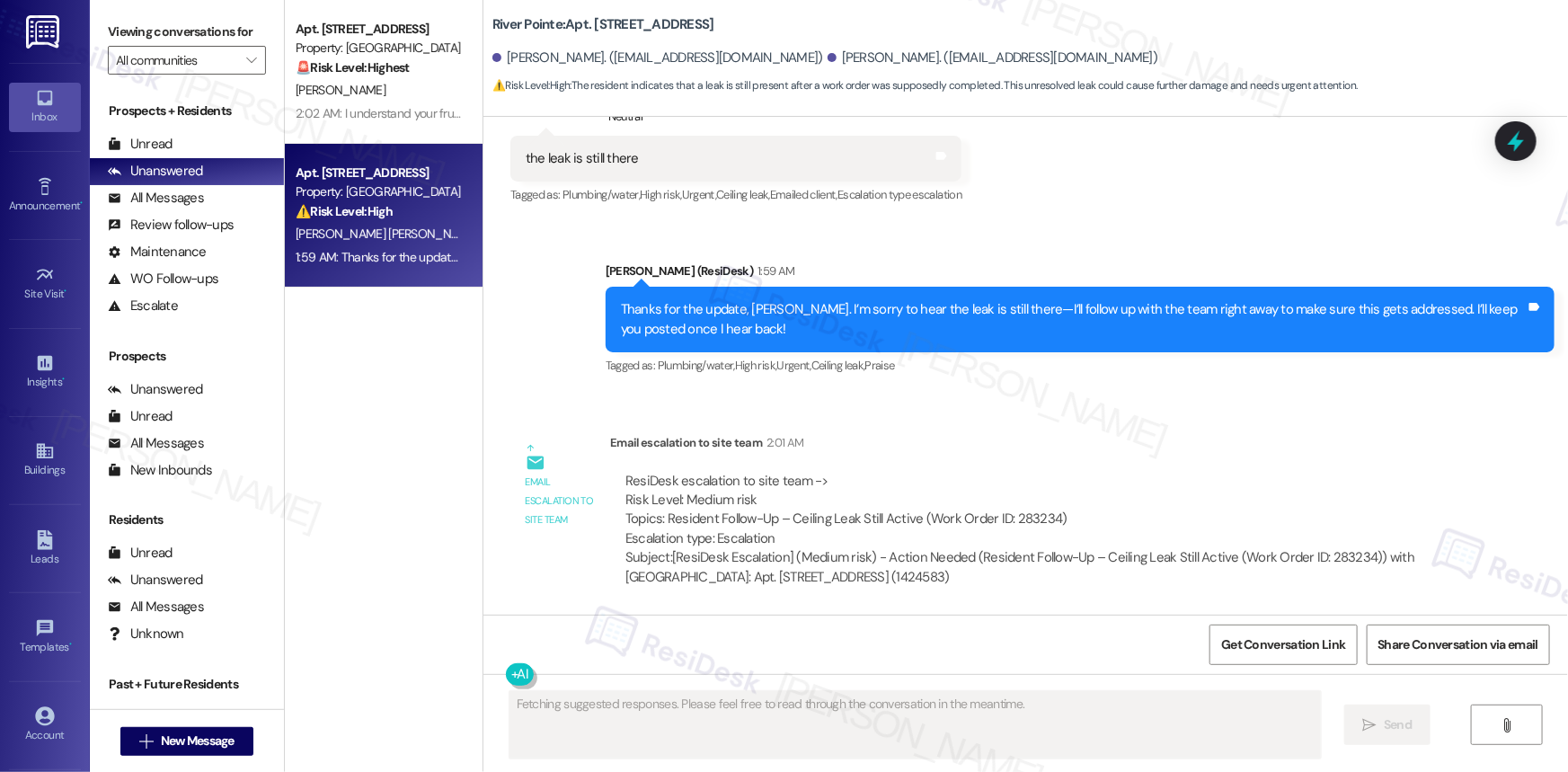
scroll to position [1414, 0]
